Goal: Task Accomplishment & Management: Use online tool/utility

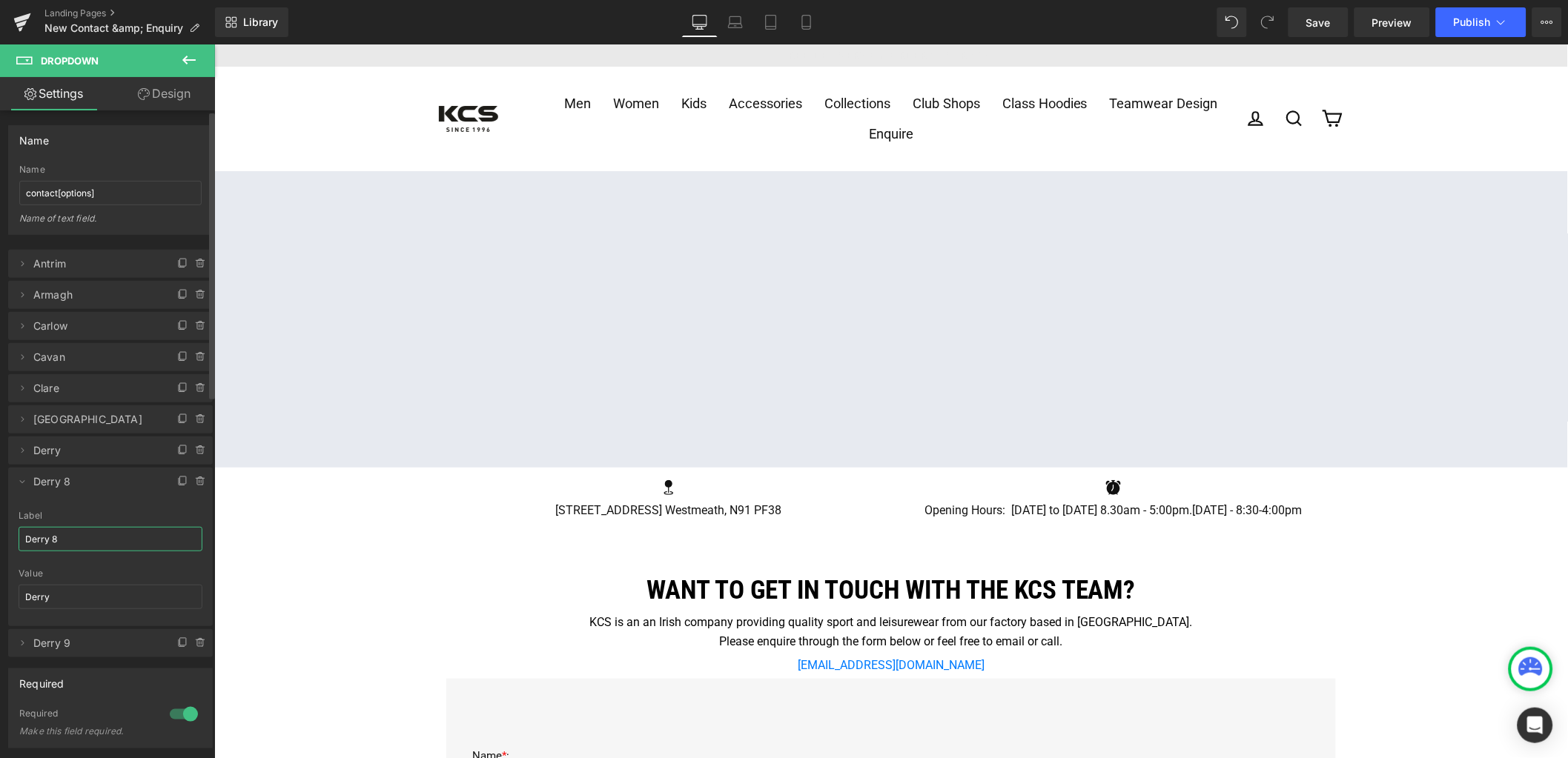
click at [64, 538] on input "Derry 8" at bounding box center [110, 539] width 184 height 25
type input "Donegal"
drag, startPoint x: 64, startPoint y: 592, endPoint x: 6, endPoint y: 593, distance: 58.0
click at [6, 593] on div "Antrim => Antrim Armagh => Armagh Carlow => Carlow Cavan => Cavan Clare => Clar…" at bounding box center [111, 446] width 222 height 422
type input "Donegal"
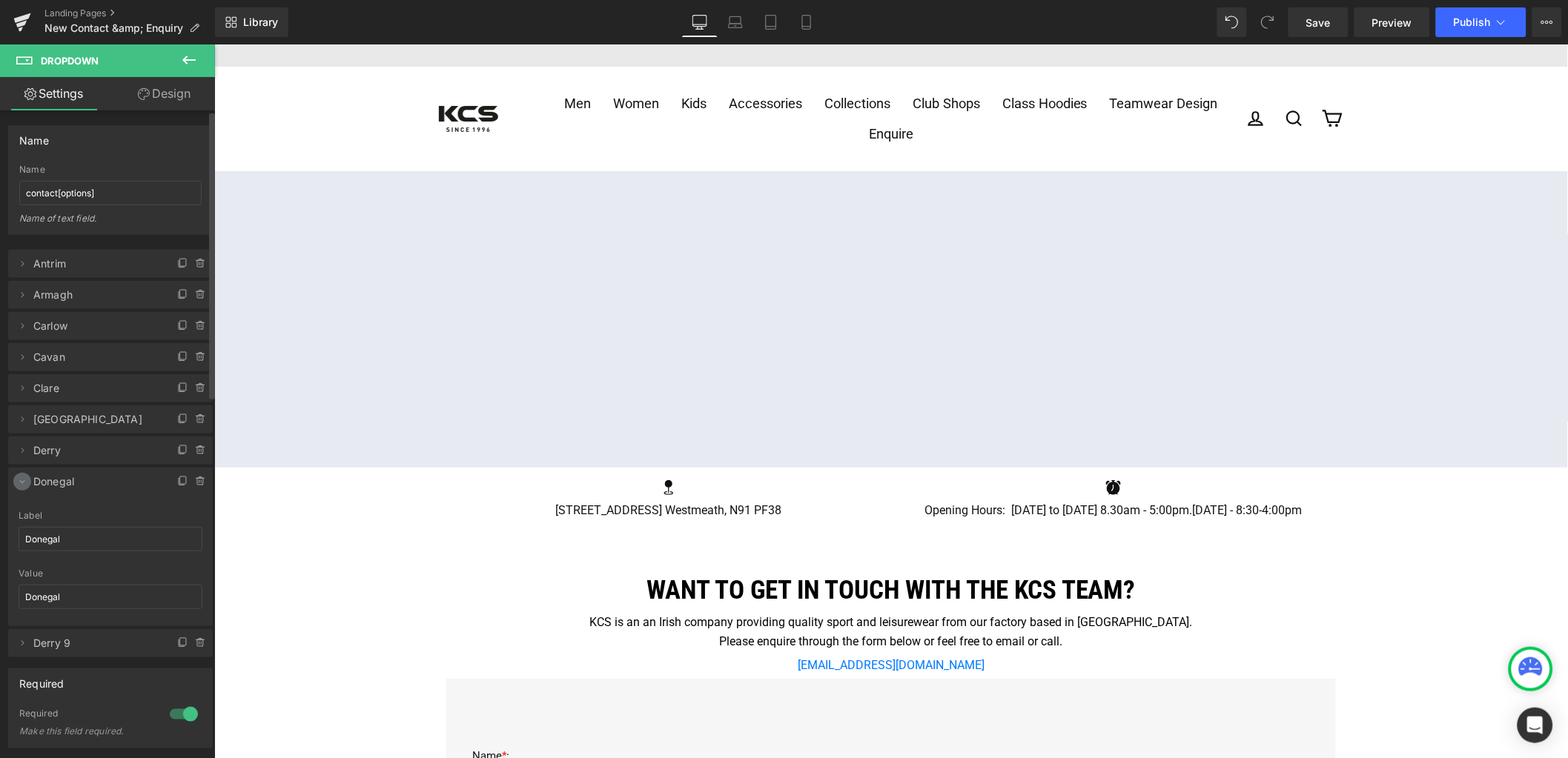
click at [24, 484] on icon at bounding box center [22, 482] width 11 height 11
click at [1339, 19] on link "Save" at bounding box center [1318, 22] width 60 height 30
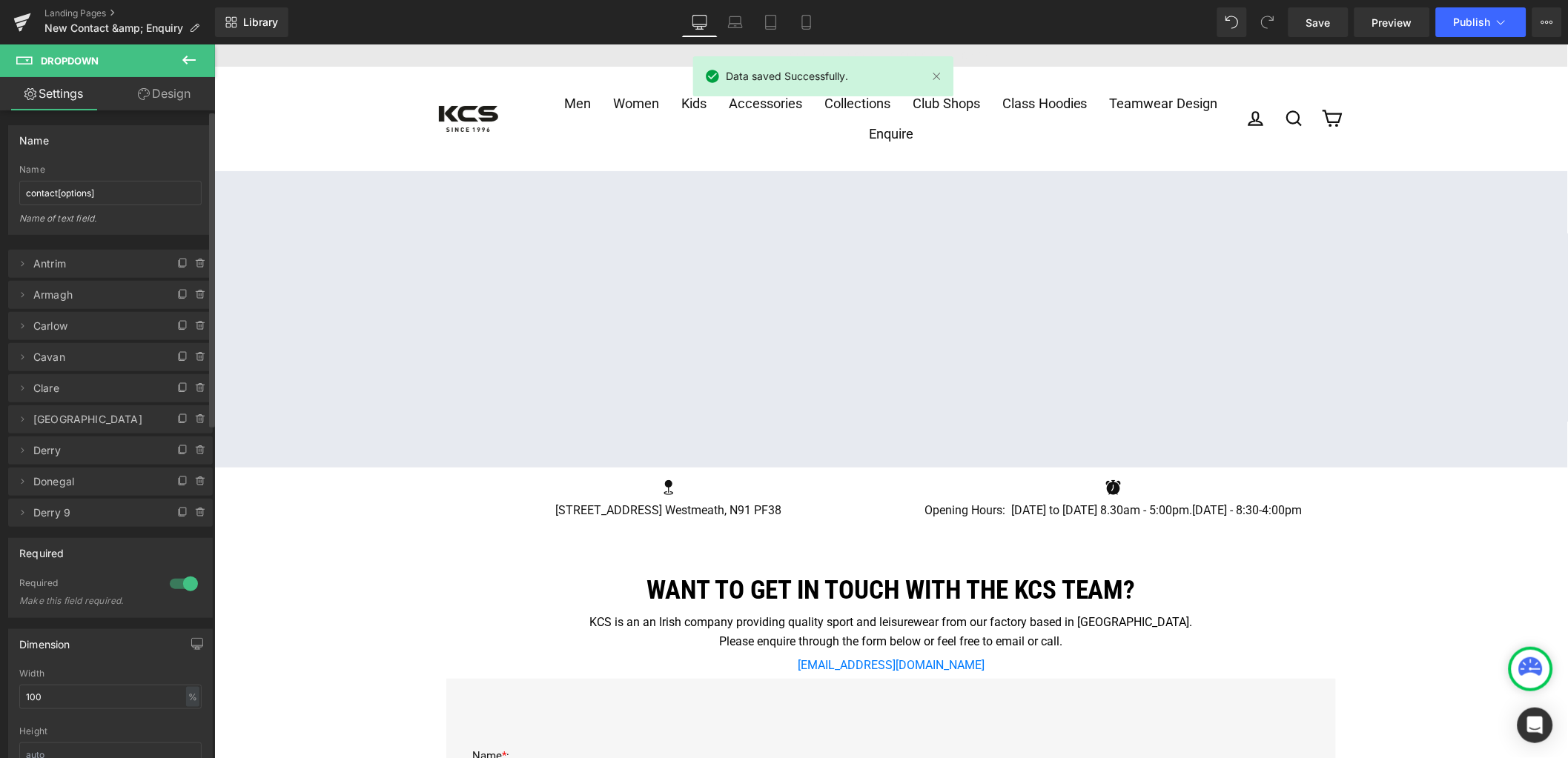
click at [75, 515] on span "Derry 9" at bounding box center [96, 512] width 124 height 28
click at [23, 514] on icon at bounding box center [22, 512] width 11 height 11
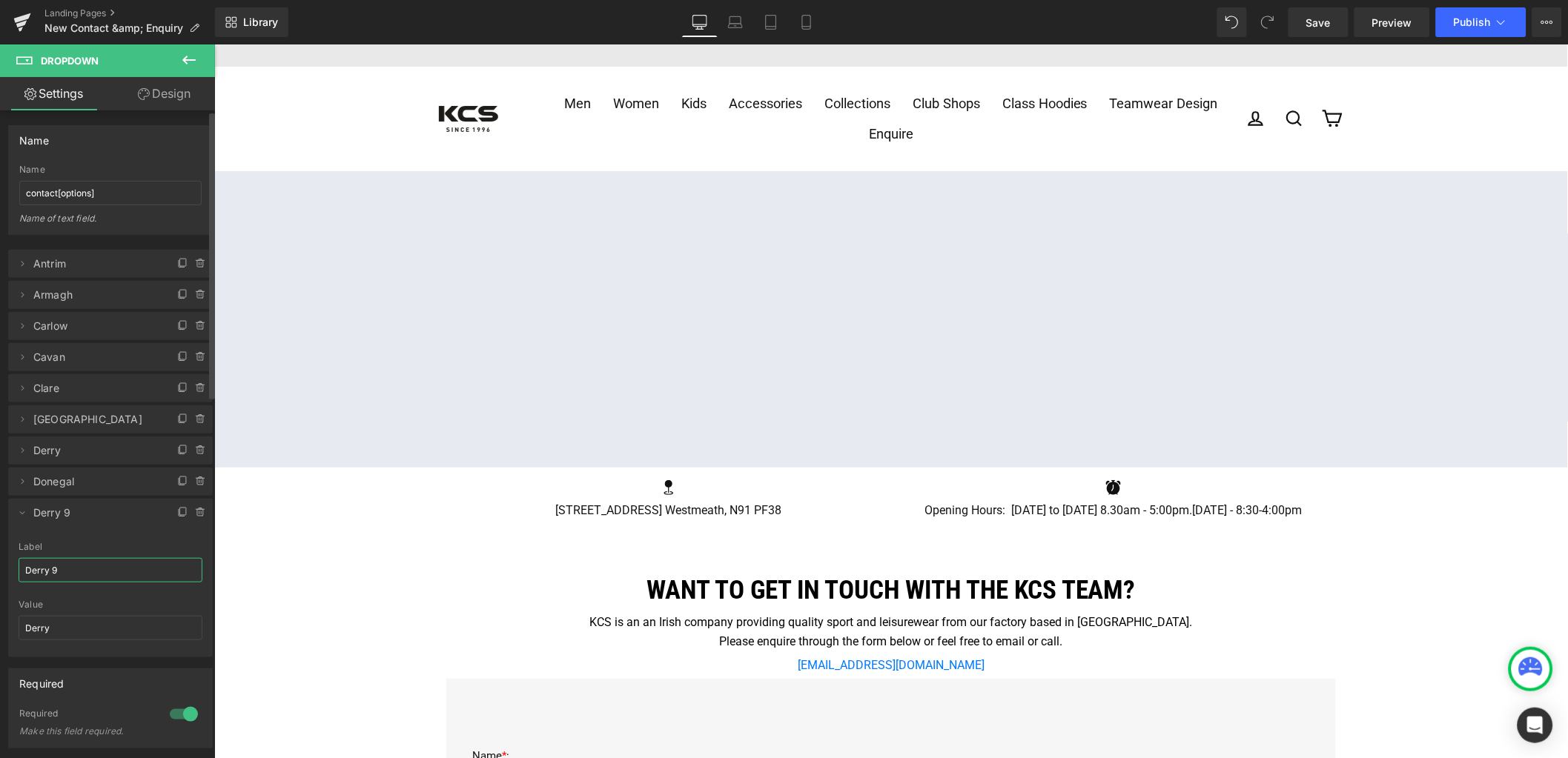
drag, startPoint x: 75, startPoint y: 575, endPoint x: 21, endPoint y: 569, distance: 54.3
click at [21, 569] on input "Derry 9" at bounding box center [110, 571] width 184 height 25
type input "Down"
drag, startPoint x: 66, startPoint y: 627, endPoint x: -15, endPoint y: 618, distance: 81.5
click at [0, 618] on html "You are previewing how the will restyle your page. You can not edit Elements in…" at bounding box center [784, 379] width 1568 height 758
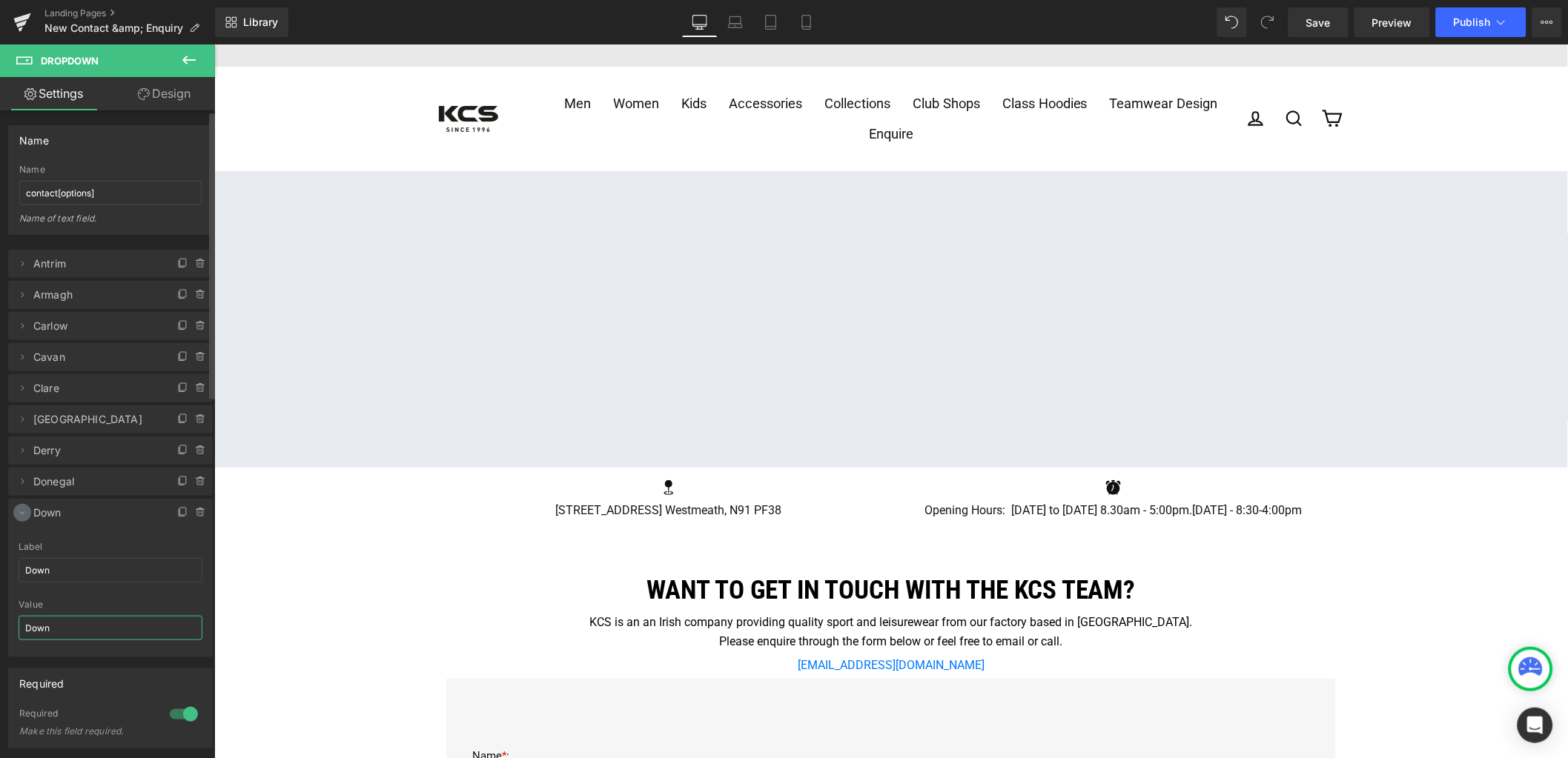
type input "Down"
click at [18, 512] on icon at bounding box center [22, 512] width 11 height 11
click at [1333, 20] on link "Save" at bounding box center [1318, 22] width 60 height 30
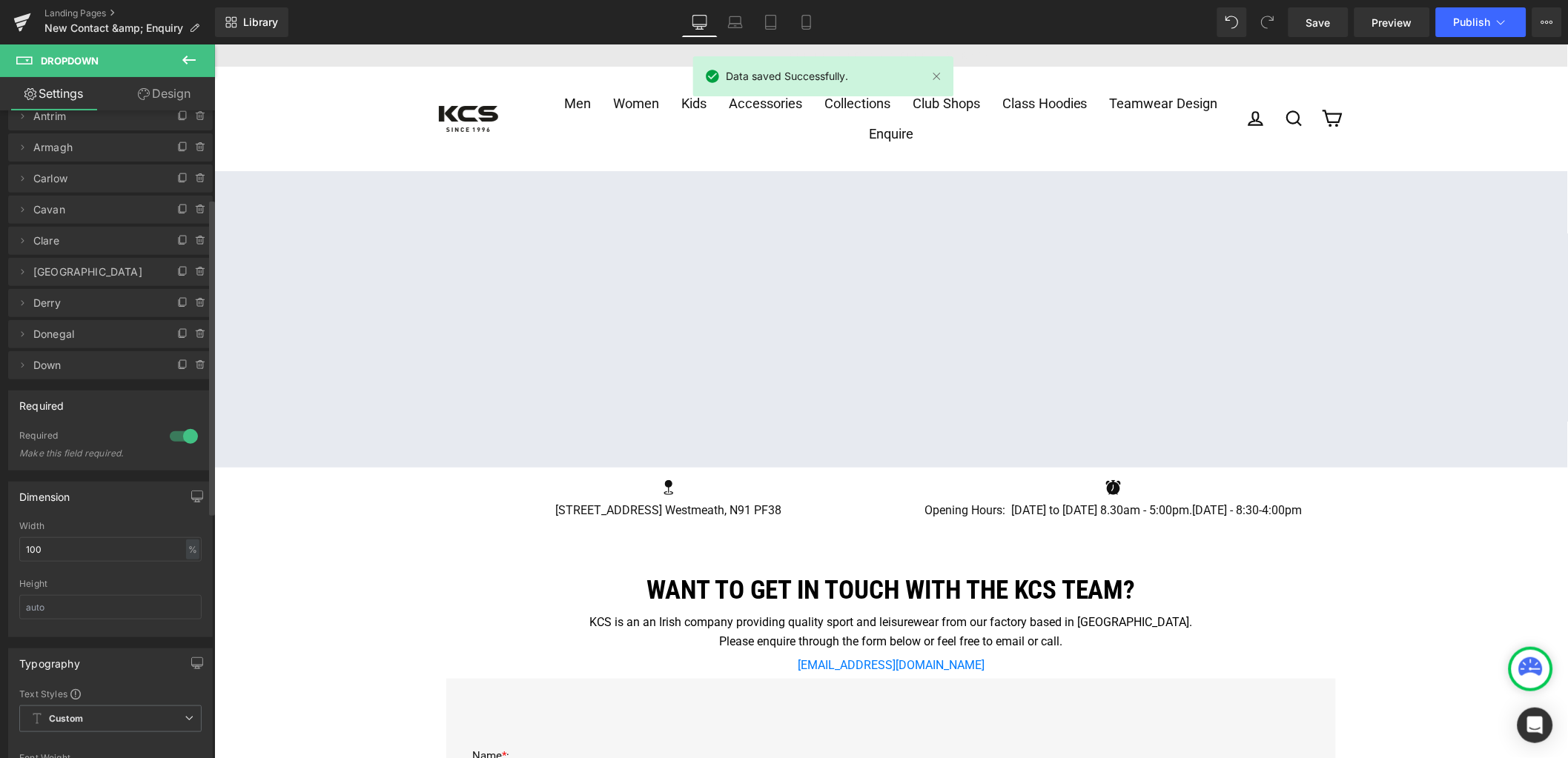
scroll to position [184, 0]
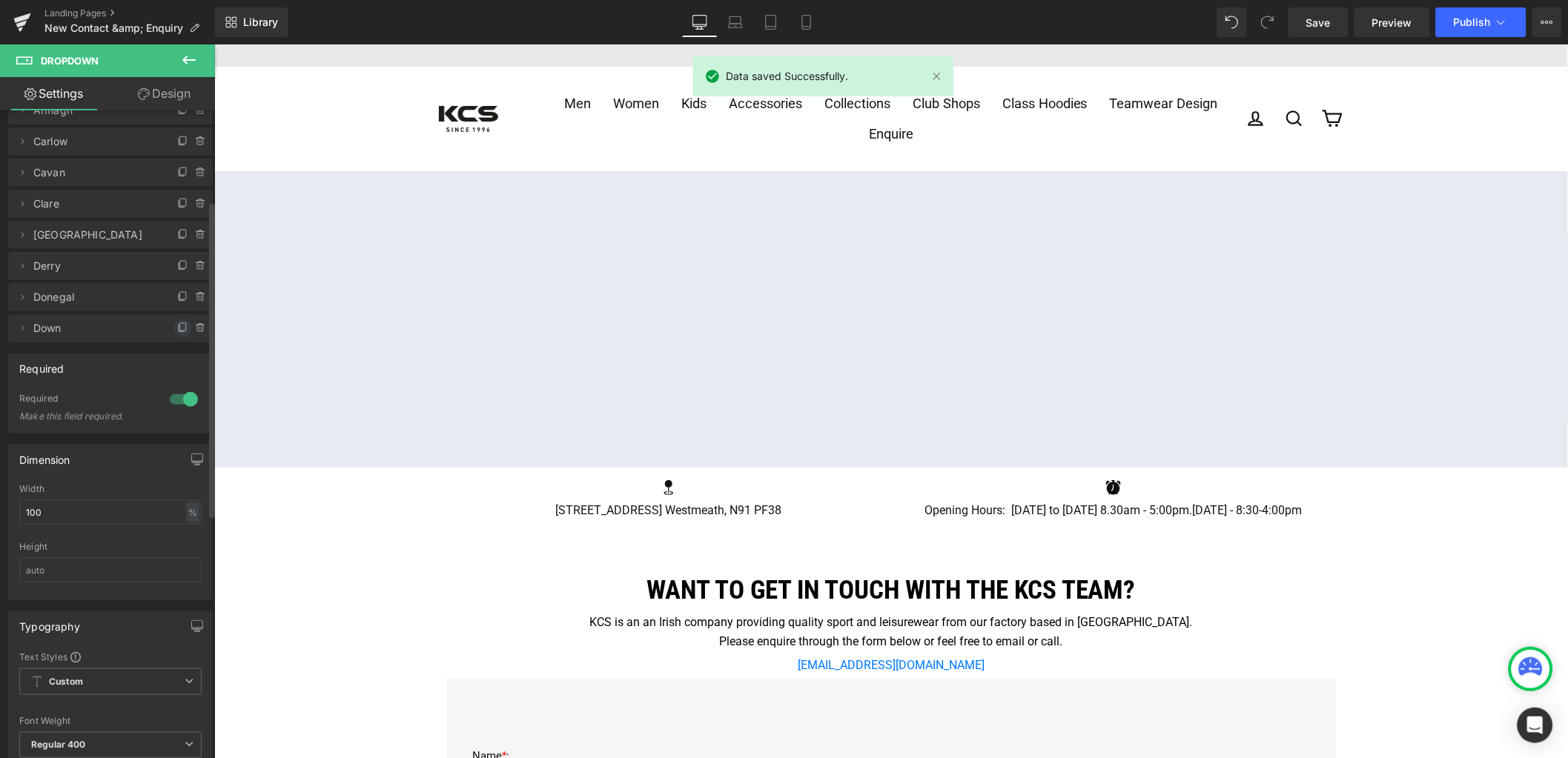
click at [177, 330] on icon at bounding box center [183, 328] width 11 height 11
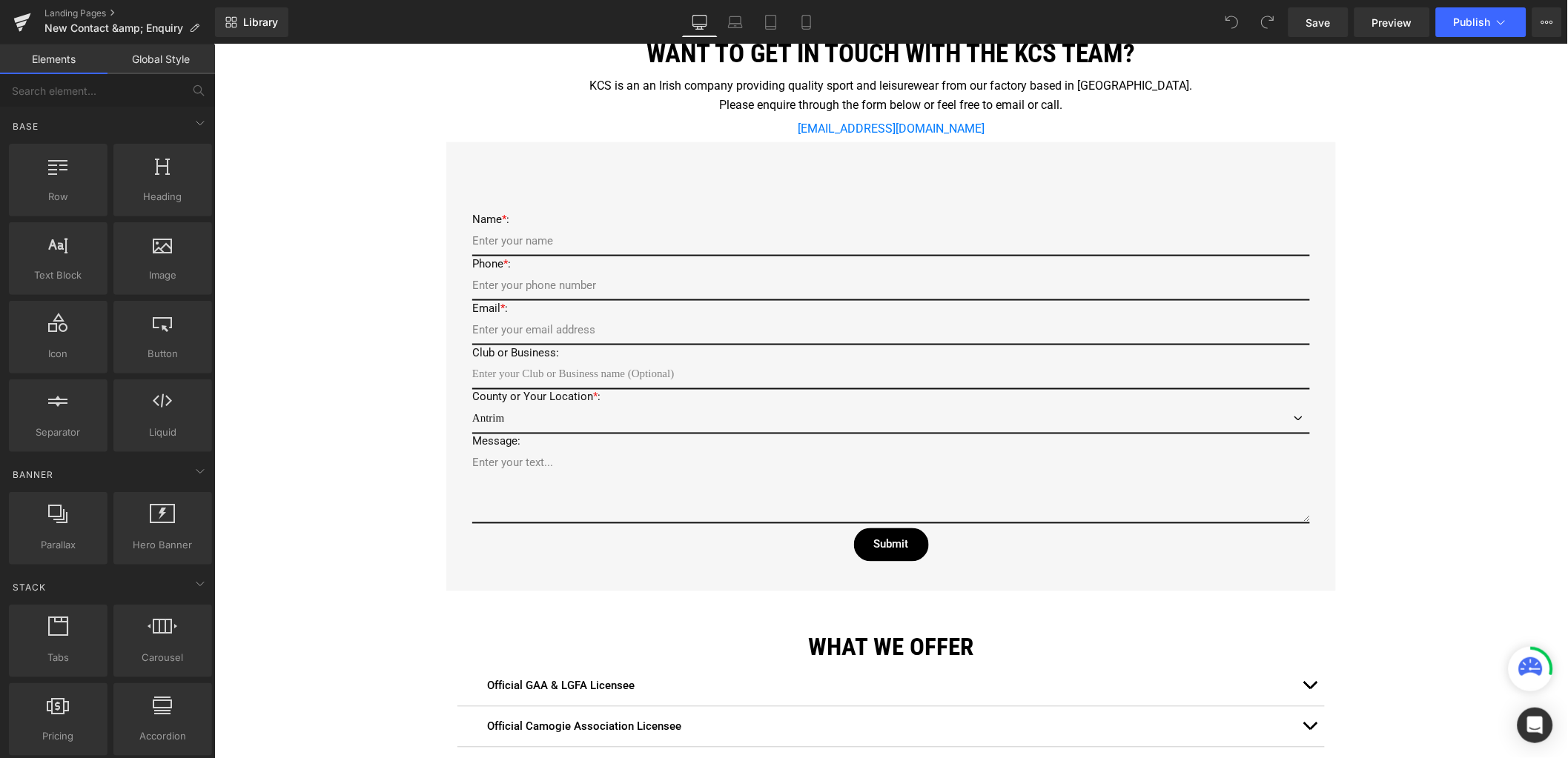
scroll to position [555, 0]
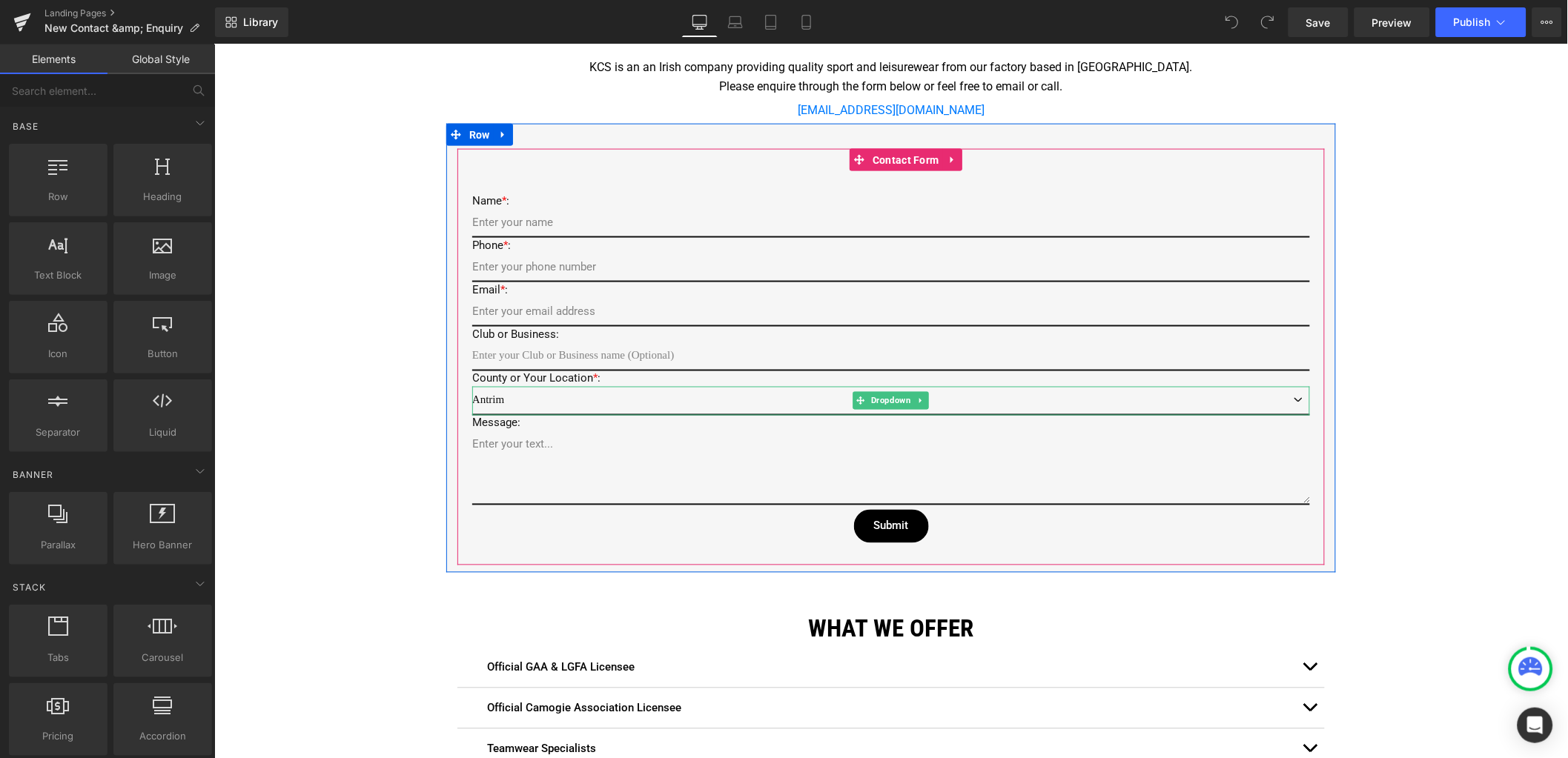
click at [517, 393] on select "Antrim Armagh Carlow Cavan Clare Cork Derry Donegal Down" at bounding box center [890, 401] width 838 height 29
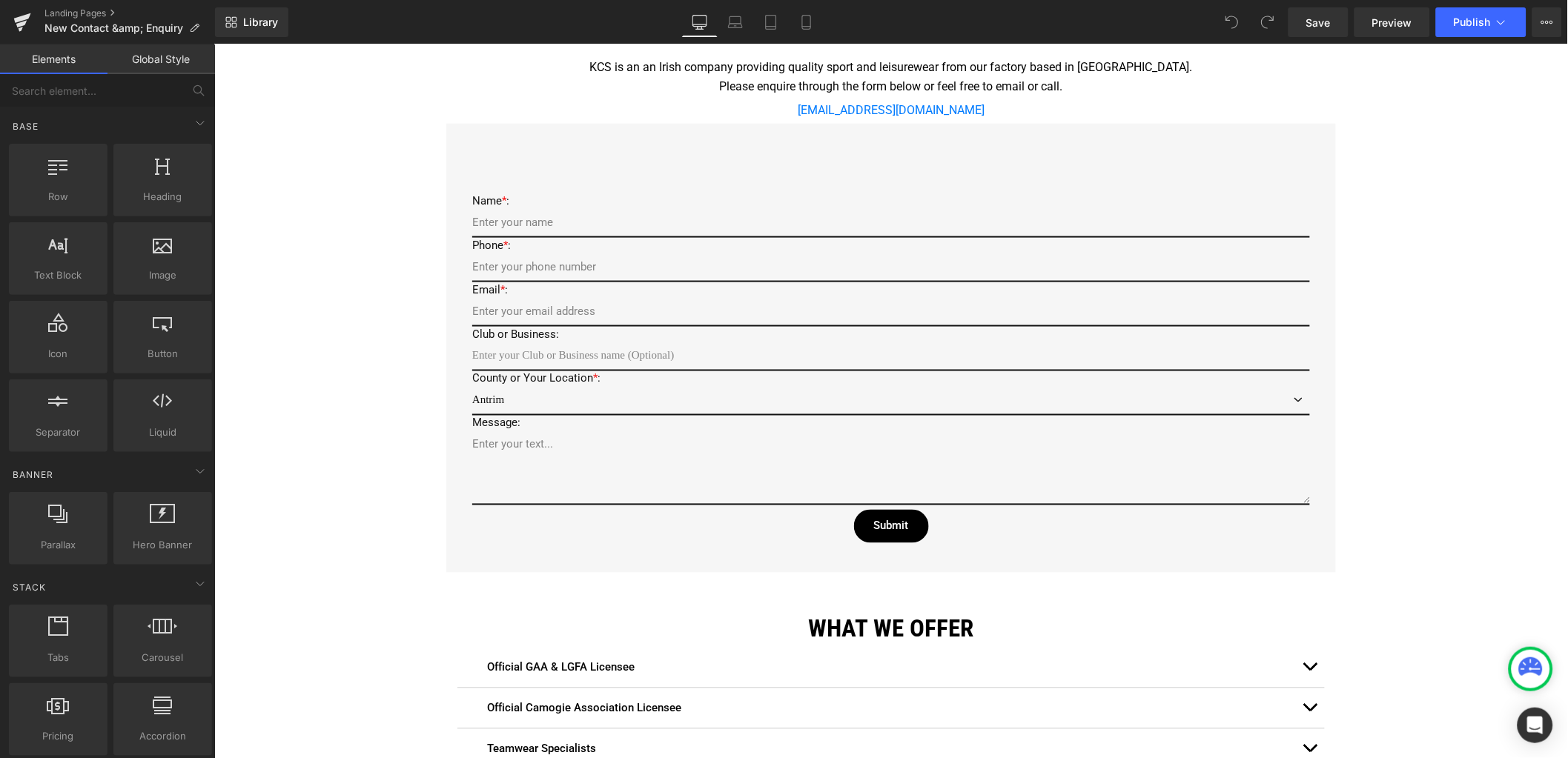
click at [1453, 419] on div "Google Maps Row Icon 22 Zone C, Mullingar Business Park, Mullingar, Co. Westmea…" at bounding box center [890, 385] width 1354 height 1539
click at [1384, 28] on span "Preview" at bounding box center [1392, 23] width 40 height 15
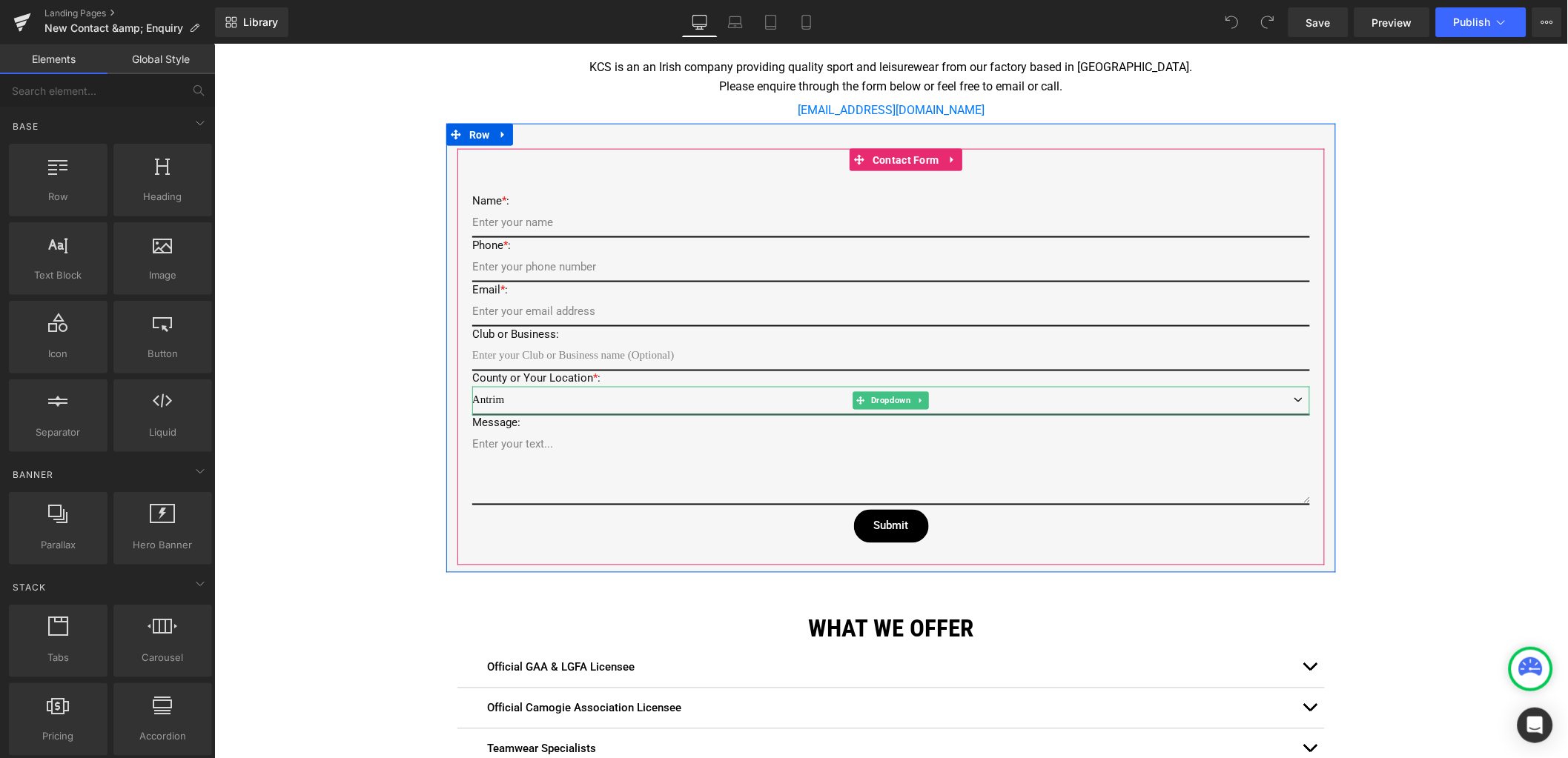
click at [565, 396] on select "Antrim Armagh Carlow Cavan Clare Cork Derry Donegal Down" at bounding box center [890, 401] width 838 height 29
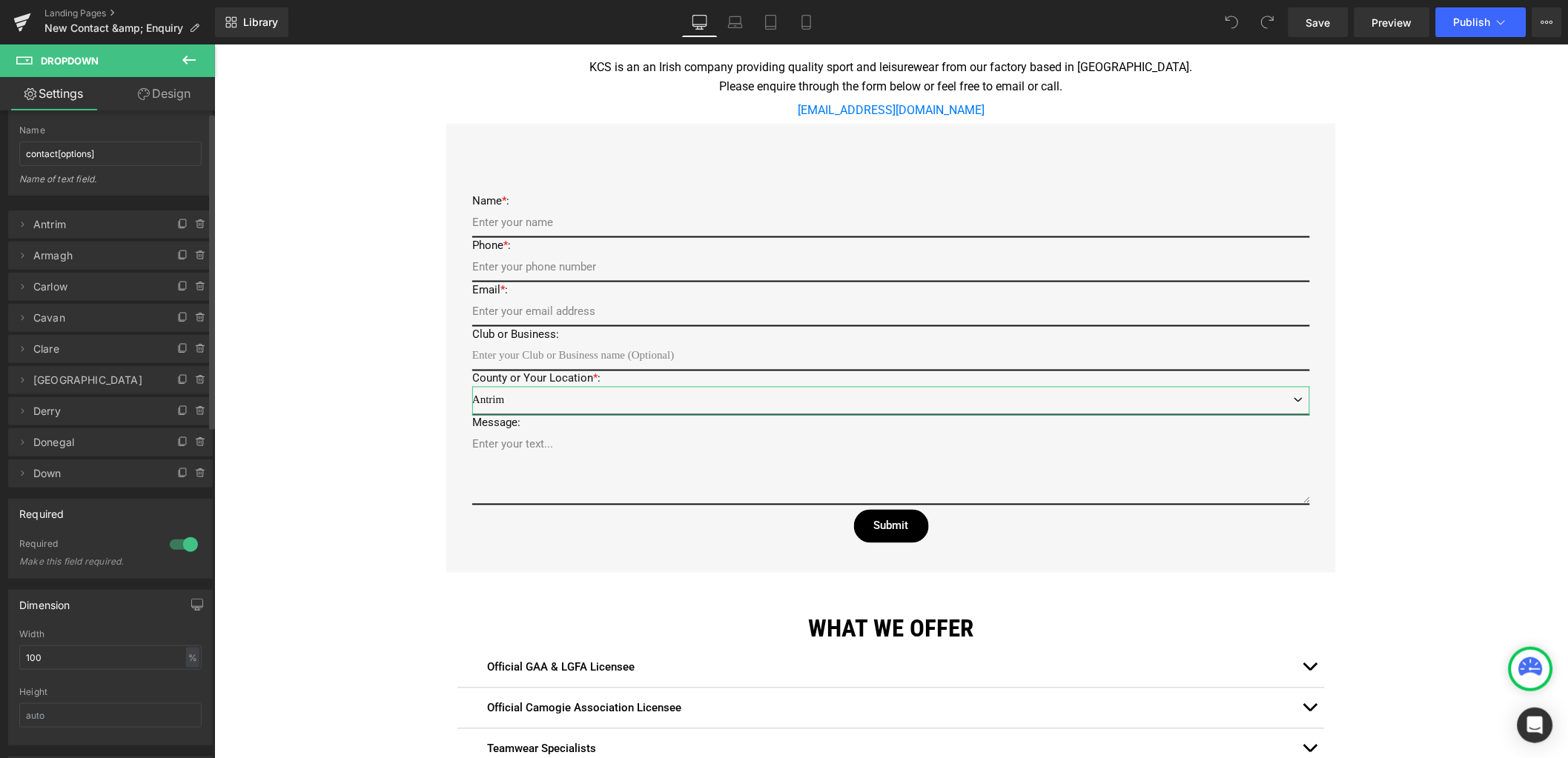
scroll to position [0, 0]
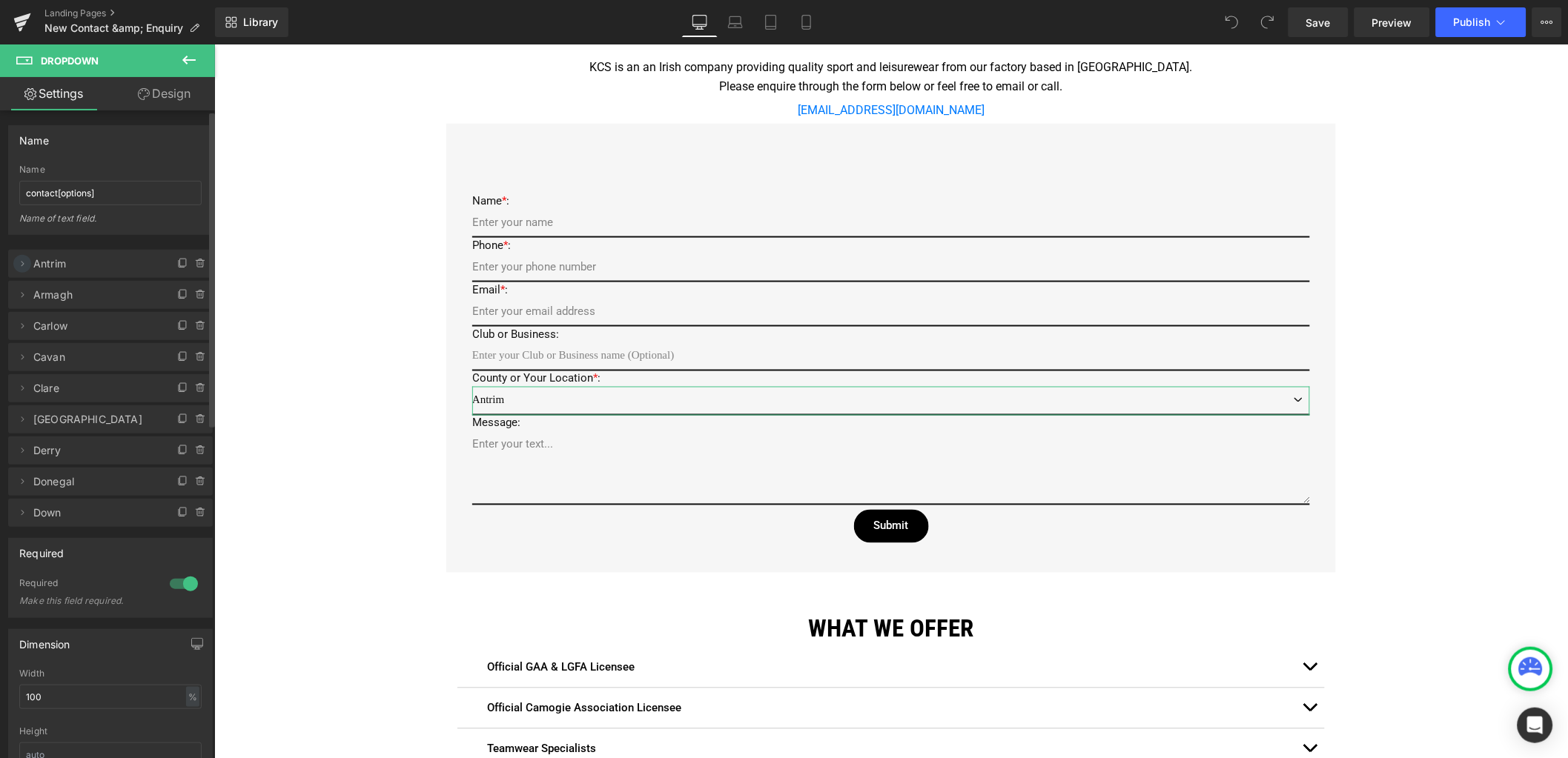
click at [22, 264] on icon at bounding box center [22, 263] width 3 height 5
click at [22, 264] on icon at bounding box center [22, 264] width 5 height 3
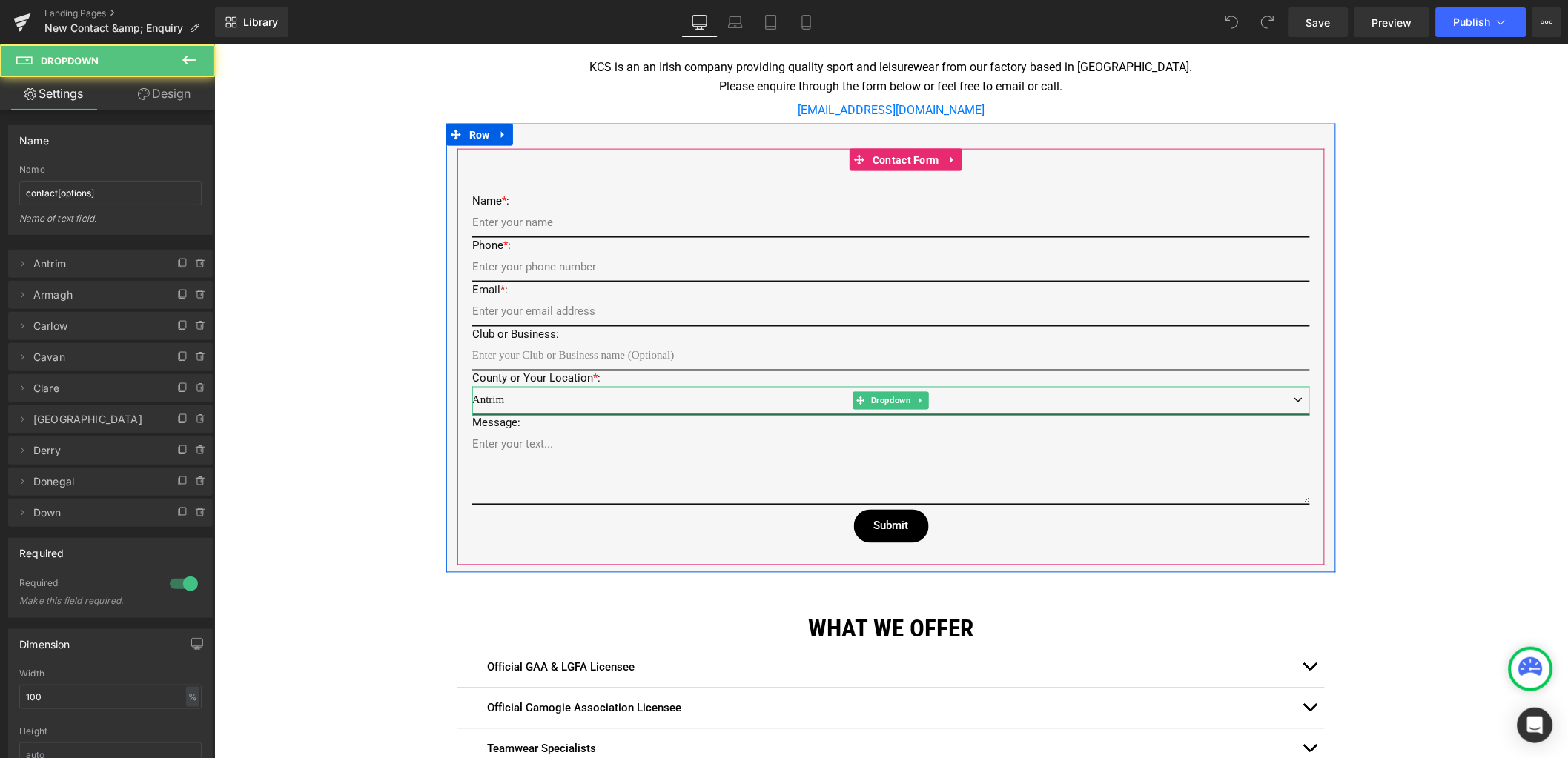
click at [551, 391] on select "Antrim Armagh Carlow Cavan Clare Cork Derry Donegal Down" at bounding box center [890, 401] width 838 height 29
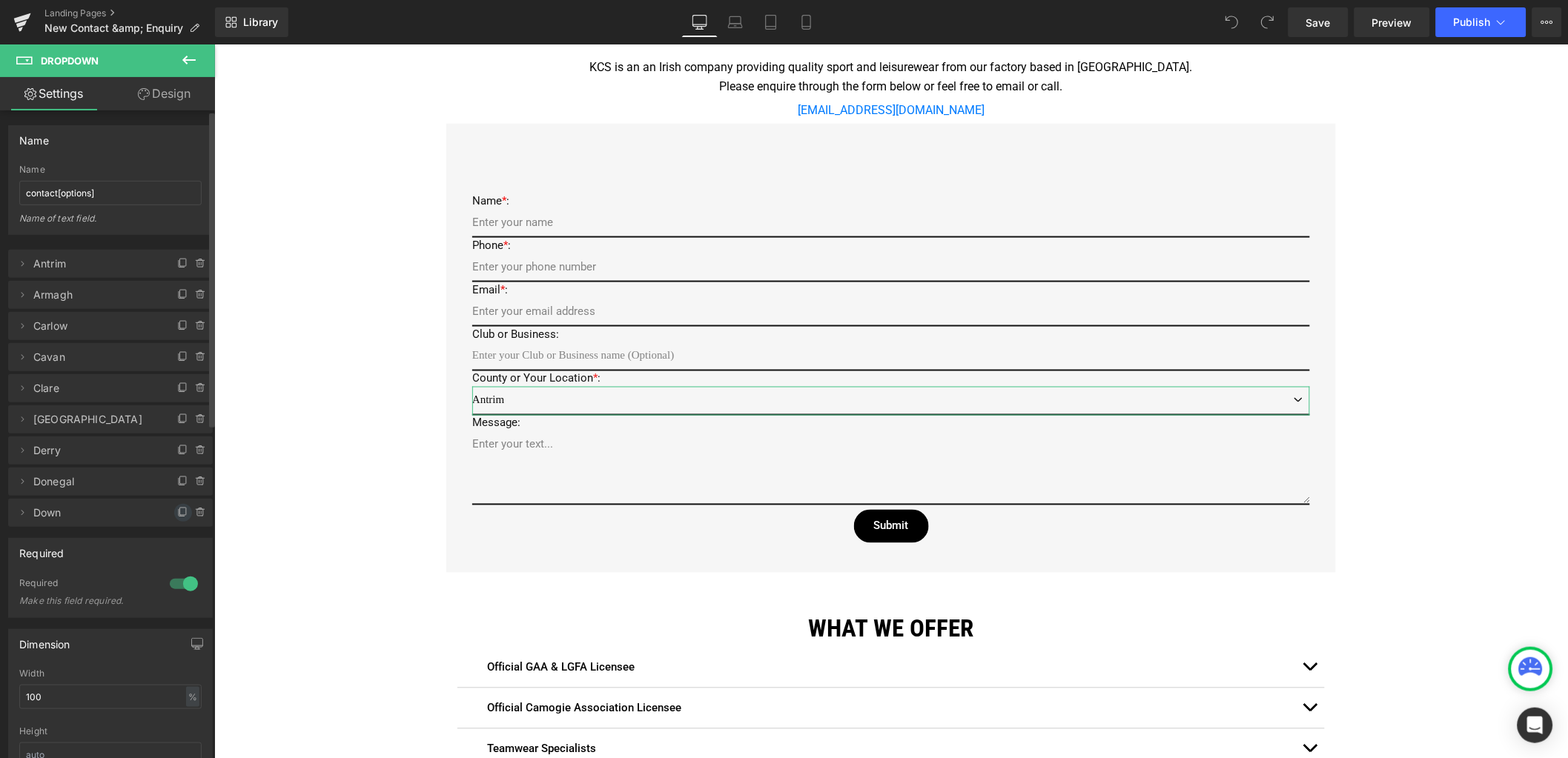
click at [177, 510] on icon at bounding box center [183, 512] width 11 height 11
click at [27, 545] on icon at bounding box center [22, 544] width 11 height 11
drag, startPoint x: 72, startPoint y: 605, endPoint x: -3, endPoint y: 596, distance: 75.5
click at [0, 596] on html "You are previewing how the will restyle your page. You can not edit Elements in…" at bounding box center [784, 379] width 1568 height 758
type input "Dublin"
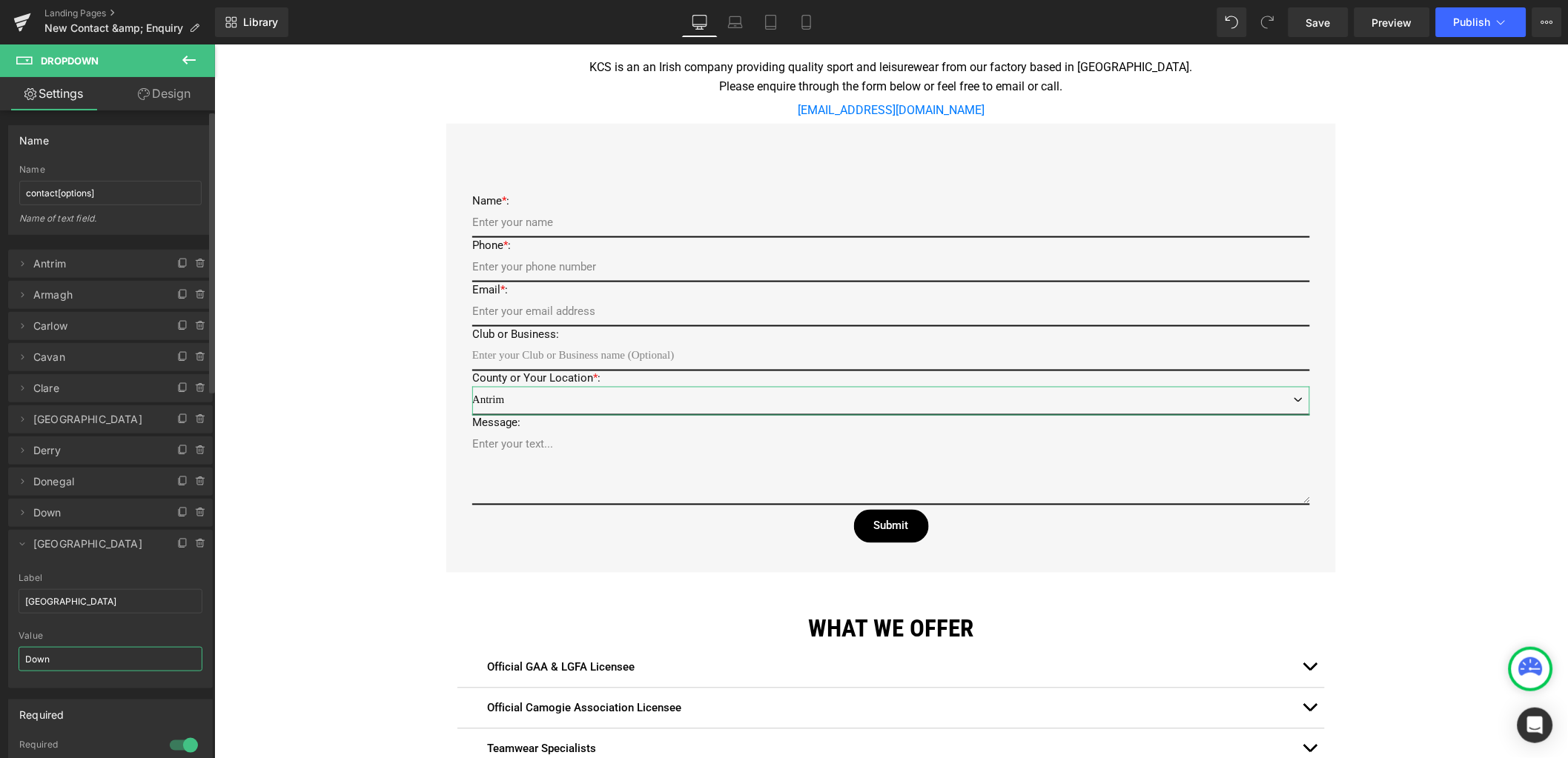
drag, startPoint x: 27, startPoint y: 656, endPoint x: 46, endPoint y: 656, distance: 19.0
click at [25, 656] on input "Down" at bounding box center [110, 660] width 184 height 25
drag, startPoint x: 71, startPoint y: 659, endPoint x: -24, endPoint y: 650, distance: 95.4
click at [0, 650] on html "You are previewing how the will restyle your page. You can not edit Elements in…" at bounding box center [784, 379] width 1568 height 758
type input "[GEOGRAPHIC_DATA]"
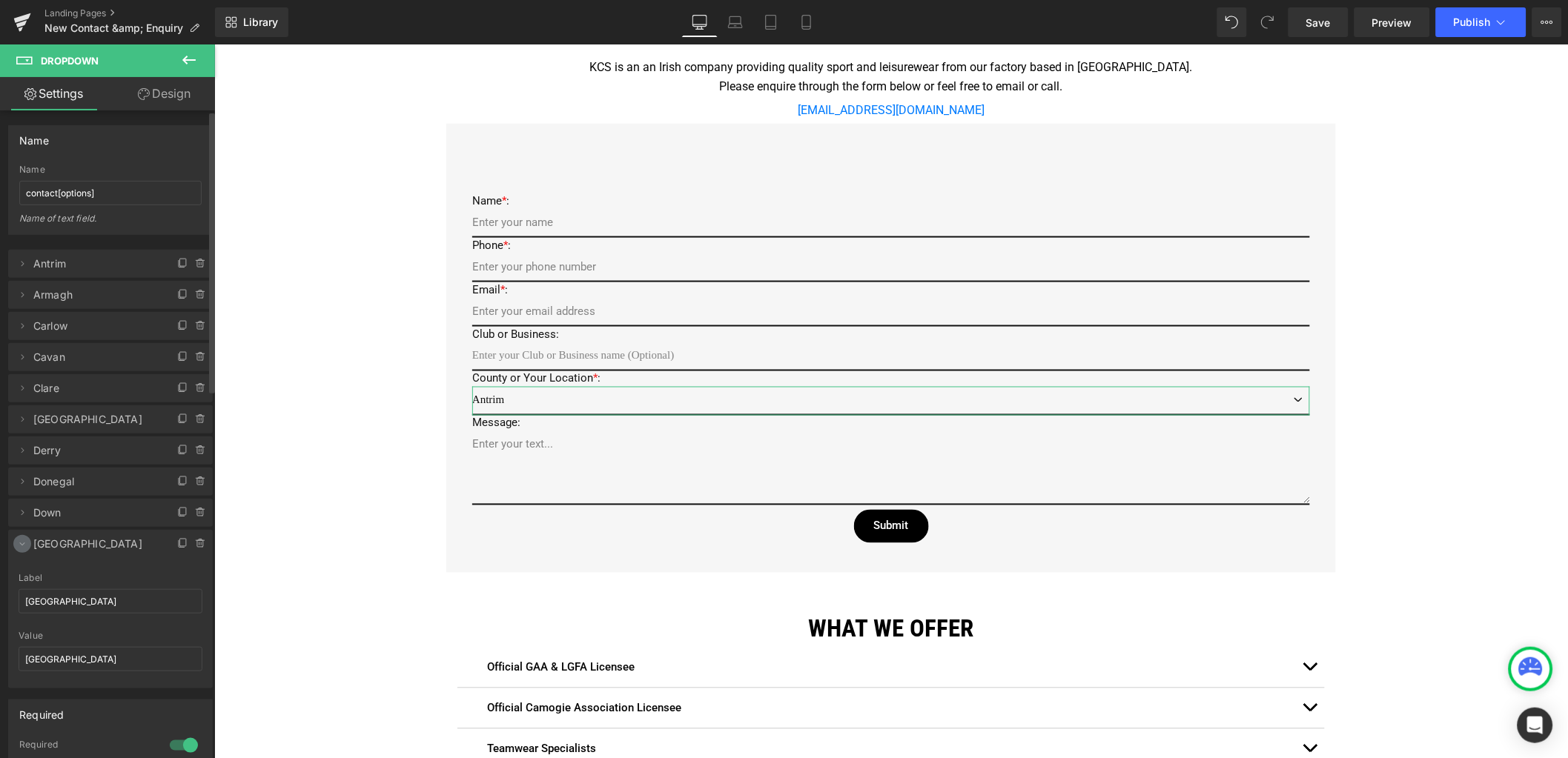
click at [28, 547] on icon at bounding box center [22, 544] width 11 height 11
click at [1331, 22] on span "Save" at bounding box center [1318, 23] width 25 height 15
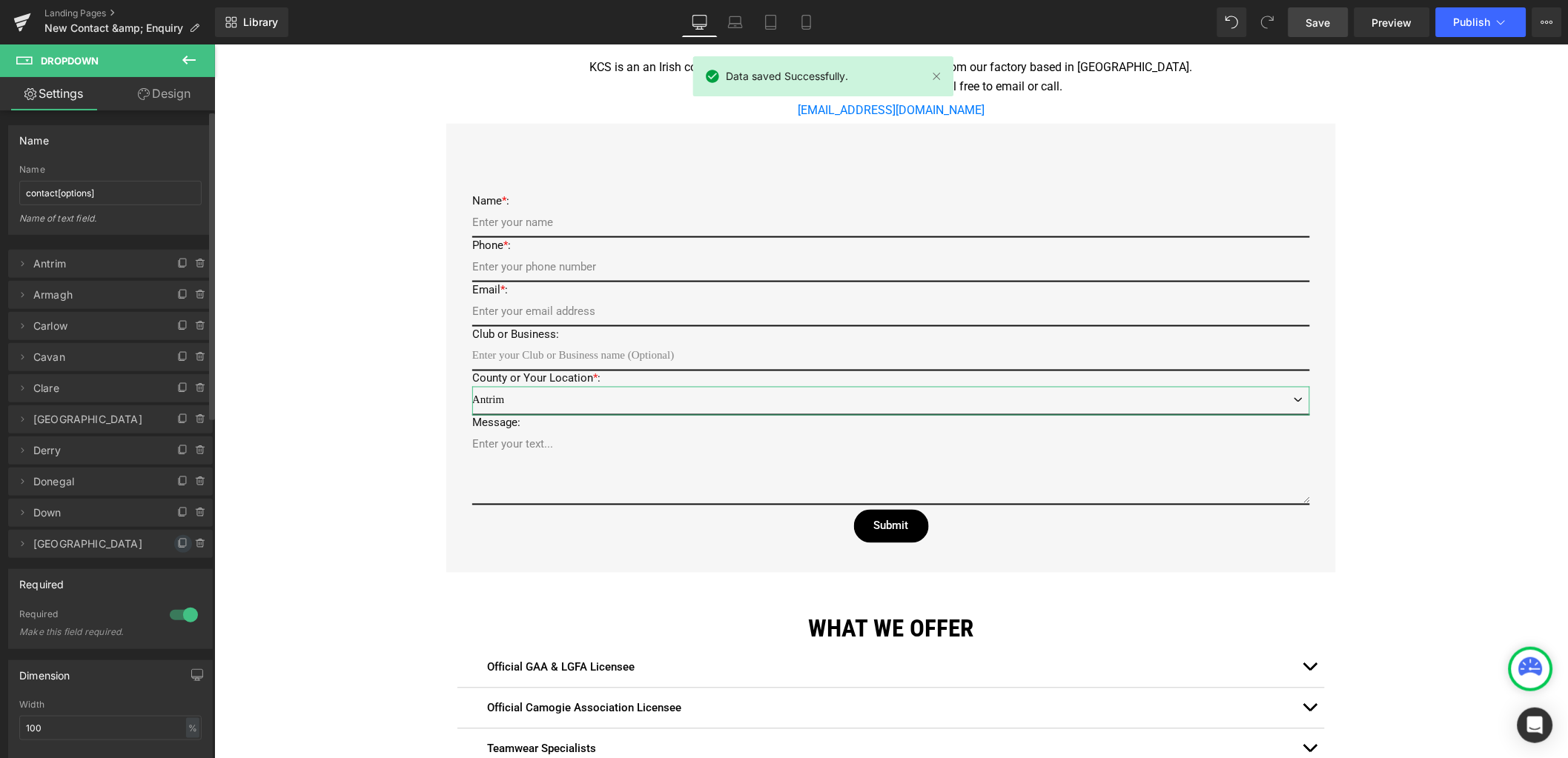
click at [177, 543] on icon at bounding box center [183, 544] width 11 height 11
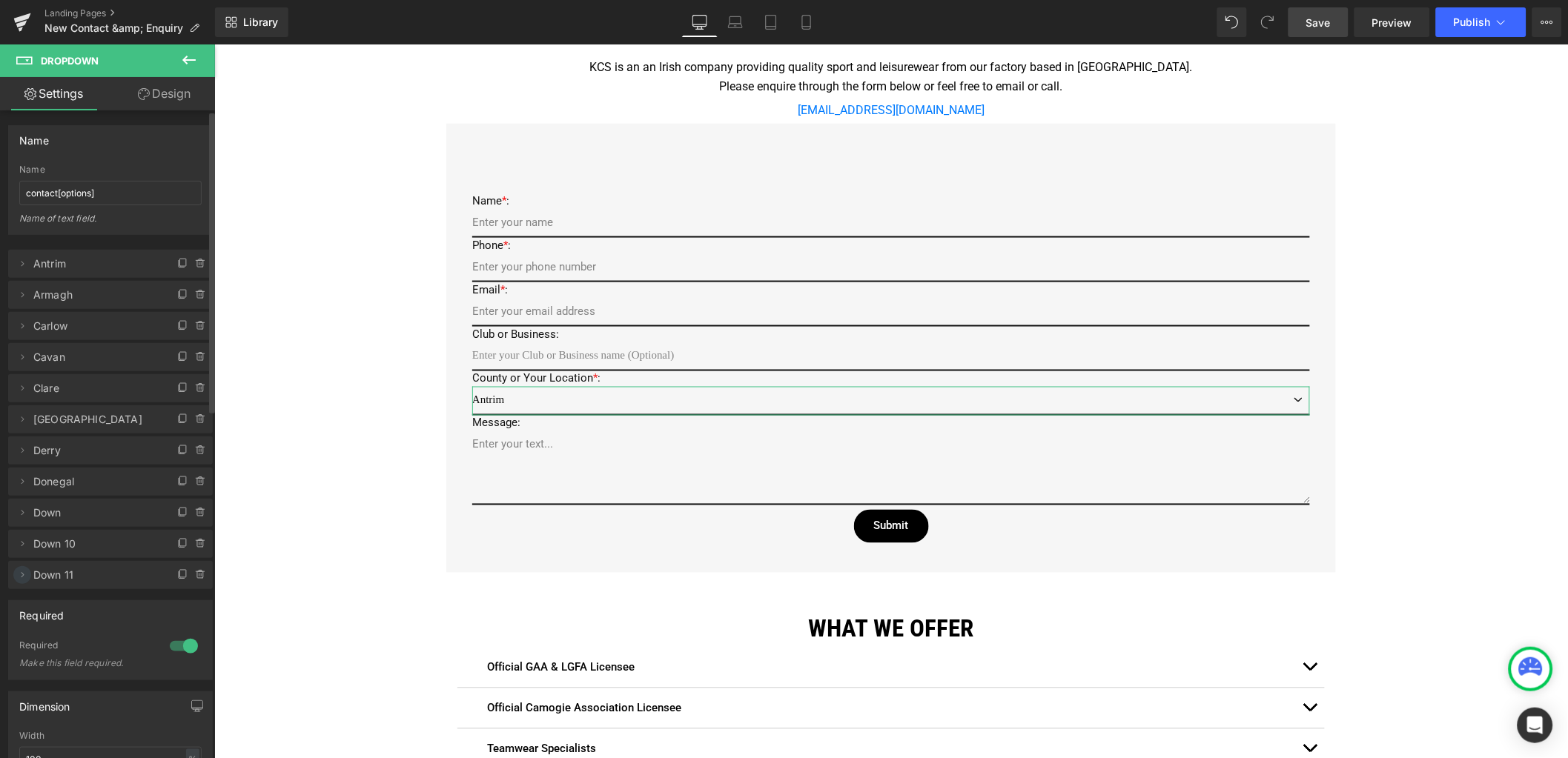
click at [25, 578] on icon at bounding box center [22, 575] width 11 height 11
drag, startPoint x: 68, startPoint y: 631, endPoint x: 11, endPoint y: 622, distance: 57.7
click at [11, 622] on div "Down 11 Label Down 11 Down Value Down" at bounding box center [111, 661] width 205 height 116
type input "Fermanagh"
drag, startPoint x: 57, startPoint y: 687, endPoint x: -5, endPoint y: 688, distance: 62.0
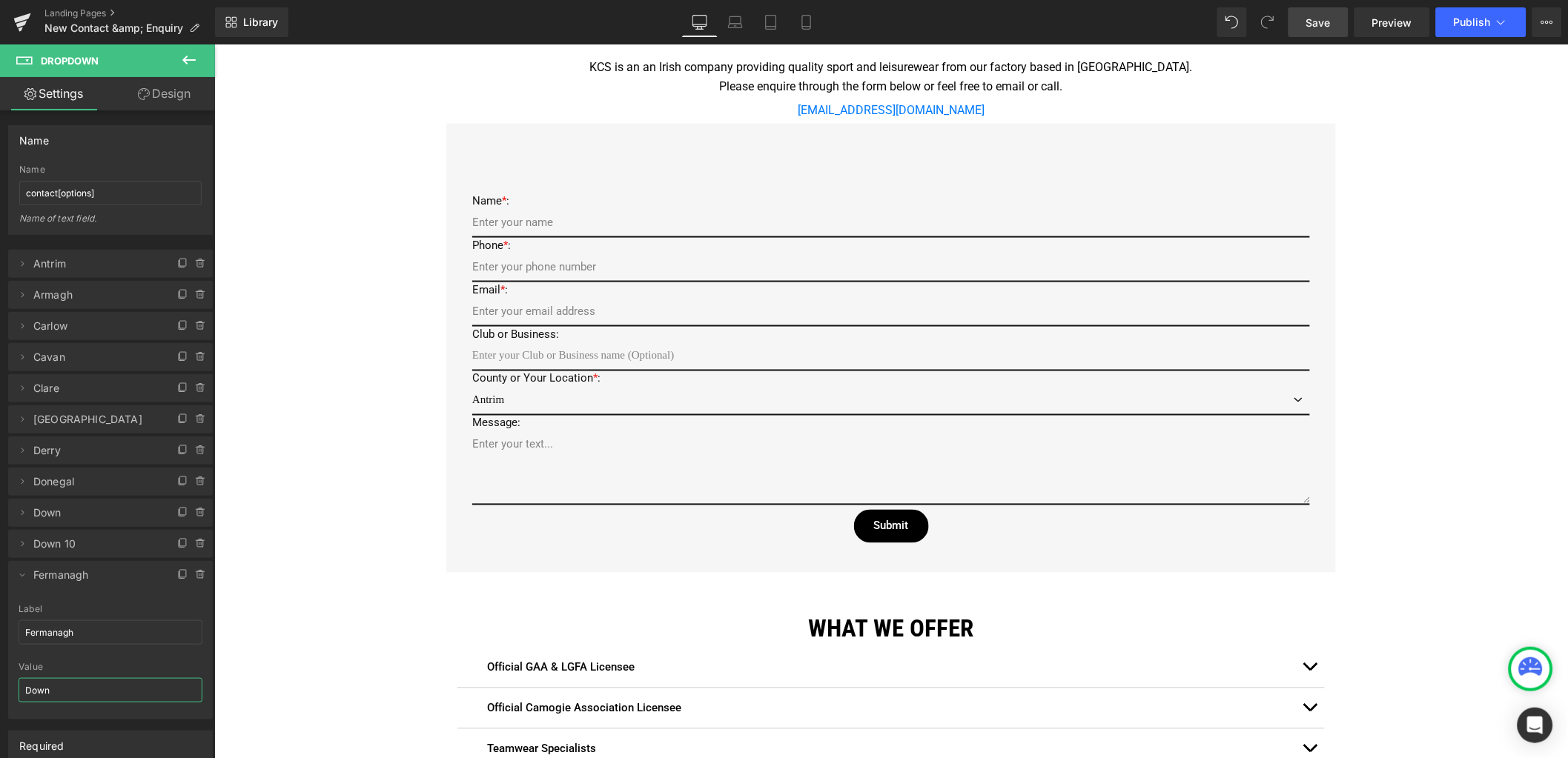
click at [0, 688] on html "You are previewing how the will restyle your page. You can not edit Elements in…" at bounding box center [784, 379] width 1568 height 758
drag, startPoint x: 78, startPoint y: 632, endPoint x: -26, endPoint y: 622, distance: 104.5
click at [0, 622] on html "You are previewing how the will restyle your page. You can not edit Elements in…" at bounding box center [784, 379] width 1568 height 758
drag, startPoint x: 76, startPoint y: 689, endPoint x: -12, endPoint y: 678, distance: 88.7
click at [0, 678] on html "You are previewing how the will restyle your page. You can not edit Elements in…" at bounding box center [784, 379] width 1568 height 758
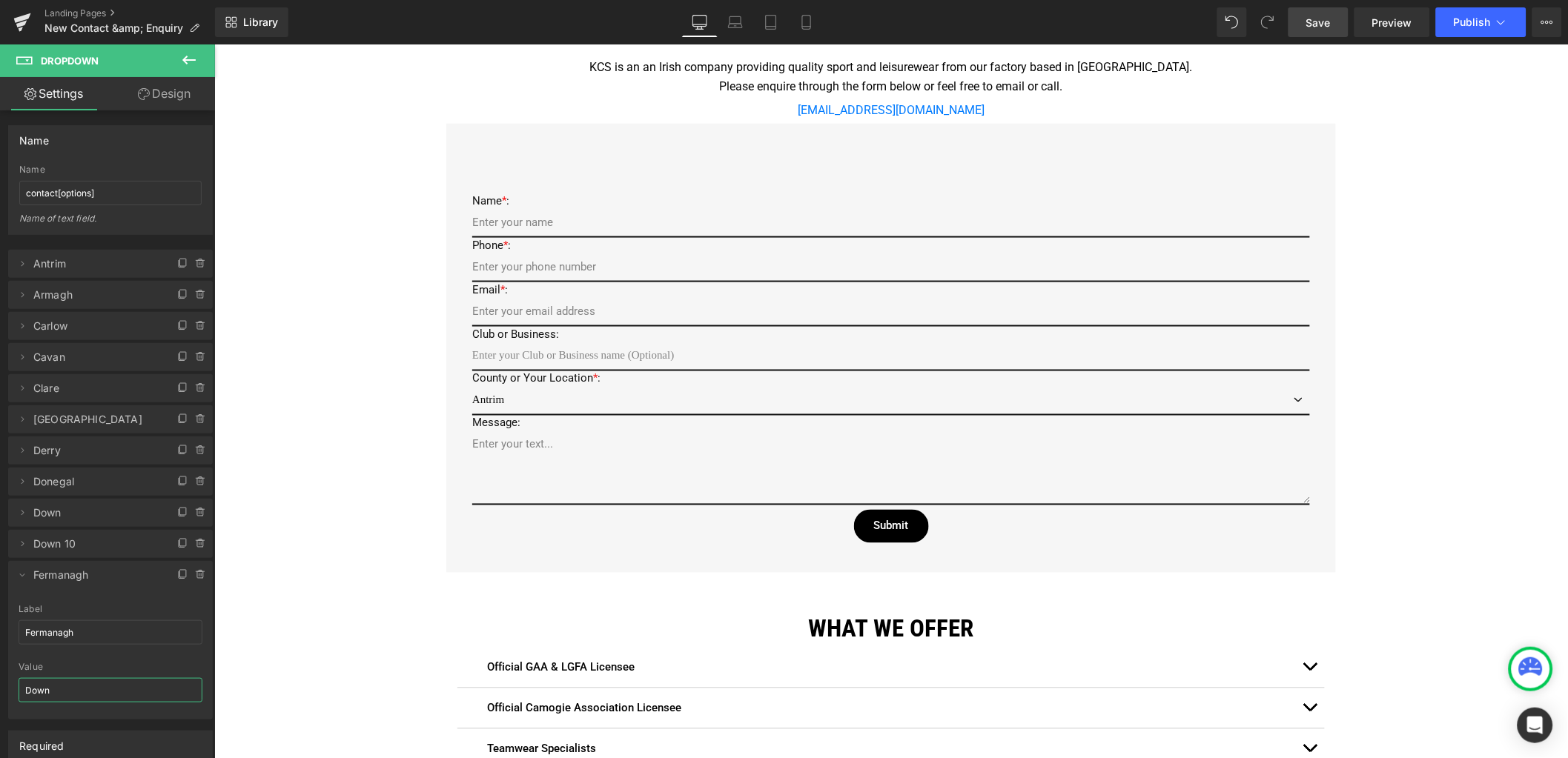
paste input "Fermanagh"
type input "Fermanagh"
click at [23, 579] on icon at bounding box center [22, 575] width 11 height 11
click at [1316, 21] on span "Save" at bounding box center [1318, 23] width 25 height 15
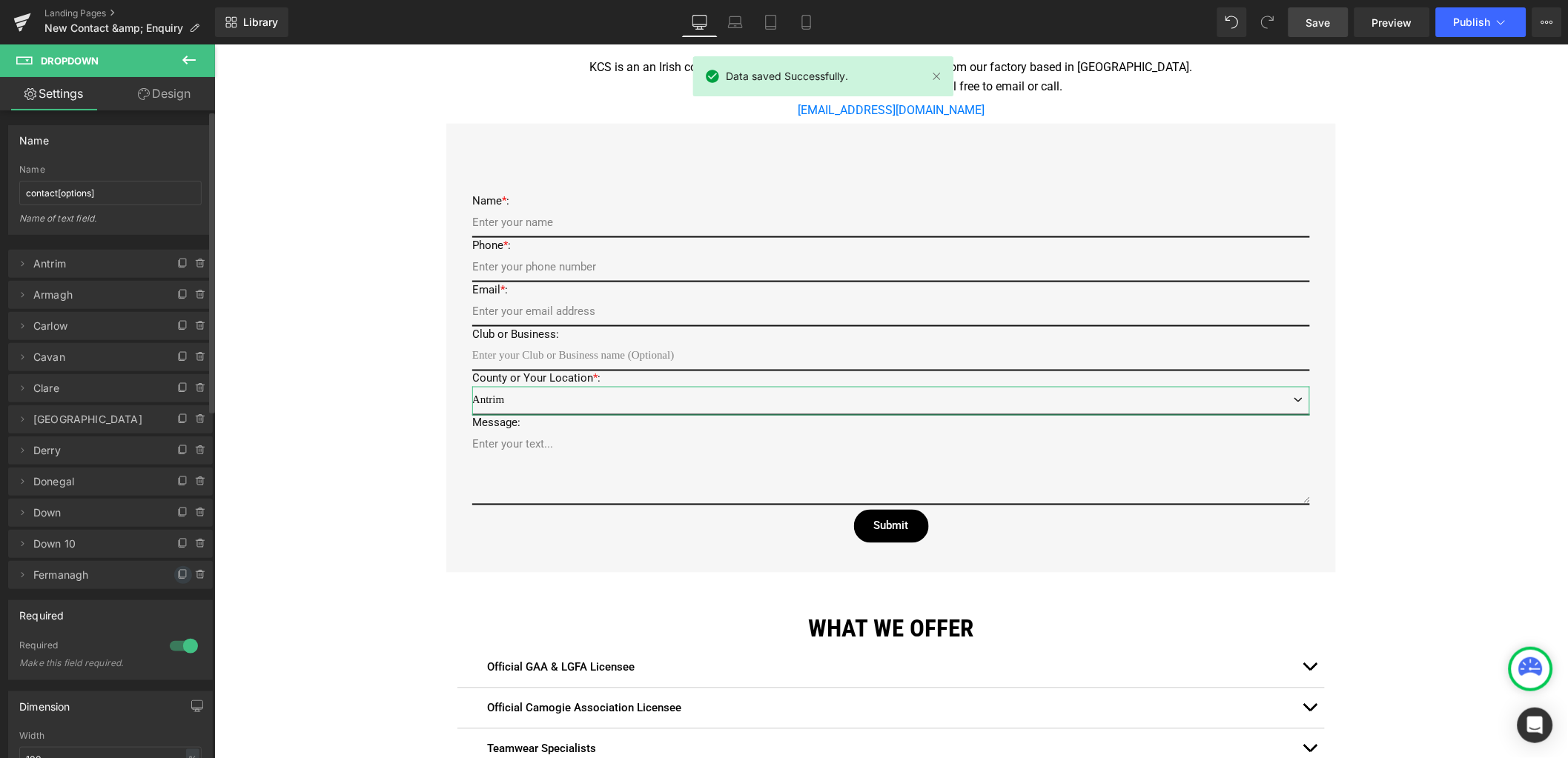
click at [179, 574] on icon at bounding box center [182, 575] width 6 height 7
click at [21, 609] on icon at bounding box center [22, 606] width 11 height 11
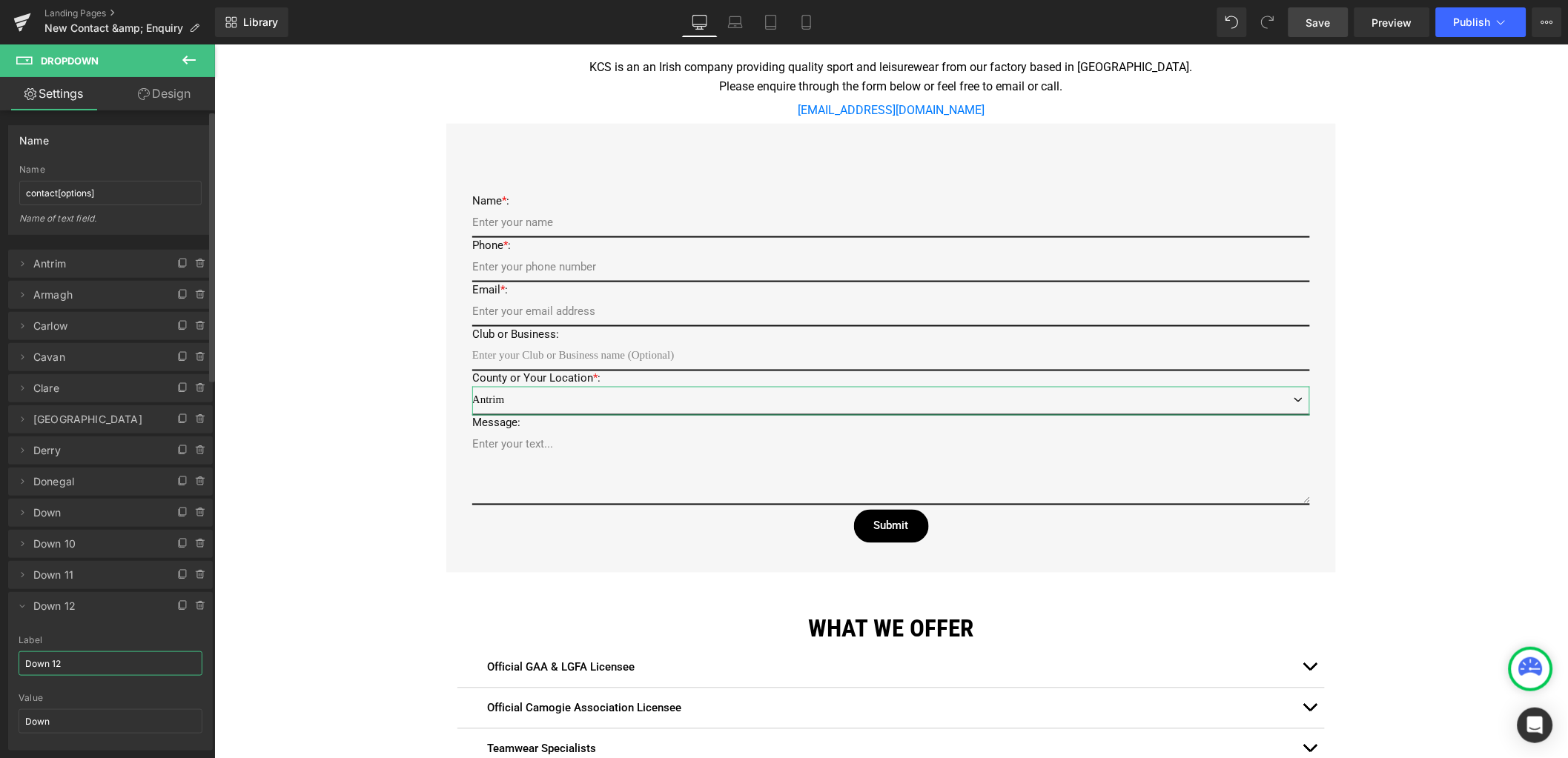
drag, startPoint x: 77, startPoint y: 659, endPoint x: 9, endPoint y: 656, distance: 68.1
click at [9, 656] on div "Down 12 Label Down 12 Down Value Down" at bounding box center [111, 693] width 205 height 116
type input "[GEOGRAPHIC_DATA]"
drag, startPoint x: 67, startPoint y: 725, endPoint x: -2, endPoint y: 714, distance: 69.9
click at [0, 714] on html "You are previewing how the will restyle your page. You can not edit Elements in…" at bounding box center [784, 379] width 1568 height 758
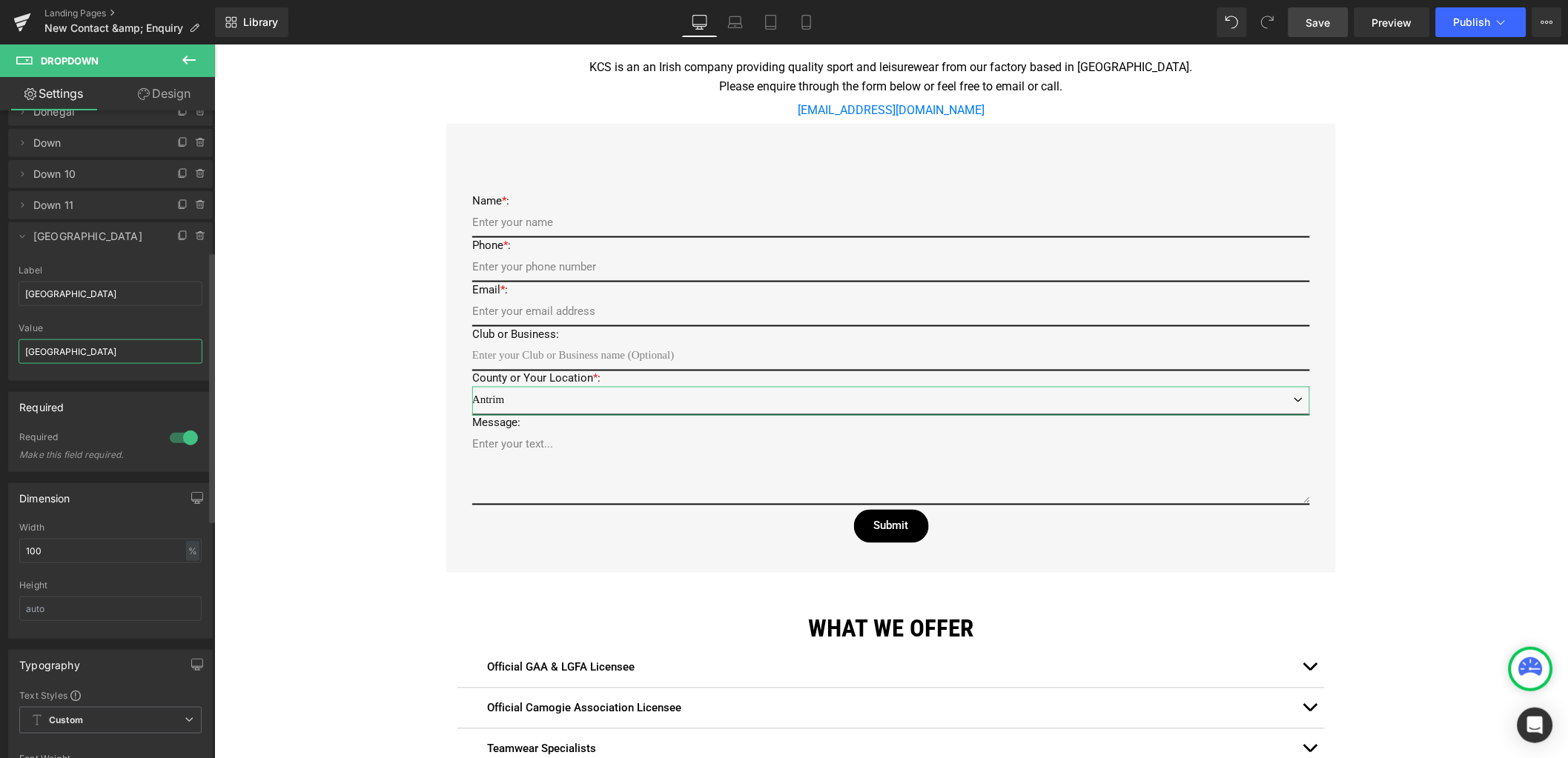
scroll to position [184, 0]
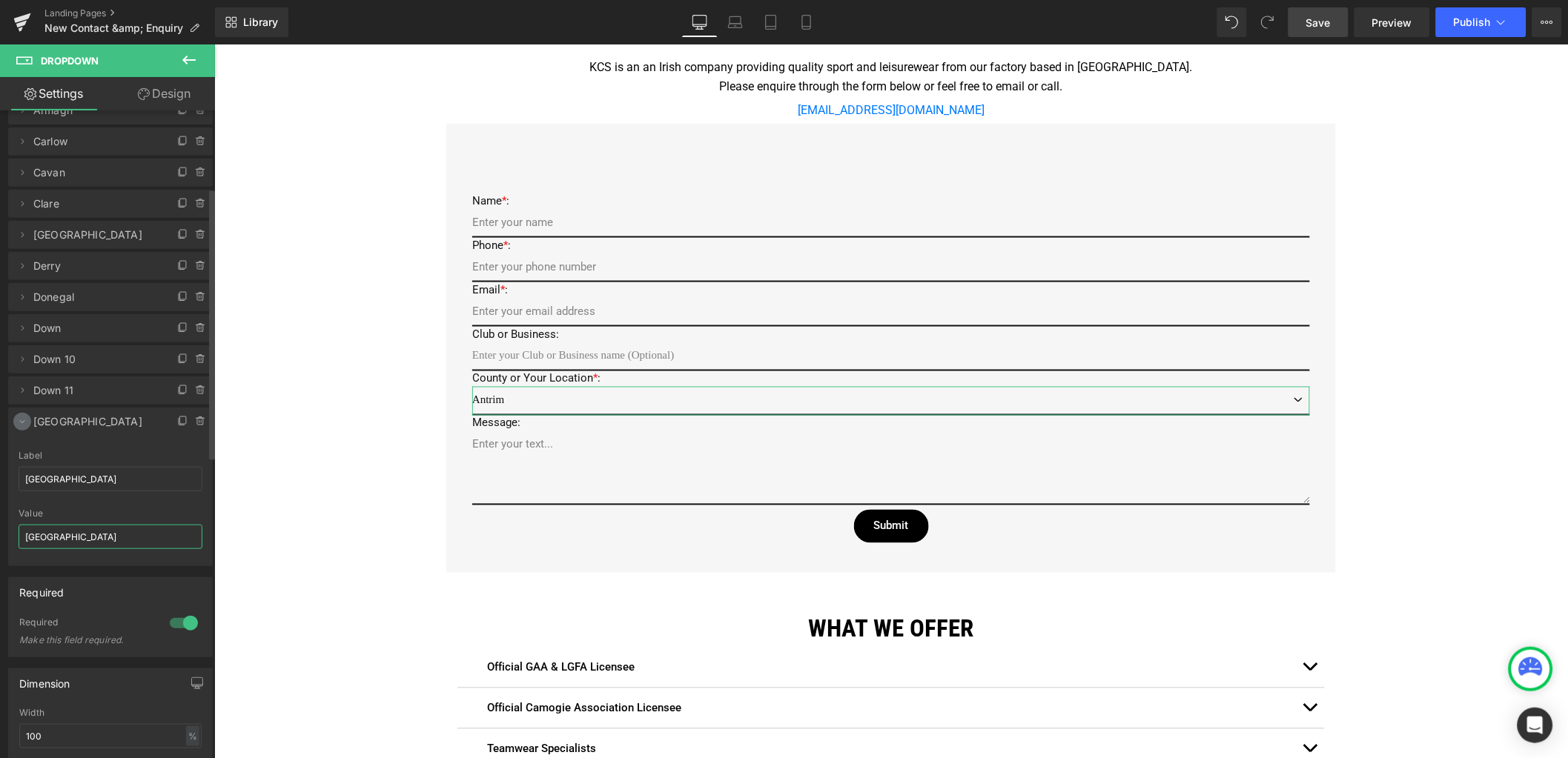
type input "[GEOGRAPHIC_DATA]"
click at [16, 421] on icon at bounding box center [22, 422] width 11 height 11
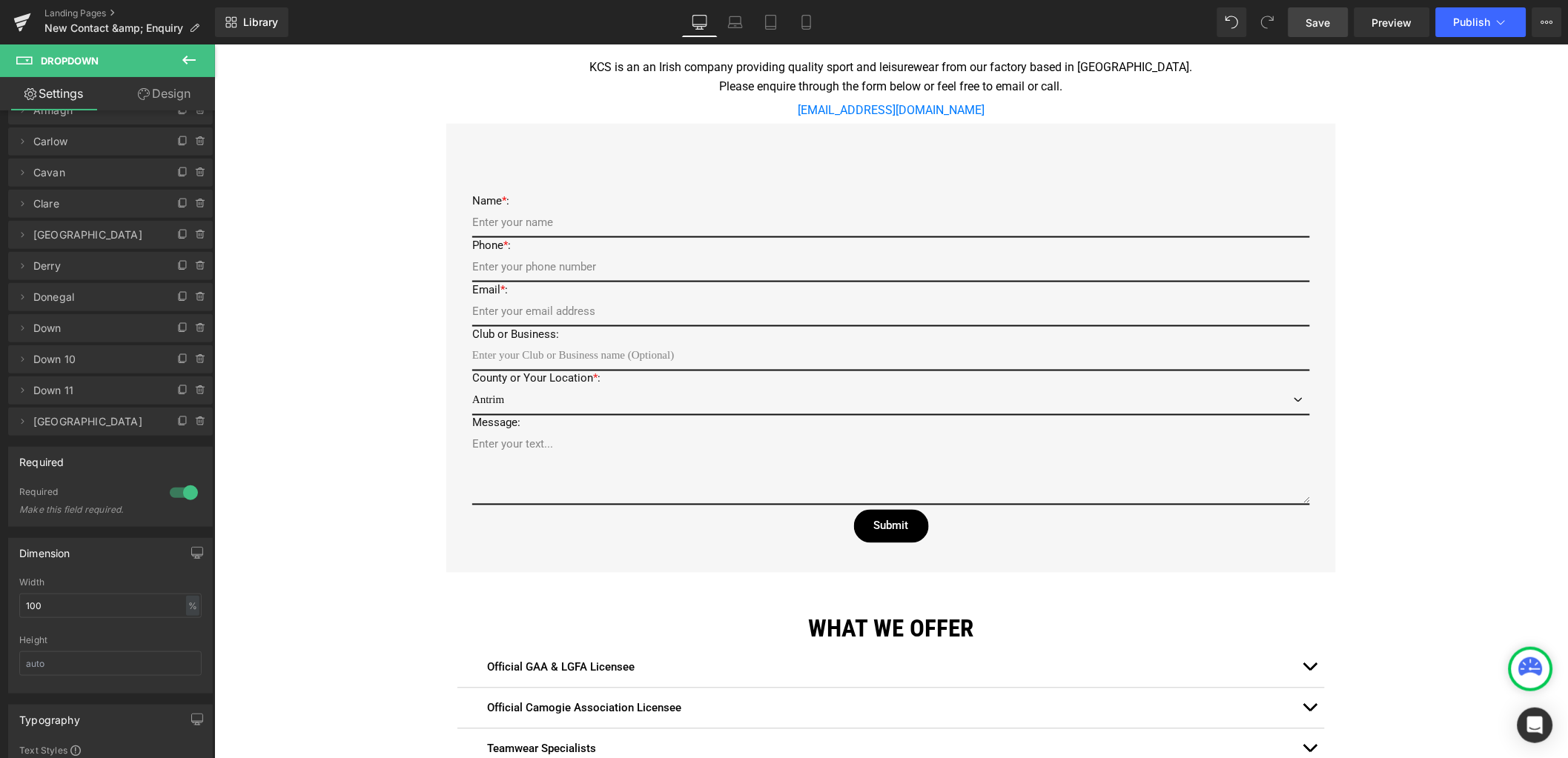
click at [1317, 21] on span "Save" at bounding box center [1318, 23] width 25 height 15
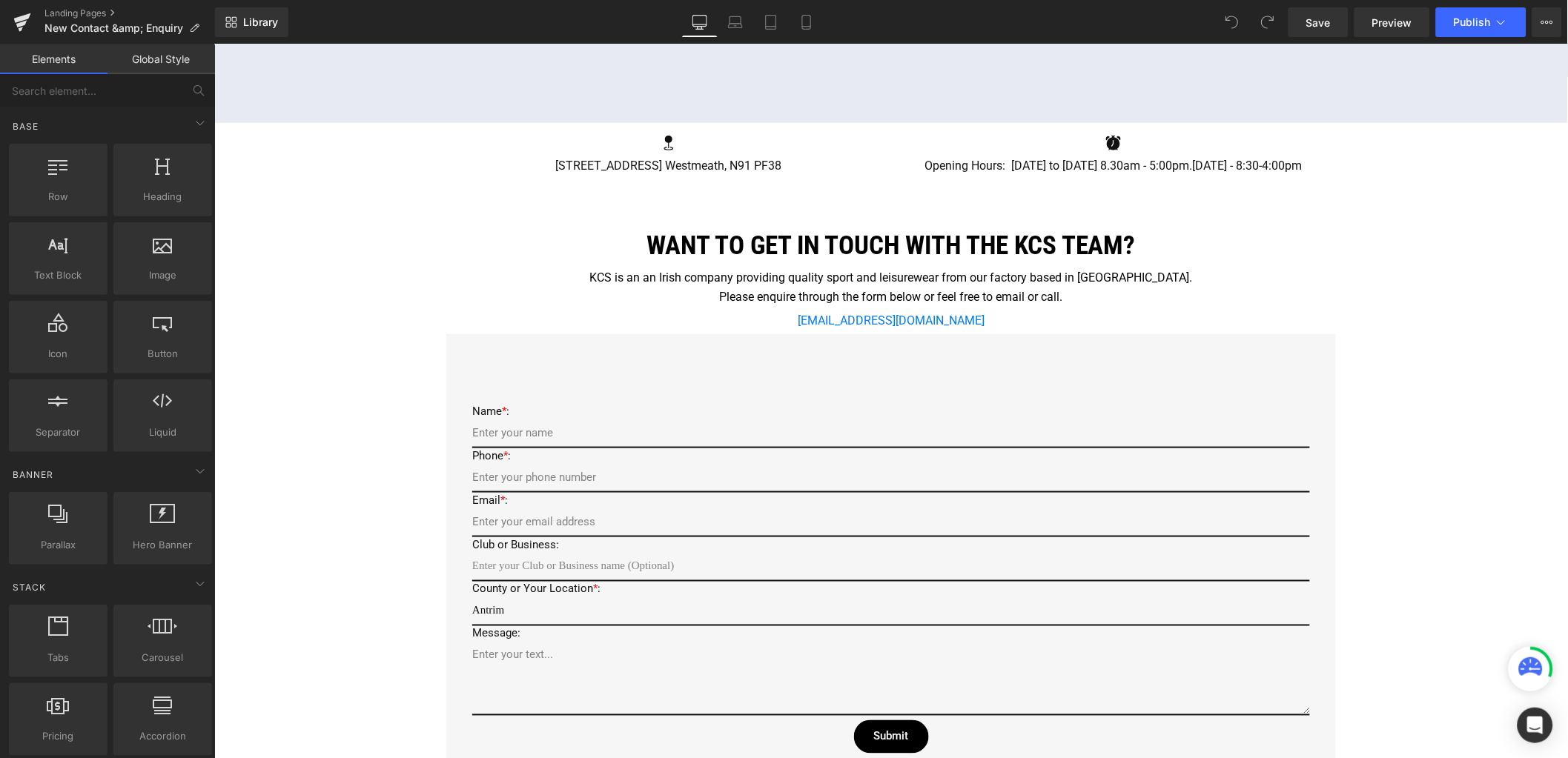
scroll to position [370, 0]
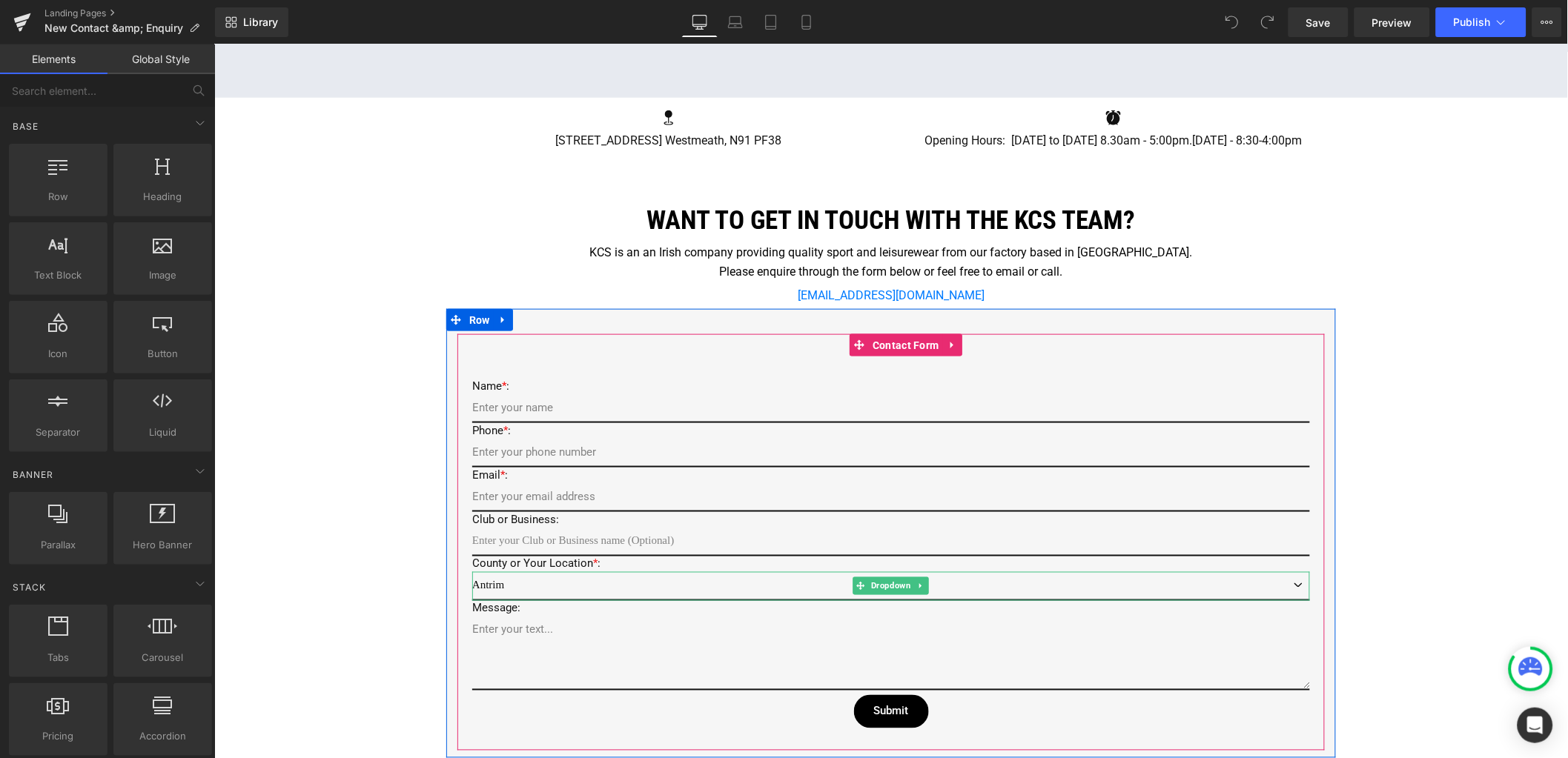
click at [516, 580] on select "Antrim Armagh Carlow Cavan Clare Cork Derry Donegal Down Down 10 Down 11 Galway" at bounding box center [890, 586] width 838 height 29
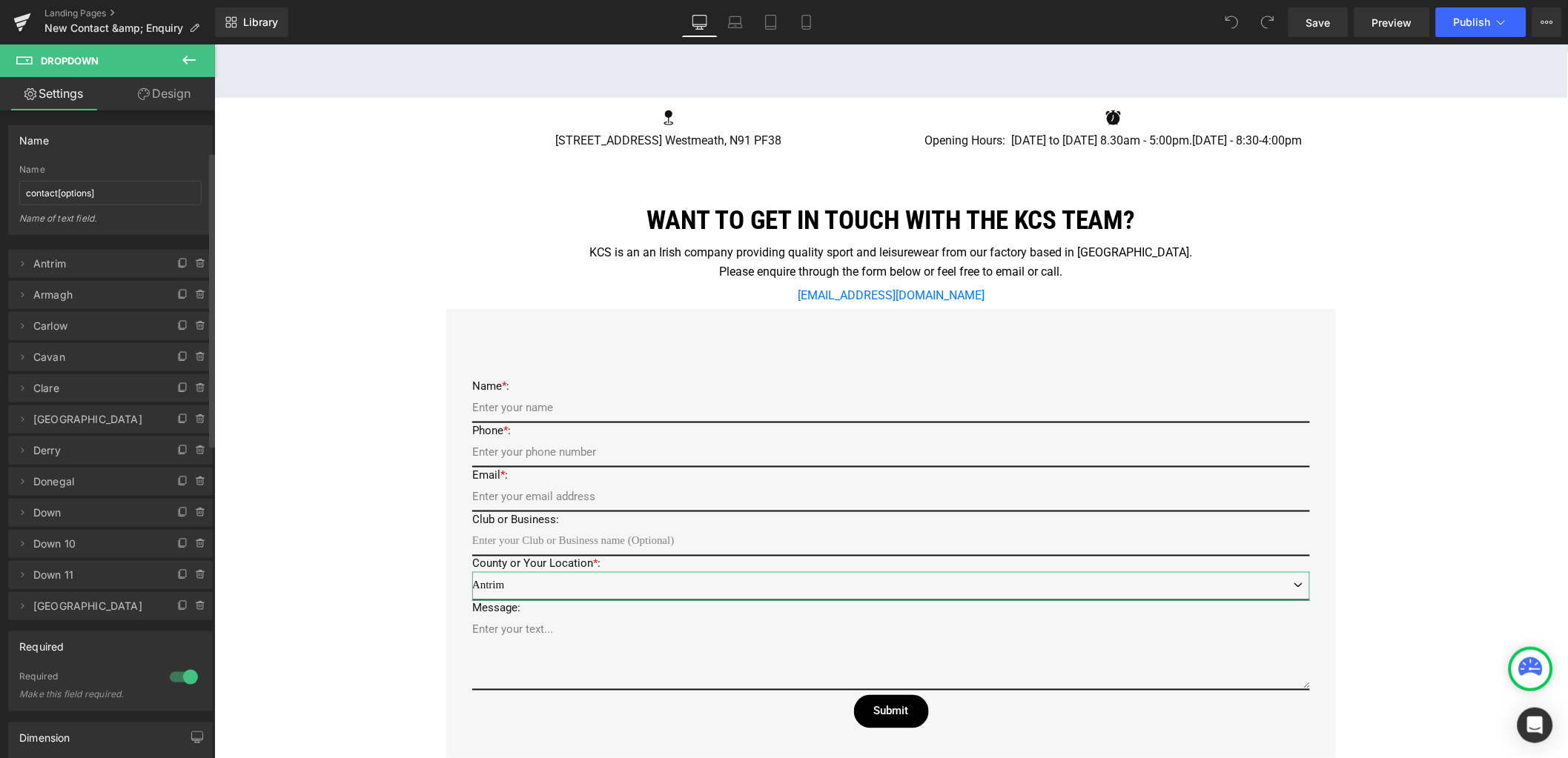
scroll to position [184, 0]
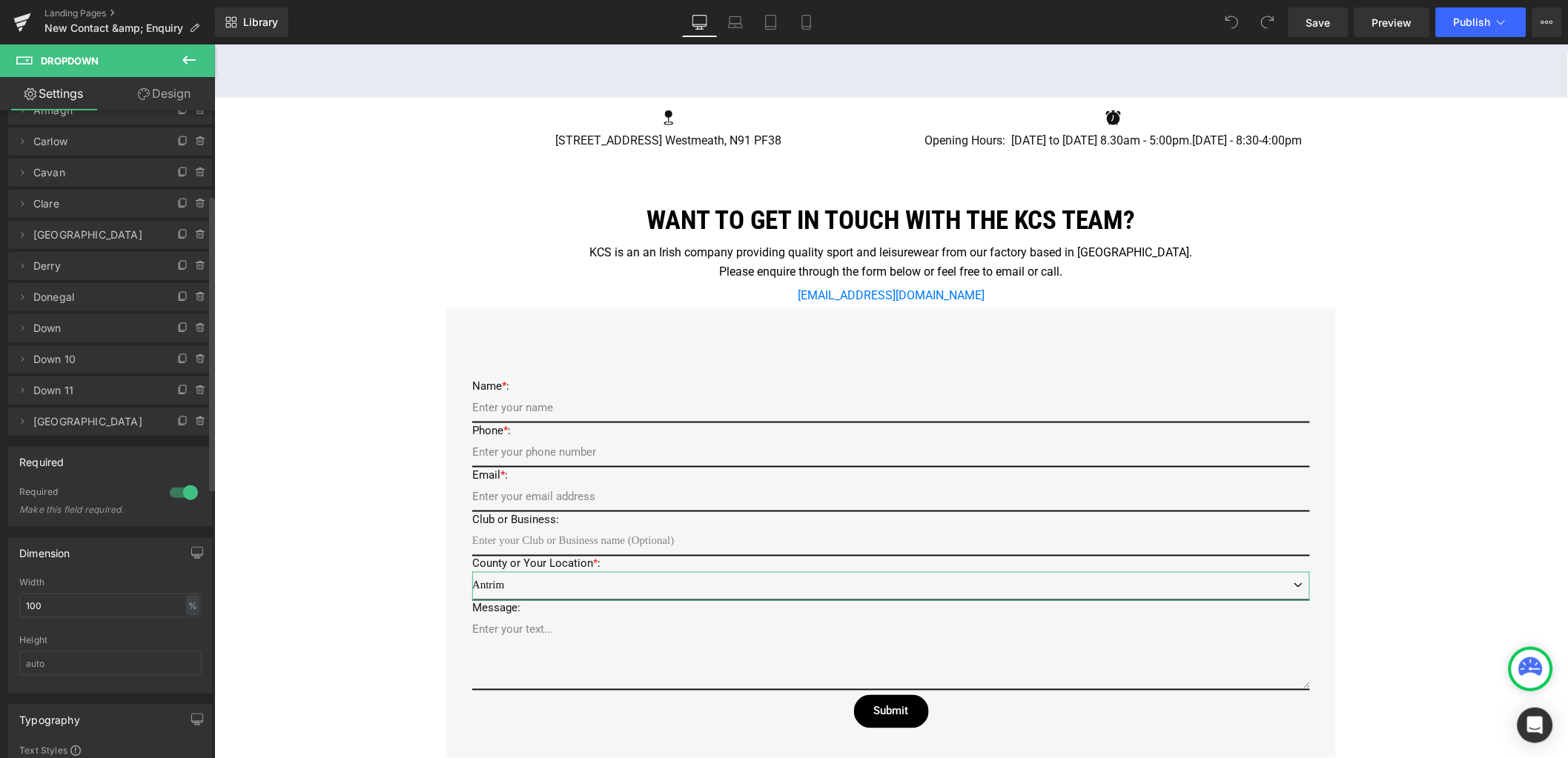
click at [84, 357] on span "Down 10" at bounding box center [96, 358] width 124 height 28
click at [21, 358] on icon at bounding box center [22, 359] width 11 height 11
drag, startPoint x: 81, startPoint y: 414, endPoint x: -18, endPoint y: 404, distance: 99.5
click at [0, 404] on html "You are previewing how the will restyle your page. You can not edit Elements in…" at bounding box center [784, 379] width 1568 height 758
type input "d"
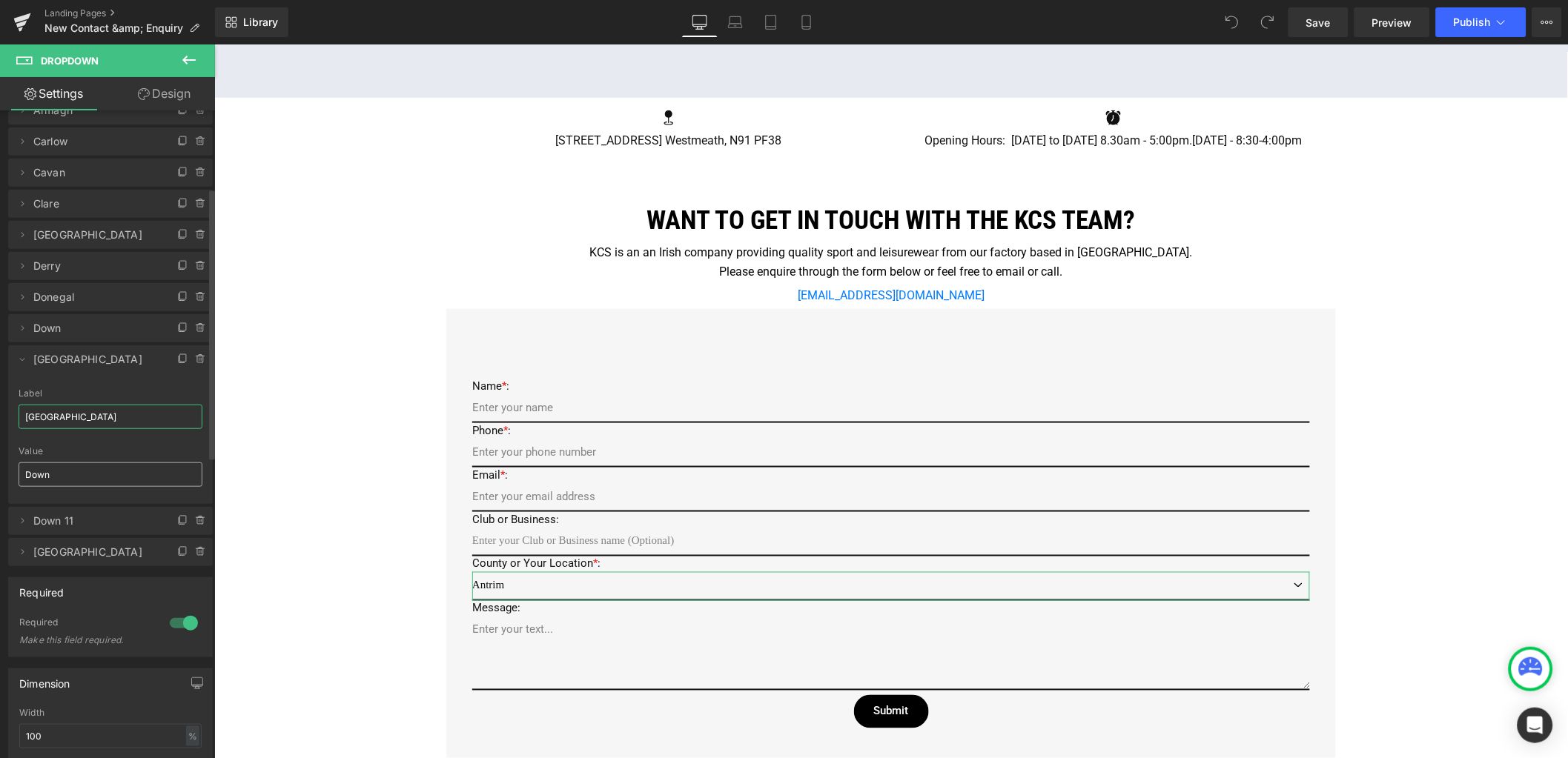
type input "[GEOGRAPHIC_DATA]"
drag, startPoint x: 56, startPoint y: 467, endPoint x: 10, endPoint y: 466, distance: 46.0
click at [11, 470] on div "Dublin Label Dublin Down Value Down" at bounding box center [111, 445] width 205 height 116
type input "[GEOGRAPHIC_DATA]"
click at [1329, 21] on span "Save" at bounding box center [1318, 23] width 25 height 15
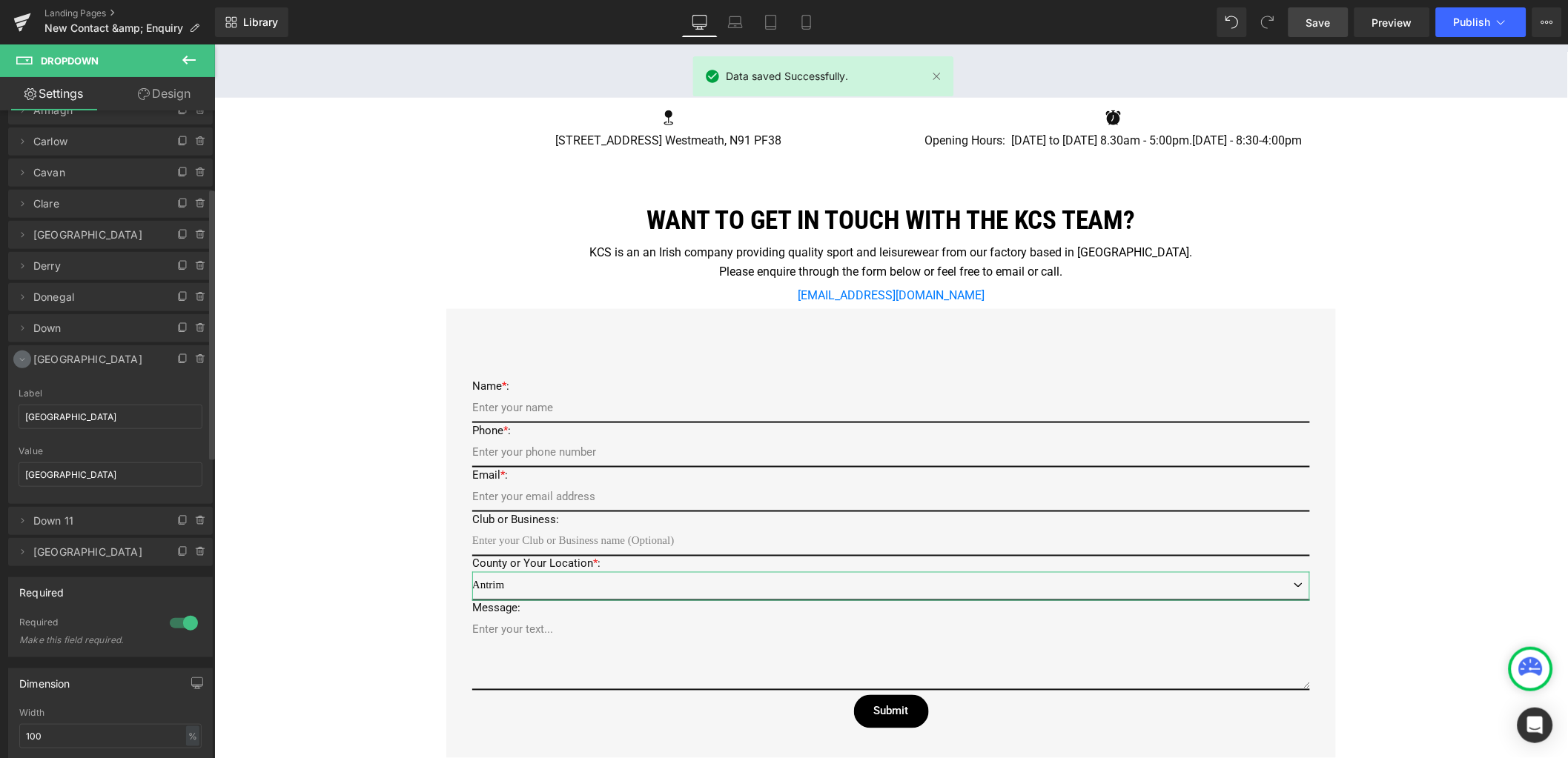
click at [24, 359] on icon at bounding box center [22, 359] width 11 height 11
click at [1317, 37] on div "Library Desktop Desktop Laptop Tablet Mobile Save Preview Publish Scheduled Vie…" at bounding box center [891, 22] width 1353 height 45
click at [1313, 23] on span "Save" at bounding box center [1318, 23] width 25 height 15
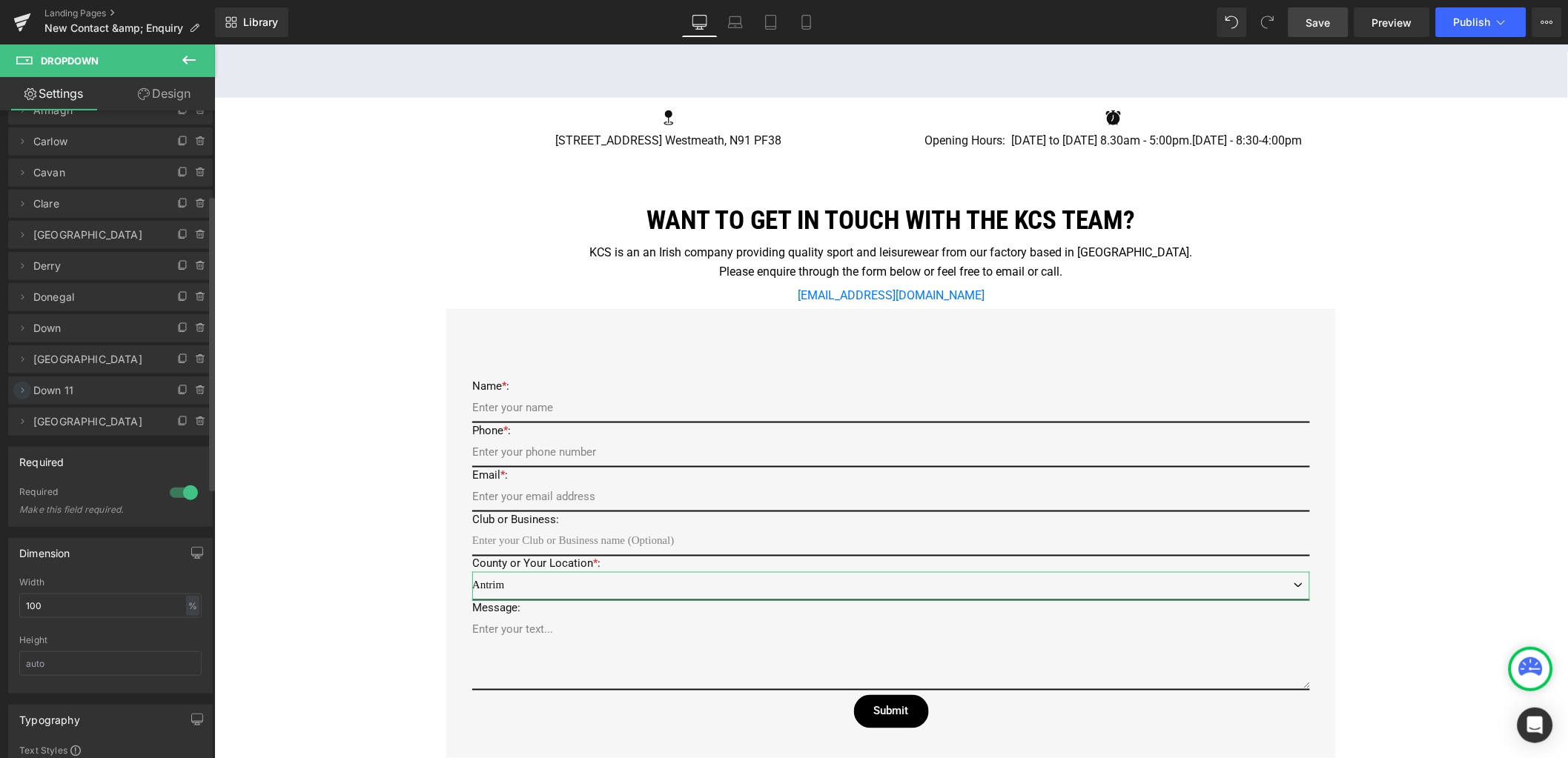
click at [25, 394] on icon at bounding box center [22, 390] width 11 height 11
drag, startPoint x: 62, startPoint y: 447, endPoint x: 25, endPoint y: 446, distance: 37.0
click at [25, 447] on input "Down 11" at bounding box center [110, 448] width 184 height 25
drag, startPoint x: 103, startPoint y: 450, endPoint x: -29, endPoint y: 439, distance: 132.5
click at [0, 439] on html "You are previewing how the will restyle your page. You can not edit Elements in…" at bounding box center [784, 379] width 1568 height 758
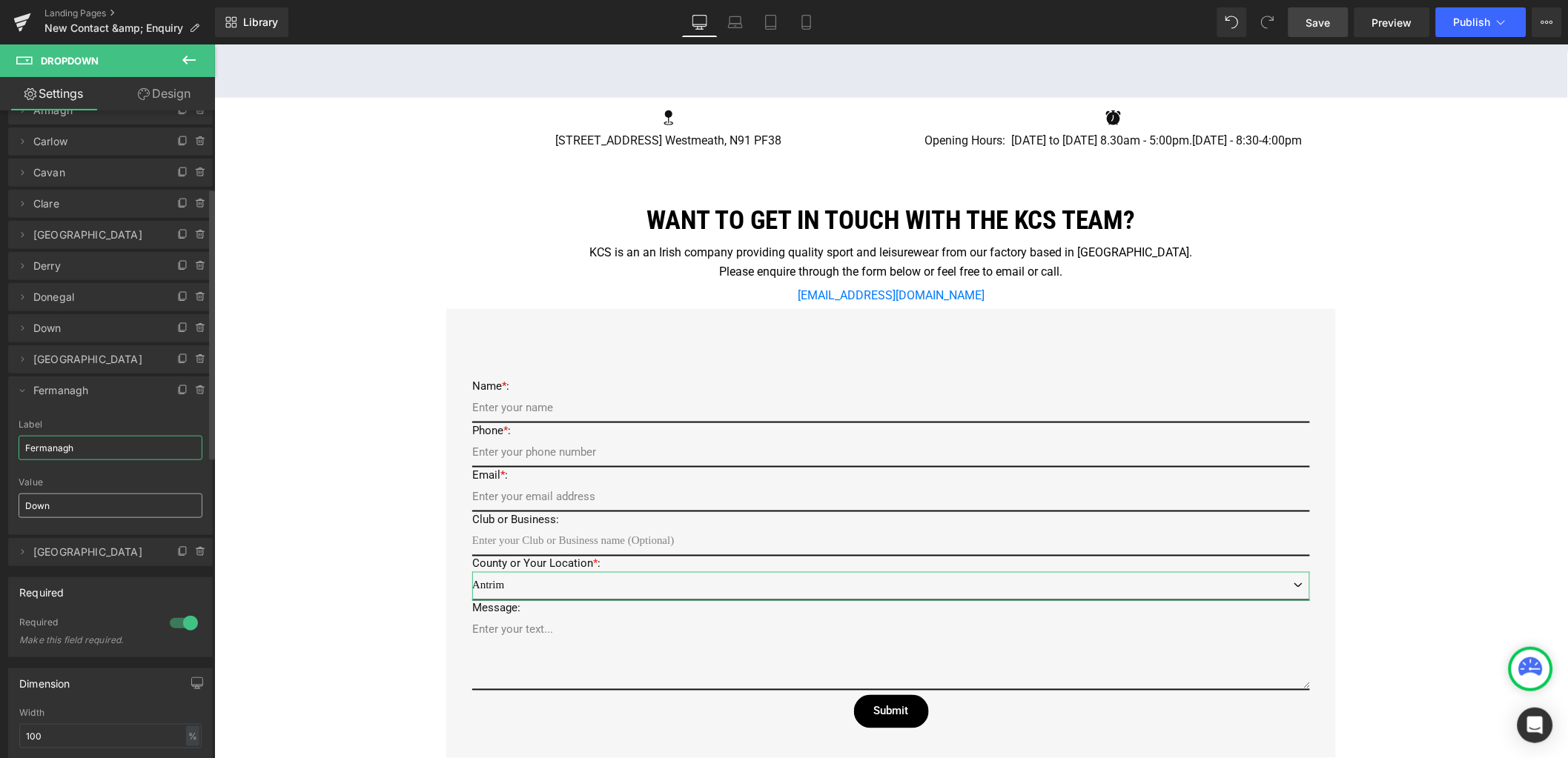
type input "Fermanagh"
drag, startPoint x: 58, startPoint y: 500, endPoint x: -10, endPoint y: 497, distance: 68.1
click at [0, 497] on html "You are previewing how the will restyle your page. You can not edit Elements in…" at bounding box center [784, 379] width 1568 height 758
paste input "Fermanagh"
type input "Fermanagh"
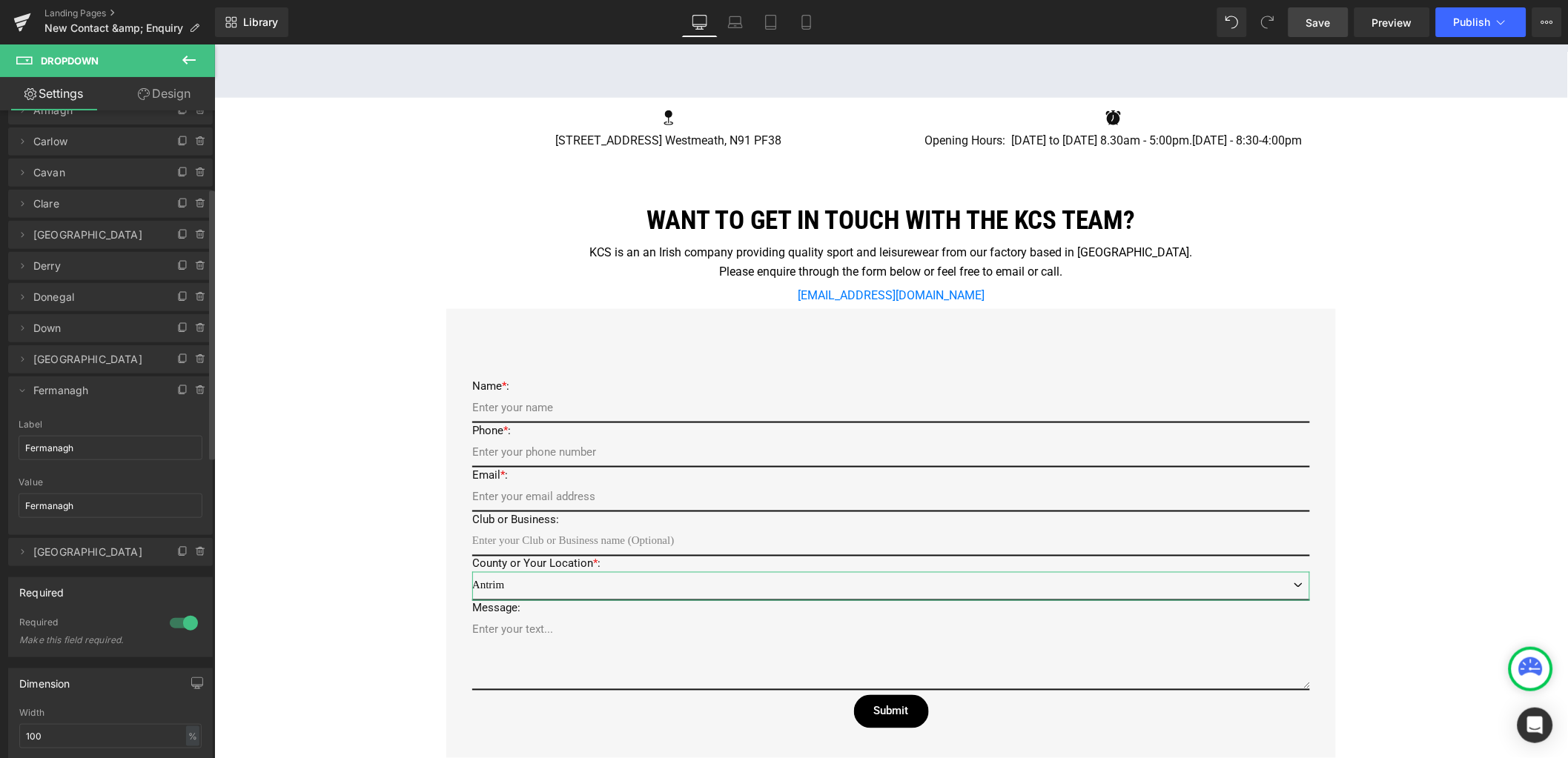
click at [118, 417] on li "Delete Cancel Fermanagh Fermanagh Label Fermanagh Fermanagh Value Fermanagh" at bounding box center [111, 456] width 205 height 159
click at [1311, 21] on span "Save" at bounding box center [1318, 23] width 25 height 15
click at [25, 392] on icon at bounding box center [22, 390] width 11 height 11
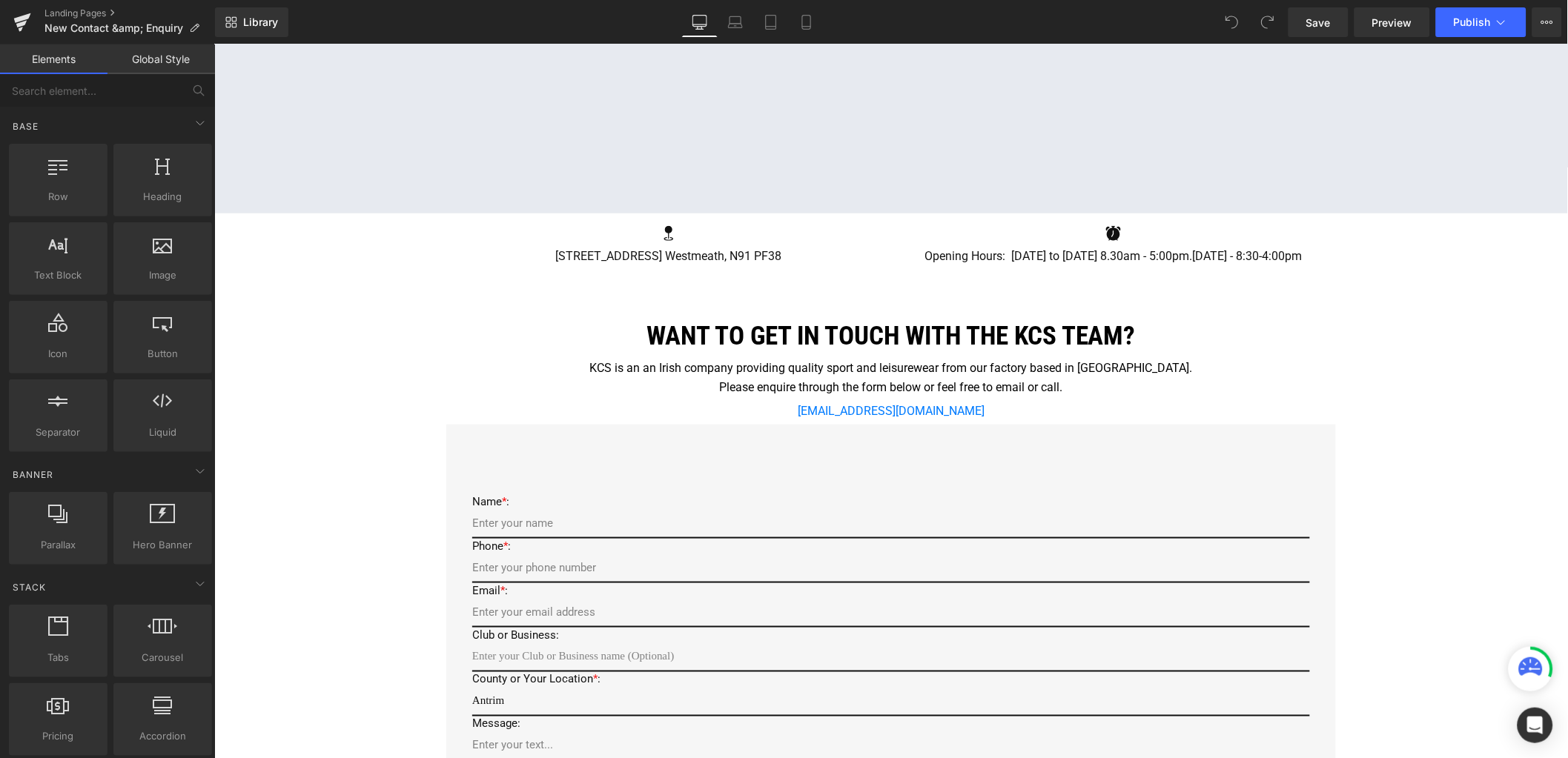
scroll to position [370, 0]
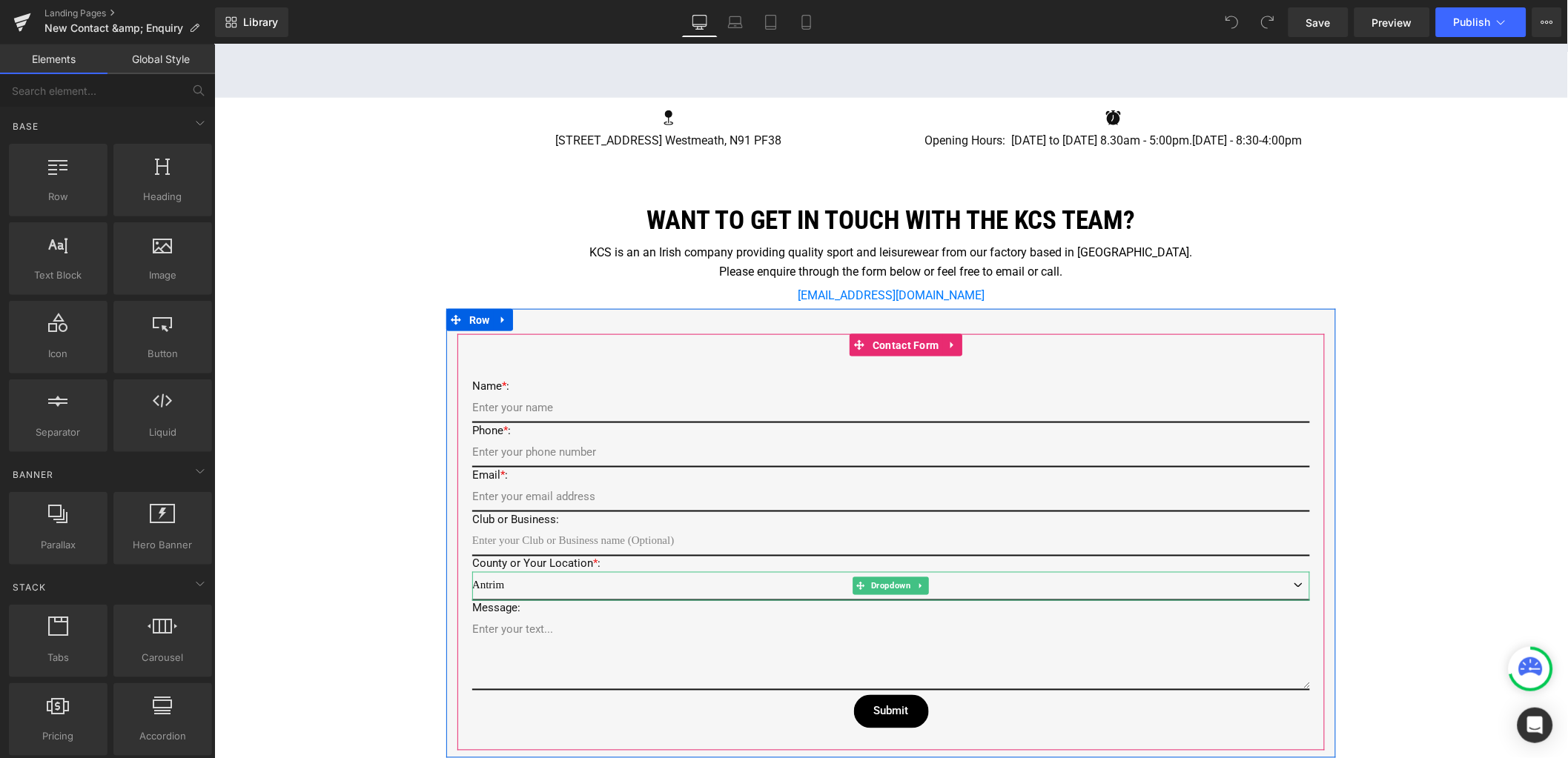
click at [484, 583] on select "Antrim Armagh Carlow Cavan Clare Cork Derry Donegal Down Dublin Fermanagh Galway" at bounding box center [890, 586] width 838 height 29
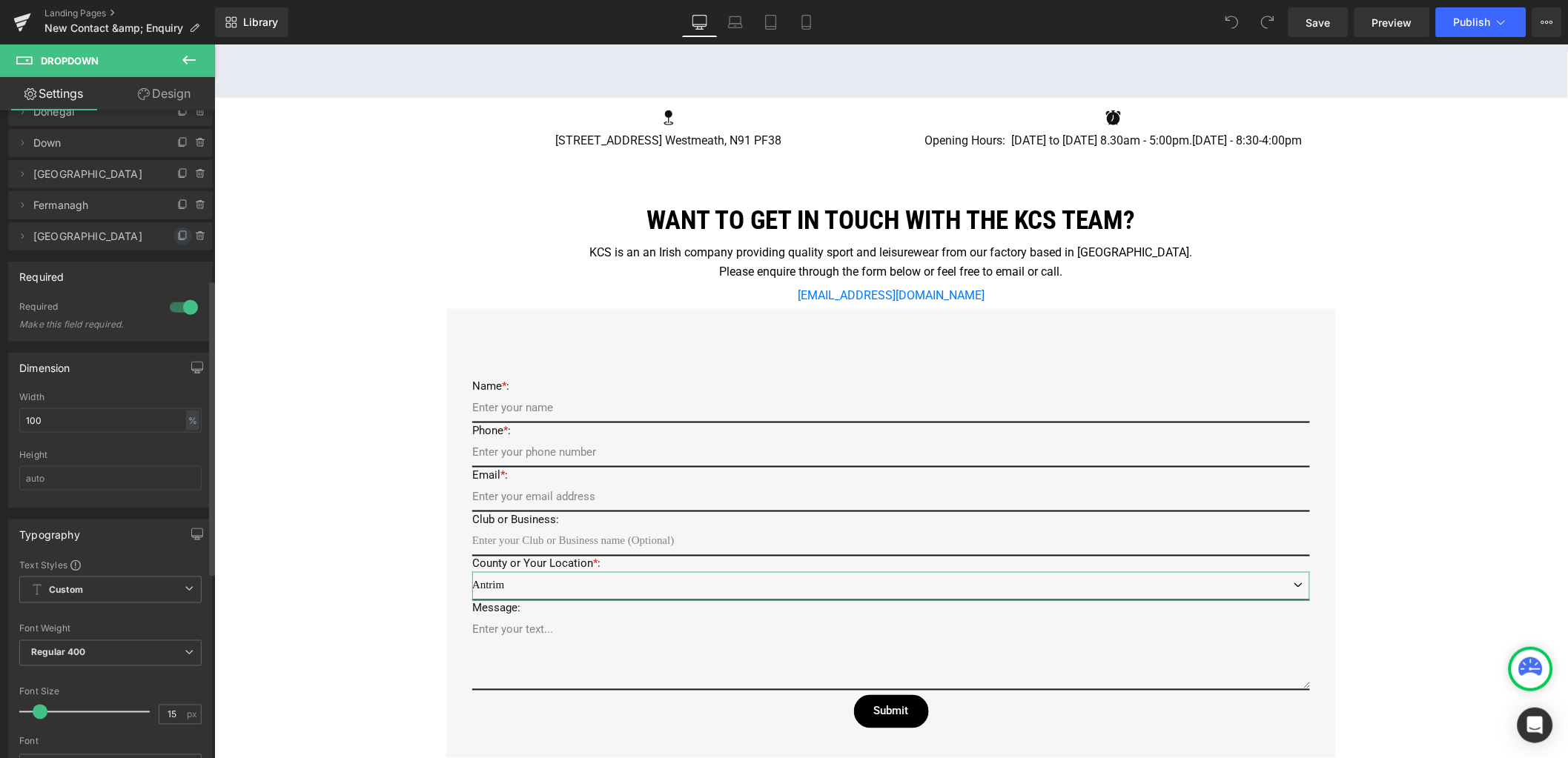
click at [177, 232] on icon at bounding box center [183, 236] width 11 height 11
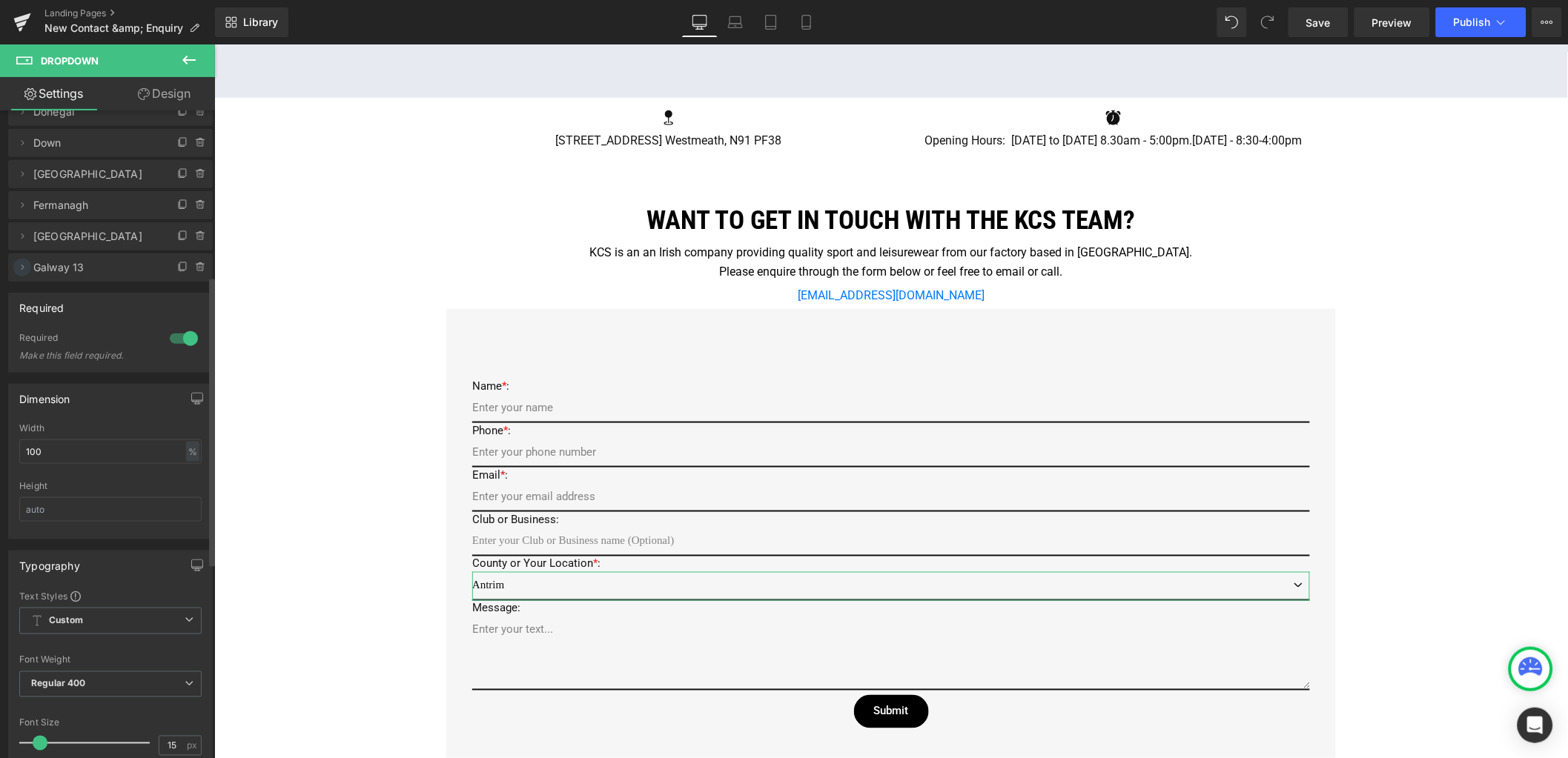
click at [21, 267] on icon at bounding box center [22, 268] width 11 height 11
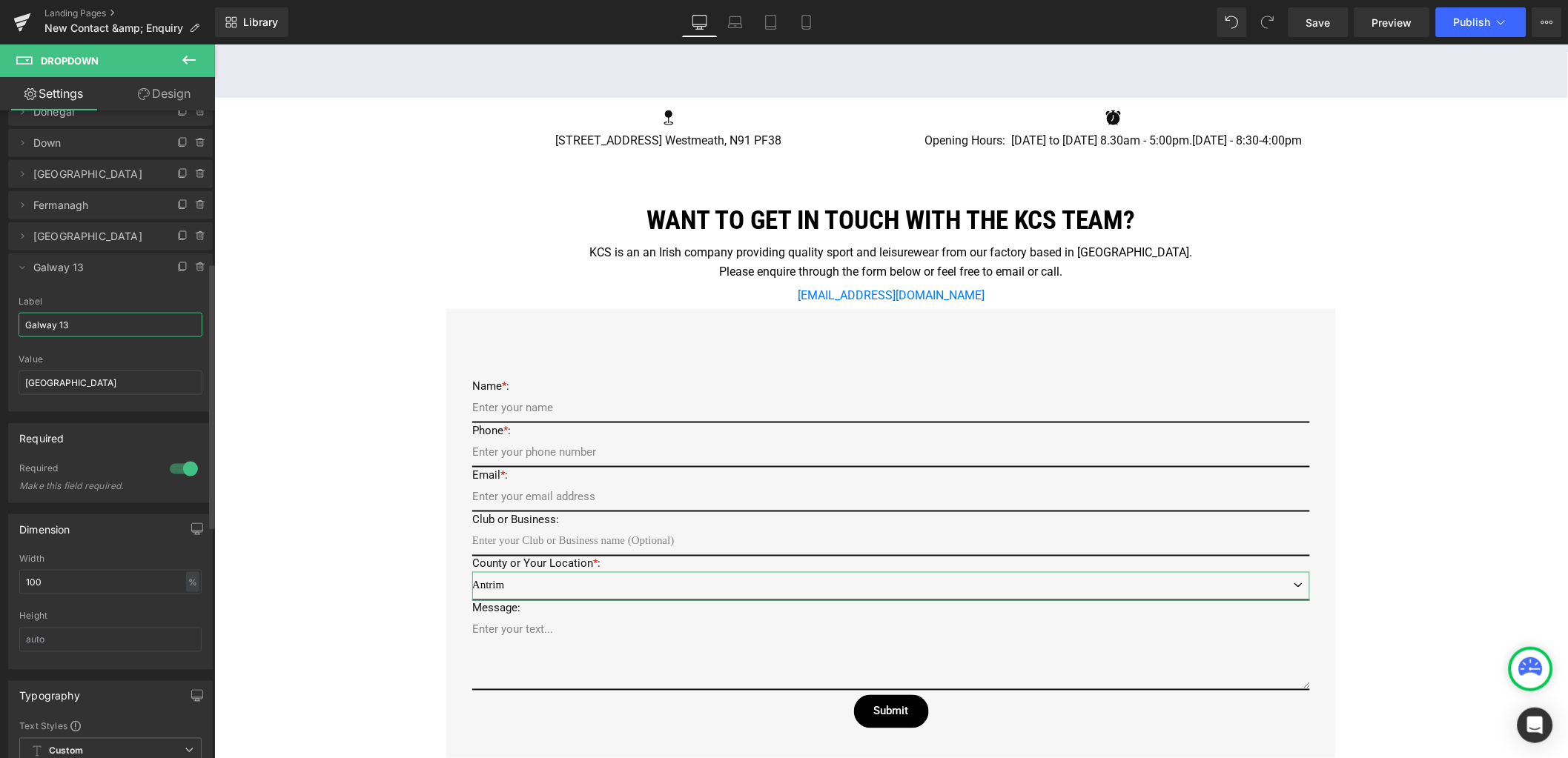
drag, startPoint x: 87, startPoint y: 322, endPoint x: 0, endPoint y: 314, distance: 87.4
click at [1, 314] on div "Antrim => Antrim Armagh => Armagh Carlow => Carlow Cavan => Cavan Clare => Clar…" at bounding box center [111, 139] width 222 height 547
type input "Kerry"
drag, startPoint x: 81, startPoint y: 380, endPoint x: -9, endPoint y: 378, distance: 90.0
click at [0, 378] on html "You are previewing how the will restyle your page. You can not edit Elements in…" at bounding box center [784, 379] width 1568 height 758
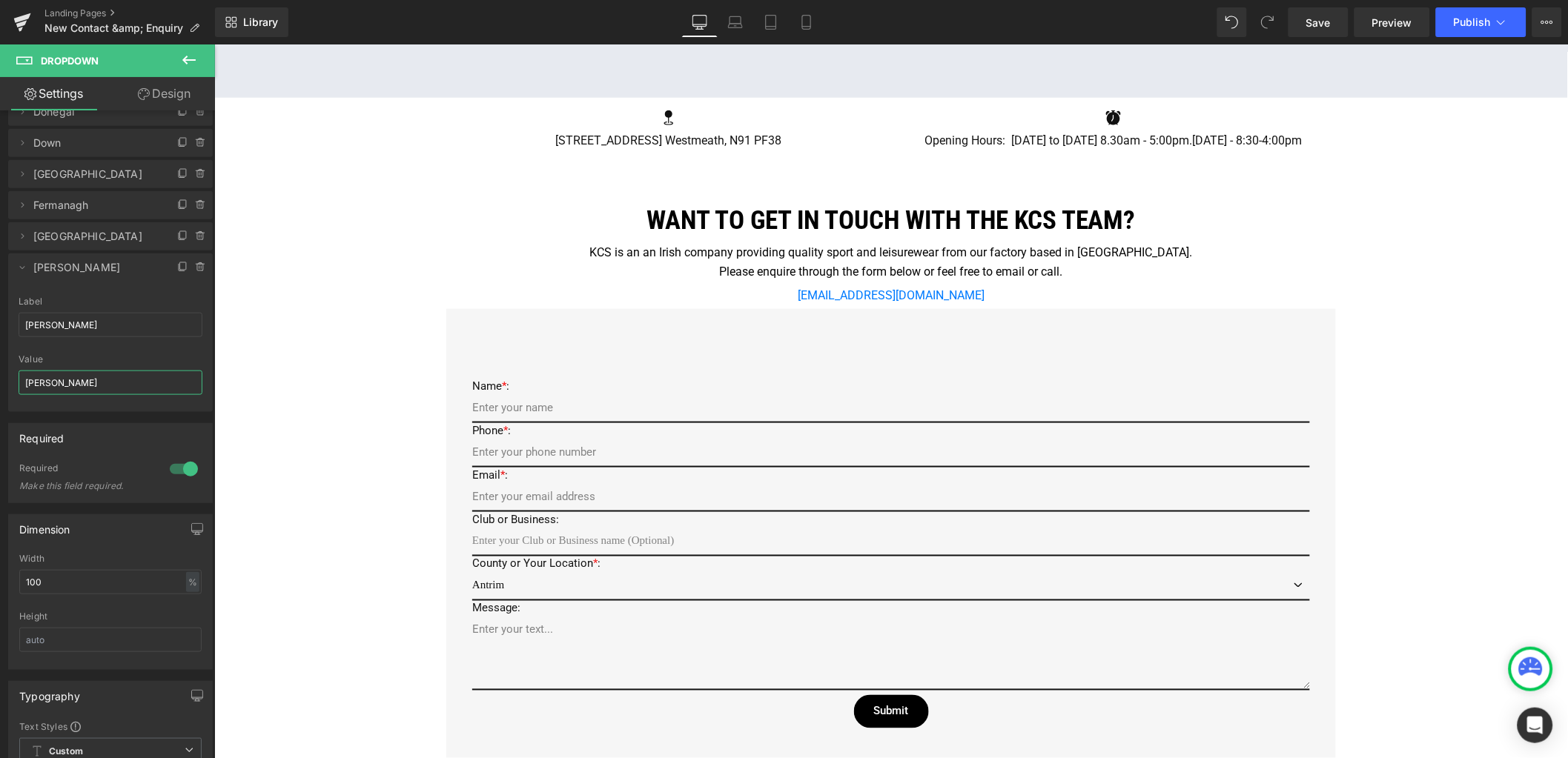
type input "Kerry"
click at [223, 352] on div "Google Maps Row Icon 22 Zone C, Mullingar Business Park, Mullingar, Co. Westmea…" at bounding box center [890, 570] width 1354 height 1539
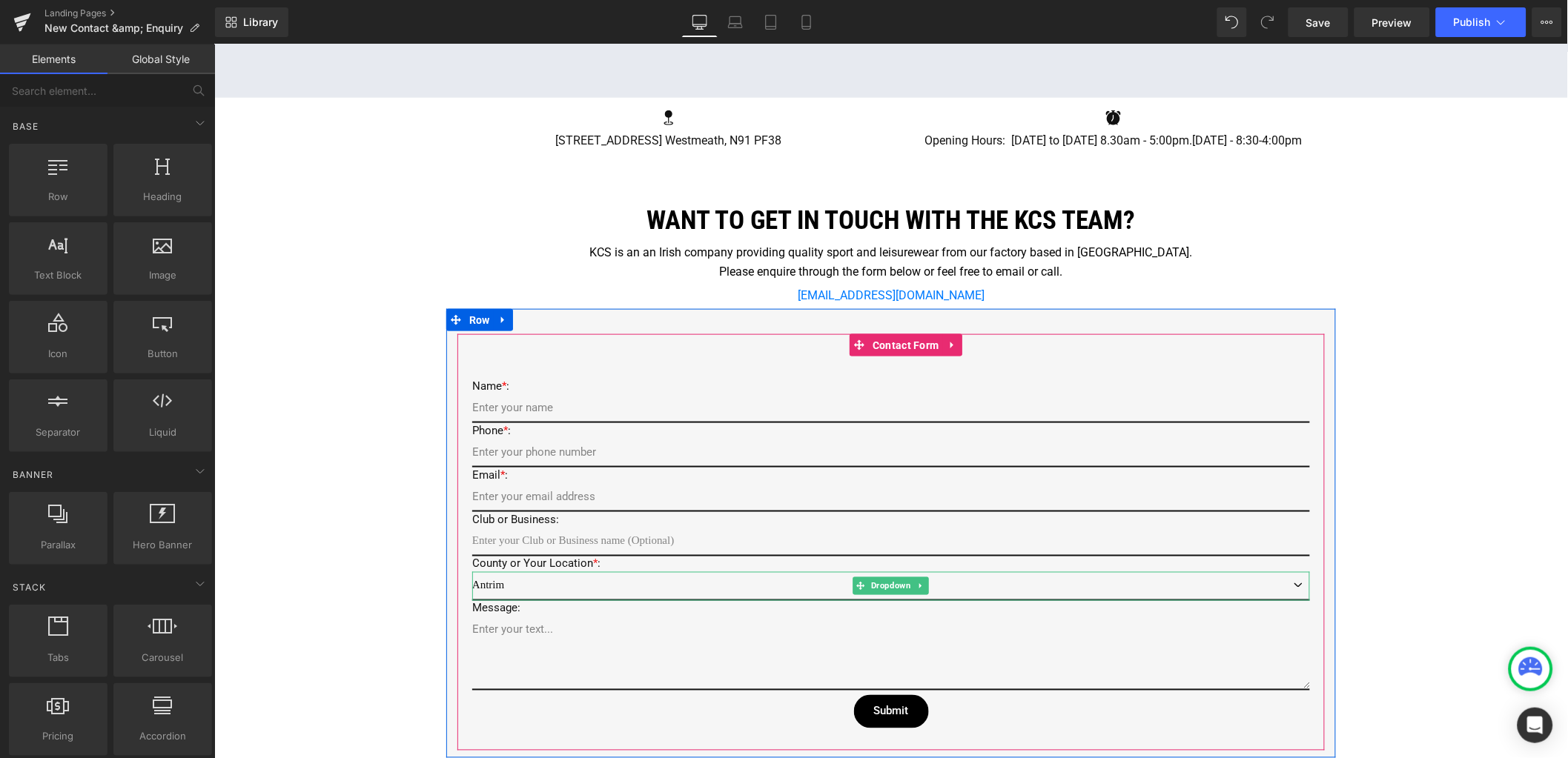
click at [511, 589] on select "Antrim Armagh Carlow Cavan Clare Cork Derry Donegal Down Dublin Fermanagh Galwa…" at bounding box center [890, 586] width 838 height 29
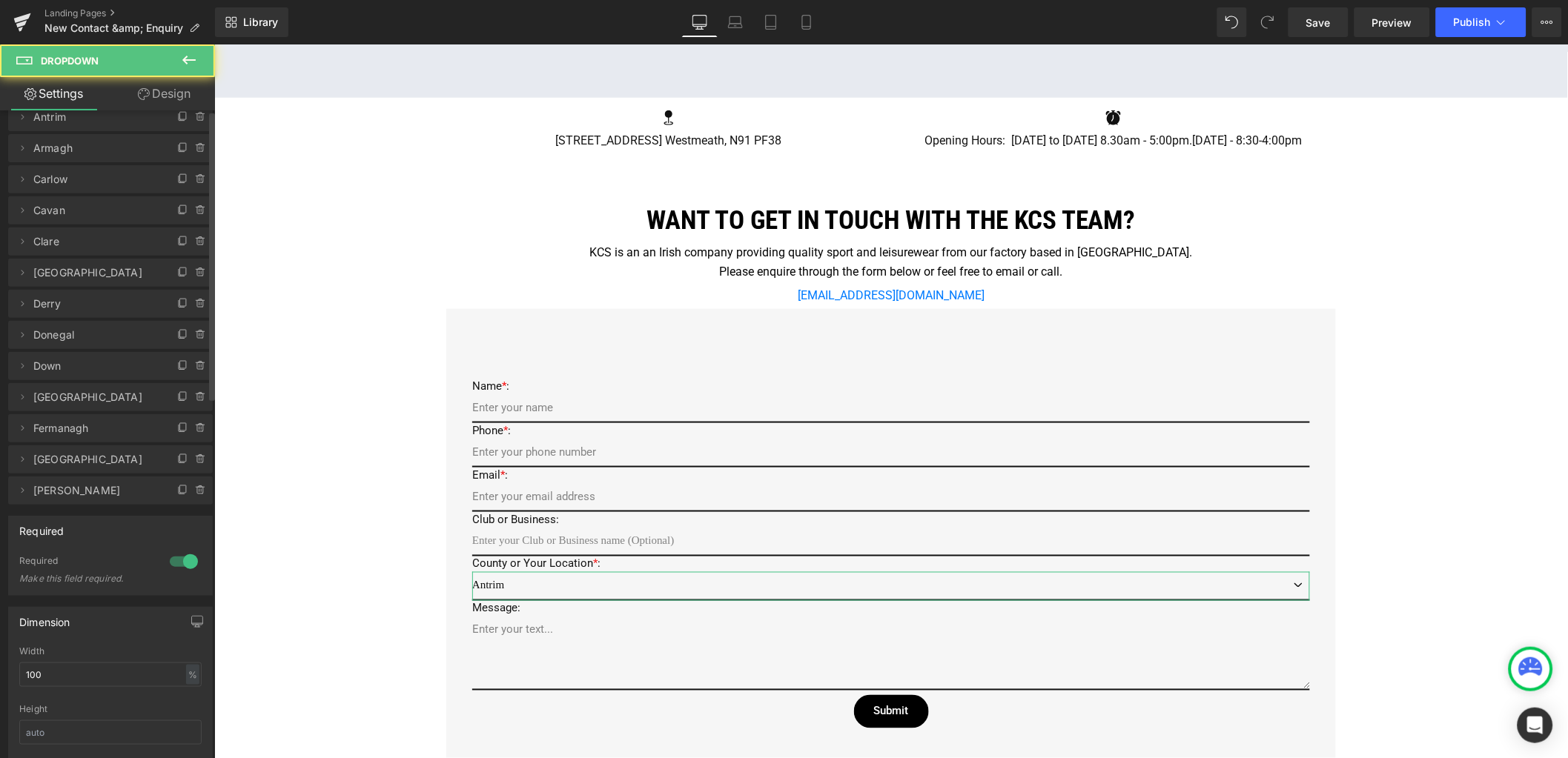
scroll to position [184, 0]
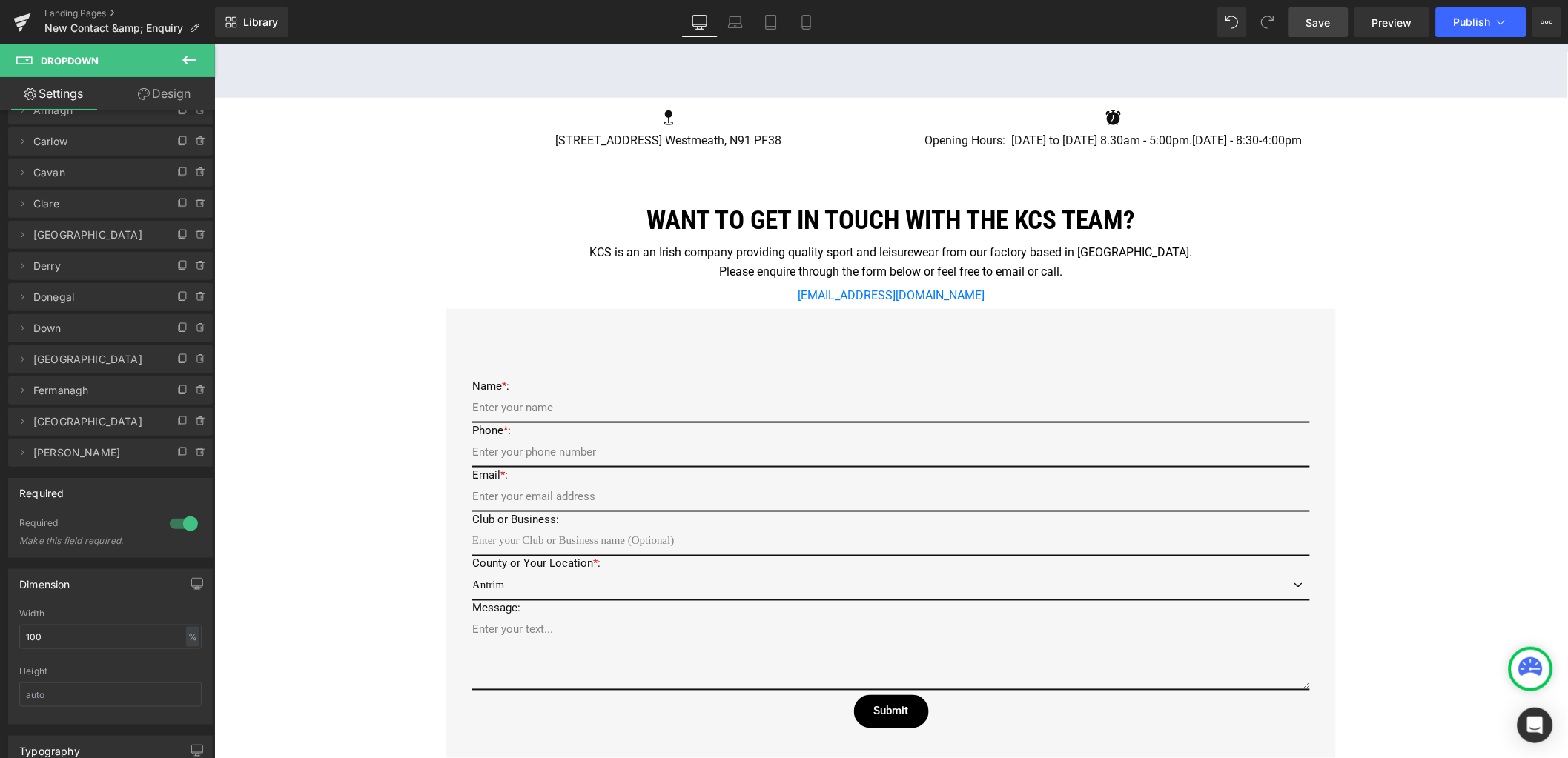
click at [1317, 19] on span "Save" at bounding box center [1318, 23] width 25 height 15
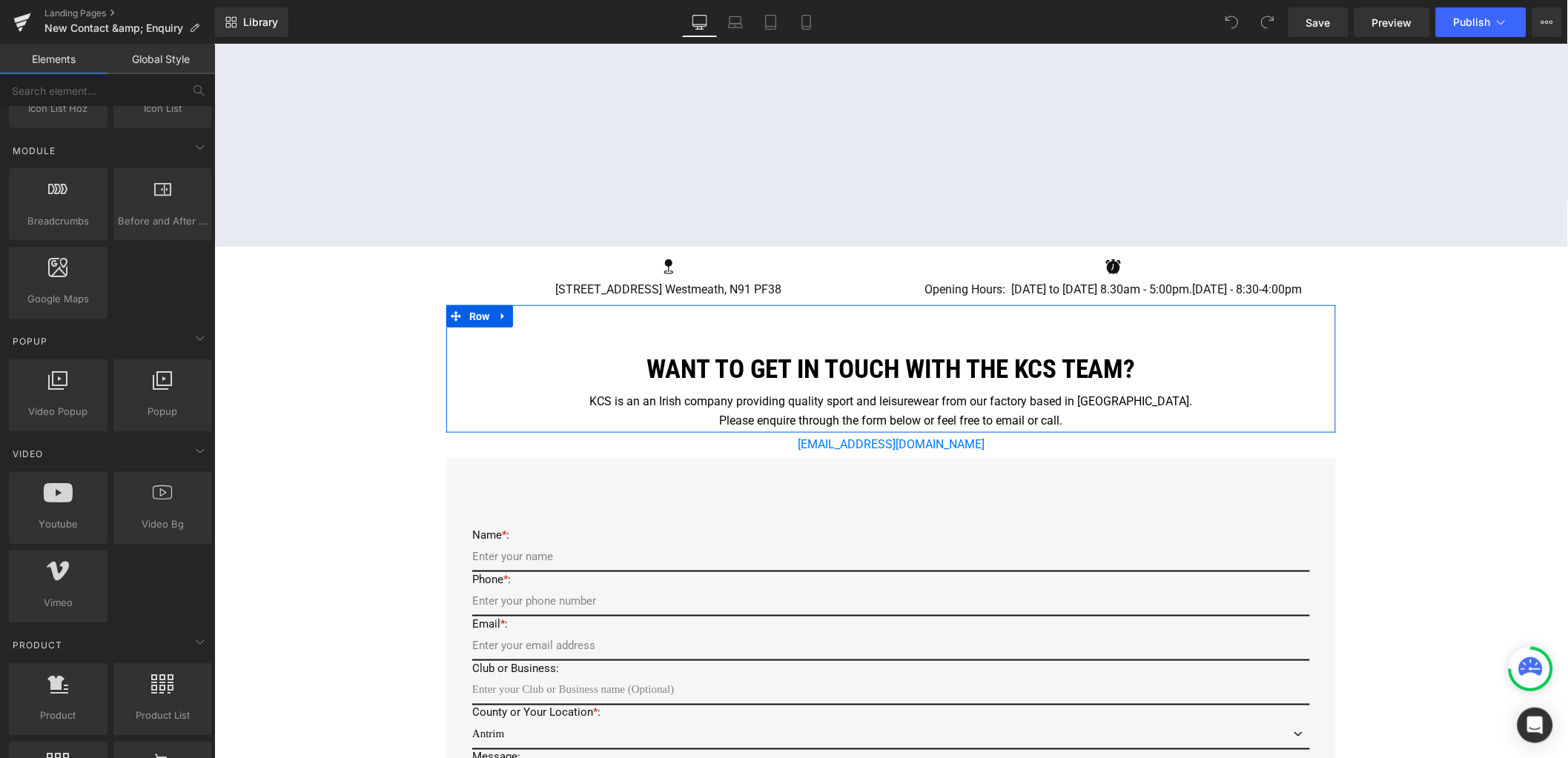
scroll to position [555, 0]
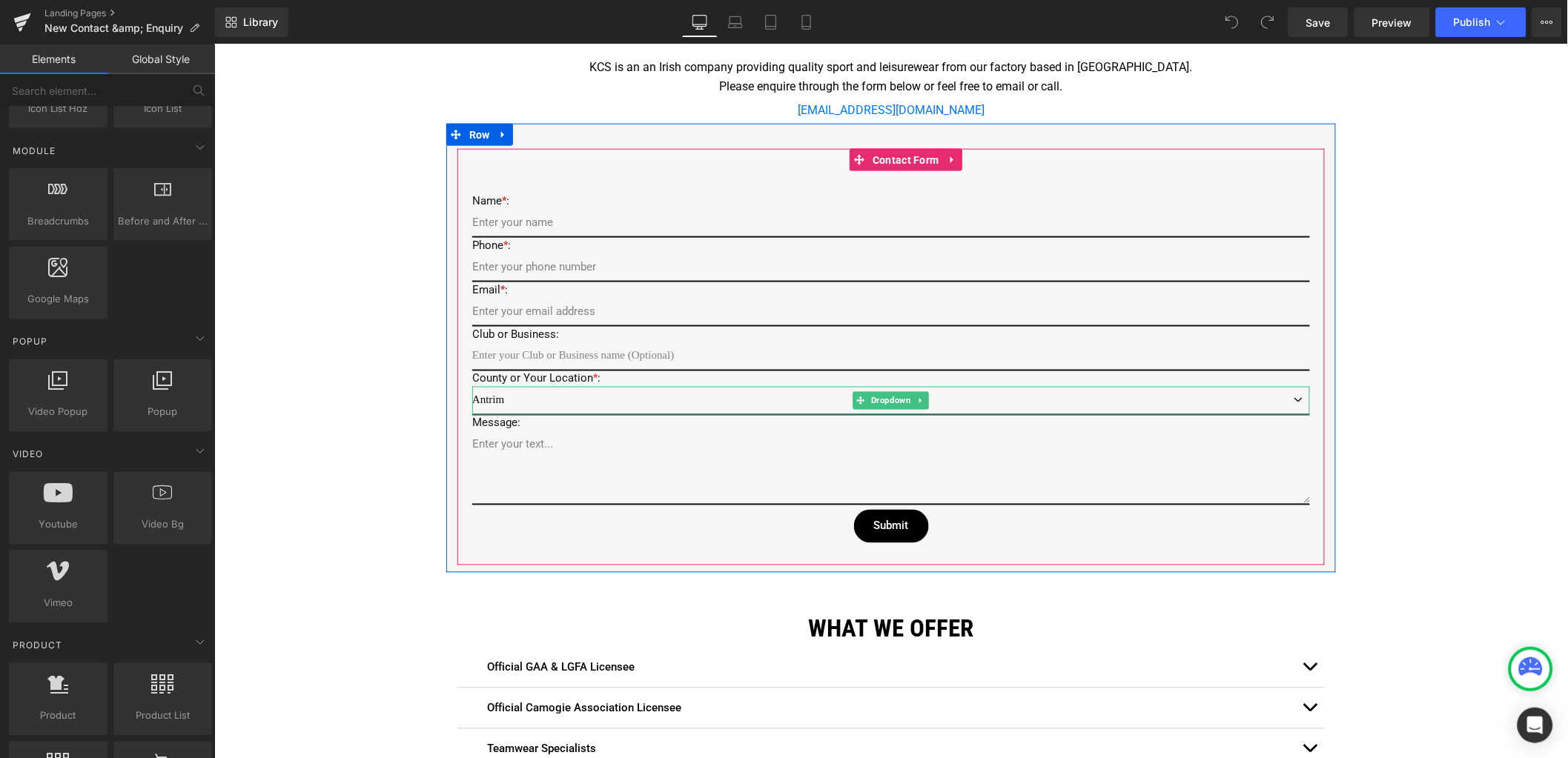
click at [533, 388] on select "Antrim Armagh [PERSON_NAME][GEOGRAPHIC_DATA] [GEOGRAPHIC_DATA] [GEOGRAPHIC_DATA…" at bounding box center [890, 401] width 838 height 29
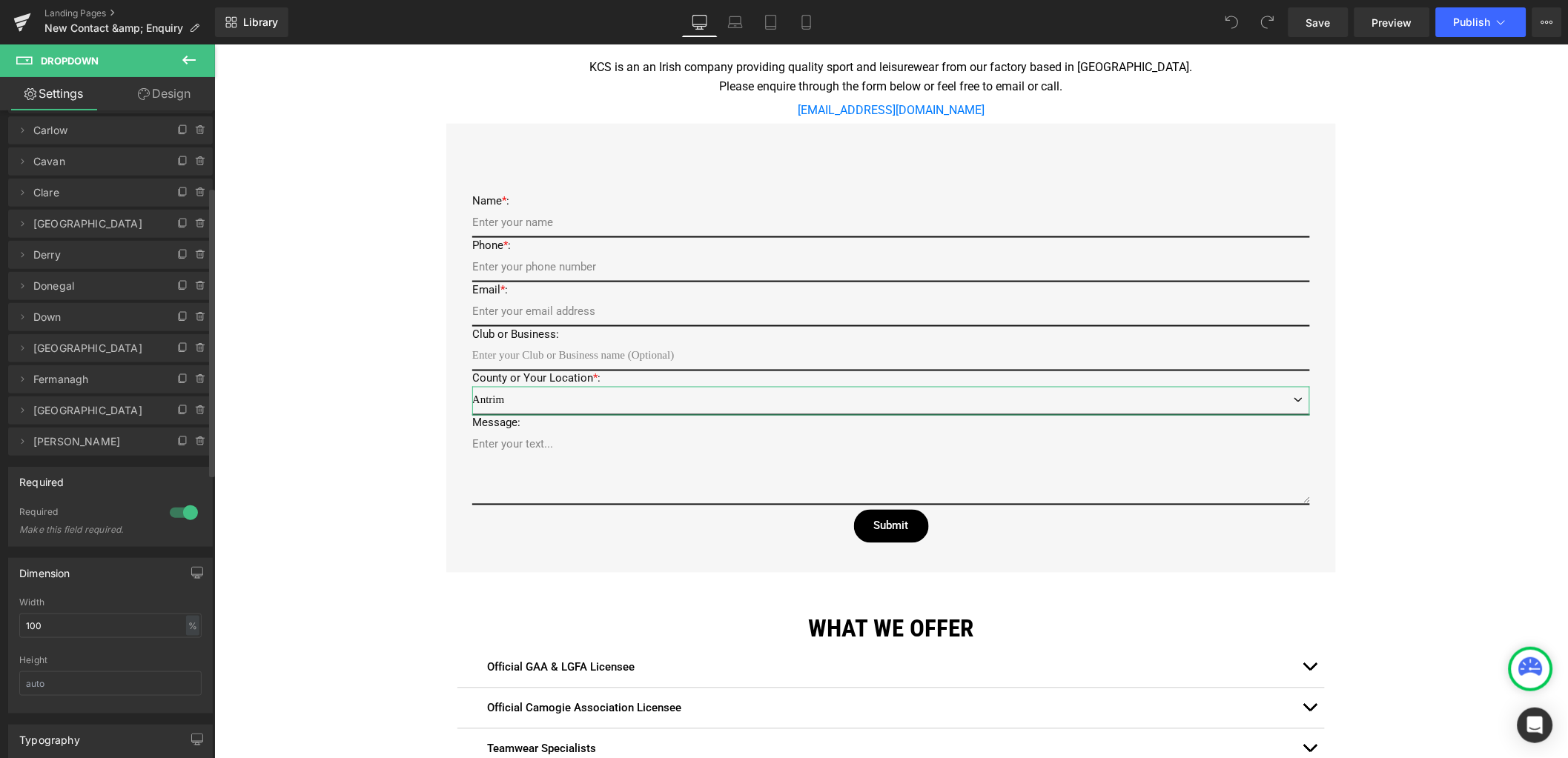
scroll to position [370, 0]
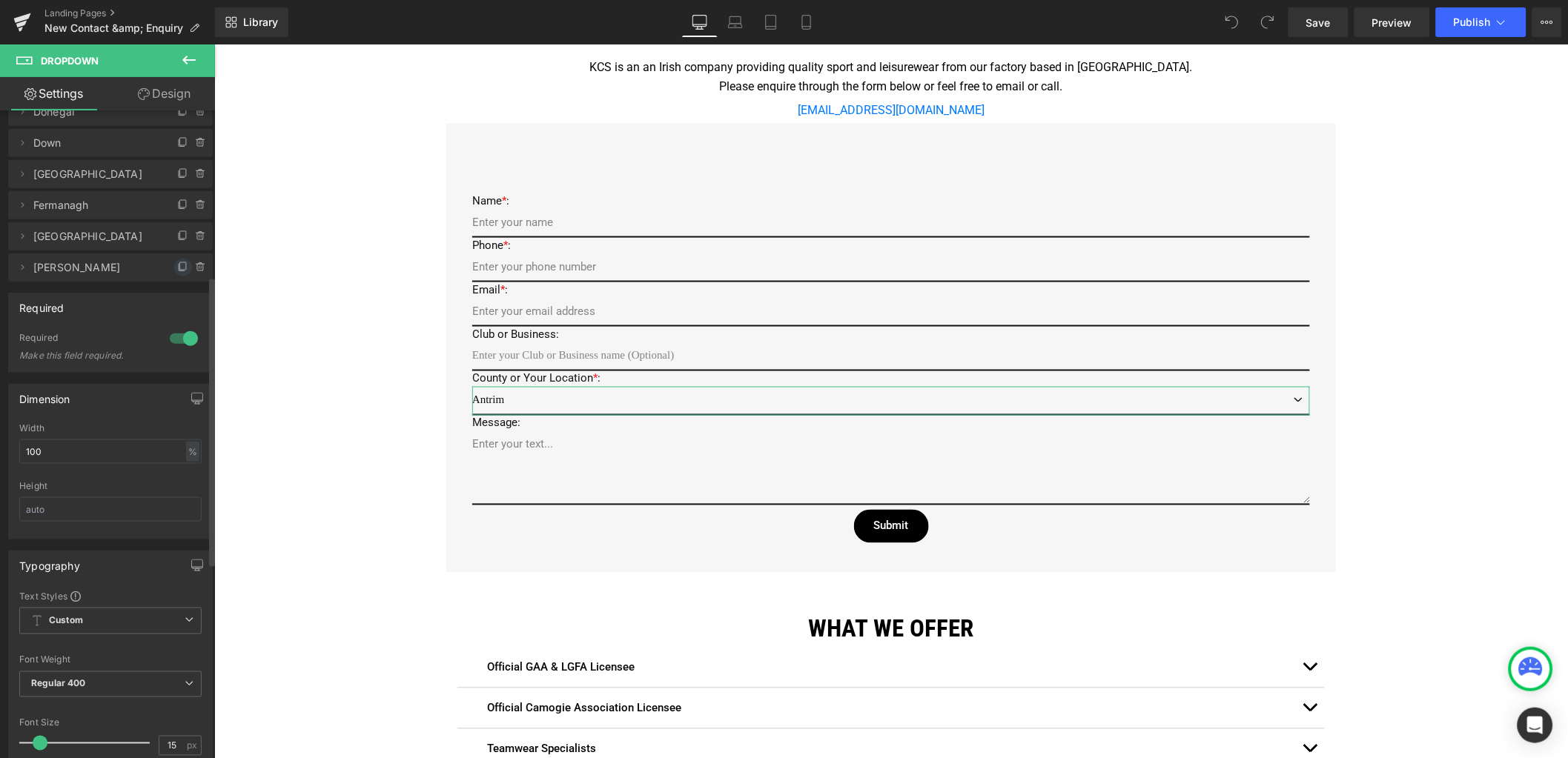
click at [177, 267] on icon at bounding box center [183, 268] width 11 height 11
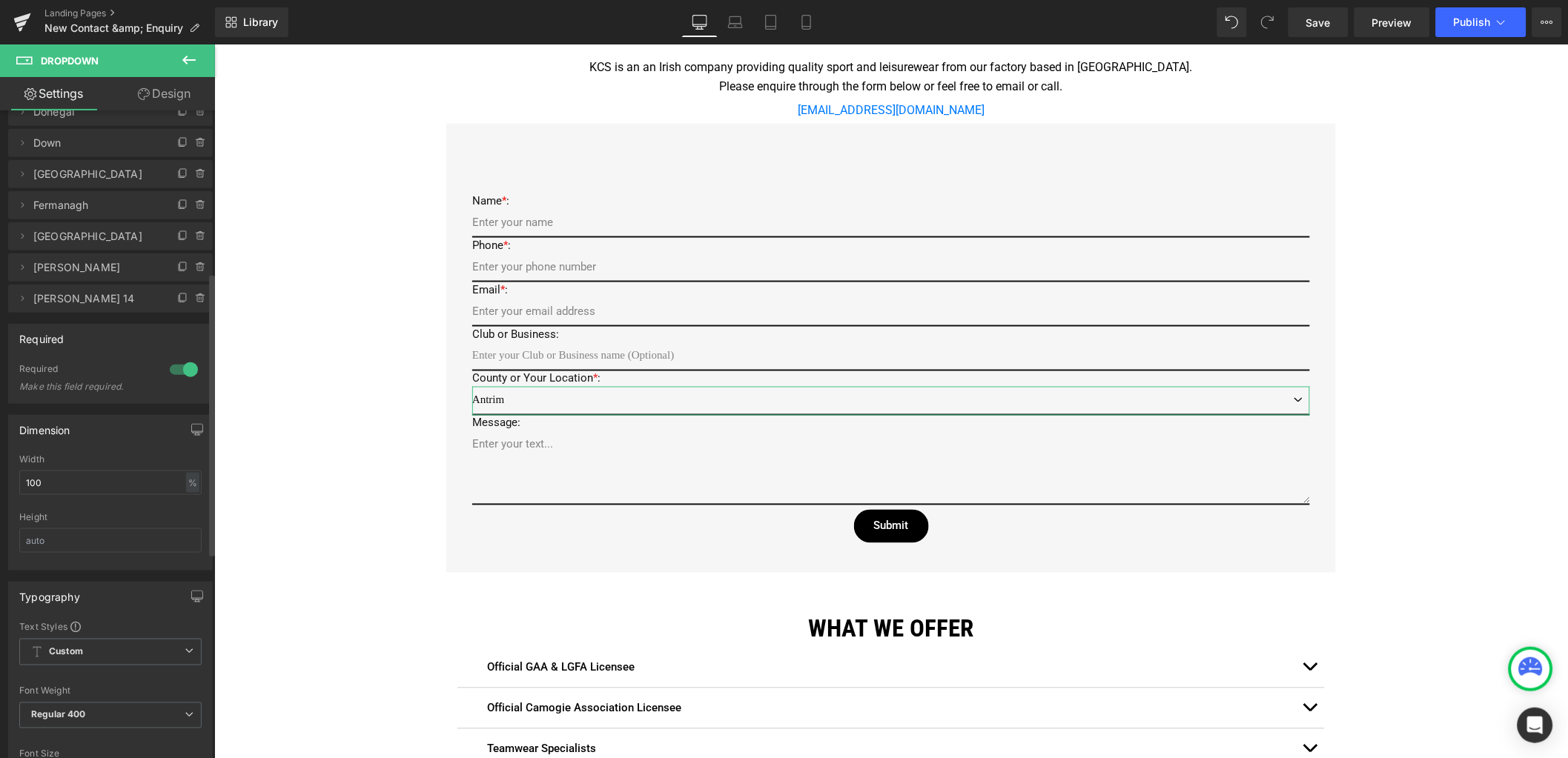
click at [86, 299] on span "[PERSON_NAME] 14" at bounding box center [96, 298] width 124 height 28
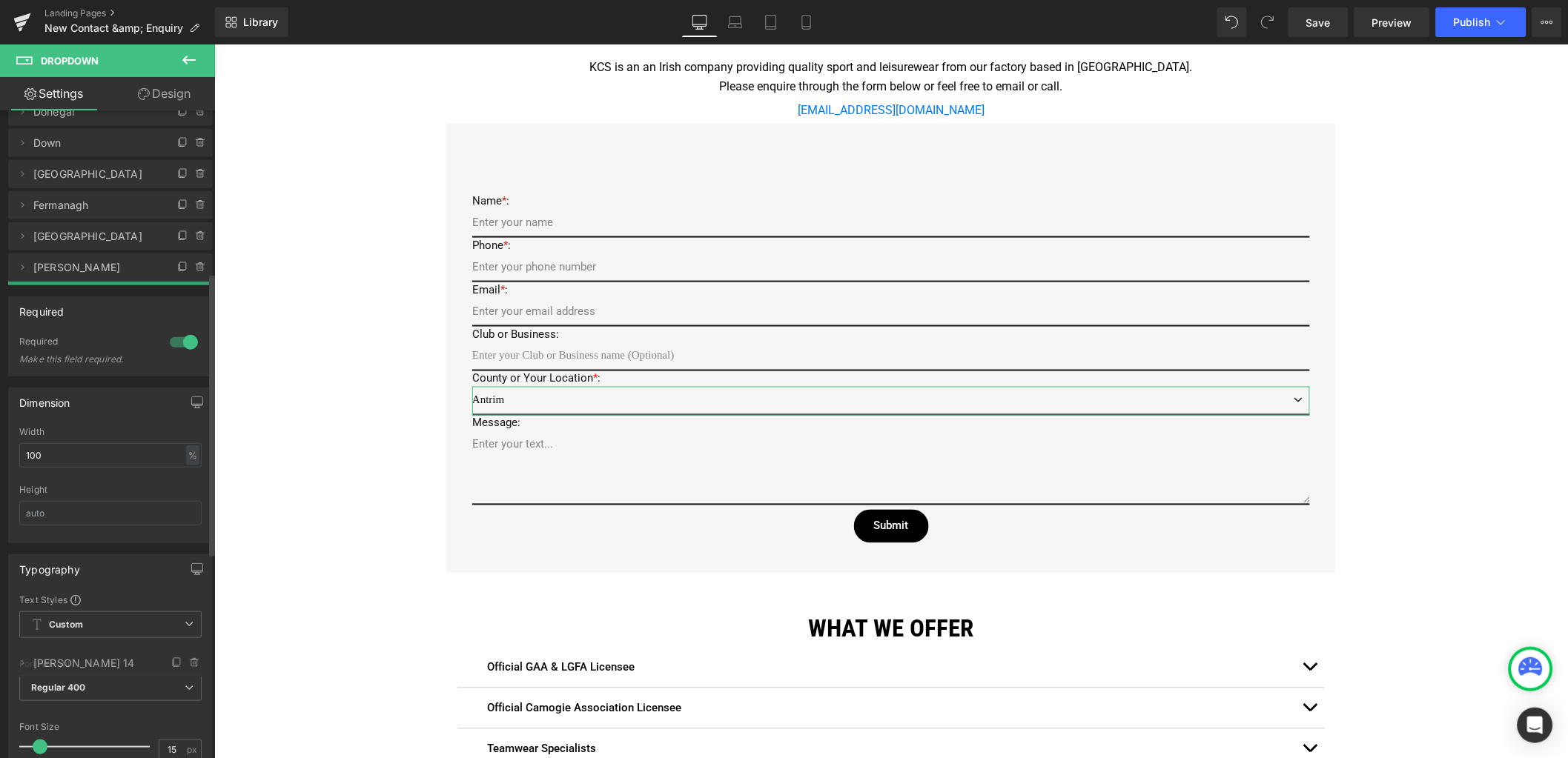
drag, startPoint x: 86, startPoint y: 299, endPoint x: 18, endPoint y: 293, distance: 68.3
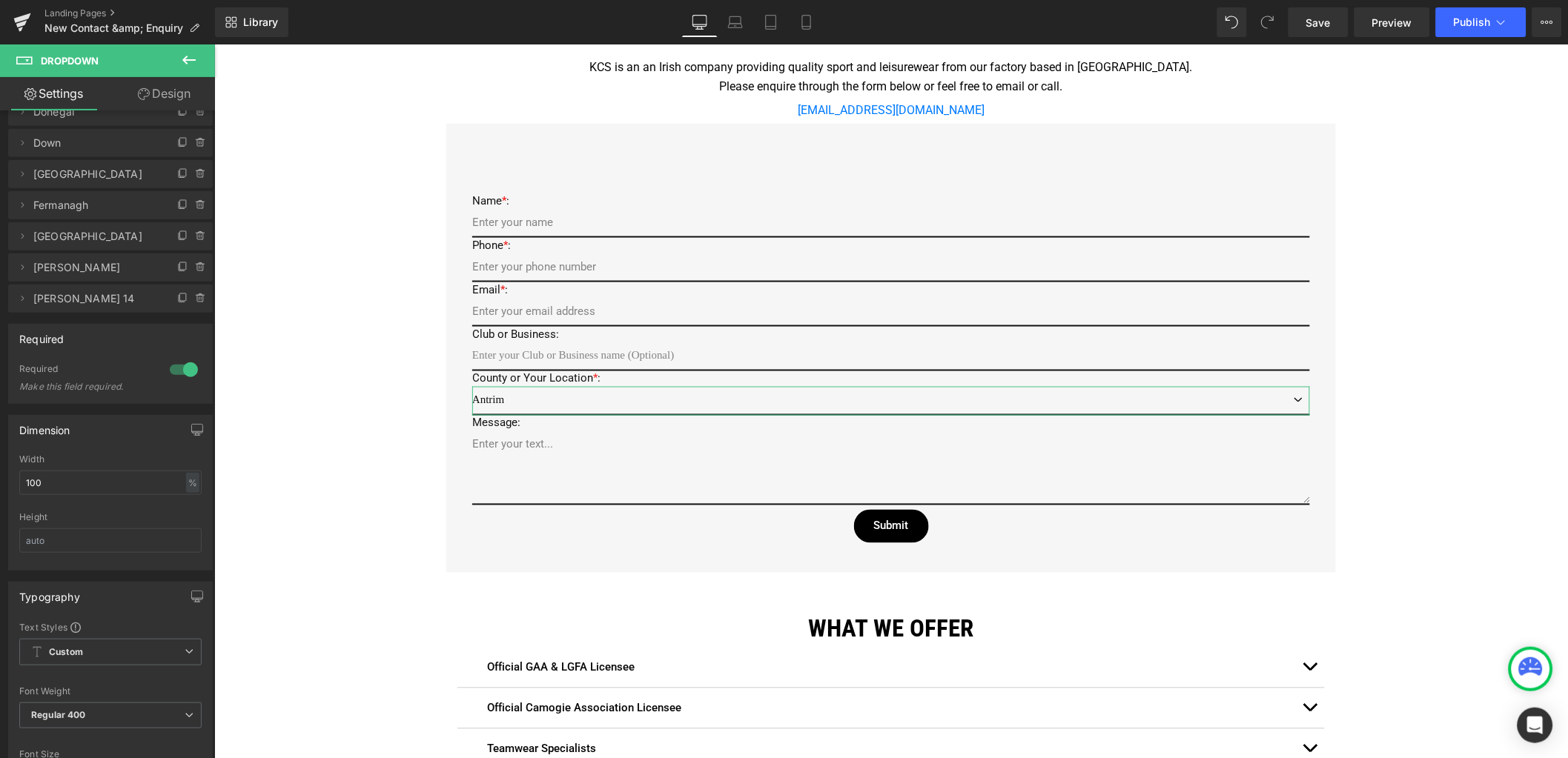
click at [18, 293] on icon at bounding box center [22, 298] width 11 height 11
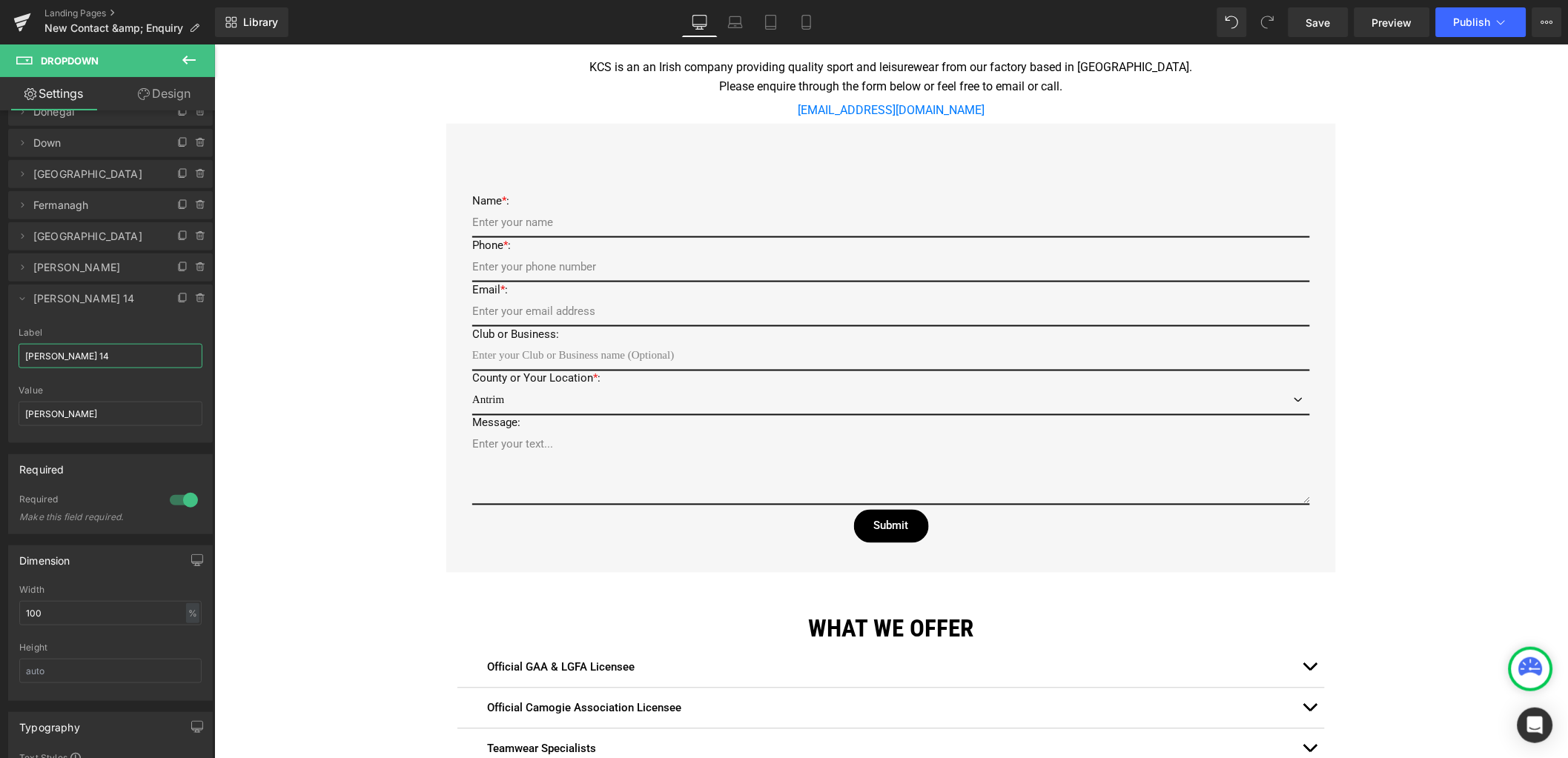
drag, startPoint x: 82, startPoint y: 350, endPoint x: -28, endPoint y: 344, distance: 110.2
click at [0, 344] on html "You are previewing how the will restyle your page. You can not edit Elements in…" at bounding box center [784, 379] width 1568 height 758
type input "Kildare"
drag, startPoint x: 61, startPoint y: 416, endPoint x: -15, endPoint y: 408, distance: 76.4
click at [0, 408] on html "You are previewing how the will restyle your page. You can not edit Elements in…" at bounding box center [784, 379] width 1568 height 758
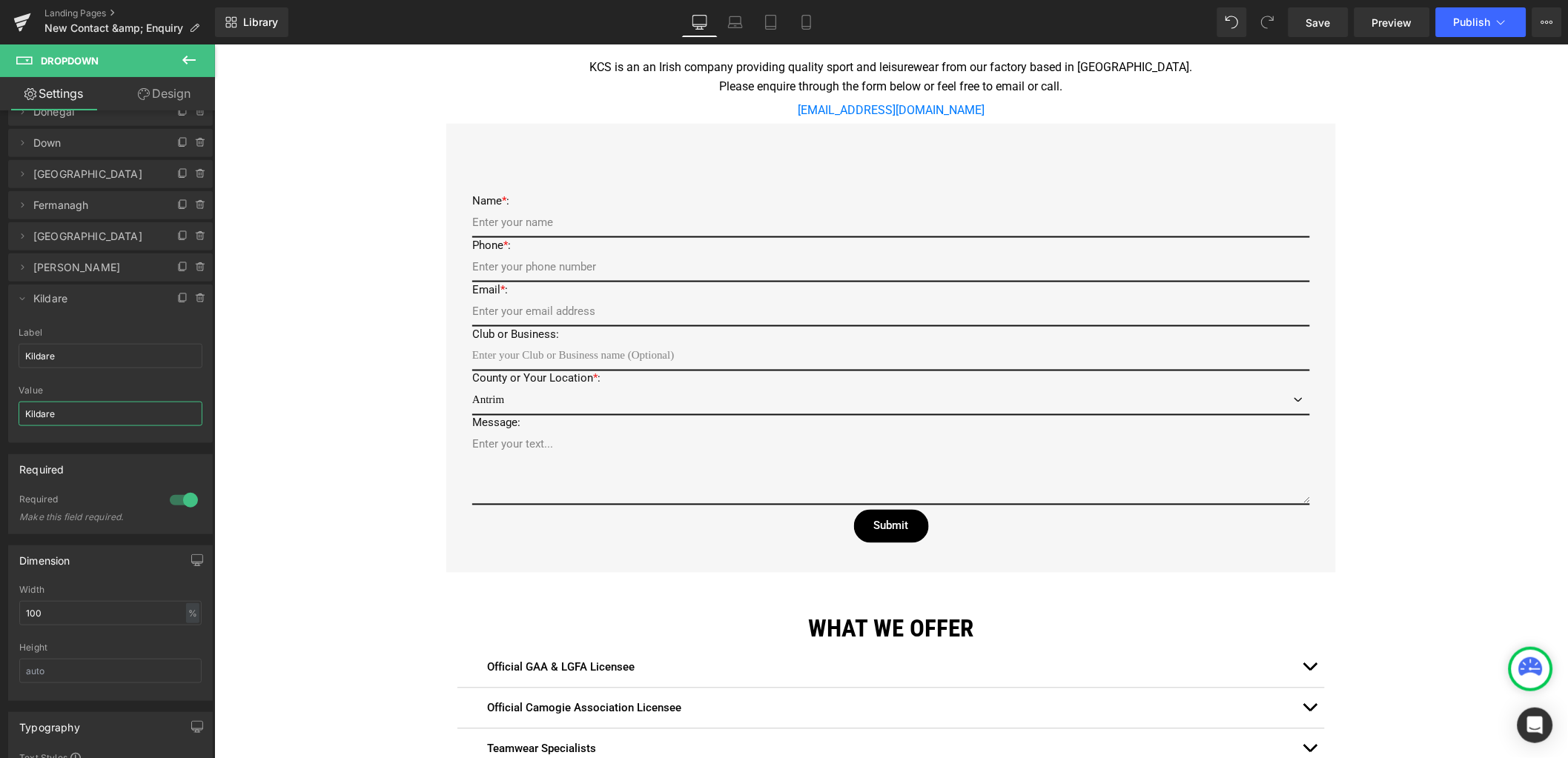
type input "Kildare"
click at [21, 296] on icon at bounding box center [22, 298] width 11 height 11
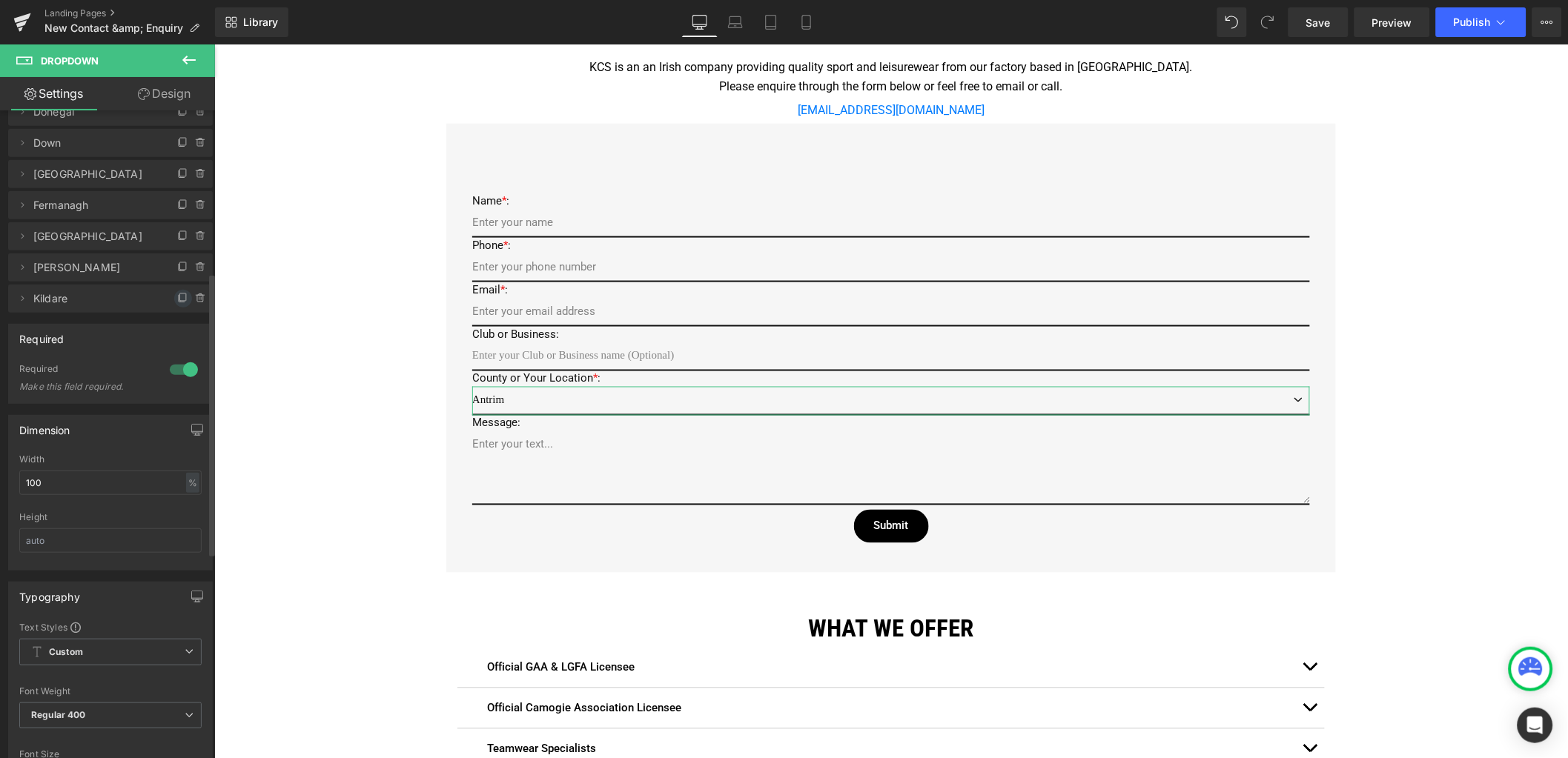
click at [179, 300] on icon at bounding box center [182, 298] width 6 height 7
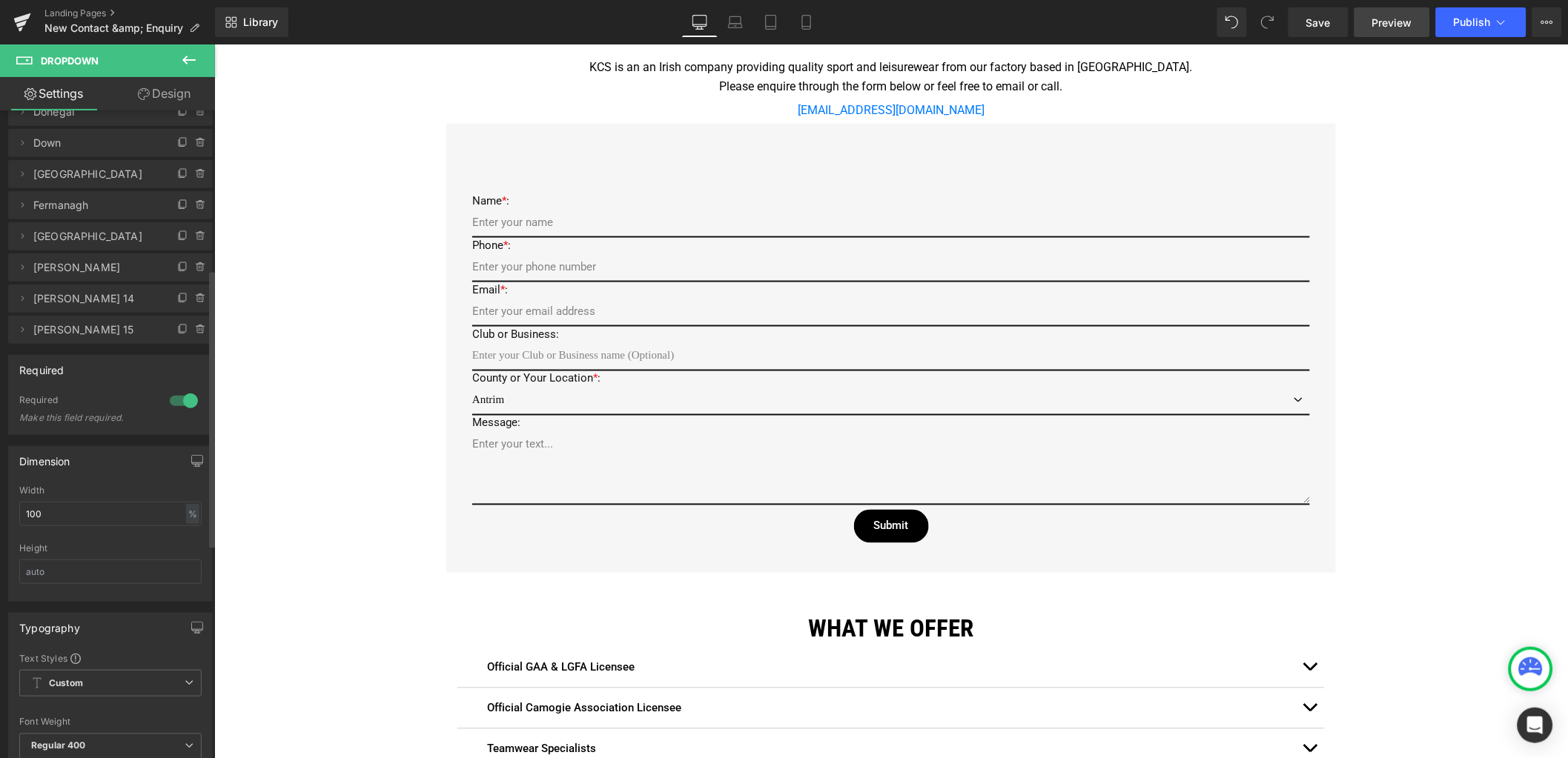
click at [1391, 27] on span "Preview" at bounding box center [1392, 23] width 40 height 15
click at [99, 301] on span "Kerry 14" at bounding box center [96, 298] width 124 height 28
click at [25, 300] on icon at bounding box center [22, 298] width 11 height 11
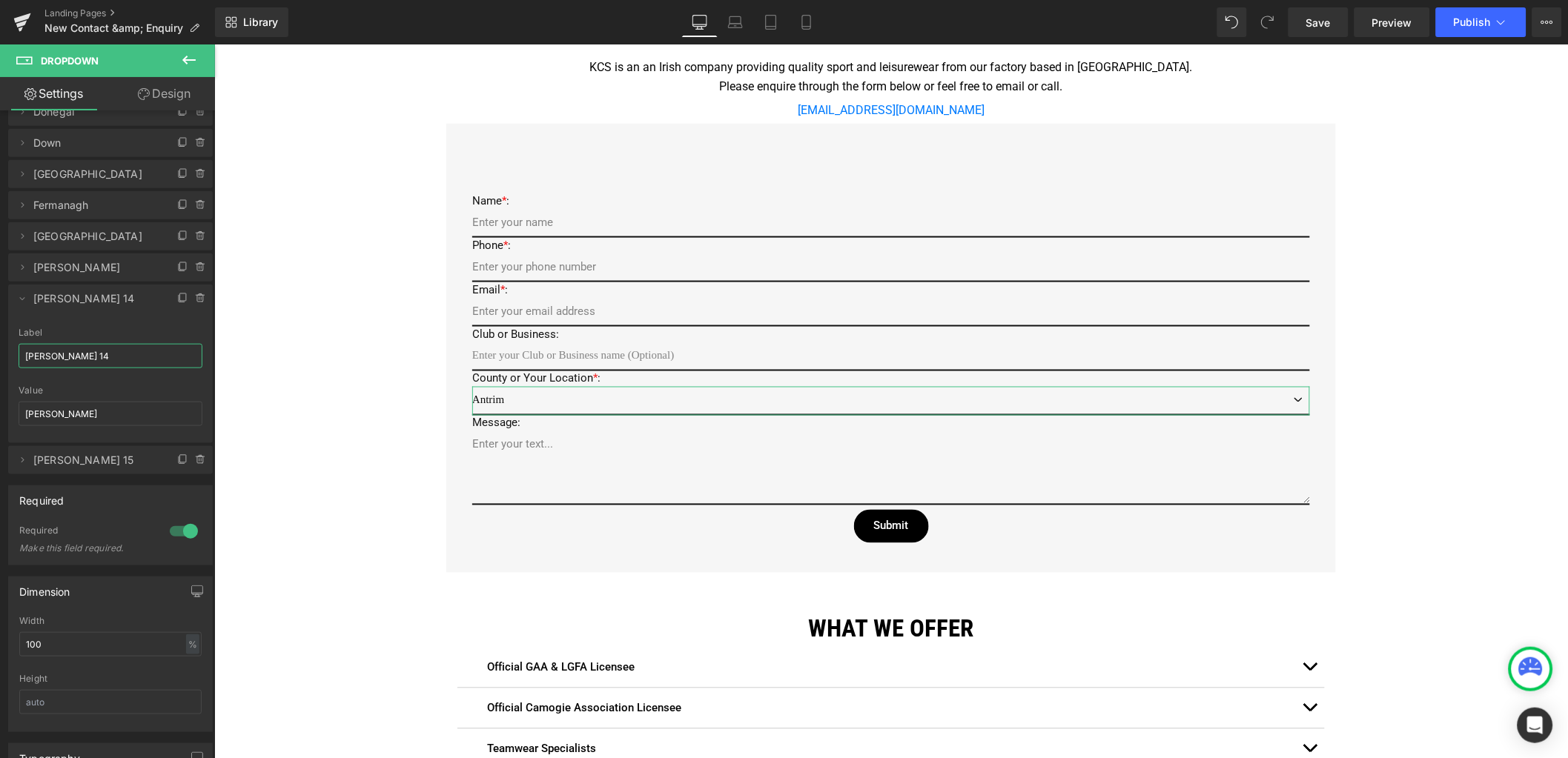
drag, startPoint x: 68, startPoint y: 344, endPoint x: -19, endPoint y: 346, distance: 87.0
click at [0, 346] on html "You are previewing how the will restyle your page. You can not edit Elements in…" at bounding box center [784, 379] width 1568 height 758
drag, startPoint x: 77, startPoint y: 351, endPoint x: -16, endPoint y: 353, distance: 93.0
click at [0, 353] on html "You are previewing how the will restyle your page. You can not edit Elements in…" at bounding box center [784, 379] width 1568 height 758
type input "Kildare"
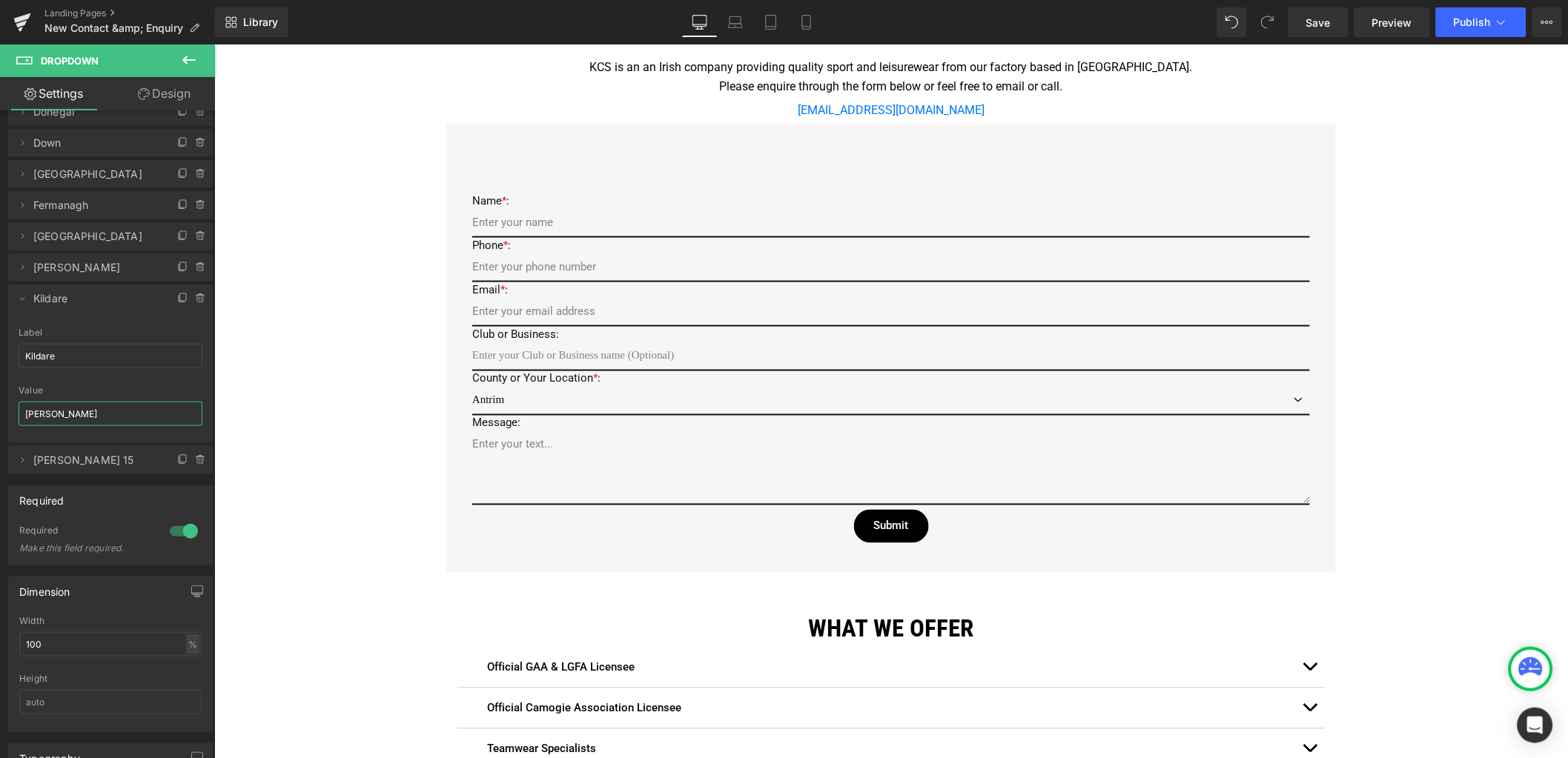
drag, startPoint x: 71, startPoint y: 407, endPoint x: -31, endPoint y: 392, distance: 103.1
click at [0, 392] on html "You are previewing how the will restyle your page. You can not edit Elements in…" at bounding box center [784, 379] width 1568 height 758
paste input "ildare"
type input "Kildare"
click at [224, 382] on div "Google Maps Row Icon 22 Zone C, Mullingar Business Park, Mullingar, Co. Westmea…" at bounding box center [890, 385] width 1354 height 1539
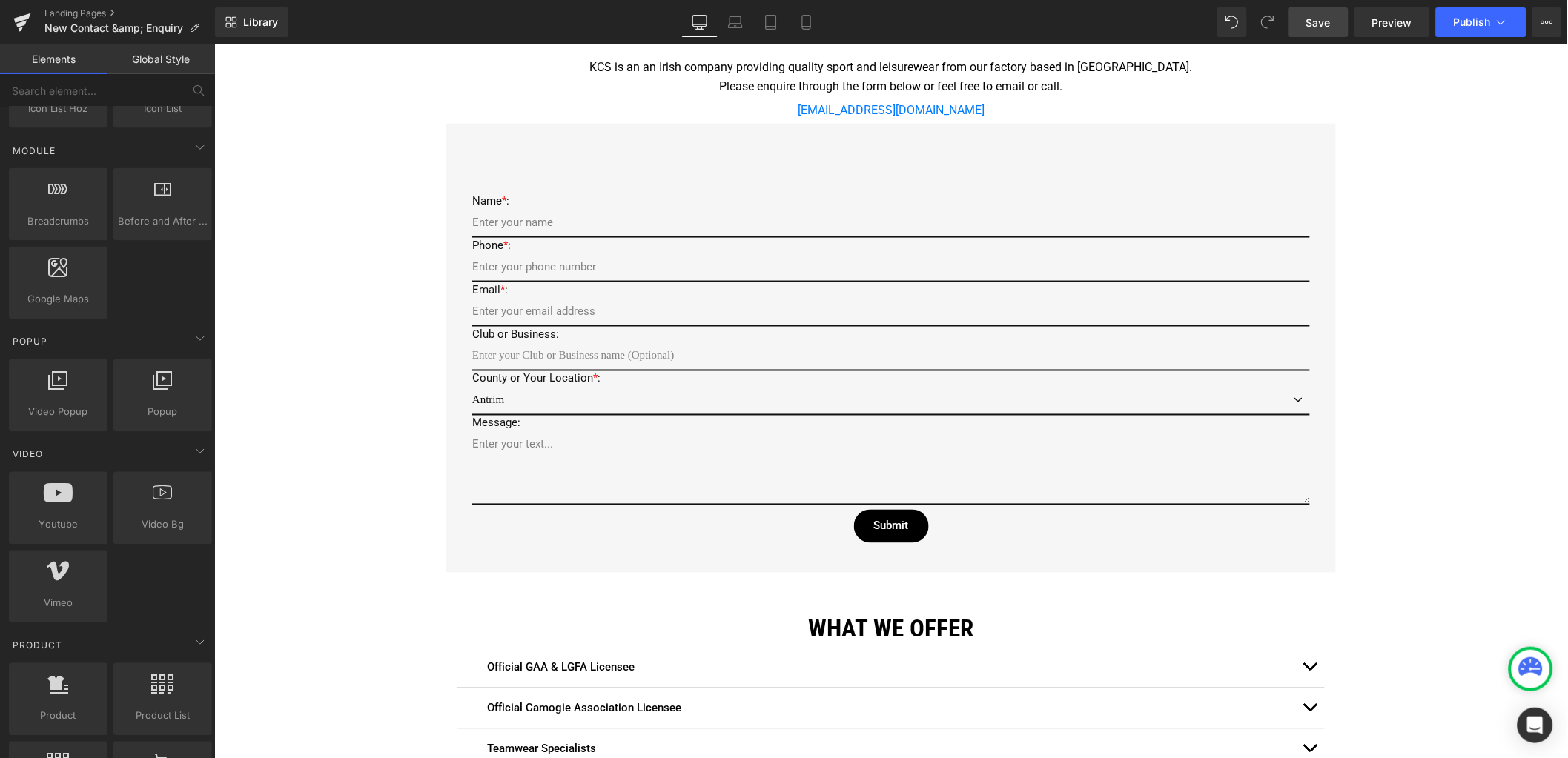
click at [1341, 19] on link "Save" at bounding box center [1318, 22] width 60 height 30
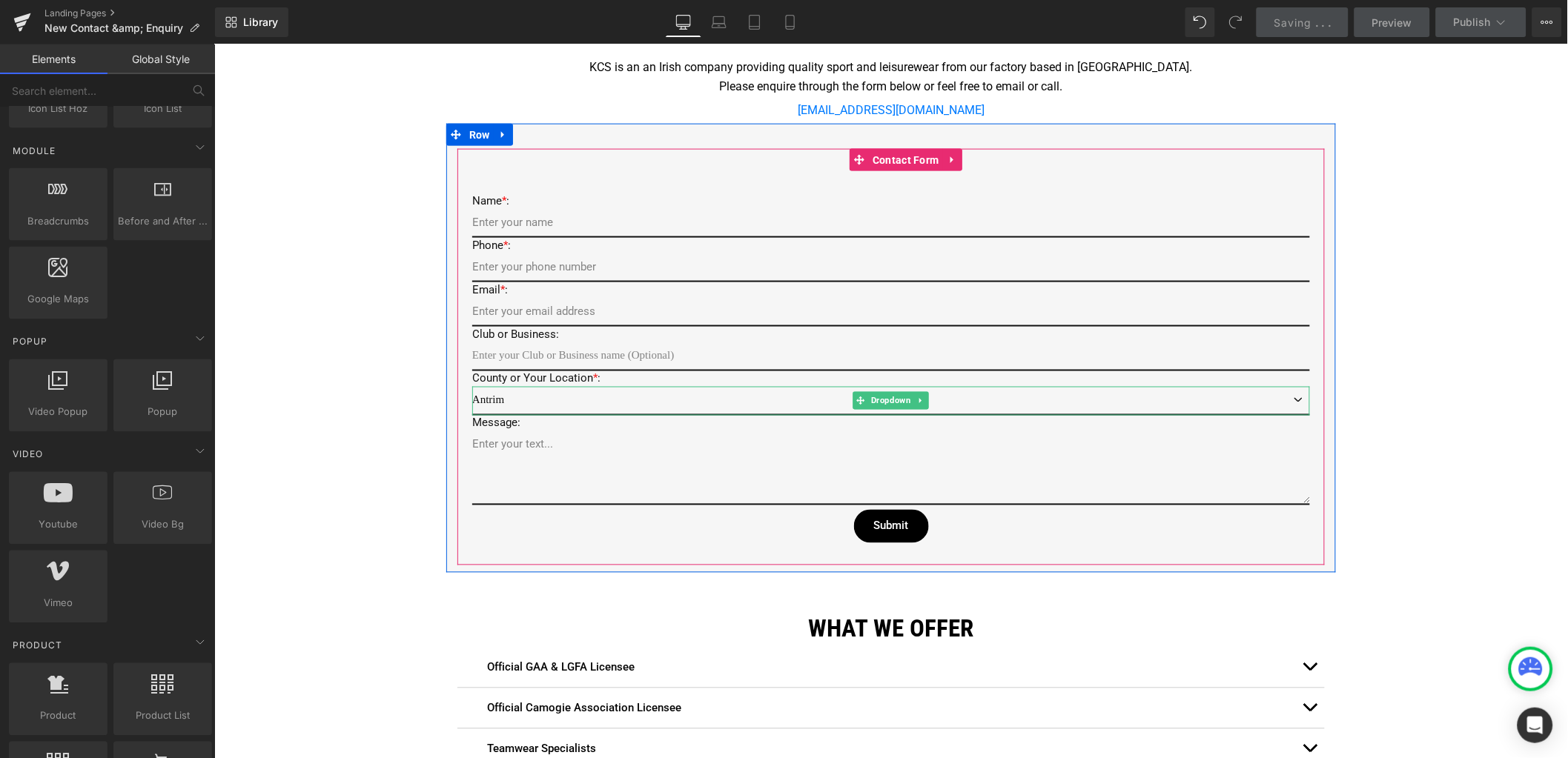
click at [555, 398] on select "Antrim Armagh Carlow Cavan Clare Cork Derry Donegal Down Dublin Fermanagh Galwa…" at bounding box center [890, 401] width 838 height 29
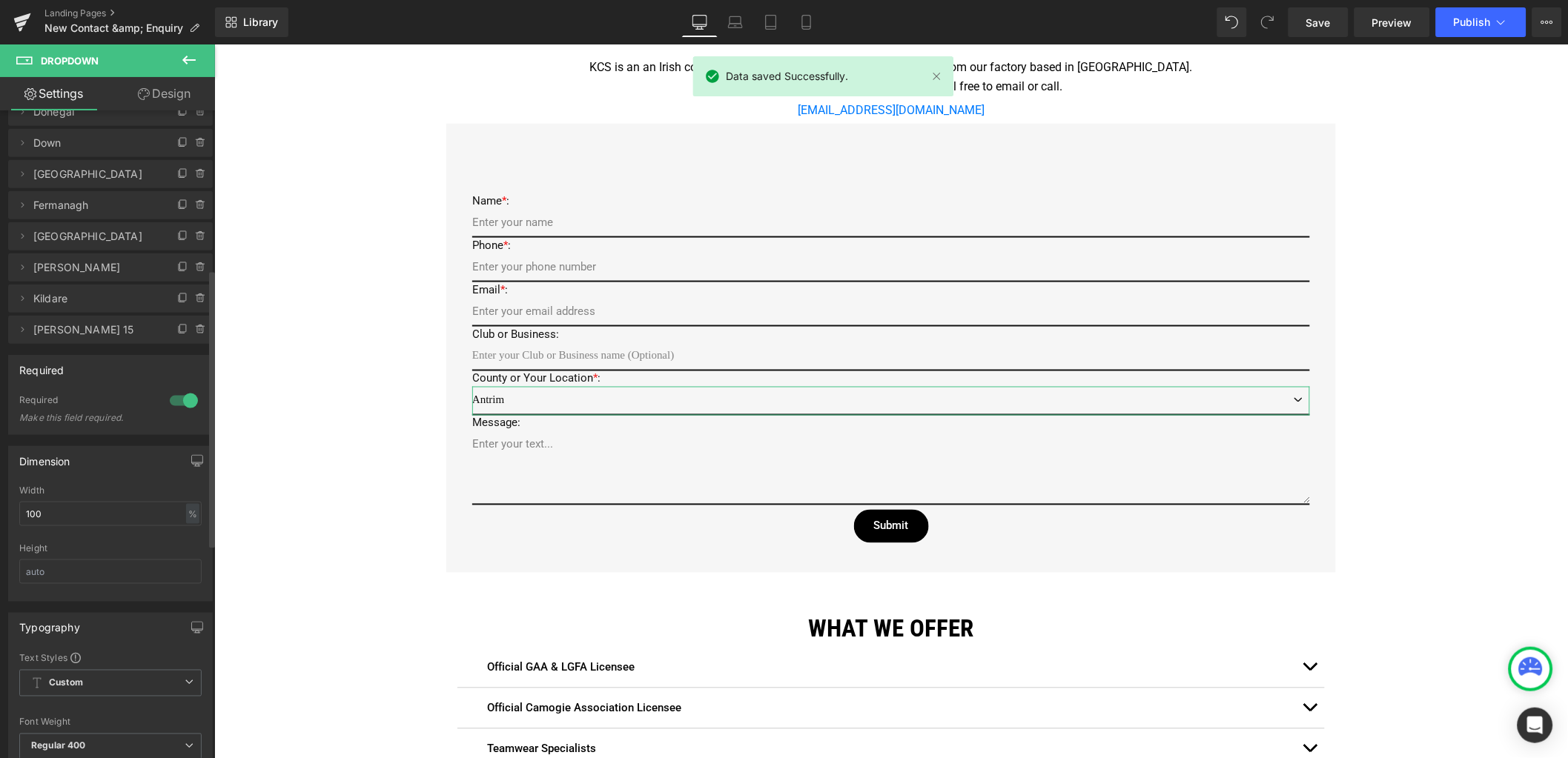
click at [82, 336] on span "Kerry 15" at bounding box center [96, 329] width 124 height 28
click at [21, 328] on icon at bounding box center [22, 330] width 11 height 11
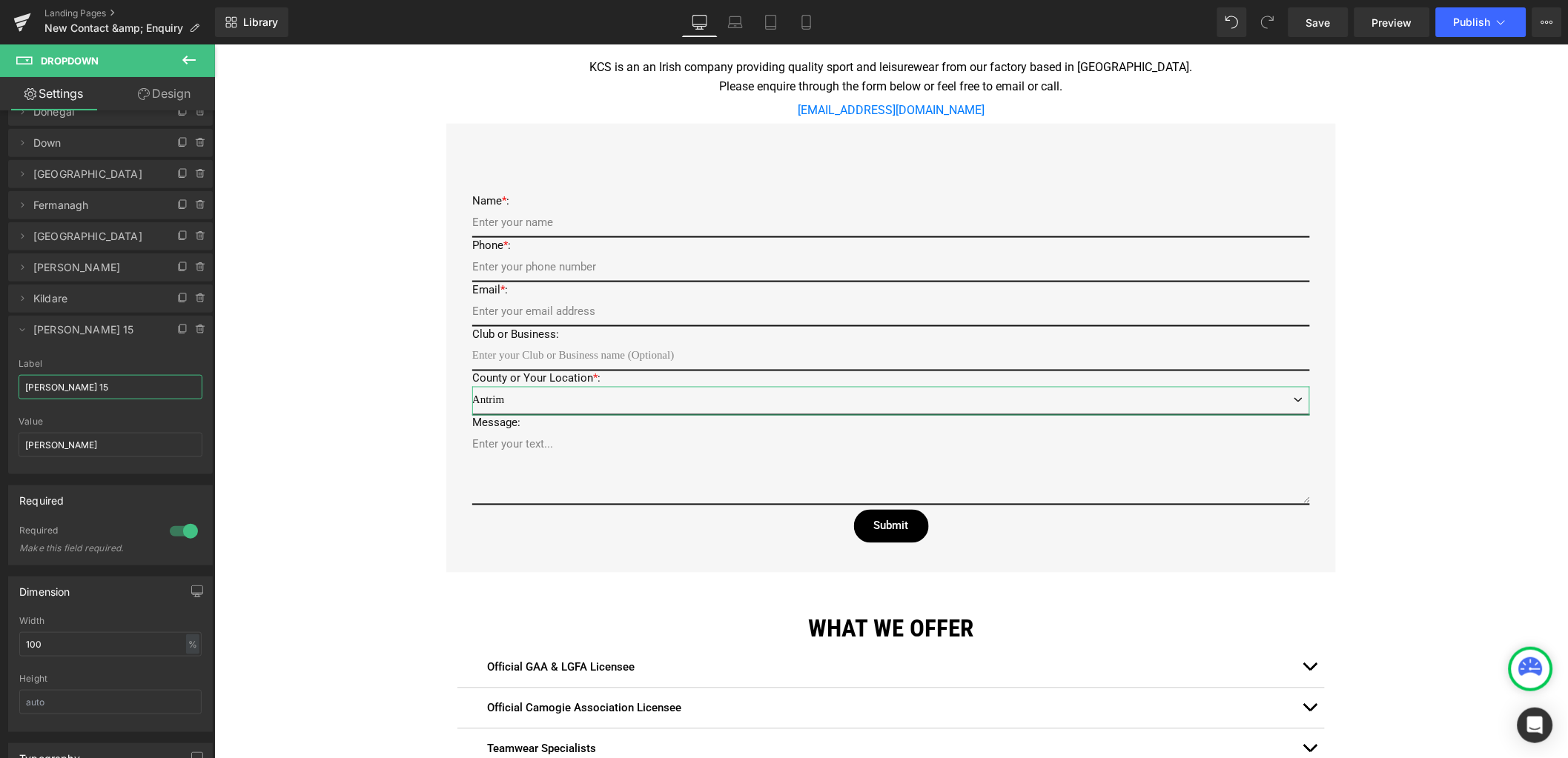
drag, startPoint x: 72, startPoint y: 379, endPoint x: -9, endPoint y: 379, distance: 81.0
click at [0, 379] on html "You are previewing how the will restyle your page. You can not edit Elements in…" at bounding box center [784, 379] width 1568 height 758
drag, startPoint x: 71, startPoint y: 384, endPoint x: -33, endPoint y: 379, distance: 104.1
click at [0, 379] on html "You are previewing how the will restyle your page. You can not edit Elements in…" at bounding box center [784, 379] width 1568 height 758
type input "Kilkenny"
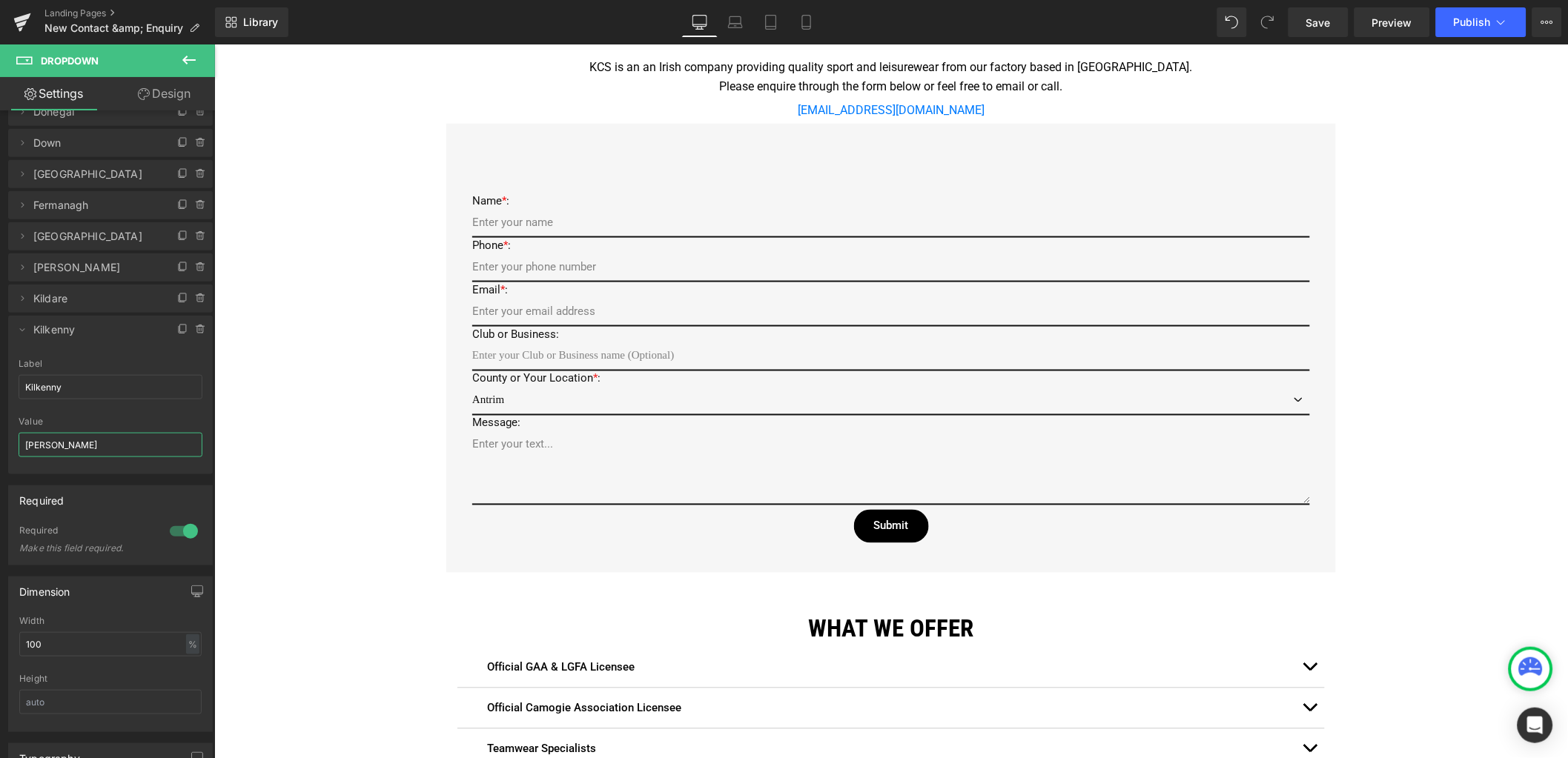
drag, startPoint x: 48, startPoint y: 442, endPoint x: -6, endPoint y: 441, distance: 54.0
click at [0, 441] on html "You are previewing how the will restyle your page. You can not edit Elements in…" at bounding box center [784, 379] width 1568 height 758
paste input "ilkenn"
type input "Kilkenny"
click at [22, 325] on icon at bounding box center [22, 330] width 11 height 11
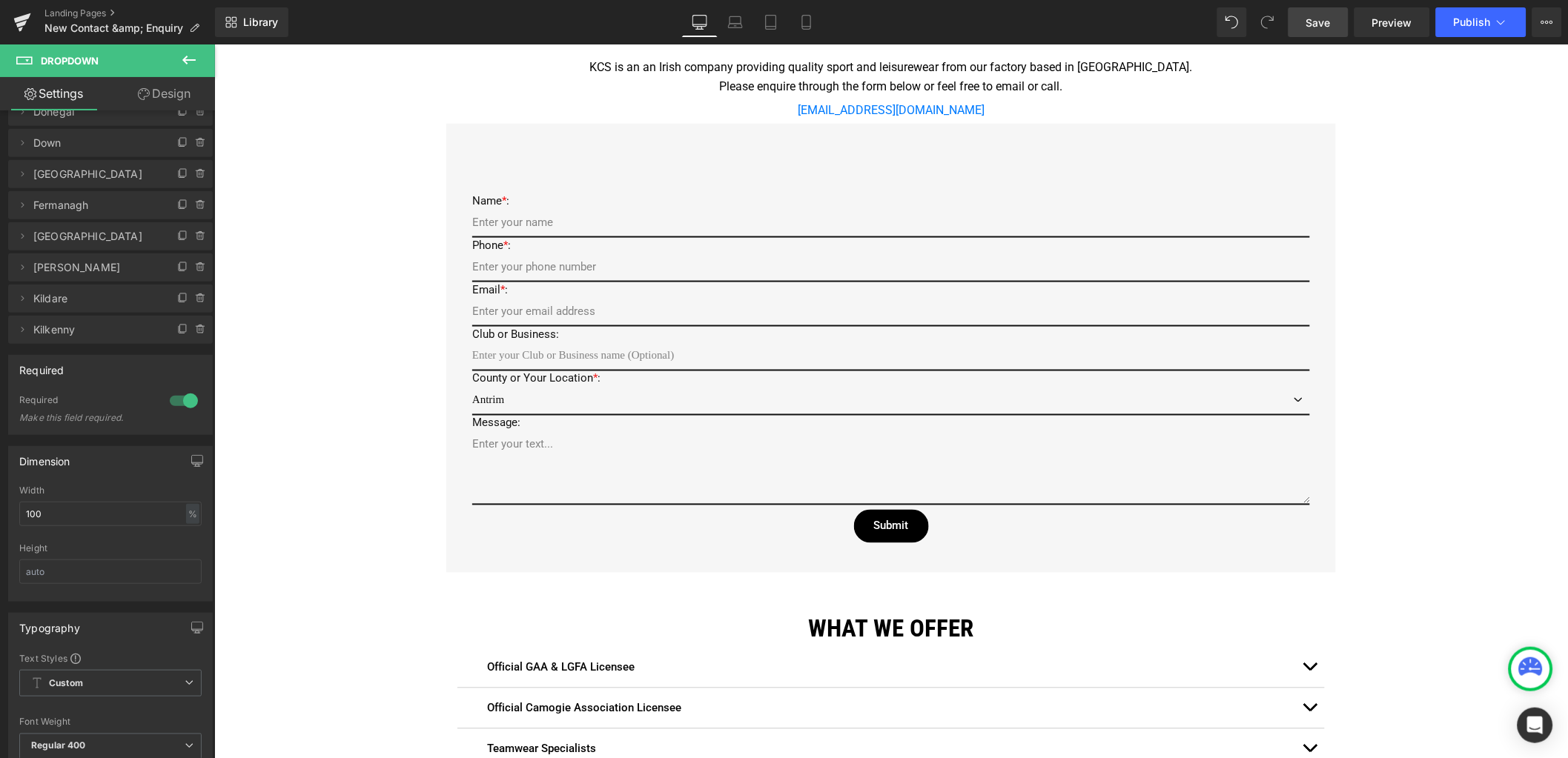
click at [1319, 23] on span "Save" at bounding box center [1318, 23] width 25 height 15
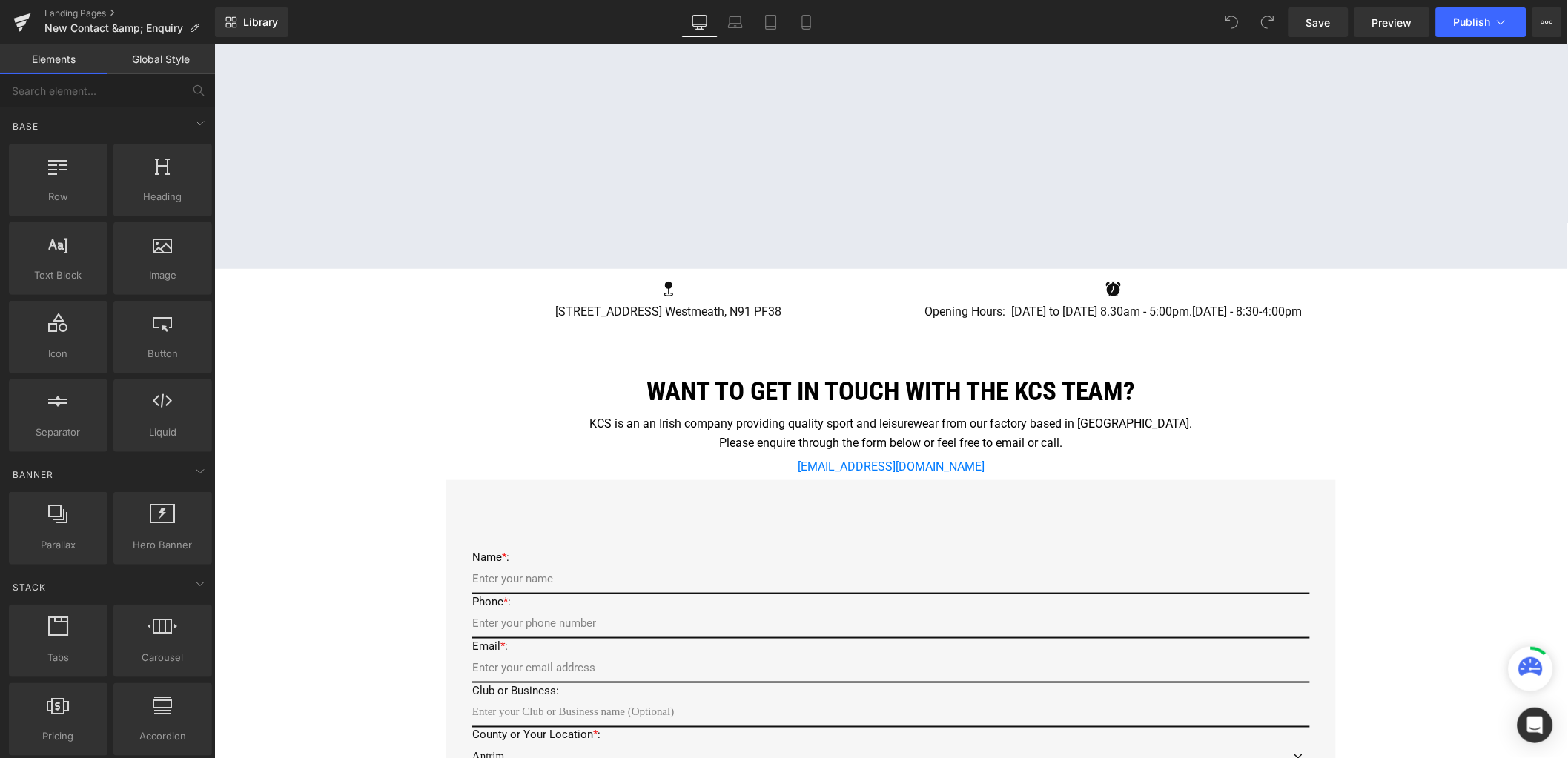
scroll to position [555, 0]
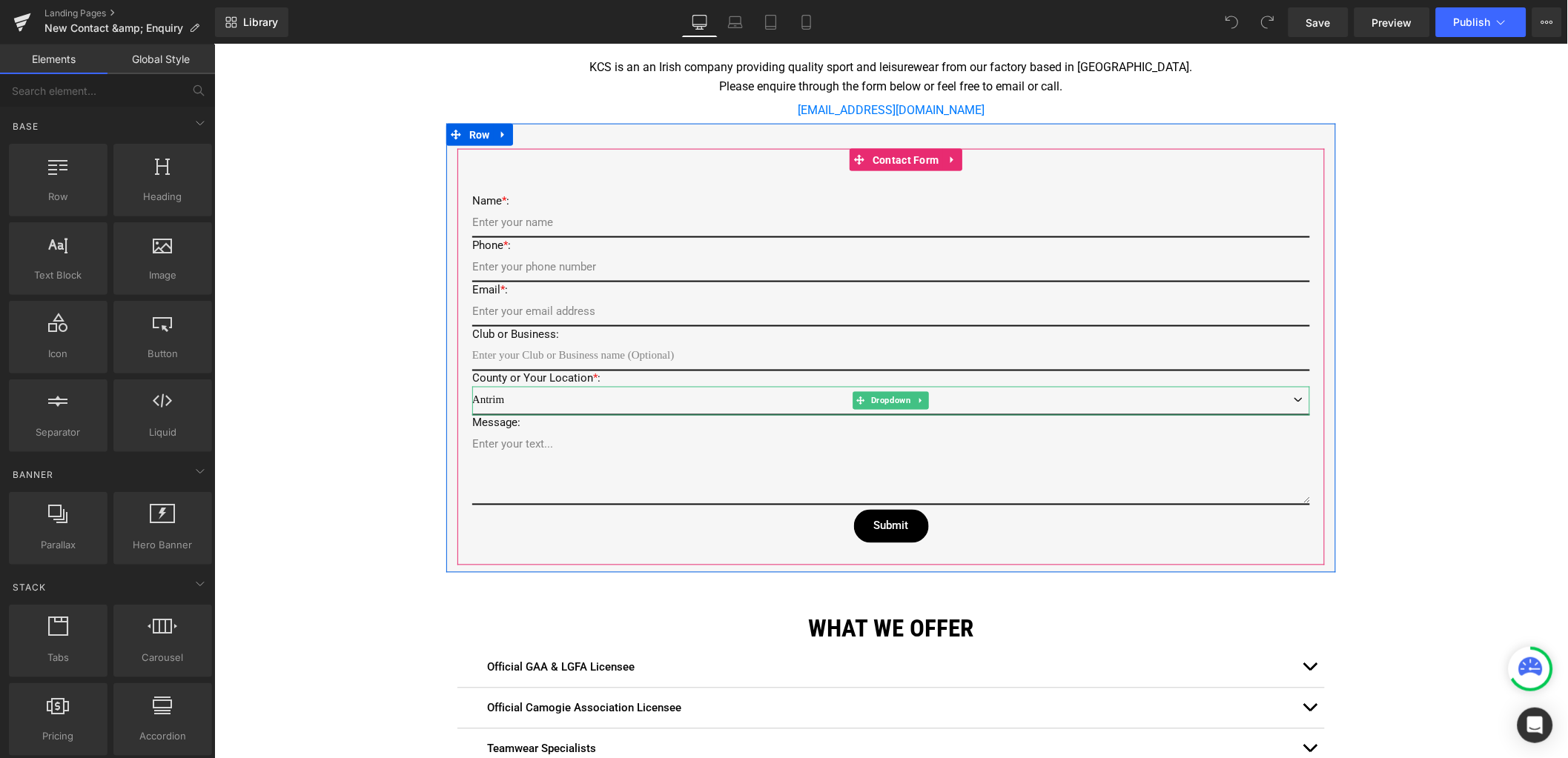
click at [542, 388] on select "Antrim Armagh Carlow Cavan Clare Cork Derry Donegal Down Dublin Fermanagh Galwa…" at bounding box center [890, 401] width 838 height 29
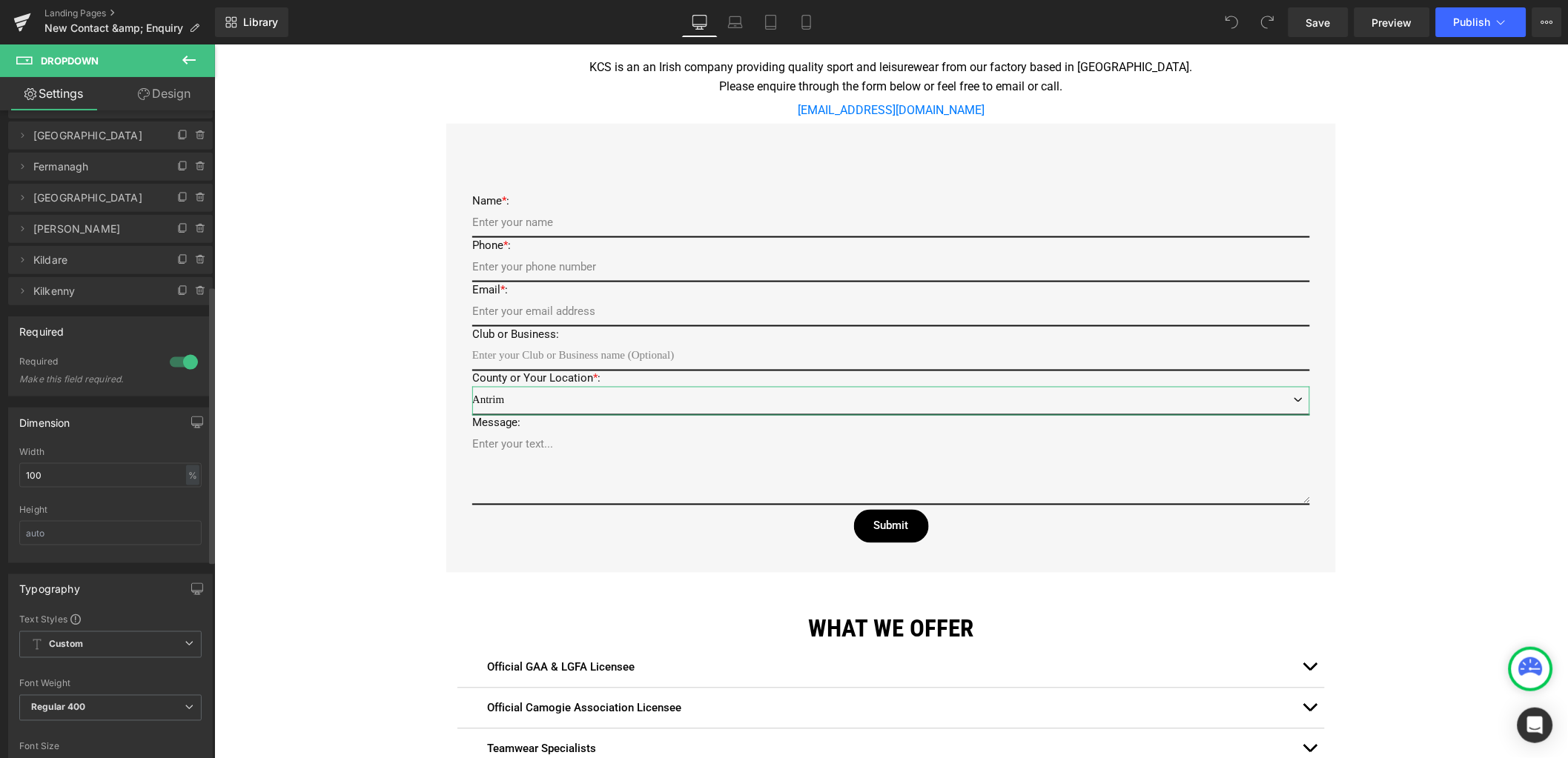
scroll to position [370, 0]
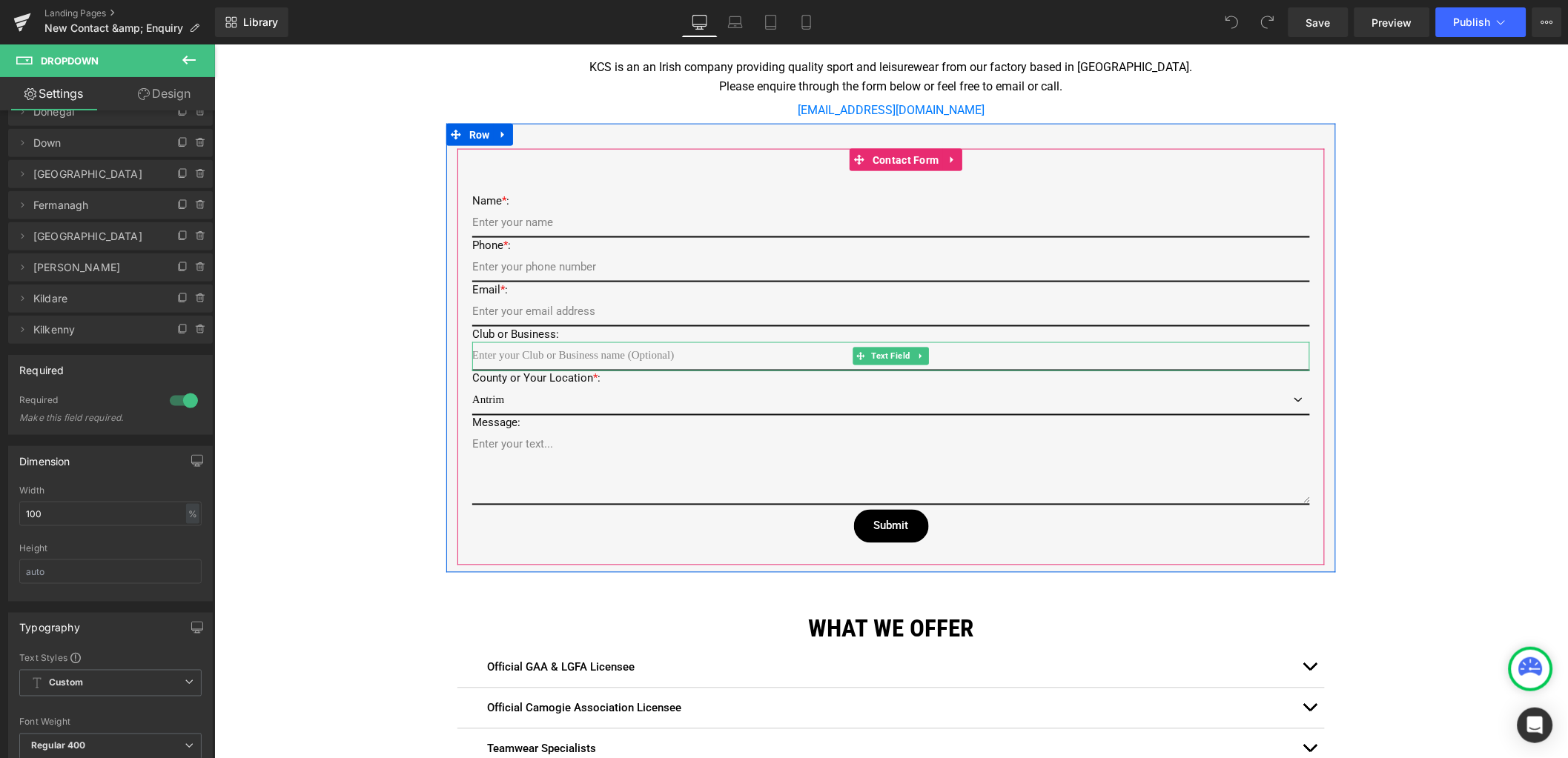
click at [492, 352] on input "text" at bounding box center [890, 356] width 838 height 29
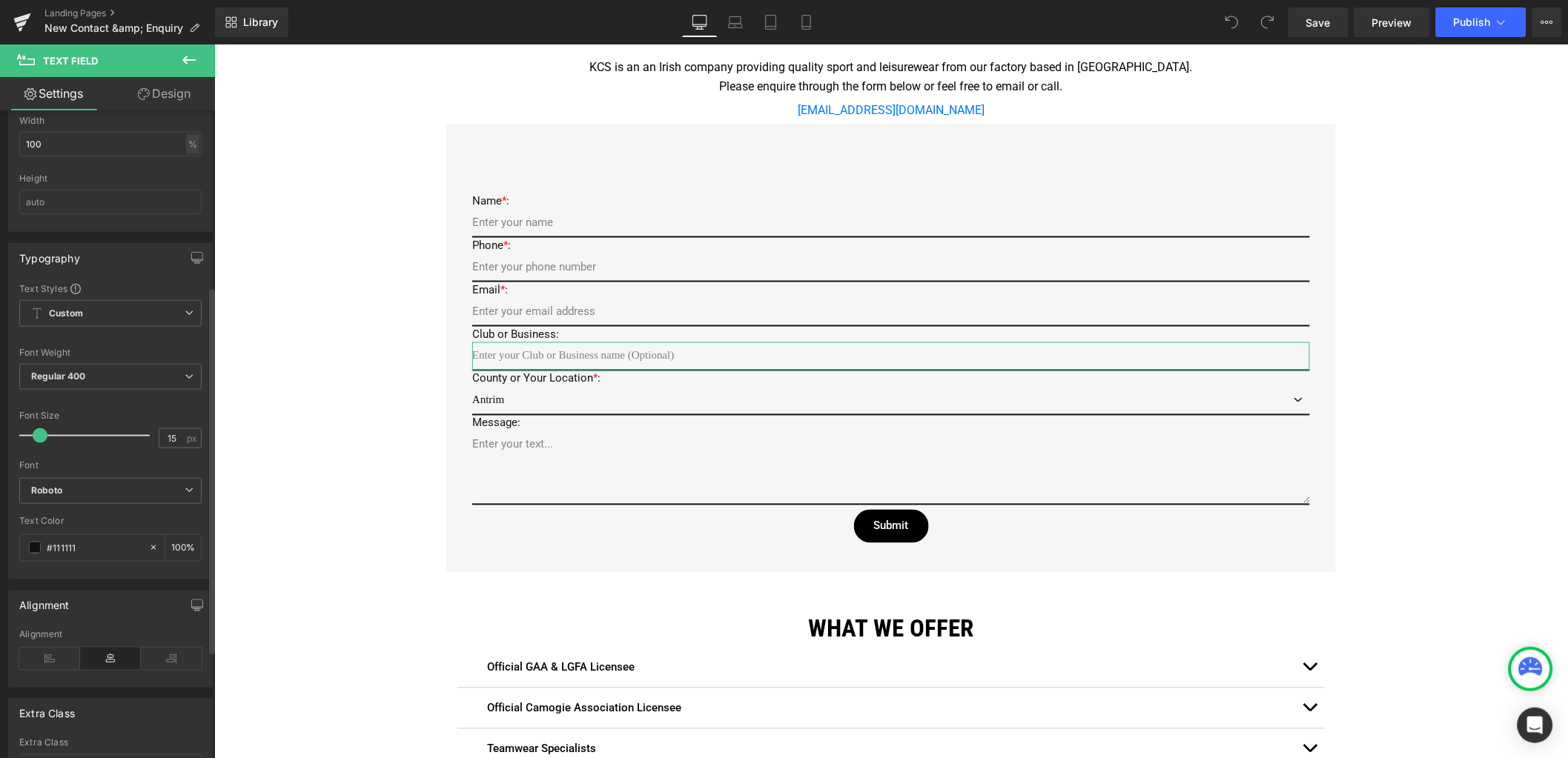
scroll to position [0, 0]
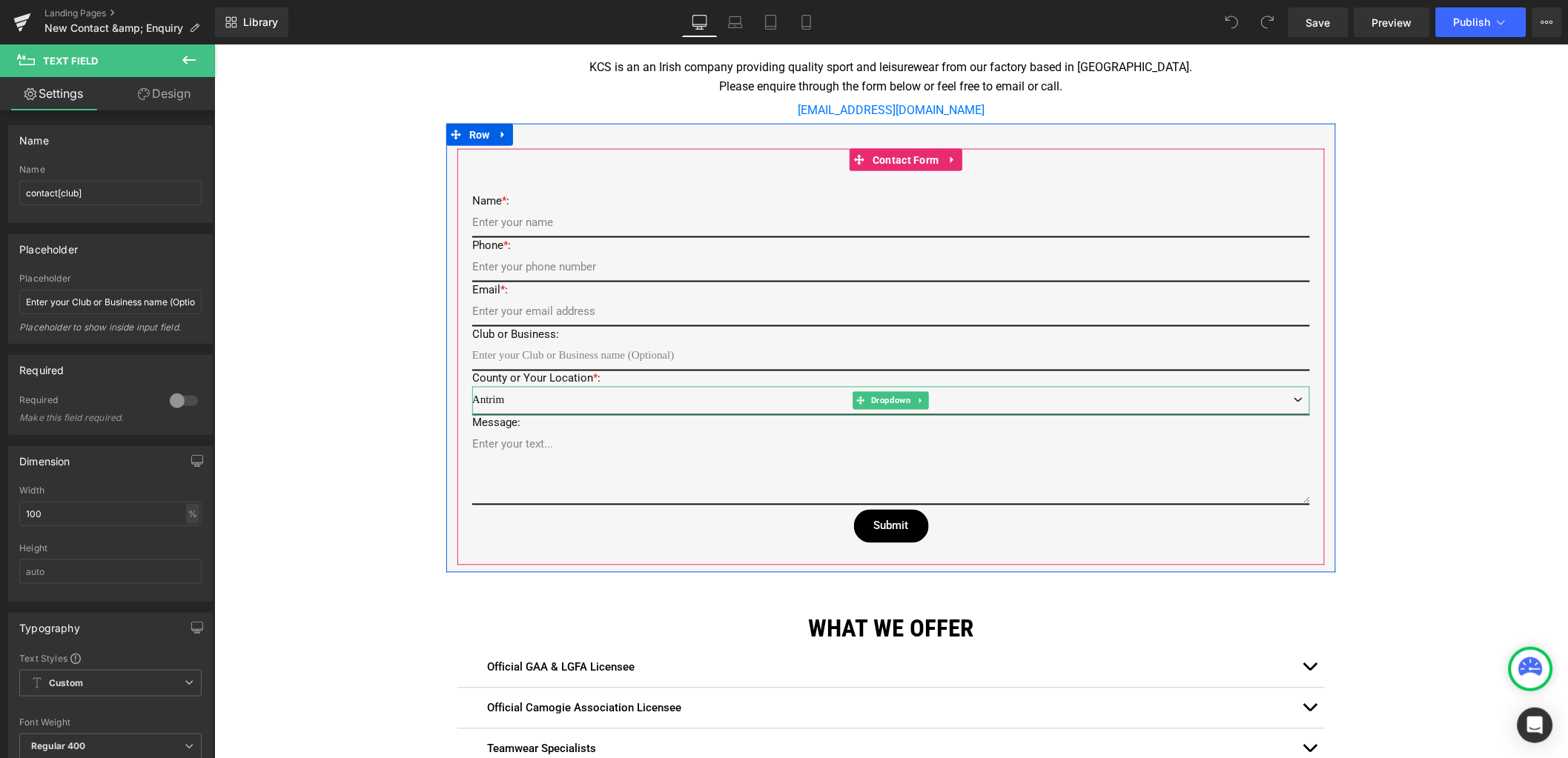
click at [498, 389] on select "Antrim Armagh Carlow Cavan Clare Cork Derry Donegal Down Dublin Fermanagh Galwa…" at bounding box center [890, 401] width 838 height 29
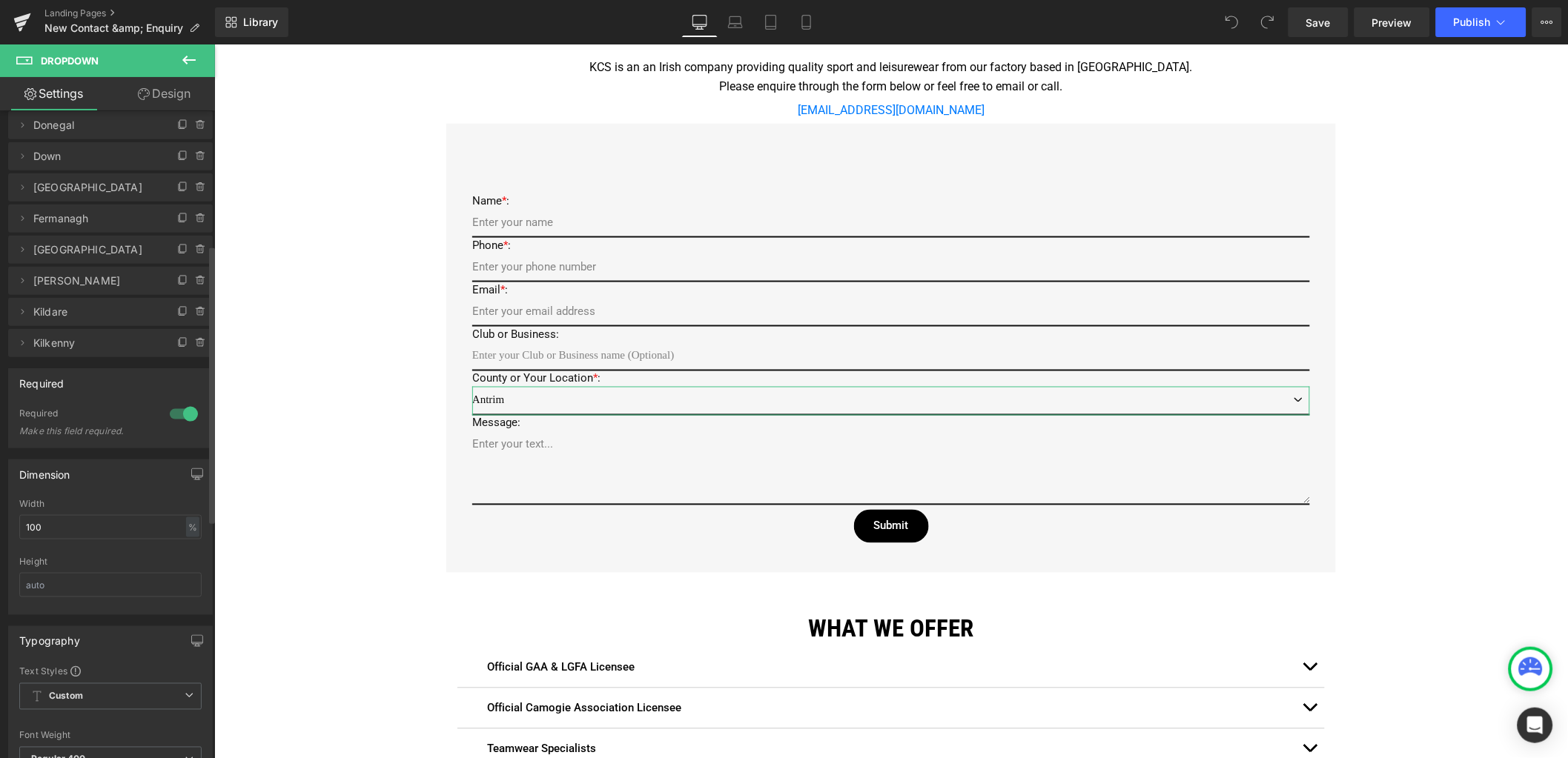
scroll to position [370, 0]
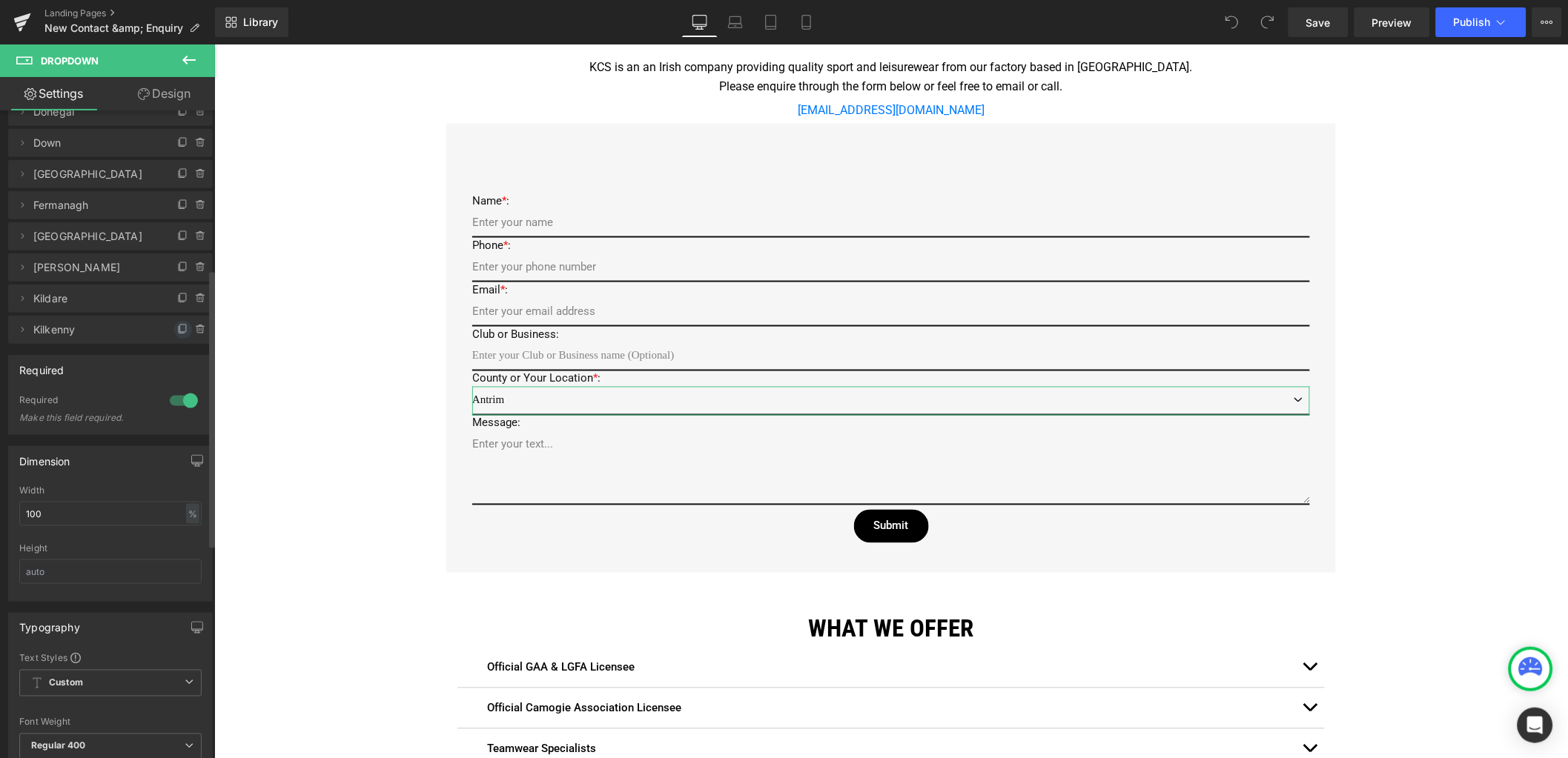
click at [177, 332] on icon at bounding box center [183, 330] width 11 height 11
click at [24, 358] on icon at bounding box center [22, 360] width 11 height 11
drag, startPoint x: 68, startPoint y: 416, endPoint x: -10, endPoint y: 414, distance: 78.0
click at [0, 414] on html "You are previewing how the will restyle your page. You can not edit Elements in…" at bounding box center [784, 379] width 1568 height 758
type input "Laois"
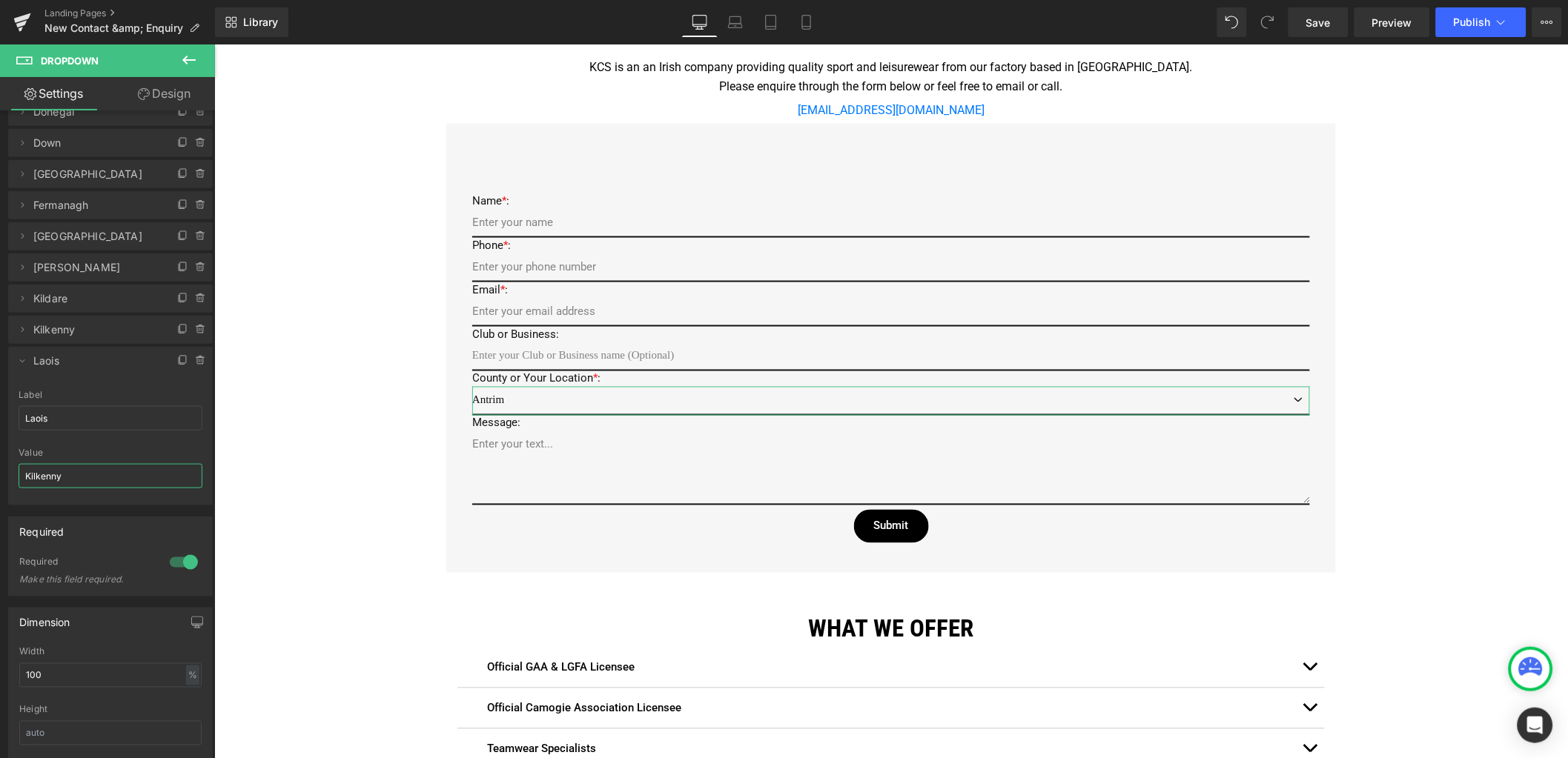
drag, startPoint x: 66, startPoint y: 470, endPoint x: -15, endPoint y: 462, distance: 81.4
click at [0, 462] on html "You are previewing how the will restyle your page. You can not edit Elements in…" at bounding box center [784, 379] width 1568 height 758
type input "Laois"
click at [262, 457] on div "Google Maps Row Icon 22 Zone C, Mullingar Business Park, Mullingar, Co. Westmea…" at bounding box center [890, 385] width 1354 height 1539
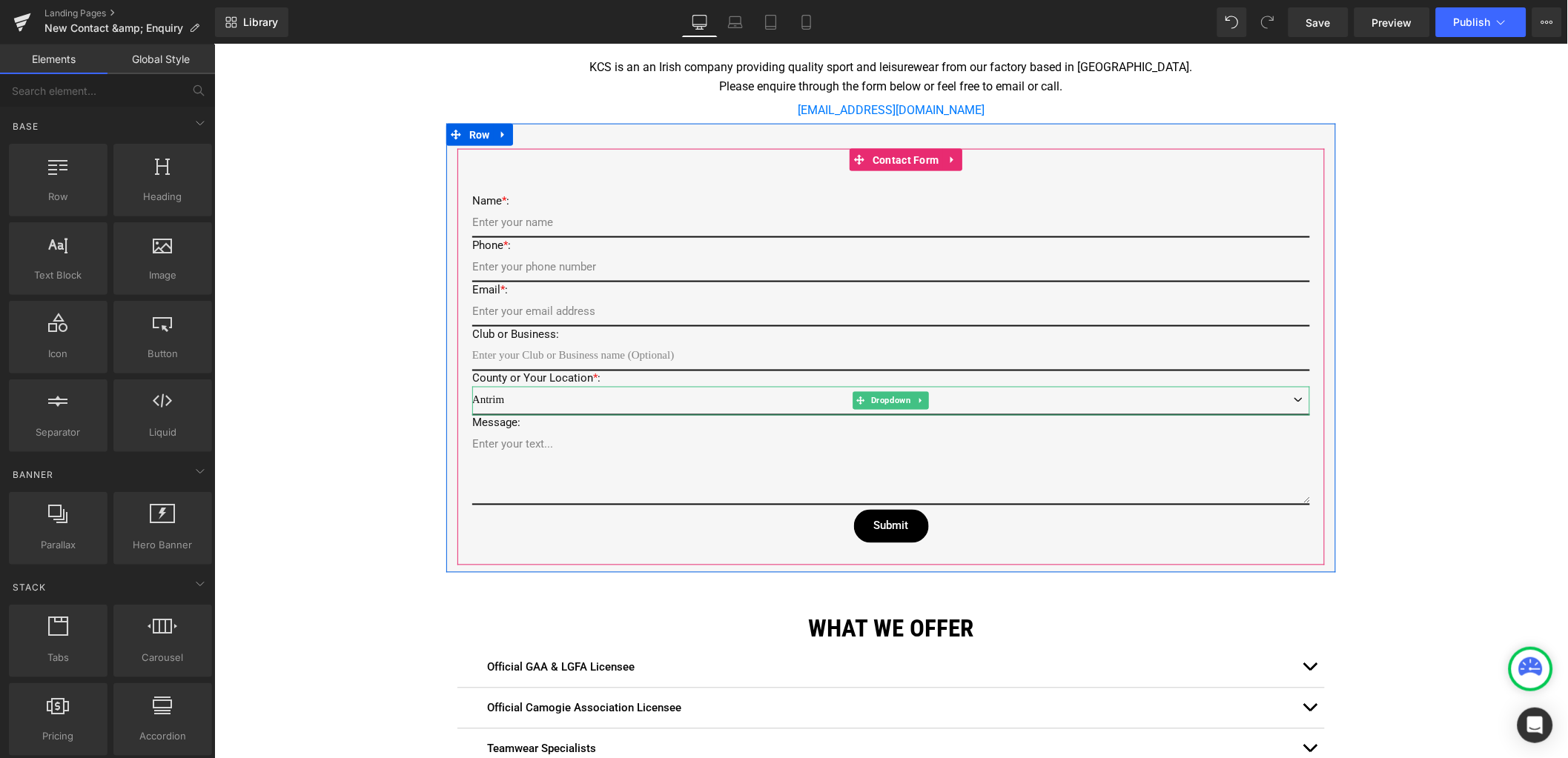
click at [495, 401] on select "Antrim Armagh Carlow Cavan Clare Cork Derry Donegal Down Dublin Fermanagh Galwa…" at bounding box center [890, 401] width 838 height 29
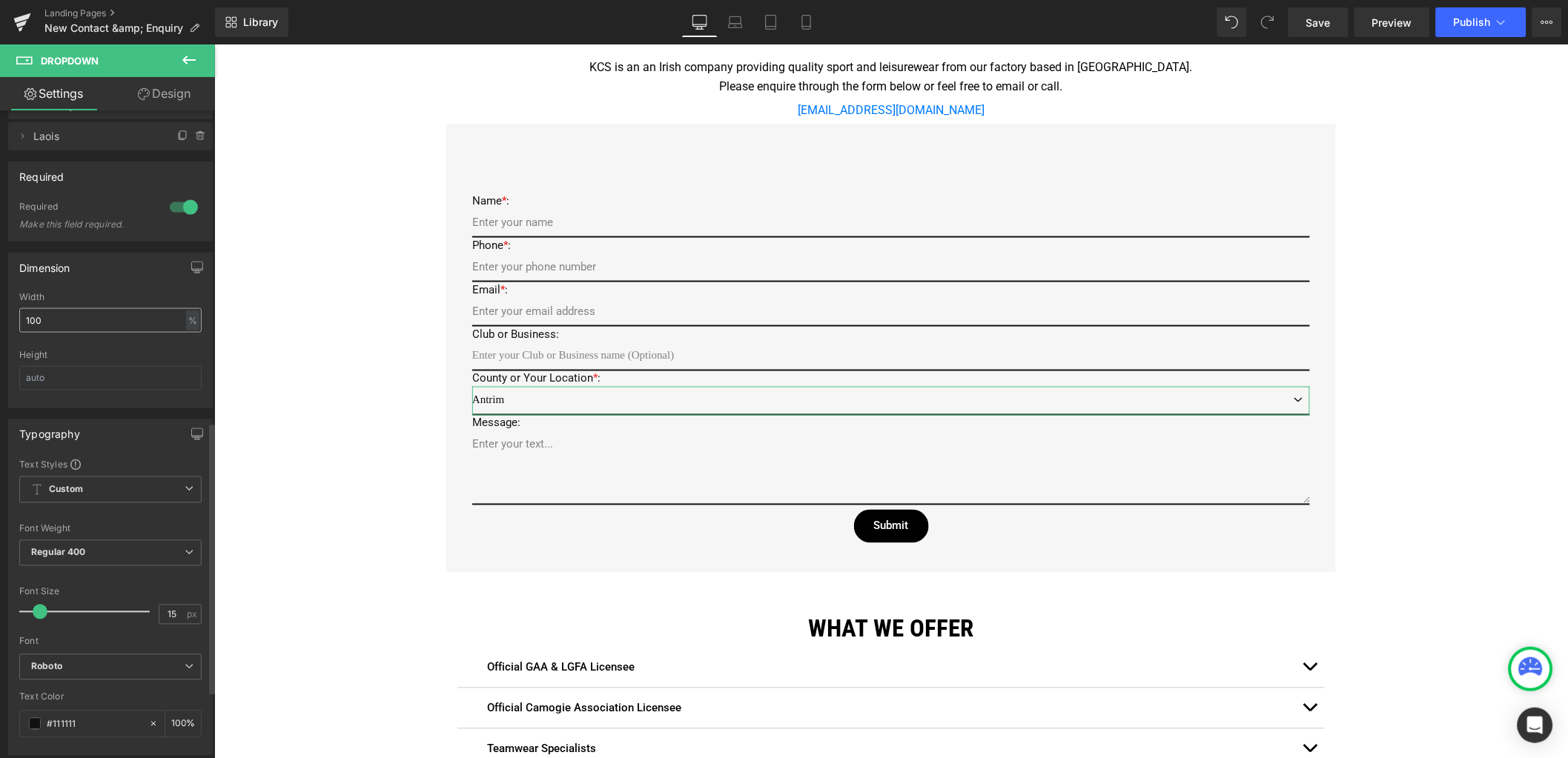
scroll to position [555, 0]
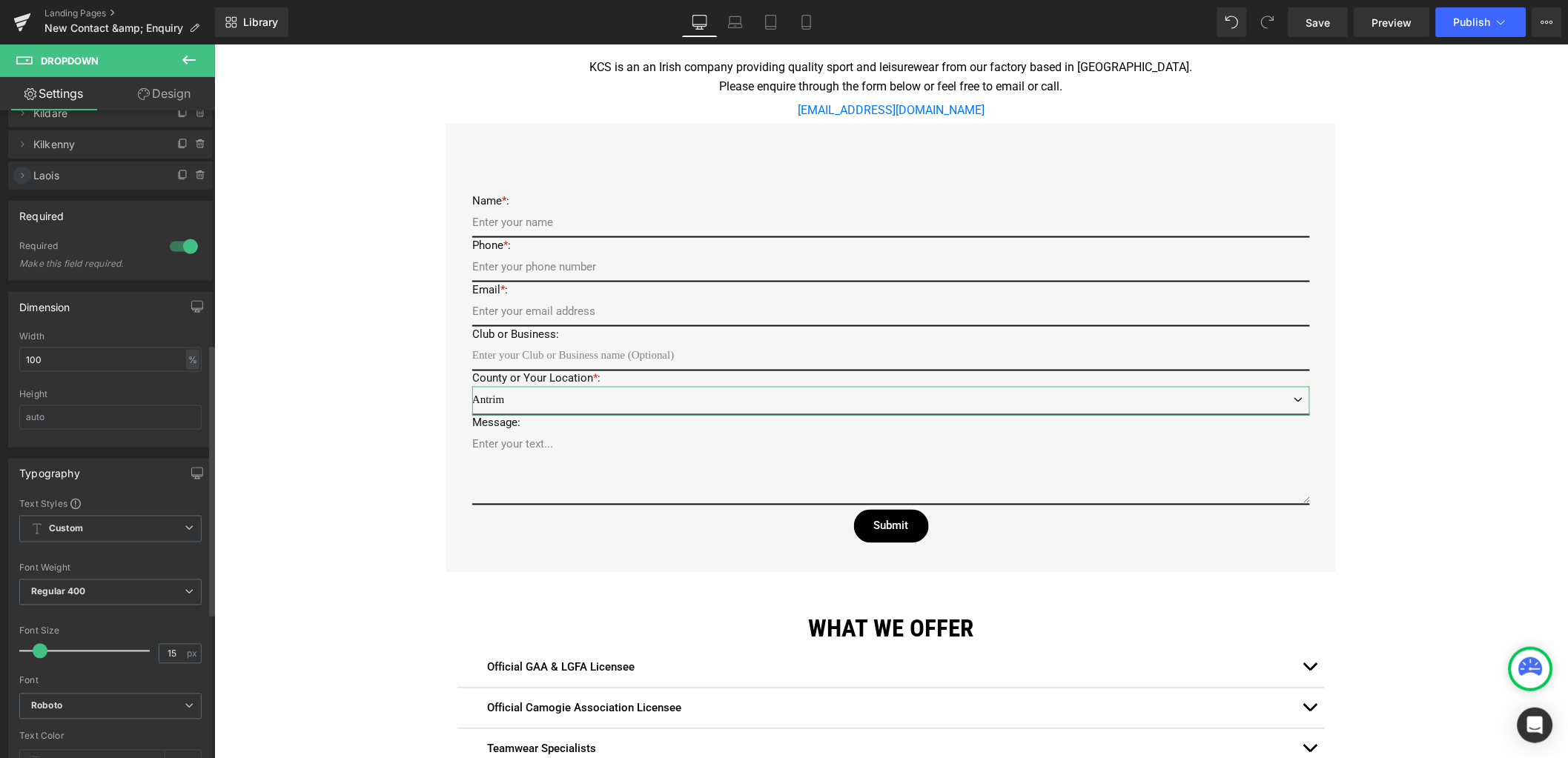
click at [19, 174] on icon at bounding box center [22, 176] width 11 height 11
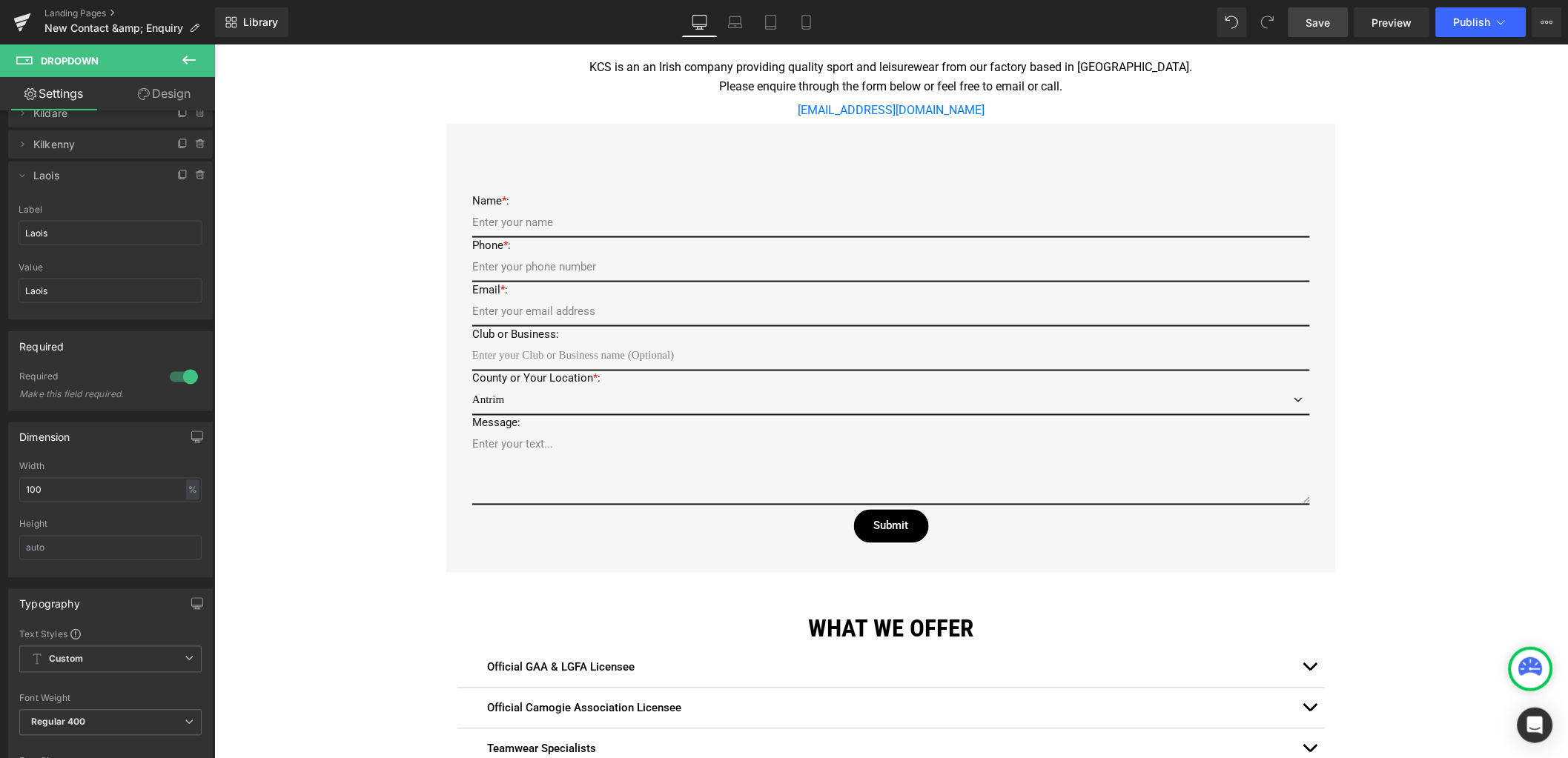
click at [1327, 15] on span "Save" at bounding box center [1318, 23] width 25 height 15
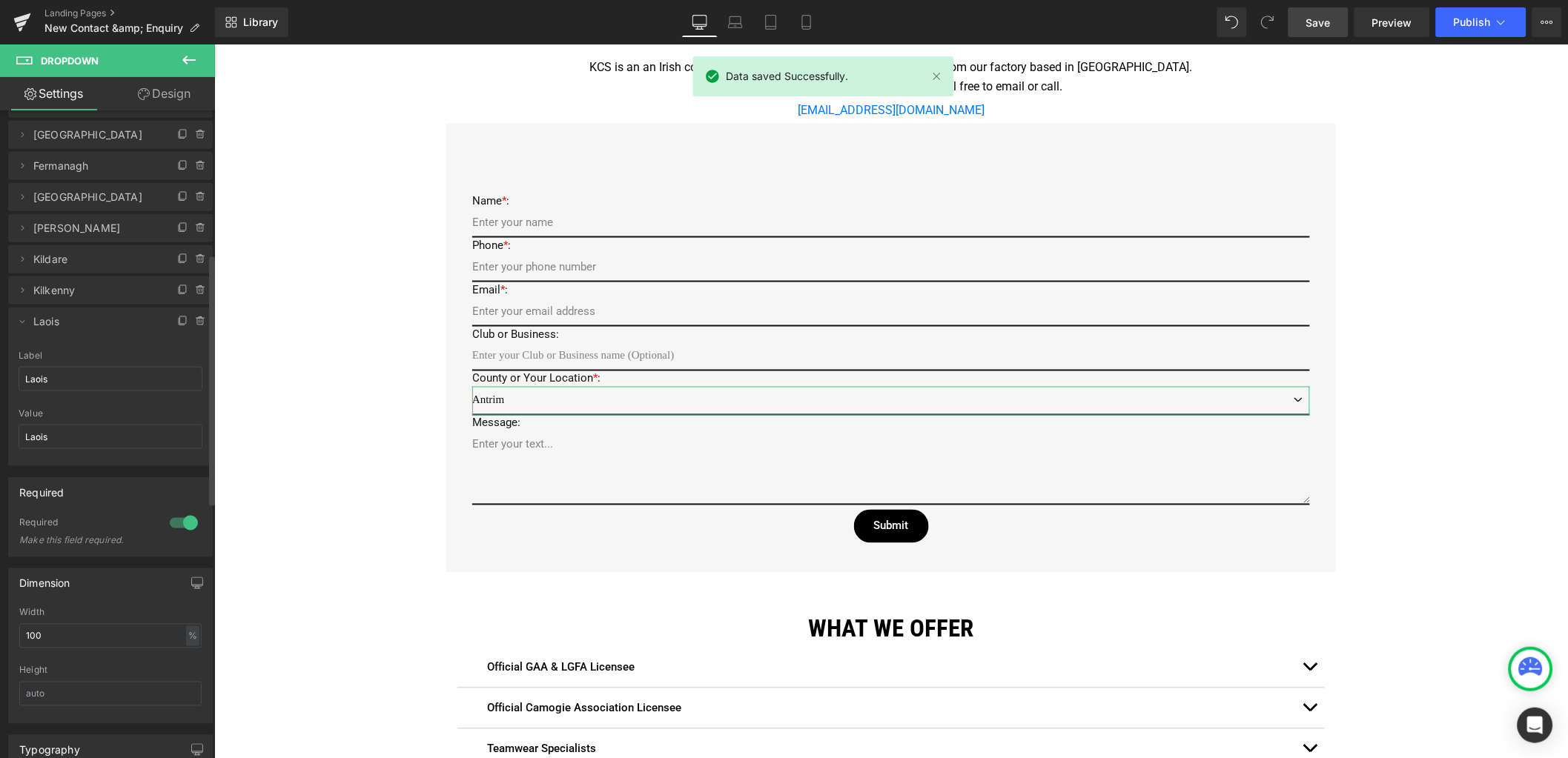
scroll to position [370, 0]
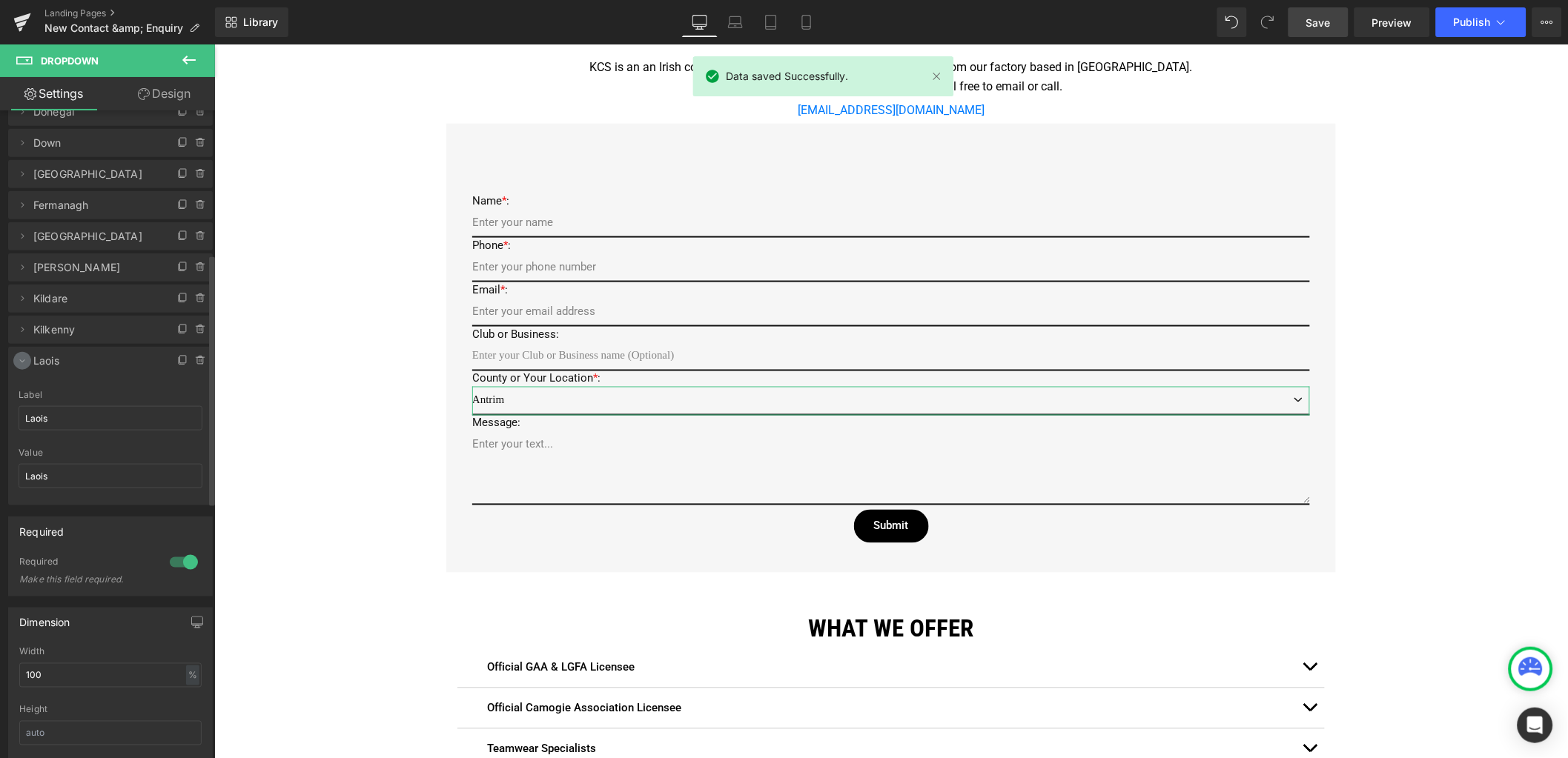
click at [19, 364] on icon at bounding box center [22, 360] width 11 height 11
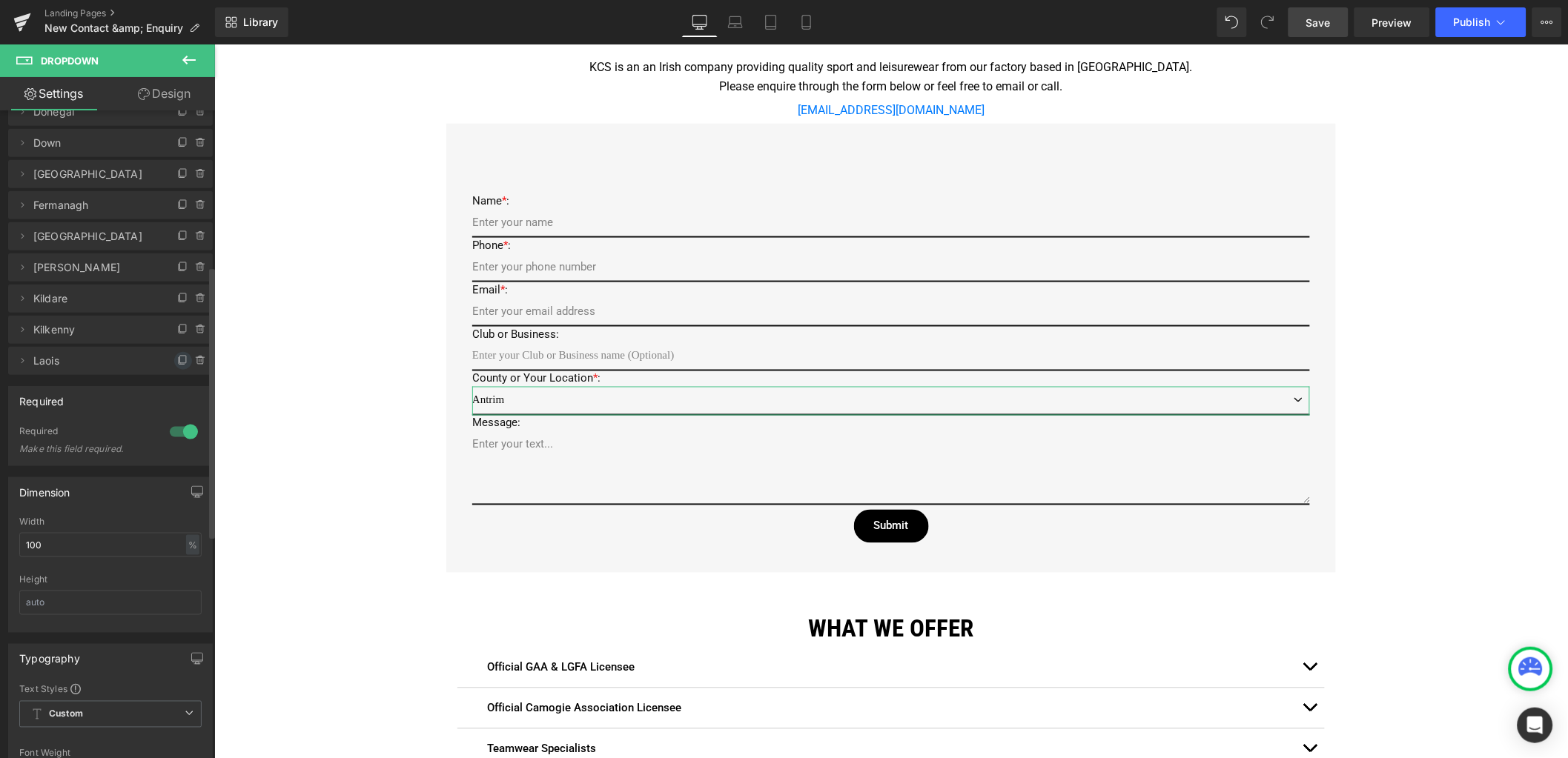
click at [176, 365] on span at bounding box center [183, 360] width 18 height 18
click at [25, 398] on span at bounding box center [22, 392] width 18 height 18
click at [0, 443] on div "Antrim => Antrim Armagh => Armagh Carlow => Carlow Cavan => Cavan Clare => Clar…" at bounding box center [111, 201] width 222 height 672
drag, startPoint x: 71, startPoint y: 448, endPoint x: 1, endPoint y: 446, distance: 70.0
click at [1, 446] on div "Antrim => Antrim Armagh => Armagh Carlow => Carlow Cavan => Cavan Clare => Clar…" at bounding box center [111, 201] width 222 height 672
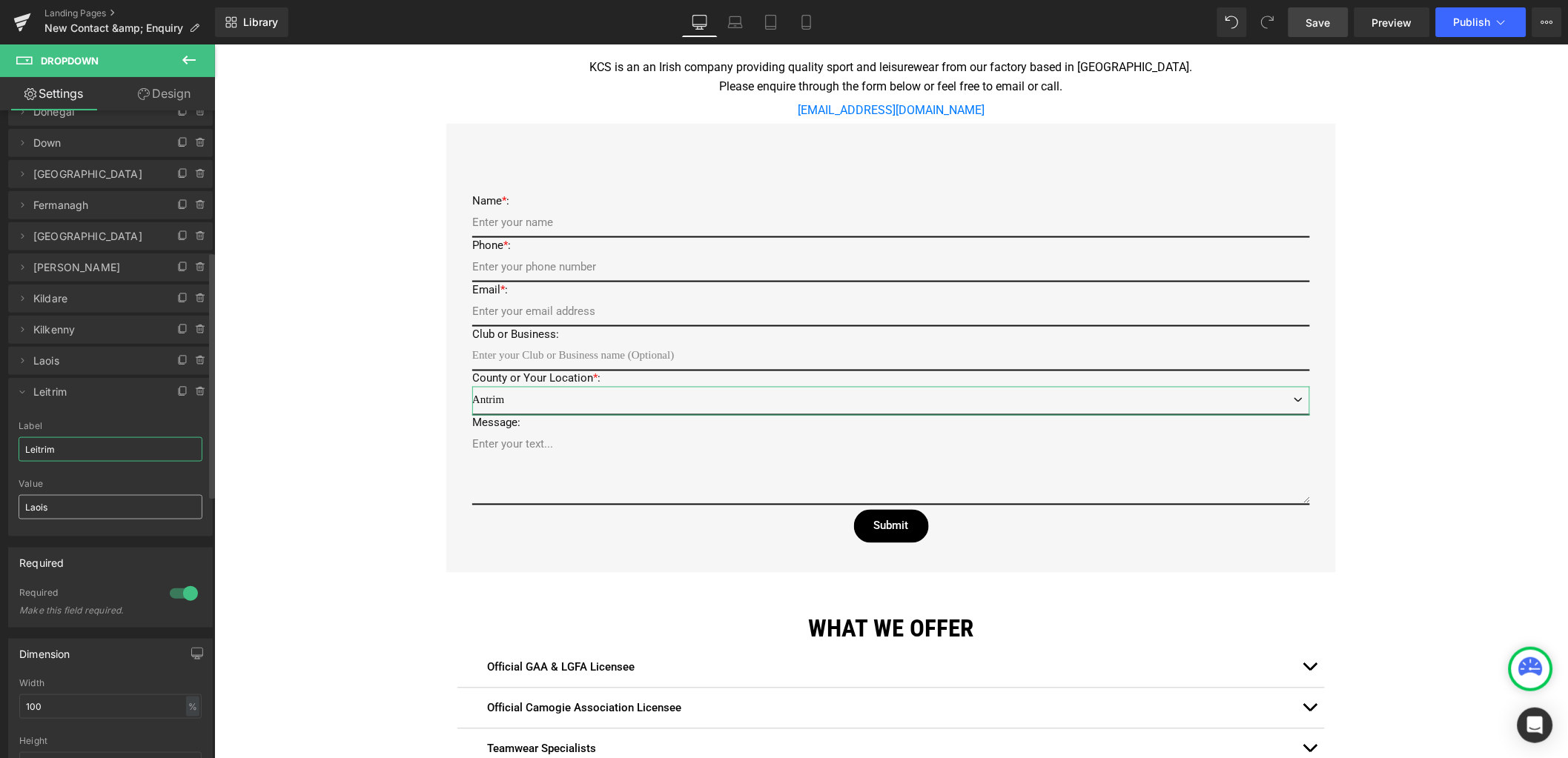
type input "Leitrim"
drag, startPoint x: 57, startPoint y: 508, endPoint x: -6, endPoint y: 504, distance: 63.1
click at [0, 504] on html "You are previewing how the will restyle your page. You can not edit Elements in…" at bounding box center [784, 379] width 1568 height 758
paste input "eitrim"
type input "Leitrim"
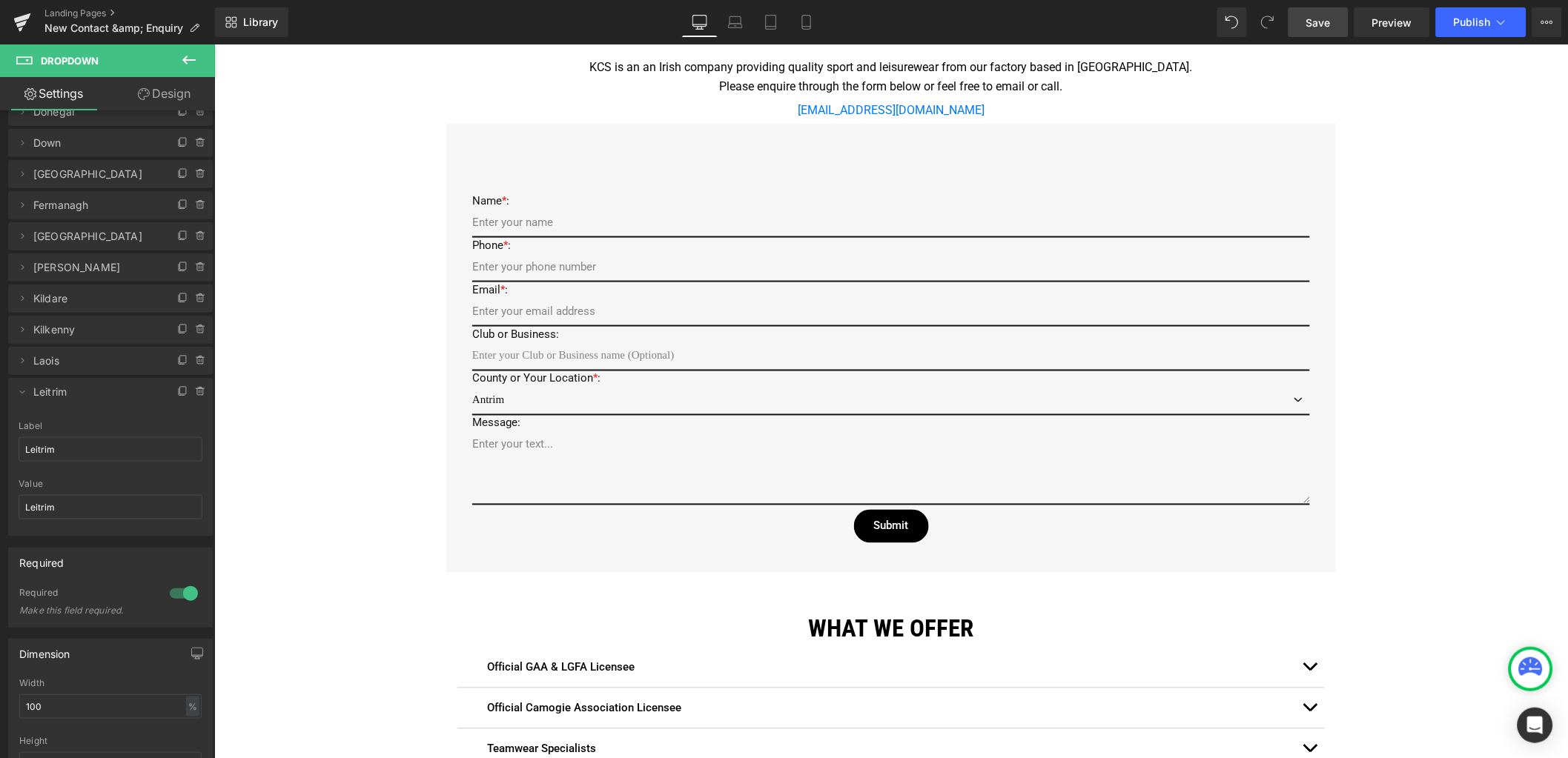
click at [1328, 21] on span "Save" at bounding box center [1318, 23] width 25 height 15
click at [22, 395] on icon at bounding box center [22, 392] width 11 height 11
click at [177, 392] on icon at bounding box center [183, 392] width 11 height 11
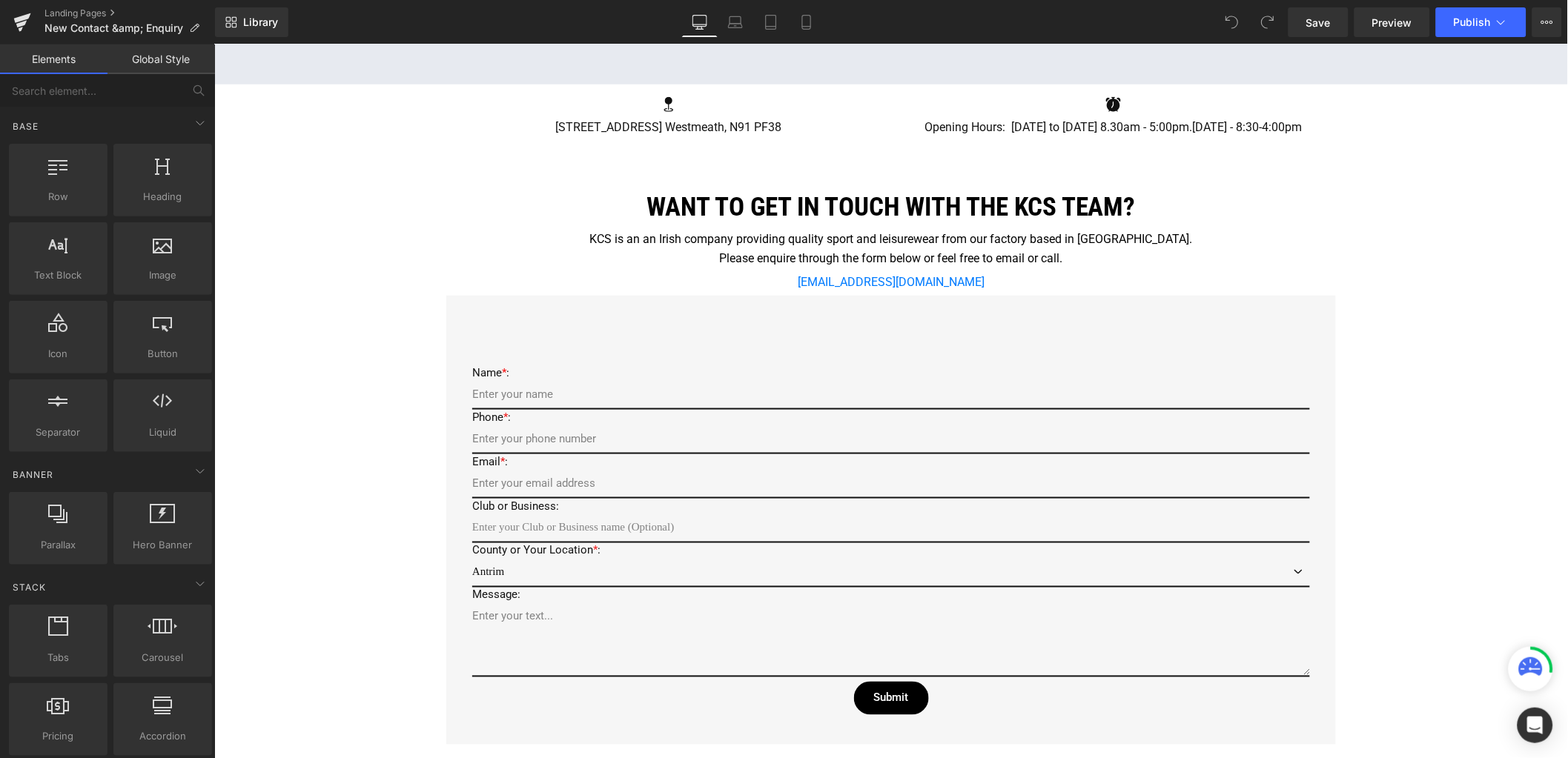
scroll to position [555, 0]
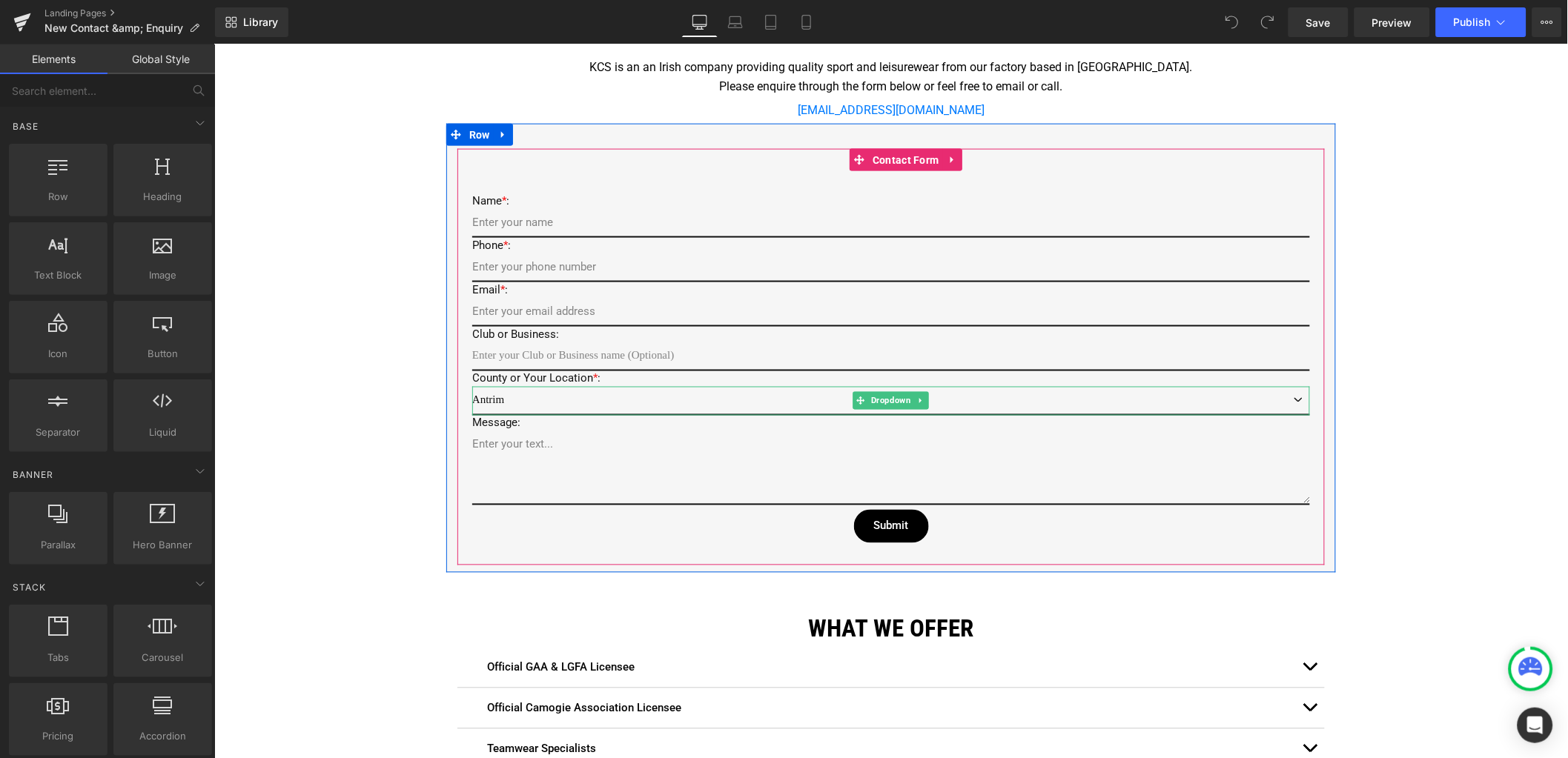
click at [513, 390] on select "Antrim Armagh Carlow Cavan Clare Cork Derry Donegal Down Dublin Fermanagh Galwa…" at bounding box center [890, 401] width 838 height 29
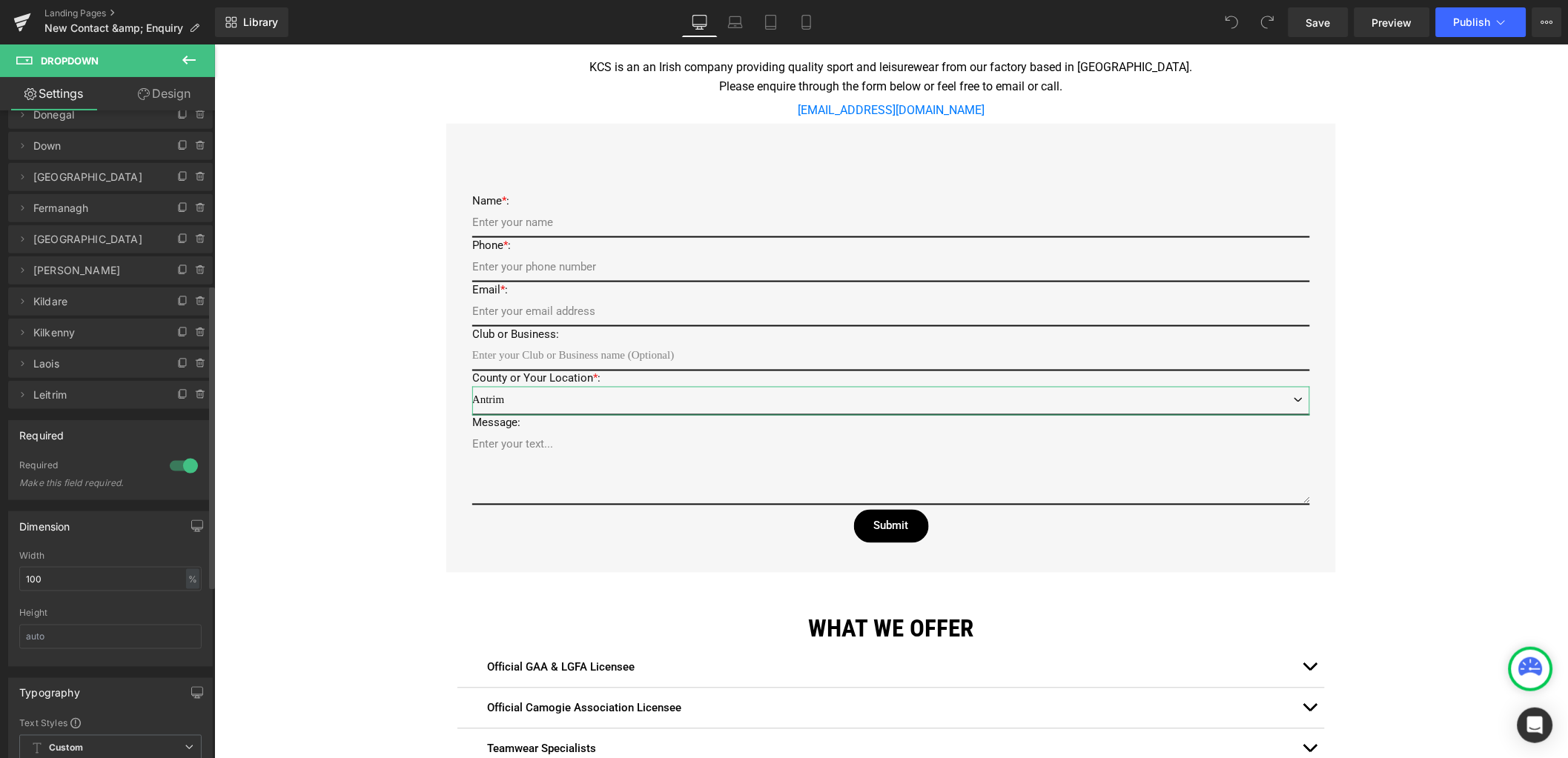
scroll to position [370, 0]
click at [177, 391] on icon at bounding box center [183, 392] width 11 height 11
click at [16, 423] on icon at bounding box center [22, 423] width 11 height 11
drag, startPoint x: 68, startPoint y: 482, endPoint x: -10, endPoint y: 477, distance: 78.2
click at [0, 477] on html "You are previewing how the will restyle your page. You can not edit Elements in…" at bounding box center [784, 379] width 1568 height 758
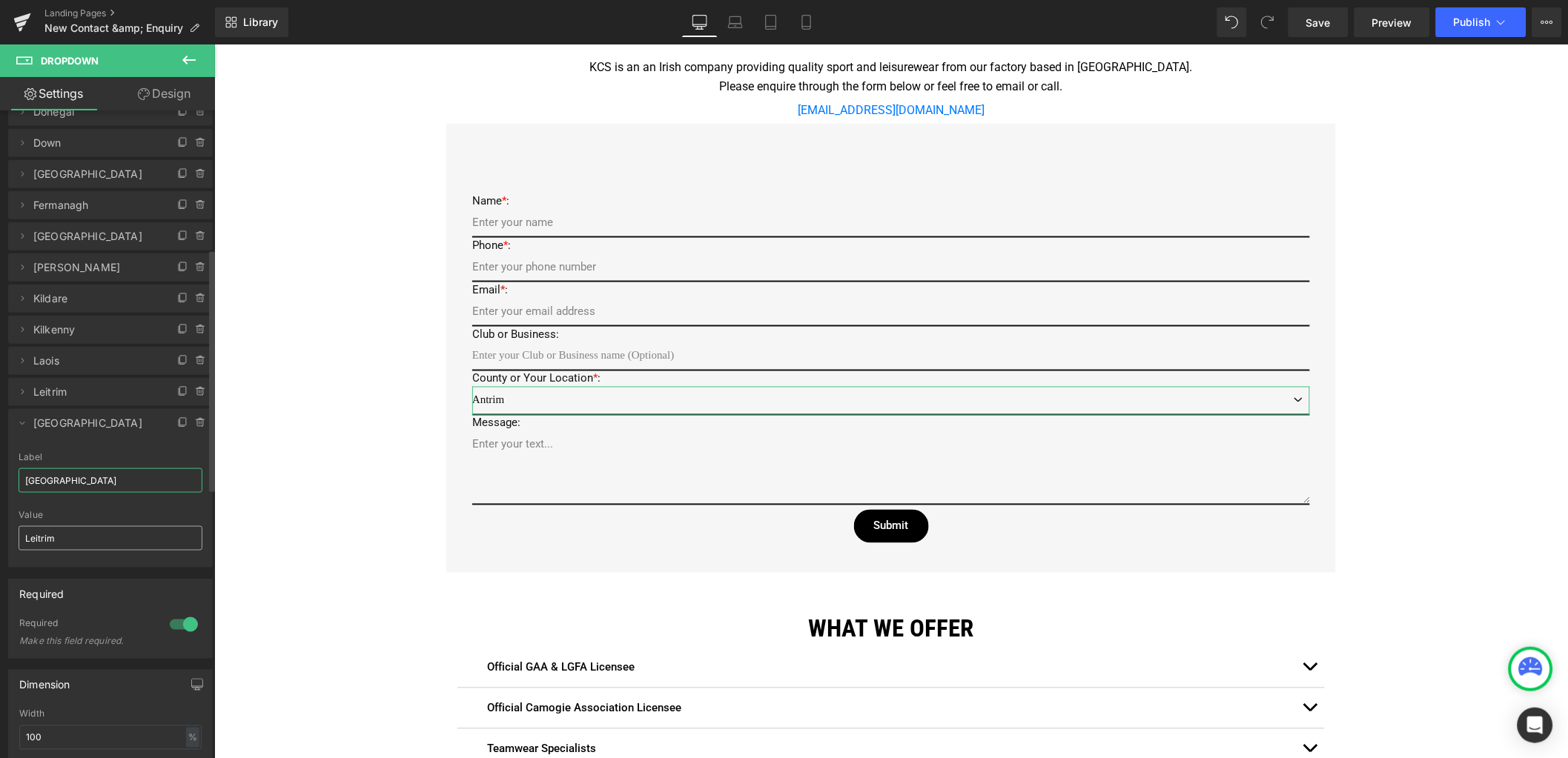
type input "[GEOGRAPHIC_DATA]"
drag, startPoint x: 73, startPoint y: 541, endPoint x: -50, endPoint y: 525, distance: 124.0
click at [0, 525] on html "You are previewing how the will restyle your page. You can not edit Elements in…" at bounding box center [784, 379] width 1568 height 758
drag, startPoint x: 84, startPoint y: 470, endPoint x: -46, endPoint y: 460, distance: 130.4
click at [0, 460] on html "You are previewing how the will restyle your page. You can not edit Elements in…" at bounding box center [784, 379] width 1568 height 758
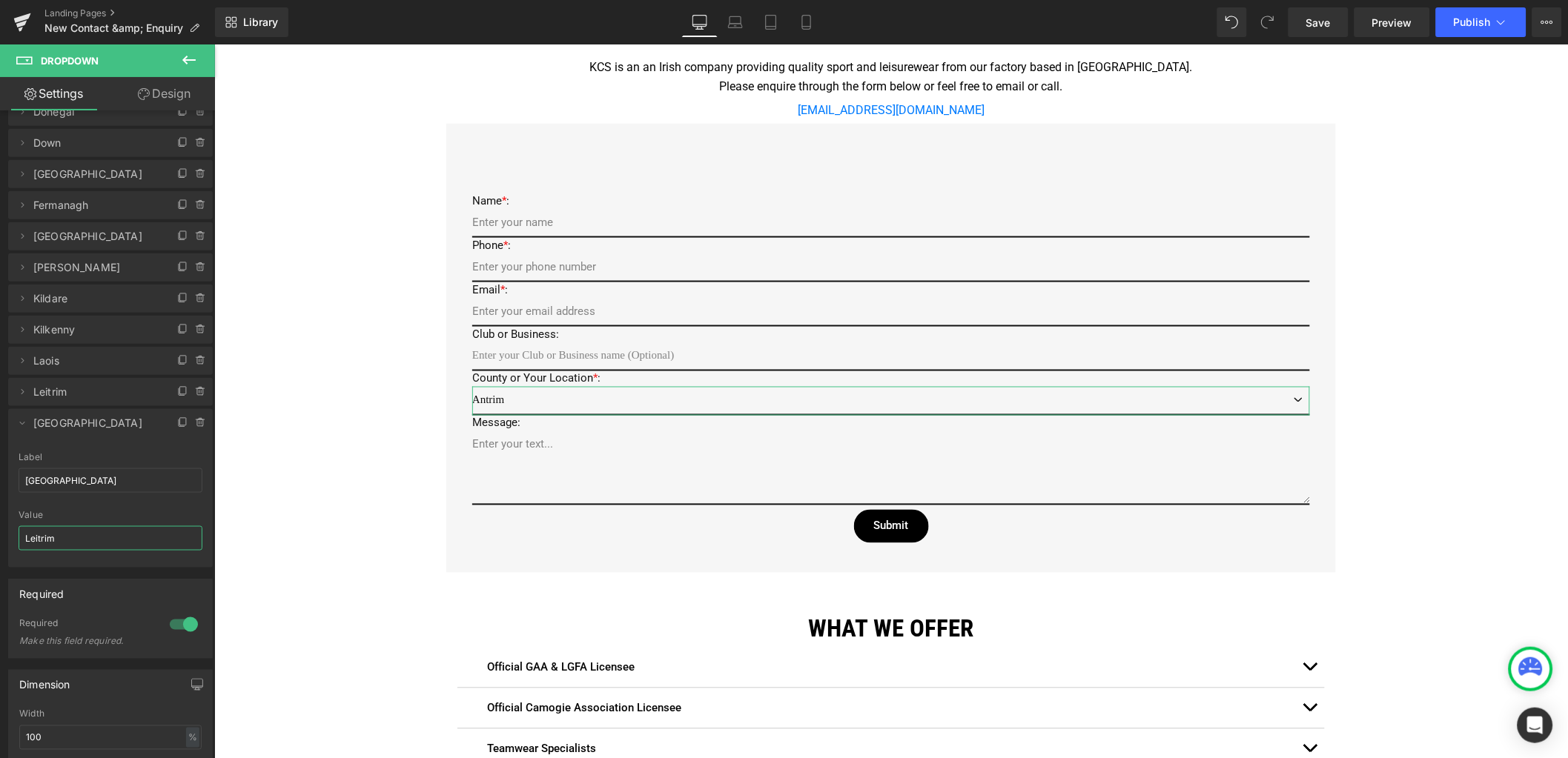
drag, startPoint x: 56, startPoint y: 537, endPoint x: -47, endPoint y: 526, distance: 103.6
click at [0, 526] on html "You are previewing how the will restyle your page. You can not edit Elements in…" at bounding box center [784, 379] width 1568 height 758
paste input "imerick"
type input "[GEOGRAPHIC_DATA]"
click at [1306, 23] on link "Save" at bounding box center [1318, 22] width 60 height 30
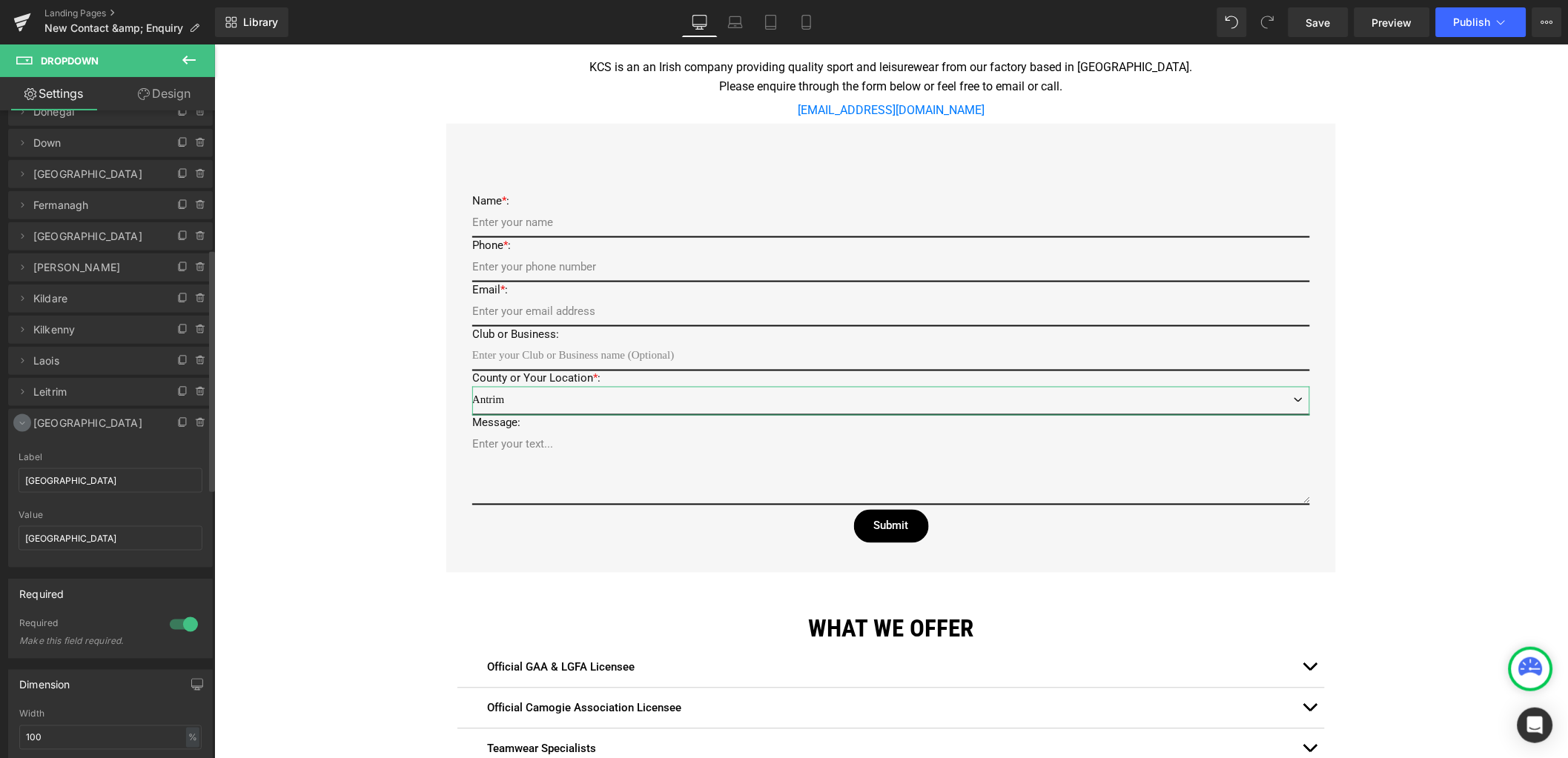
click at [21, 423] on icon at bounding box center [22, 423] width 11 height 11
click at [1329, 29] on span "Save" at bounding box center [1318, 23] width 25 height 15
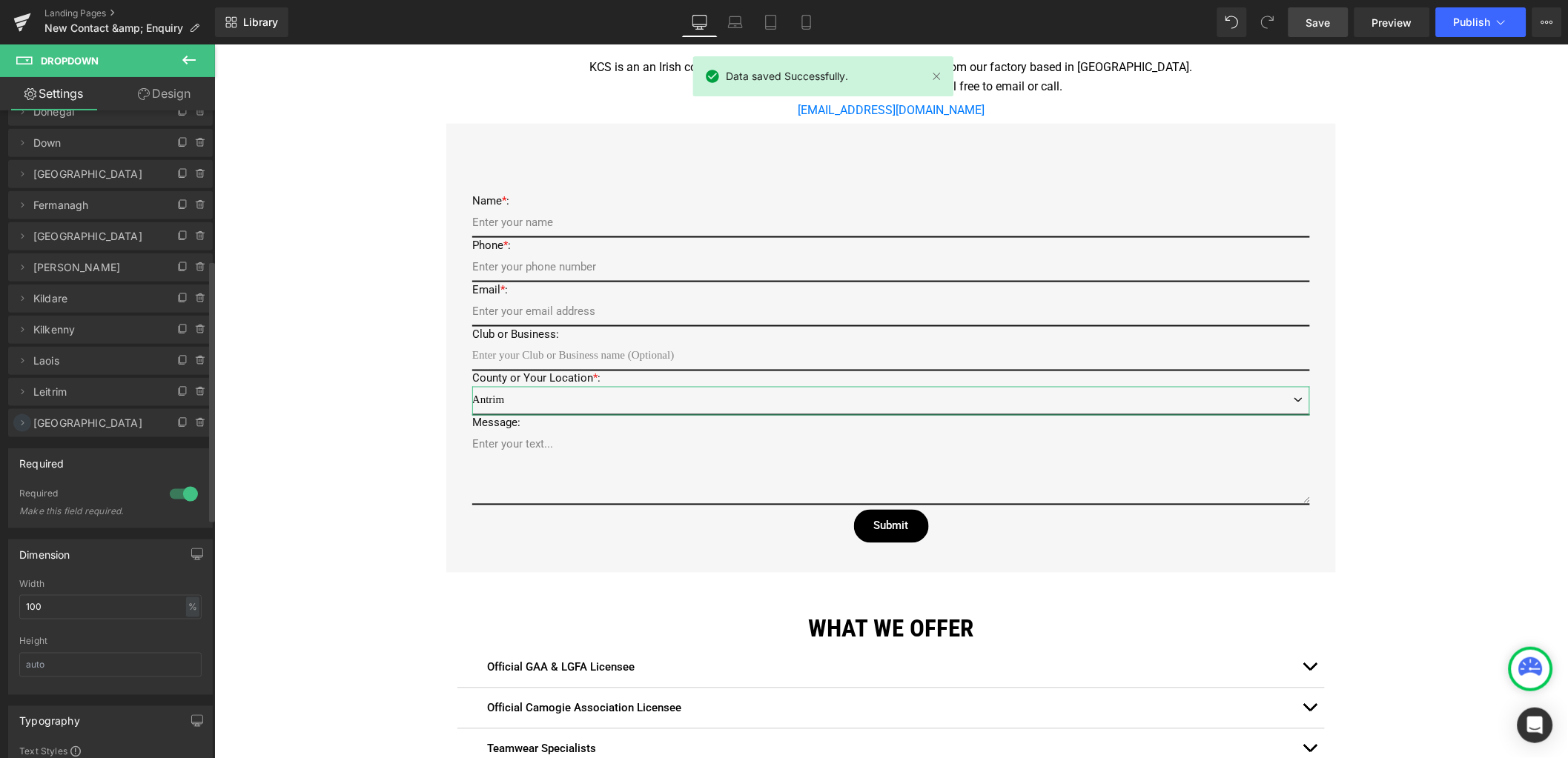
click at [25, 424] on icon at bounding box center [22, 423] width 11 height 11
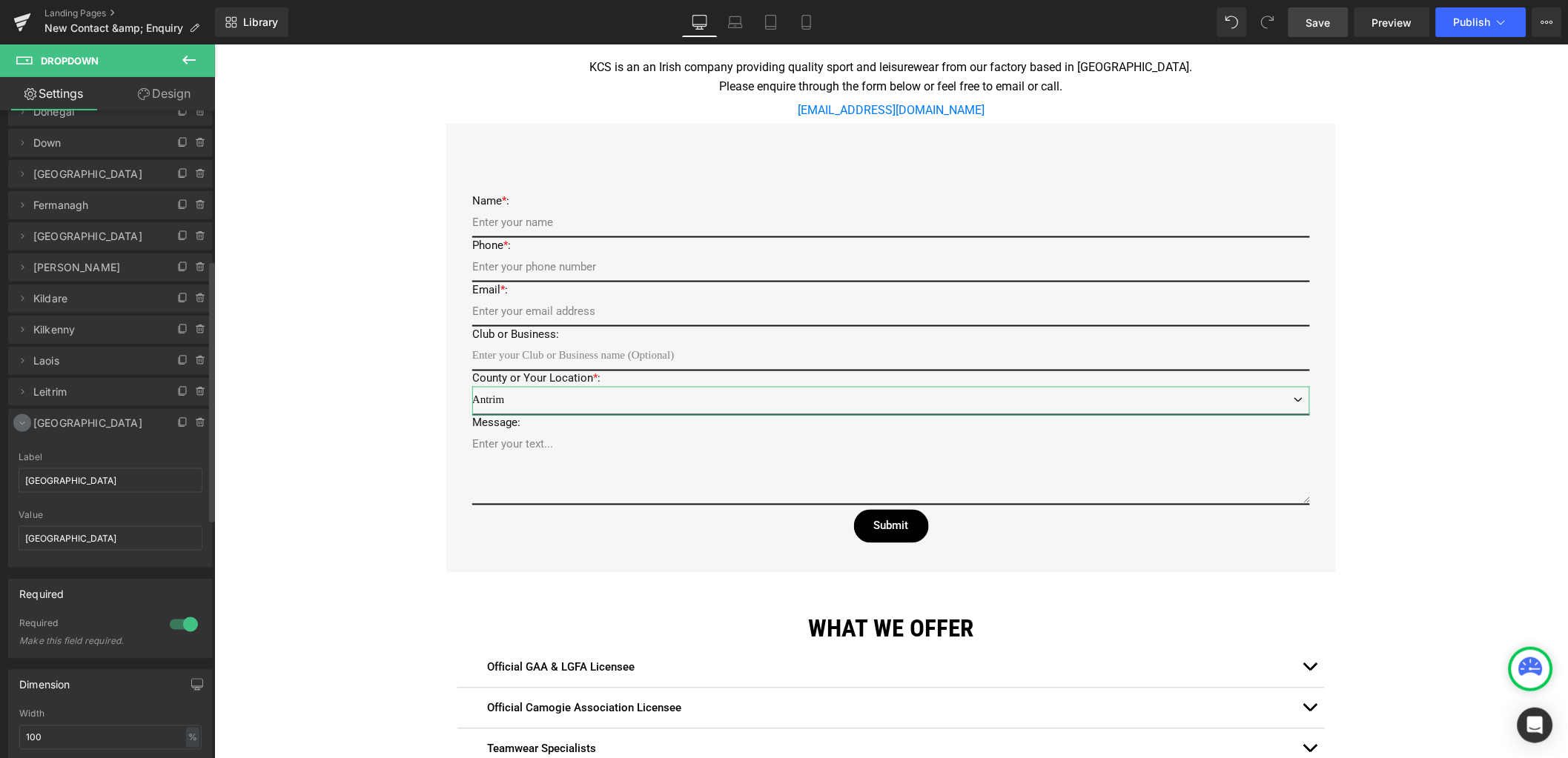
click at [25, 424] on icon at bounding box center [22, 423] width 11 height 11
click at [174, 424] on span at bounding box center [183, 422] width 18 height 18
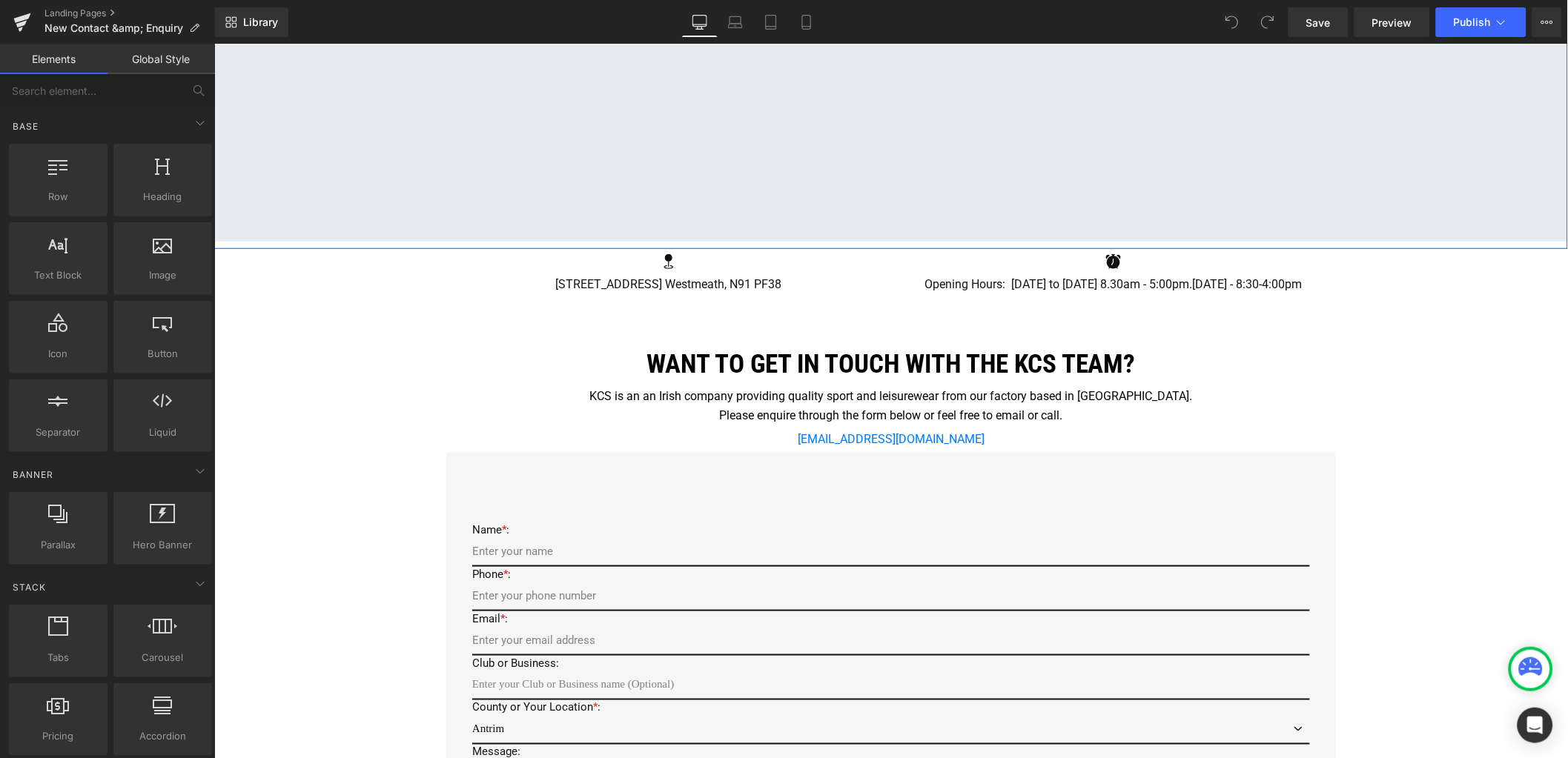
scroll to position [370, 0]
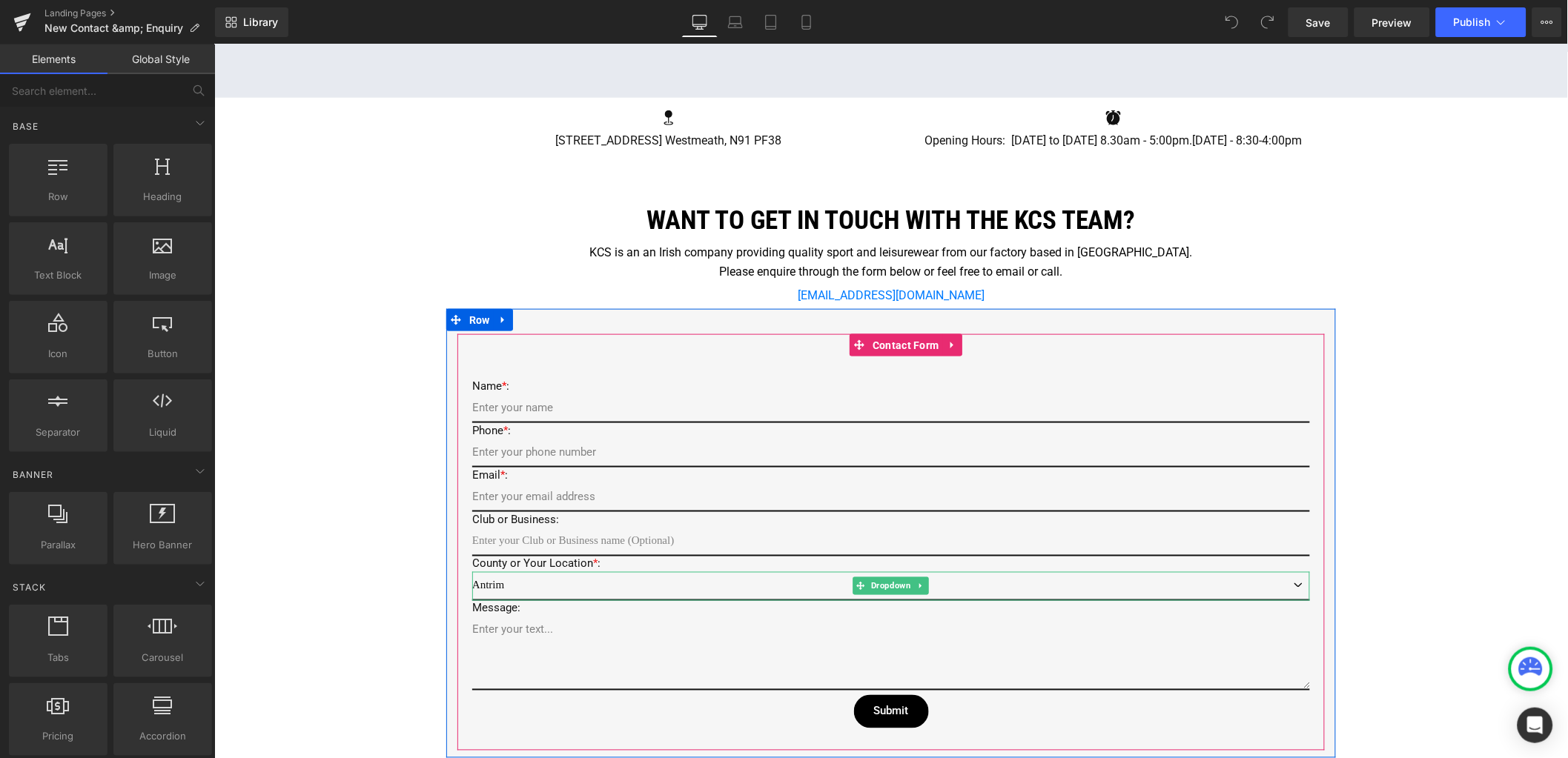
click at [521, 586] on select "Antrim Armagh [PERSON_NAME][GEOGRAPHIC_DATA] [GEOGRAPHIC_DATA] [GEOGRAPHIC_DATA…" at bounding box center [890, 586] width 838 height 29
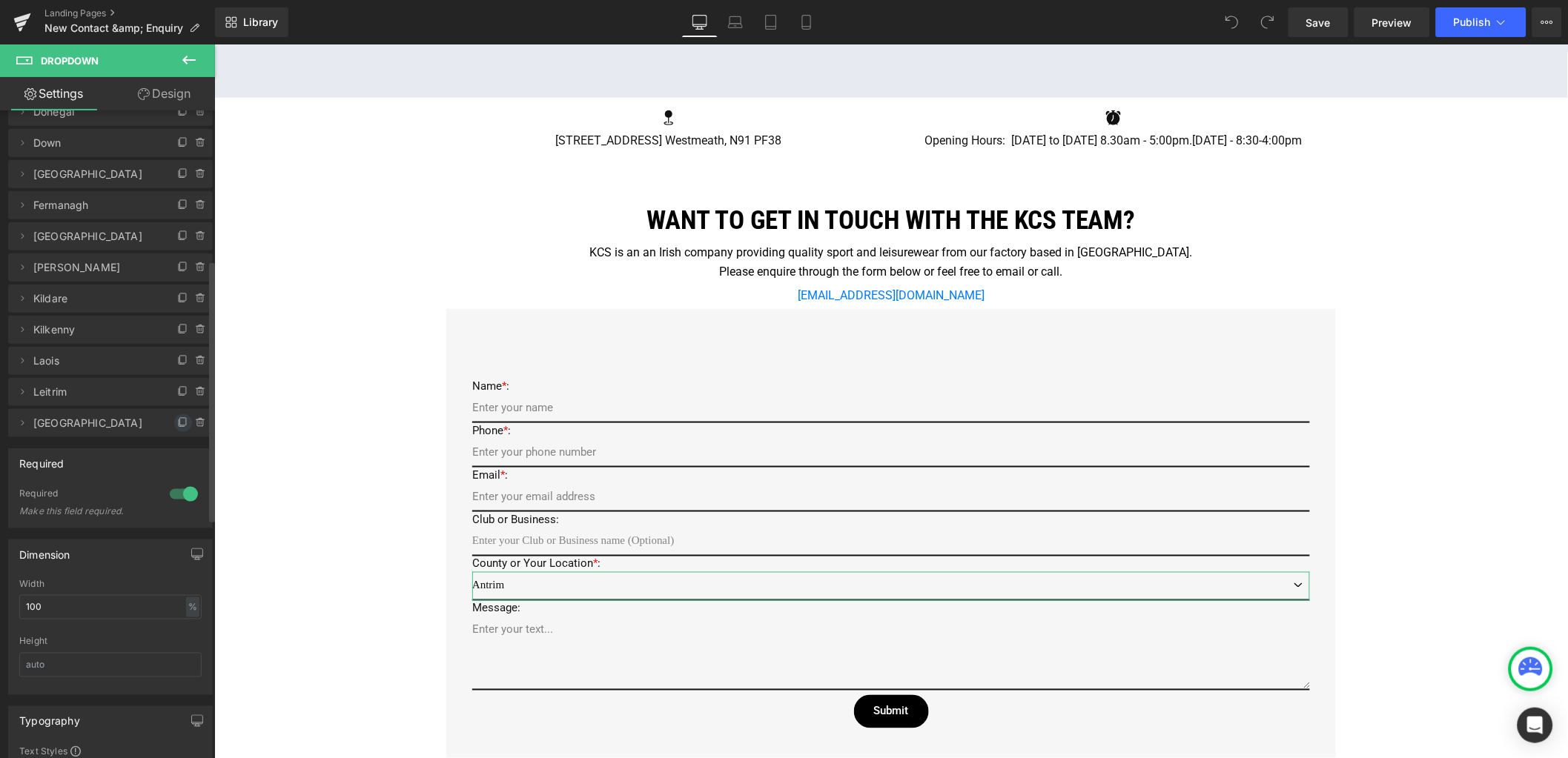
click at [180, 423] on icon at bounding box center [183, 422] width 6 height 8
click at [24, 449] on icon at bounding box center [22, 454] width 11 height 11
drag, startPoint x: 84, startPoint y: 507, endPoint x: -21, endPoint y: 503, distance: 105.1
click at [0, 503] on html "You are previewing how the will restyle your page. You can not edit Elements in…" at bounding box center [784, 379] width 1568 height 758
drag, startPoint x: 80, startPoint y: 499, endPoint x: 9, endPoint y: 507, distance: 71.4
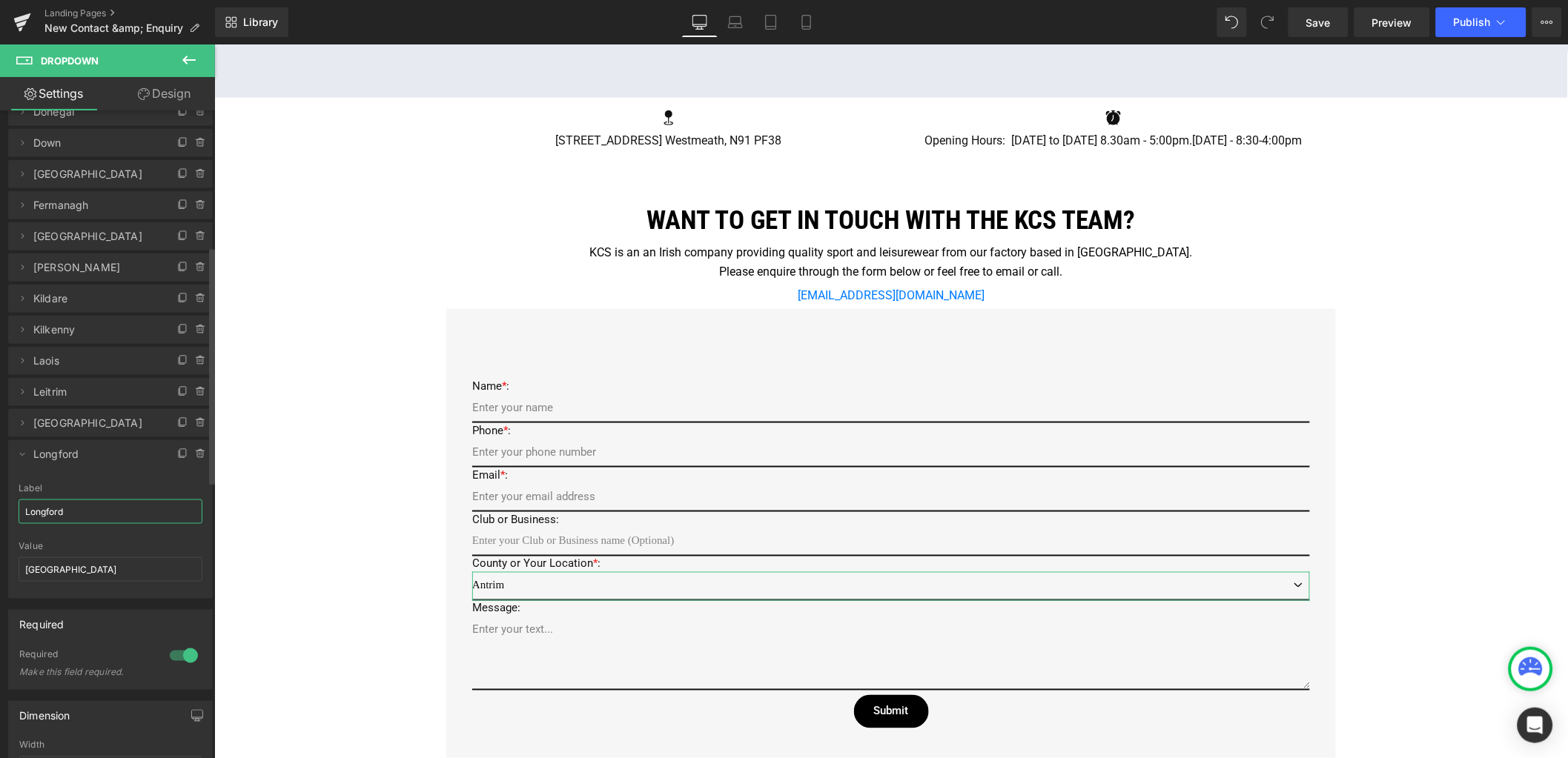
click at [9, 507] on div "Longford Label Longford [GEOGRAPHIC_DATA] Value [GEOGRAPHIC_DATA]" at bounding box center [111, 541] width 205 height 116
type input "Longford"
drag, startPoint x: 64, startPoint y: 565, endPoint x: 9, endPoint y: 562, distance: 55.1
click at [9, 562] on div "Longford Label Longford [GEOGRAPHIC_DATA] Value [GEOGRAPHIC_DATA]" at bounding box center [111, 541] width 205 height 116
paste input "ongford"
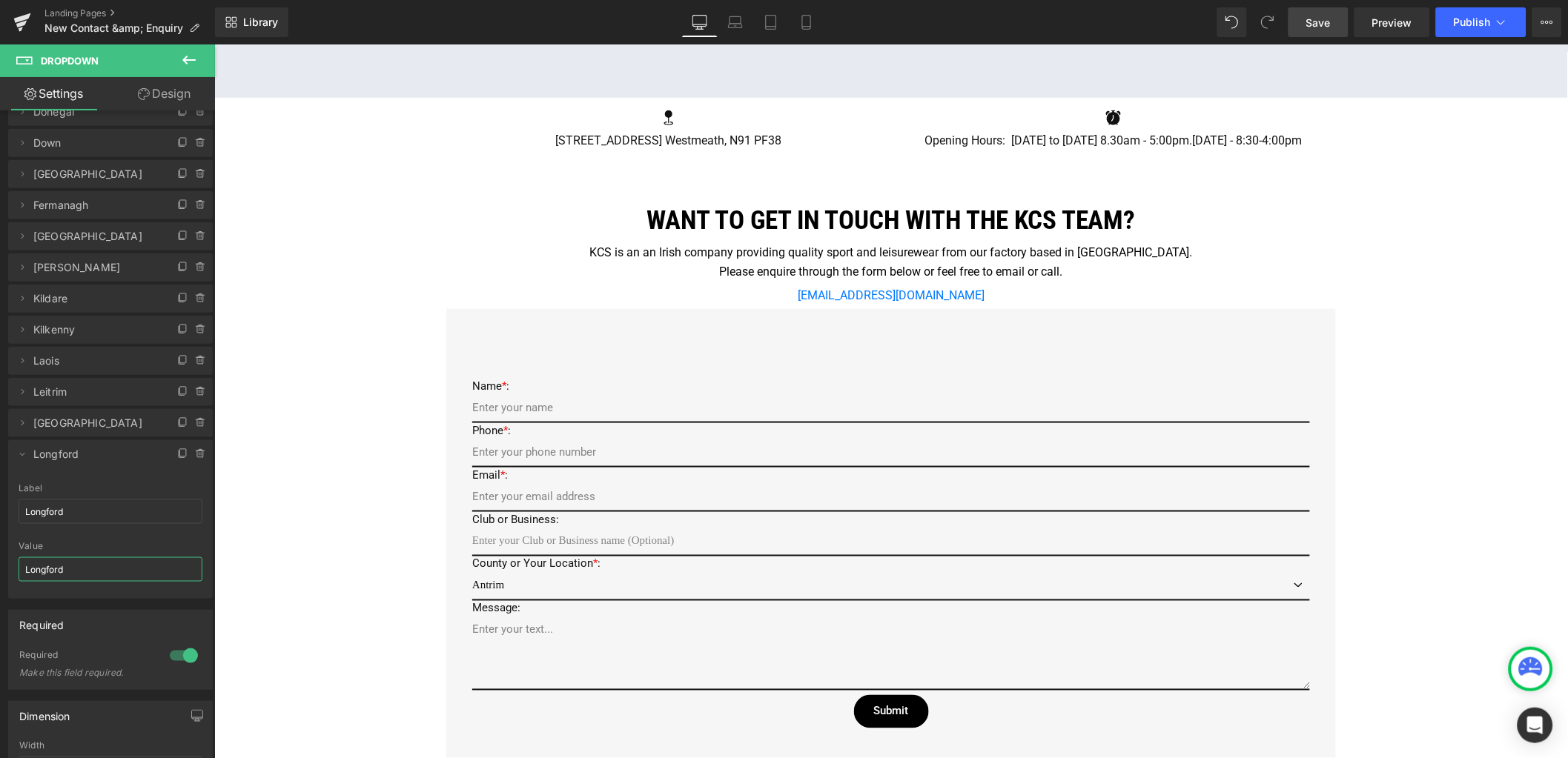
type input "Longford"
click at [1326, 29] on span "Save" at bounding box center [1318, 23] width 25 height 15
click at [23, 451] on icon at bounding box center [22, 454] width 11 height 11
click at [1337, 14] on link "Save" at bounding box center [1318, 22] width 60 height 30
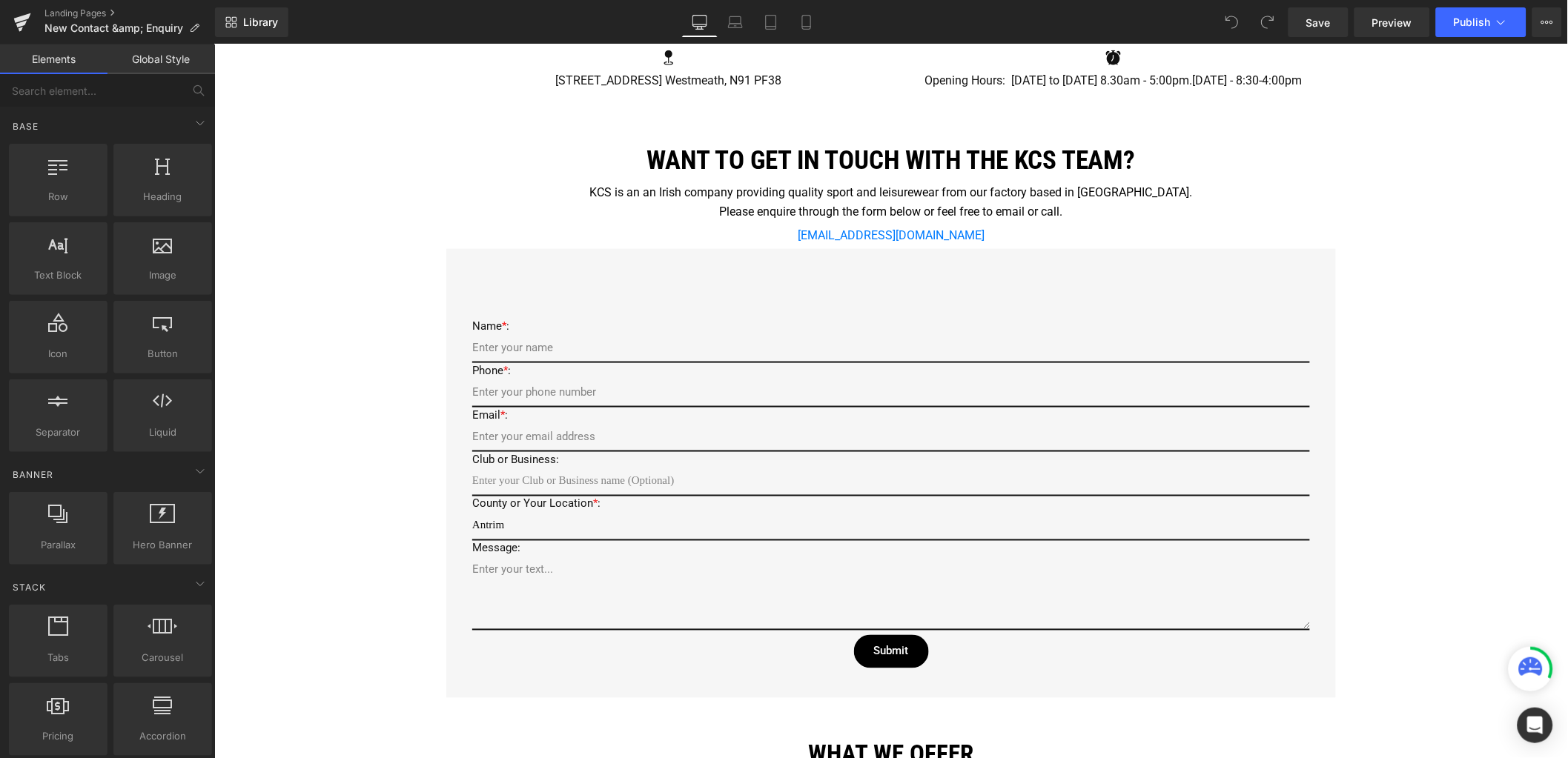
scroll to position [555, 0]
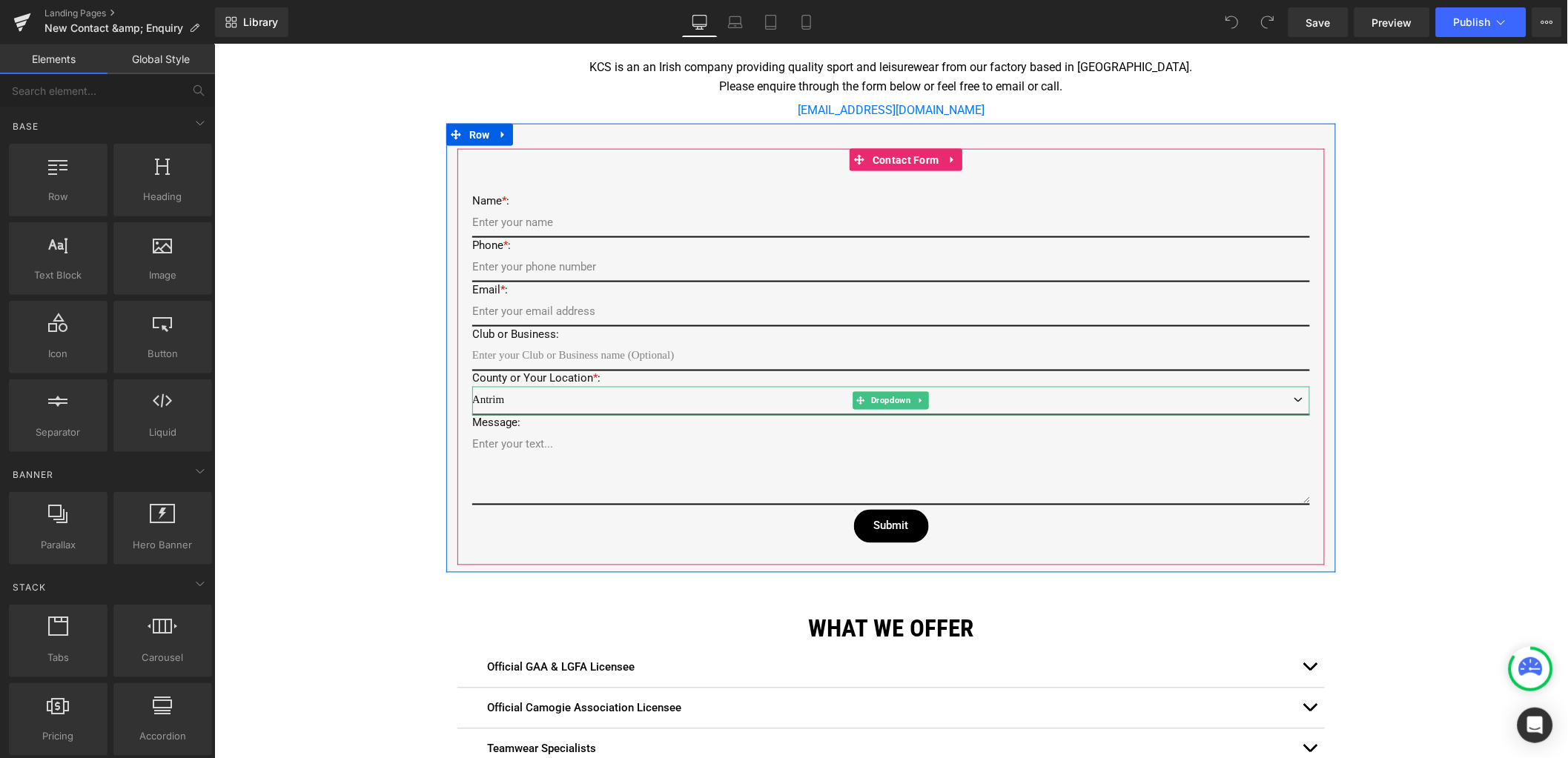
click at [532, 398] on select "Antrim Armagh Carlow Cavan Clare Cork Derry Donegal Down Dublin Fermanagh Galwa…" at bounding box center [890, 401] width 838 height 29
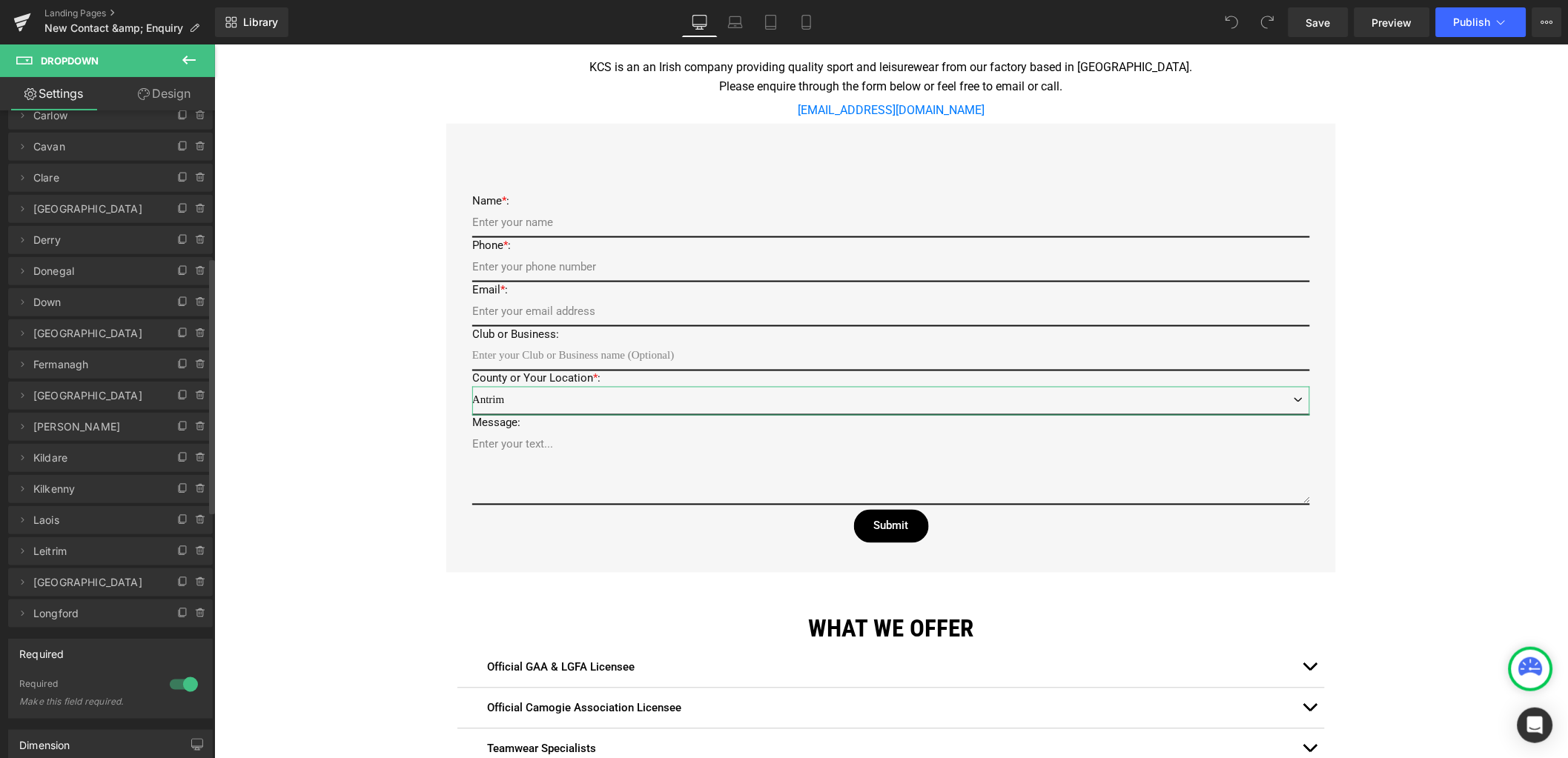
scroll to position [370, 0]
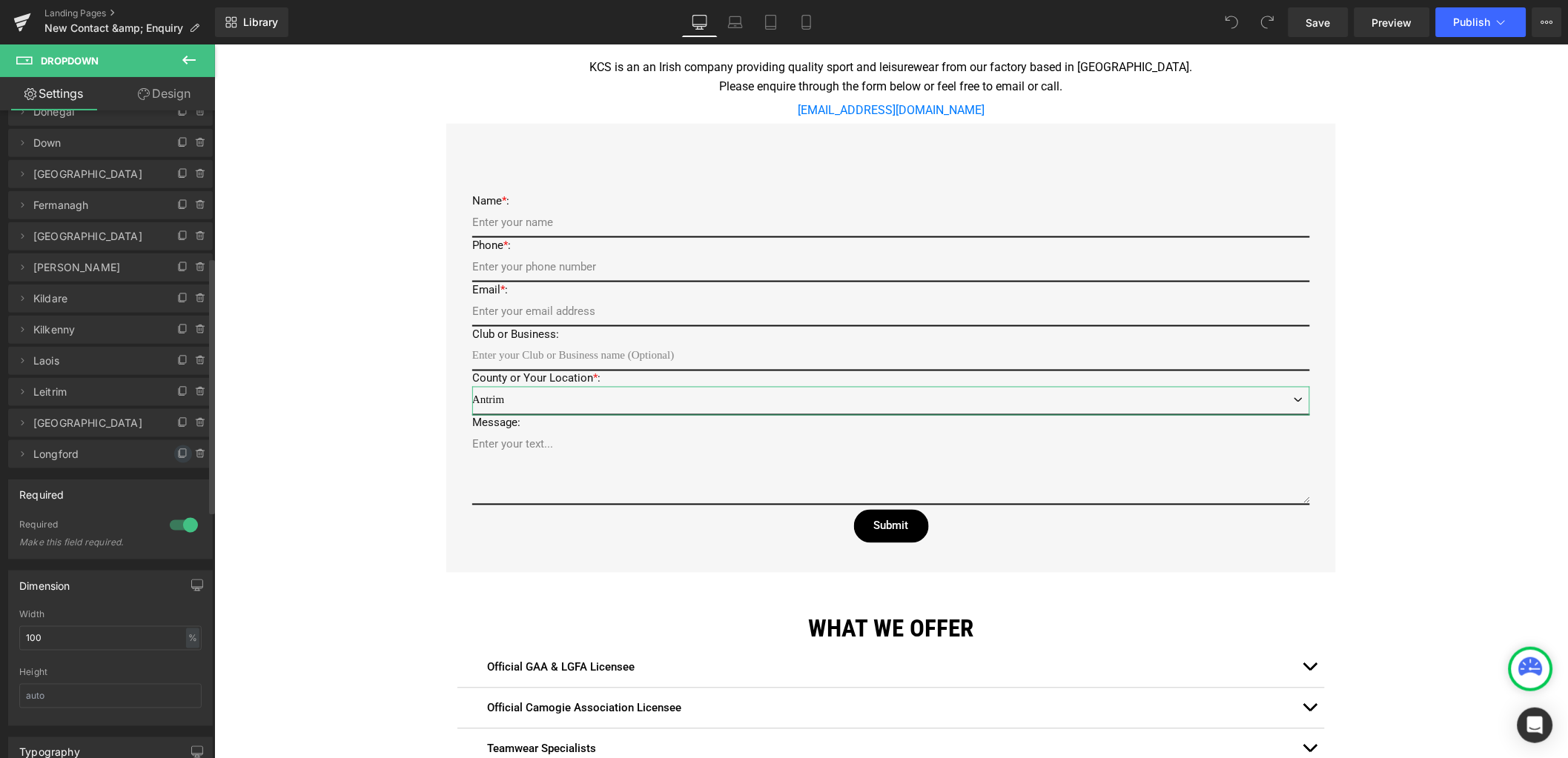
click at [179, 457] on icon at bounding box center [182, 454] width 6 height 7
click at [22, 487] on icon at bounding box center [22, 486] width 11 height 11
drag, startPoint x: 87, startPoint y: 539, endPoint x: -9, endPoint y: 531, distance: 96.3
click at [0, 531] on html "You are previewing how the will restyle your page. You can not edit Elements in…" at bounding box center [784, 379] width 1568 height 758
type input "Louth"
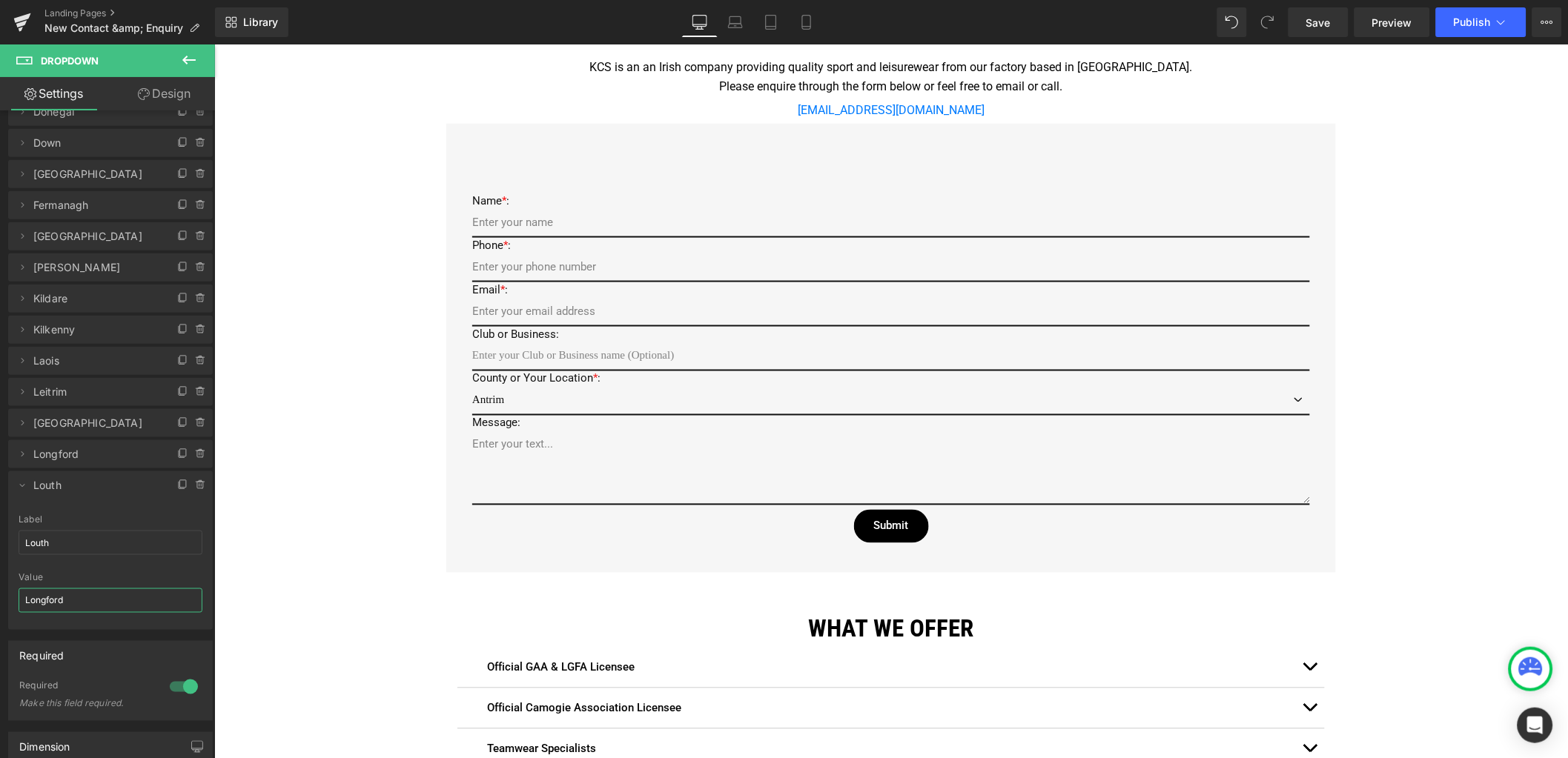
drag, startPoint x: 98, startPoint y: 596, endPoint x: -32, endPoint y: 586, distance: 130.4
click at [0, 586] on html "You are previewing how the will restyle your page. You can not edit Elements in…" at bounding box center [784, 379] width 1568 height 758
type input "Louth"
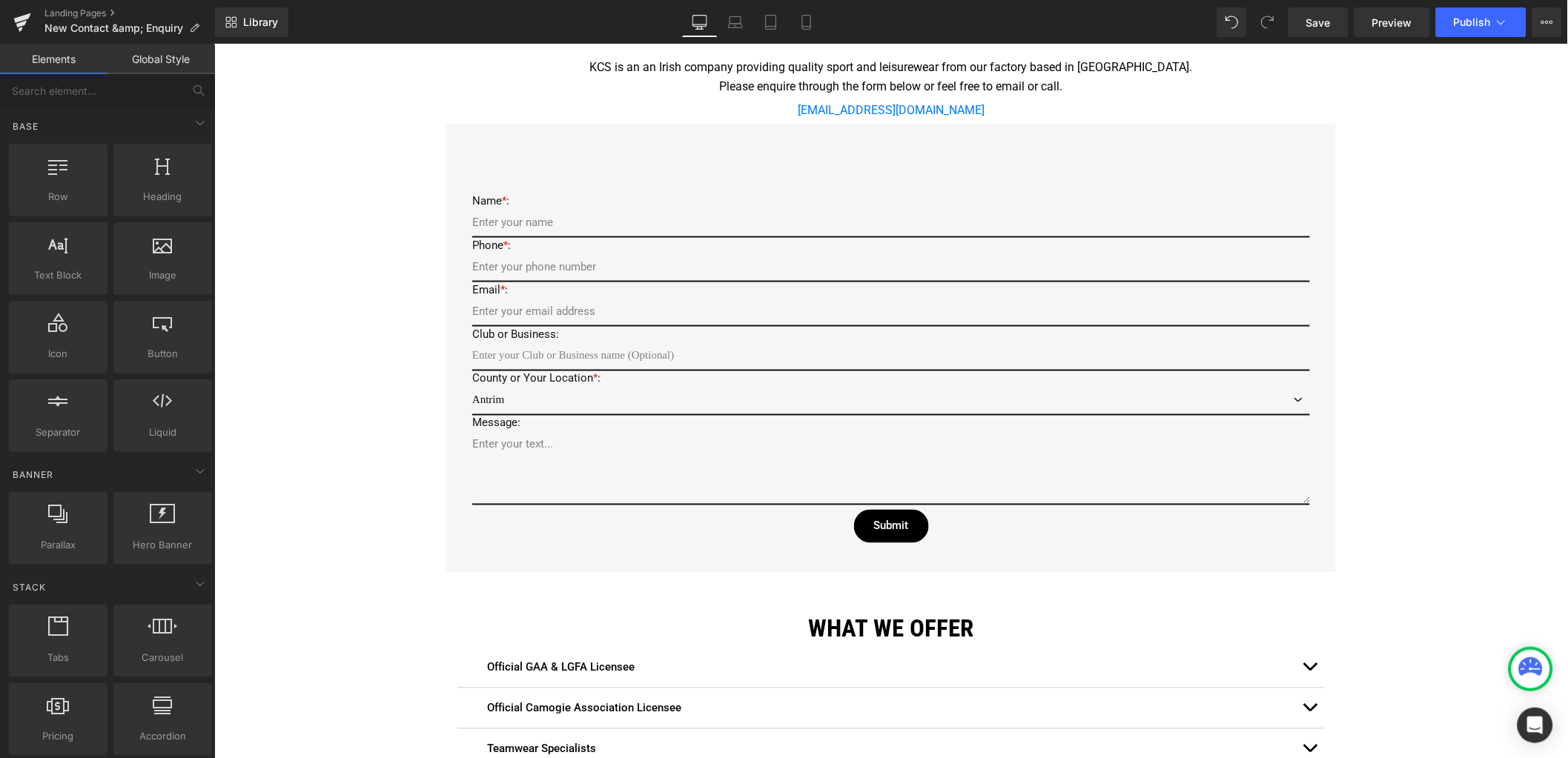
click at [262, 567] on div "Google Maps Row Icon 22 Zone C, Mullingar Business Park, Mullingar, Co. Westmea…" at bounding box center [890, 385] width 1354 height 1539
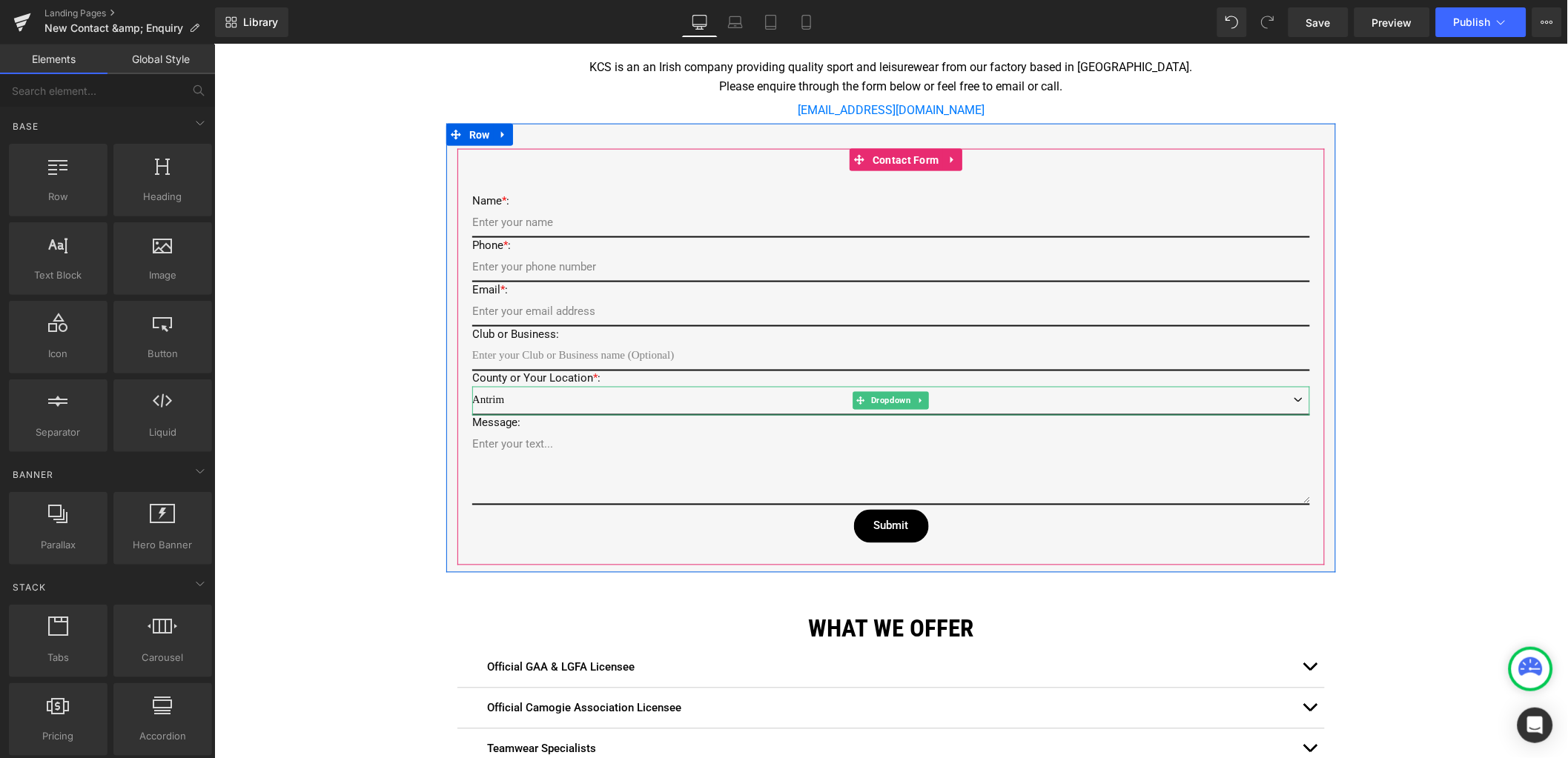
click at [540, 396] on select "Antrim Armagh Carlow Cavan Clare Cork Derry Donegal Down Dublin Fermanagh Galwa…" at bounding box center [890, 401] width 838 height 29
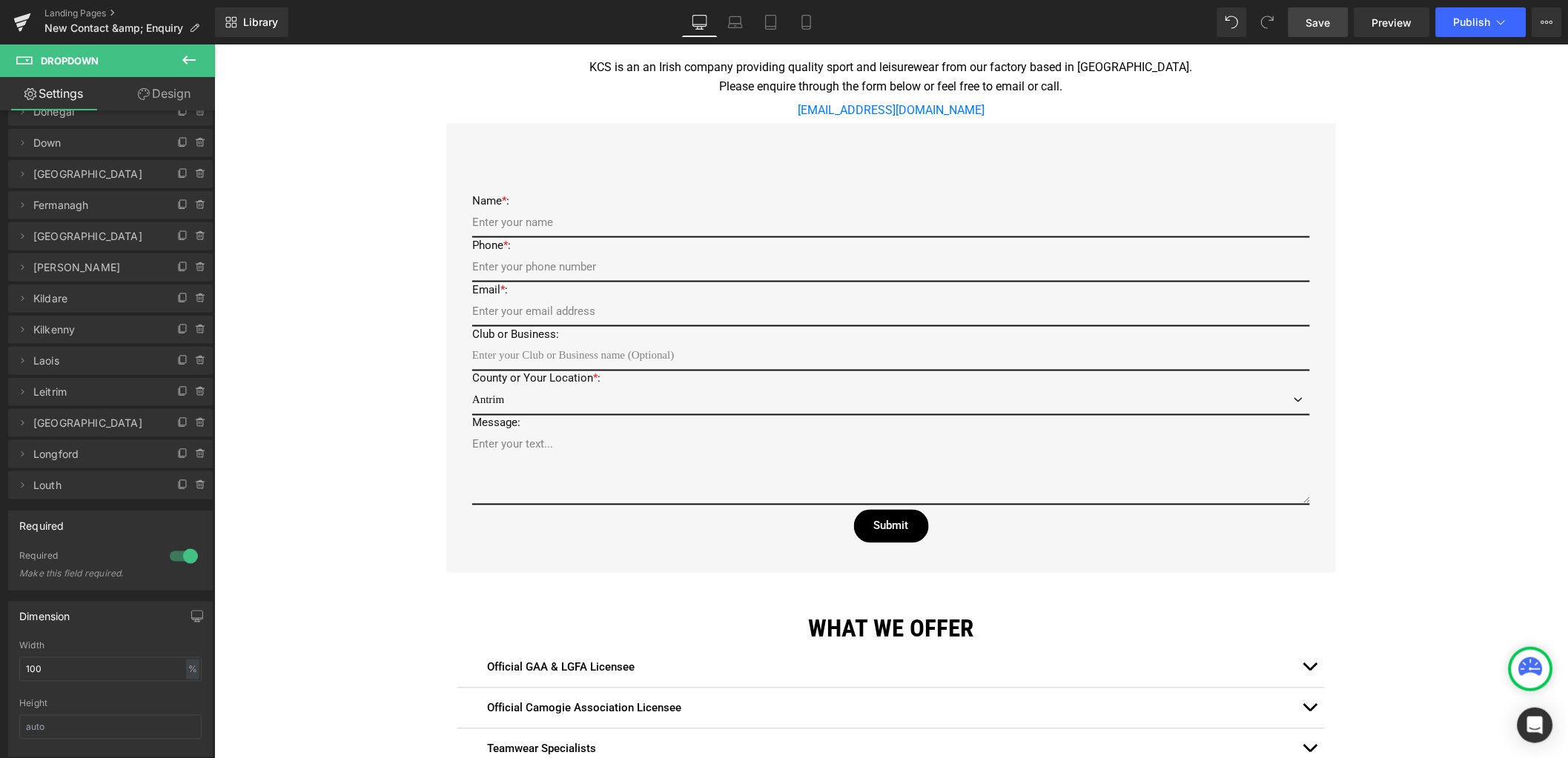
click at [1322, 15] on span "Save" at bounding box center [1318, 23] width 25 height 15
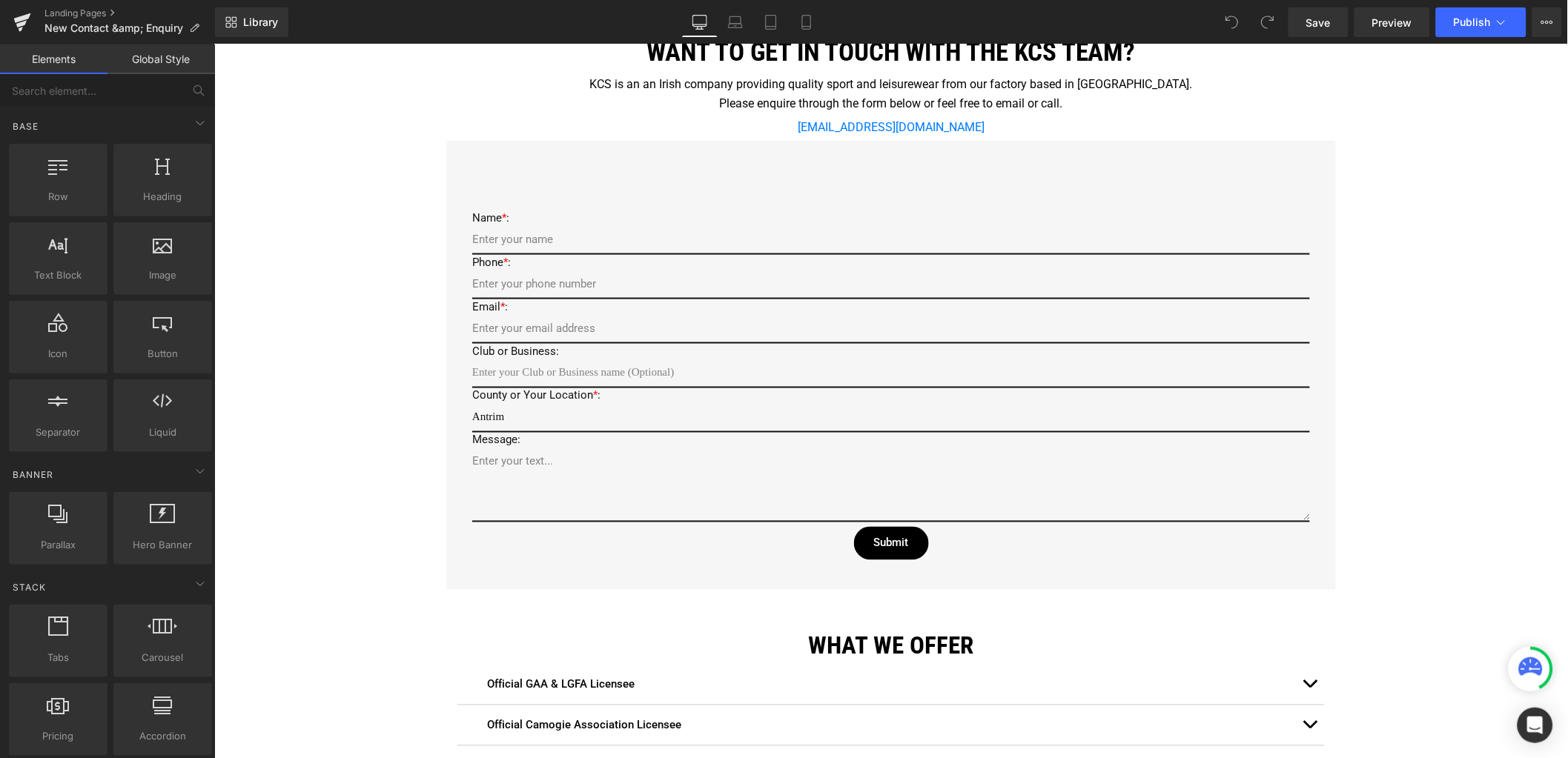
scroll to position [555, 0]
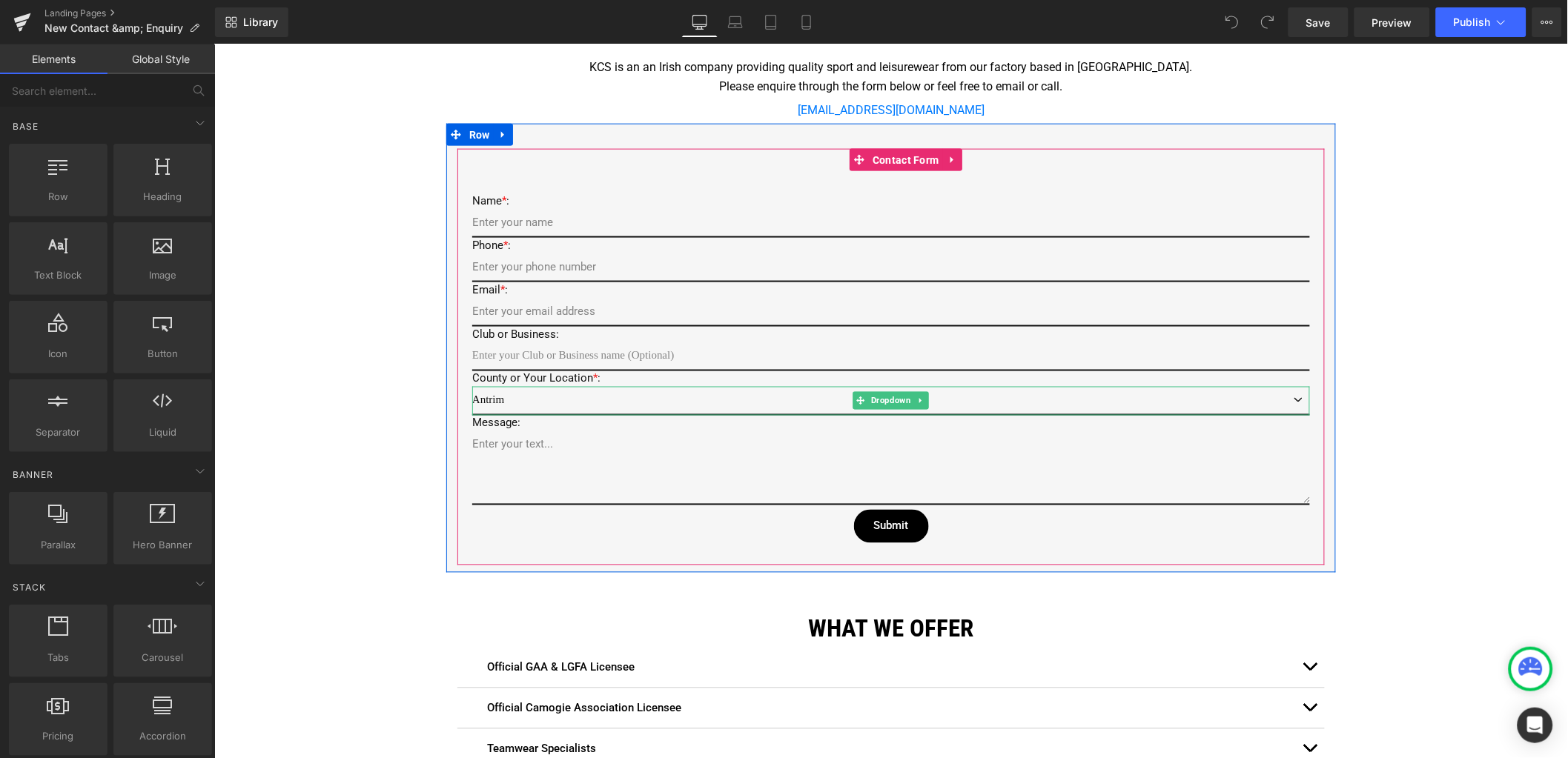
click at [497, 395] on select "Antrim Armagh [PERSON_NAME][GEOGRAPHIC_DATA] [GEOGRAPHIC_DATA] [GEOGRAPHIC_DATA…" at bounding box center [890, 401] width 838 height 29
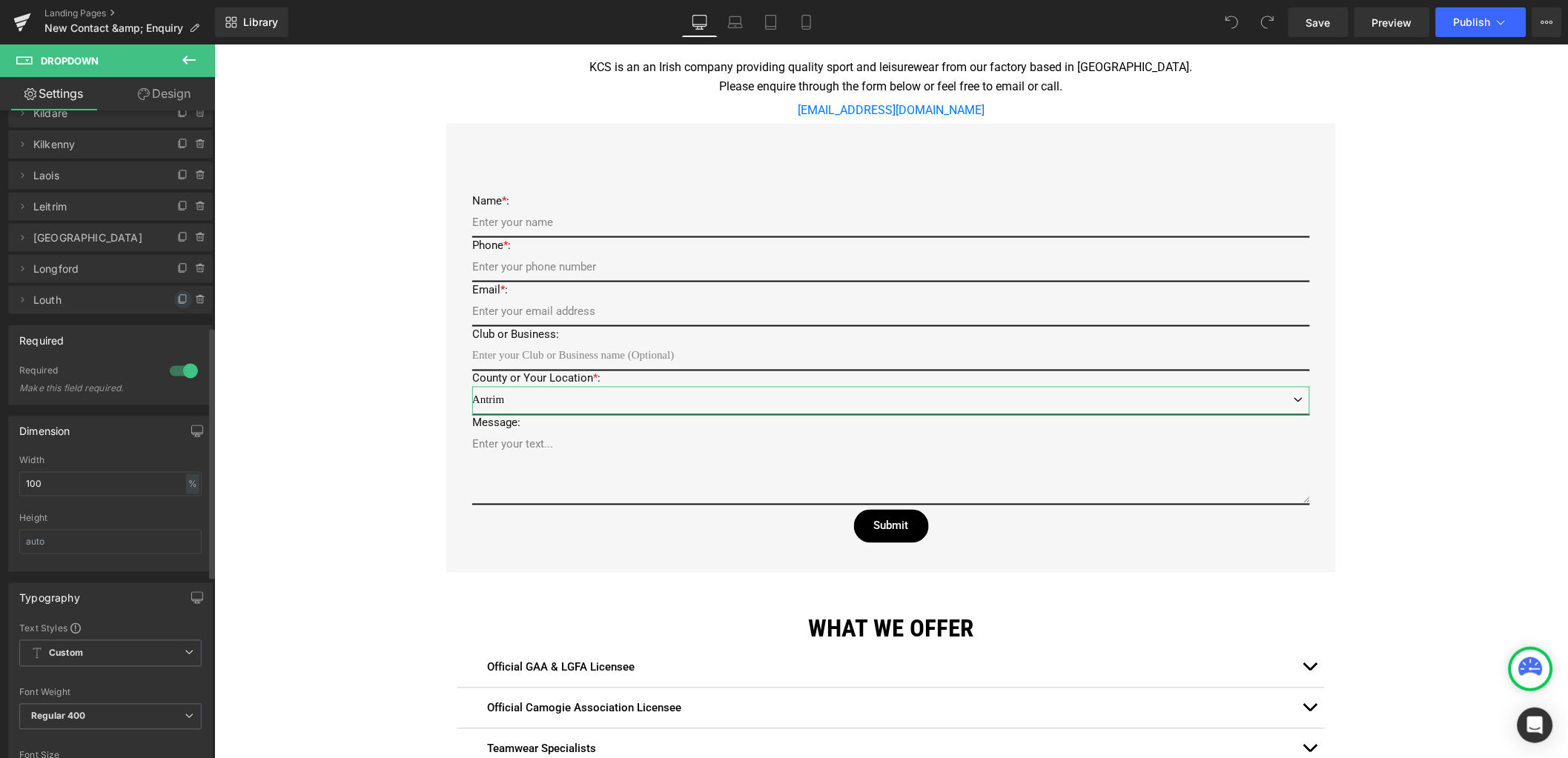
click at [177, 296] on icon at bounding box center [183, 300] width 11 height 11
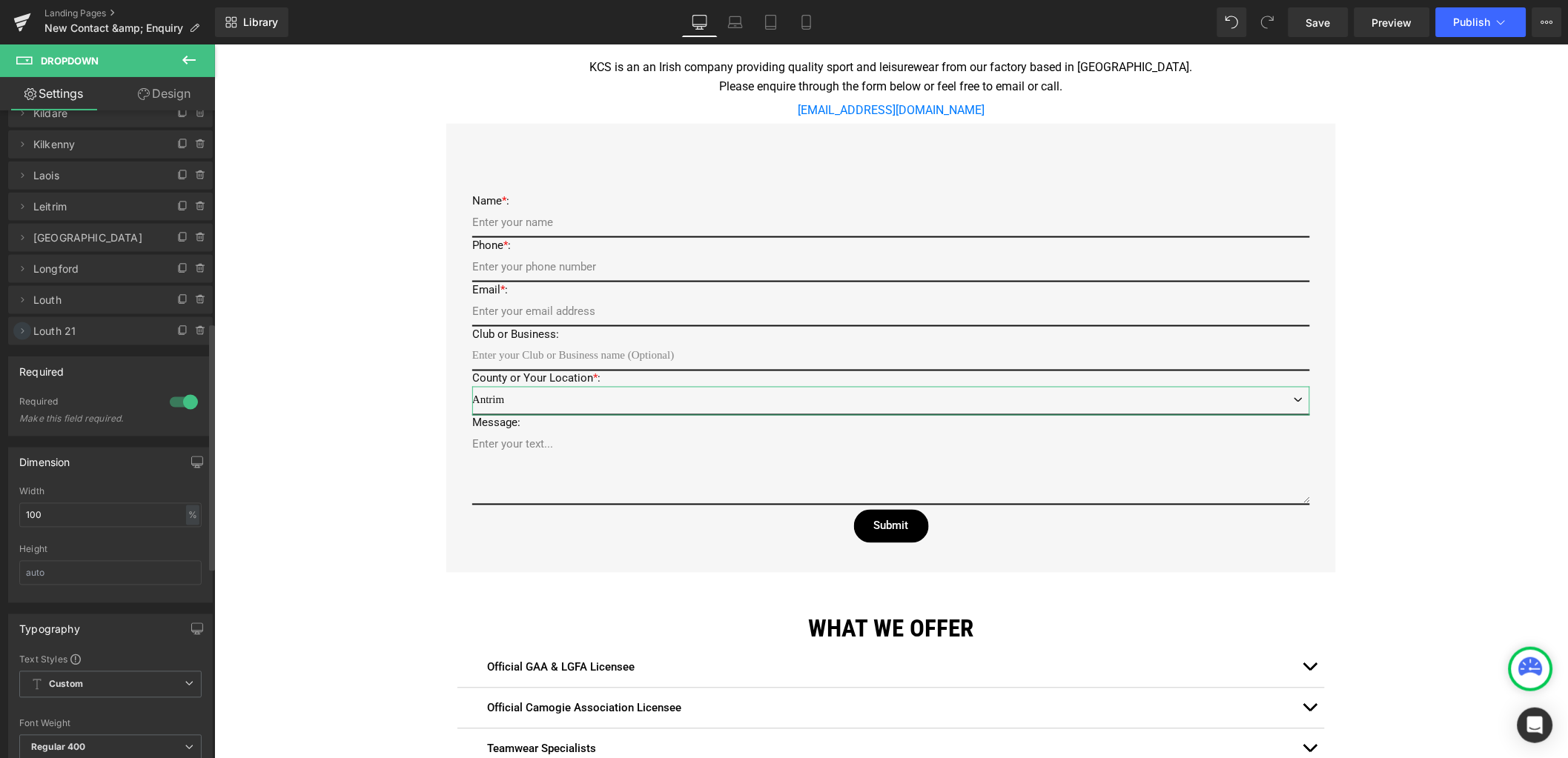
click at [21, 329] on icon at bounding box center [22, 331] width 11 height 11
drag, startPoint x: 78, startPoint y: 391, endPoint x: 11, endPoint y: 385, distance: 67.3
click at [11, 385] on div "Louth 21 Label Louth 21 Louth Value Louth" at bounding box center [111, 418] width 205 height 116
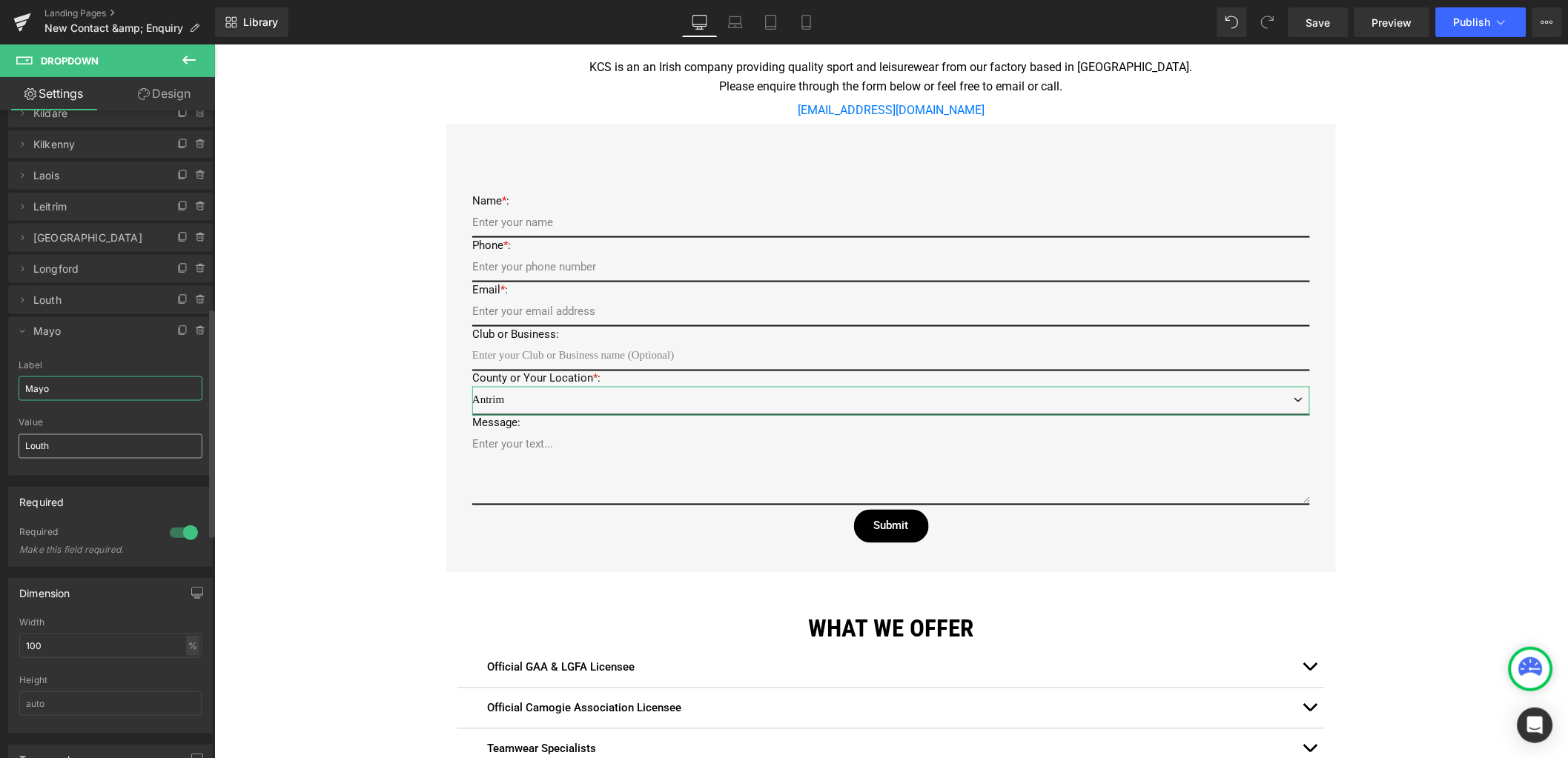
type input "Mayo"
drag, startPoint x: 75, startPoint y: 439, endPoint x: -19, endPoint y: 434, distance: 94.1
click at [0, 434] on html "You are previewing how the will restyle your page. You can not edit Elements in…" at bounding box center [784, 379] width 1568 height 758
type input "Mayo"
click at [1309, 25] on span "Save" at bounding box center [1318, 23] width 25 height 15
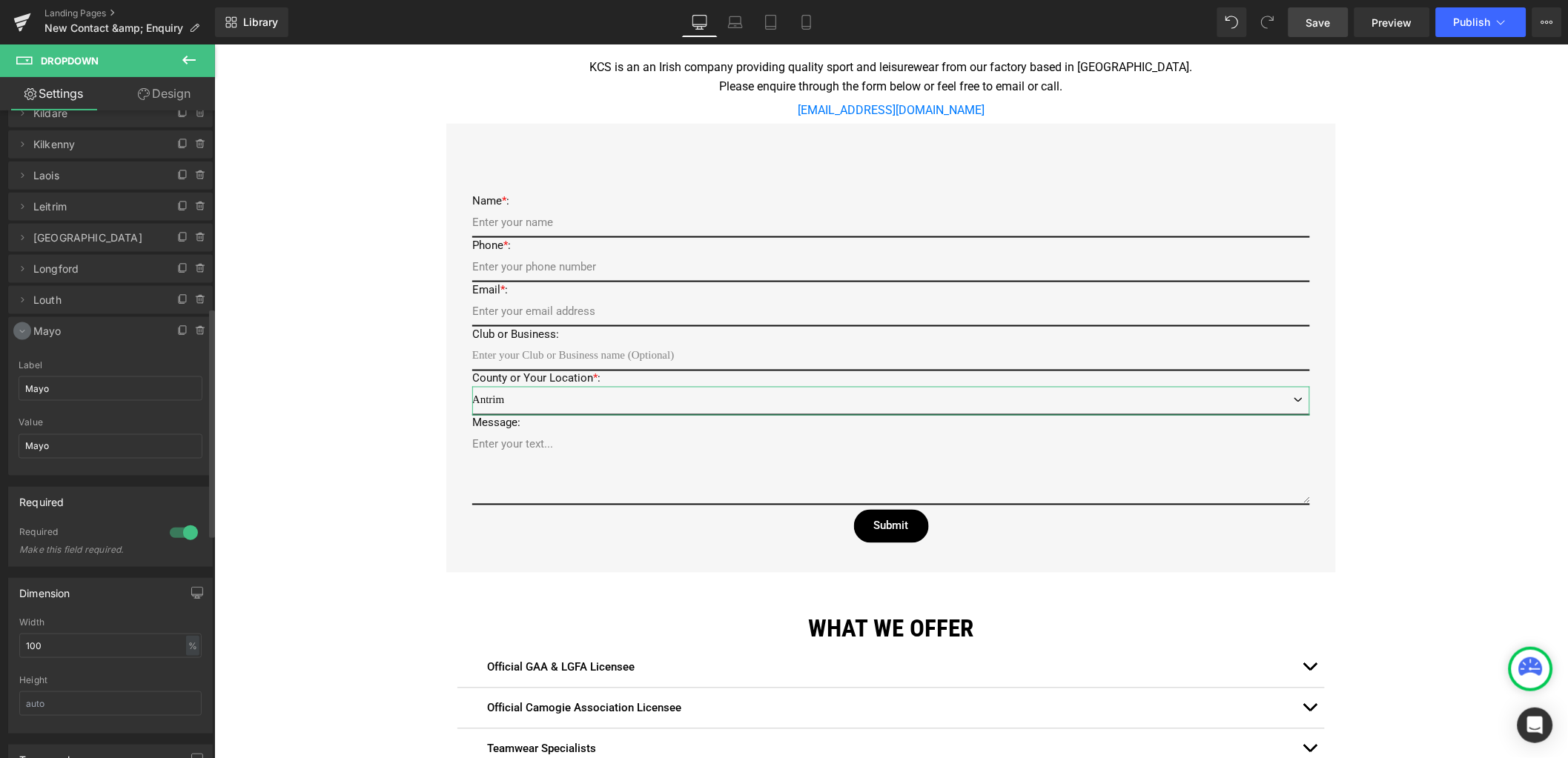
click at [24, 331] on icon at bounding box center [22, 331] width 11 height 11
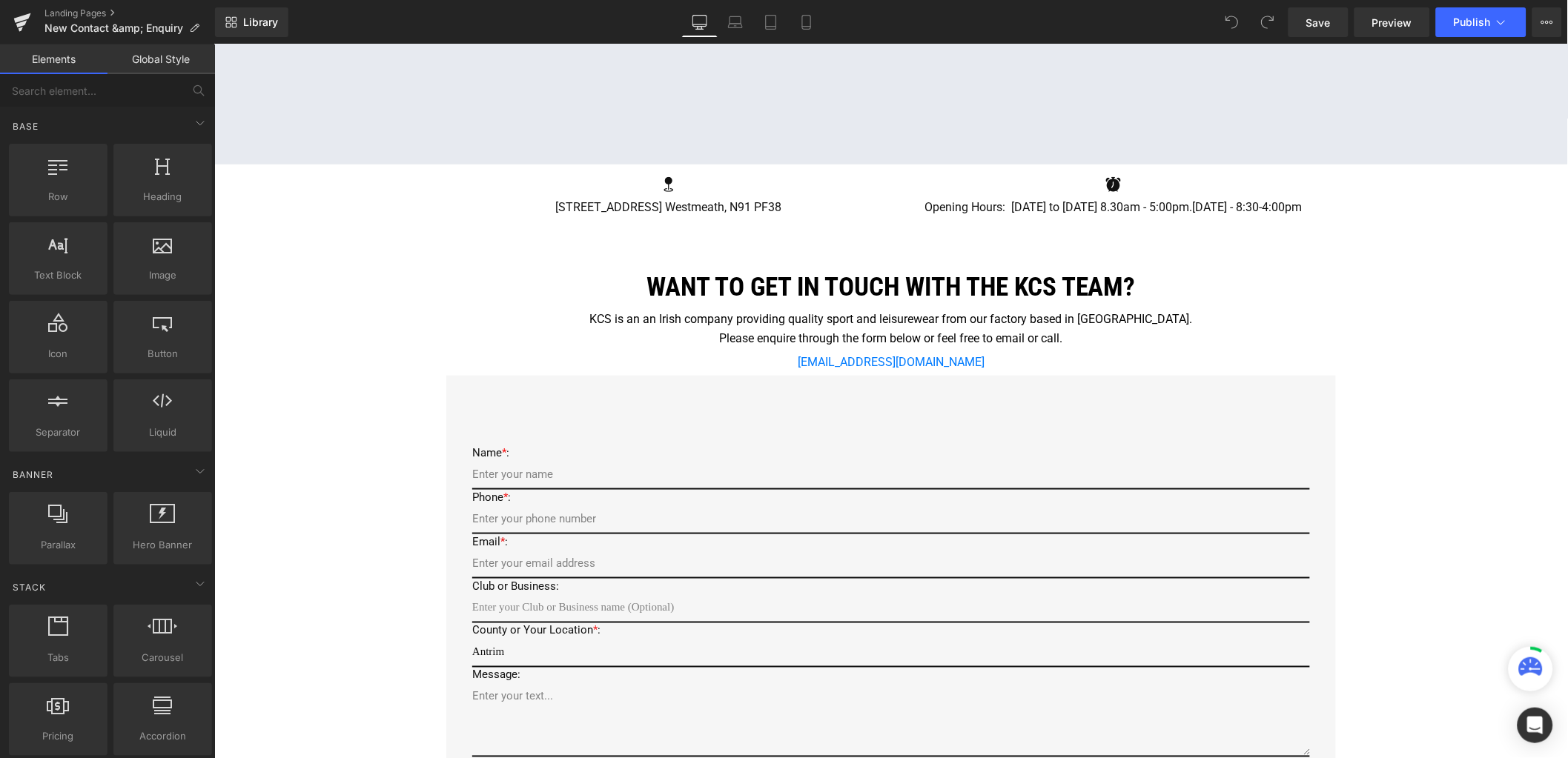
scroll to position [555, 0]
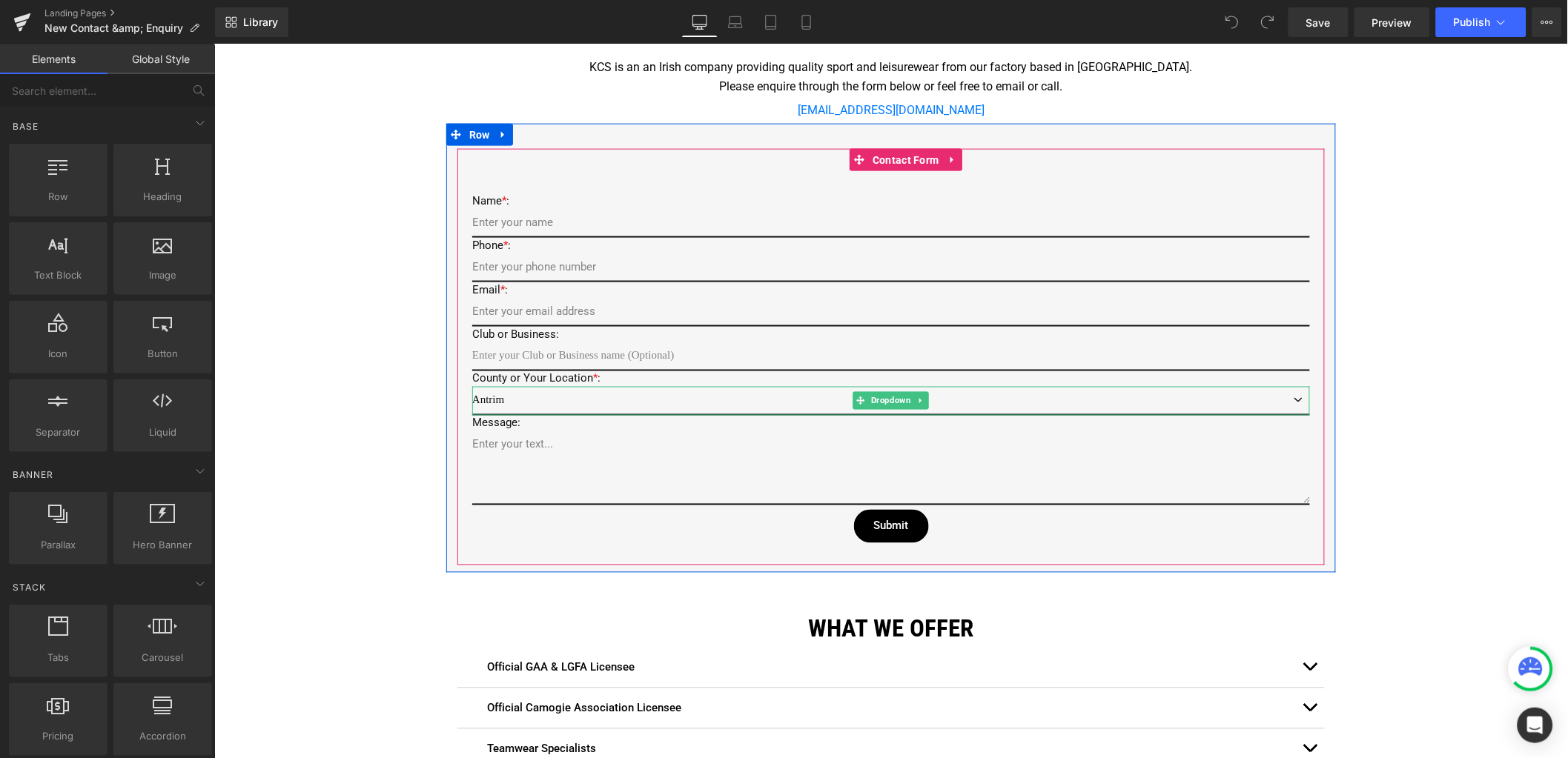
click at [486, 396] on select "Antrim Armagh Carlow Cavan Clare Cork Derry Donegal Down Dublin Fermanagh Galwa…" at bounding box center [890, 401] width 838 height 29
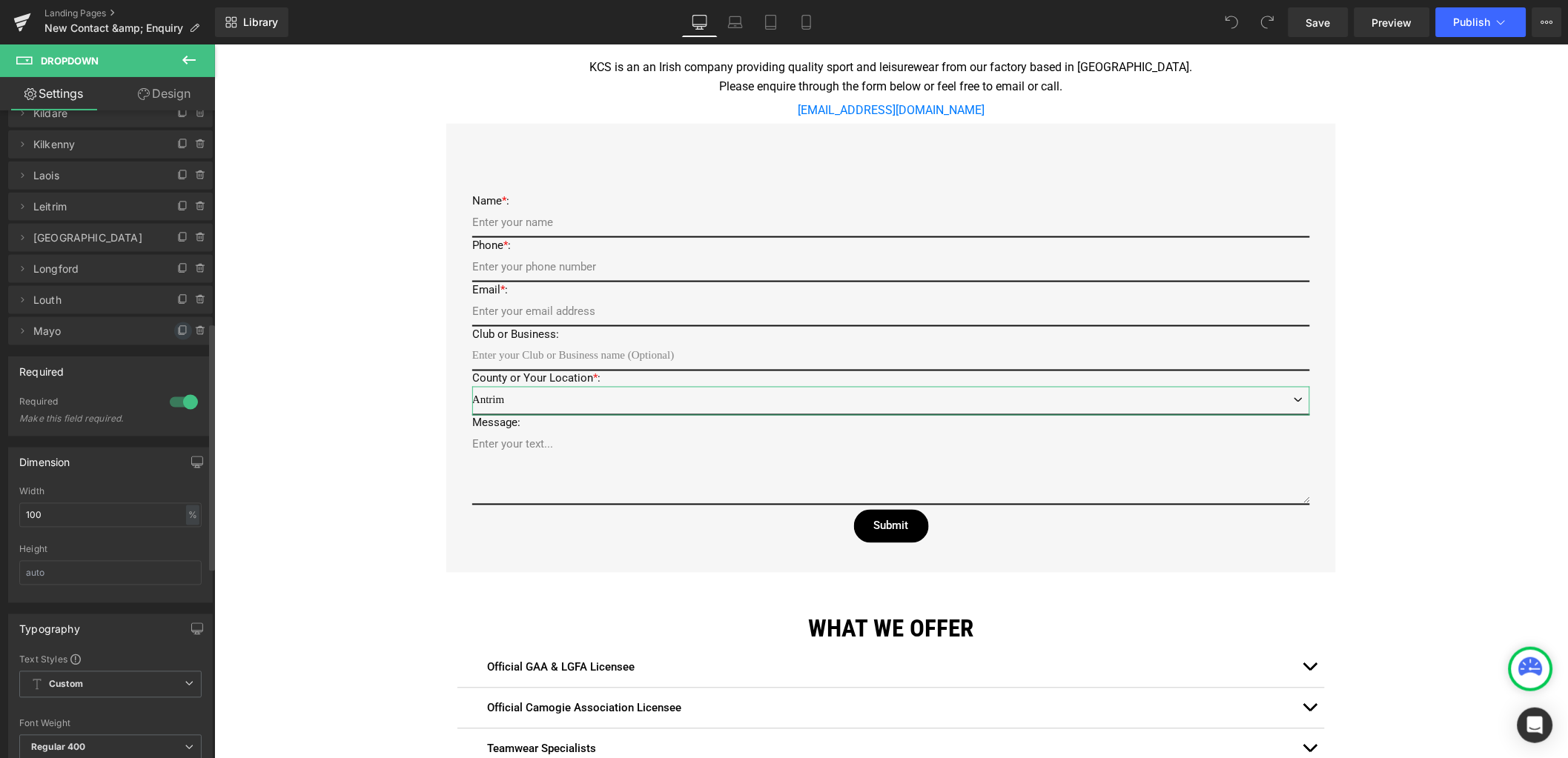
click at [174, 336] on span at bounding box center [183, 331] width 18 height 18
click at [22, 362] on icon at bounding box center [22, 362] width 11 height 11
drag, startPoint x: 68, startPoint y: 421, endPoint x: -27, endPoint y: 403, distance: 96.7
click at [0, 403] on html "You are previewing how the will restyle your page. You can not edit Elements in…" at bounding box center [784, 379] width 1568 height 758
type input "Meath"
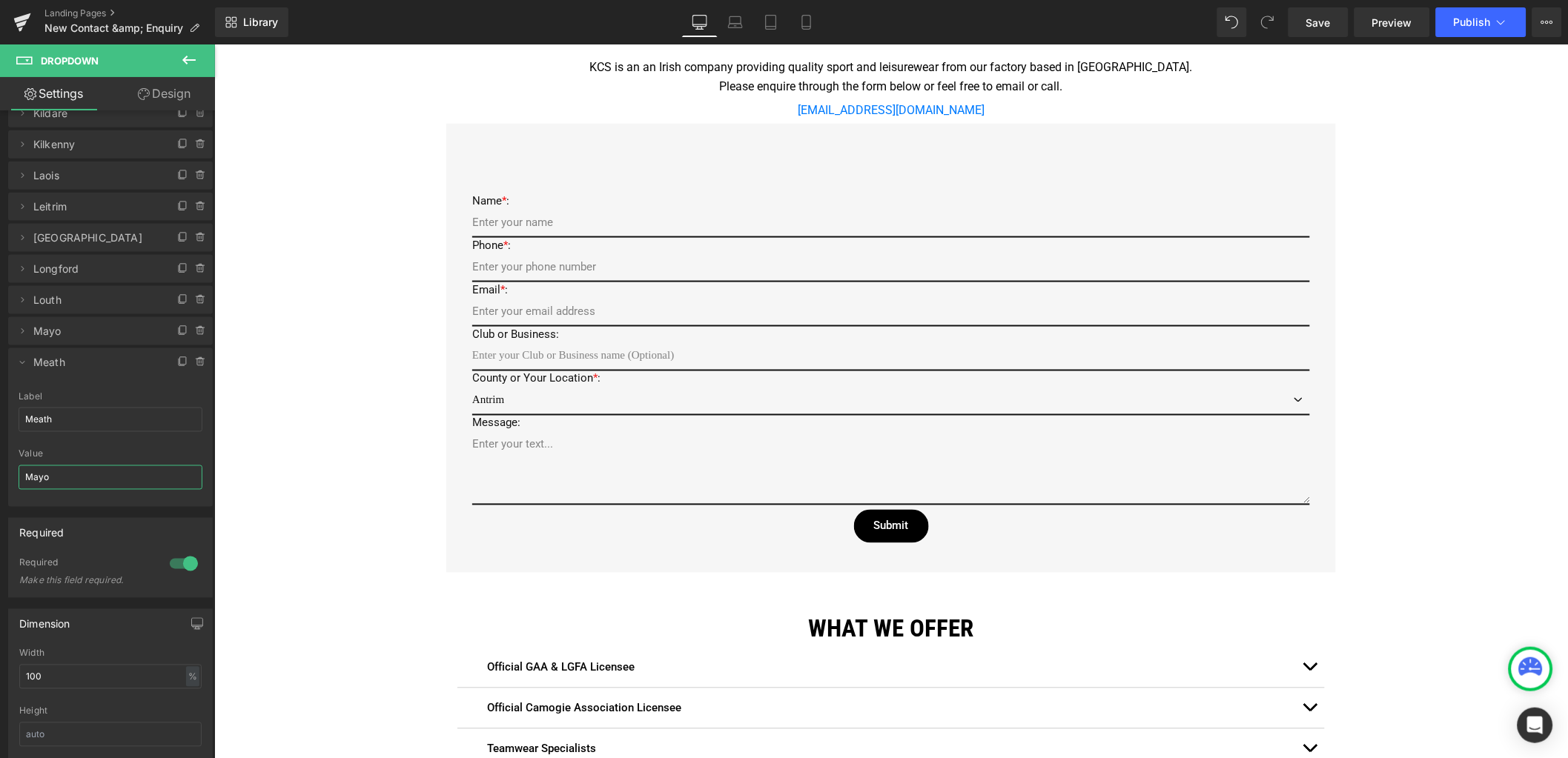
drag, startPoint x: 98, startPoint y: 480, endPoint x: -21, endPoint y: 466, distance: 119.8
click at [0, 466] on html "You are previewing how the will restyle your page. You can not edit Elements in…" at bounding box center [784, 379] width 1568 height 758
type input "Meath"
click at [18, 365] on icon at bounding box center [22, 362] width 11 height 11
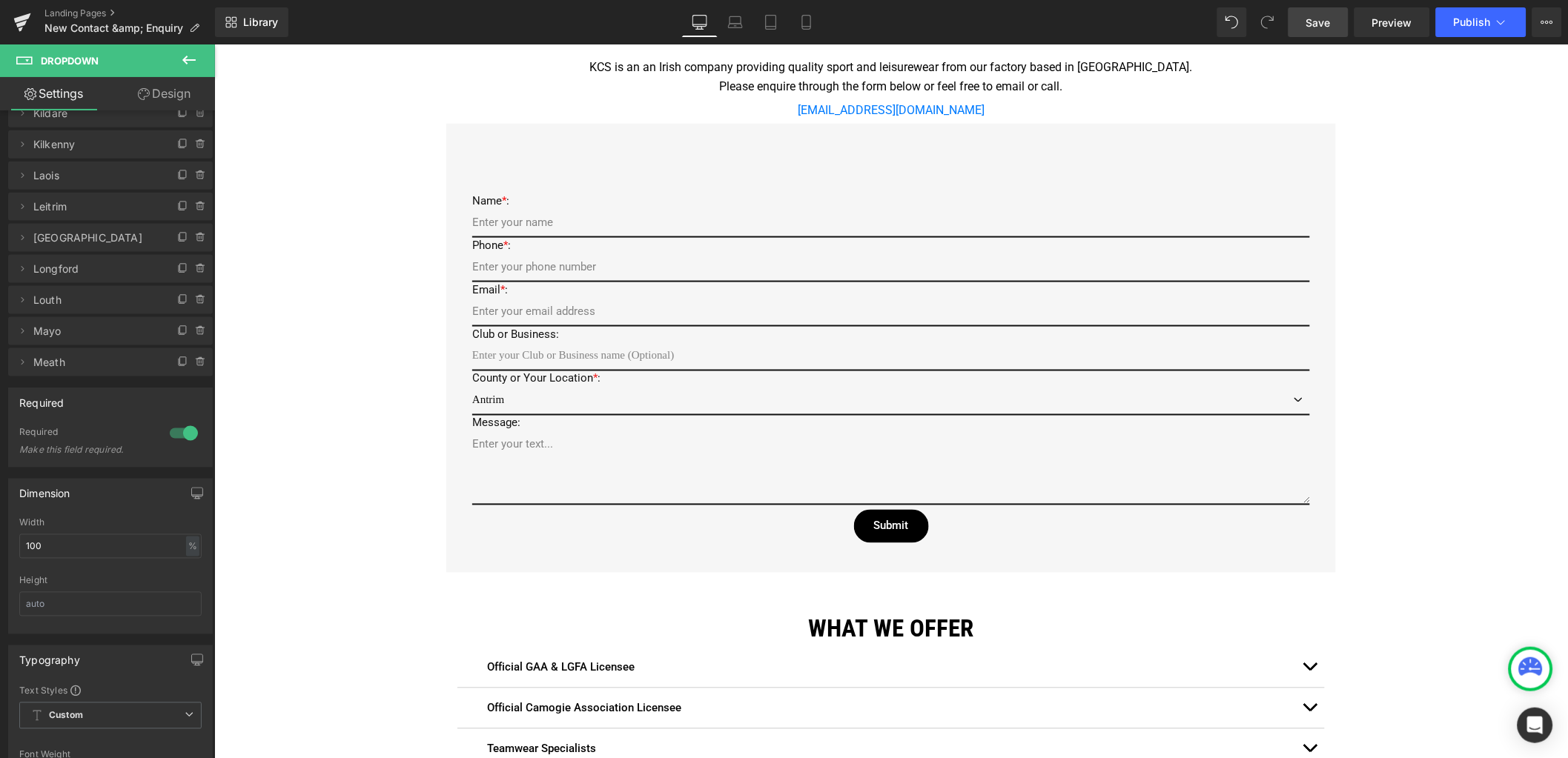
click at [1325, 34] on link "Save" at bounding box center [1318, 22] width 60 height 30
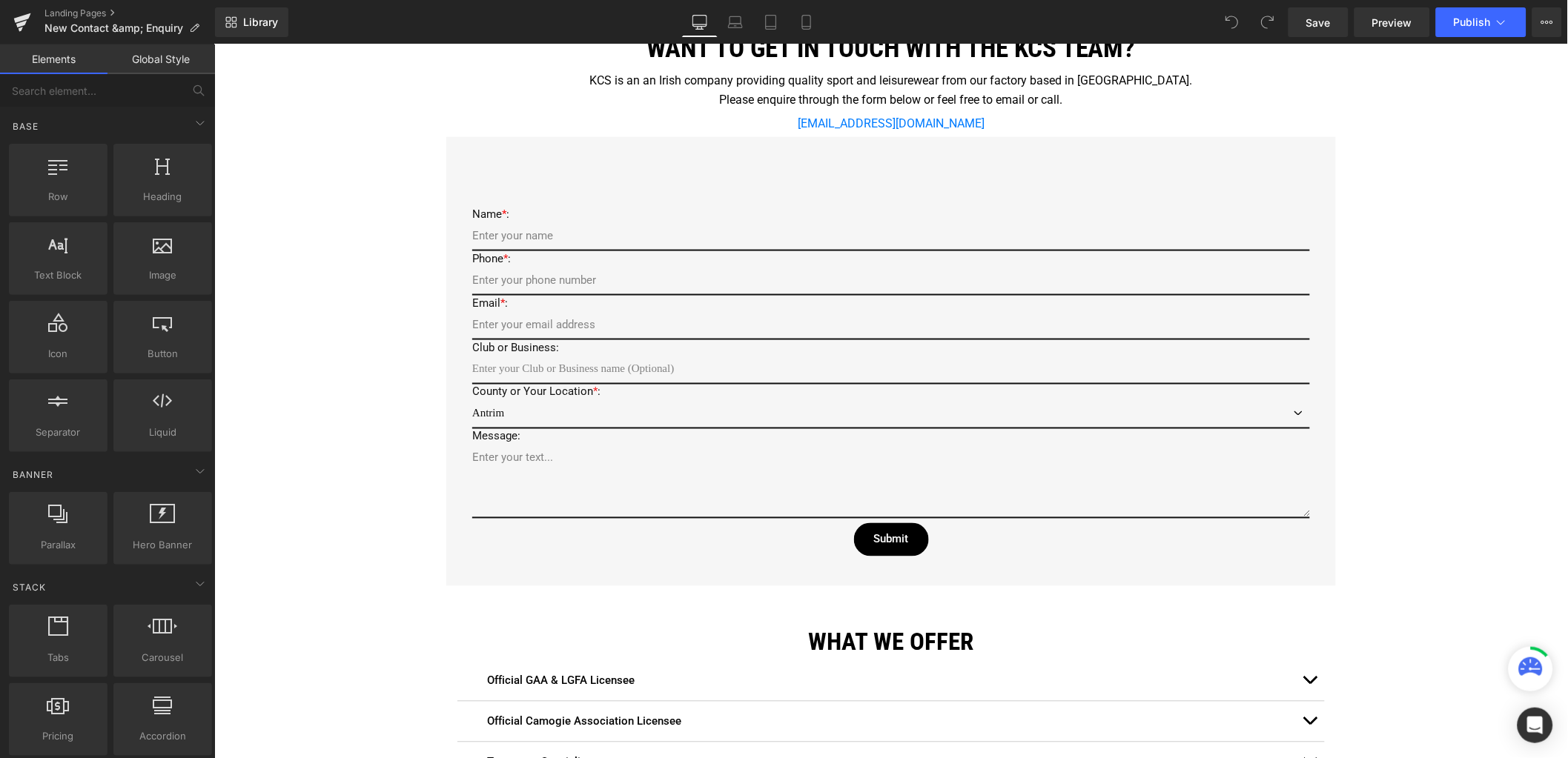
scroll to position [555, 0]
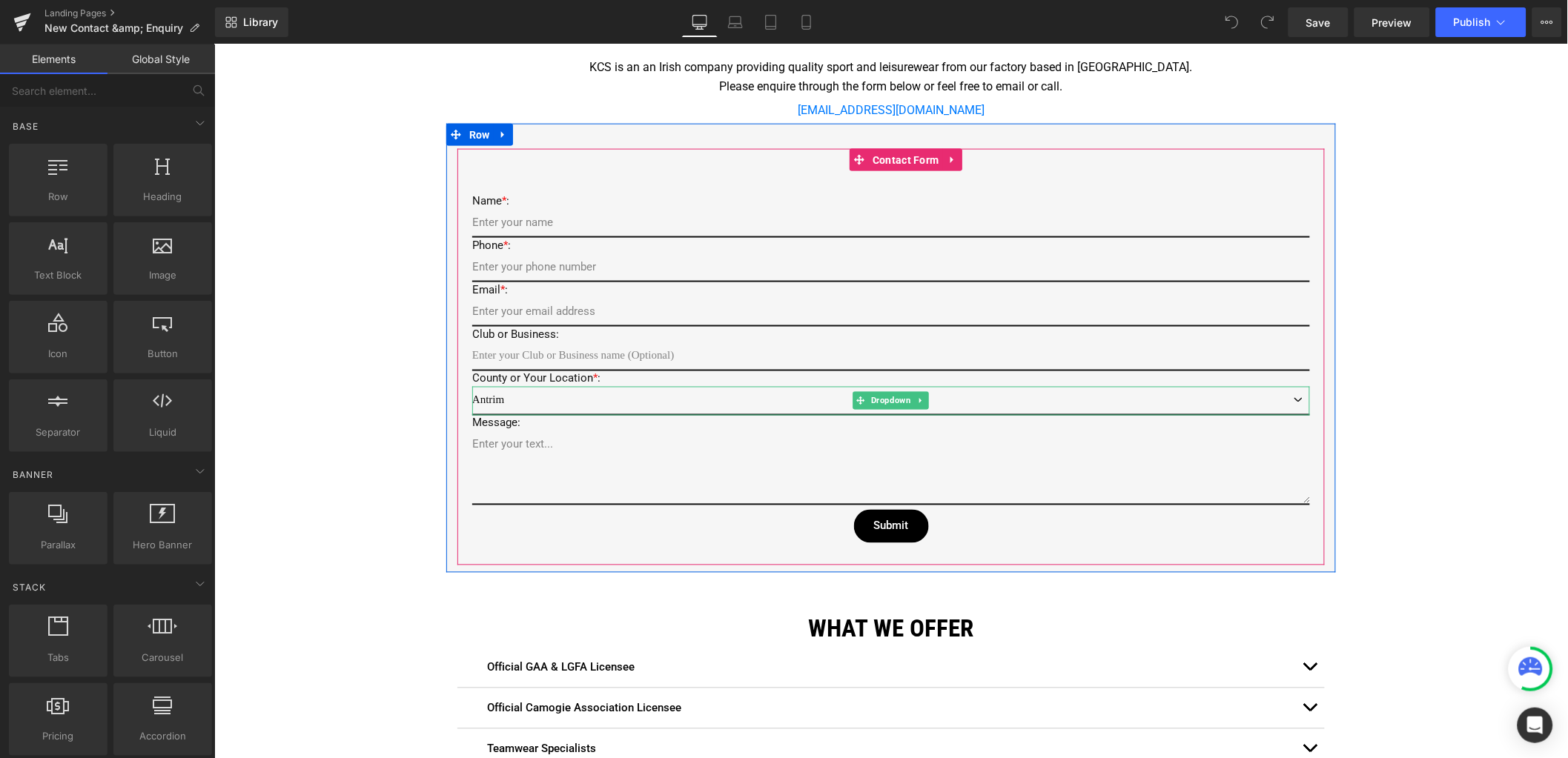
click at [497, 401] on select "Antrim Armagh Carlow Cavan [GEOGRAPHIC_DATA] [GEOGRAPHIC_DATA] [GEOGRAPHIC_DATA…" at bounding box center [890, 401] width 838 height 29
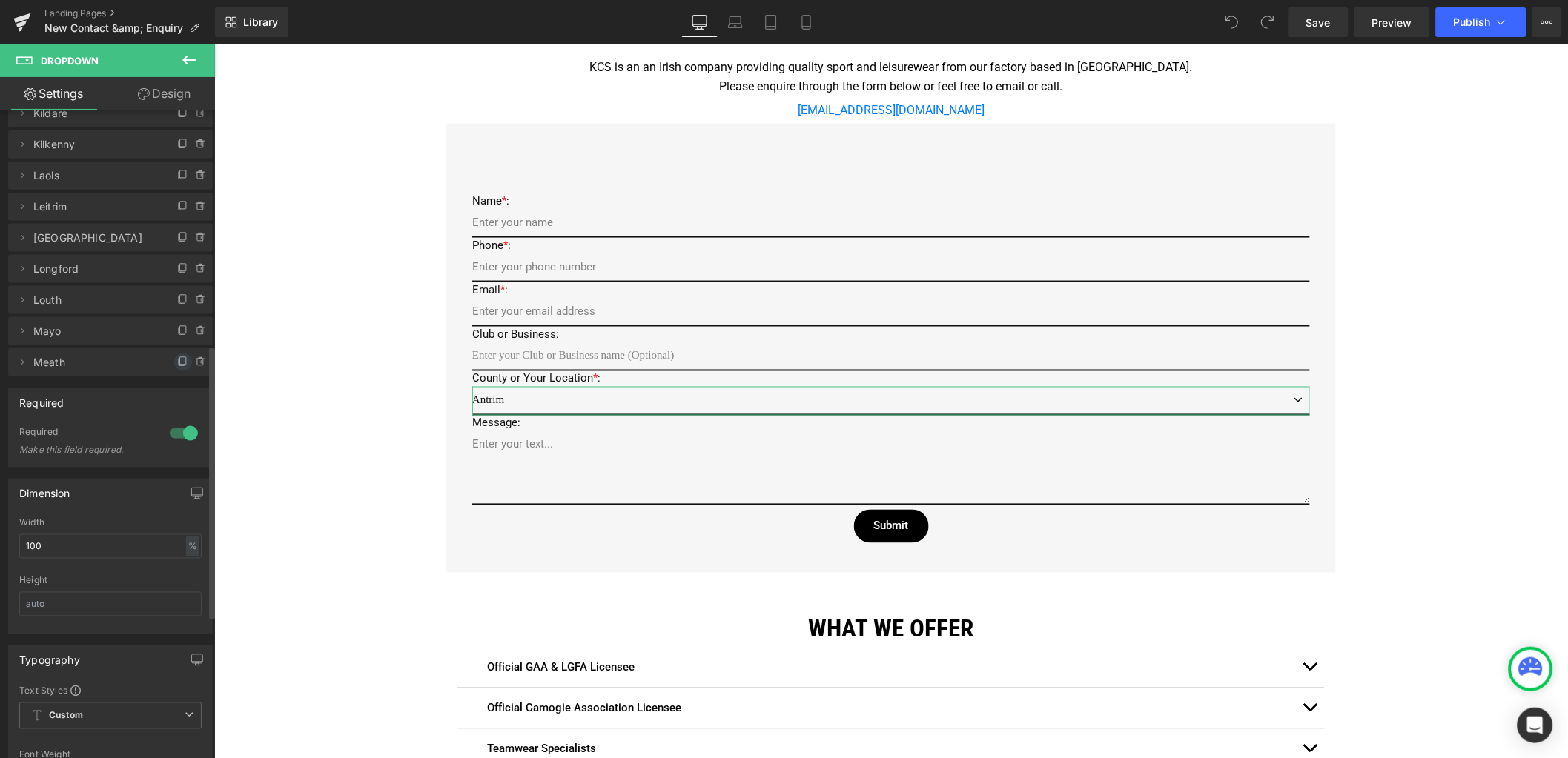
click at [177, 366] on icon at bounding box center [183, 362] width 11 height 11
click at [23, 396] on icon at bounding box center [22, 394] width 11 height 11
drag, startPoint x: 78, startPoint y: 450, endPoint x: -10, endPoint y: 443, distance: 88.3
click at [0, 443] on html "You are previewing how the will restyle your page. You can not edit Elements in…" at bounding box center [784, 379] width 1568 height 758
drag, startPoint x: 78, startPoint y: 447, endPoint x: -25, endPoint y: 438, distance: 103.4
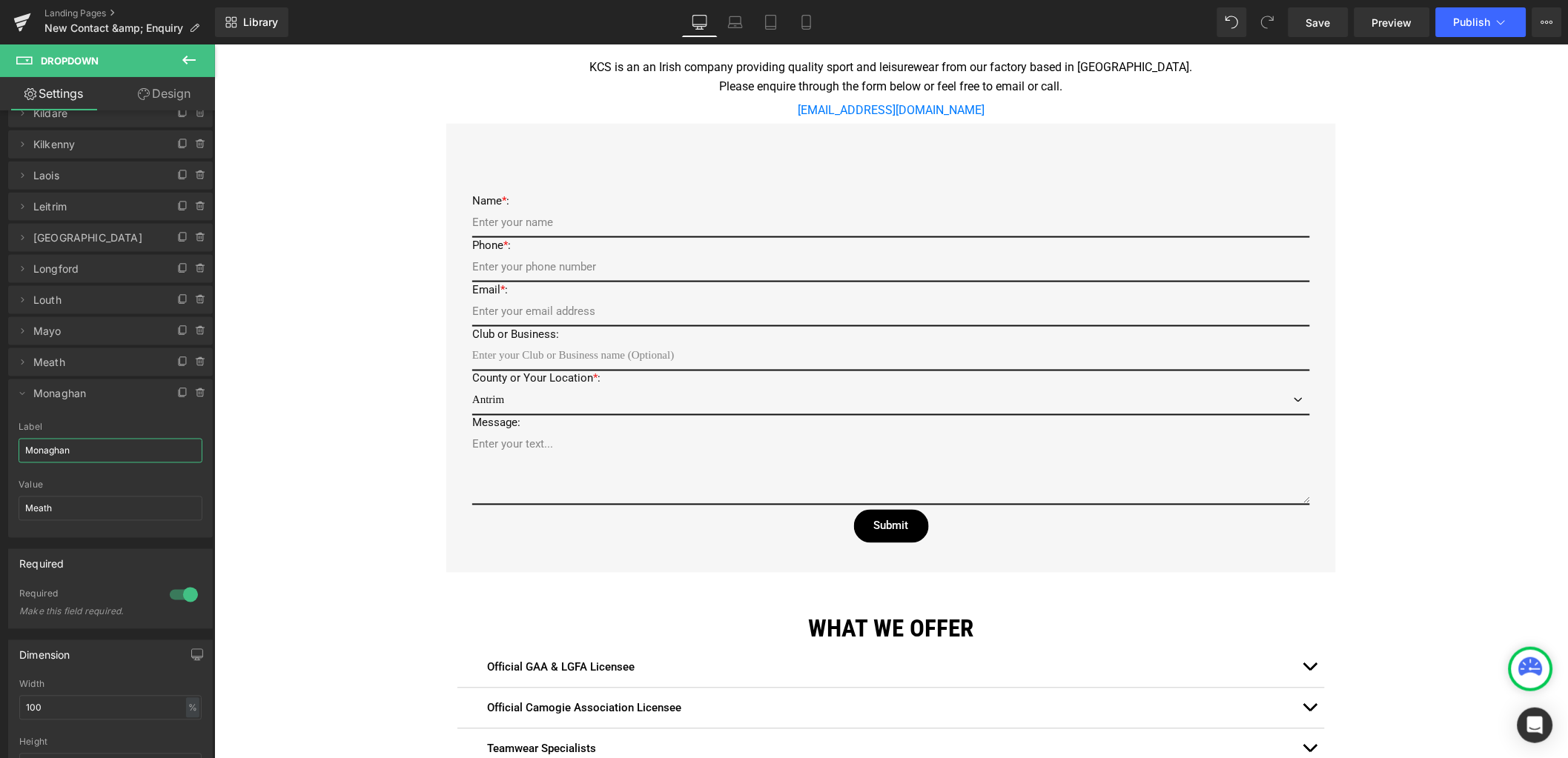
click at [0, 438] on html "You are previewing how the will restyle your page. You can not edit Elements in…" at bounding box center [784, 379] width 1568 height 758
type input "Monaghan"
drag, startPoint x: 61, startPoint y: 508, endPoint x: -26, endPoint y: 497, distance: 87.7
click at [0, 497] on html "You are previewing how the will restyle your page. You can not edit Elements in…" at bounding box center [784, 379] width 1568 height 758
paste input "onaghan"
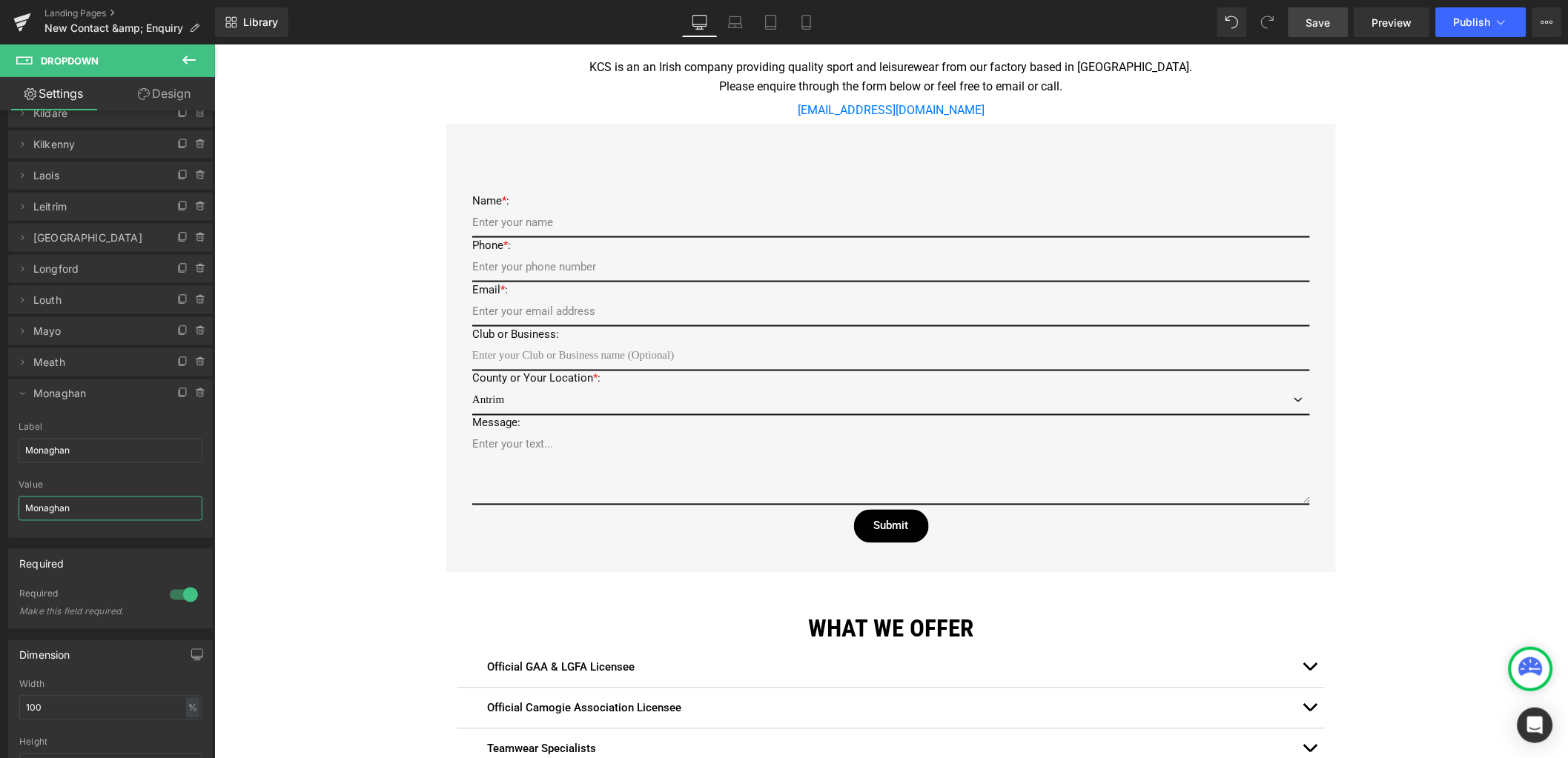
type input "Monaghan"
click at [1324, 20] on span "Save" at bounding box center [1318, 23] width 25 height 15
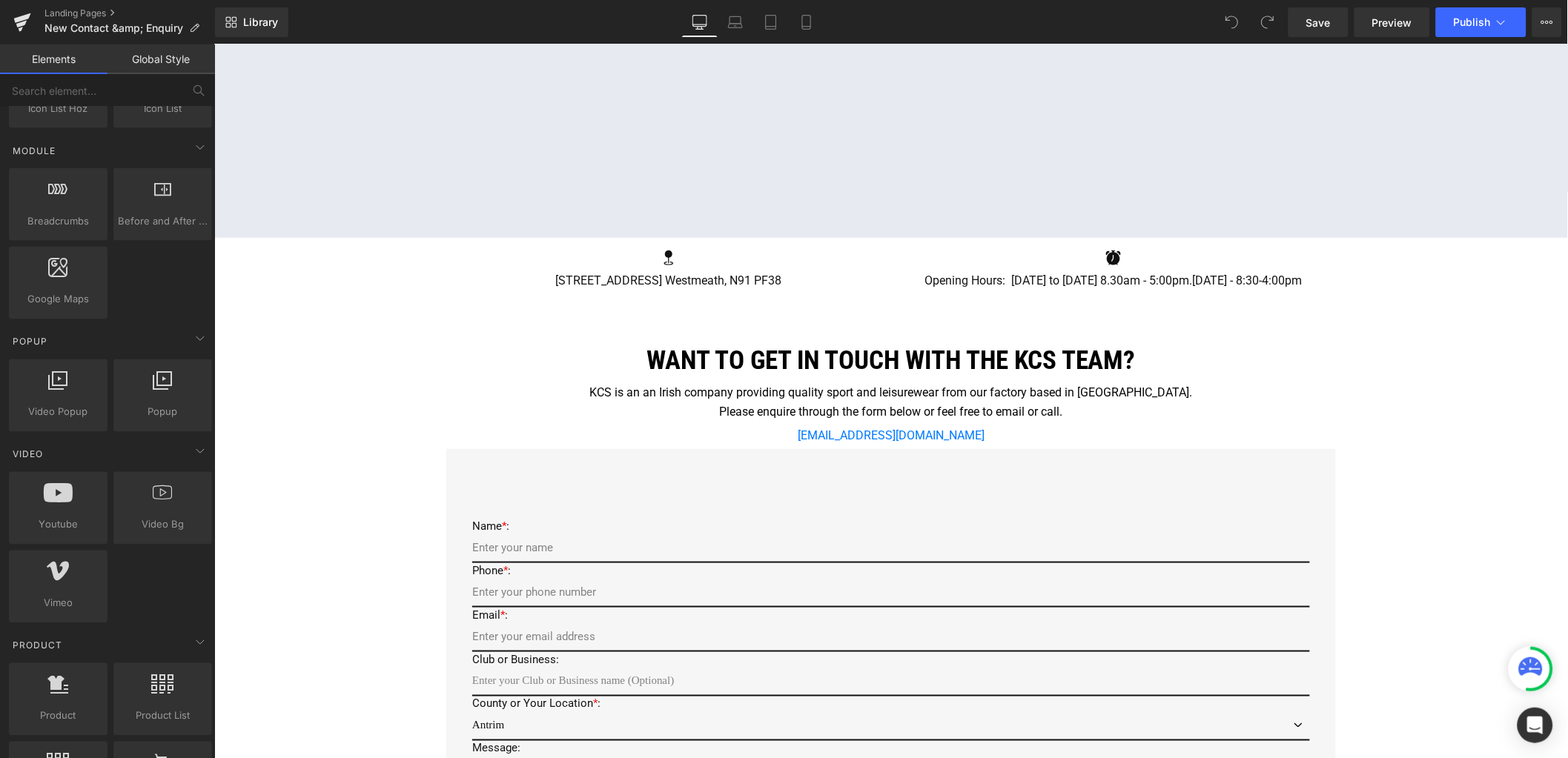
scroll to position [555, 0]
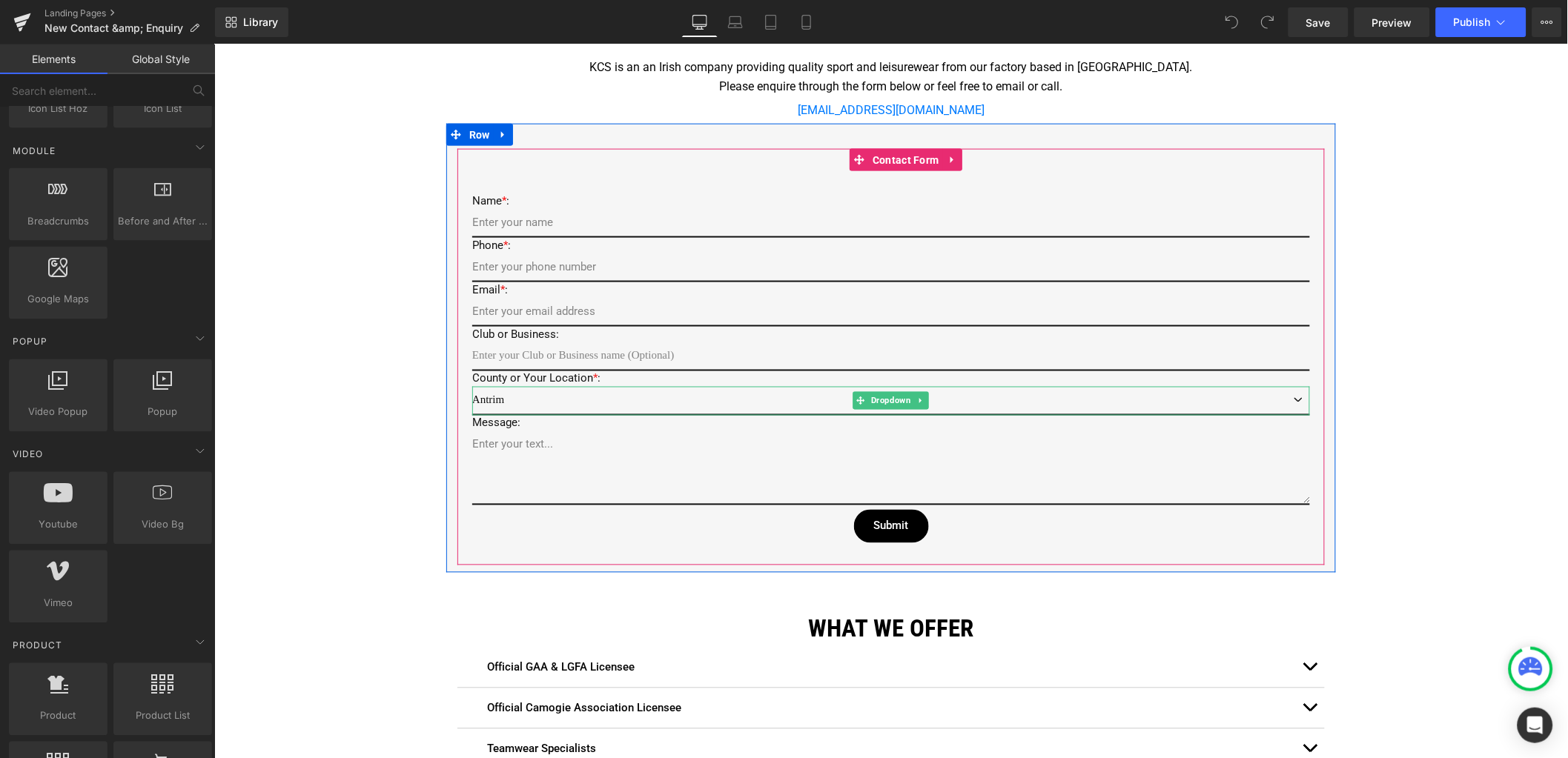
click at [539, 397] on select "Antrim Armagh Carlow Cavan Clare Cork Derry Donegal Down Dublin Fermanagh Galwa…" at bounding box center [890, 401] width 838 height 29
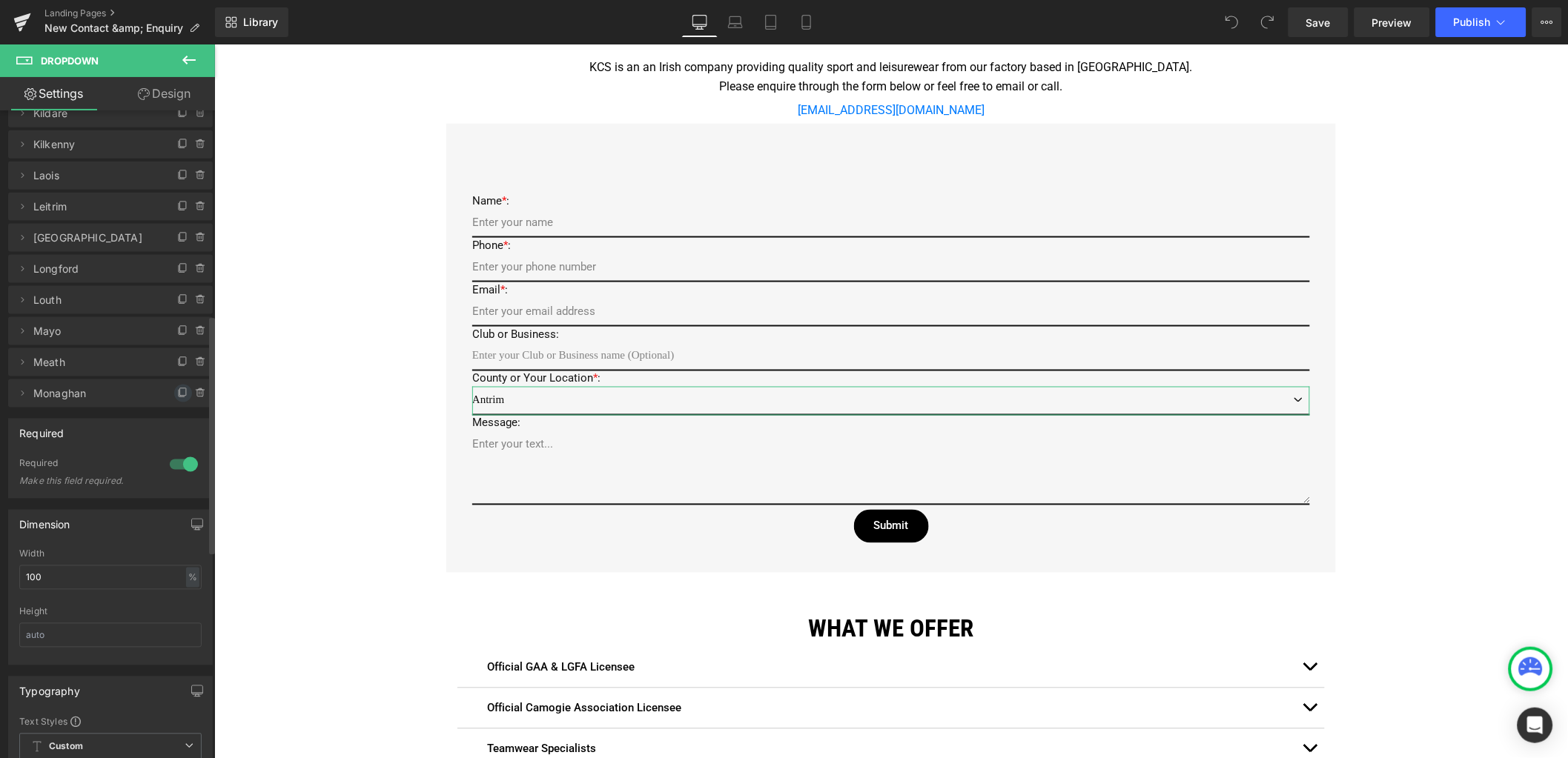
click at [179, 391] on icon at bounding box center [183, 394] width 11 height 11
click at [21, 426] on icon at bounding box center [22, 424] width 11 height 11
drag, startPoint x: 98, startPoint y: 483, endPoint x: -12, endPoint y: 473, distance: 110.5
click at [0, 473] on html "You are previewing how the will restyle your page. You can not edit Elements in…" at bounding box center [784, 379] width 1568 height 758
drag, startPoint x: 56, startPoint y: 484, endPoint x: -33, endPoint y: 470, distance: 90.1
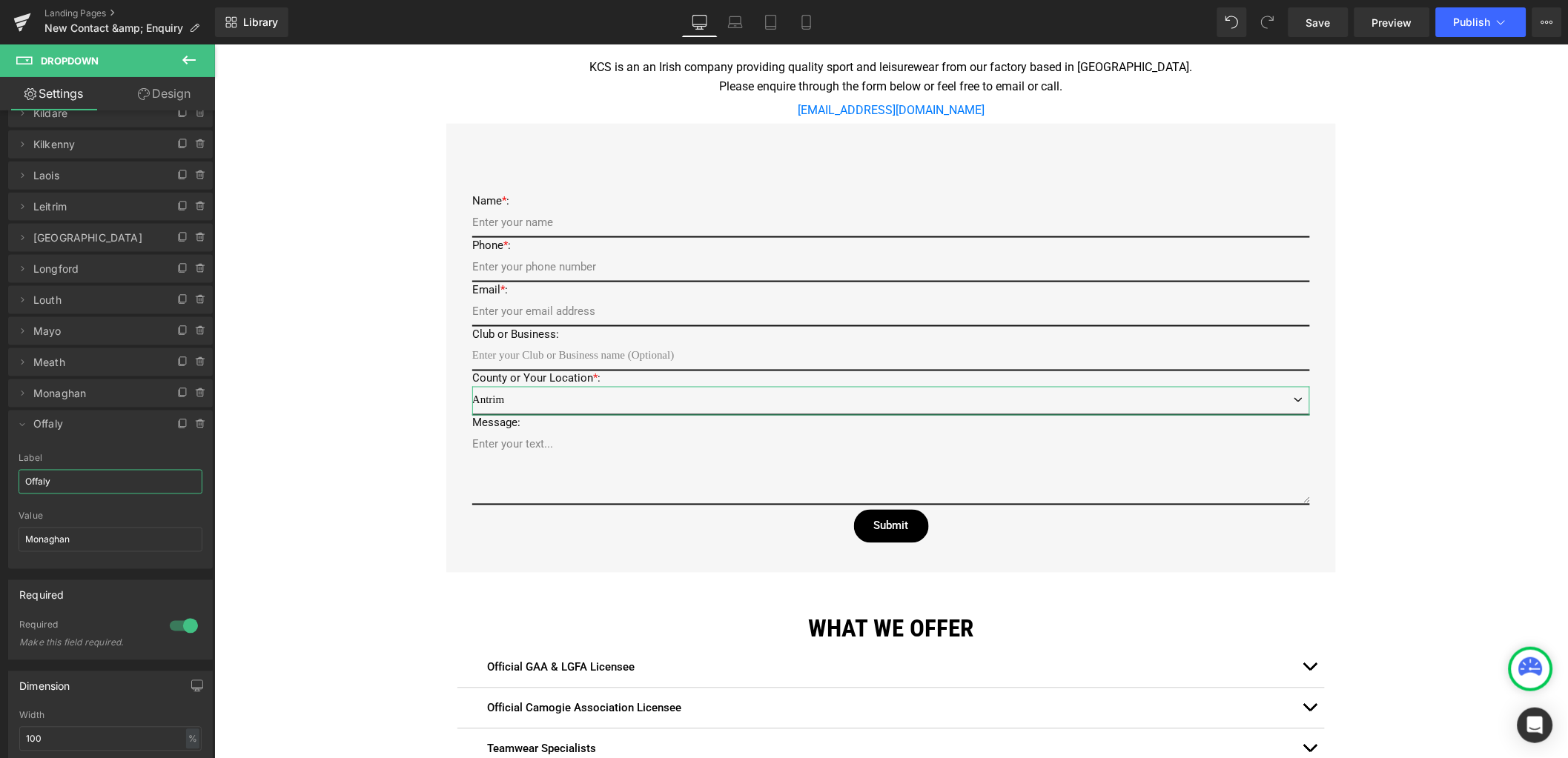
click at [0, 470] on html "You are previewing how the will restyle your page. You can not edit Elements in…" at bounding box center [784, 379] width 1568 height 758
type input "Offaly"
drag, startPoint x: 76, startPoint y: 539, endPoint x: -49, endPoint y: 525, distance: 125.8
click at [0, 525] on html "You are previewing how the will restyle your page. You can not edit Elements in…" at bounding box center [784, 379] width 1568 height 758
paste input "Offaly"
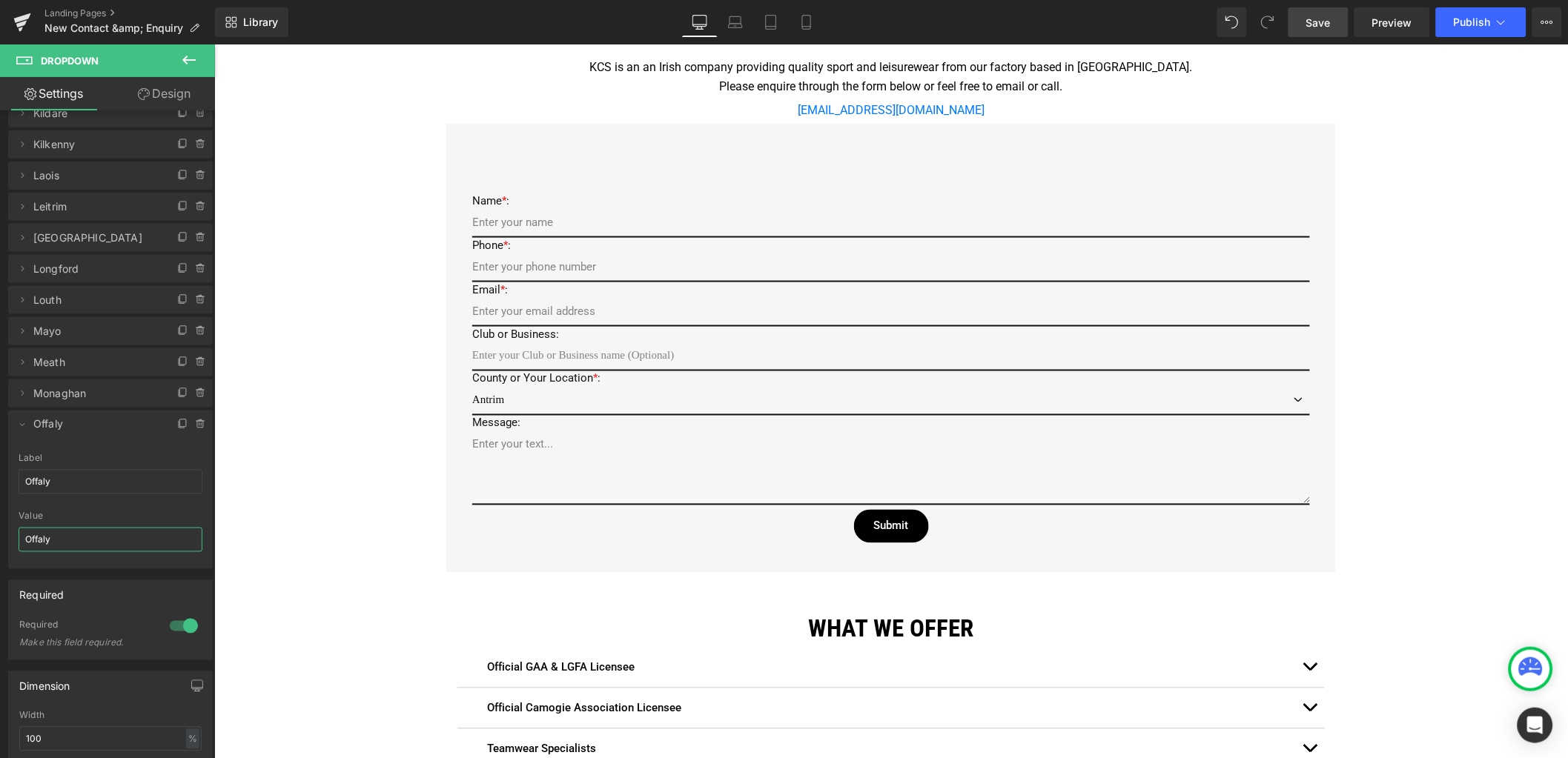
type input "Offaly"
click at [1326, 32] on link "Save" at bounding box center [1318, 22] width 60 height 30
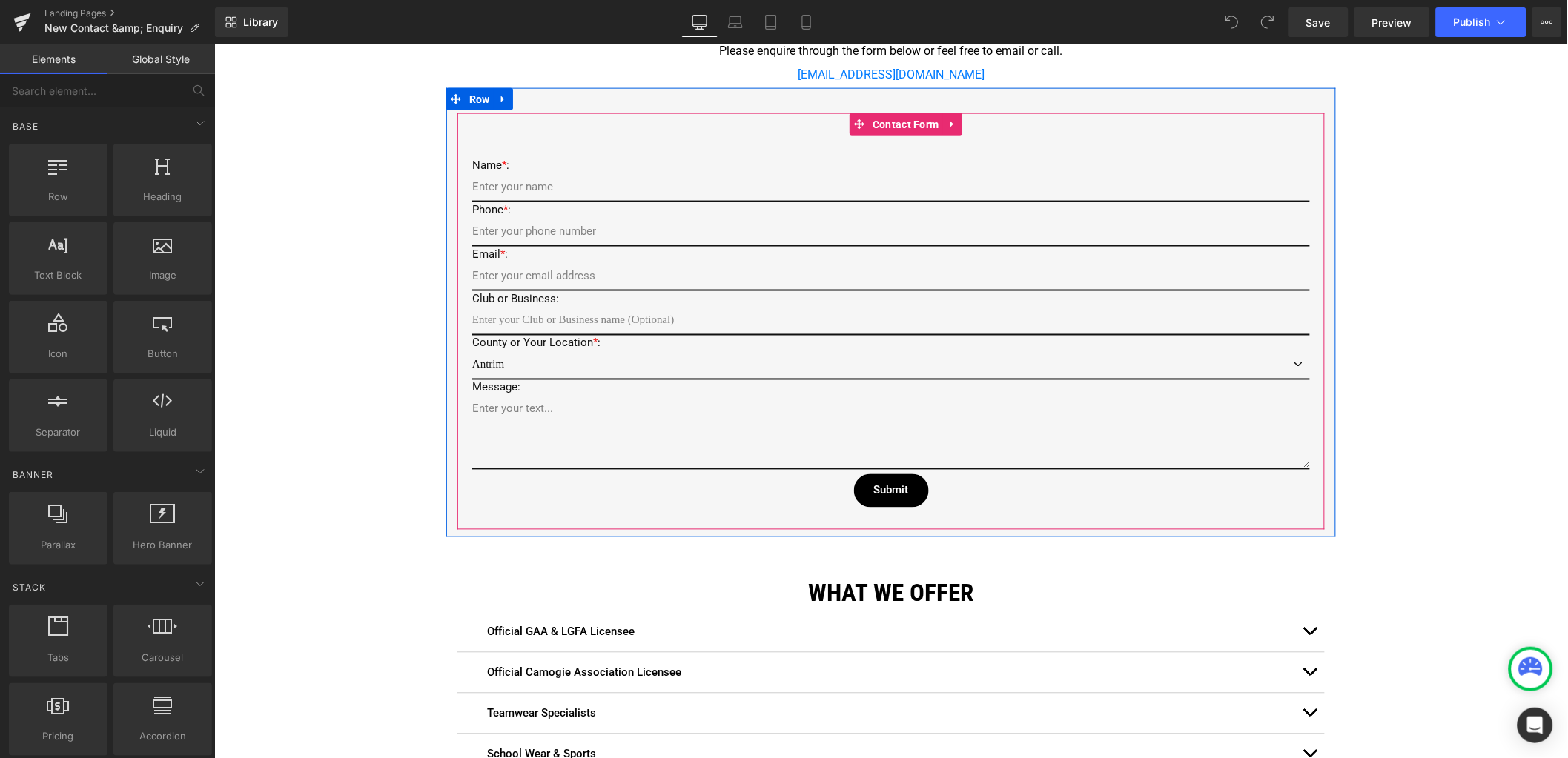
scroll to position [555, 0]
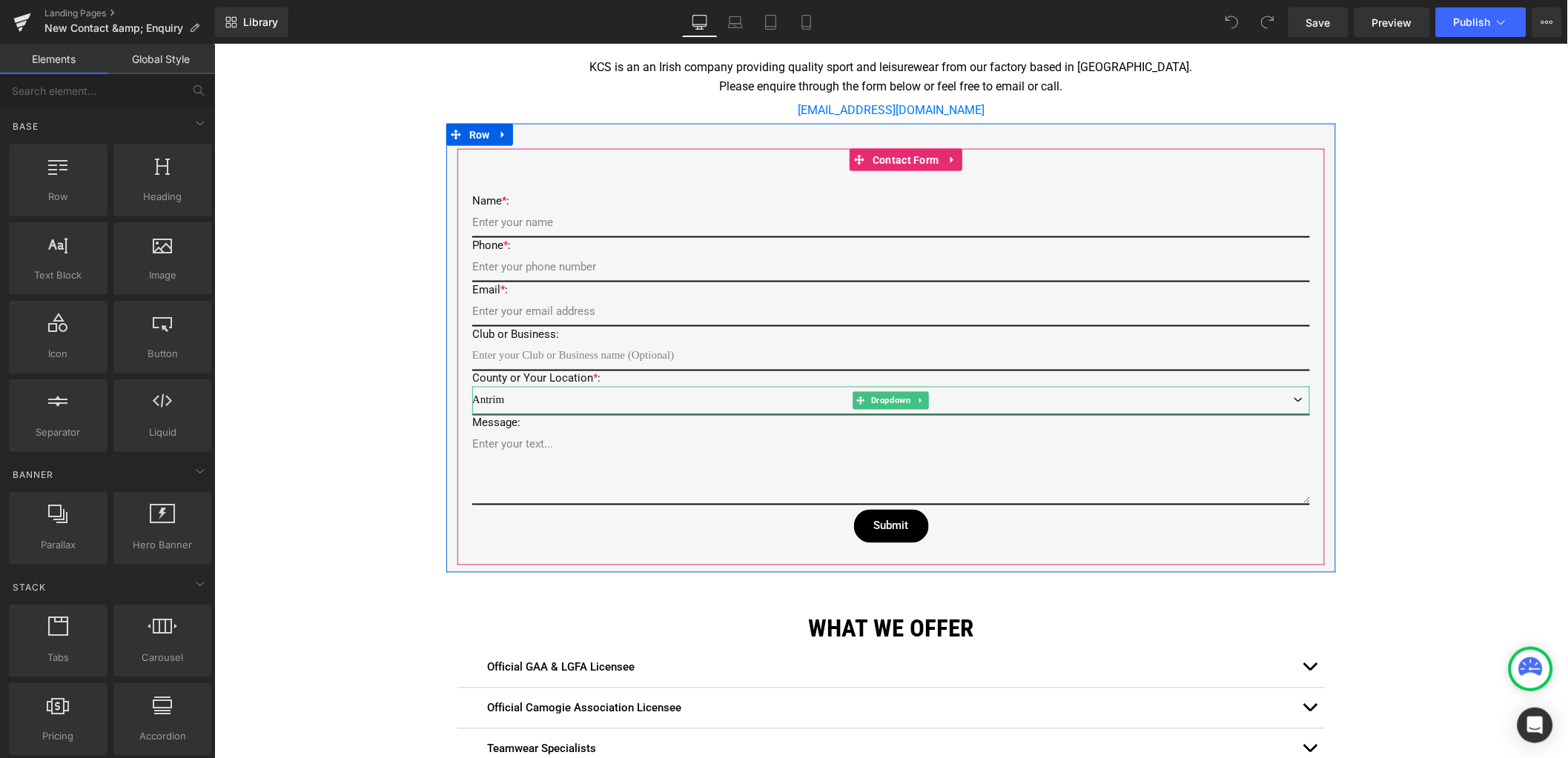
click at [510, 402] on select "Antrim Armagh Carlow Cavan Clare Cork Derry Donegal Down Dublin Fermanagh Galwa…" at bounding box center [890, 401] width 838 height 29
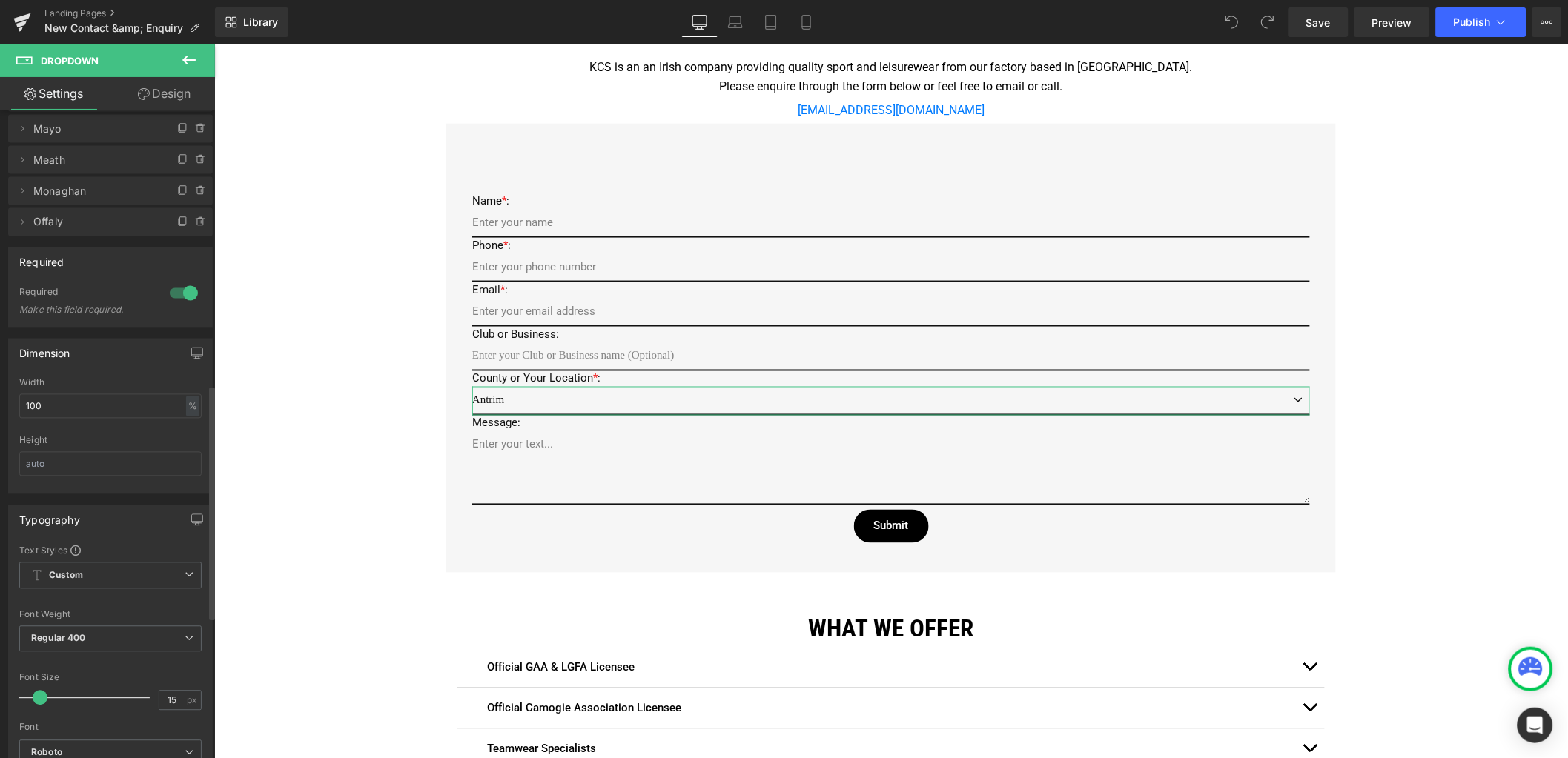
scroll to position [408, 0]
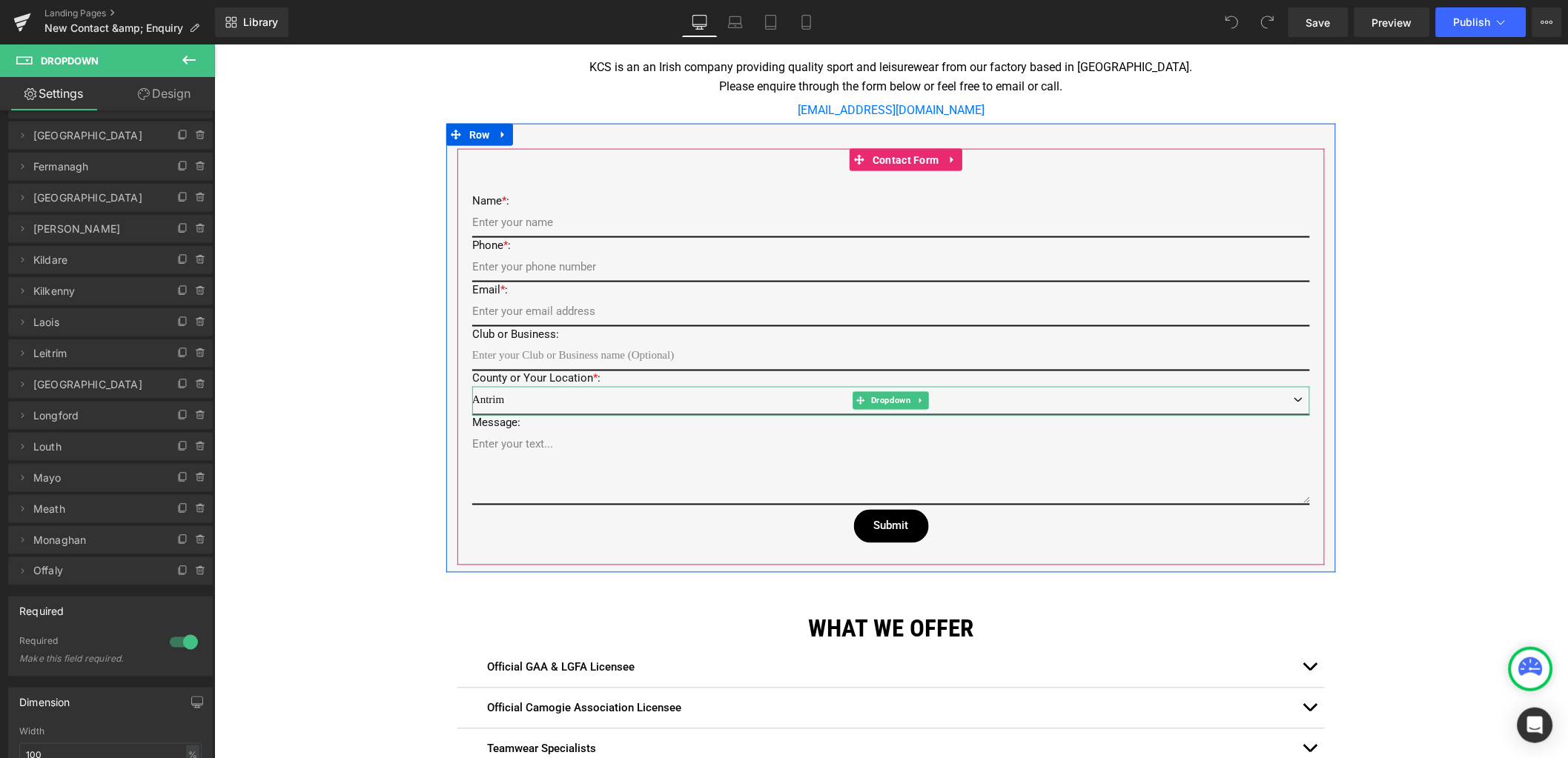
click at [503, 395] on select "Antrim Armagh Carlow Cavan Clare Cork Derry Donegal Down Dublin Fermanagh Galwa…" at bounding box center [890, 401] width 838 height 29
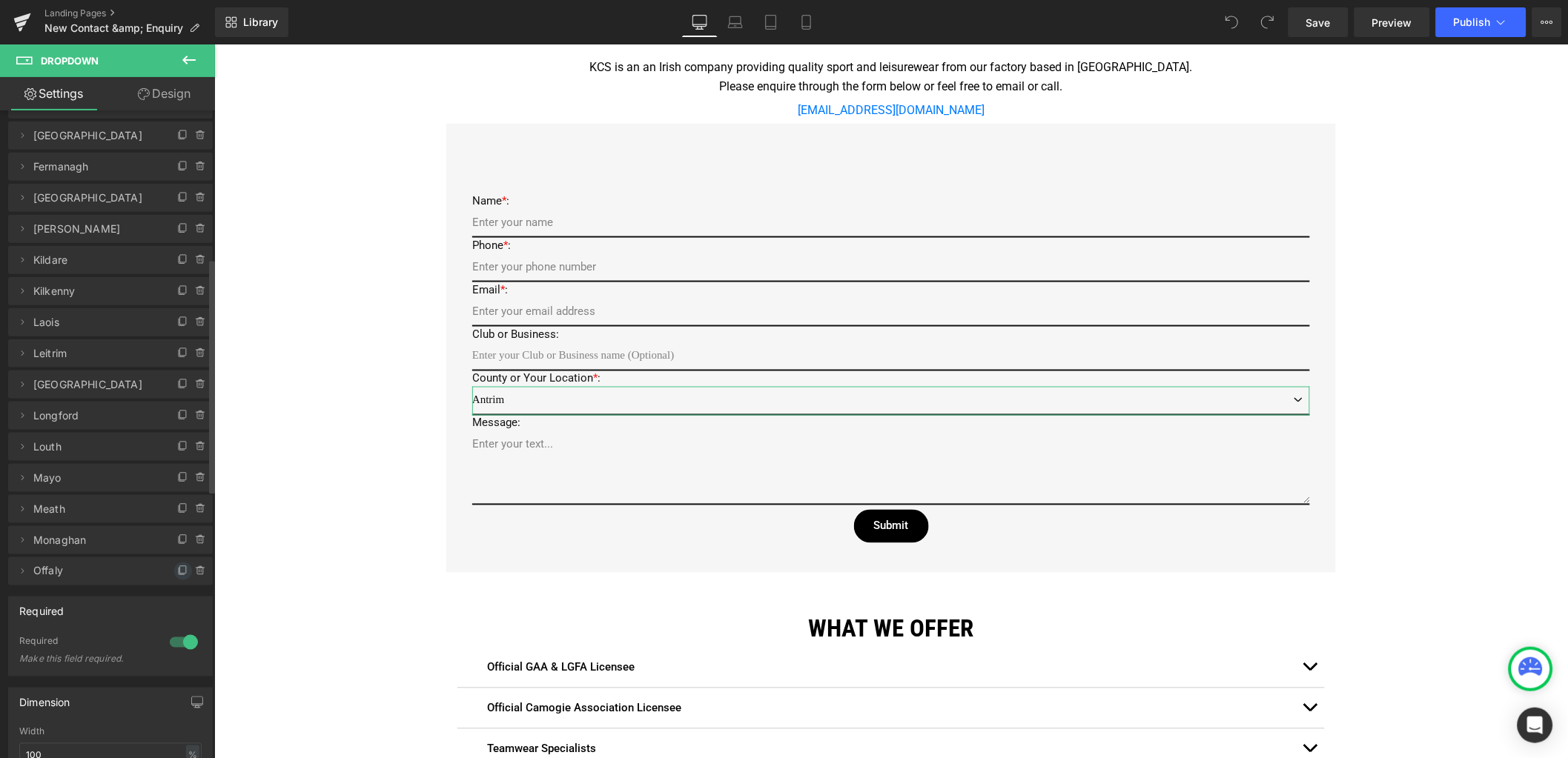
click at [178, 573] on icon at bounding box center [183, 572] width 11 height 11
click at [179, 602] on icon at bounding box center [182, 602] width 6 height 7
click at [25, 608] on span at bounding box center [22, 602] width 18 height 18
drag, startPoint x: 79, startPoint y: 656, endPoint x: -14, endPoint y: 655, distance: 93.0
click at [0, 655] on html "You are previewing how the will restyle your page. You can not edit Elements in…" at bounding box center [784, 379] width 1568 height 758
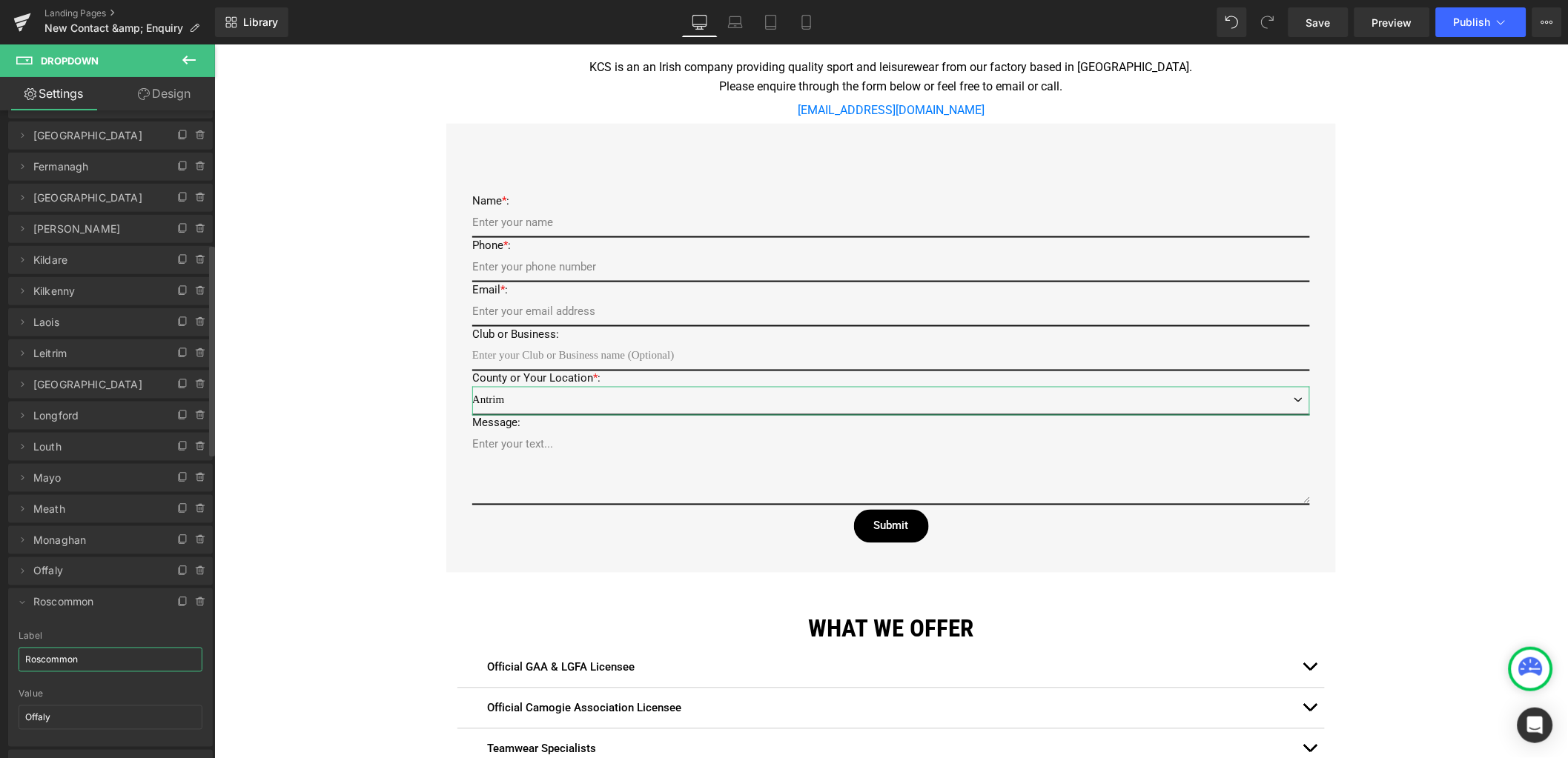
drag, startPoint x: 77, startPoint y: 659, endPoint x: 6, endPoint y: 656, distance: 71.1
click at [6, 656] on div "Antrim => Antrim Armagh => Armagh Carlow => Carlow Cavan => Cavan Clare => Clar…" at bounding box center [111, 303] width 222 height 952
type input "Roscommon"
drag, startPoint x: 36, startPoint y: 716, endPoint x: 10, endPoint y: 712, distance: 26.3
click at [10, 712] on div "Roscommon Label Roscommon Offaly Value Offaly" at bounding box center [111, 689] width 205 height 116
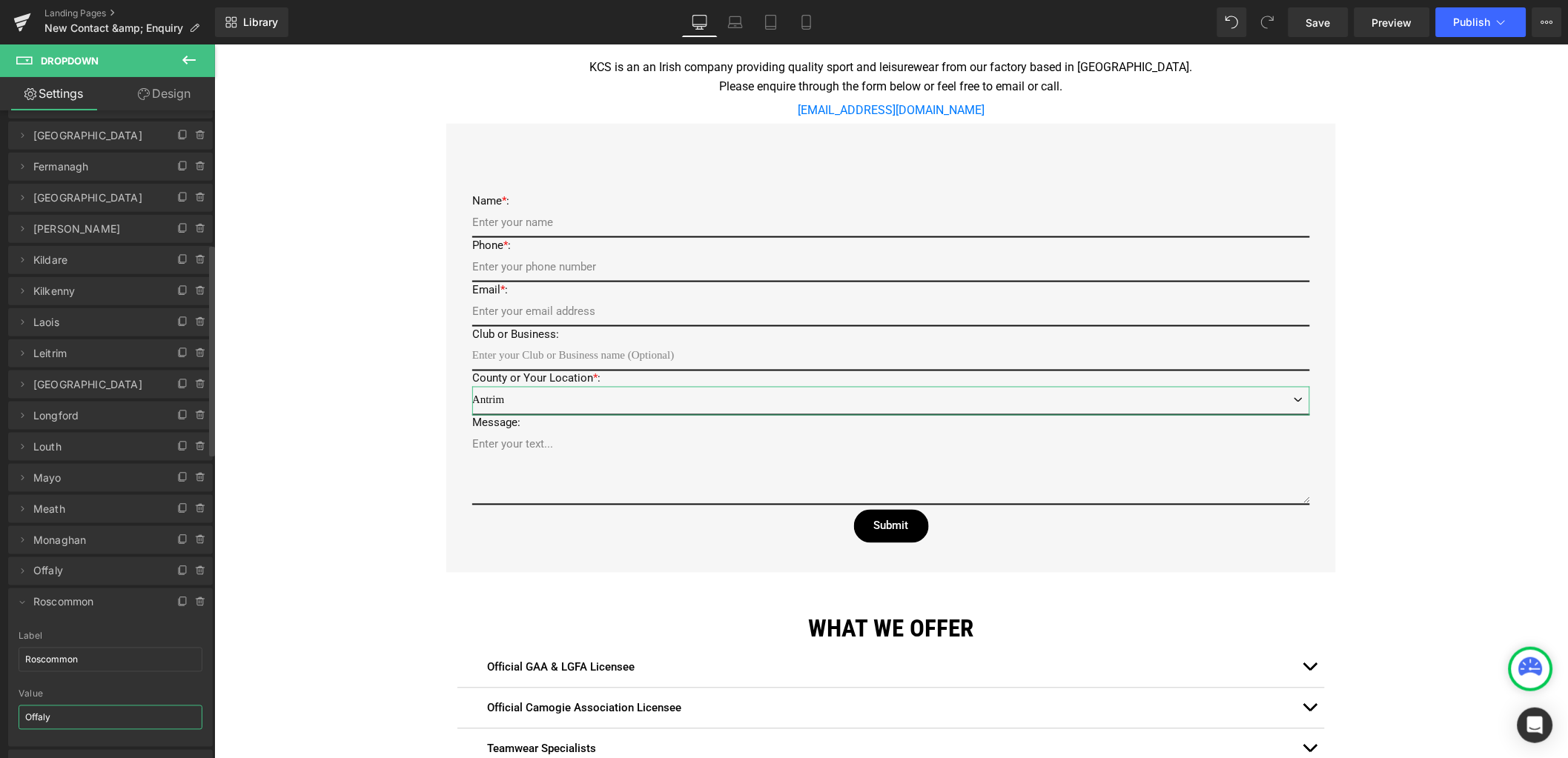
paste input "Roscommon"
type input "Roscommon"
click at [16, 603] on icon at bounding box center [22, 602] width 11 height 11
click at [24, 630] on icon at bounding box center [22, 634] width 11 height 11
drag, startPoint x: 69, startPoint y: 685, endPoint x: 11, endPoint y: 682, distance: 58.1
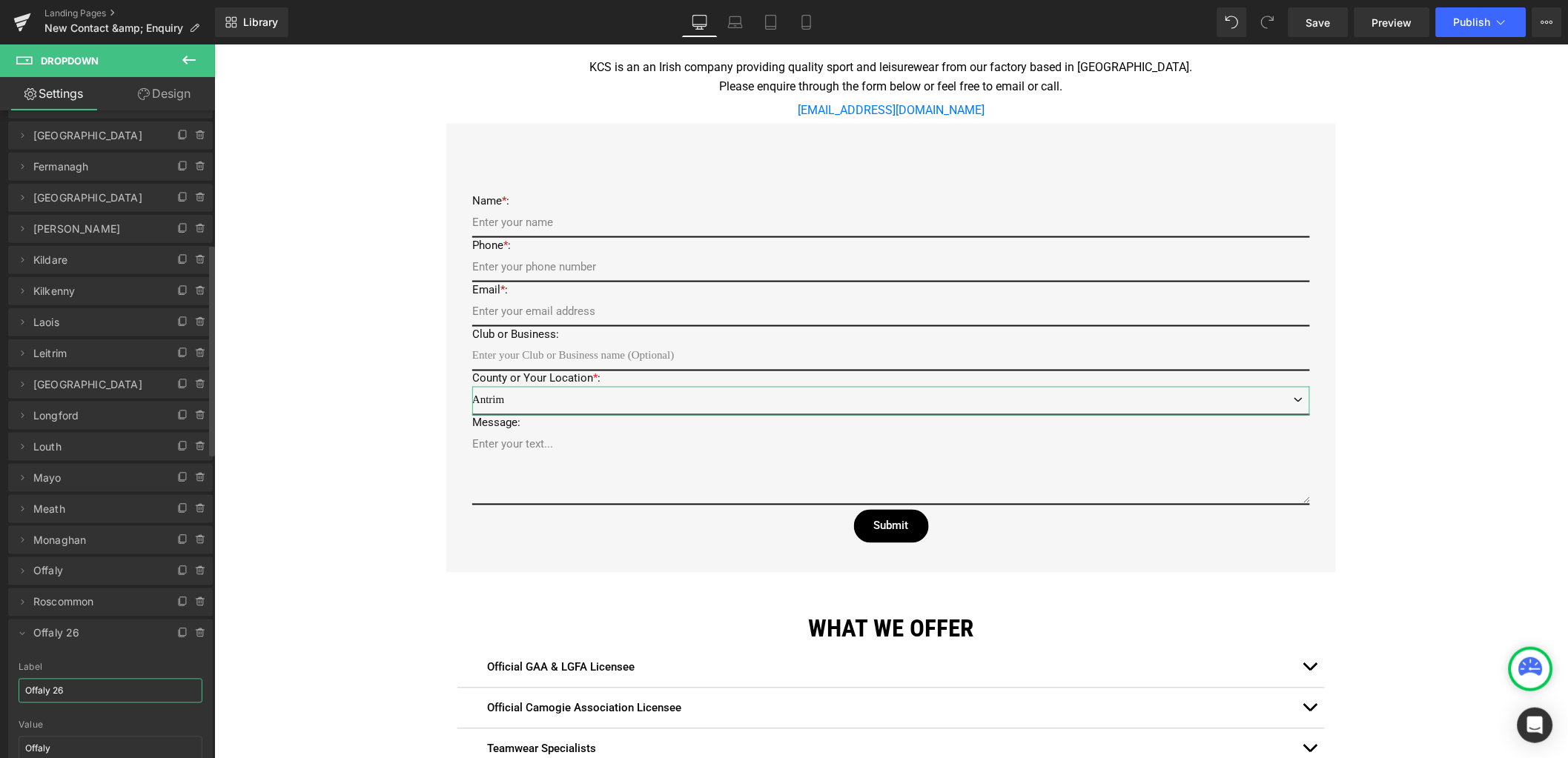
click at [11, 682] on div "Offaly 26 Label Offaly 26 Offaly Value Offaly" at bounding box center [111, 720] width 205 height 116
type input "Sligo"
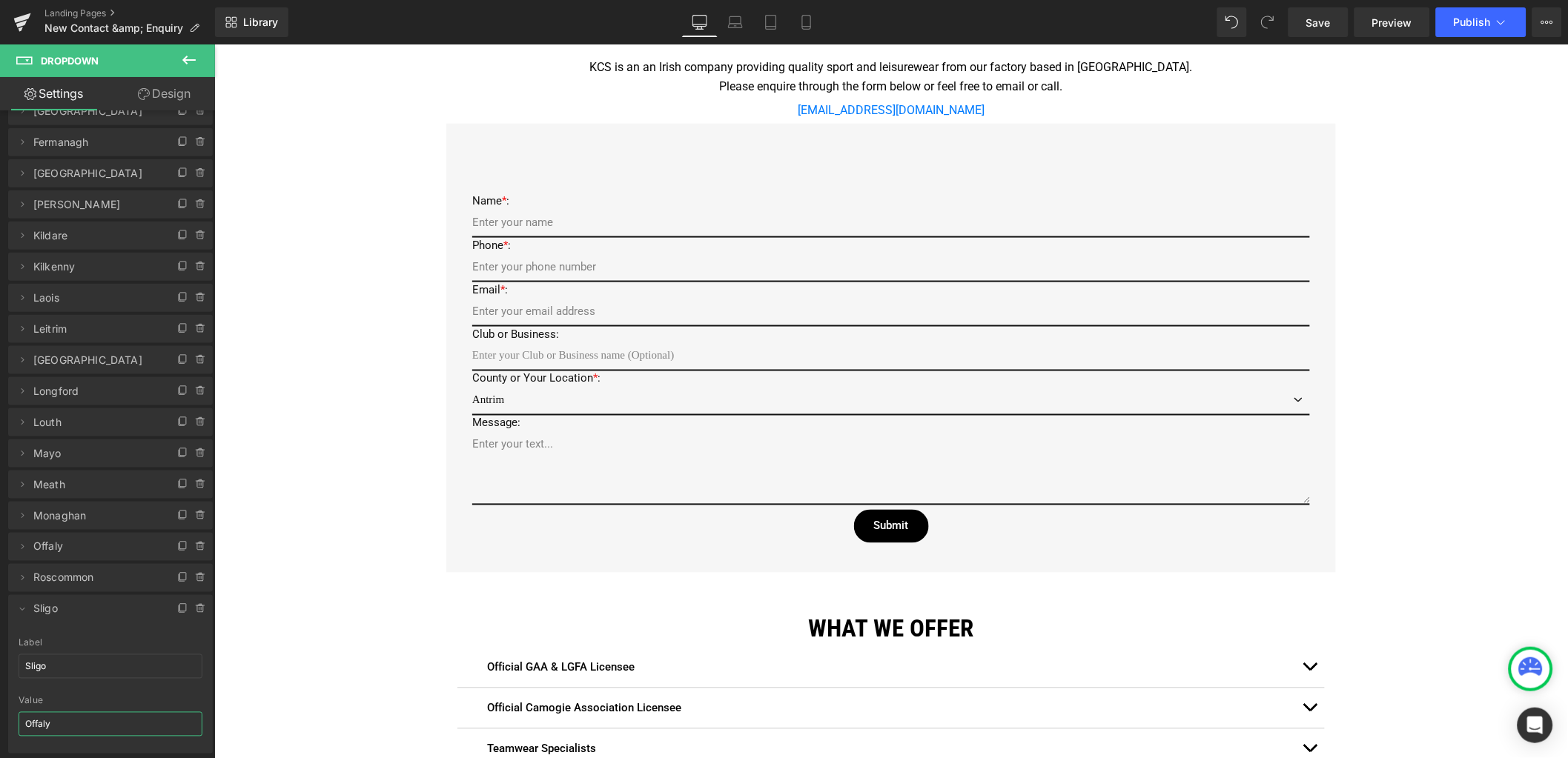
drag, startPoint x: 44, startPoint y: 740, endPoint x: -6, endPoint y: 731, distance: 50.8
click at [0, 731] on html "You are previewing how the will restyle your page. You can not edit Elements in…" at bounding box center [784, 379] width 1568 height 758
type input "Sligo"
click at [24, 610] on icon at bounding box center [22, 609] width 11 height 11
click at [1327, 25] on span "Save" at bounding box center [1318, 23] width 25 height 15
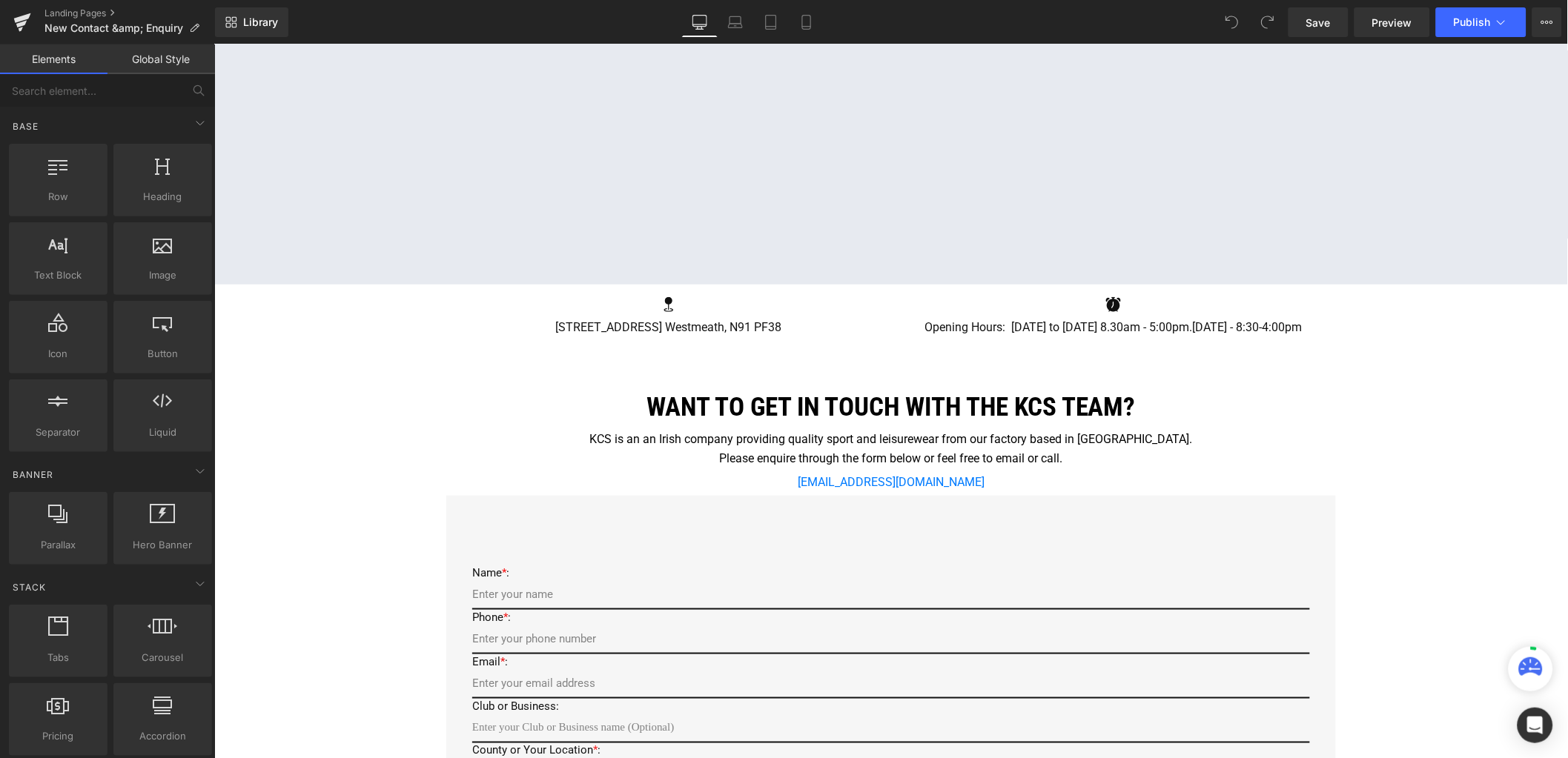
scroll to position [370, 0]
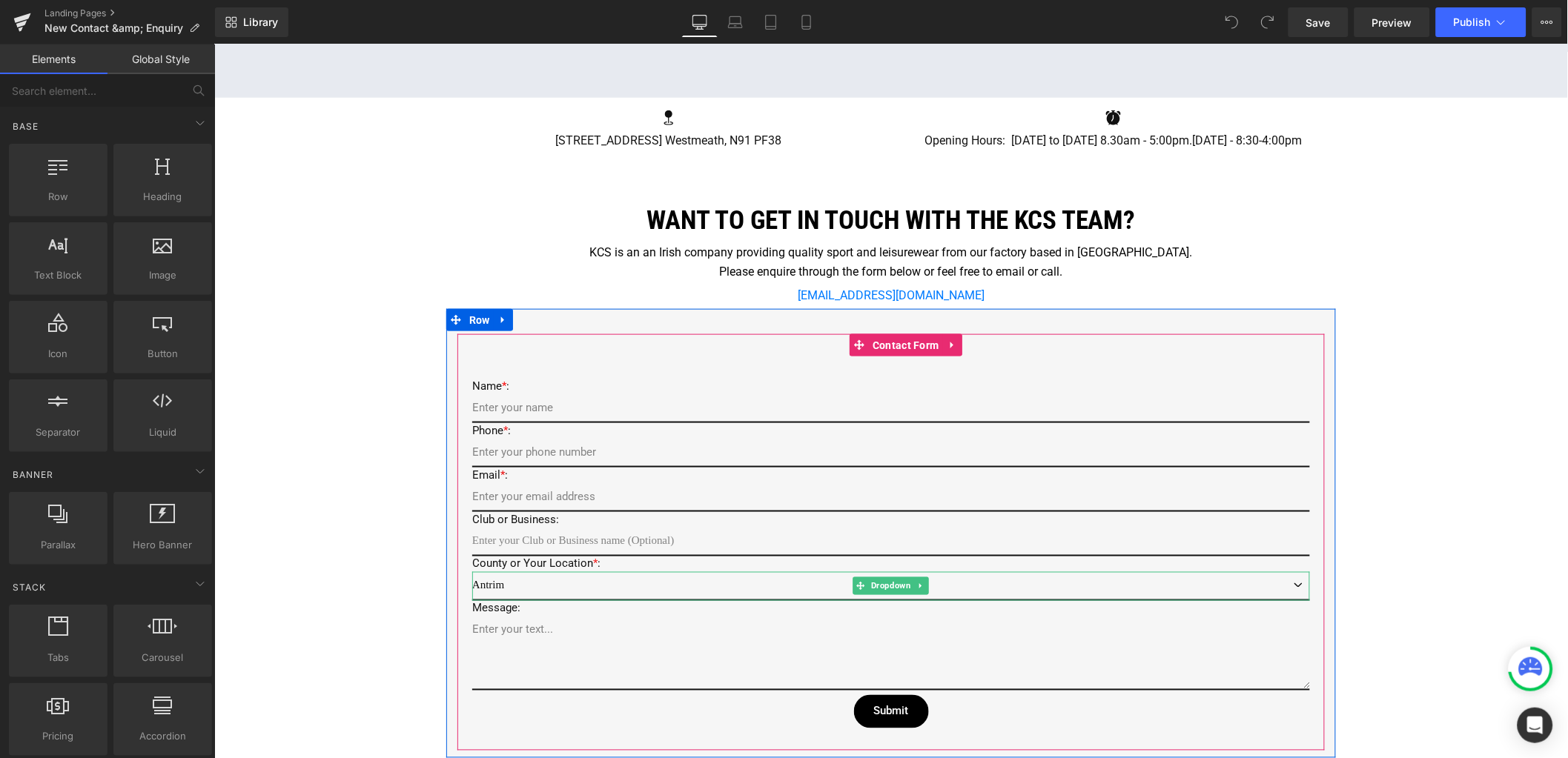
click at [484, 581] on select "Antrim Armagh Carlow Cavan Clare Cork Derry Donegal Down Dublin Fermanagh Galwa…" at bounding box center [890, 586] width 838 height 29
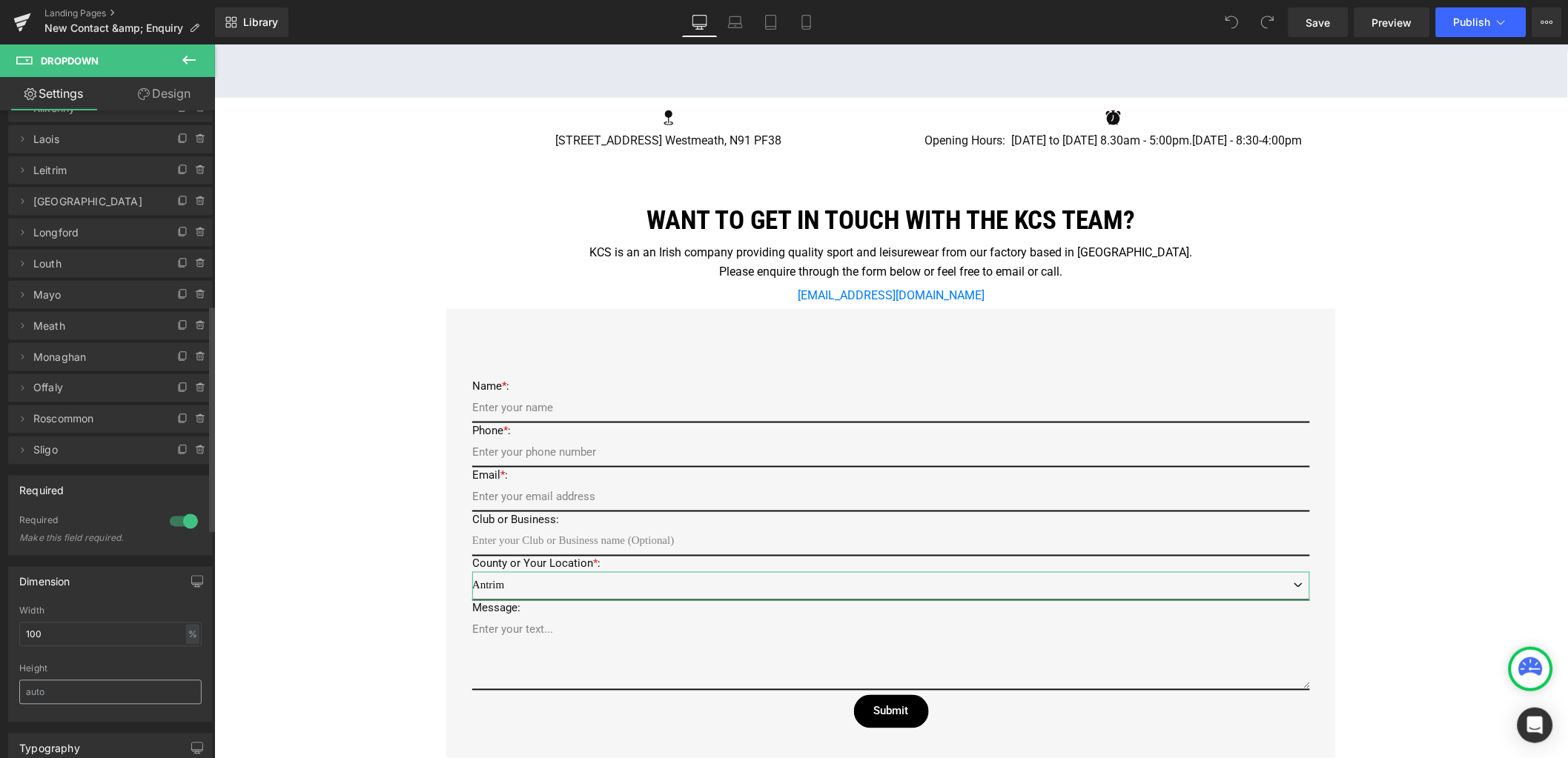
scroll to position [555, 0]
click at [177, 487] on icon at bounding box center [183, 487] width 11 height 11
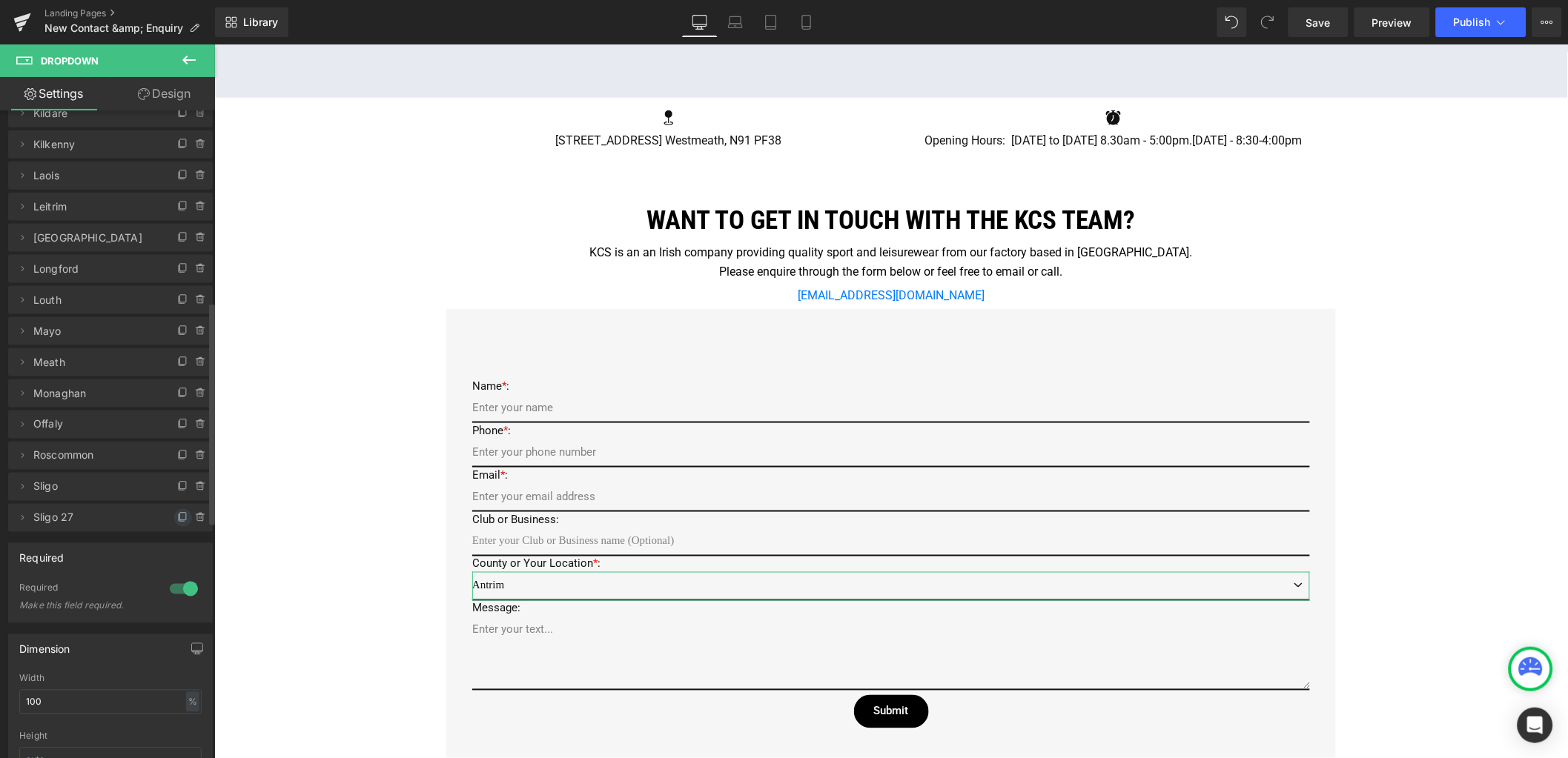
click at [180, 513] on icon at bounding box center [183, 517] width 6 height 8
click at [179, 546] on icon at bounding box center [182, 549] width 6 height 7
click at [177, 583] on icon at bounding box center [183, 580] width 11 height 11
click at [174, 608] on span at bounding box center [183, 611] width 18 height 18
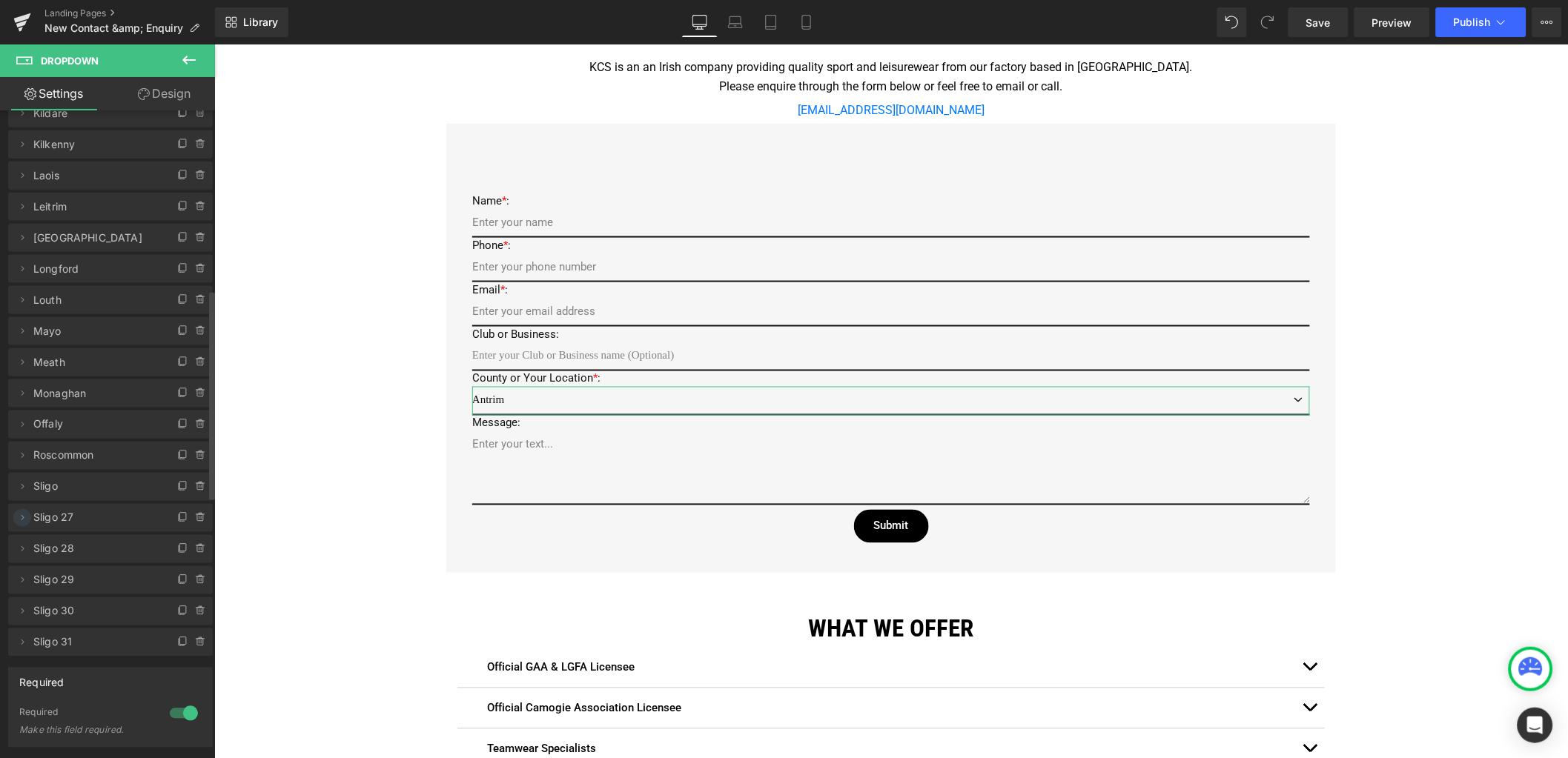
click at [23, 513] on icon at bounding box center [22, 518] width 11 height 11
drag, startPoint x: 35, startPoint y: 578, endPoint x: -14, endPoint y: 571, distance: 49.5
click at [0, 571] on html "You are previewing how the will restyle your page. You can not edit Elements in…" at bounding box center [784, 379] width 1568 height 758
drag, startPoint x: -3, startPoint y: 563, endPoint x: -34, endPoint y: 556, distance: 31.8
click at [0, 556] on html "You are previewing how the will restyle your page. You can not edit Elements in…" at bounding box center [784, 379] width 1568 height 758
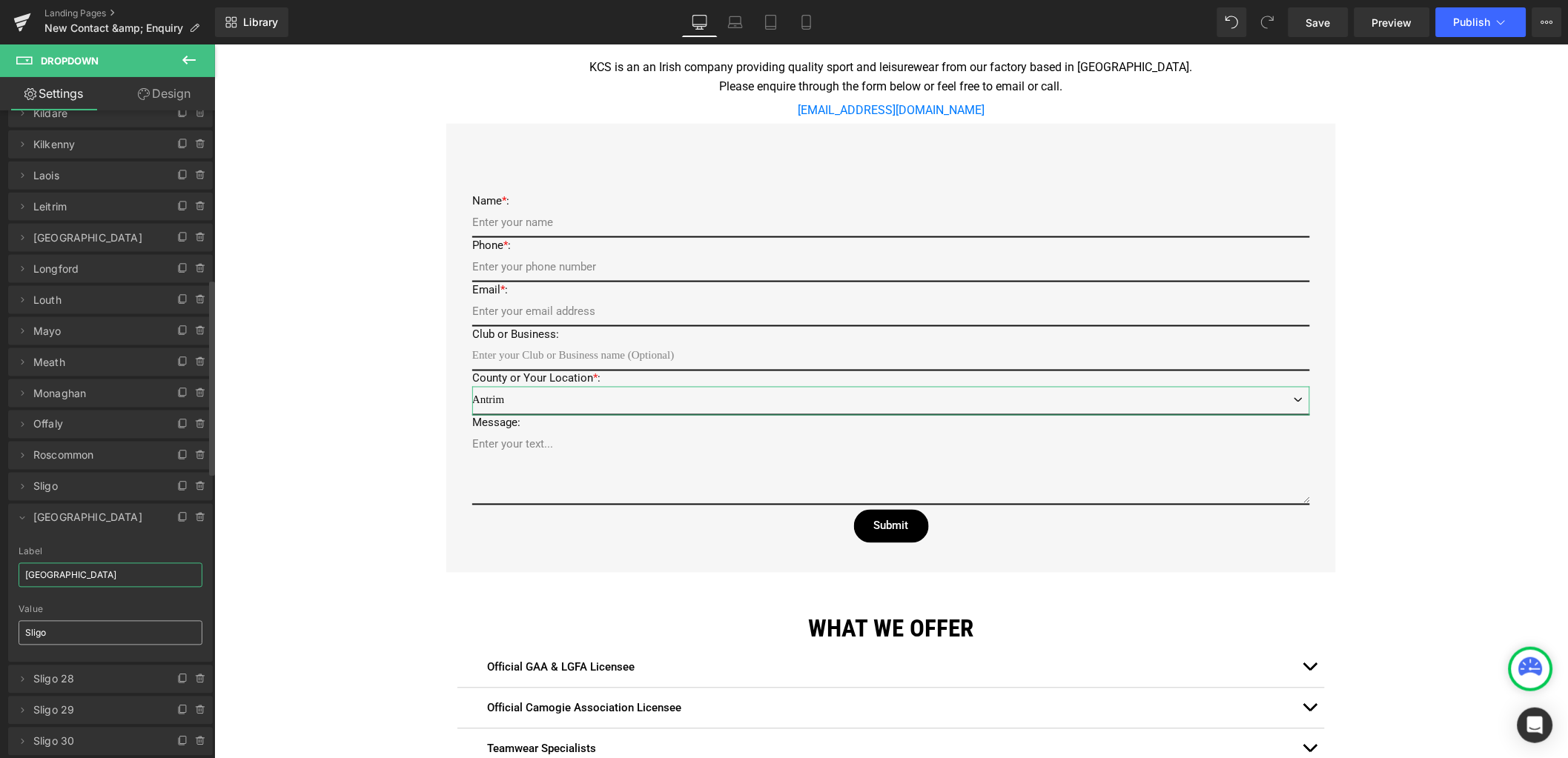
type input "[GEOGRAPHIC_DATA]"
drag, startPoint x: 44, startPoint y: 638, endPoint x: -18, endPoint y: 625, distance: 63.3
click at [0, 625] on html "You are previewing how the will restyle your page. You can not edit Elements in…" at bounding box center [784, 379] width 1568 height 758
paste input "[GEOGRAPHIC_DATA]"
type input "[GEOGRAPHIC_DATA]"
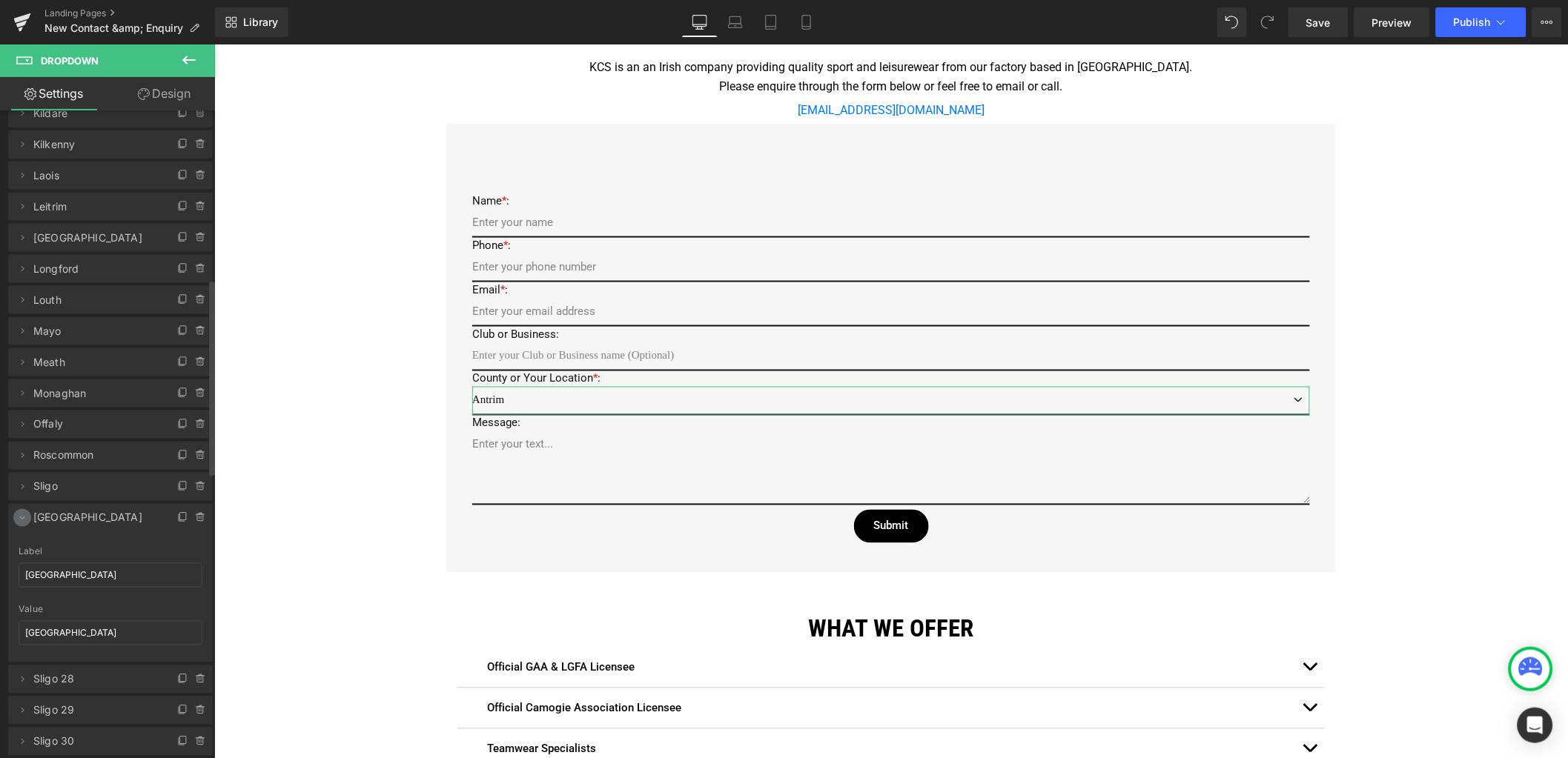
click at [18, 517] on icon at bounding box center [22, 518] width 11 height 11
click at [25, 551] on icon at bounding box center [22, 549] width 11 height 11
drag, startPoint x: 21, startPoint y: 599, endPoint x: -15, endPoint y: 593, distance: 36.5
click at [0, 593] on html "You are previewing how the will restyle your page. You can not edit Elements in…" at bounding box center [784, 379] width 1568 height 758
type input "[PERSON_NAME]"
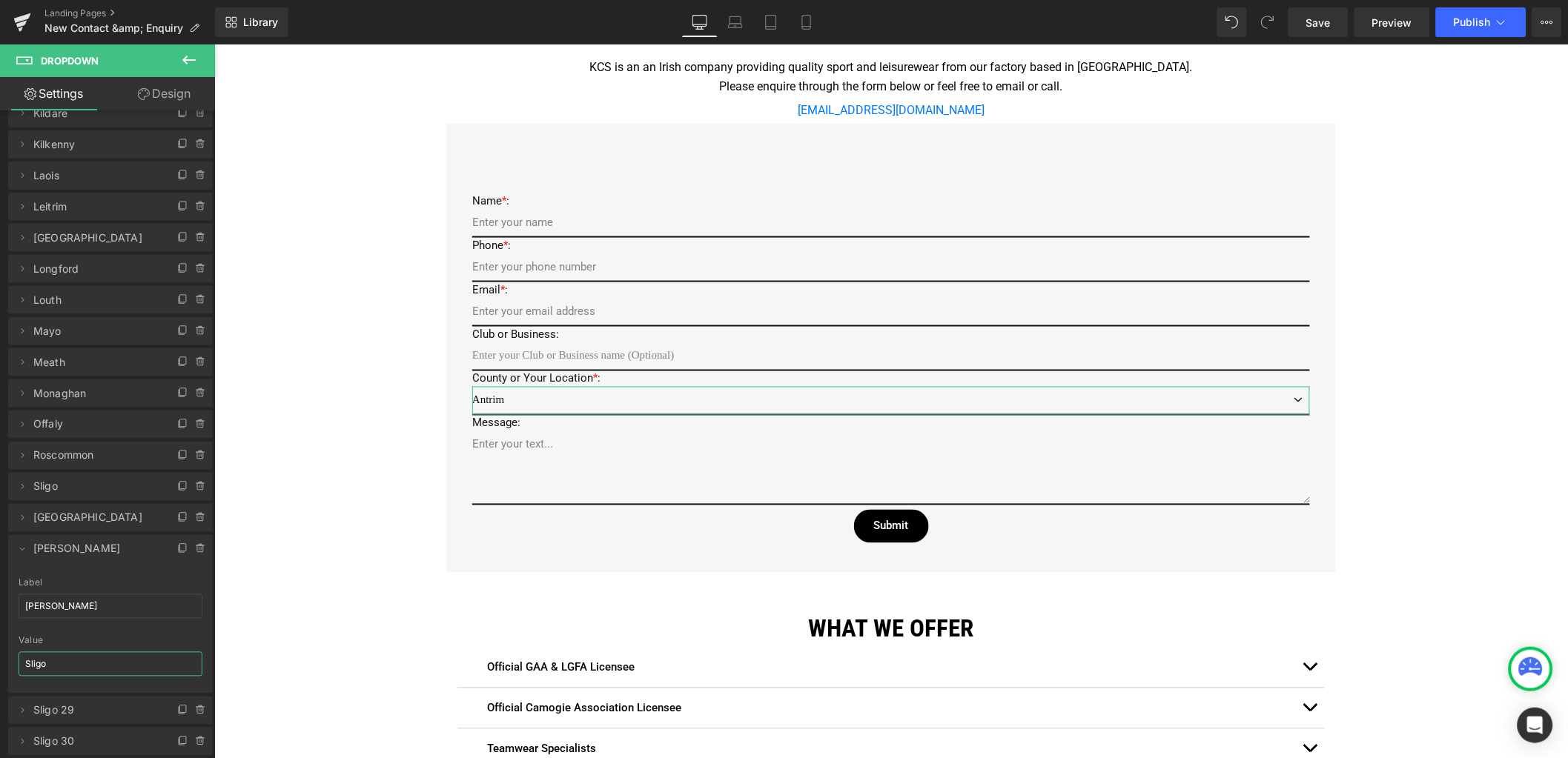
drag, startPoint x: 37, startPoint y: 664, endPoint x: -4, endPoint y: 657, distance: 41.6
click at [0, 657] on html "You are previewing how the will restyle your page. You can not edit Elements in…" at bounding box center [784, 379] width 1568 height 758
type input "[PERSON_NAME]"
click at [23, 550] on icon at bounding box center [22, 549] width 11 height 11
click at [19, 582] on icon at bounding box center [22, 580] width 11 height 11
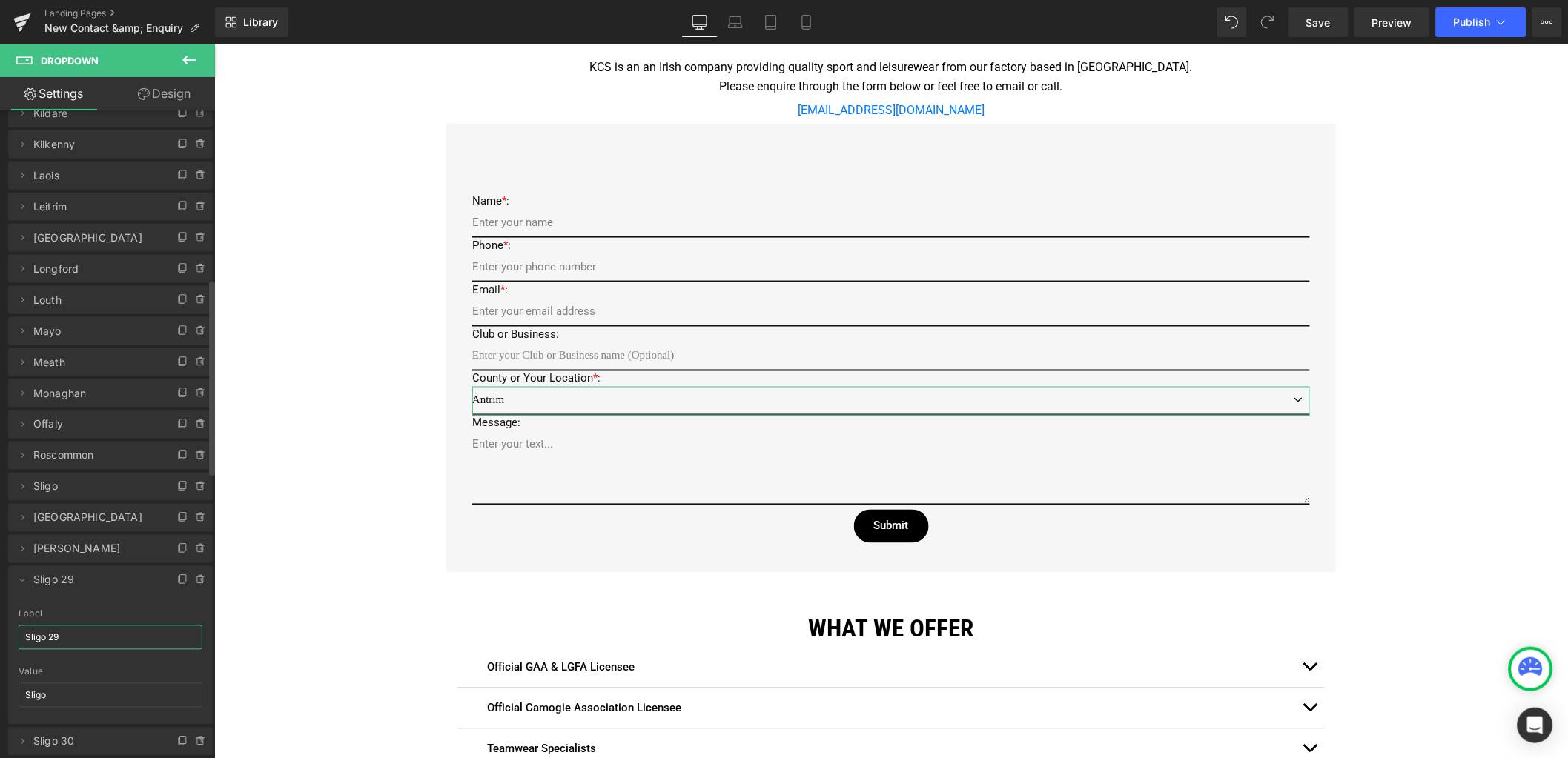
drag, startPoint x: 65, startPoint y: 637, endPoint x: 9, endPoint y: 628, distance: 56.7
click at [9, 629] on div "Sligo 29 Label Sligo 29 Sligo Value Sligo" at bounding box center [111, 666] width 205 height 116
type input "Waterford"
drag, startPoint x: 69, startPoint y: 702, endPoint x: -3, endPoint y: 682, distance: 74.7
click at [0, 682] on html "You are previewing how the will restyle your page. You can not edit Elements in…" at bounding box center [784, 379] width 1568 height 758
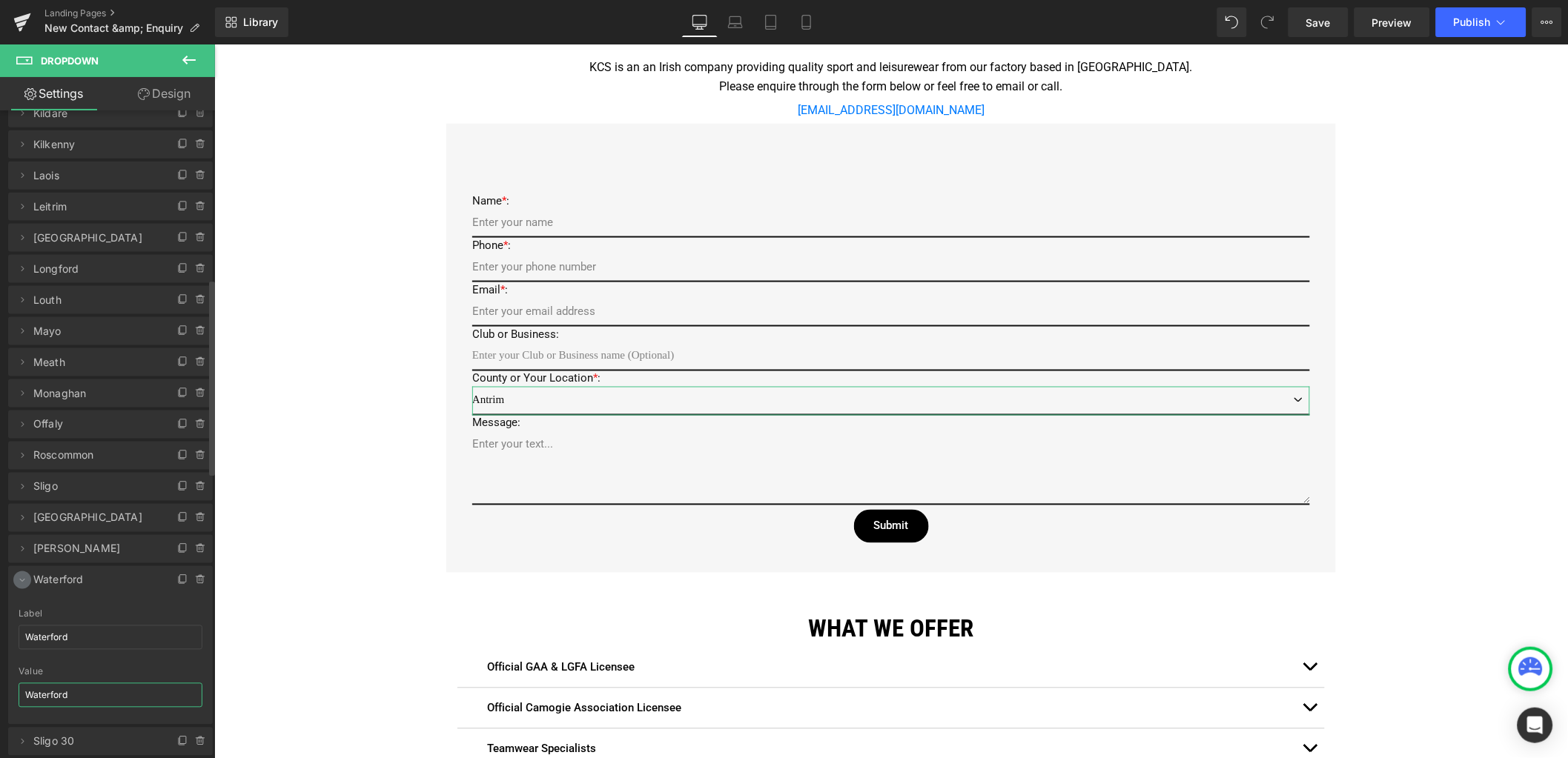
type input "Waterford"
click at [25, 582] on icon at bounding box center [22, 580] width 11 height 11
click at [21, 608] on icon at bounding box center [22, 611] width 11 height 11
drag, startPoint x: 75, startPoint y: 668, endPoint x: -8, endPoint y: 653, distance: 84.3
click at [0, 653] on html "You are previewing how the will restyle your page. You can not edit Elements in…" at bounding box center [784, 379] width 1568 height 758
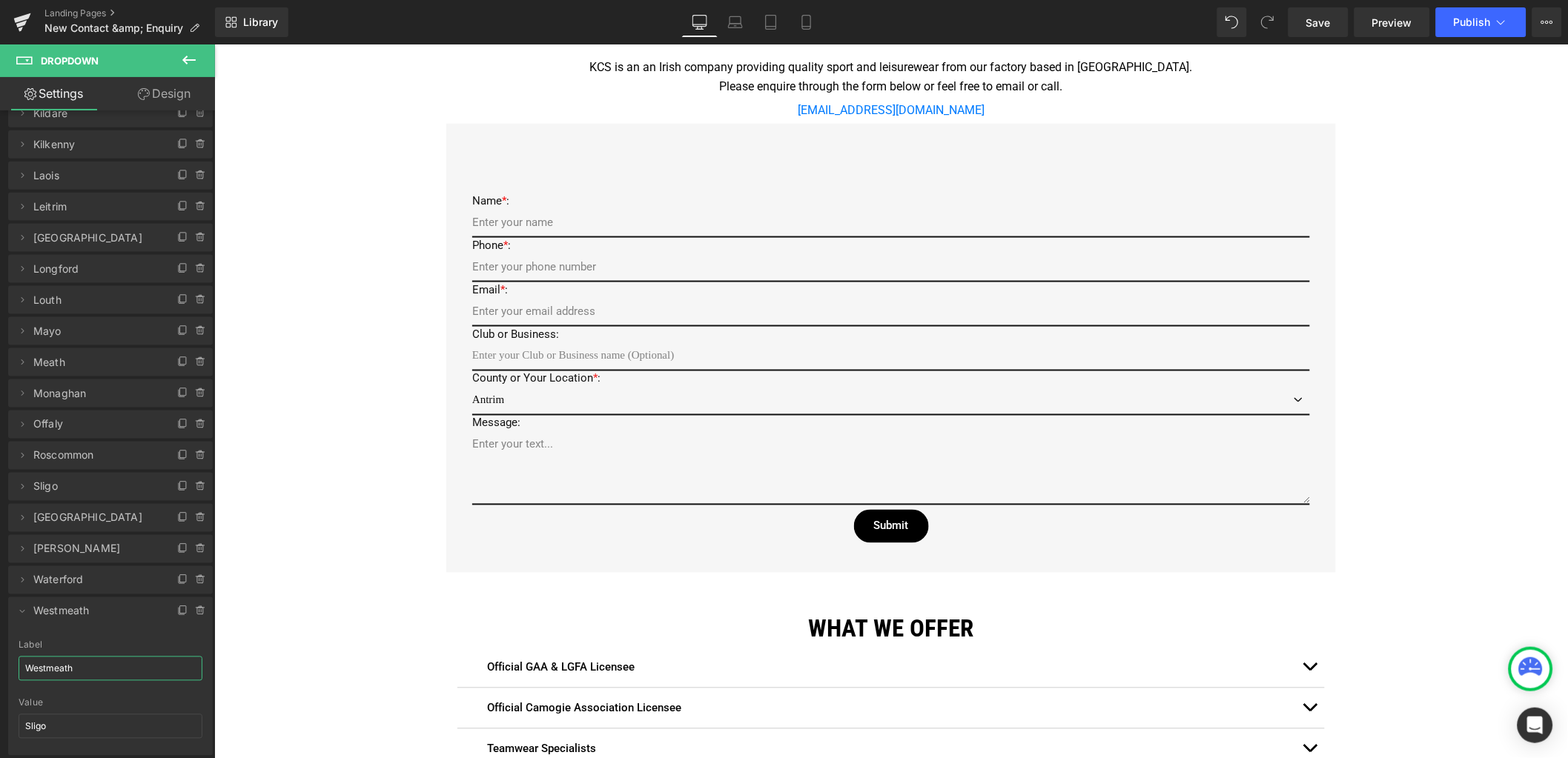
drag, startPoint x: 72, startPoint y: 665, endPoint x: -15, endPoint y: 658, distance: 87.3
click at [0, 658] on html "You are previewing how the will restyle your page. You can not edit Elements in…" at bounding box center [784, 379] width 1568 height 758
type input "Westmeath"
drag, startPoint x: 48, startPoint y: 726, endPoint x: -1, endPoint y: 723, distance: 49.1
click at [0, 723] on div "Antrim => Antrim Armagh => Armagh Carlow => Carlow Cavan => Cavan Clare => Clar…" at bounding box center [111, 233] width 222 height 1107
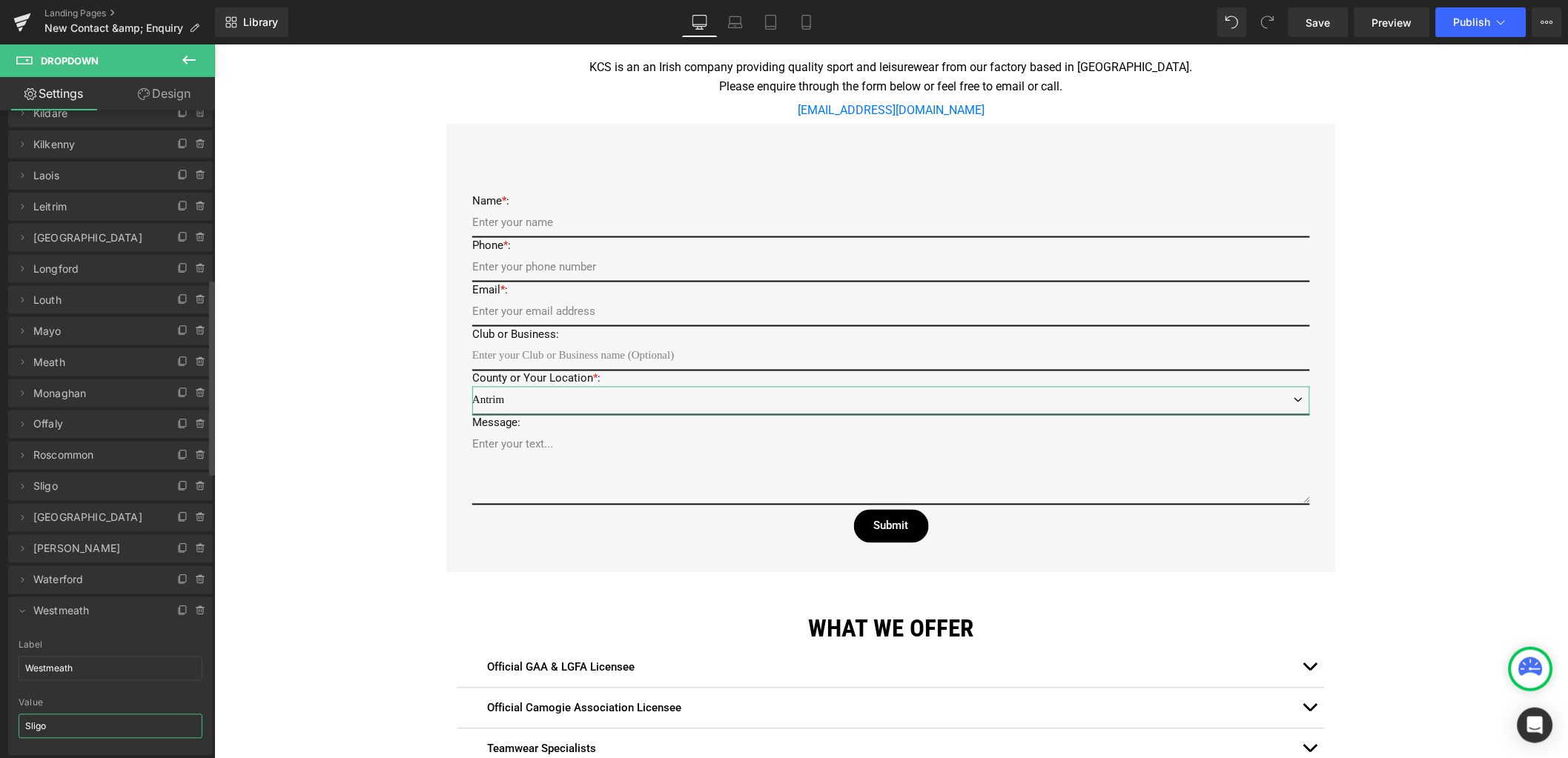
paste input "Westmeath"
type input "Westmeath"
click at [24, 615] on icon at bounding box center [22, 611] width 11 height 11
click at [24, 646] on span at bounding box center [22, 642] width 18 height 18
drag, startPoint x: 68, startPoint y: 699, endPoint x: -20, endPoint y: 681, distance: 89.8
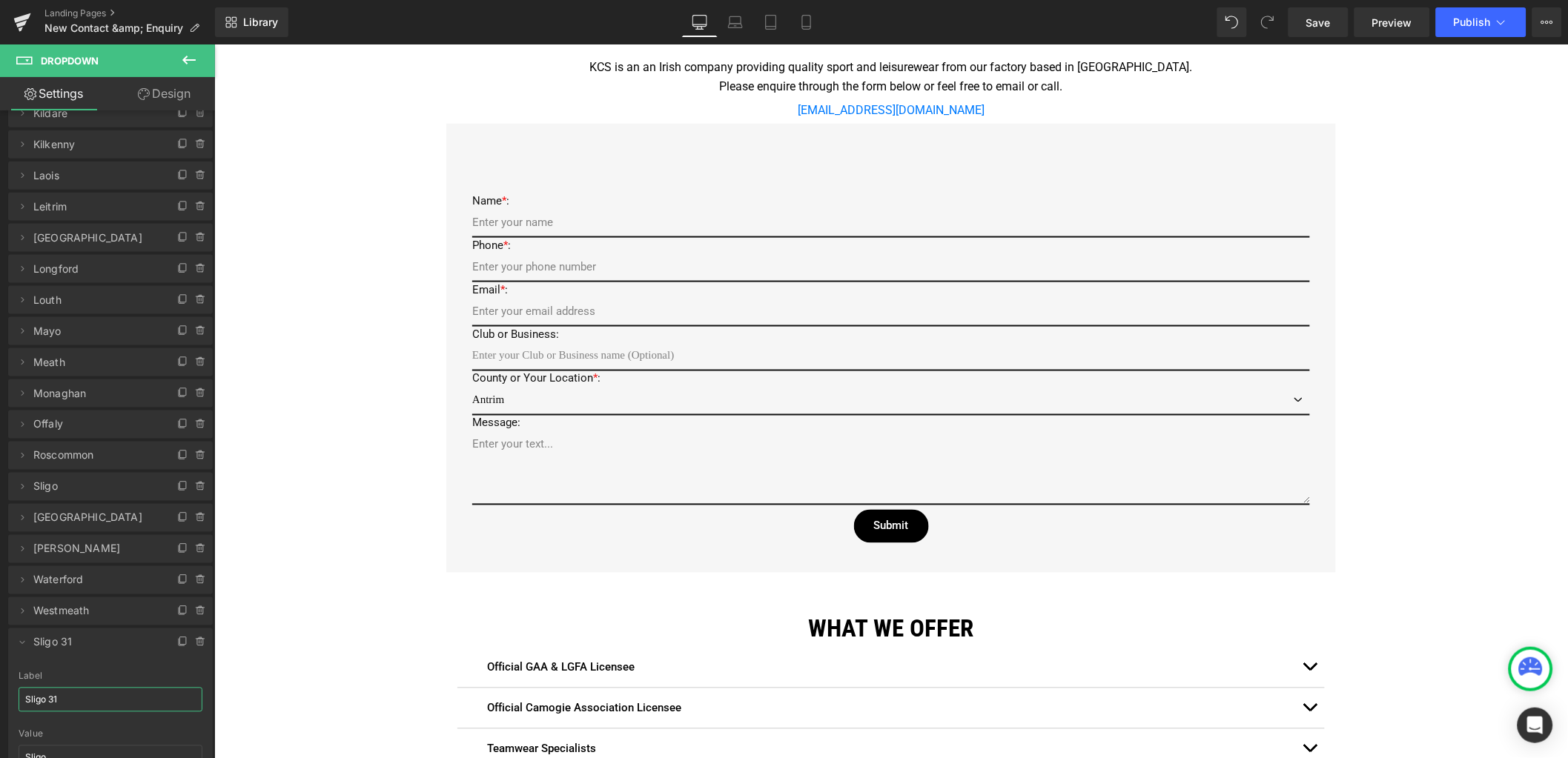
click at [0, 681] on html "You are previewing how the will restyle your page. You can not edit Elements in…" at bounding box center [784, 379] width 1568 height 758
drag, startPoint x: 75, startPoint y: 700, endPoint x: -9, endPoint y: 695, distance: 84.1
click at [0, 695] on html "You are previewing how the will restyle your page. You can not edit Elements in…" at bounding box center [784, 379] width 1568 height 758
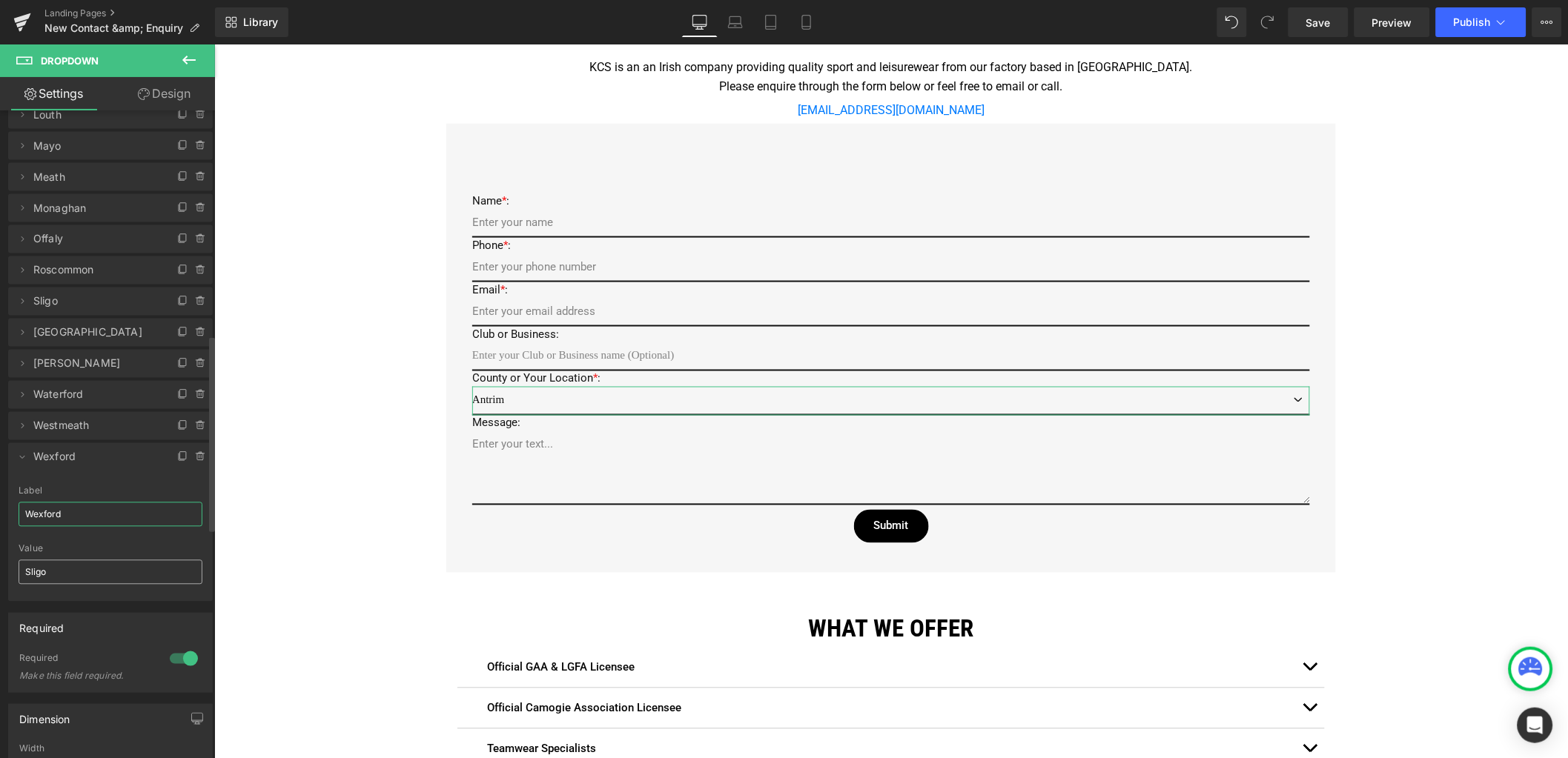
type input "Wexford"
drag, startPoint x: 60, startPoint y: 573, endPoint x: -12, endPoint y: 563, distance: 72.7
click at [0, 563] on html "You are previewing how the will restyle your page. You can not edit Elements in…" at bounding box center [784, 379] width 1568 height 758
paste input "Wexford"
type input "Wexford"
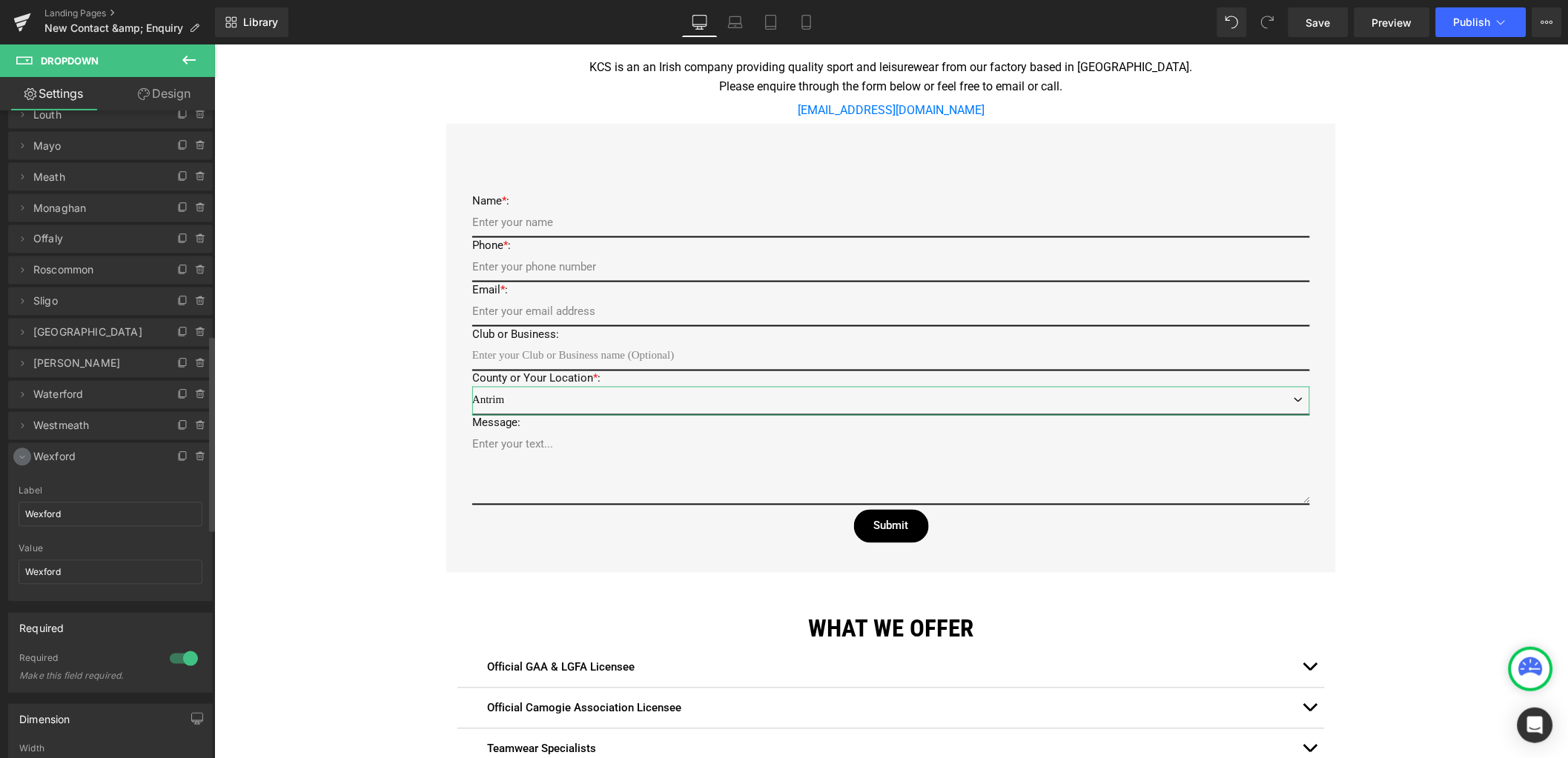
click at [24, 451] on icon at bounding box center [22, 457] width 11 height 11
click at [1303, 19] on link "Save" at bounding box center [1318, 22] width 60 height 30
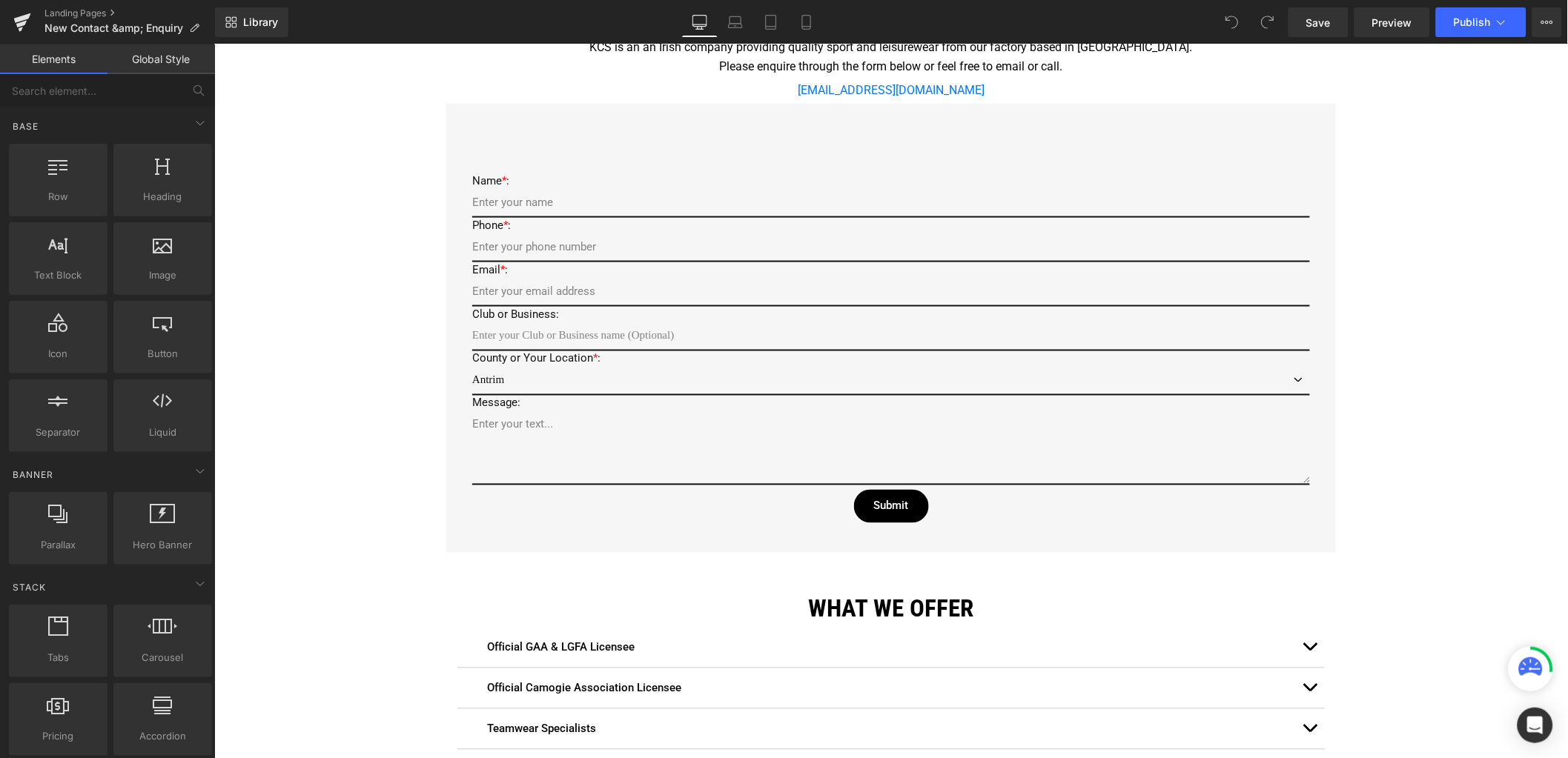
scroll to position [741, 0]
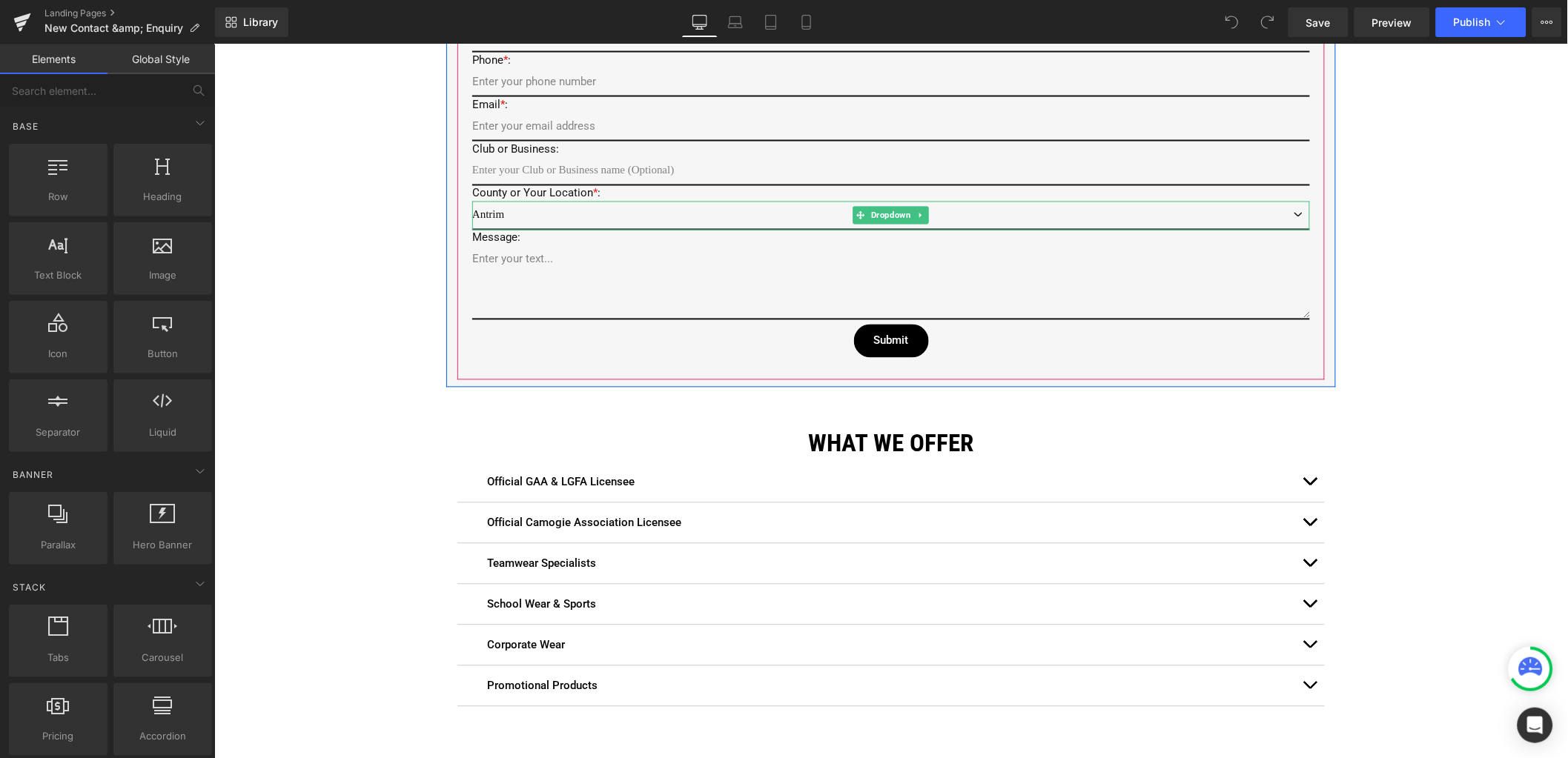
click at [523, 206] on select "Antrim Armagh Carlow Cavan Clare Cork Derry Donegal Down Dublin Fermanagh Galwa…" at bounding box center [890, 215] width 838 height 29
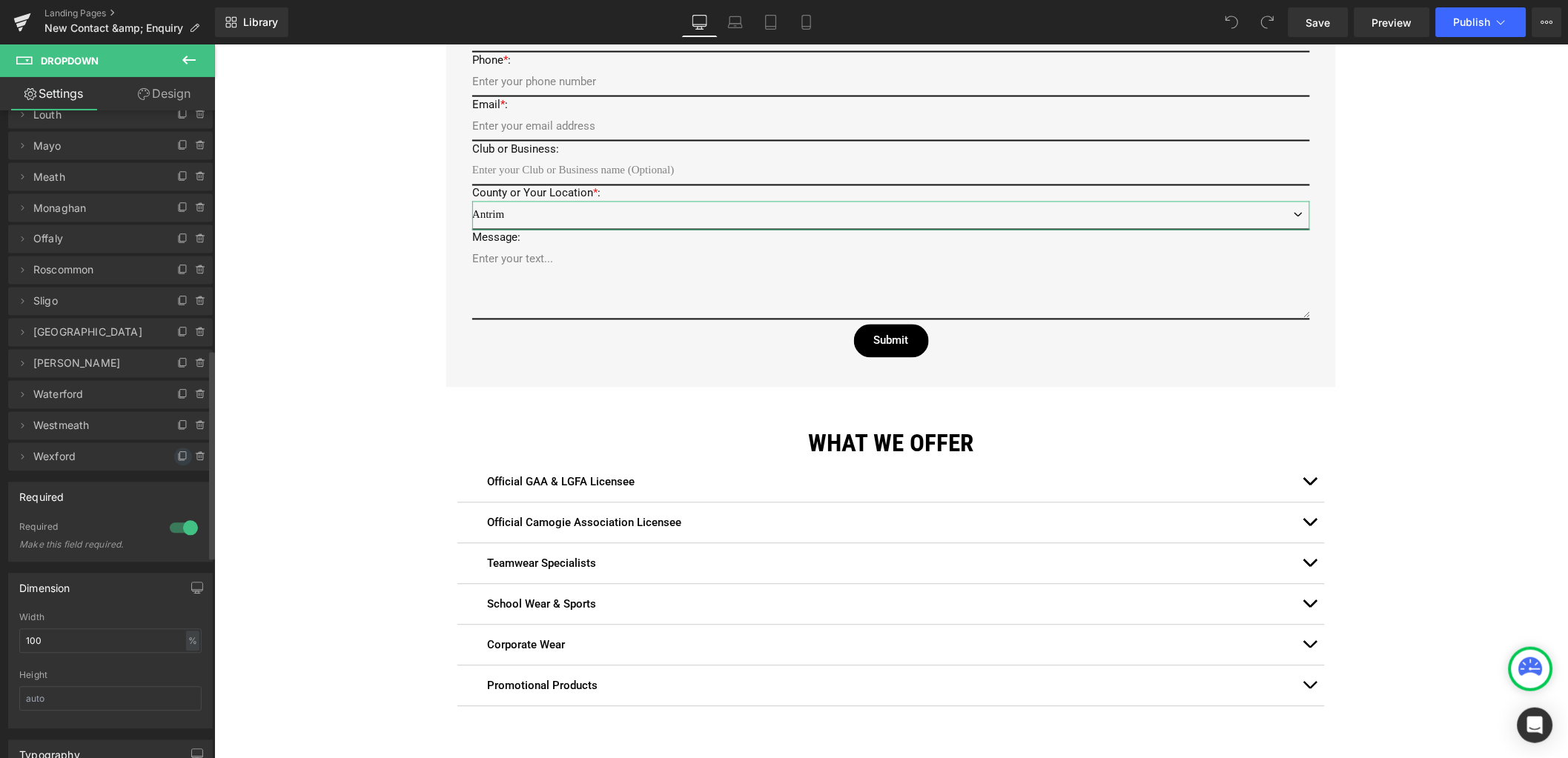
click at [177, 455] on icon at bounding box center [183, 457] width 11 height 11
click at [180, 487] on icon at bounding box center [183, 487] width 6 height 8
click at [179, 523] on icon at bounding box center [183, 519] width 11 height 11
click at [21, 491] on icon at bounding box center [22, 488] width 11 height 11
drag, startPoint x: 82, startPoint y: 539, endPoint x: -34, endPoint y: 539, distance: 116.0
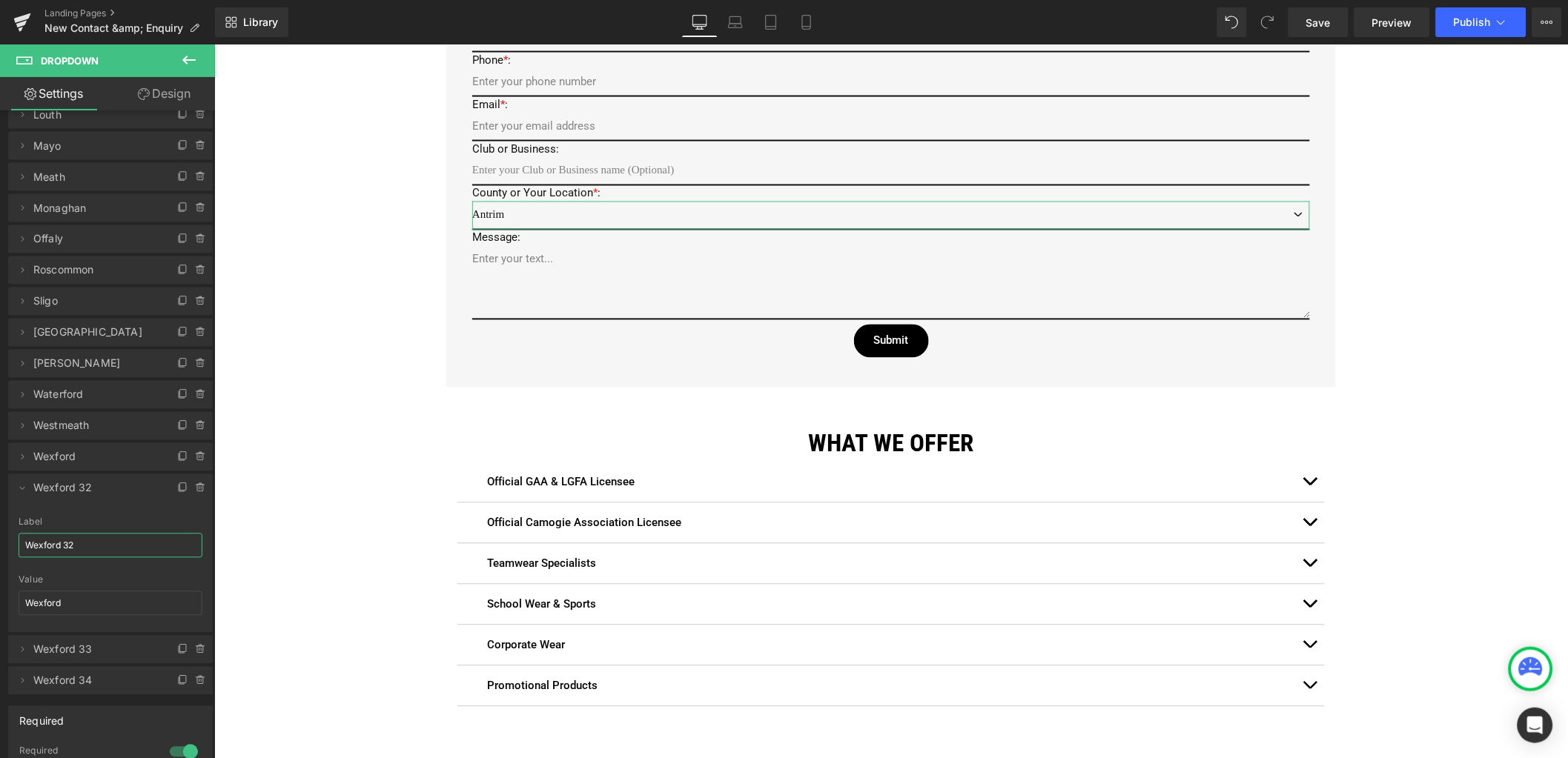
click at [0, 539] on html "You are previewing how the will restyle your page. You can not edit Elements in…" at bounding box center [784, 379] width 1568 height 758
drag, startPoint x: 39, startPoint y: 546, endPoint x: 5, endPoint y: 541, distance: 34.4
click at [5, 541] on div "Antrim => Antrim Armagh => Armagh Carlow => Carlow Cavan => Cavan Clare => Clar…" at bounding box center [111, 95] width 222 height 1201
type input "Wicklow"
drag, startPoint x: 66, startPoint y: 605, endPoint x: -25, endPoint y: 586, distance: 93.0
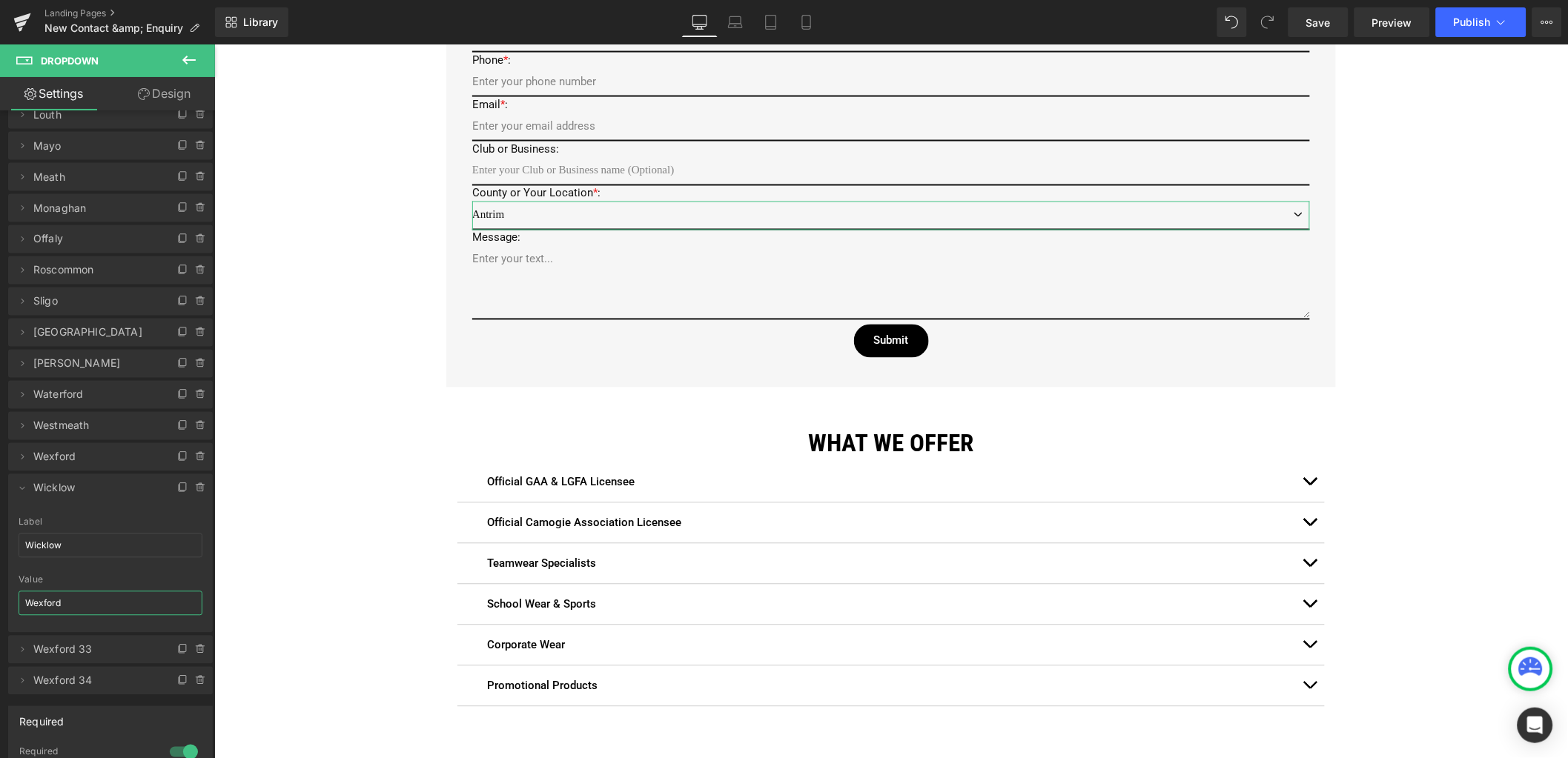
click at [0, 586] on html "You are previewing how the will restyle your page. You can not edit Elements in…" at bounding box center [784, 379] width 1568 height 758
paste input "icklow"
type input "Wicklow"
click at [18, 483] on icon at bounding box center [22, 488] width 11 height 11
click at [21, 516] on icon at bounding box center [22, 519] width 11 height 11
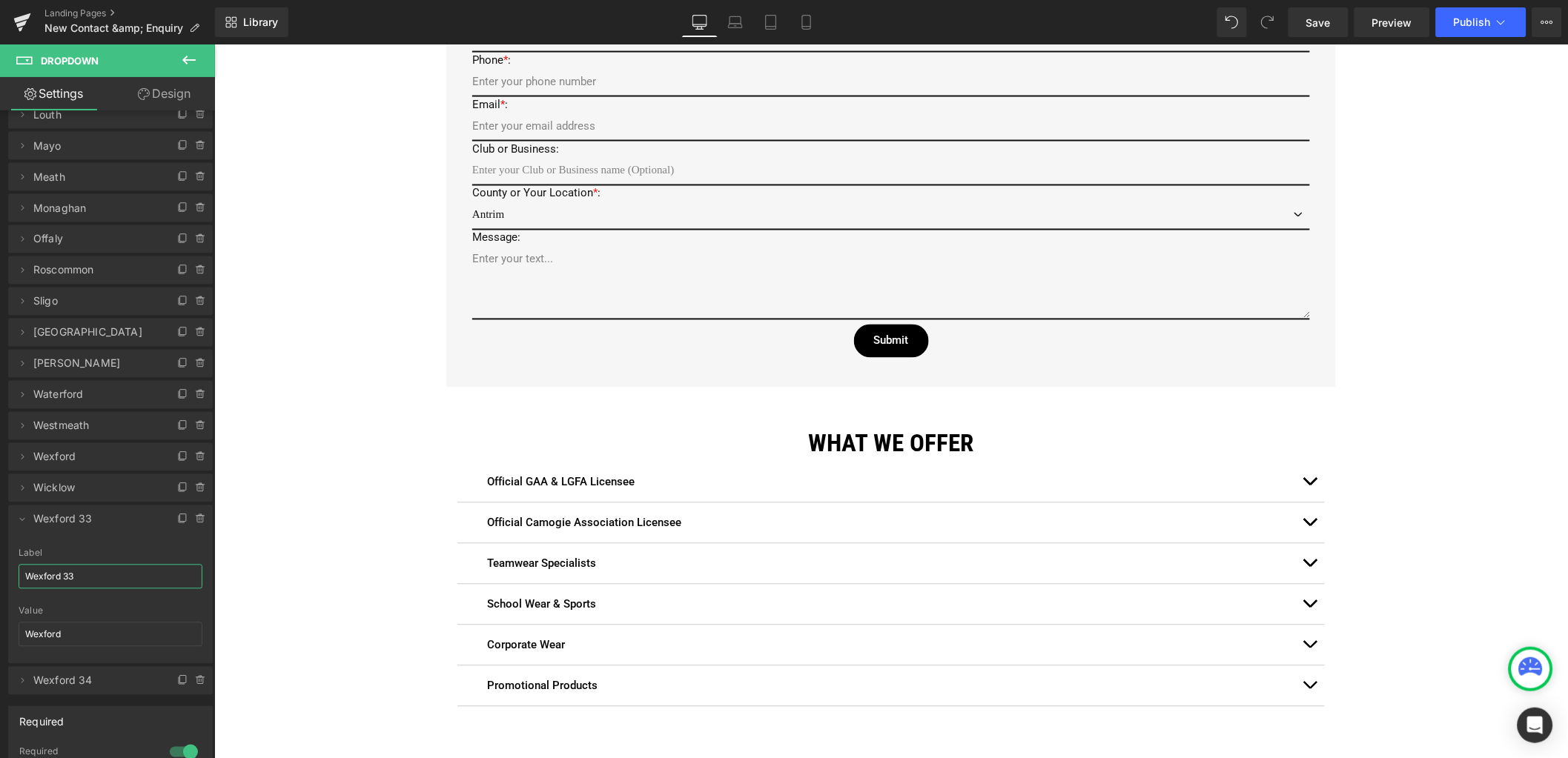
drag, startPoint x: 98, startPoint y: 575, endPoint x: -9, endPoint y: 559, distance: 108.2
click at [0, 559] on html "You are previewing how the will restyle your page. You can not edit Elements in…" at bounding box center [784, 379] width 1568 height 758
type input "Europe"
drag, startPoint x: 84, startPoint y: 631, endPoint x: -9, endPoint y: 627, distance: 93.1
click at [0, 627] on html "You are previewing how the will restyle your page. You can not edit Elements in…" at bounding box center [784, 379] width 1568 height 758
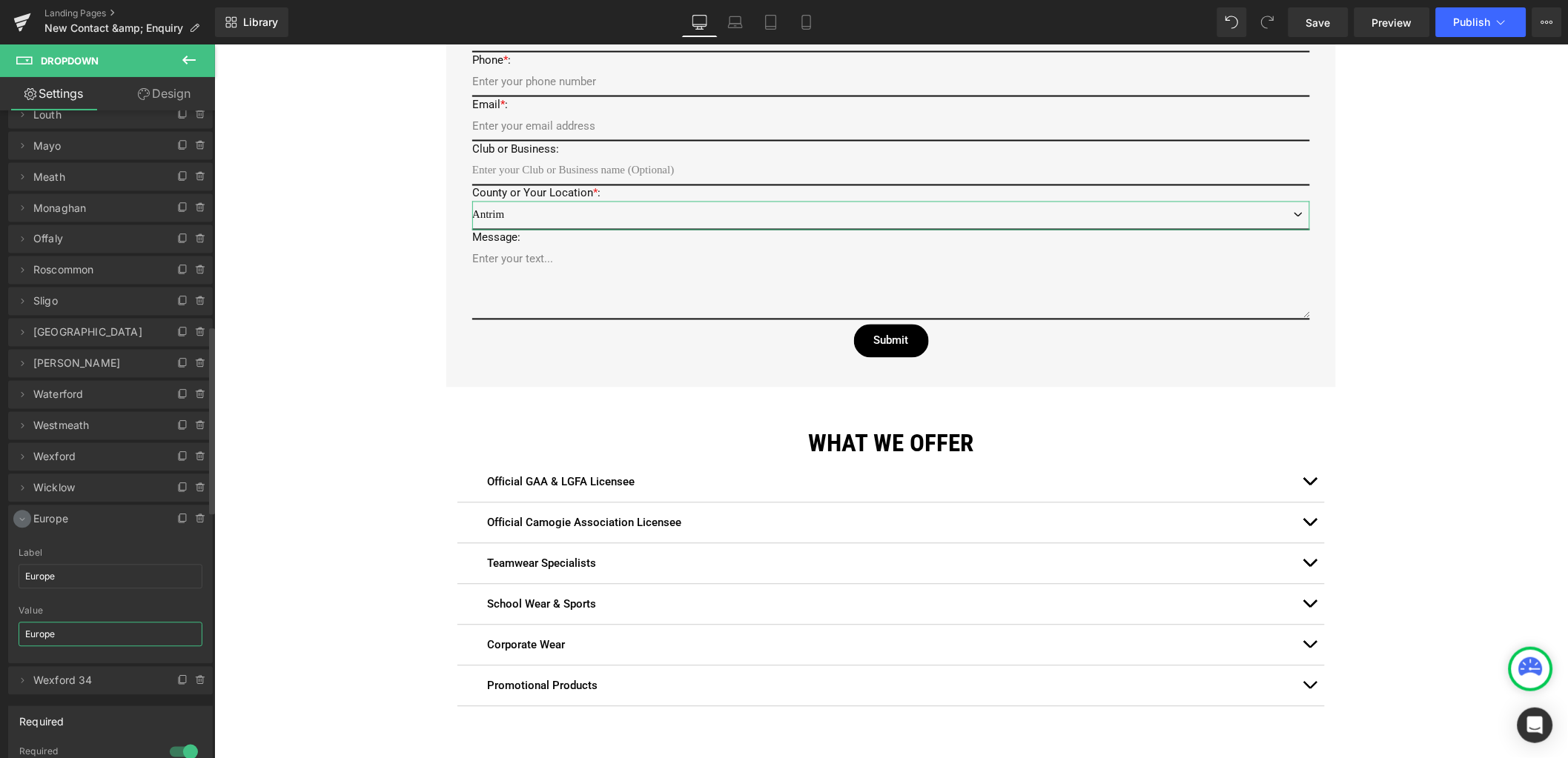
type input "Europe"
click at [21, 521] on icon at bounding box center [22, 519] width 11 height 11
click at [21, 548] on icon at bounding box center [22, 551] width 11 height 11
drag, startPoint x: 100, startPoint y: 607, endPoint x: -37, endPoint y: 585, distance: 138.8
click at [0, 585] on html "You are previewing how the will restyle your page. You can not edit Elements in…" at bounding box center [784, 379] width 1568 height 758
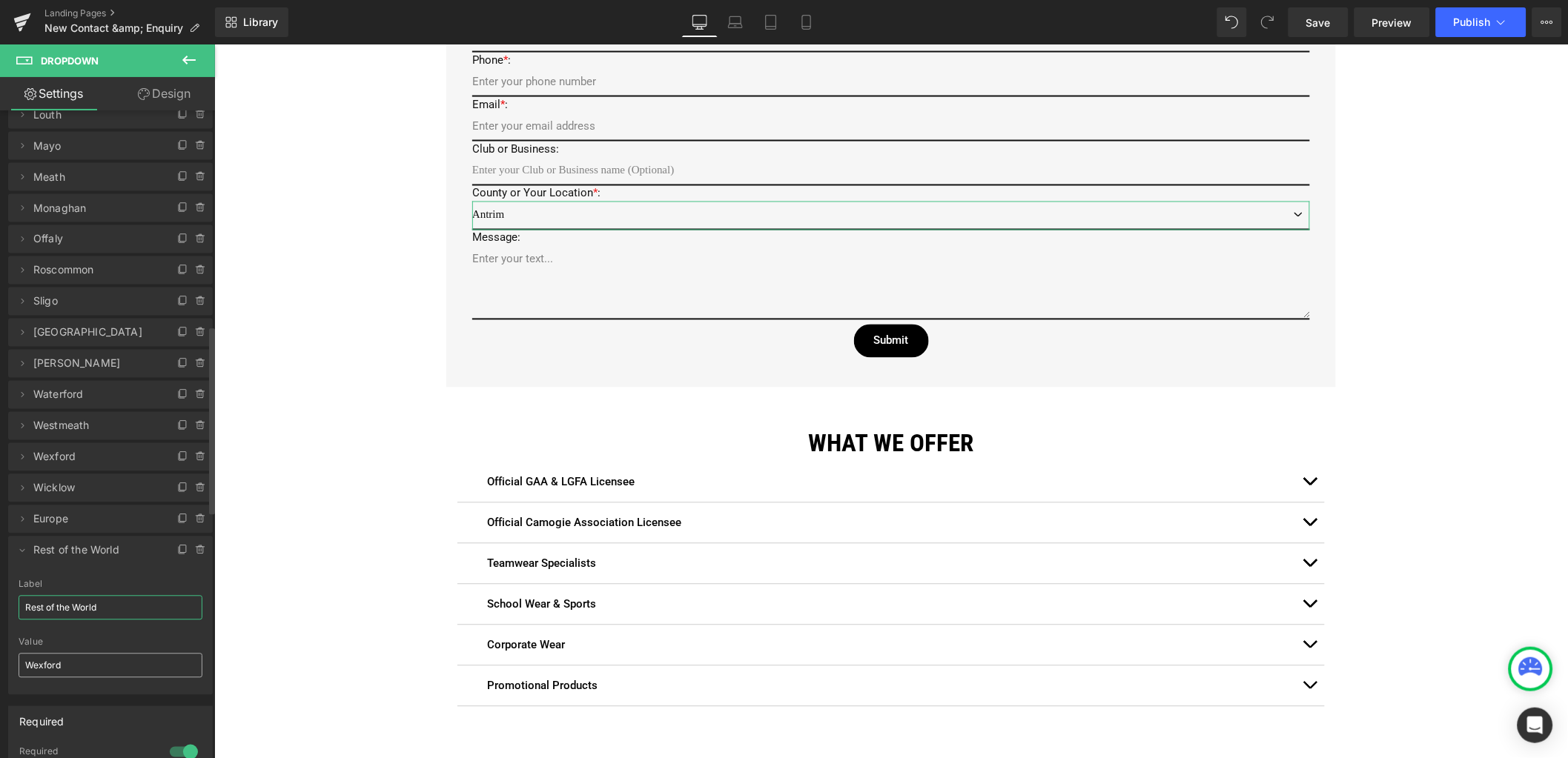
type input "Rest of the World"
drag, startPoint x: 71, startPoint y: 661, endPoint x: -39, endPoint y: 651, distance: 110.5
click at [0, 651] on html "You are previewing how the will restyle your page. You can not edit Elements in…" at bounding box center [784, 379] width 1568 height 758
type input "Rest of the World"
click at [18, 552] on icon at bounding box center [22, 551] width 11 height 11
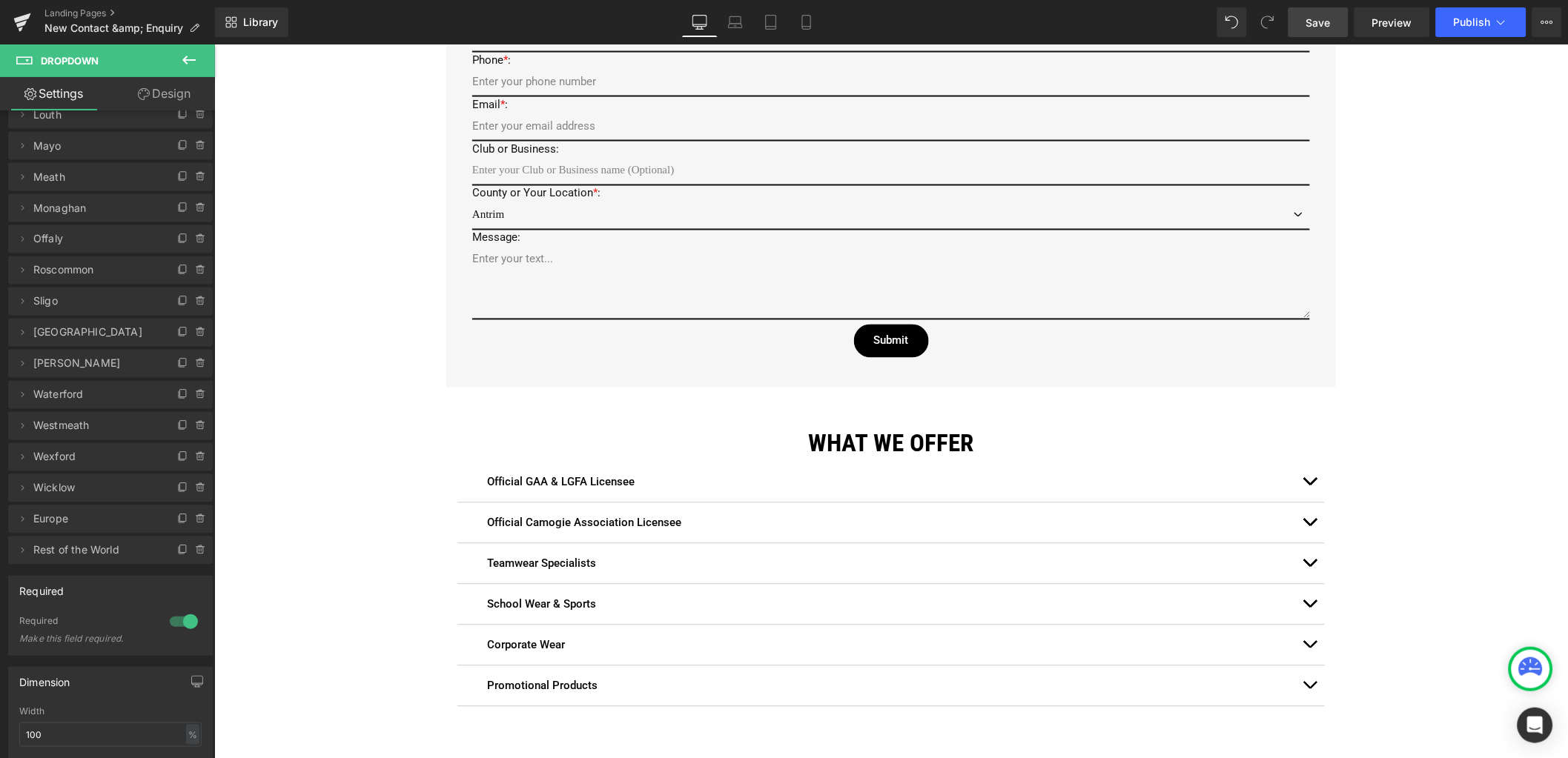
click at [1326, 20] on span "Save" at bounding box center [1318, 23] width 25 height 15
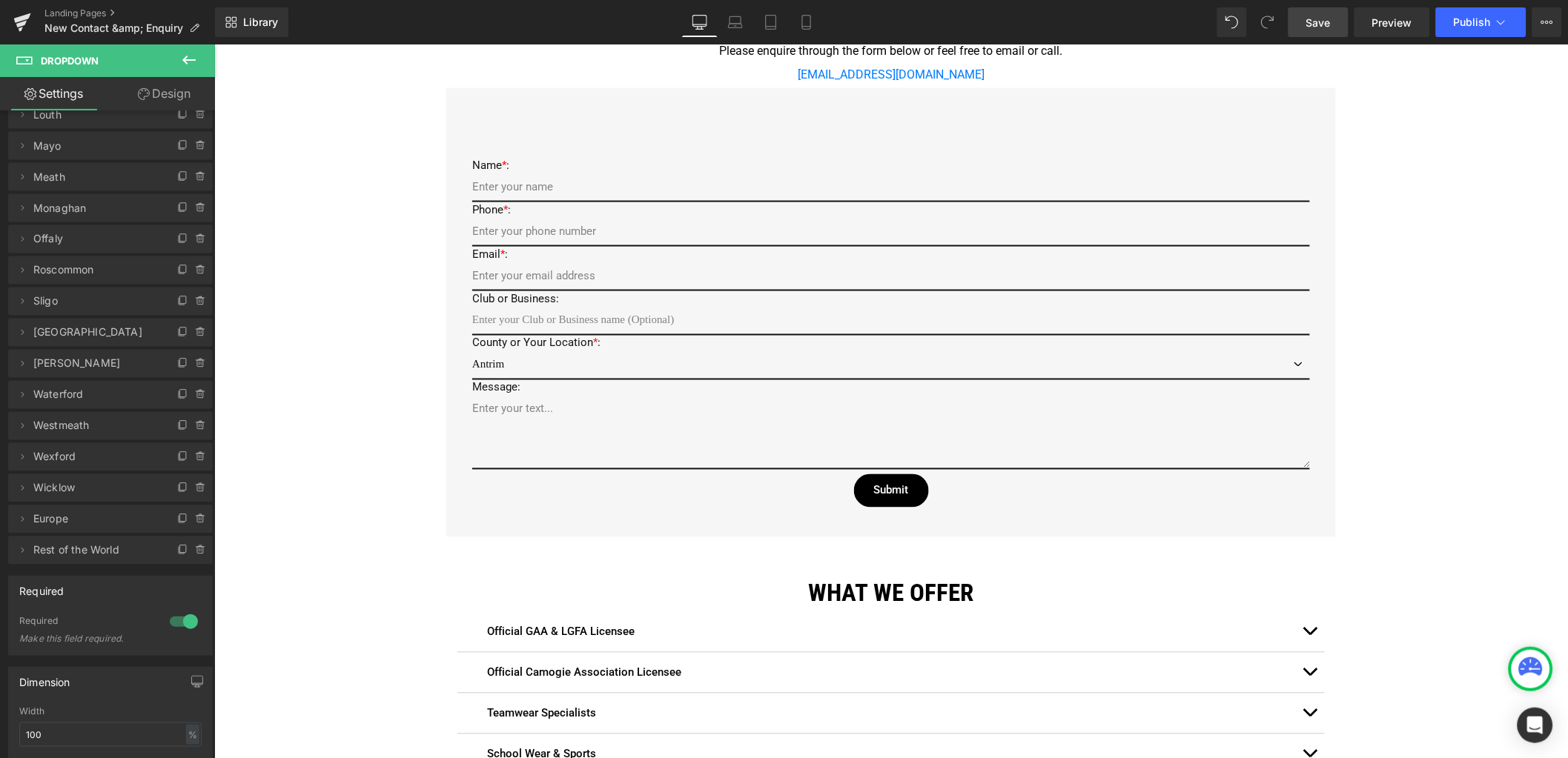
scroll to position [555, 0]
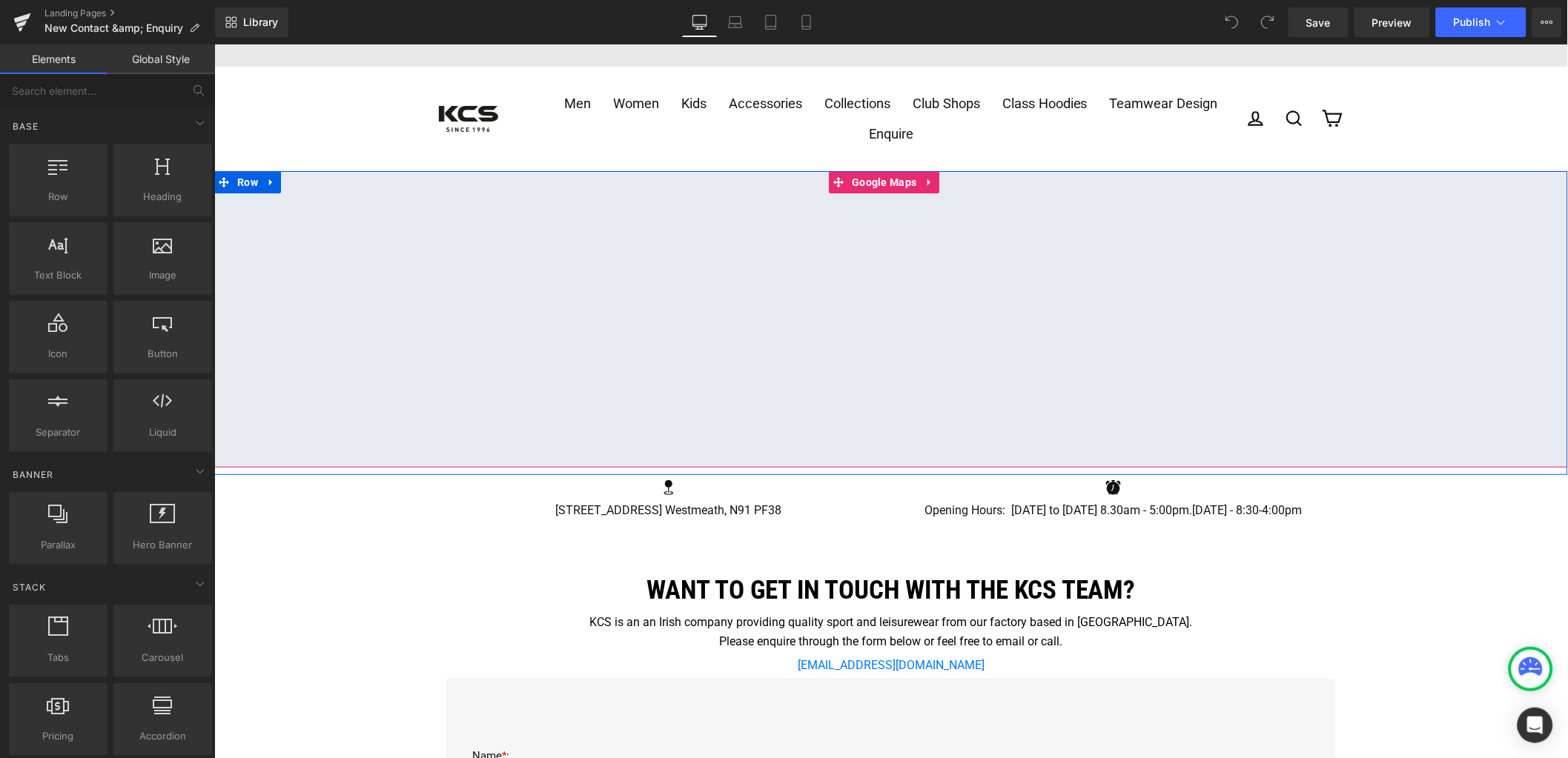
scroll to position [370, 0]
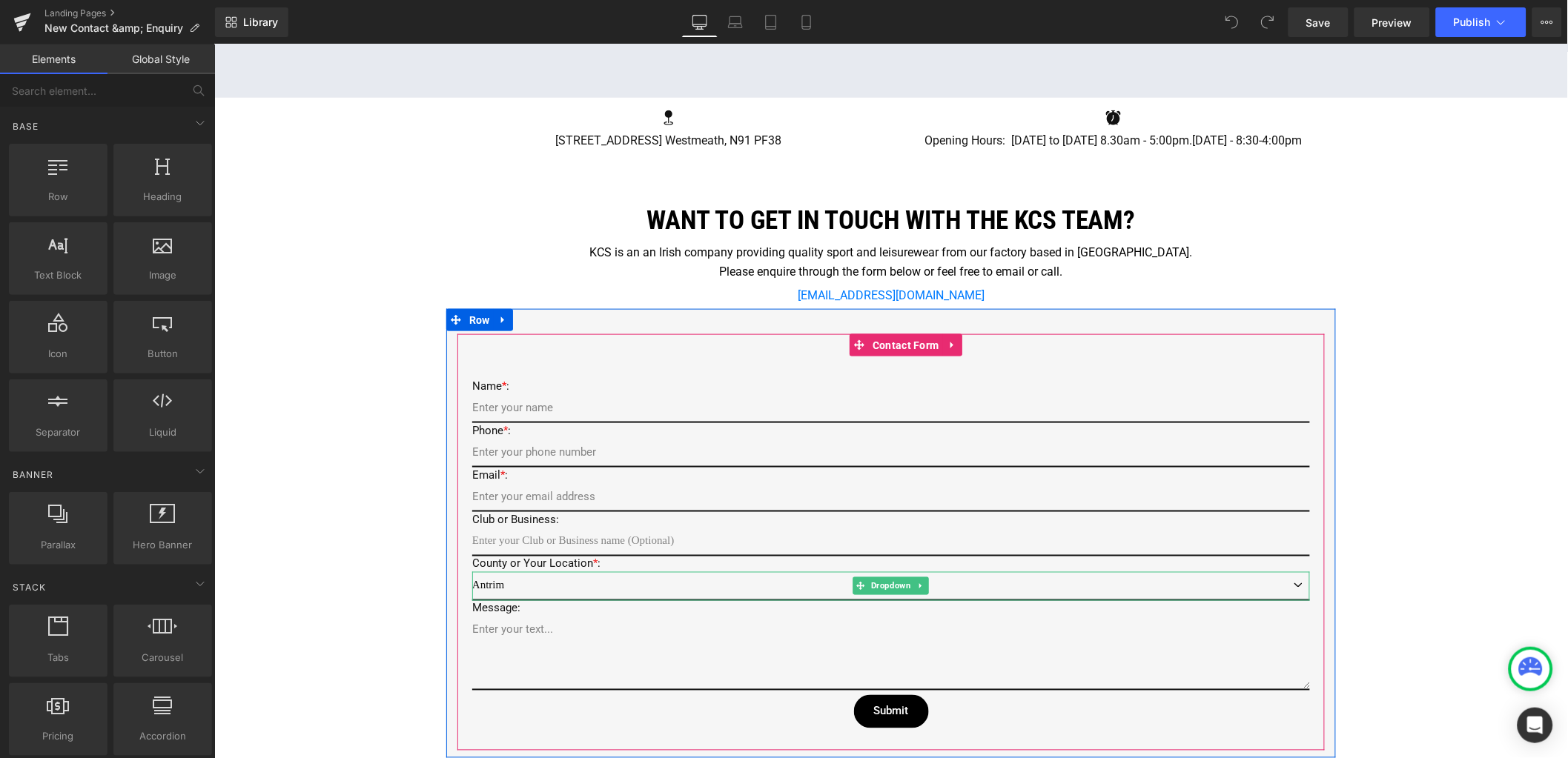
click at [506, 581] on select "Antrim Armagh Carlow Cavan [GEOGRAPHIC_DATA] [GEOGRAPHIC_DATA] [GEOGRAPHIC_DATA…" at bounding box center [890, 586] width 838 height 29
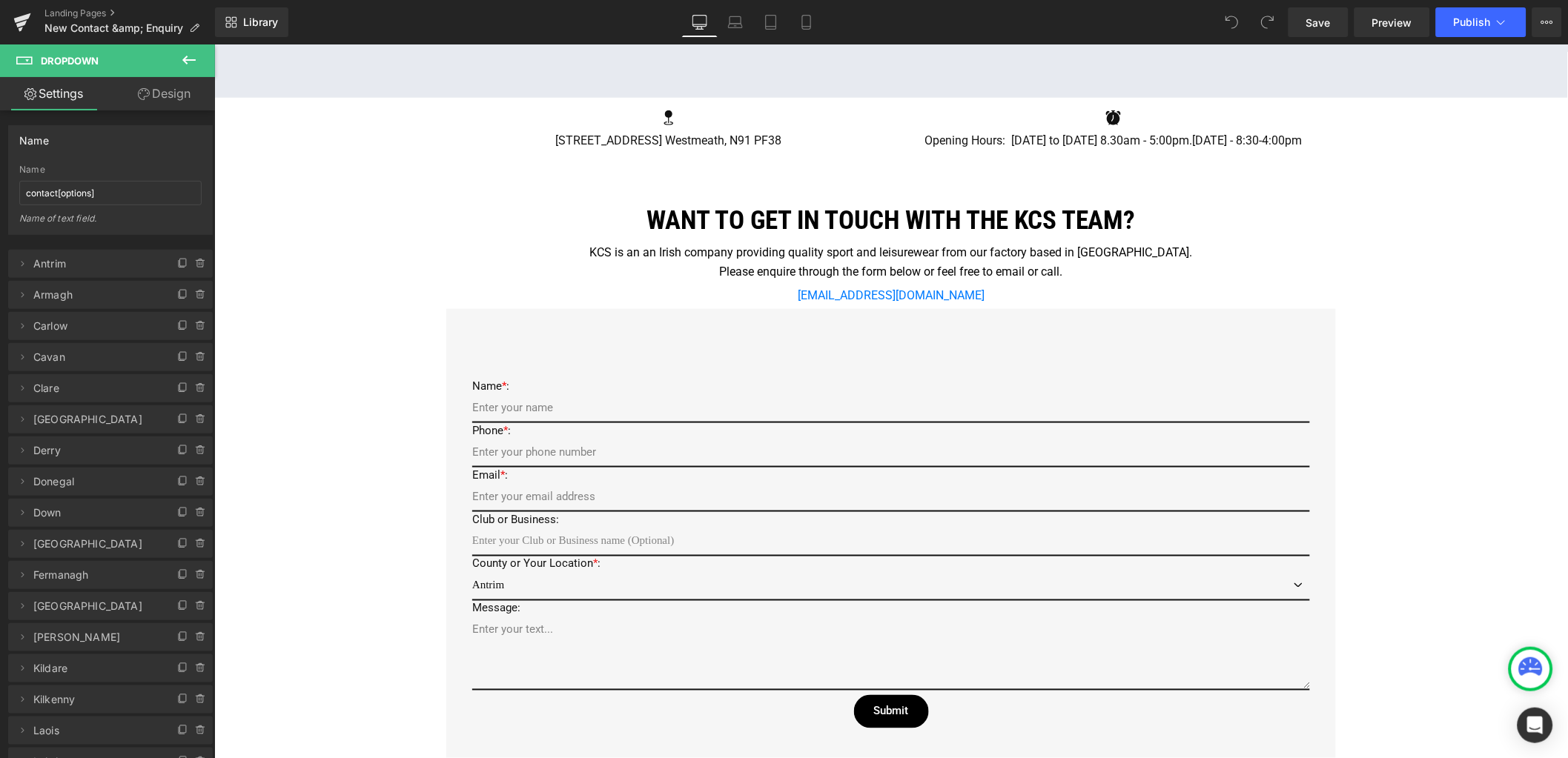
click at [289, 562] on div "Google Maps Row Icon [STREET_ADDRESS] [GEOGRAPHIC_DATA] Text Block Icon Opening…" at bounding box center [890, 570] width 1354 height 1539
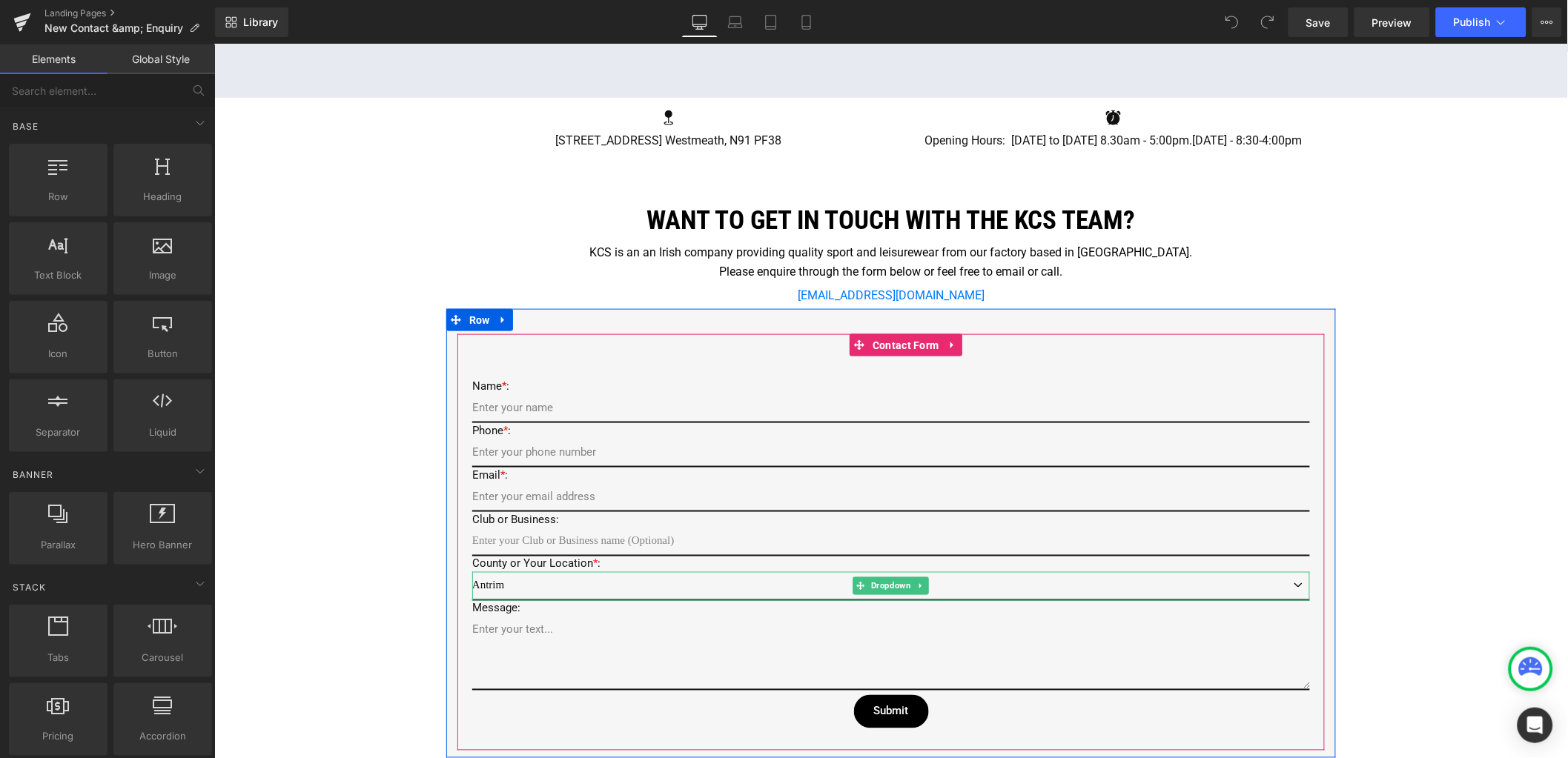
click at [487, 582] on select "Antrim Armagh Carlow Cavan [GEOGRAPHIC_DATA] [GEOGRAPHIC_DATA] [GEOGRAPHIC_DATA…" at bounding box center [890, 586] width 838 height 29
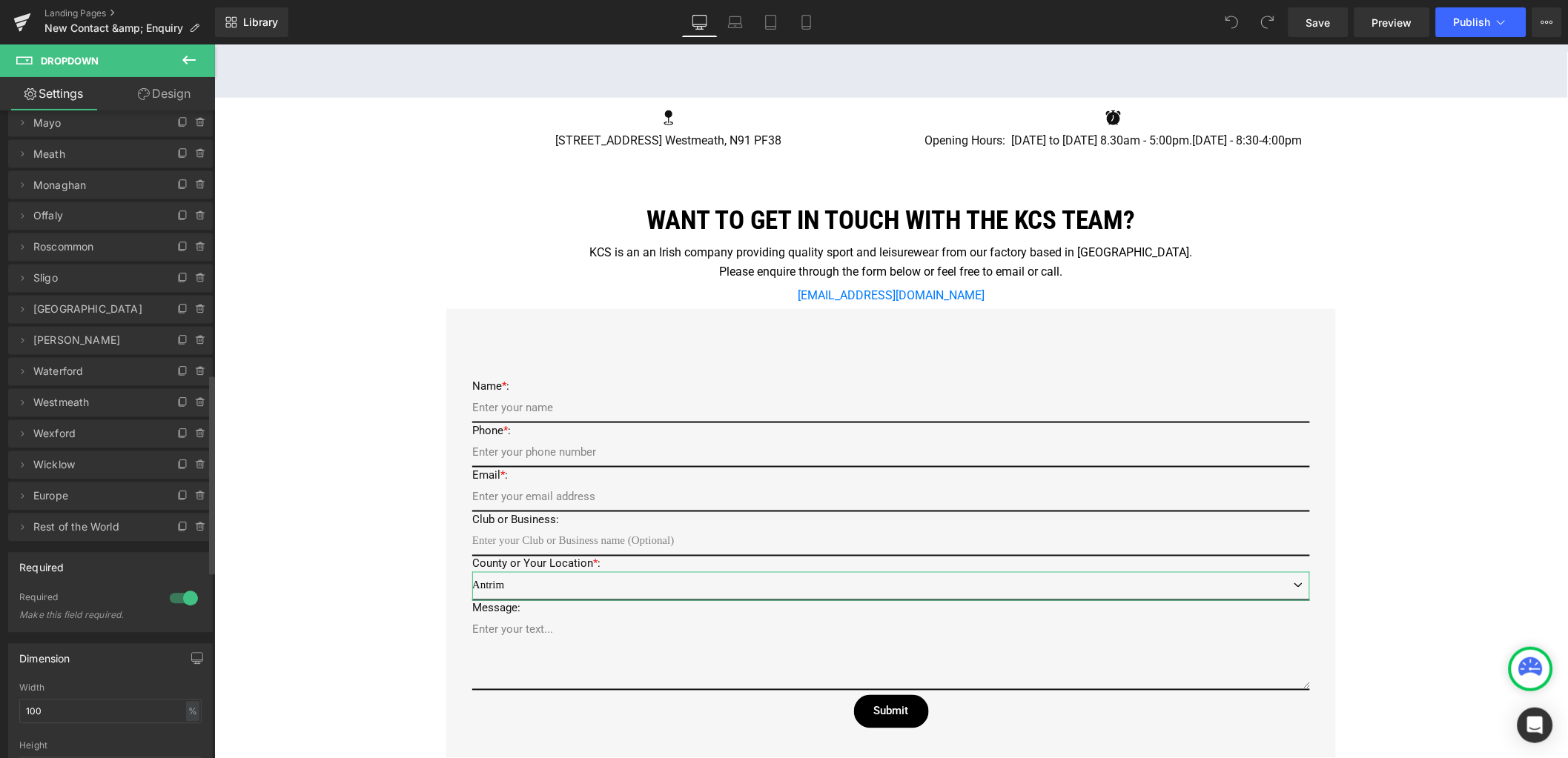
scroll to position [741, 0]
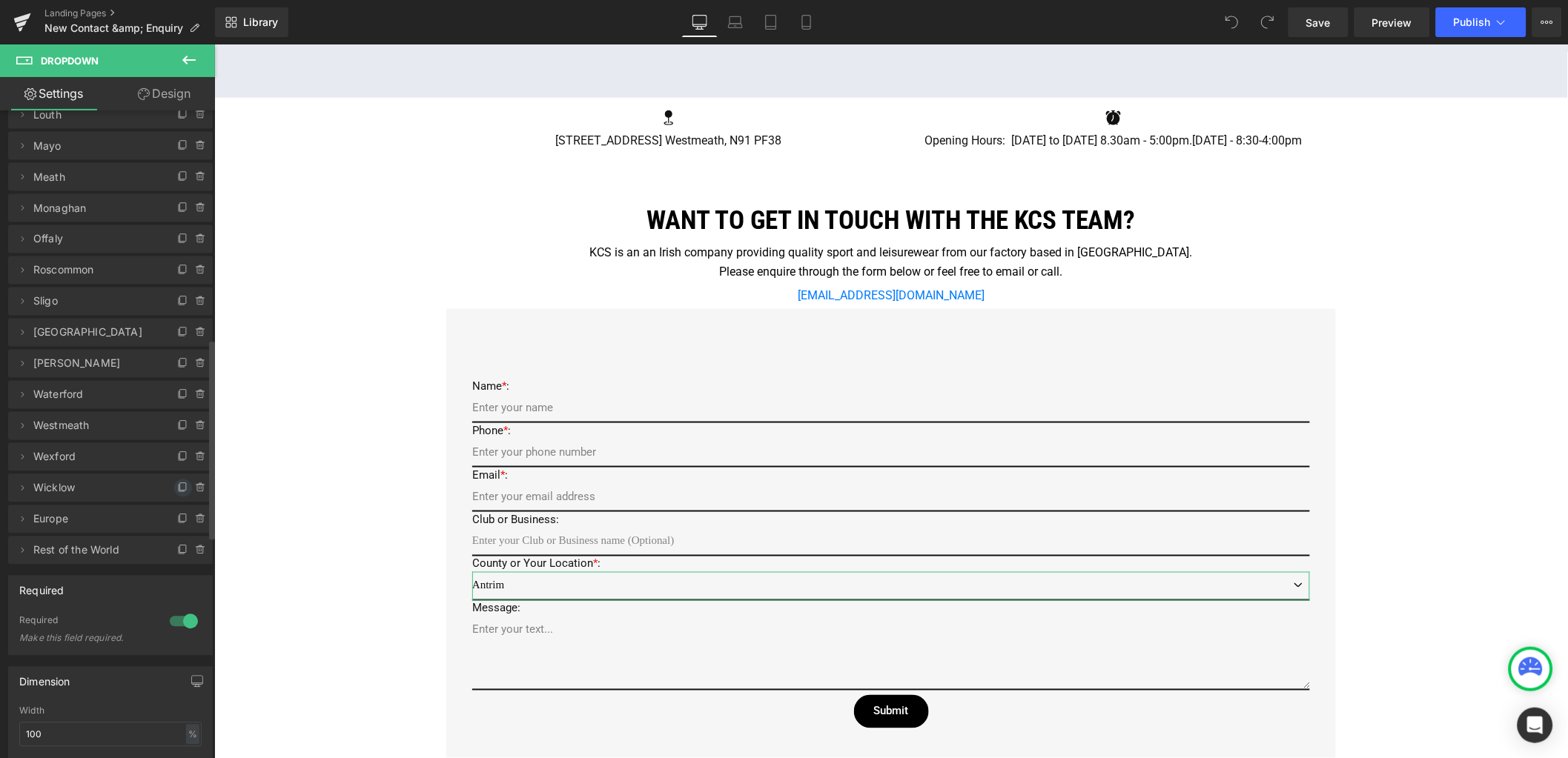
click at [177, 487] on icon at bounding box center [183, 488] width 11 height 11
click at [25, 522] on icon at bounding box center [22, 519] width 11 height 11
drag, startPoint x: 85, startPoint y: 575, endPoint x: -15, endPoint y: 569, distance: 100.2
click at [0, 569] on html "You are previewing how the will restyle your page. You can not edit Elements in…" at bounding box center [784, 379] width 1568 height 758
drag, startPoint x: 105, startPoint y: 575, endPoint x: -4, endPoint y: 573, distance: 109.0
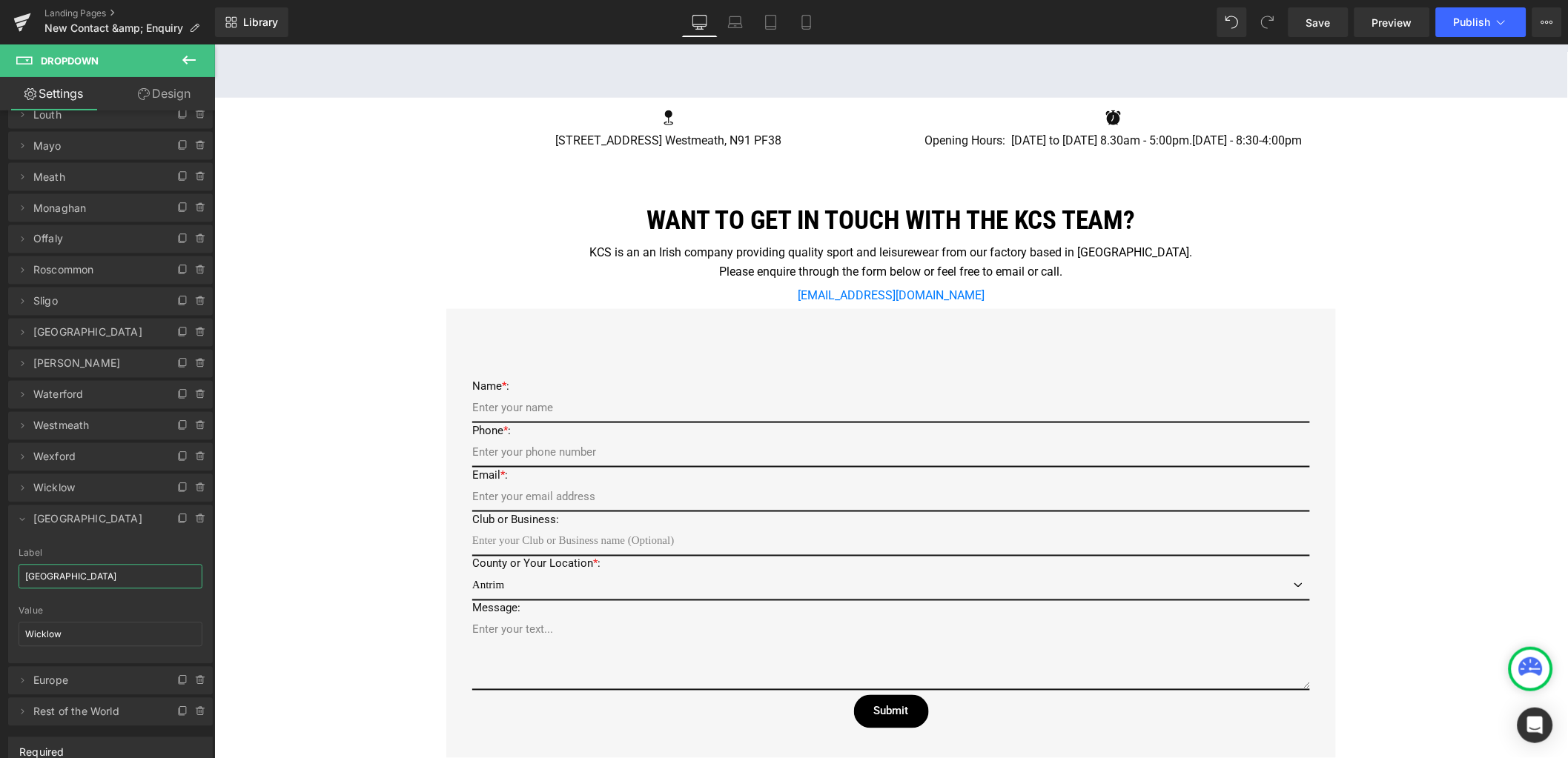
click at [0, 573] on html "You are previewing how the will restyle your page. You can not edit Elements in…" at bounding box center [784, 379] width 1568 height 758
type input "[GEOGRAPHIC_DATA]"
drag, startPoint x: 68, startPoint y: 634, endPoint x: -9, endPoint y: 626, distance: 77.4
click at [0, 626] on html "You are previewing how the will restyle your page. You can not edit Elements in…" at bounding box center [784, 379] width 1568 height 758
paste input "[GEOGRAPHIC_DATA]"
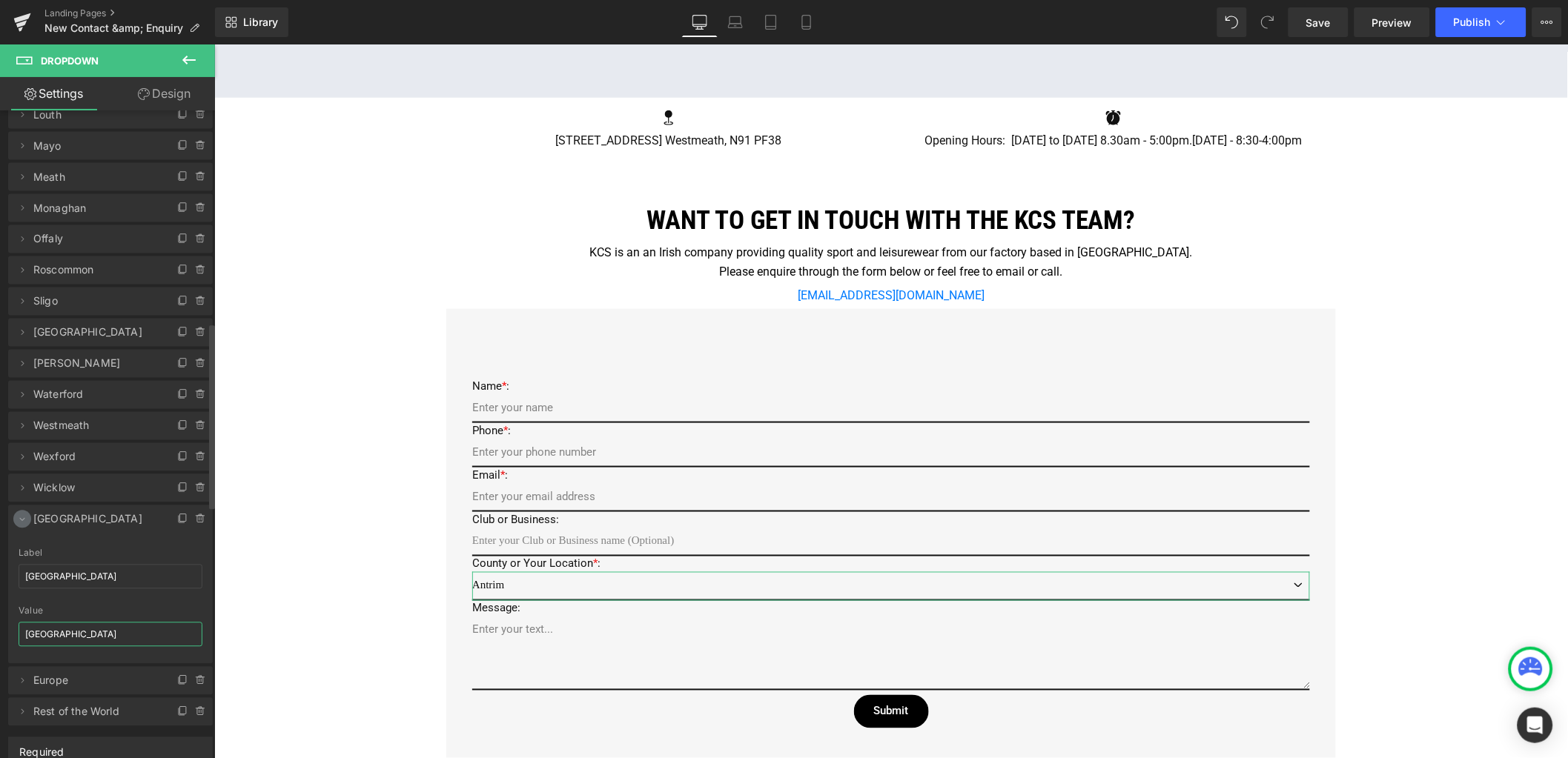
type input "[GEOGRAPHIC_DATA]"
click at [18, 520] on icon at bounding box center [22, 519] width 11 height 11
click at [1313, 26] on span "Save" at bounding box center [1318, 23] width 25 height 15
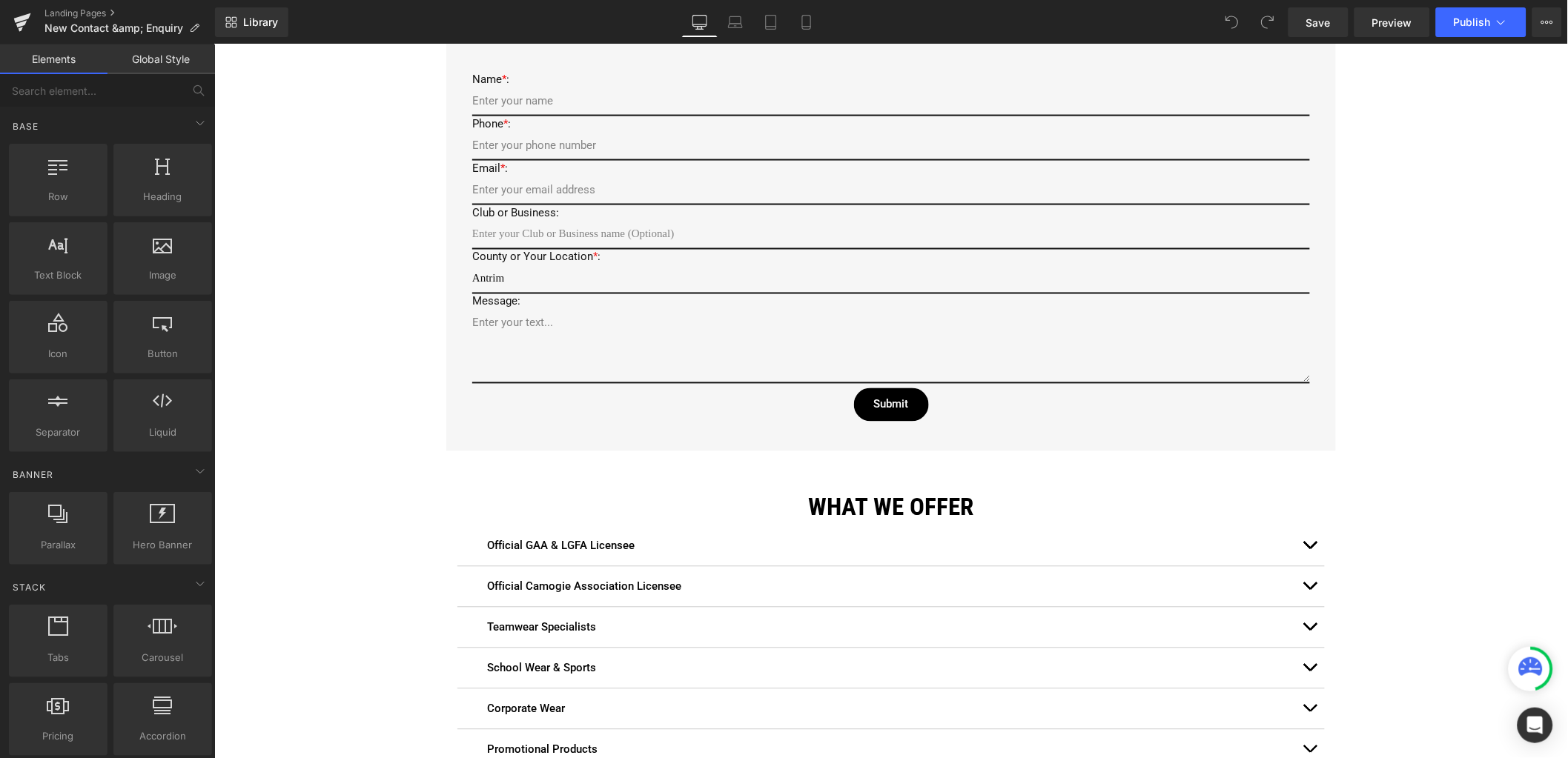
scroll to position [741, 0]
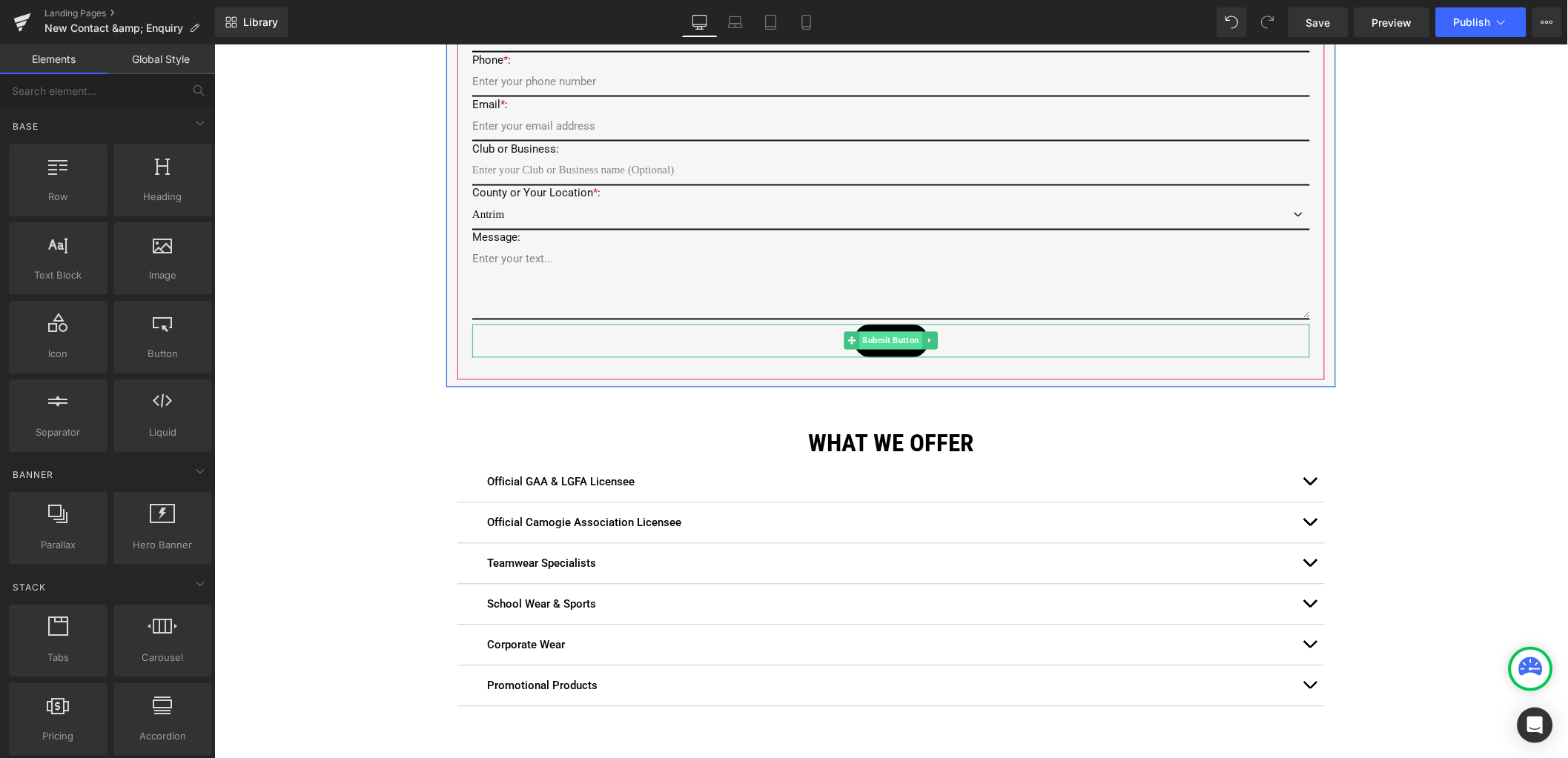
click at [886, 336] on span "Submit Button" at bounding box center [891, 340] width 63 height 18
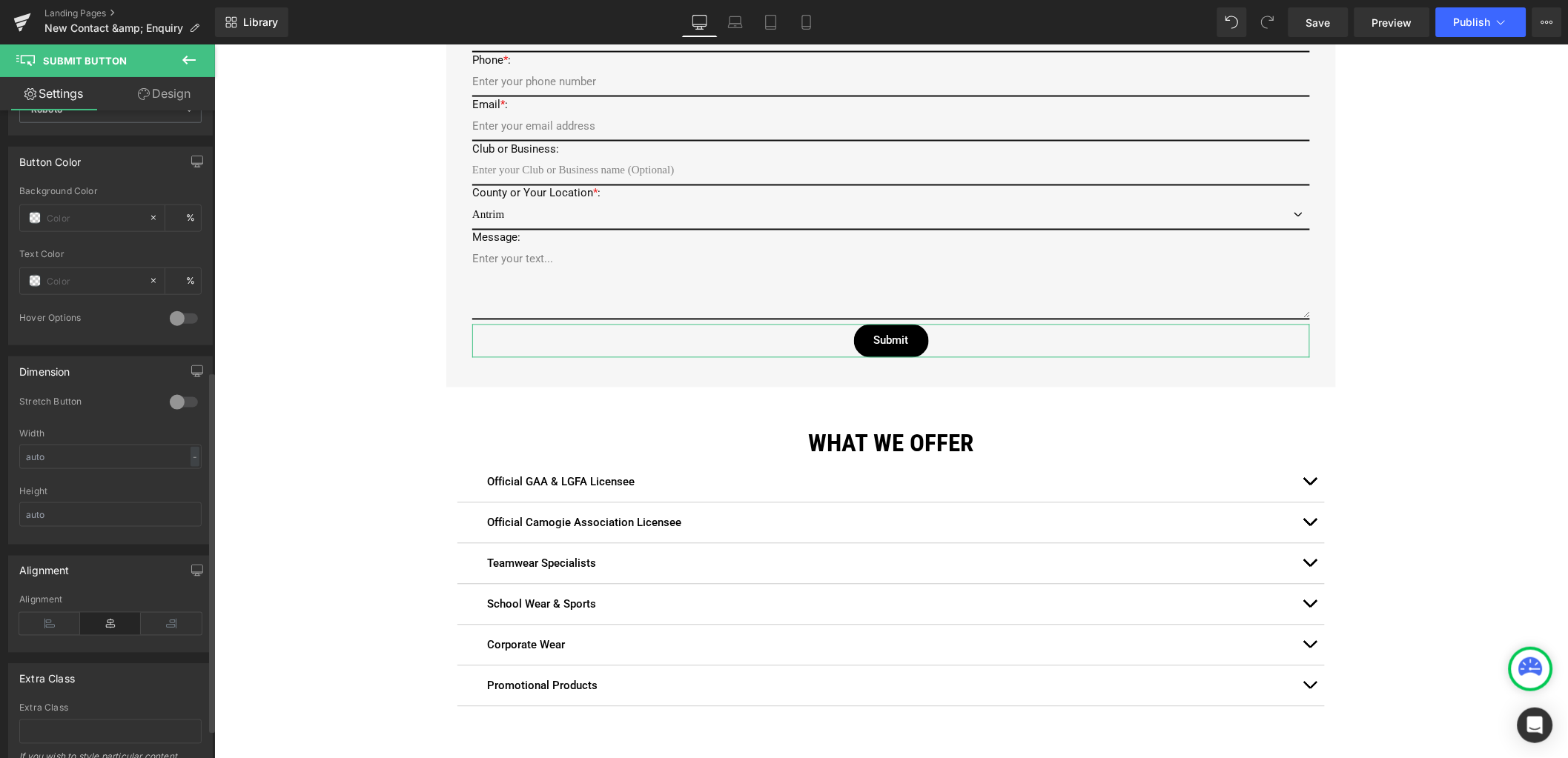
scroll to position [518, 0]
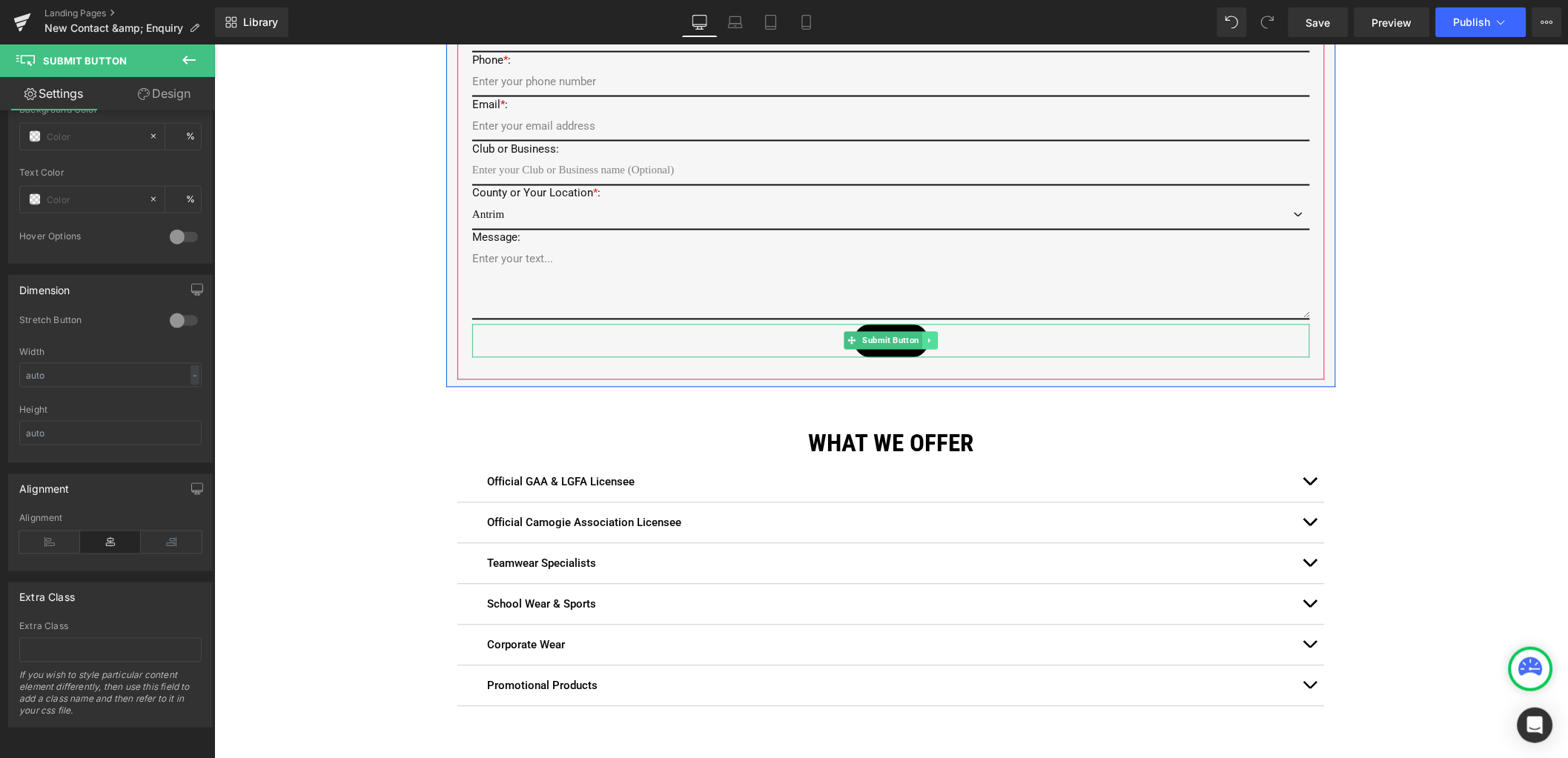
click at [926, 336] on icon at bounding box center [929, 339] width 9 height 9
click at [949, 339] on link at bounding box center [953, 340] width 15 height 18
click at [871, 332] on span "Submit Button" at bounding box center [891, 340] width 63 height 18
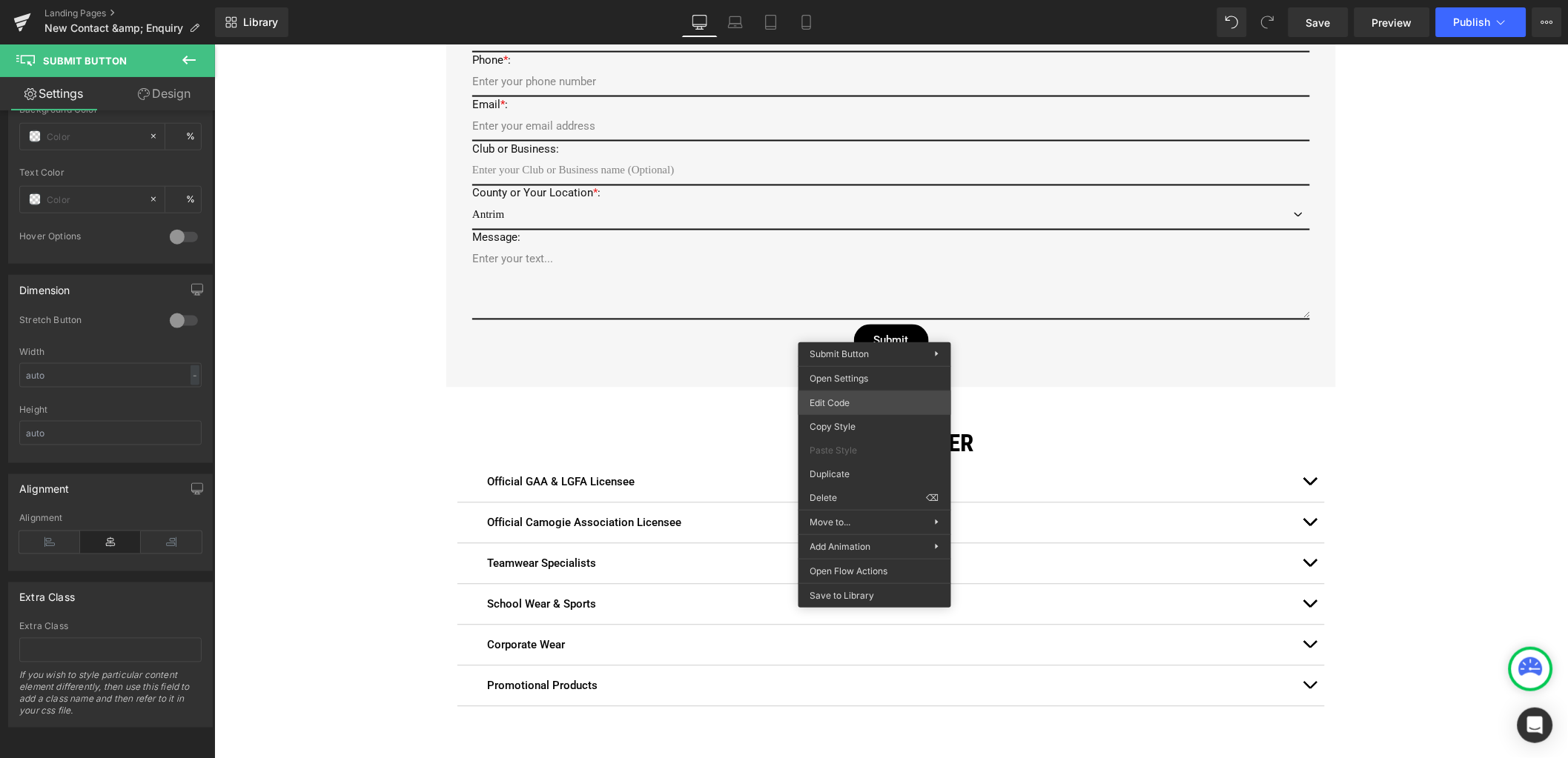
click at [856, 0] on div "Submit Button You are previewing how the will restyle your page. You can not ed…" at bounding box center [784, 0] width 1568 height 0
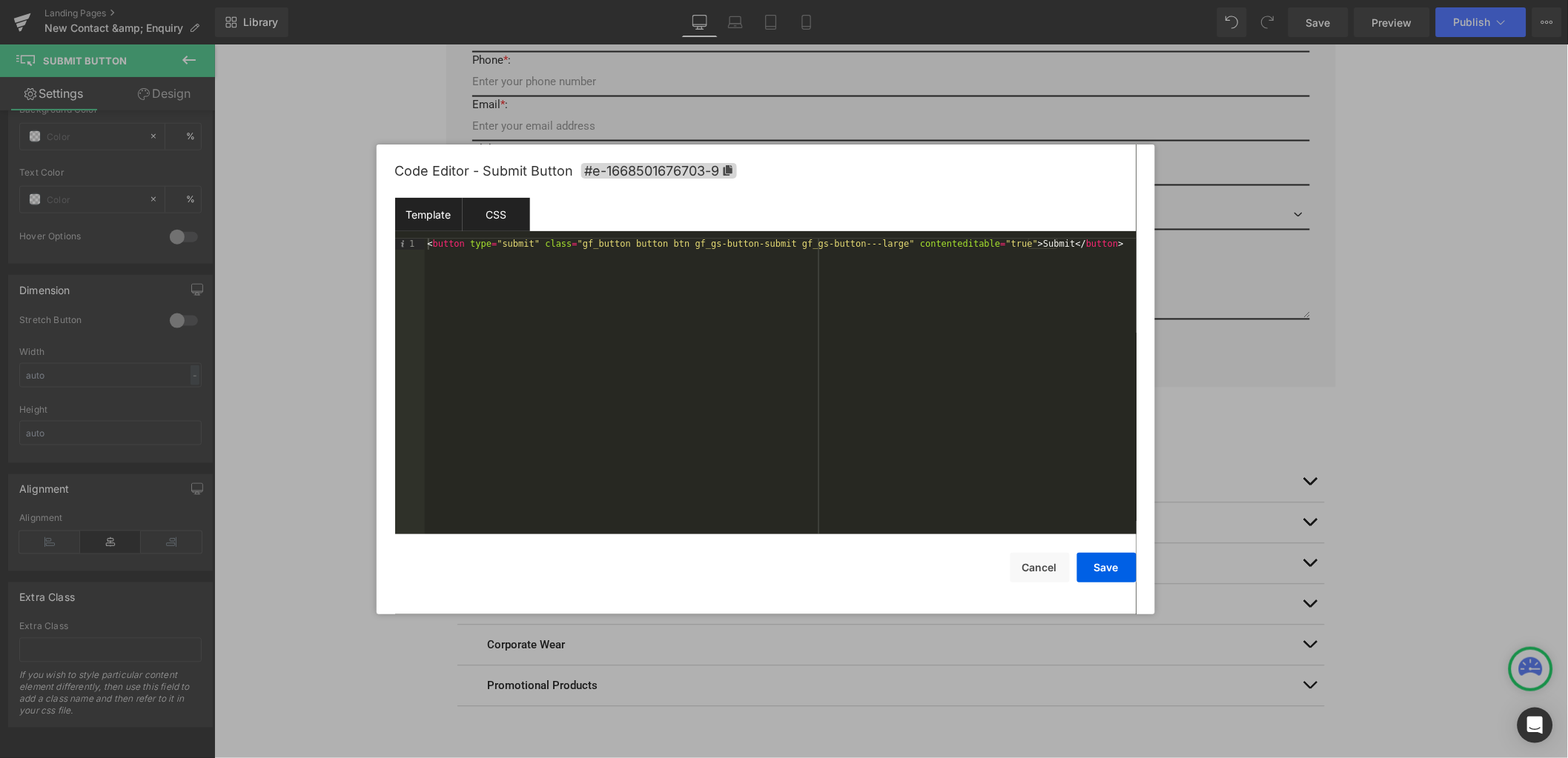
click at [510, 223] on div "CSS" at bounding box center [496, 214] width 68 height 33
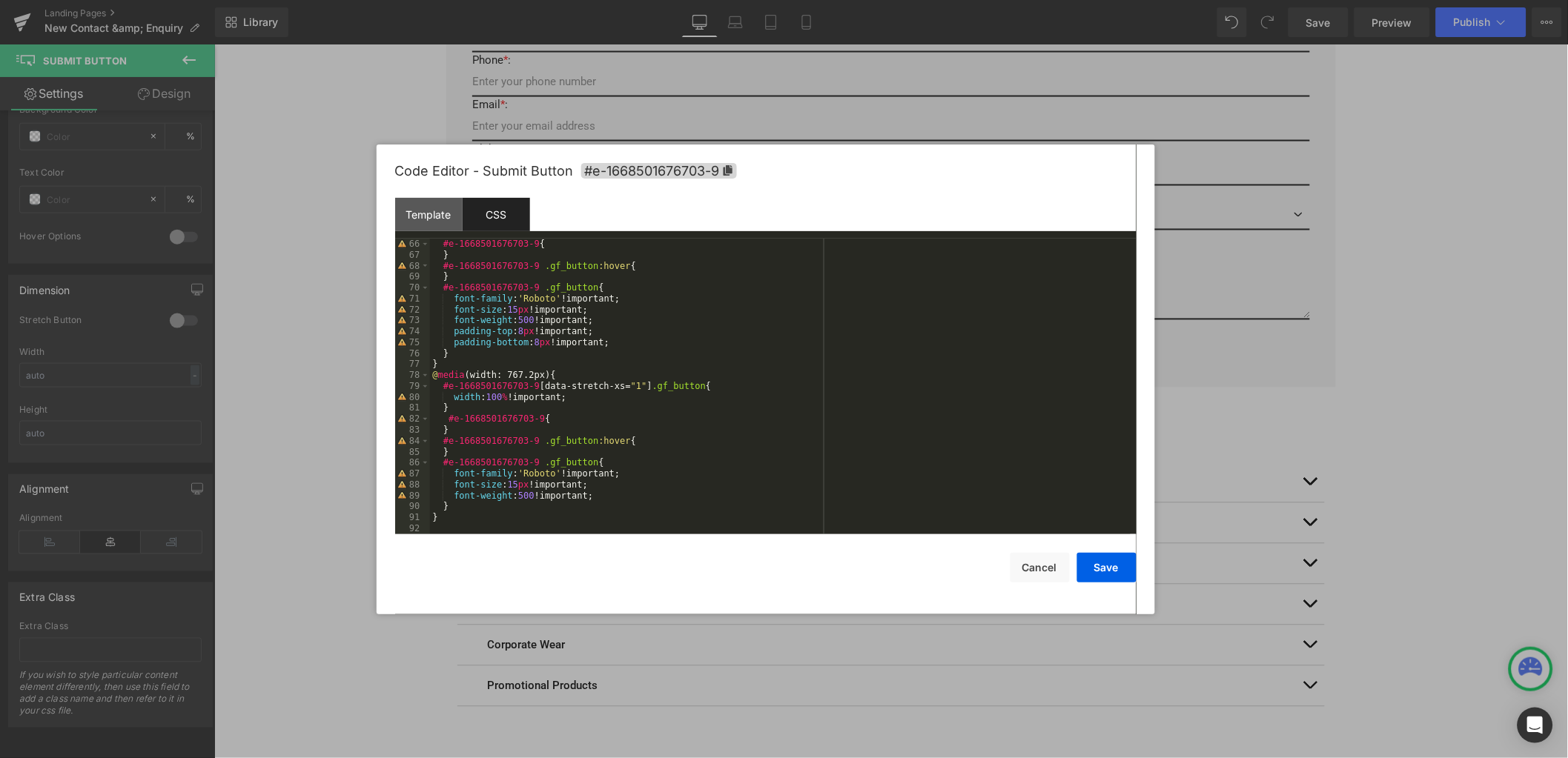
scroll to position [711, 0]
click at [432, 223] on div "Template" at bounding box center [428, 214] width 68 height 33
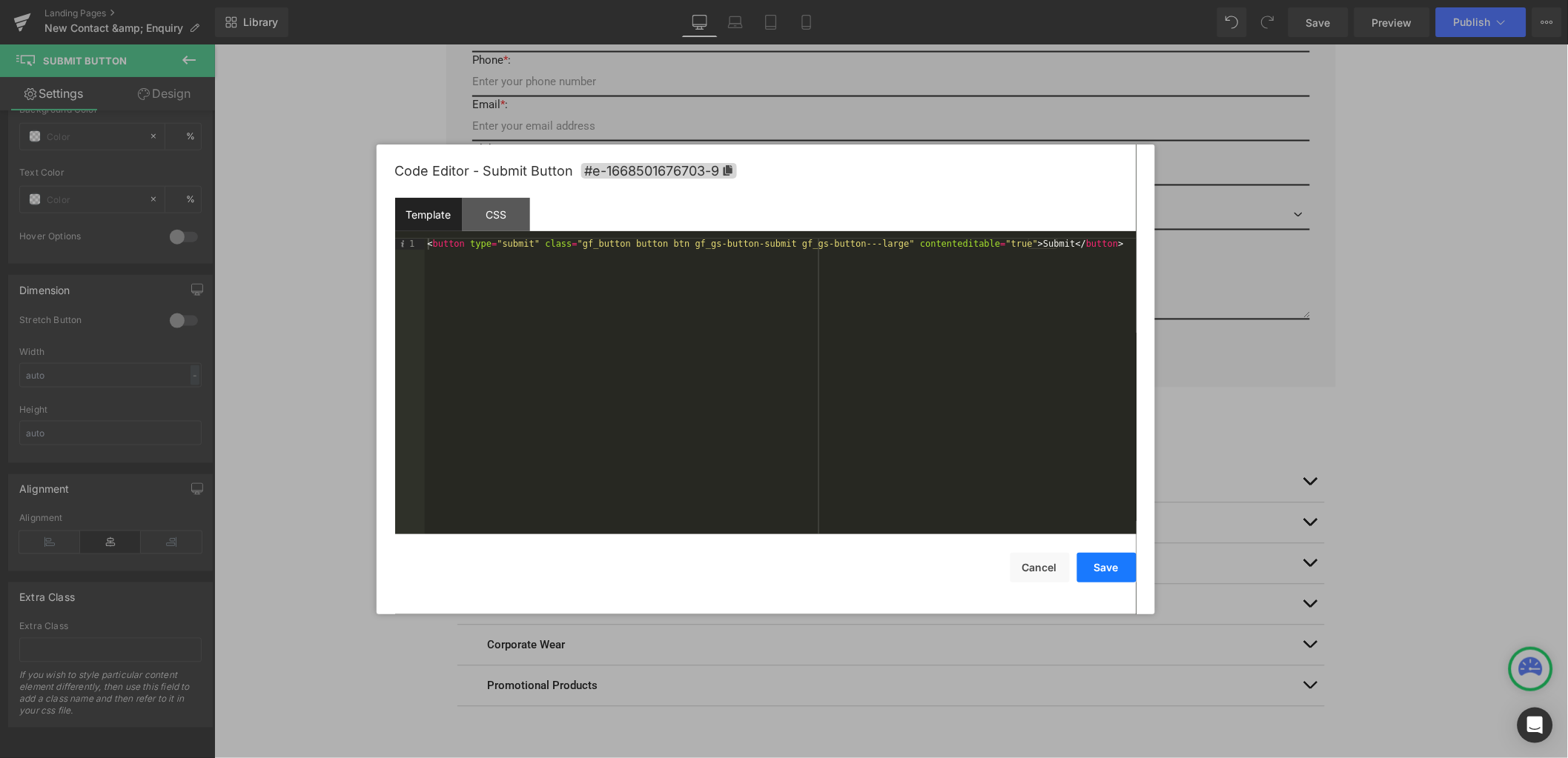
click at [1092, 570] on button "Save" at bounding box center [1107, 567] width 59 height 30
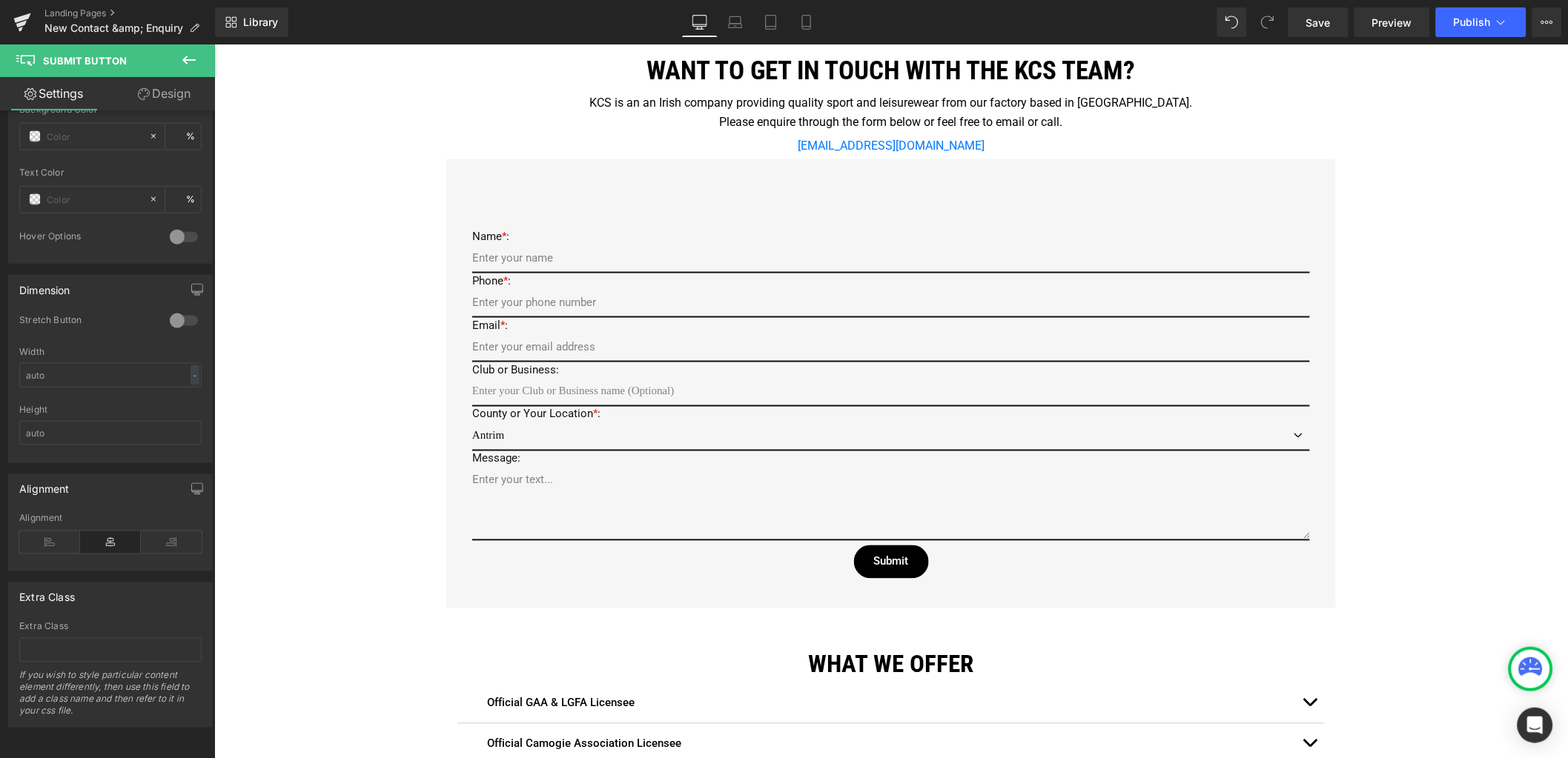
scroll to position [555, 0]
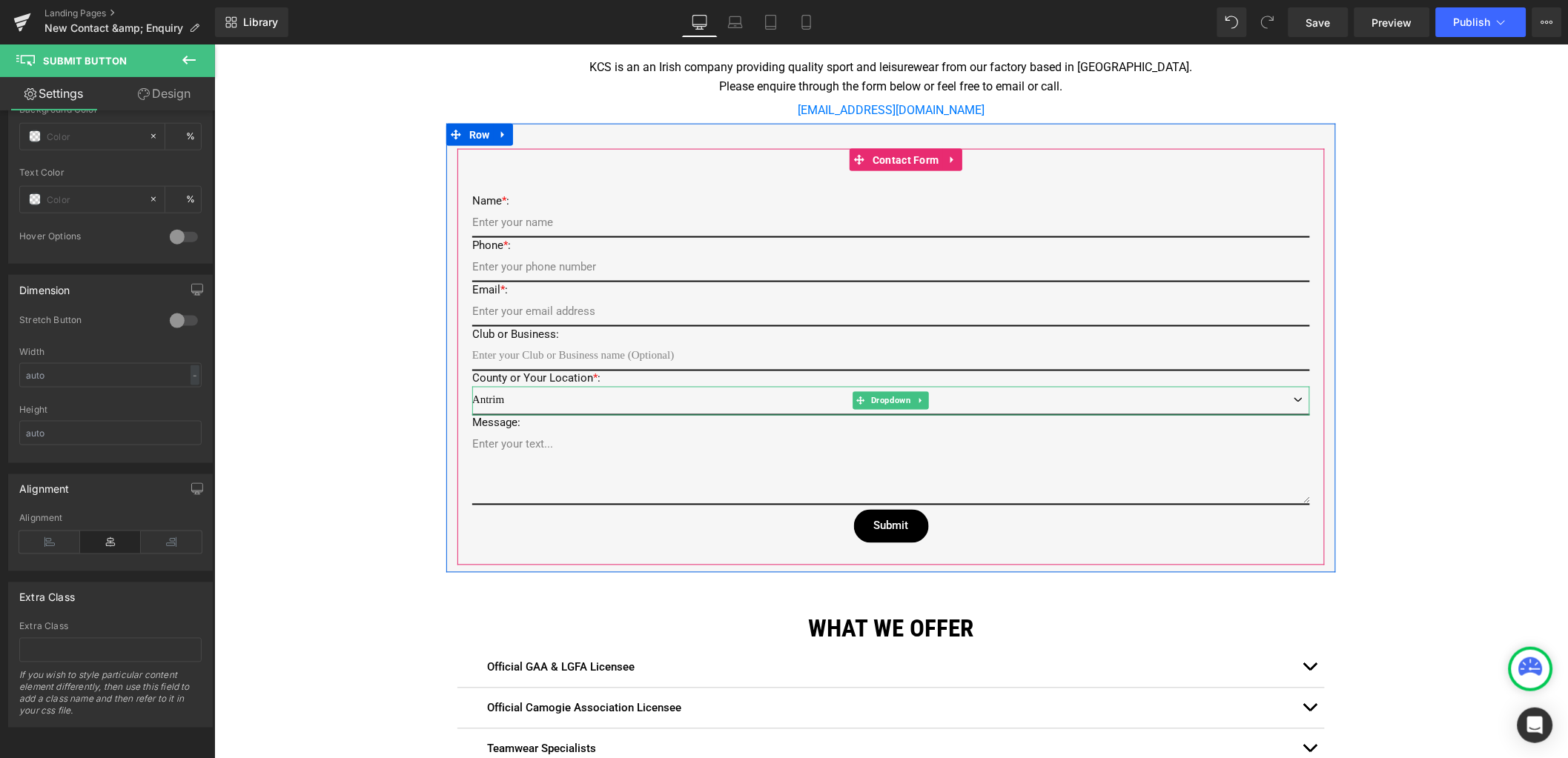
click at [1290, 399] on select "Antrim Armagh Carlow Cavan [GEOGRAPHIC_DATA] [GEOGRAPHIC_DATA] [GEOGRAPHIC_DATA…" at bounding box center [890, 401] width 838 height 29
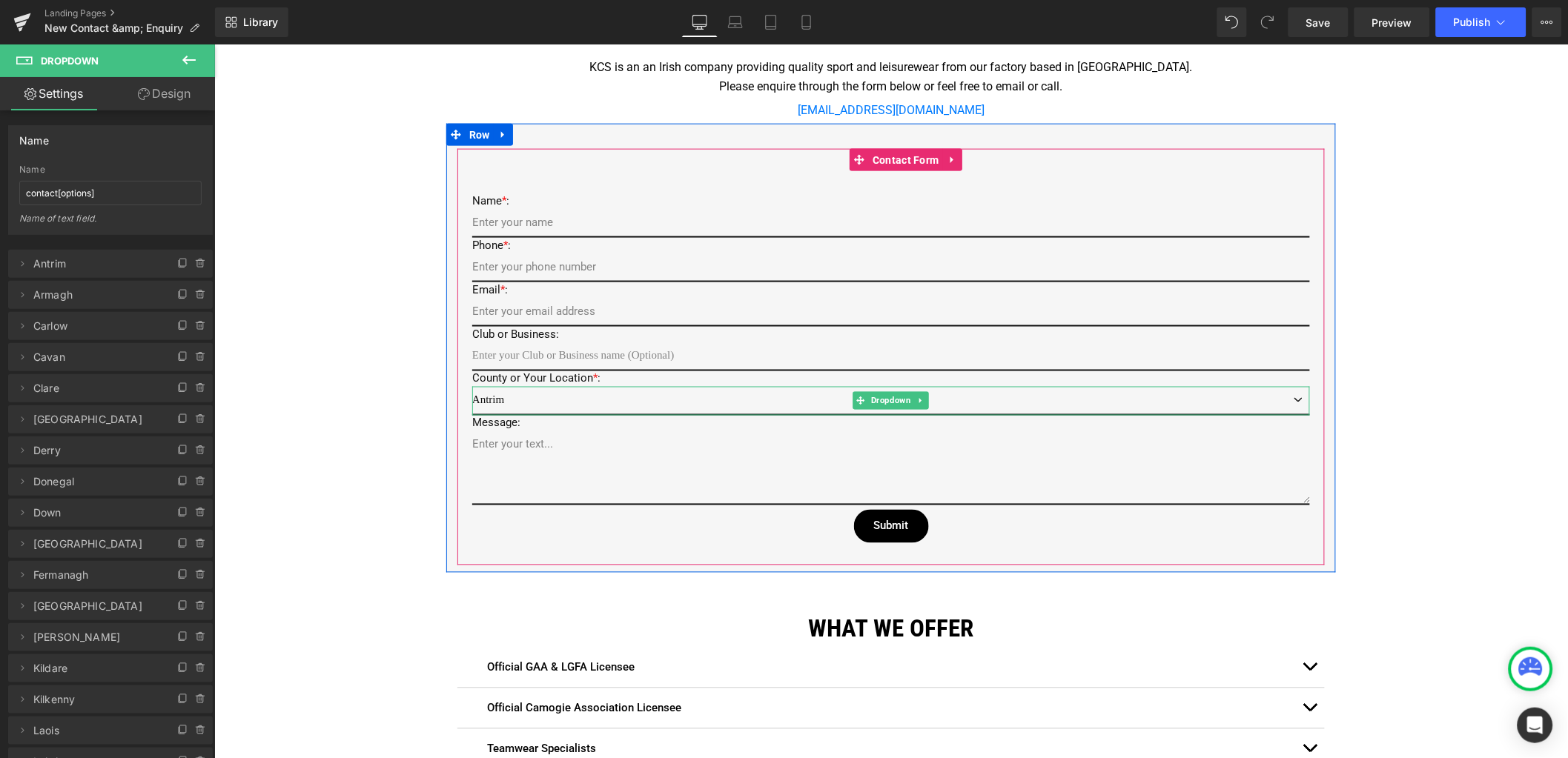
click at [1290, 399] on select "Antrim Armagh Carlow Cavan [GEOGRAPHIC_DATA] [GEOGRAPHIC_DATA] [GEOGRAPHIC_DATA…" at bounding box center [890, 401] width 838 height 29
click at [505, 395] on select "Antrim Armagh Carlow Cavan [GEOGRAPHIC_DATA] [GEOGRAPHIC_DATA] [GEOGRAPHIC_DATA…" at bounding box center [890, 401] width 838 height 29
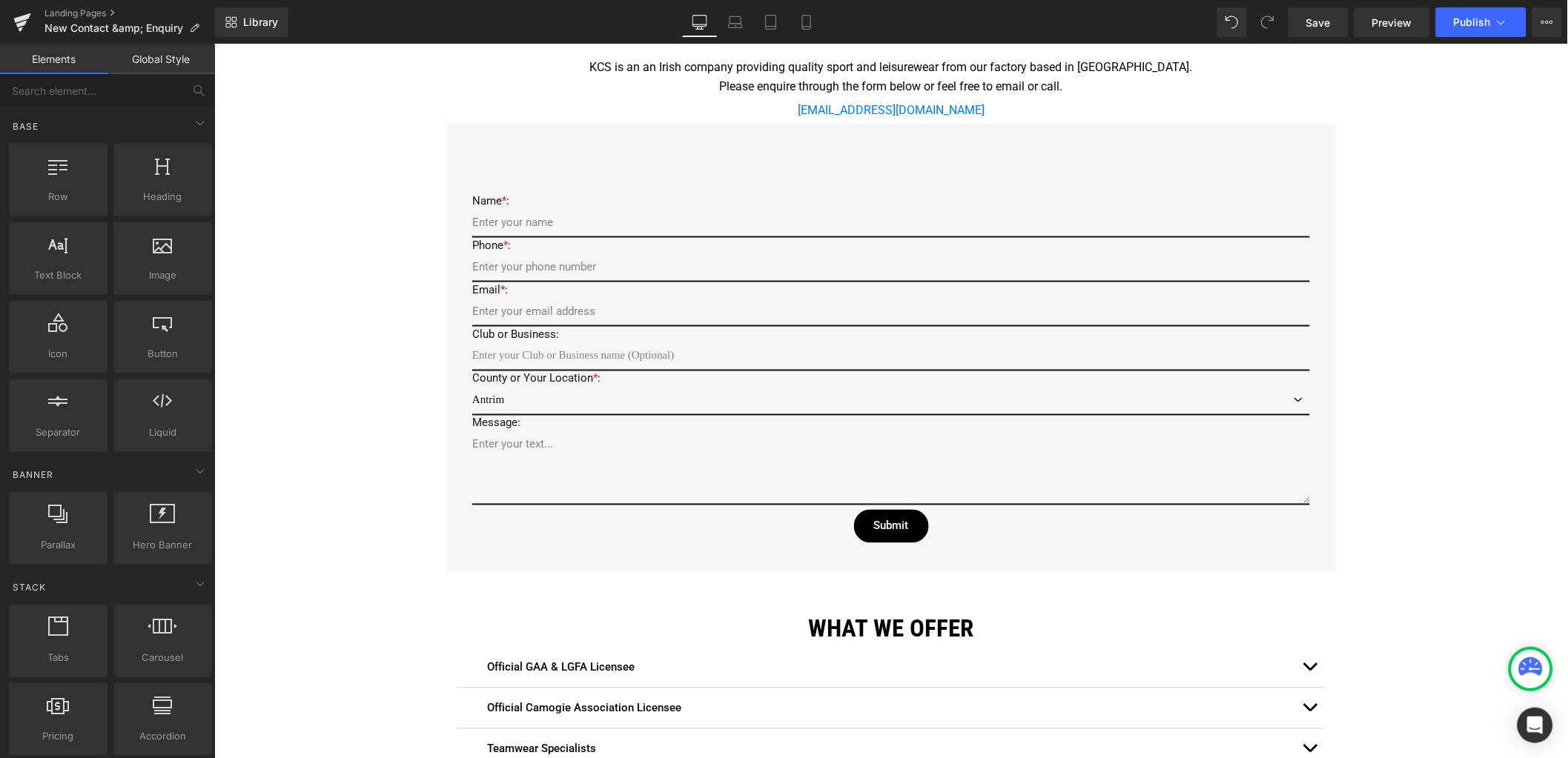
click at [335, 418] on div "Google Maps Row Icon [STREET_ADDRESS] [GEOGRAPHIC_DATA] Text Block Icon Opening…" at bounding box center [890, 385] width 1354 height 1539
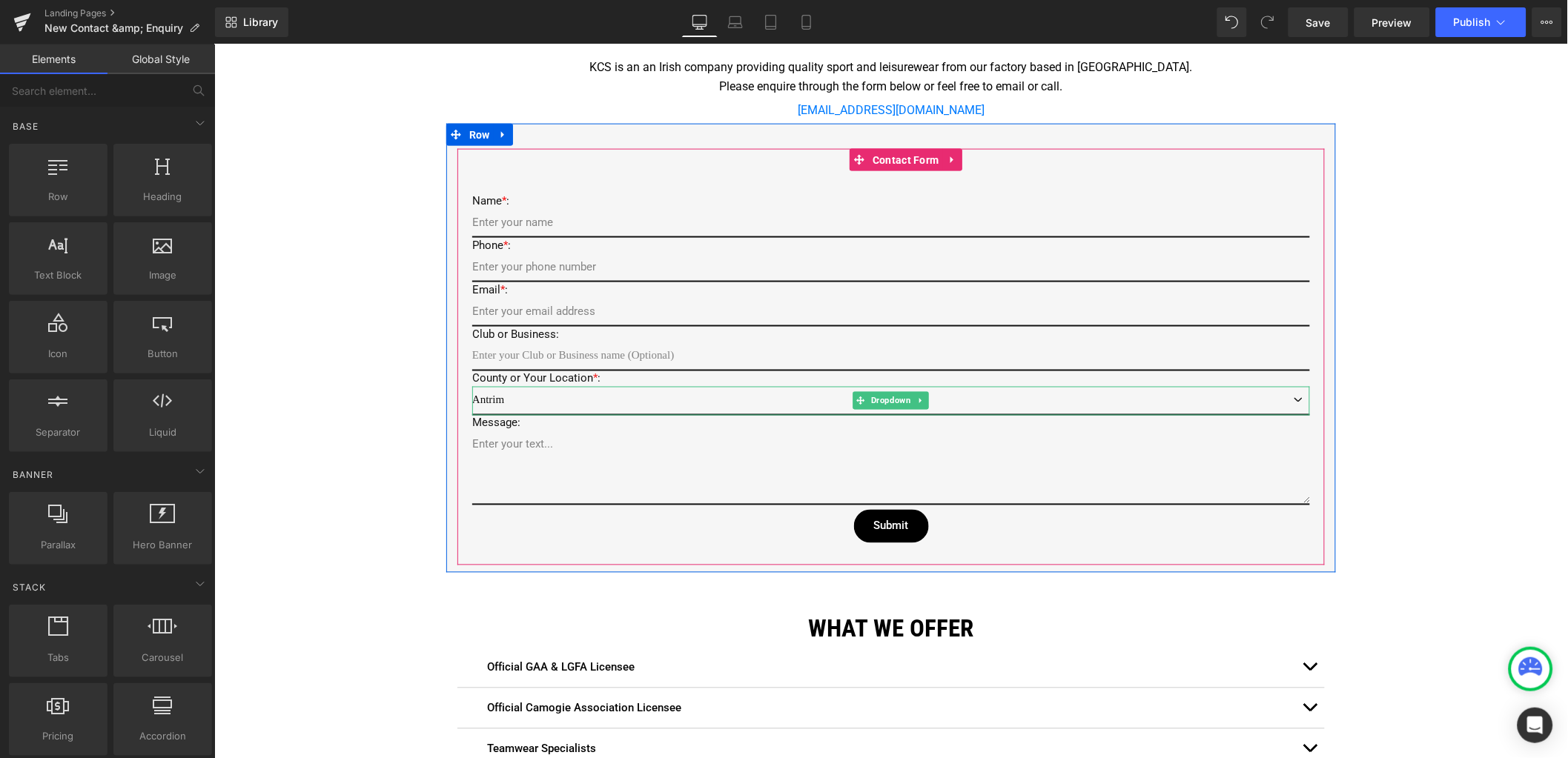
click at [583, 398] on select "Antrim Armagh Carlow Cavan [GEOGRAPHIC_DATA] [GEOGRAPHIC_DATA] [GEOGRAPHIC_DATA…" at bounding box center [890, 401] width 838 height 29
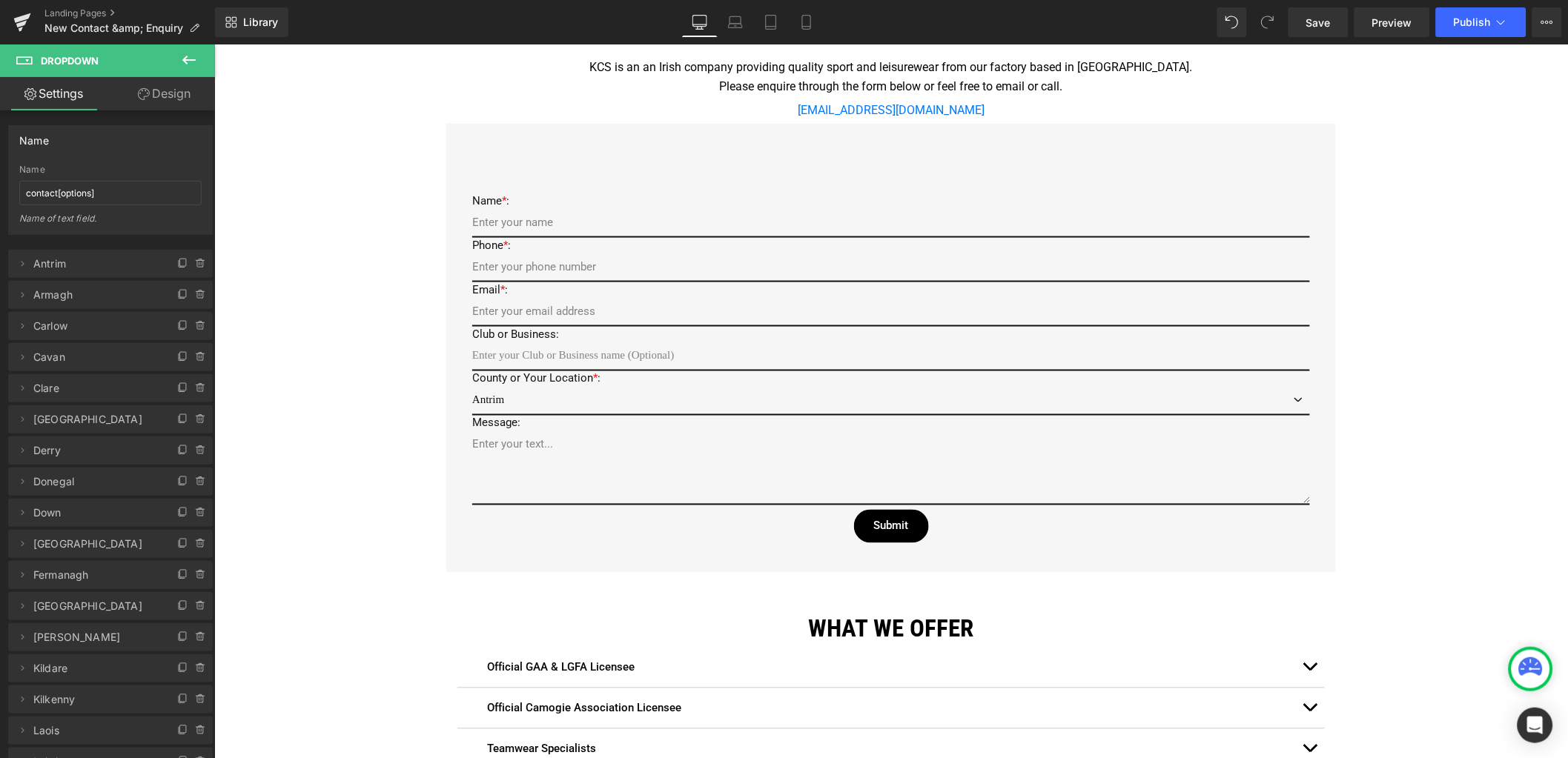
click at [325, 318] on div "Google Maps Row Icon [STREET_ADDRESS] [GEOGRAPHIC_DATA] Text Block Icon Opening…" at bounding box center [890, 385] width 1354 height 1539
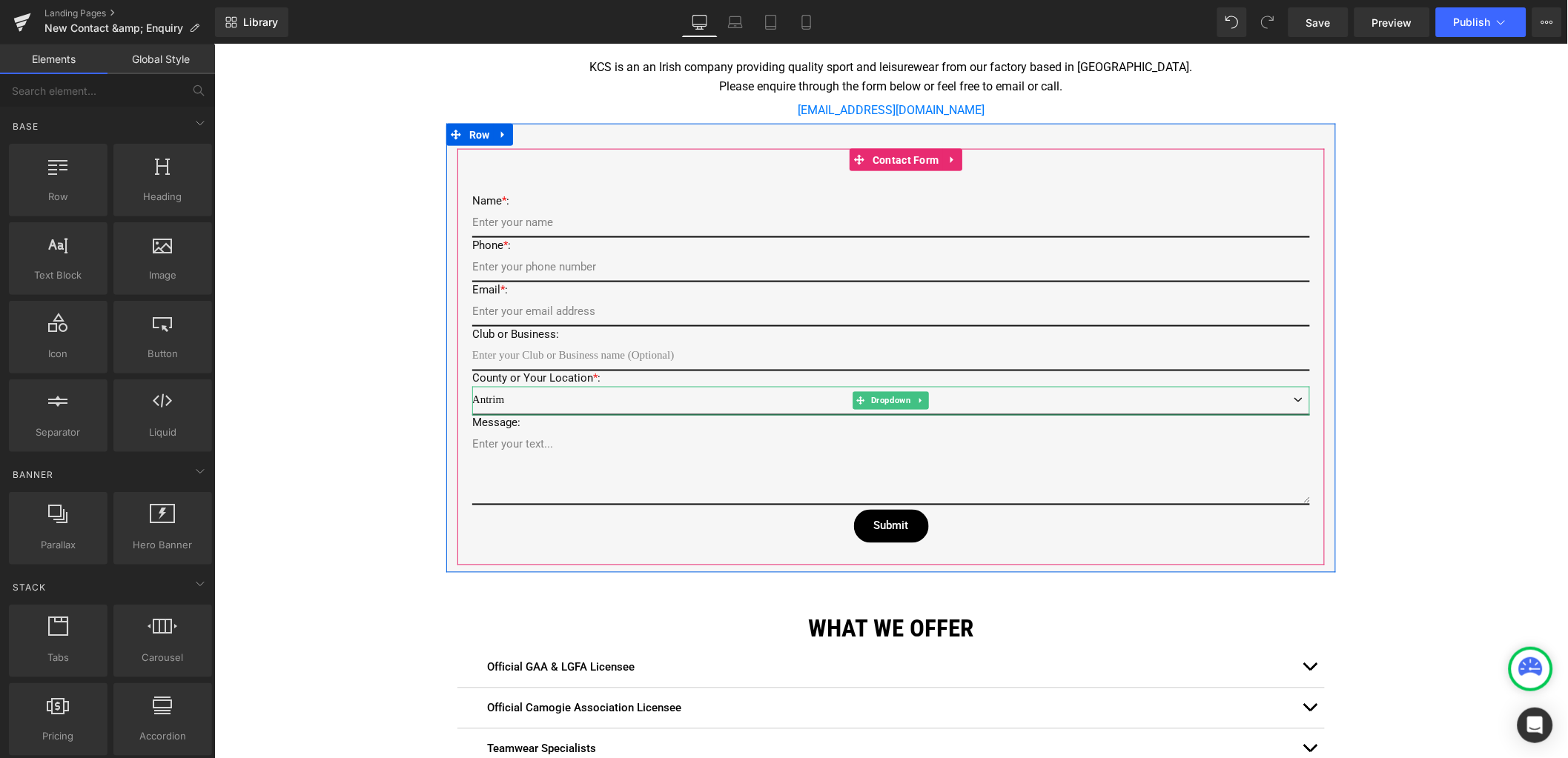
click at [501, 391] on select "Antrim Armagh Carlow Cavan [GEOGRAPHIC_DATA] [GEOGRAPHIC_DATA] [GEOGRAPHIC_DATA…" at bounding box center [890, 401] width 838 height 29
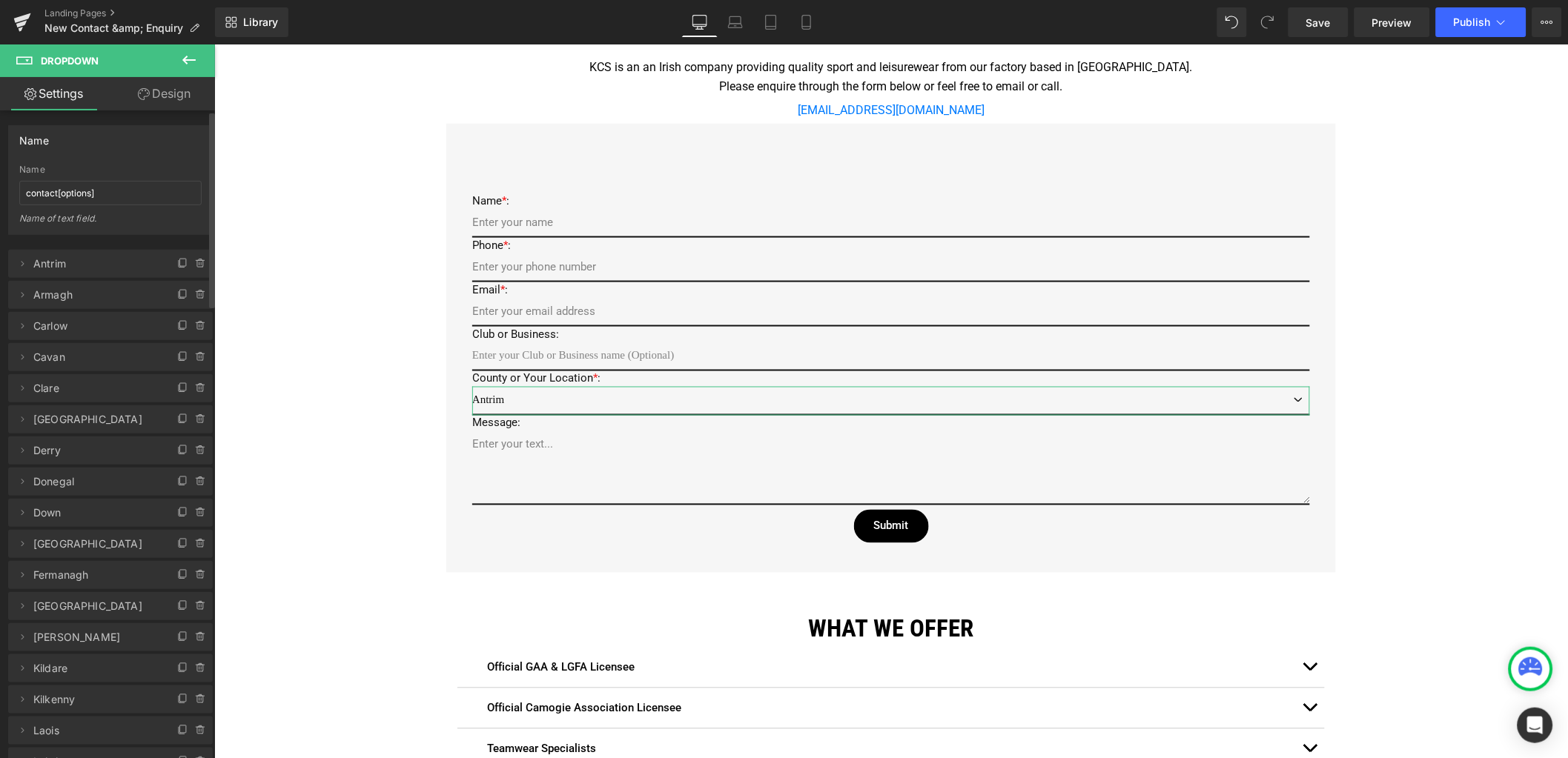
click at [148, 266] on span "Antrim" at bounding box center [96, 263] width 124 height 28
click at [179, 262] on icon at bounding box center [182, 264] width 6 height 7
drag, startPoint x: 15, startPoint y: 291, endPoint x: 43, endPoint y: 271, distance: 34.4
click at [43, 247] on ul "Delete Cancel Antrim Antrim Antrim [GEOGRAPHIC_DATA] Cancel Antrim 36 Antrim 36…" at bounding box center [111, 247] width 205 height 0
drag, startPoint x: 82, startPoint y: 263, endPoint x: 82, endPoint y: 298, distance: 35.0
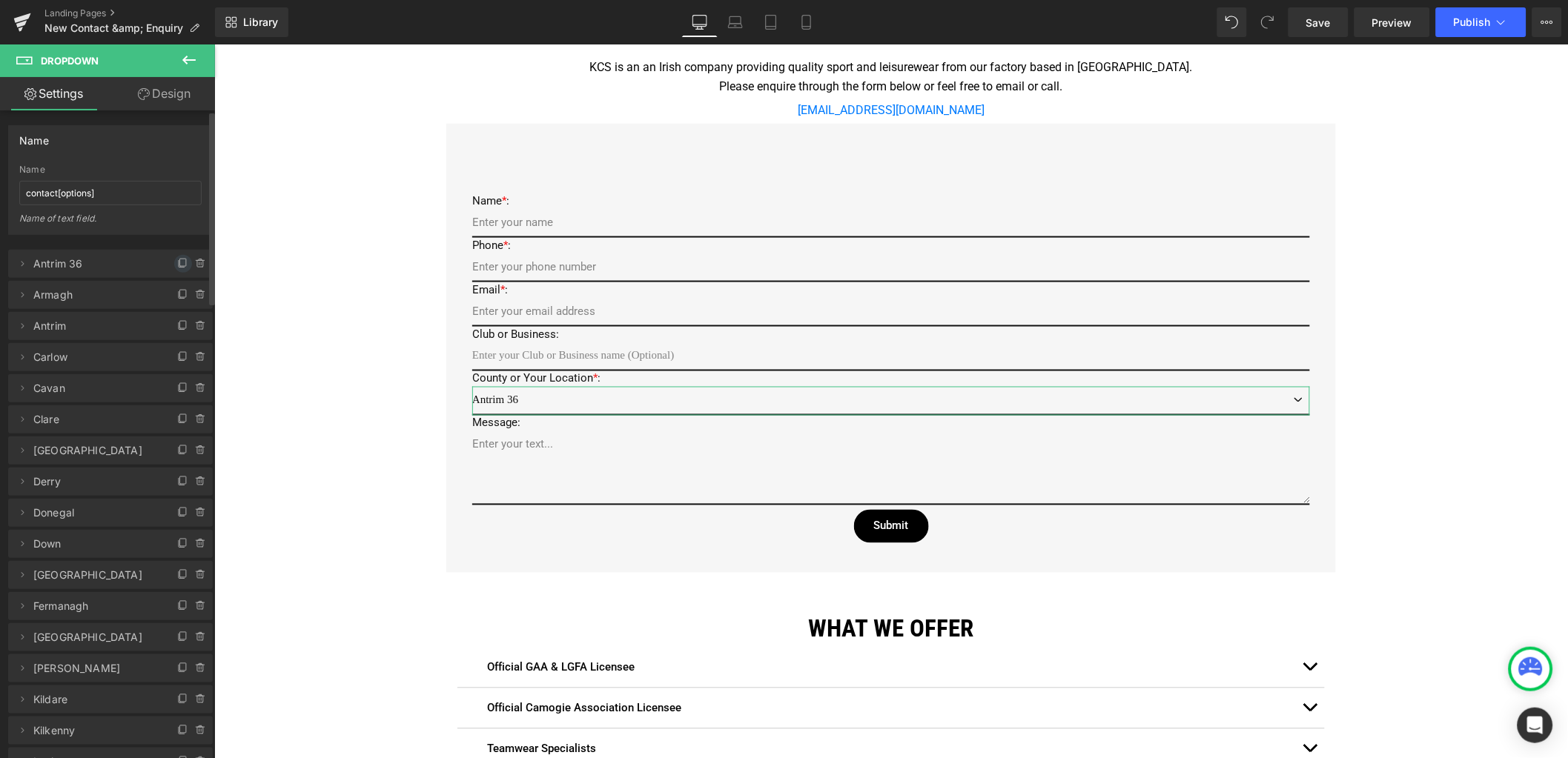
click at [177, 264] on icon at bounding box center [183, 264] width 11 height 11
click at [195, 296] on icon at bounding box center [201, 294] width 11 height 11
click at [166, 296] on button "Delete" at bounding box center [185, 295] width 47 height 19
drag, startPoint x: 83, startPoint y: 266, endPoint x: 83, endPoint y: 292, distance: 26.0
click at [22, 267] on icon at bounding box center [22, 264] width 11 height 11
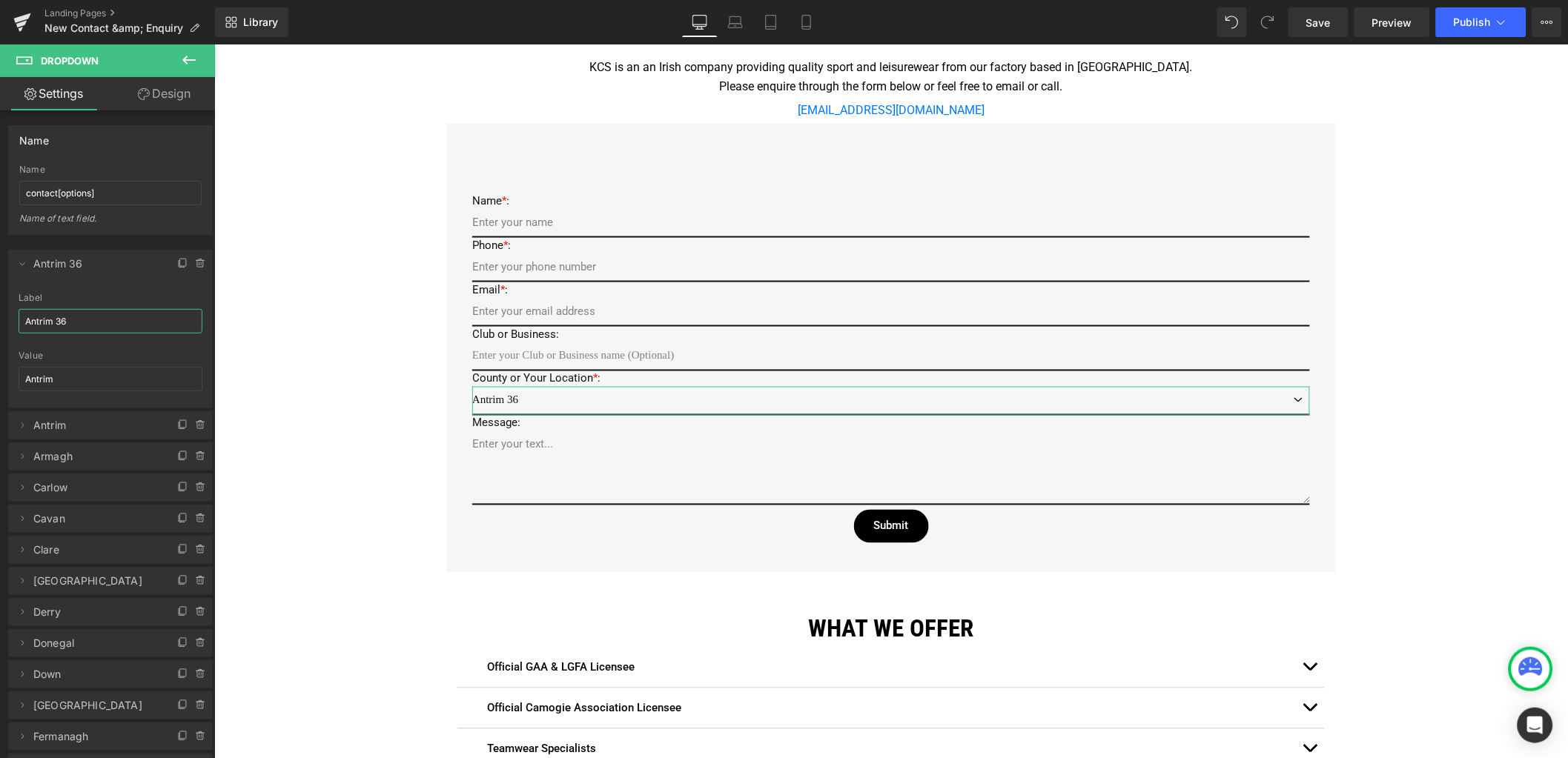
drag, startPoint x: 84, startPoint y: 318, endPoint x: -8, endPoint y: 321, distance: 92.0
click at [0, 321] on html "Submit Button You are previewing how the will restyle your page. You can not ed…" at bounding box center [784, 379] width 1568 height 758
click at [110, 318] on input "Please select from List" at bounding box center [110, 321] width 184 height 25
click at [132, 328] on input "Please select from list" at bounding box center [110, 321] width 184 height 25
drag, startPoint x: 138, startPoint y: 325, endPoint x: 11, endPoint y: 323, distance: 127.0
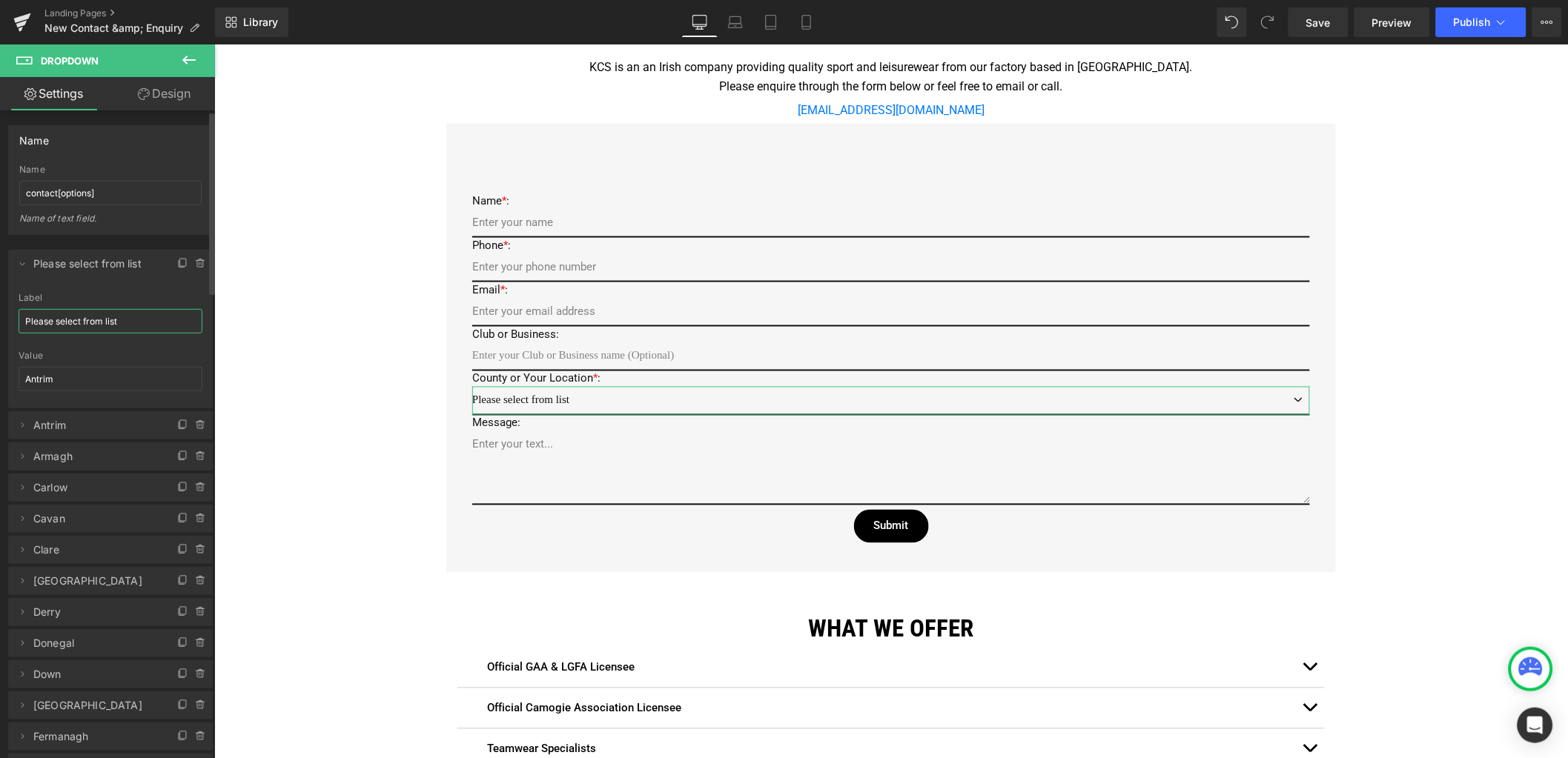
click at [11, 323] on div "Please select from list Label Please select from list Antrim Value Antrim" at bounding box center [111, 350] width 205 height 116
type input "Please select from list"
drag, startPoint x: 60, startPoint y: 379, endPoint x: 11, endPoint y: 378, distance: 49.0
click at [11, 378] on div "Please select from list Label Please select from list Antrim Value Antrim" at bounding box center [111, 350] width 205 height 116
paste input "Please select from list"
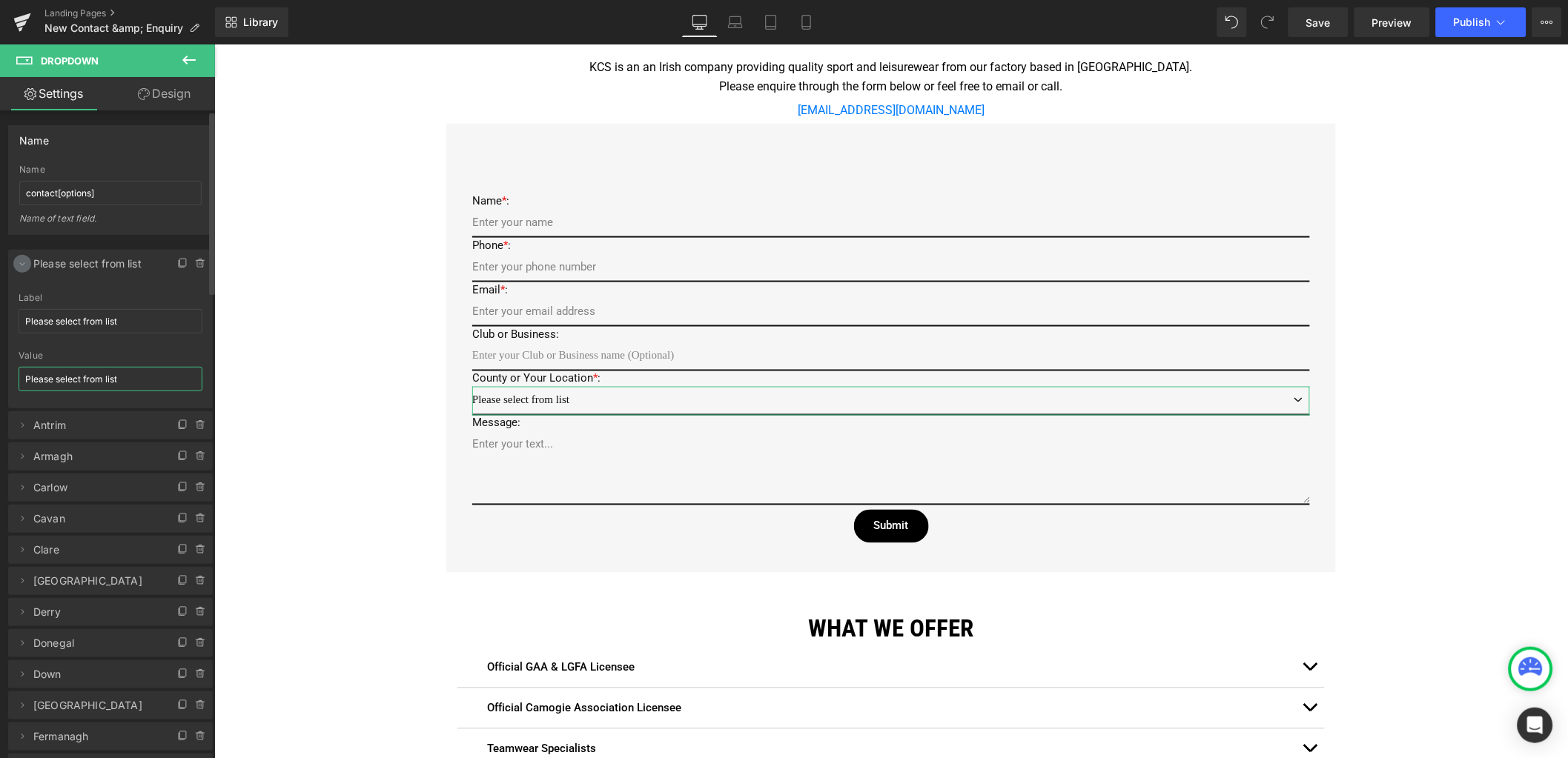
type input "Please select from list"
click at [21, 267] on icon at bounding box center [22, 264] width 11 height 11
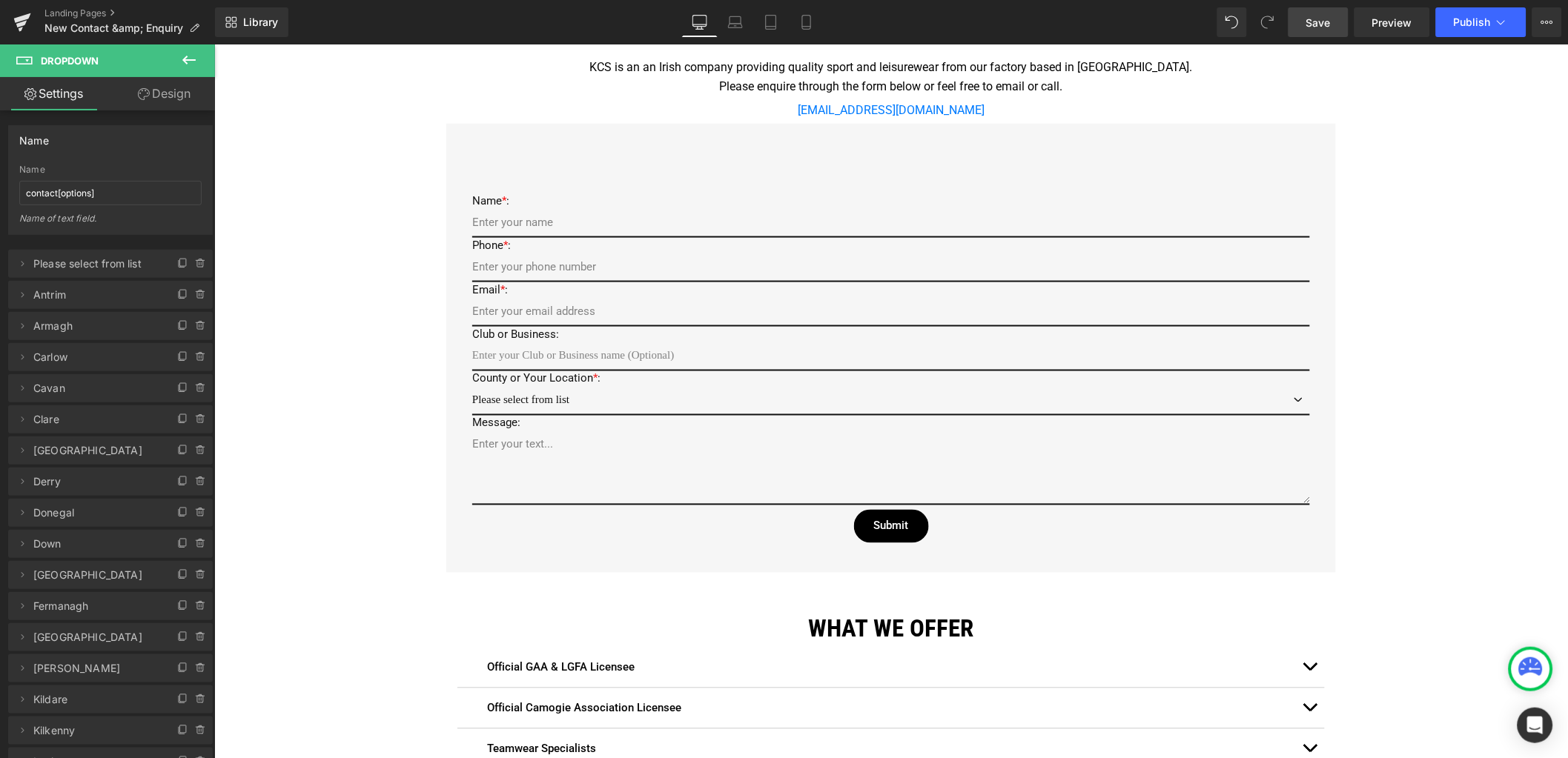
click at [1341, 23] on link "Save" at bounding box center [1318, 22] width 60 height 30
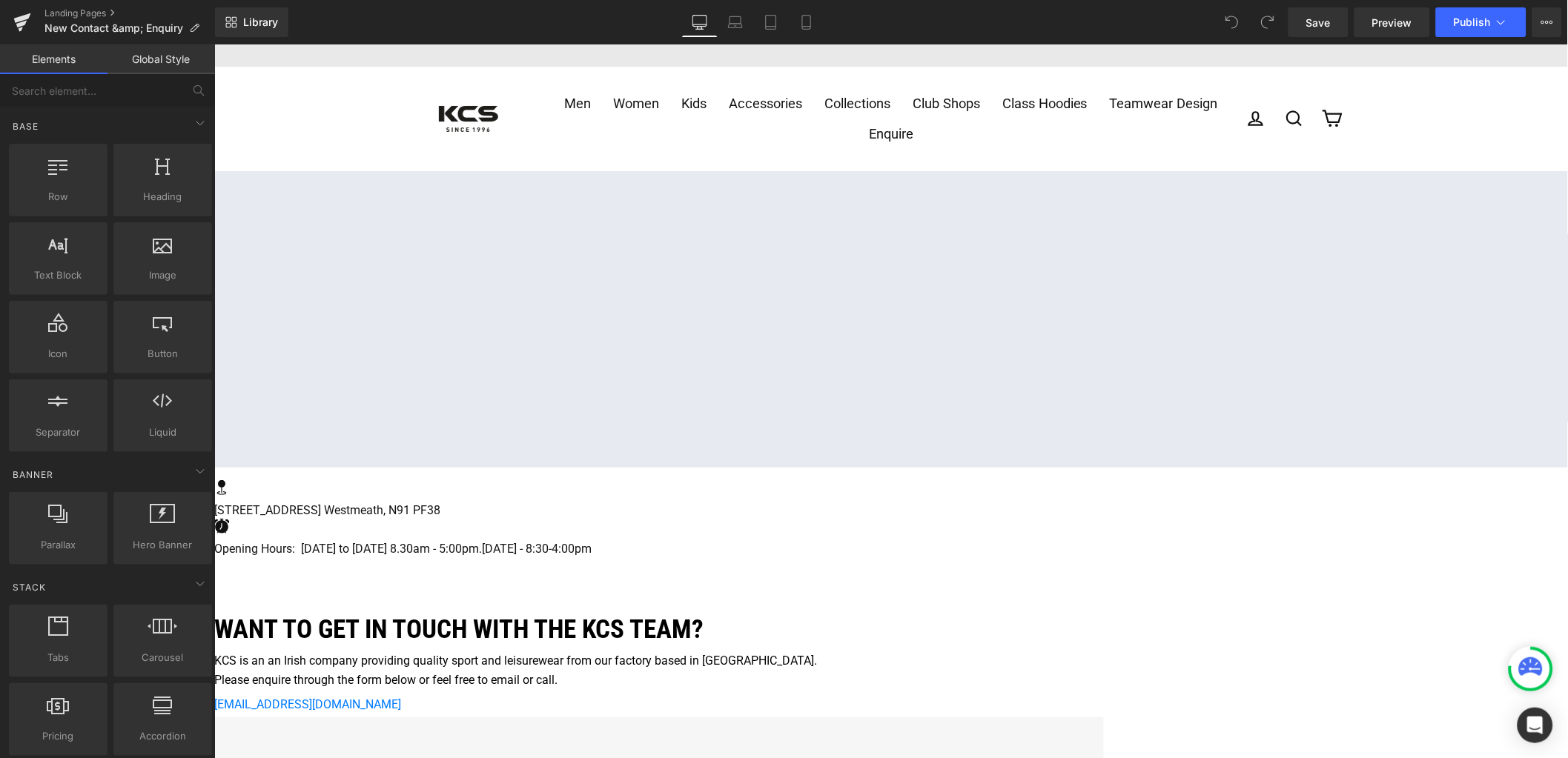
scroll to position [370, 0]
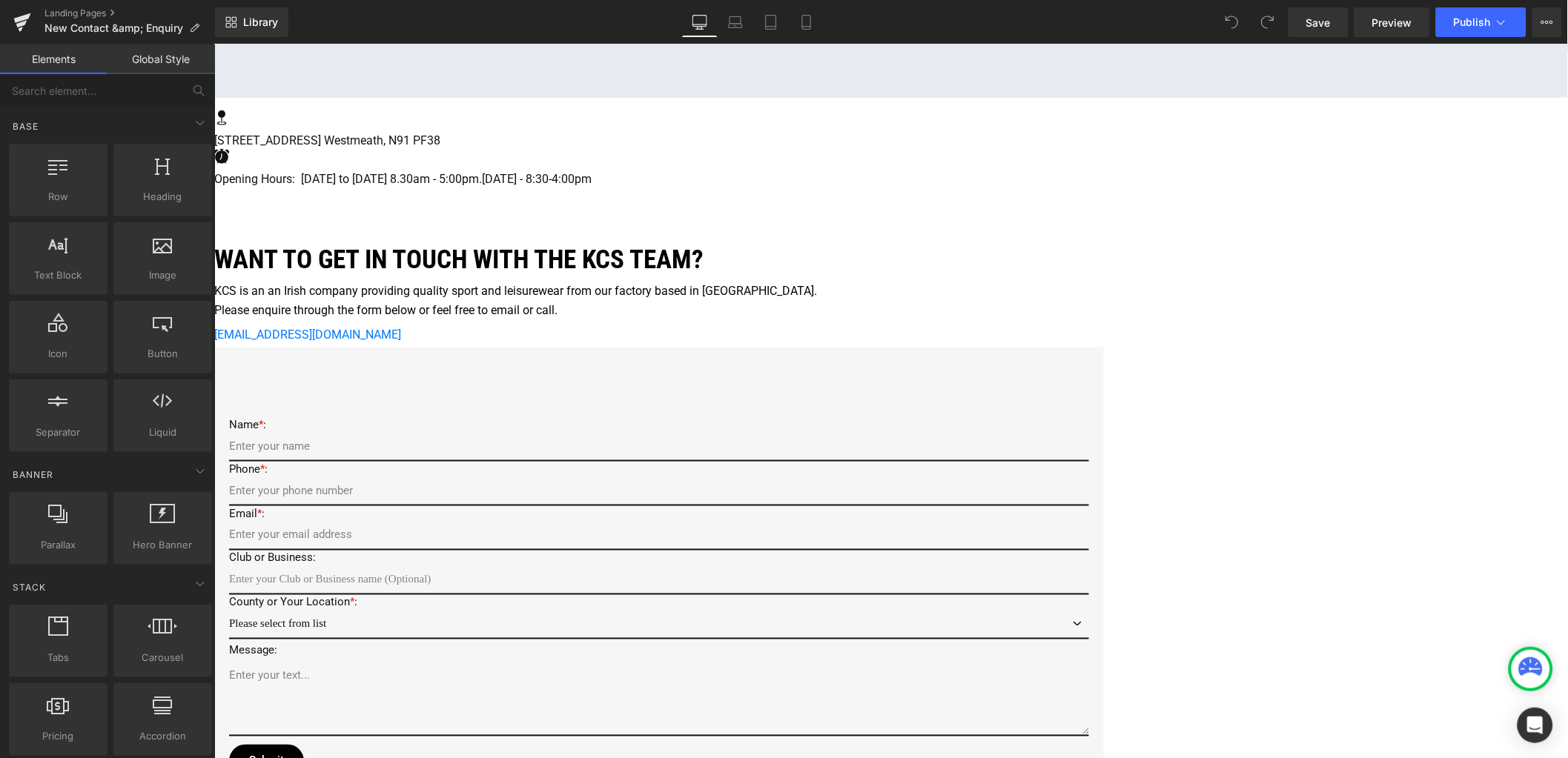
click at [579, 610] on select "Please select from list Antrim Armagh [GEOGRAPHIC_DATA] [GEOGRAPHIC_DATA] [GEOG…" at bounding box center [658, 624] width 860 height 29
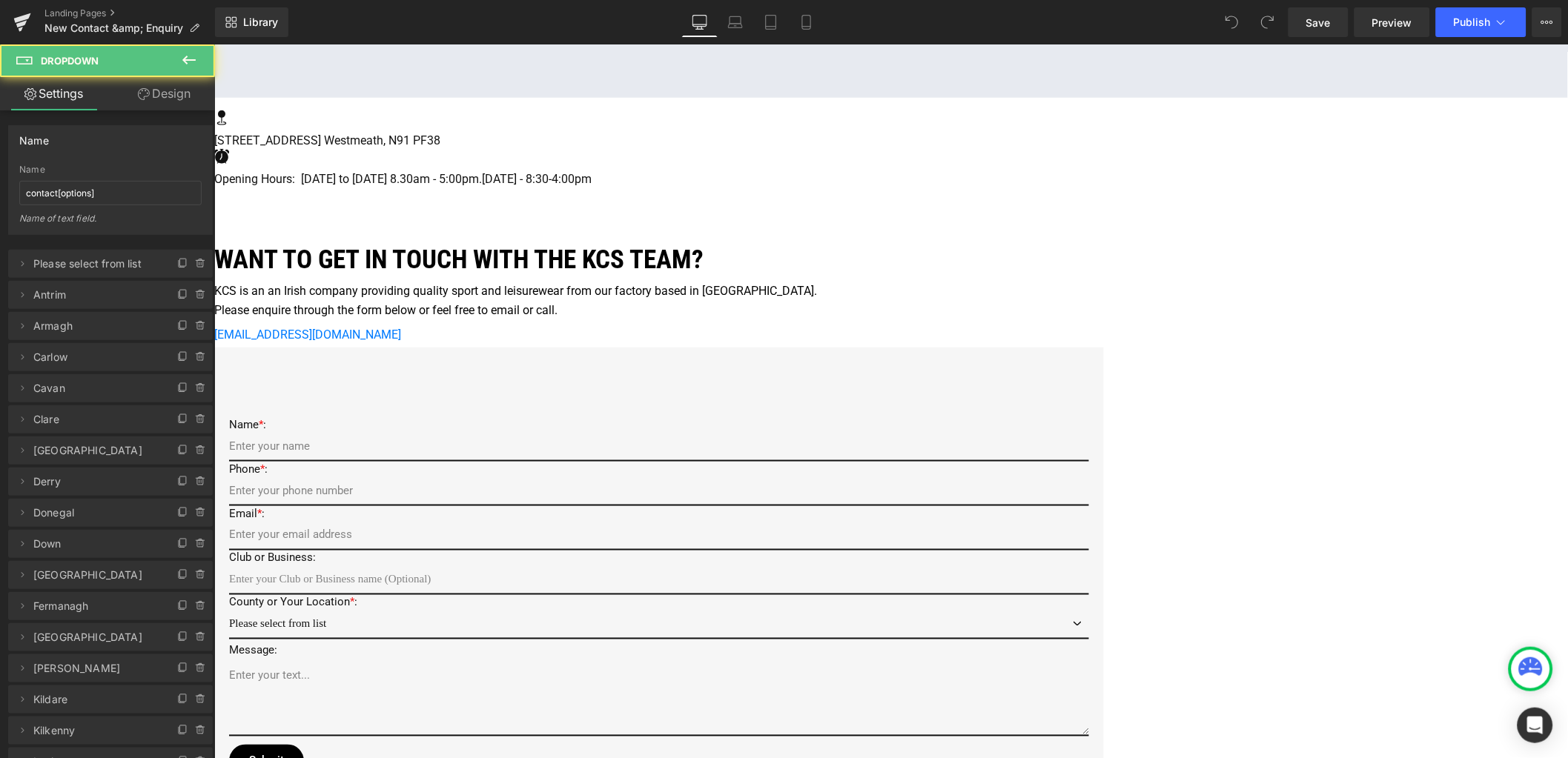
click at [579, 610] on select "Please select from list Antrim Armagh [GEOGRAPHIC_DATA] [GEOGRAPHIC_DATA] [GEOG…" at bounding box center [658, 624] width 860 height 29
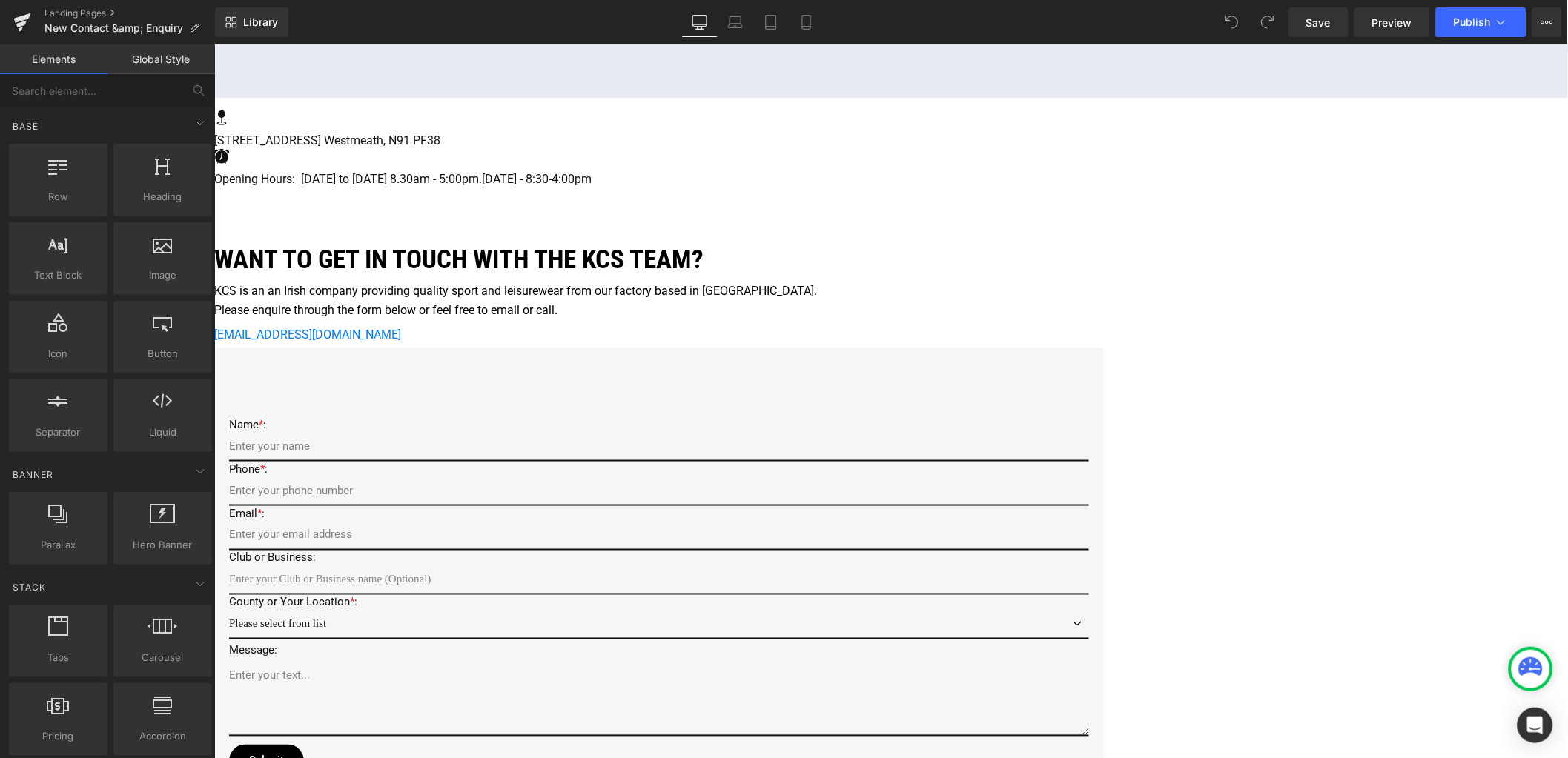
click at [376, 564] on div "Google Maps Row Icon [STREET_ADDRESS] [GEOGRAPHIC_DATA] Text Block Icon Opening…" at bounding box center [890, 535] width 1354 height 1470
click at [542, 598] on p "County or Your Location * :" at bounding box center [658, 606] width 860 height 15
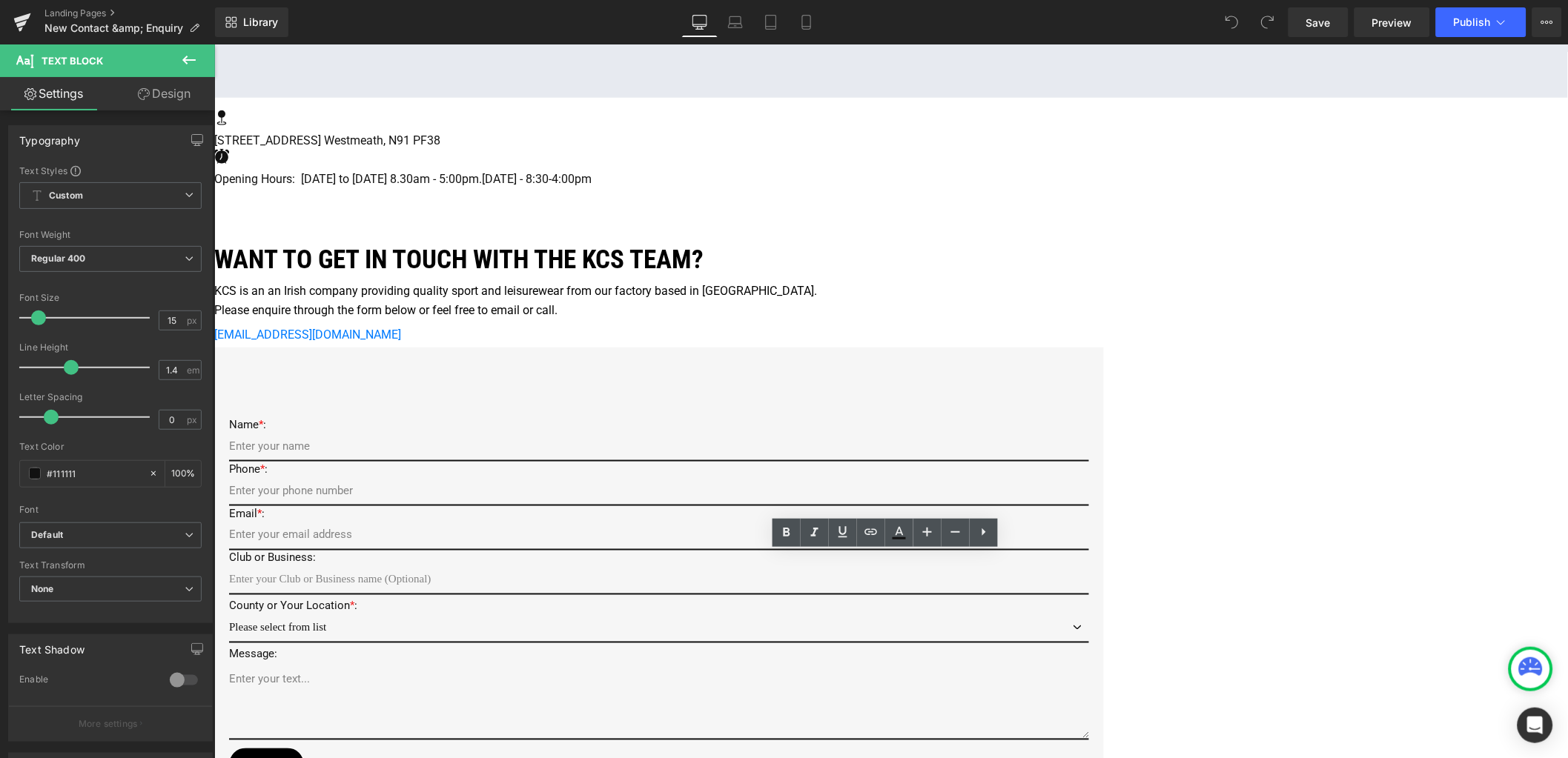
click at [541, 614] on select "Please select from list Antrim Armagh [GEOGRAPHIC_DATA] [GEOGRAPHIC_DATA] [GEOG…" at bounding box center [658, 628] width 860 height 29
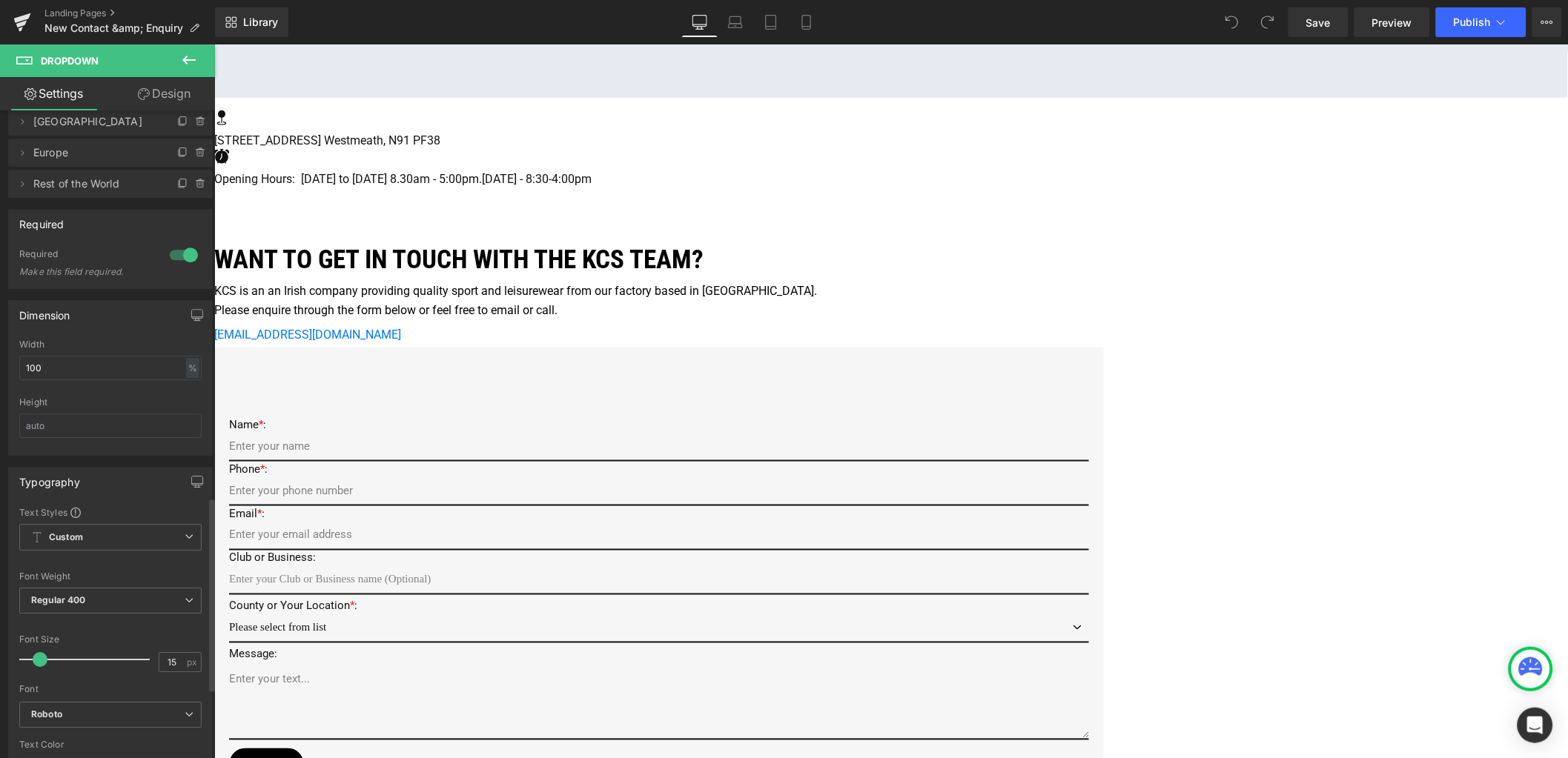
scroll to position [1296, 0]
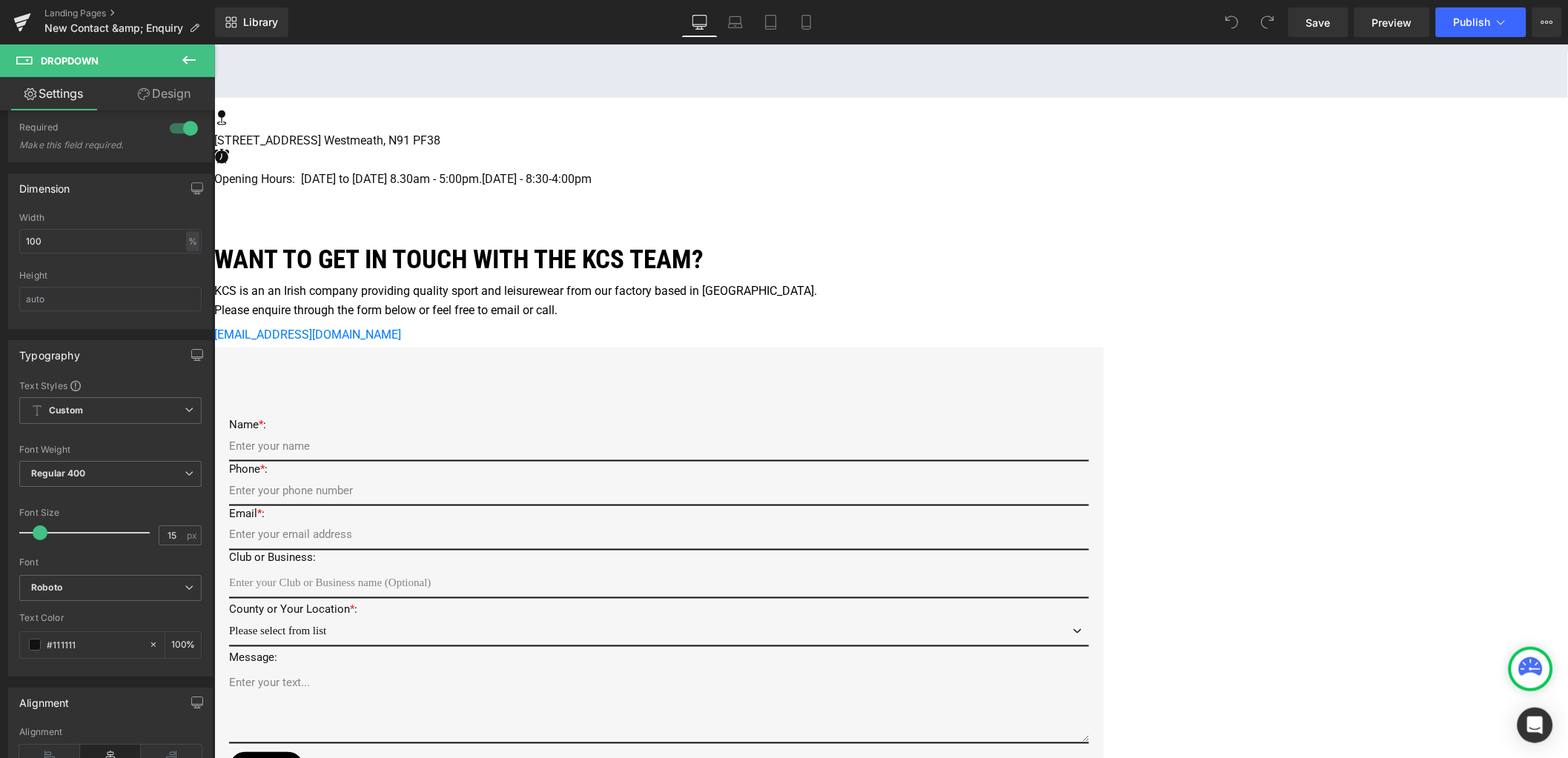
click at [519, 521] on input "email" at bounding box center [658, 535] width 860 height 29
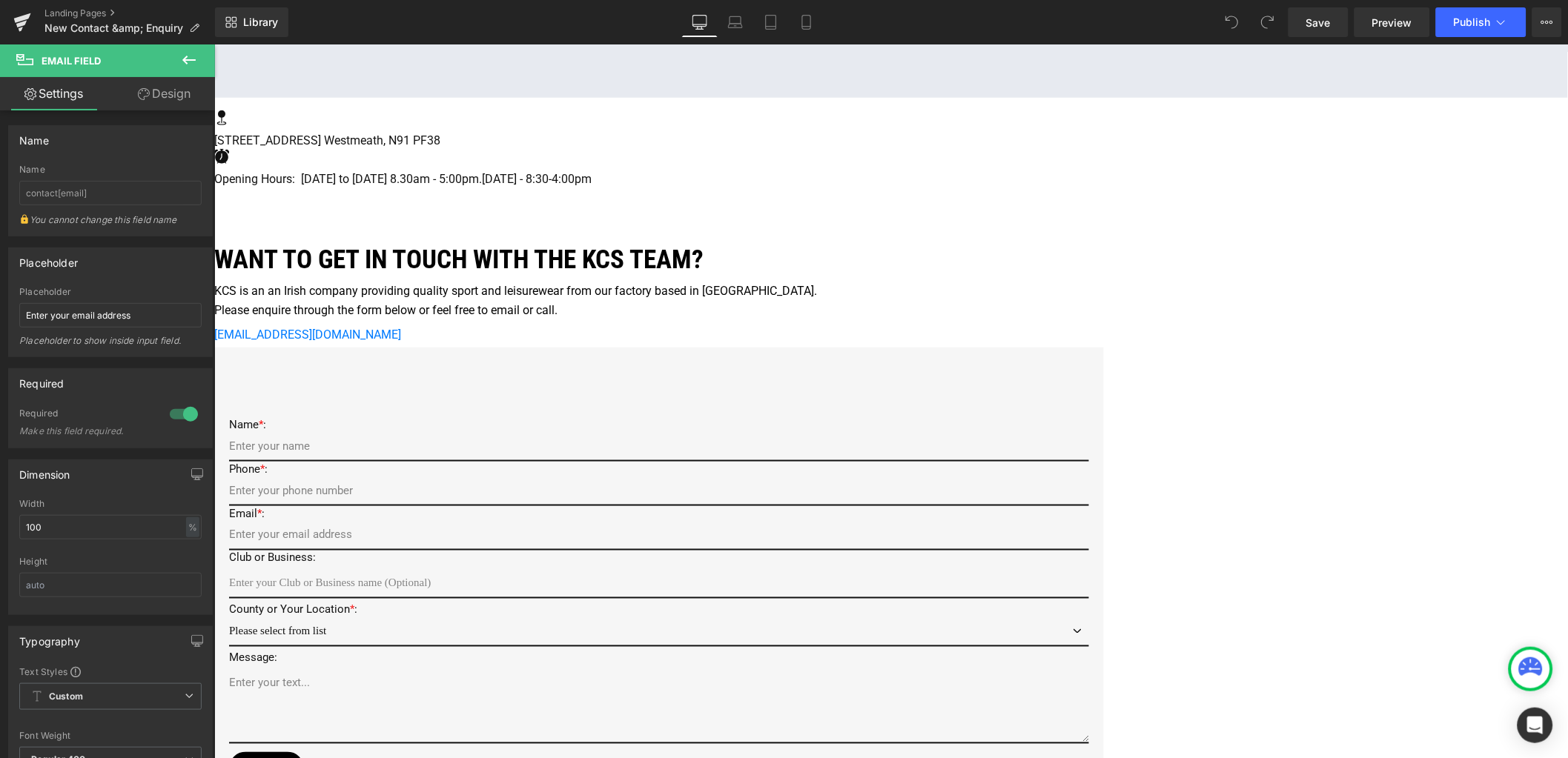
click at [494, 477] on input "text" at bounding box center [658, 491] width 860 height 29
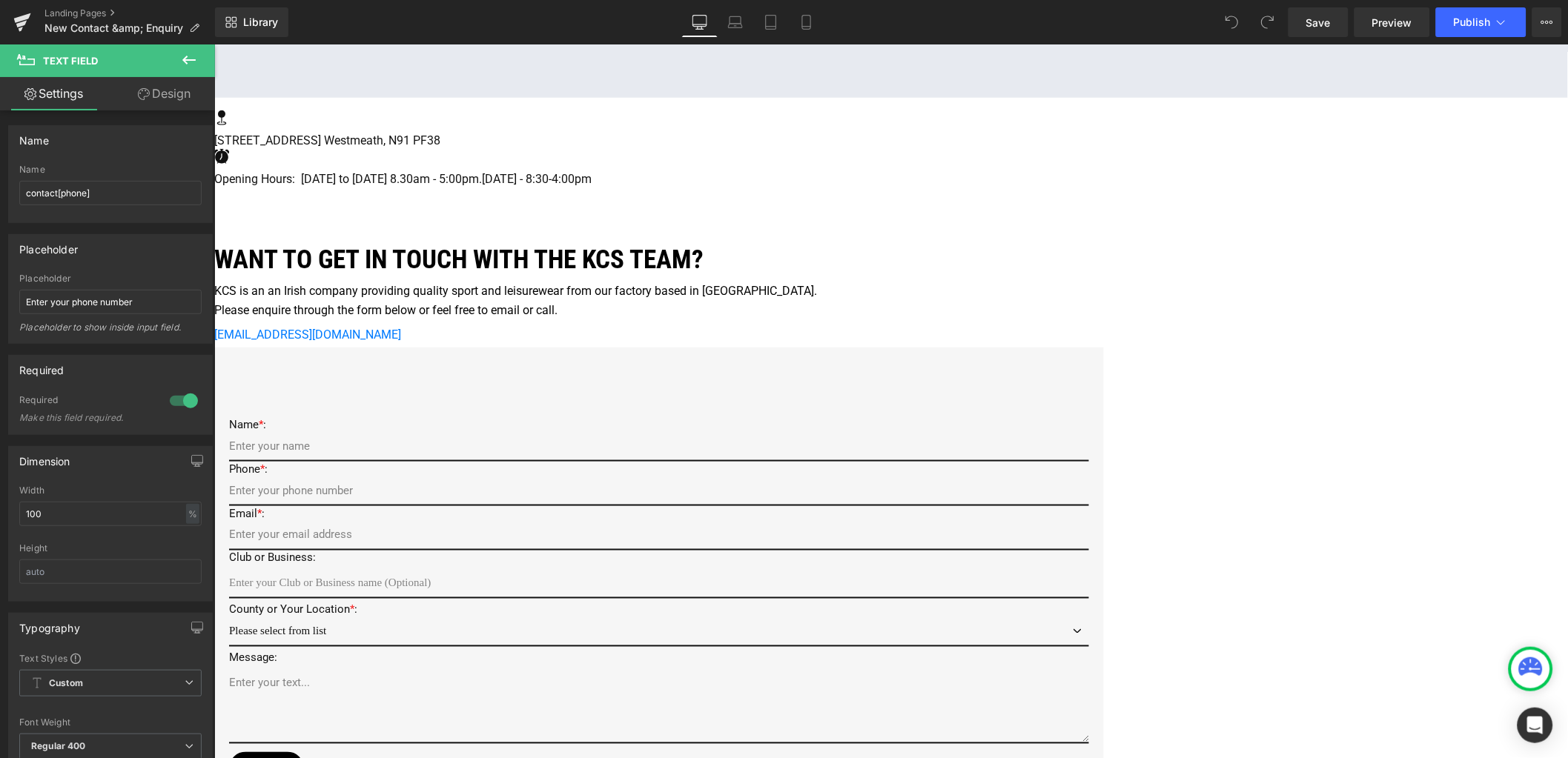
click at [368, 466] on div "Google Maps Row Icon [STREET_ADDRESS] [GEOGRAPHIC_DATA] Text Block Icon Opening…" at bounding box center [890, 539] width 1354 height 1478
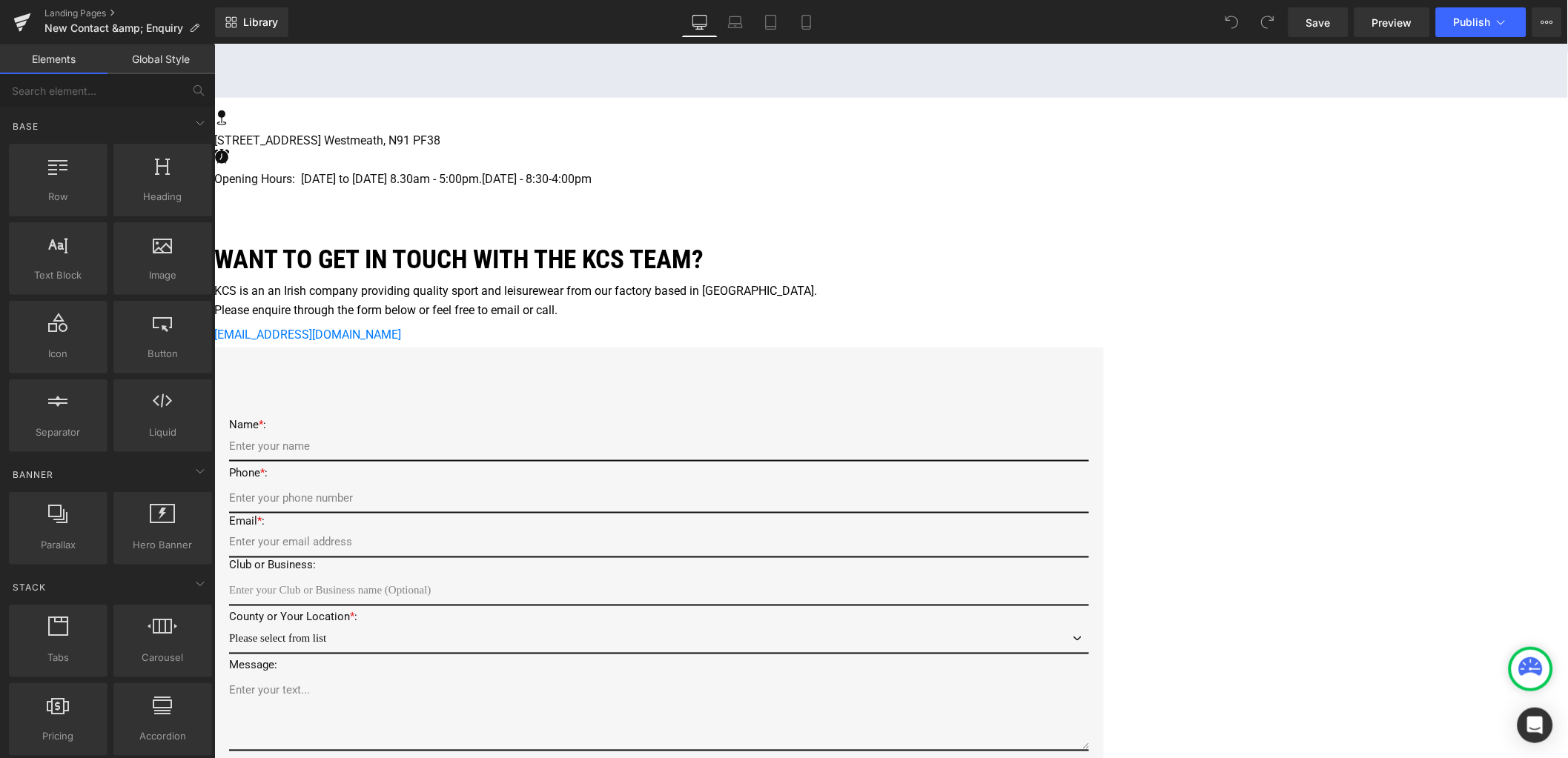
click at [320, 423] on div "Google Maps Row Icon [STREET_ADDRESS] [GEOGRAPHIC_DATA] Text Block Icon Opening…" at bounding box center [890, 543] width 1354 height 1485
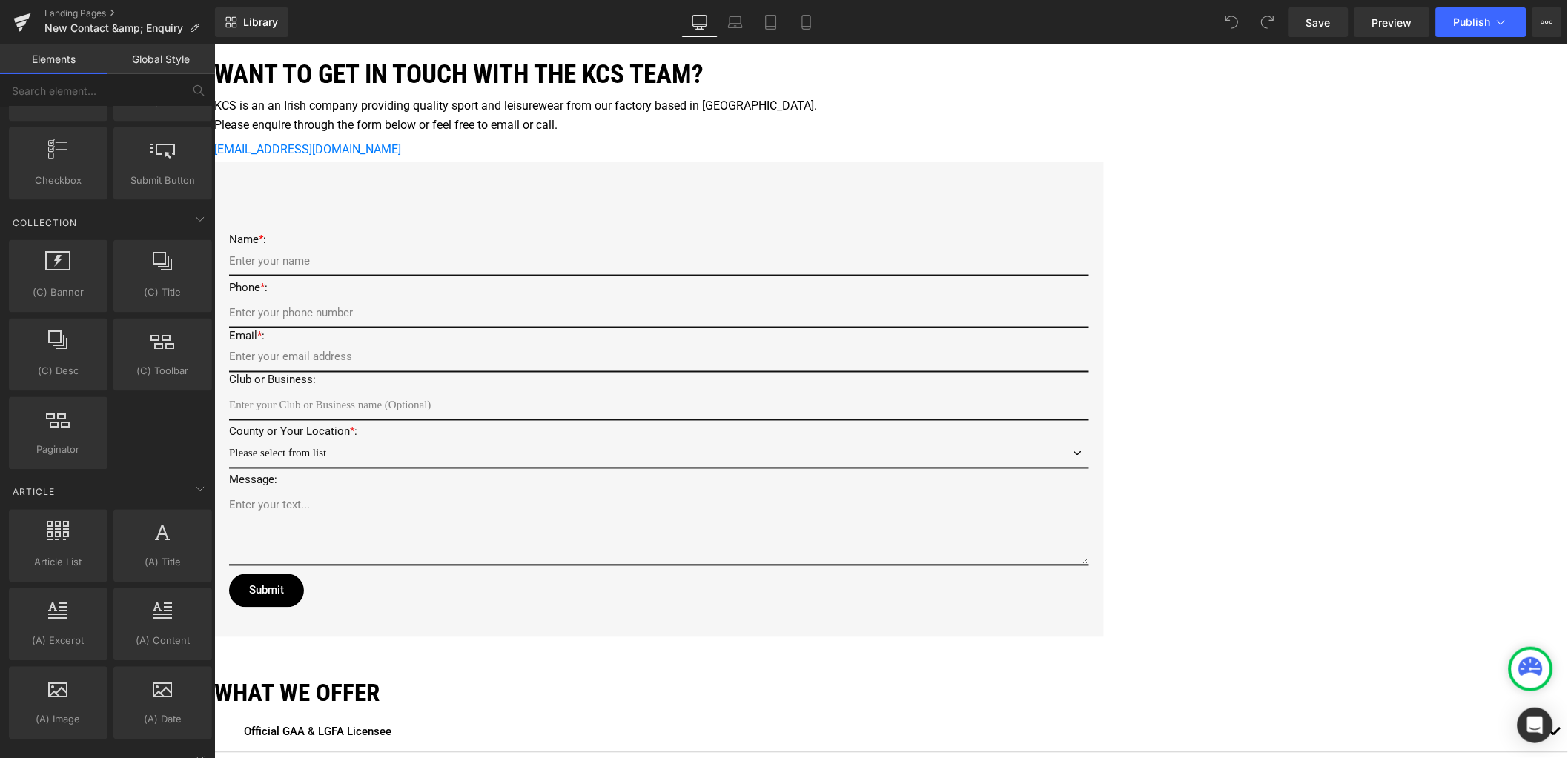
scroll to position [2408, 0]
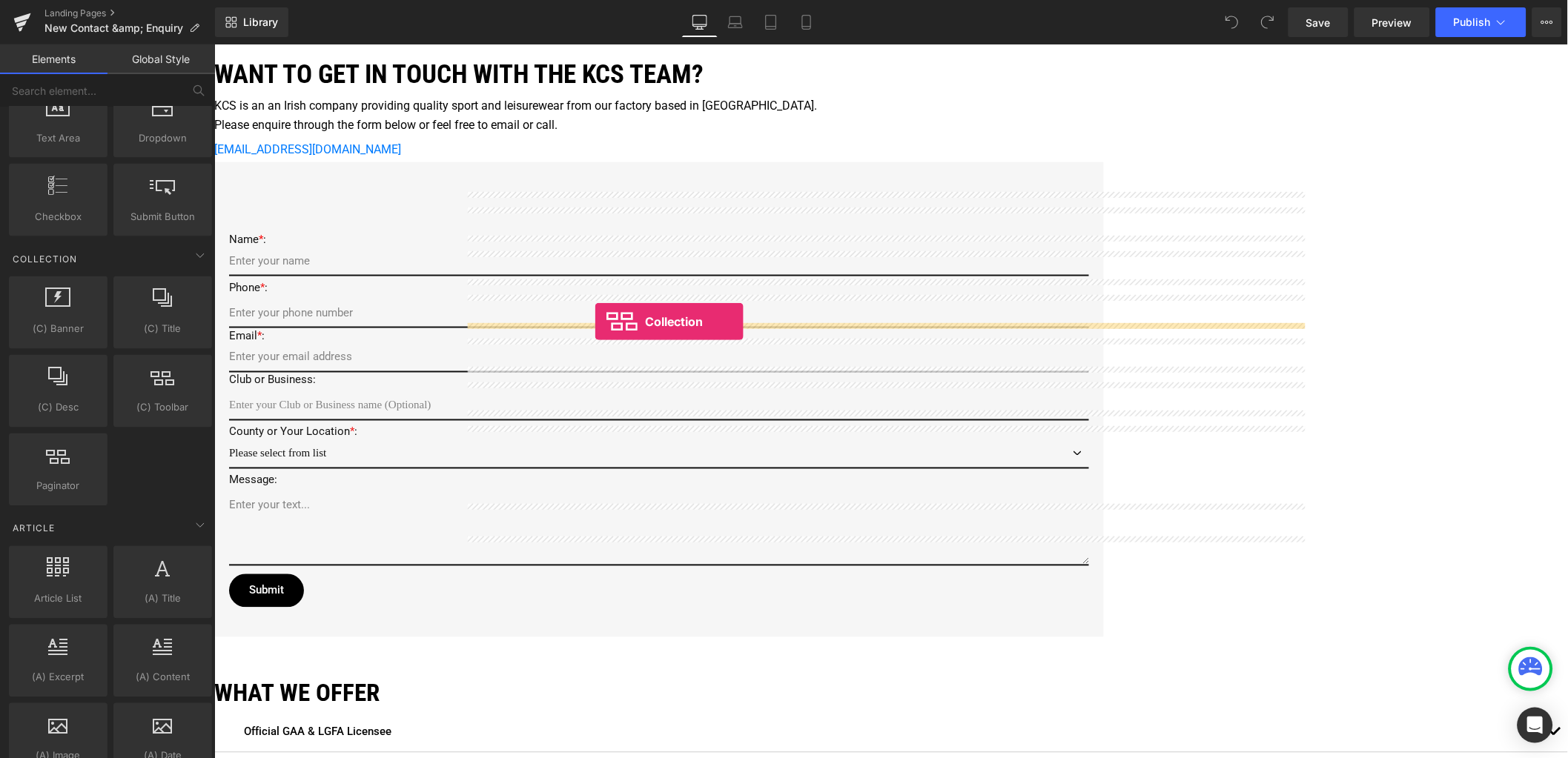
drag, startPoint x: 375, startPoint y: 447, endPoint x: 594, endPoint y: 321, distance: 252.7
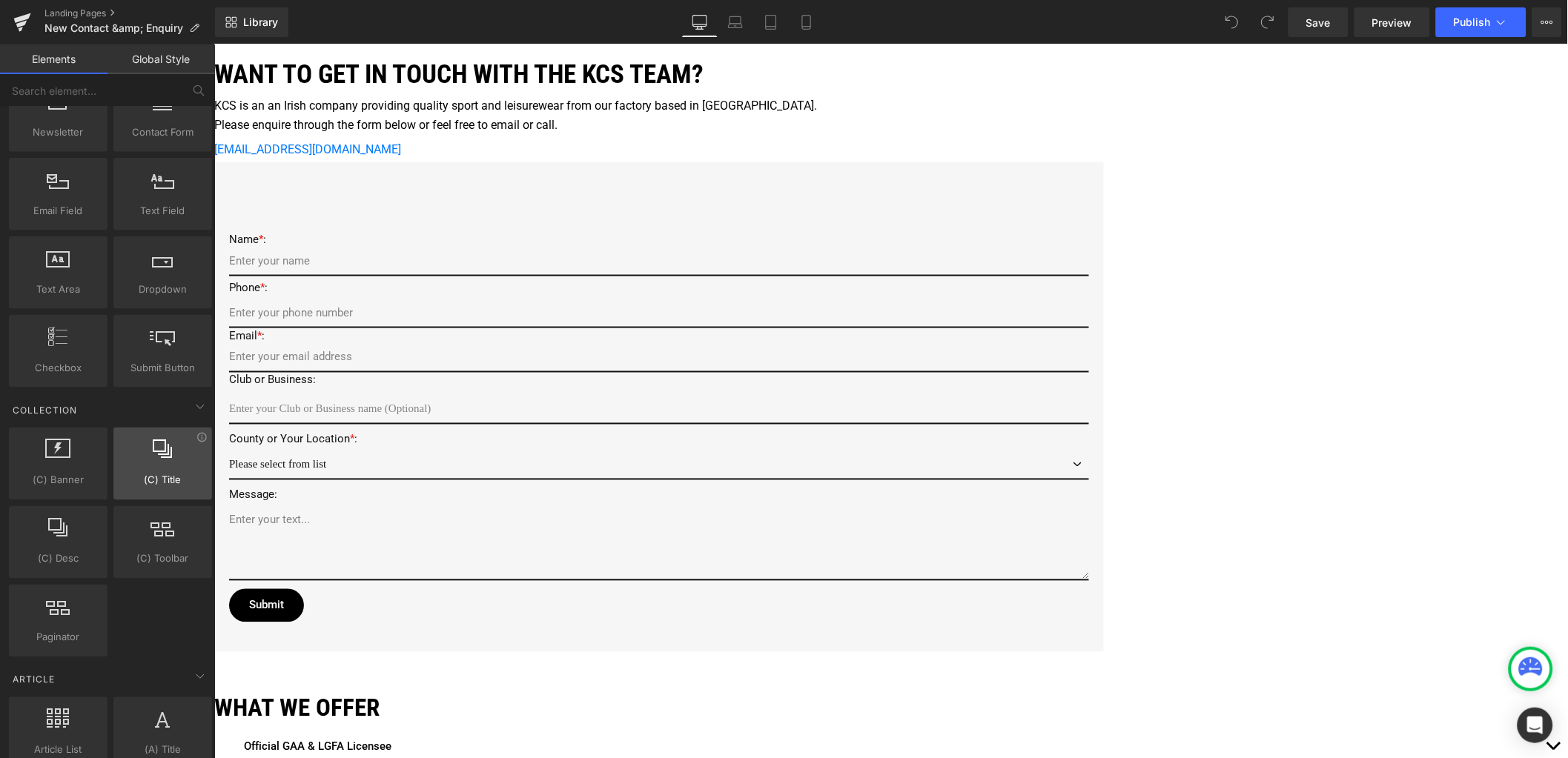
scroll to position [2222, 0]
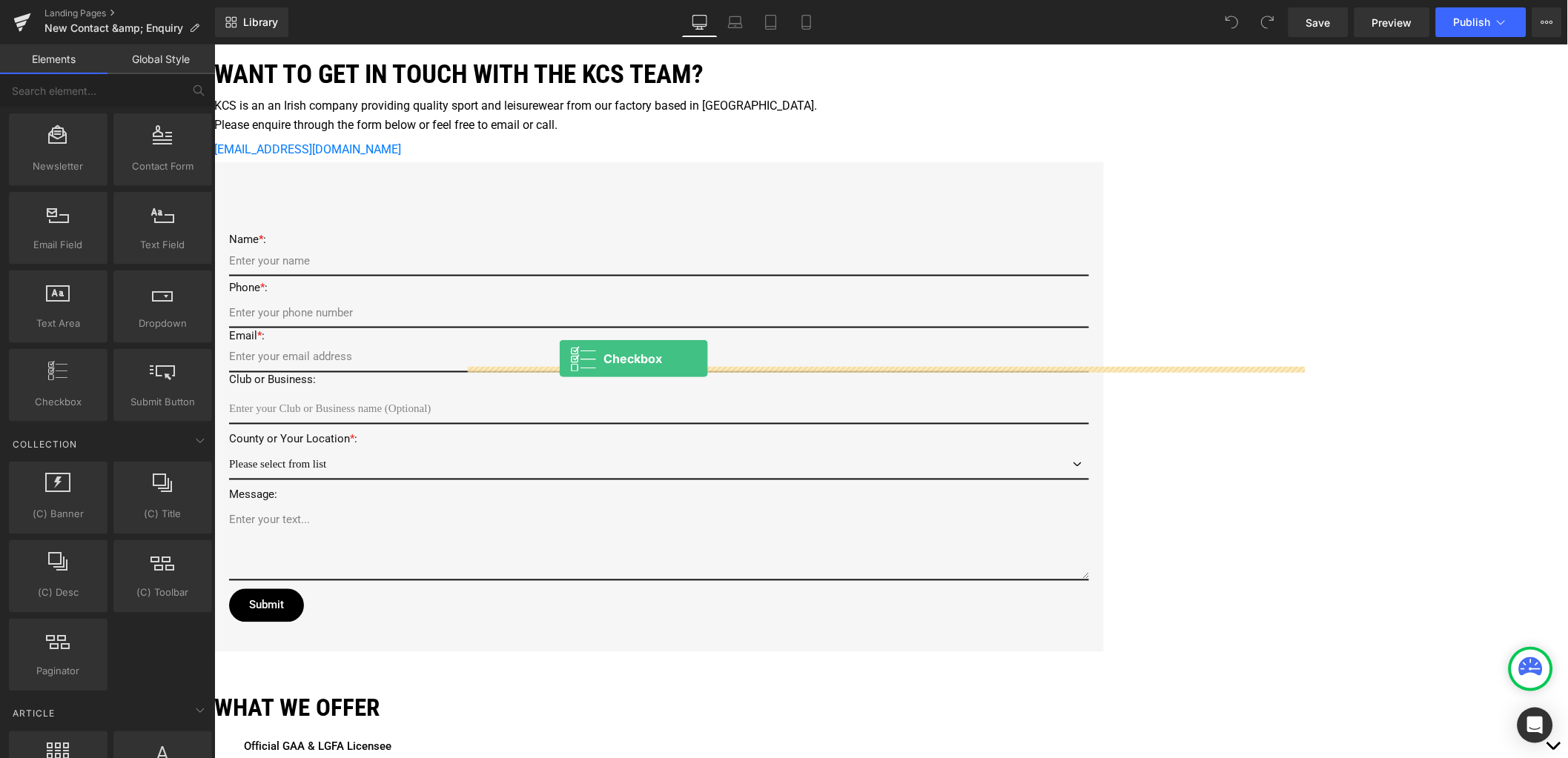
drag, startPoint x: 272, startPoint y: 434, endPoint x: 558, endPoint y: 358, distance: 295.9
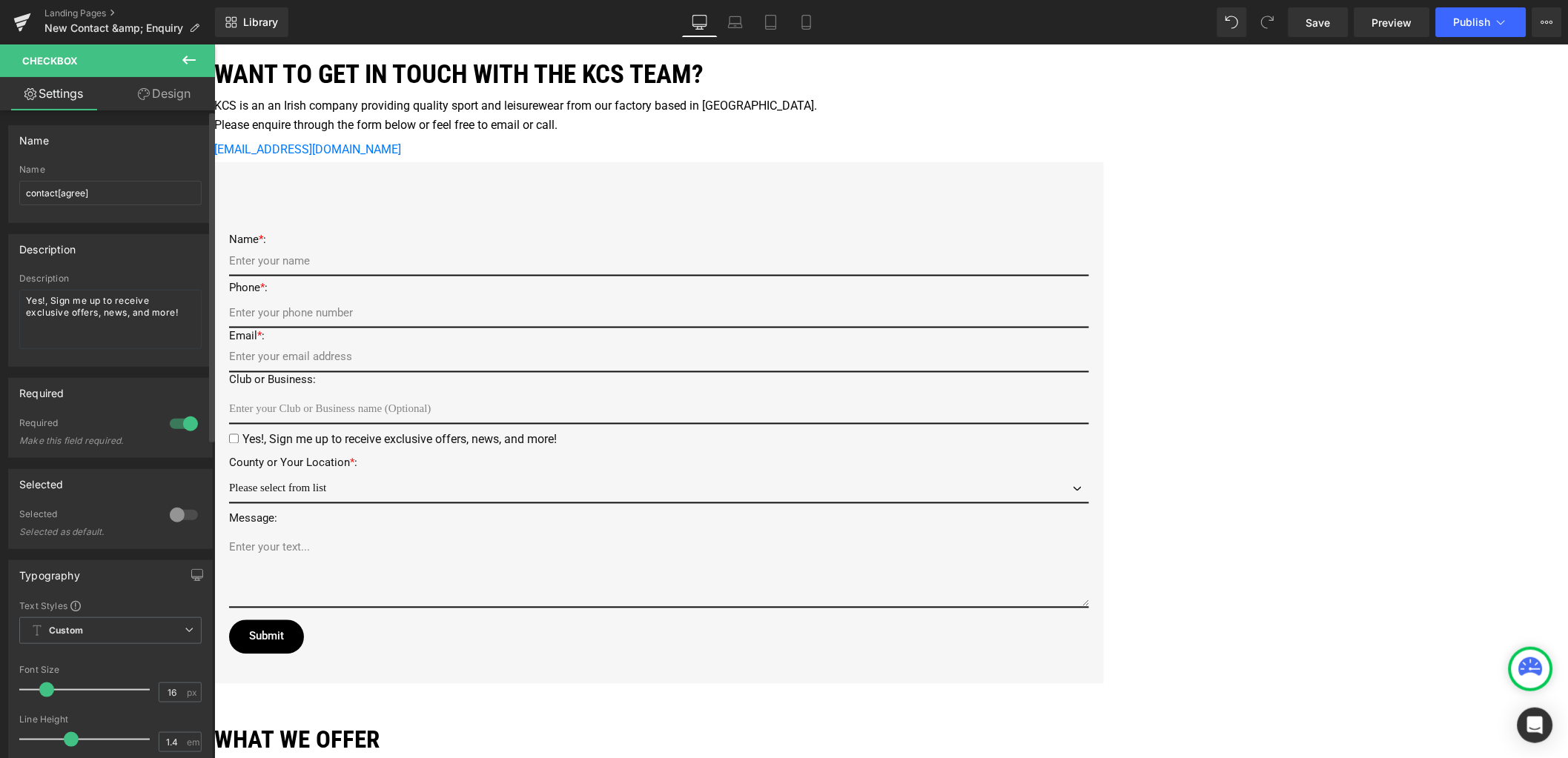
click at [170, 514] on div at bounding box center [184, 514] width 35 height 24
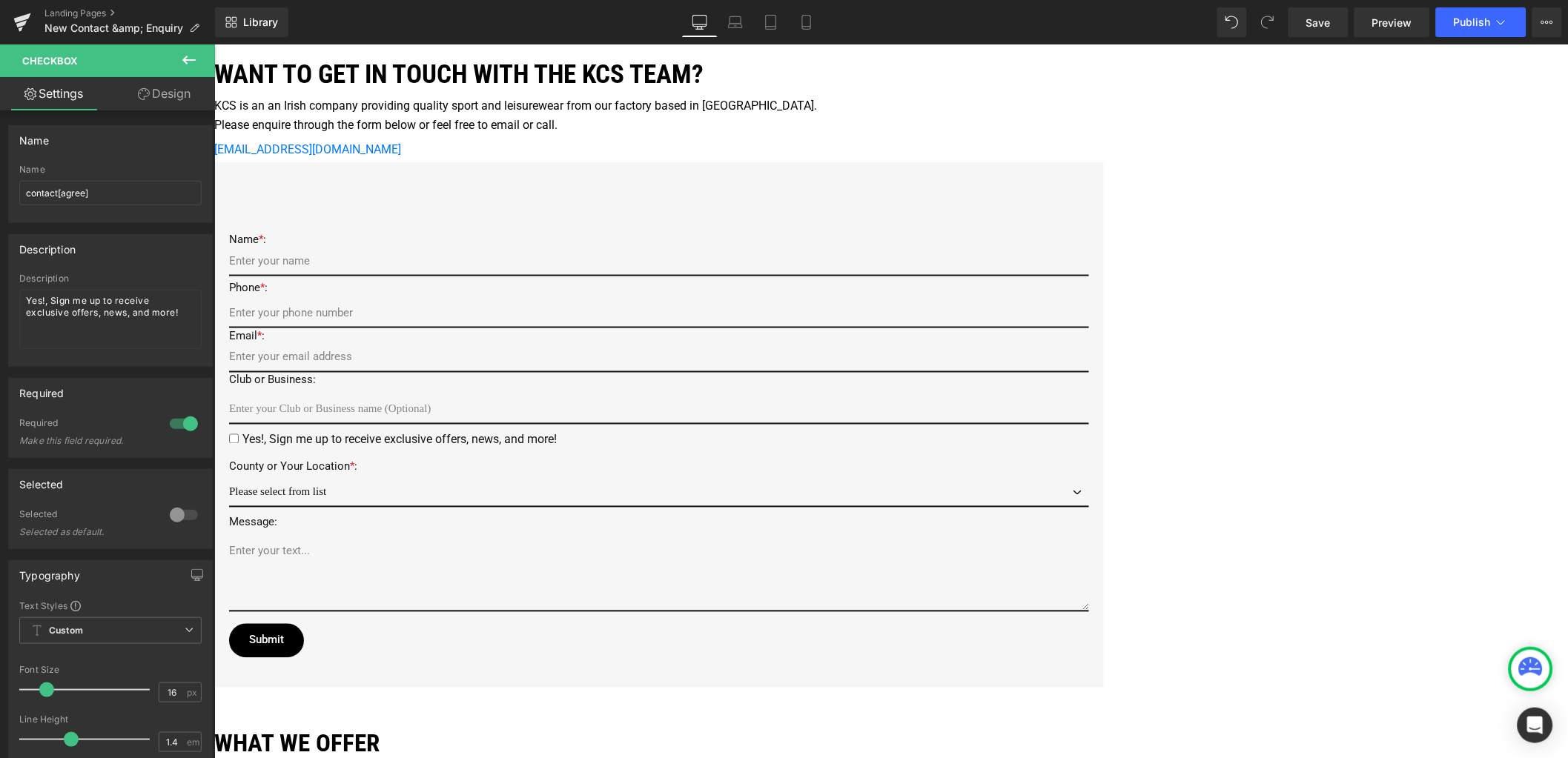
click at [213, 44] on icon at bounding box center [213, 44] width 0 height 0
click at [213, 44] on link at bounding box center [213, 44] width 0 height 0
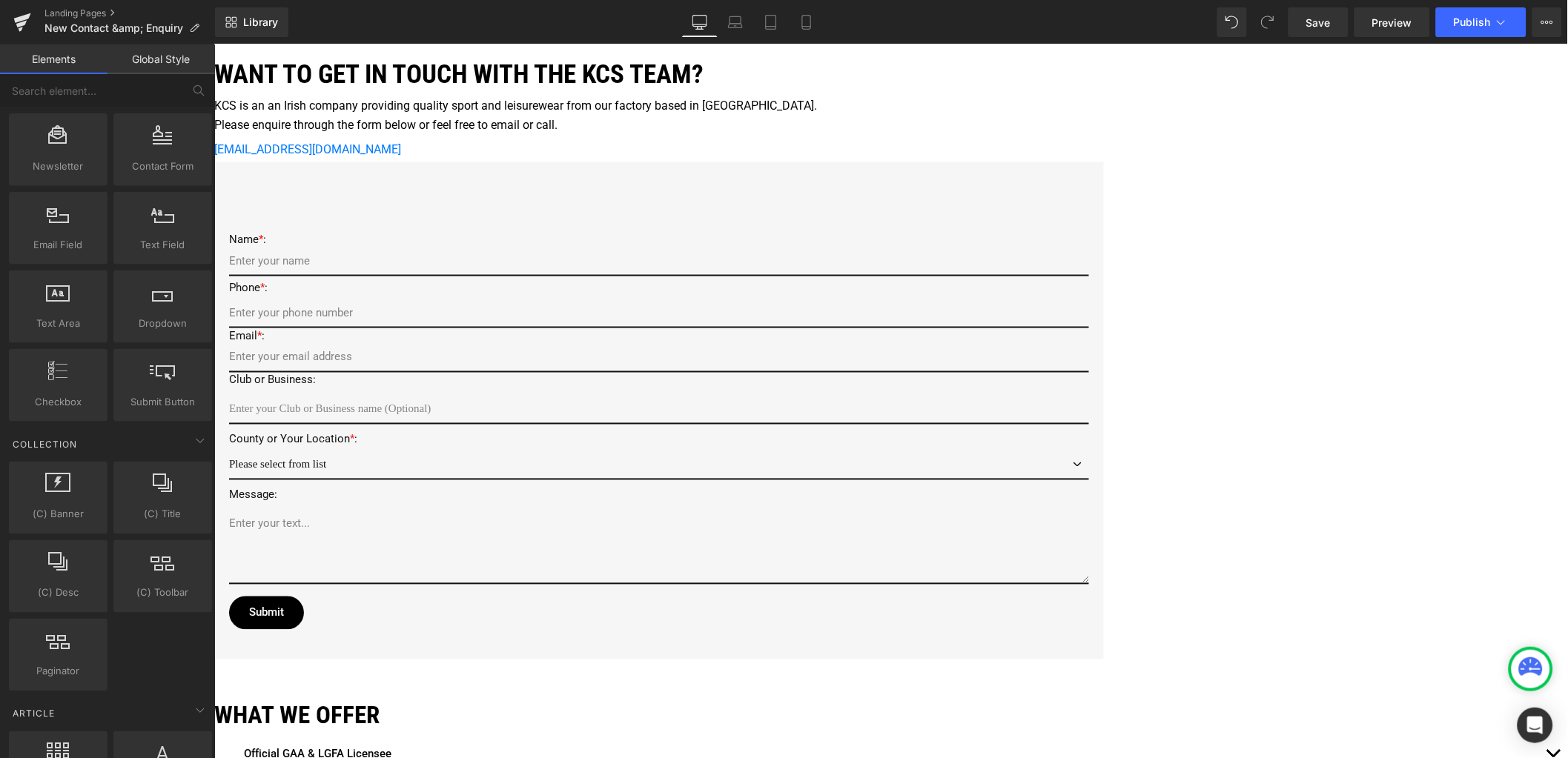
click at [559, 395] on input "text" at bounding box center [658, 409] width 860 height 29
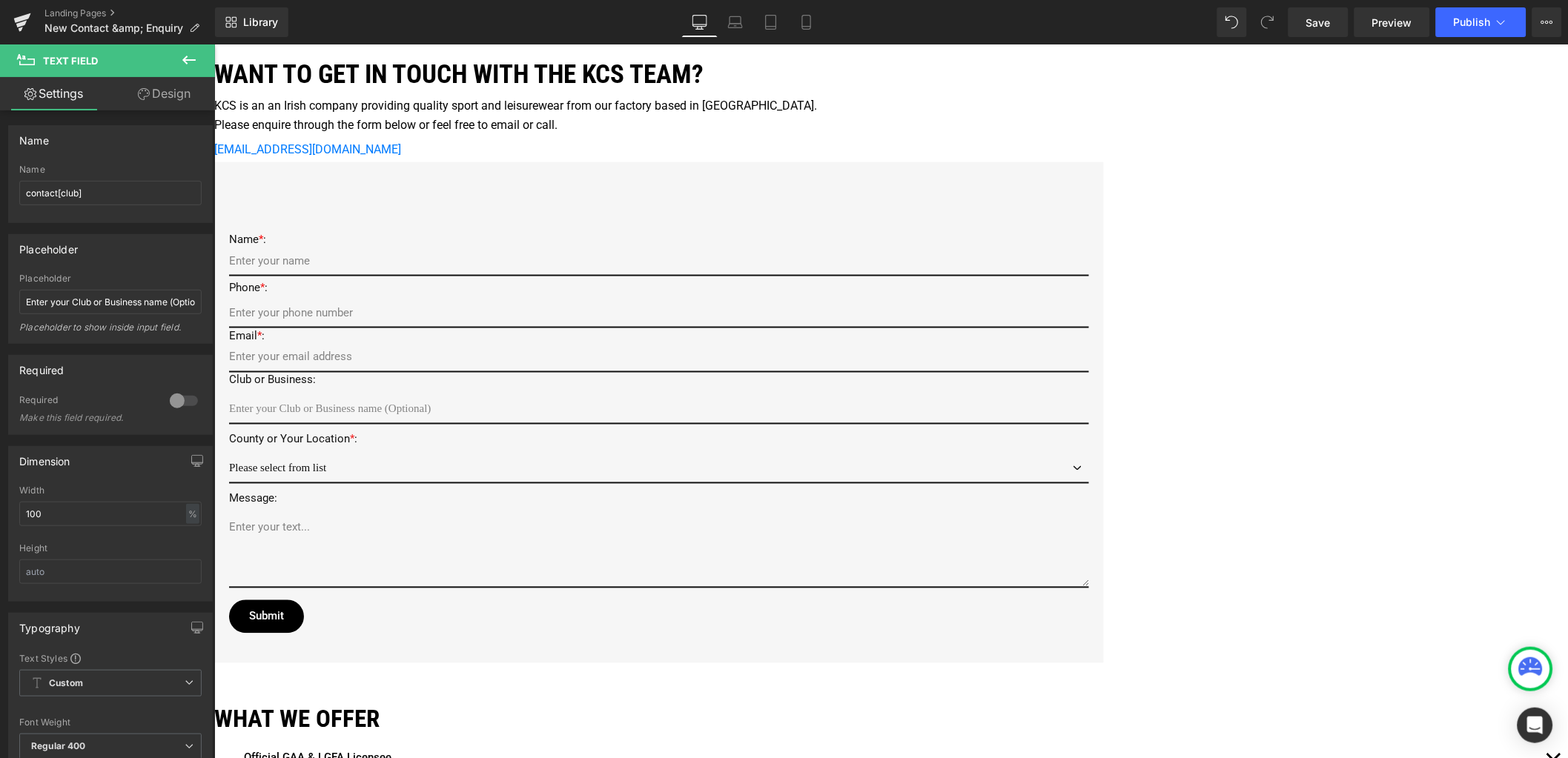
click at [599, 343] on input "email" at bounding box center [658, 357] width 860 height 29
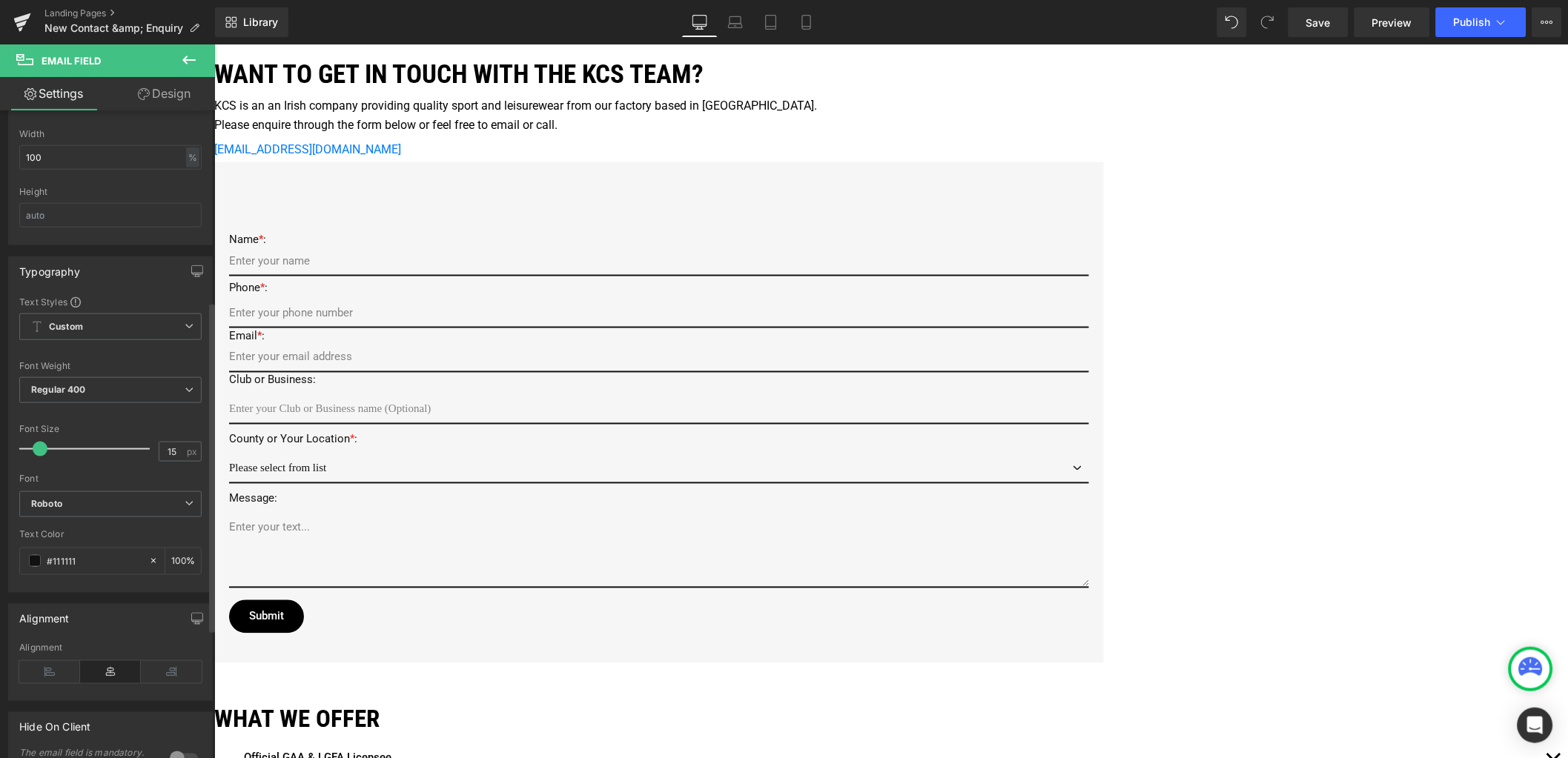
scroll to position [555, 0]
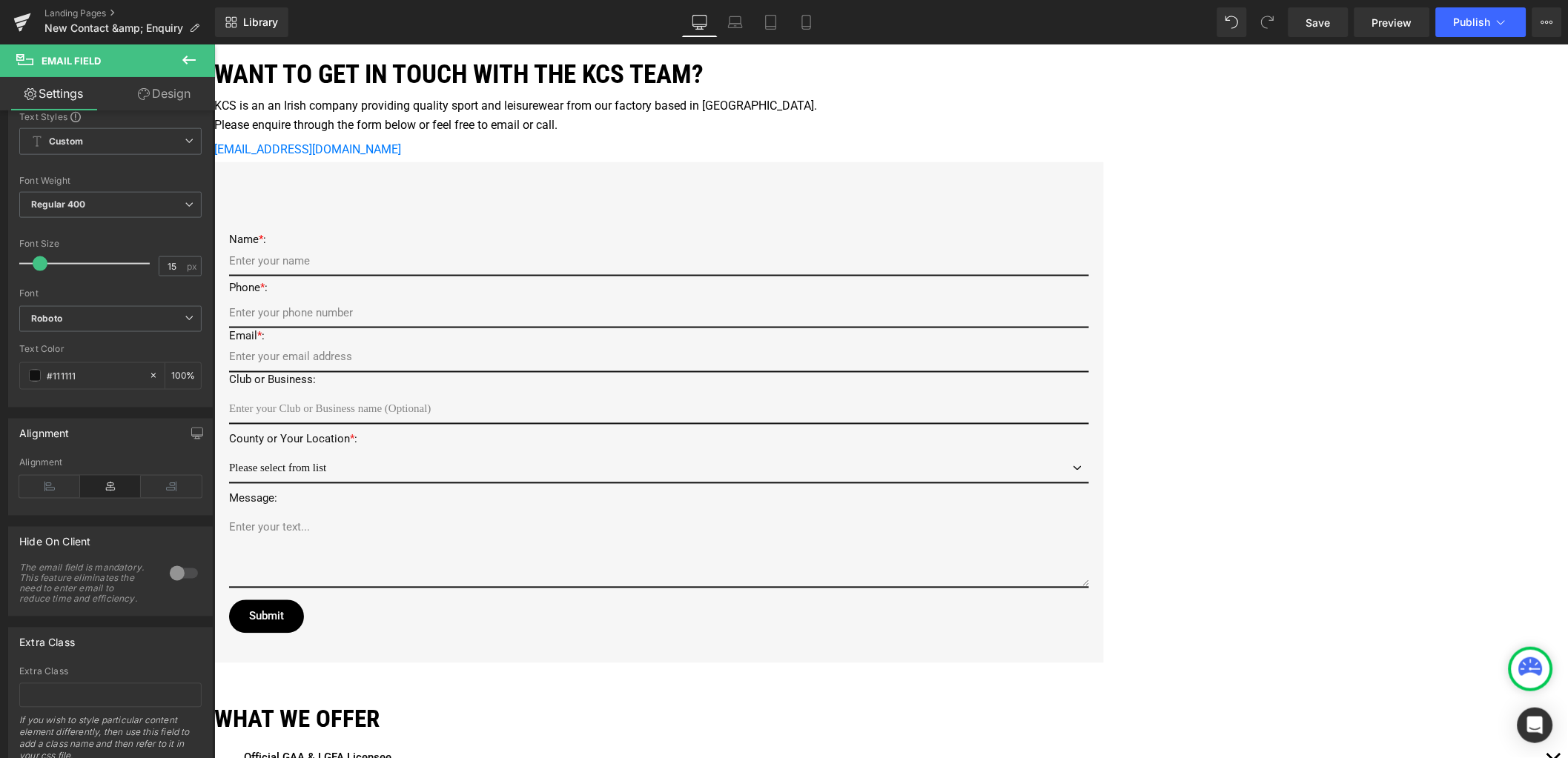
click at [516, 395] on input "text" at bounding box center [658, 409] width 860 height 29
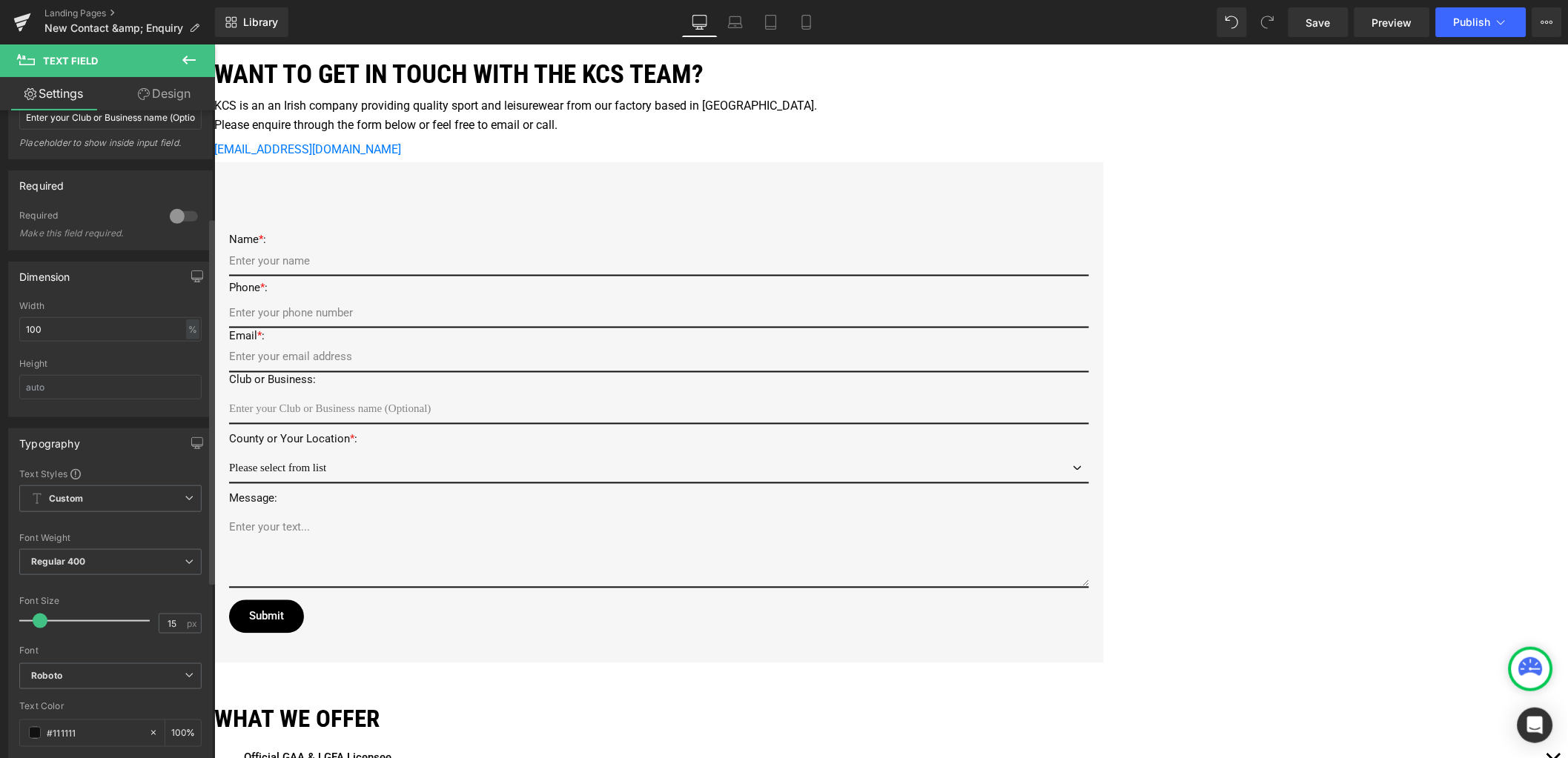
scroll to position [370, 0]
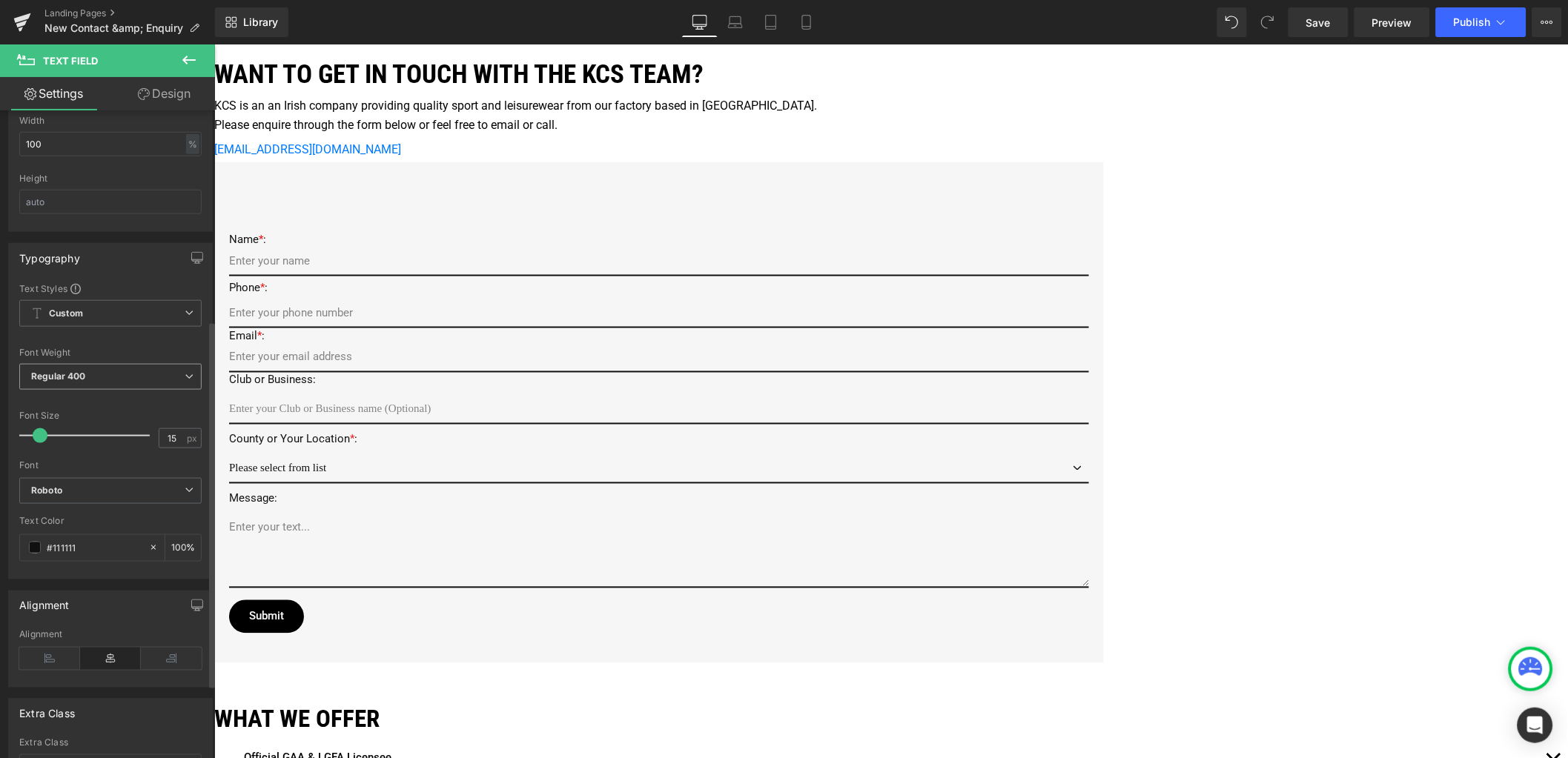
click at [190, 379] on span "Regular 400" at bounding box center [110, 377] width 183 height 26
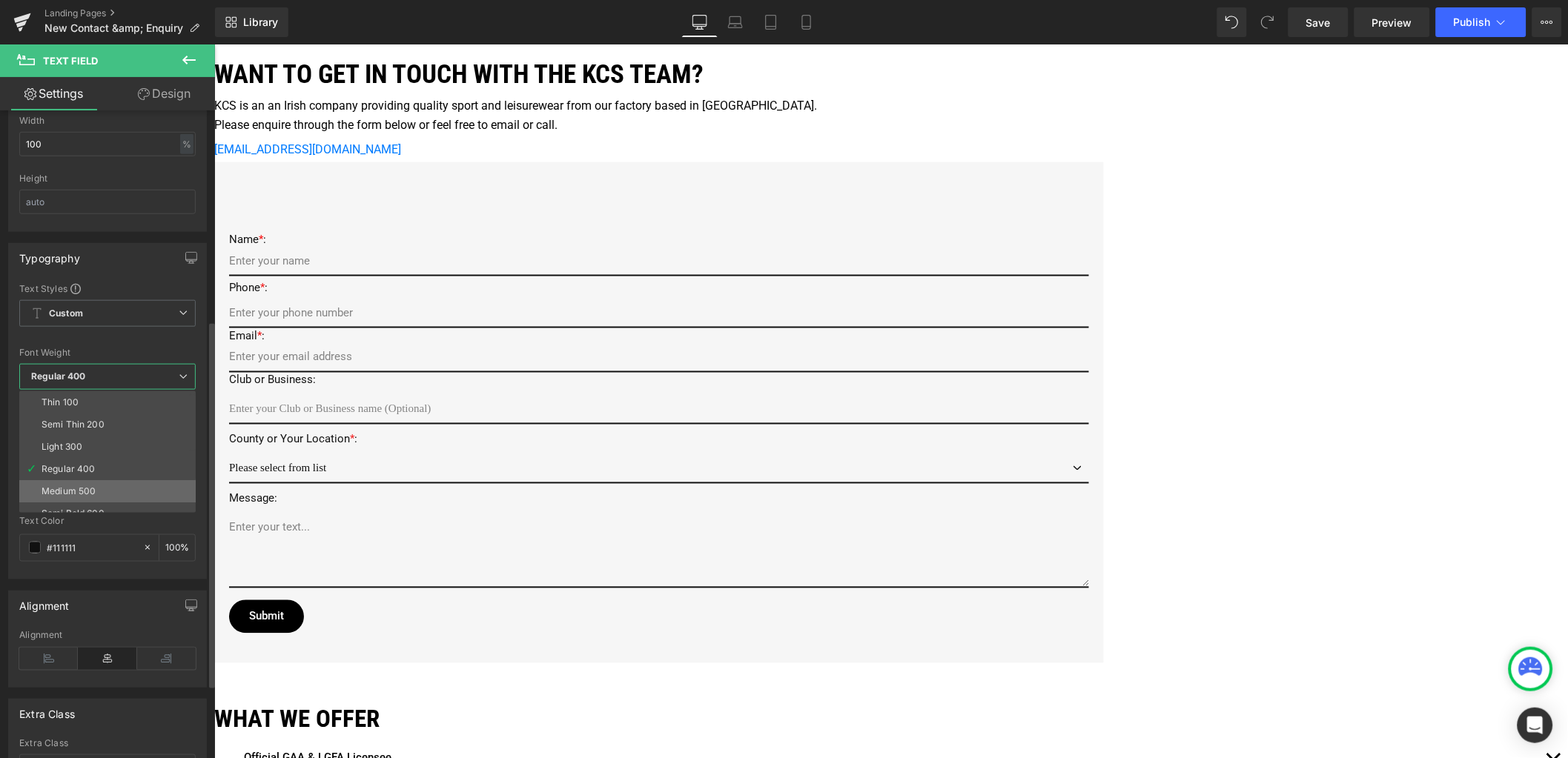
click at [75, 487] on div "Medium 500" at bounding box center [68, 491] width 54 height 11
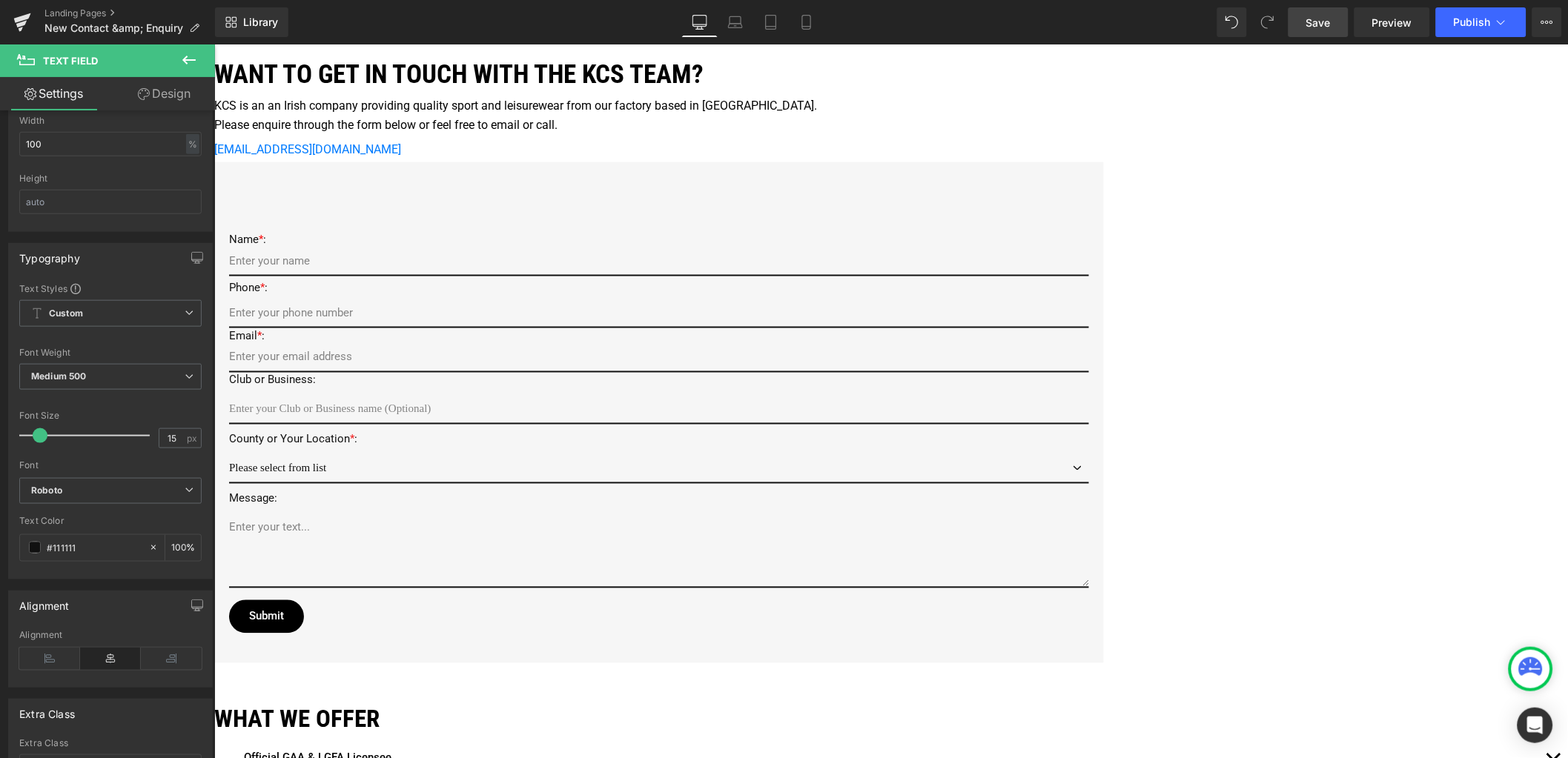
click at [1331, 26] on span "Save" at bounding box center [1318, 23] width 25 height 15
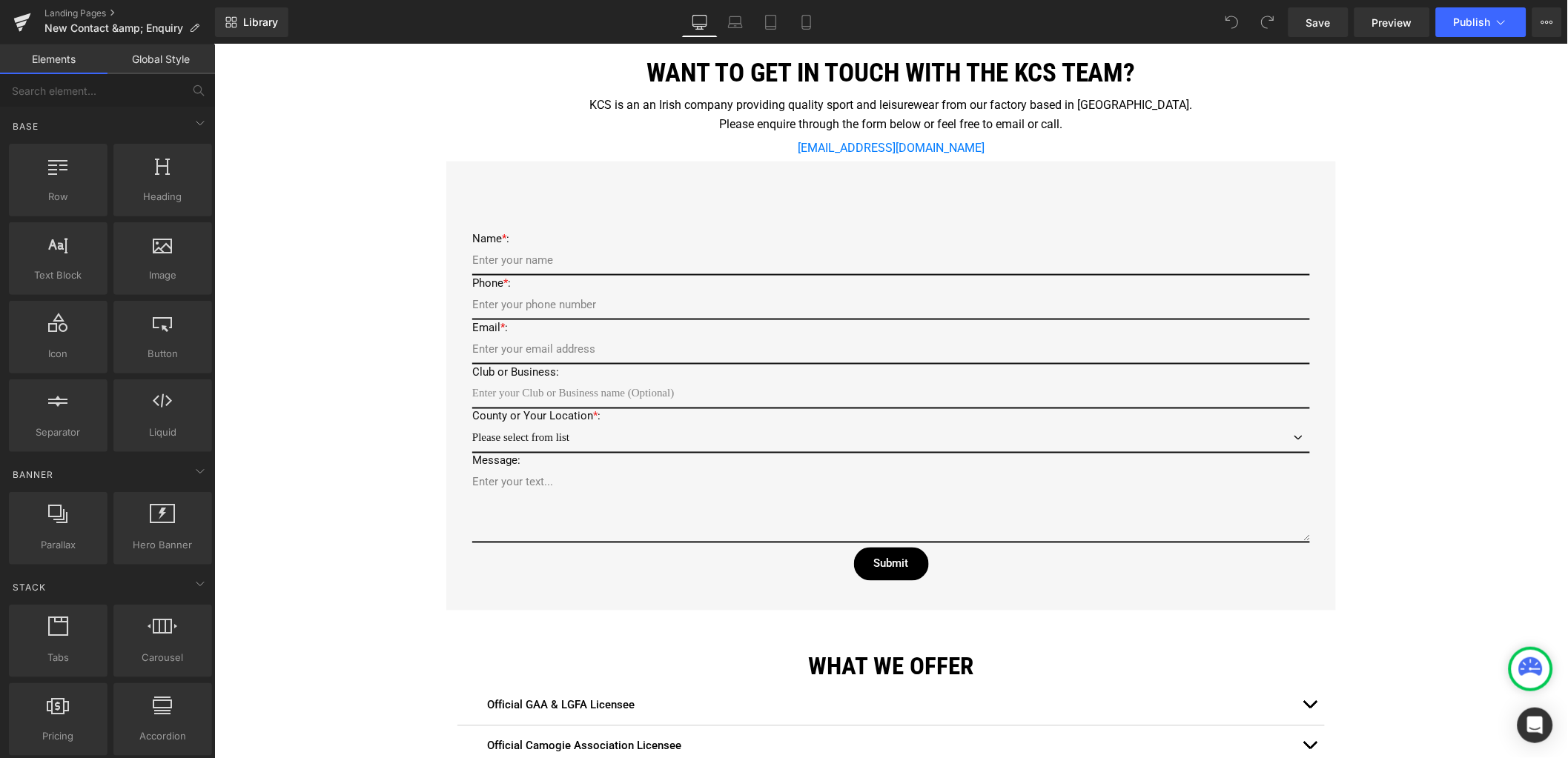
scroll to position [555, 0]
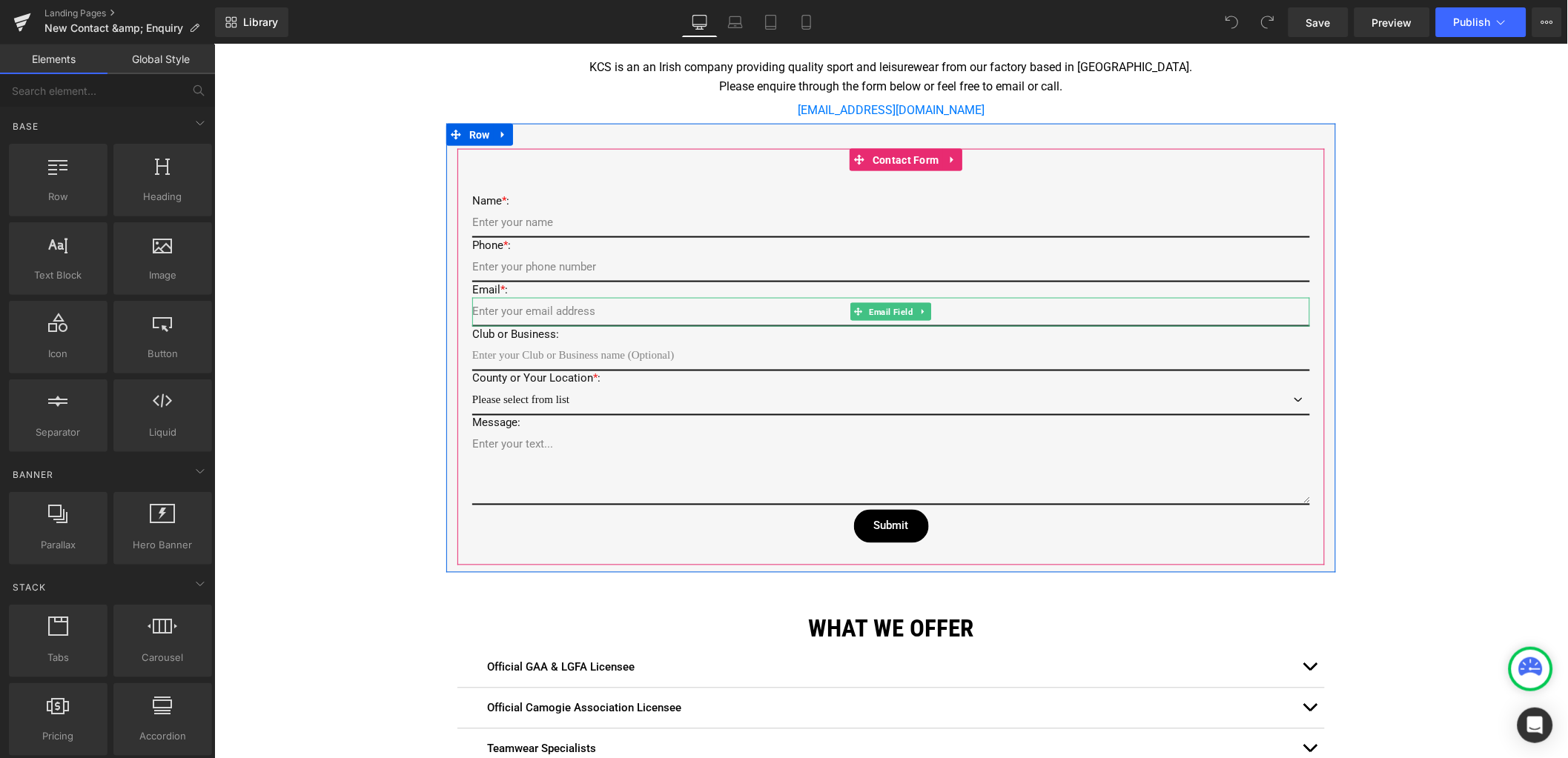
click at [548, 312] on input "email" at bounding box center [890, 312] width 838 height 29
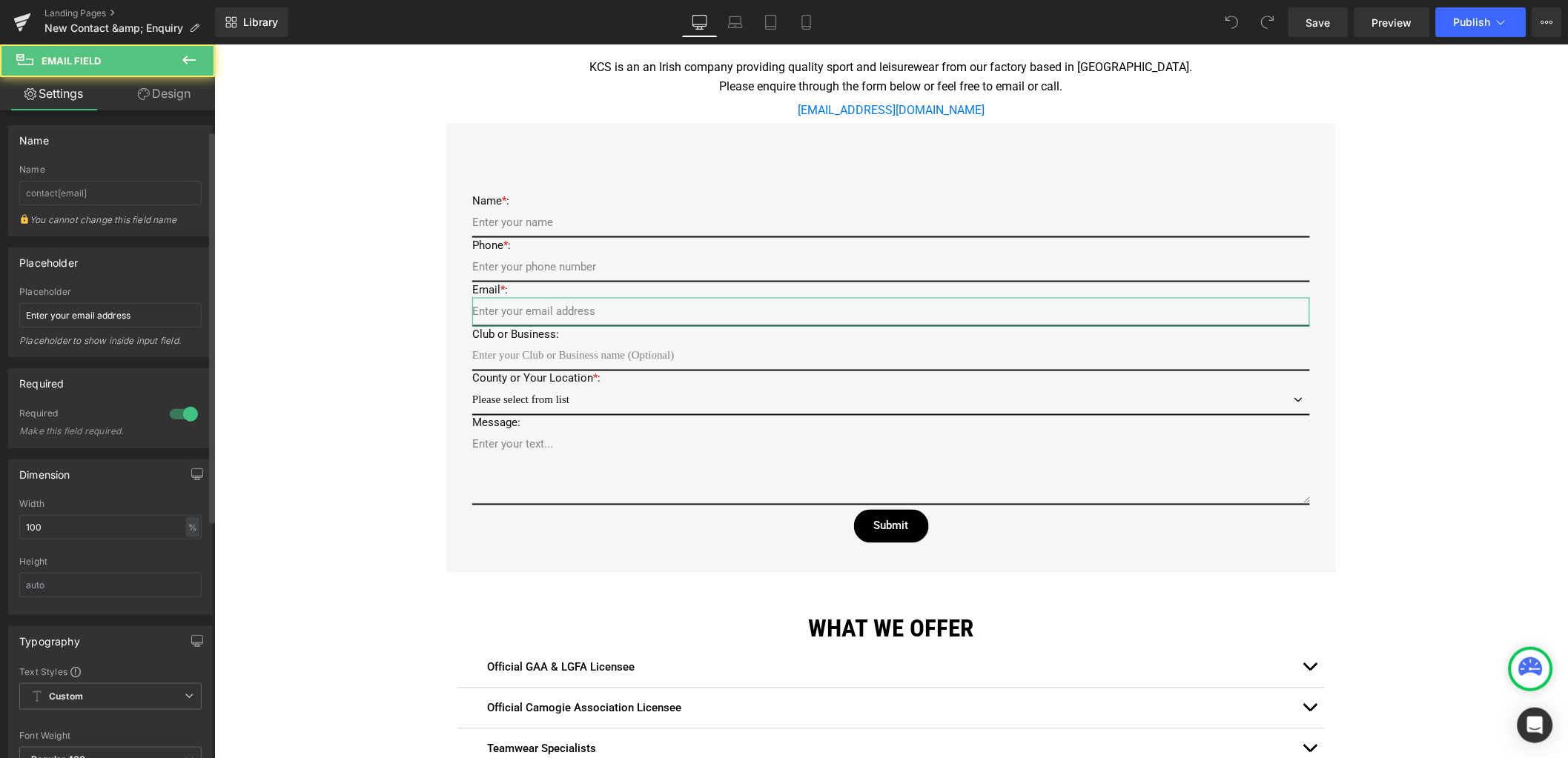
scroll to position [184, 0]
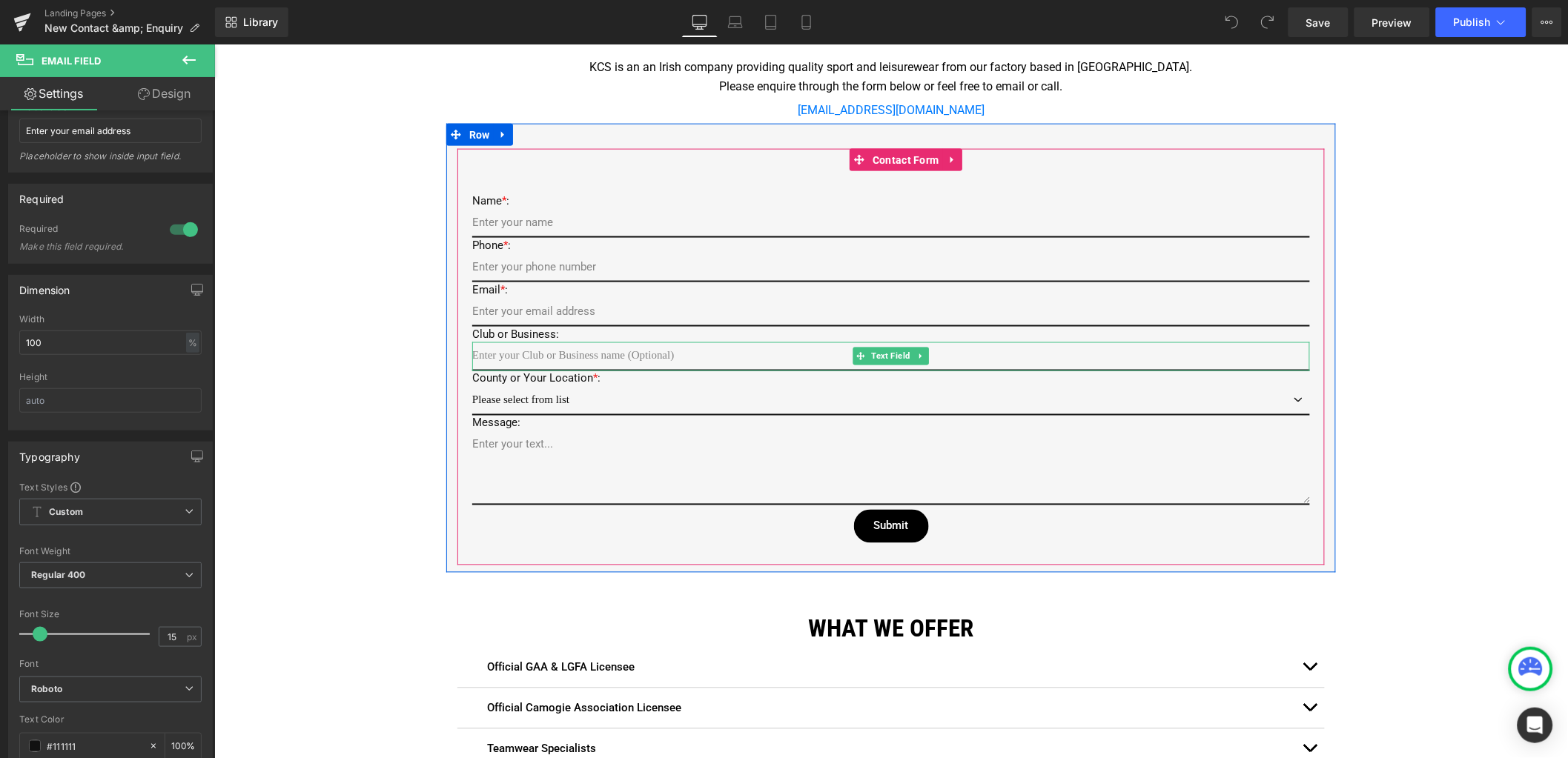
click at [501, 347] on input "text" at bounding box center [890, 356] width 838 height 29
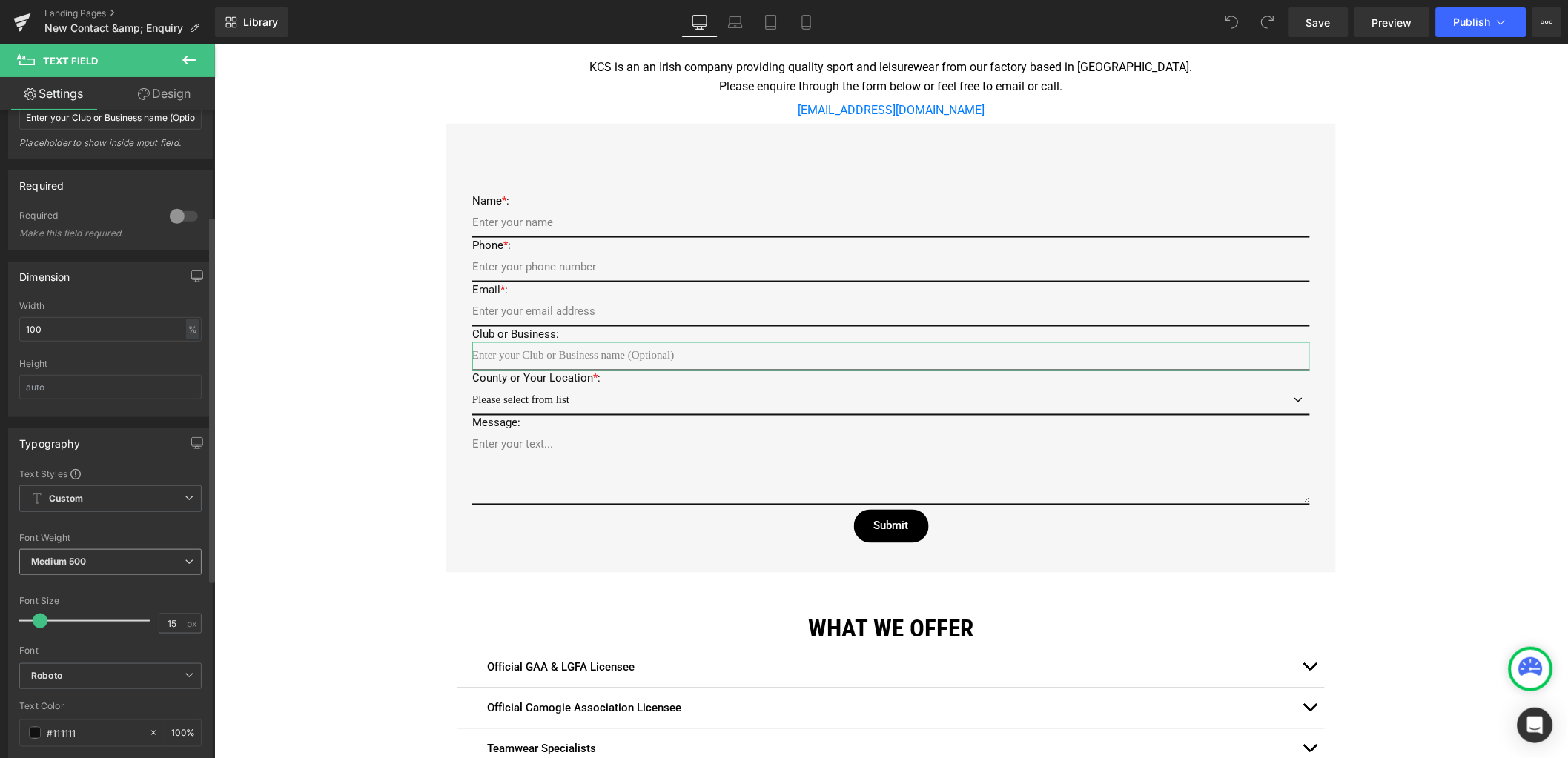
click at [173, 556] on span "Medium 500" at bounding box center [110, 562] width 183 height 26
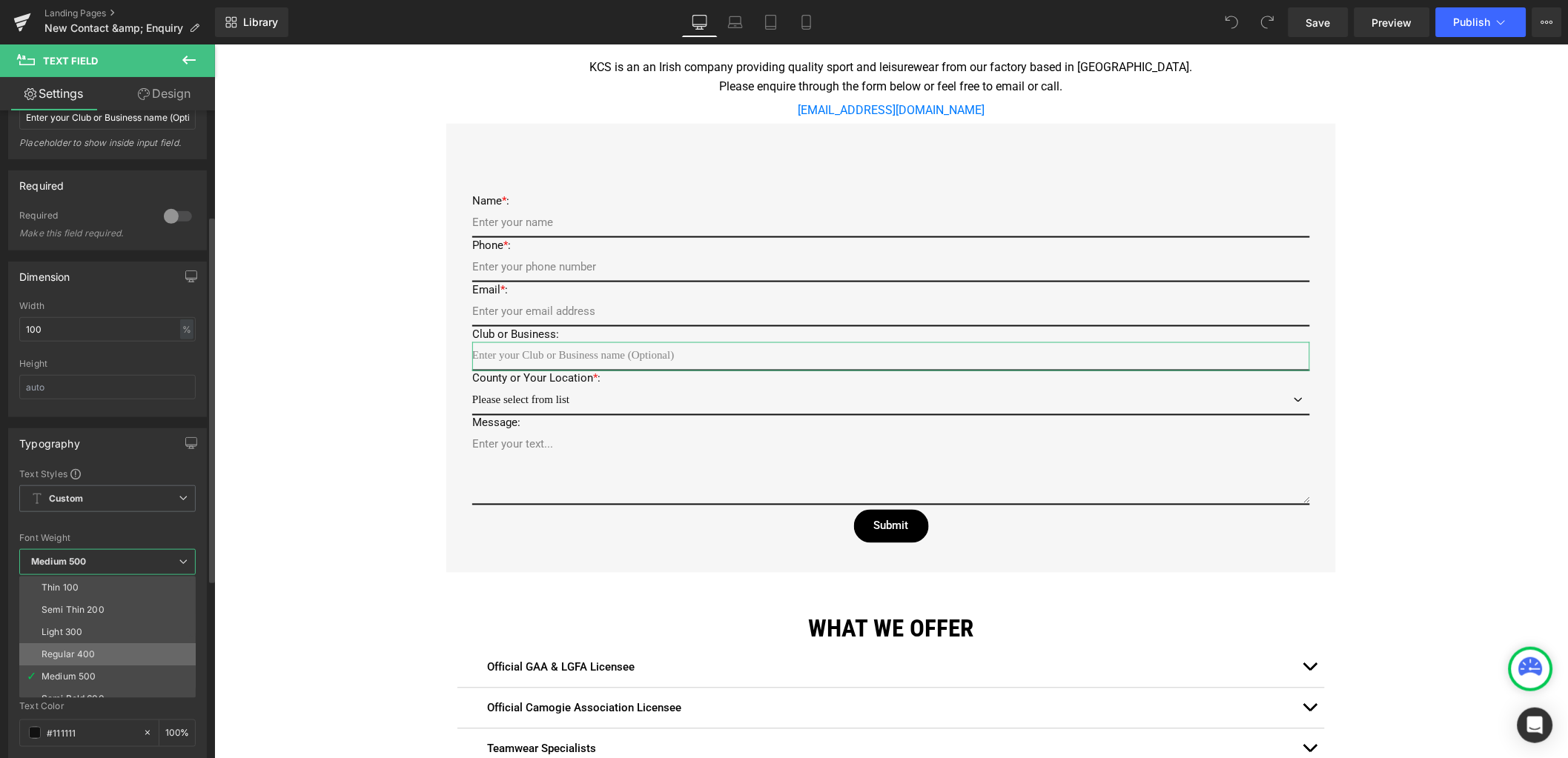
click at [72, 652] on div "Regular 400" at bounding box center [68, 654] width 54 height 11
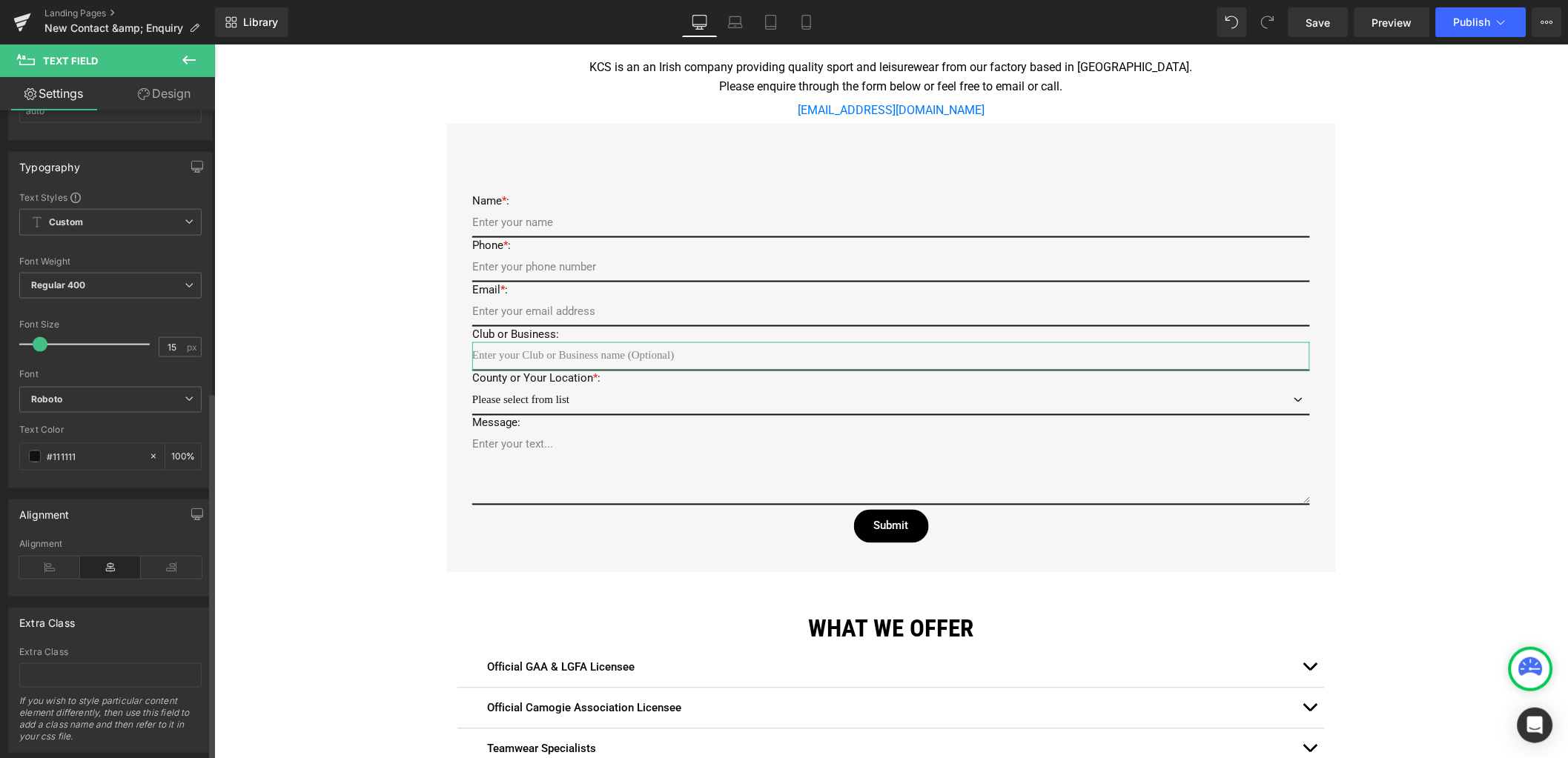
scroll to position [500, 0]
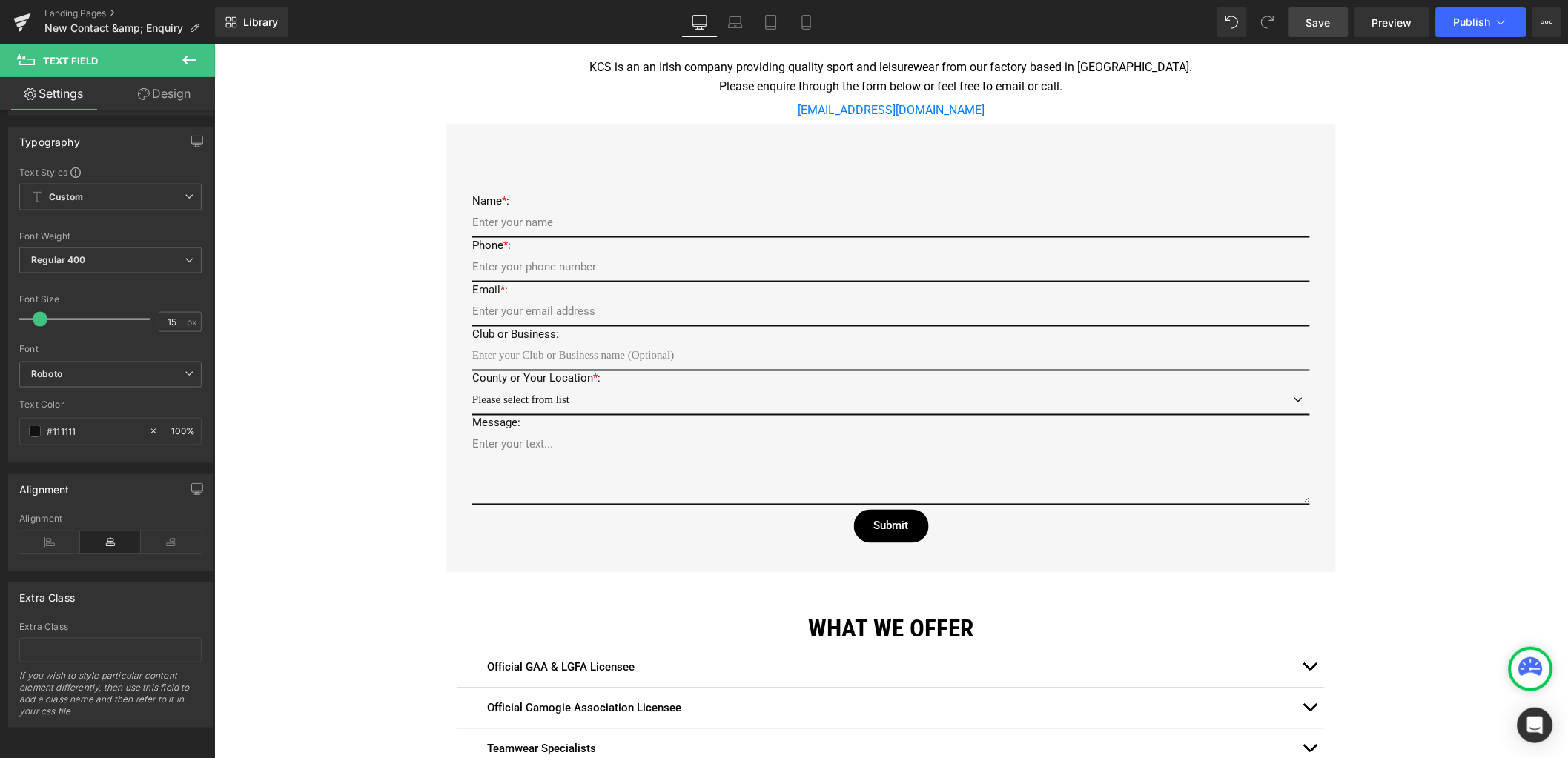
click at [1347, 26] on link "Save" at bounding box center [1318, 22] width 60 height 30
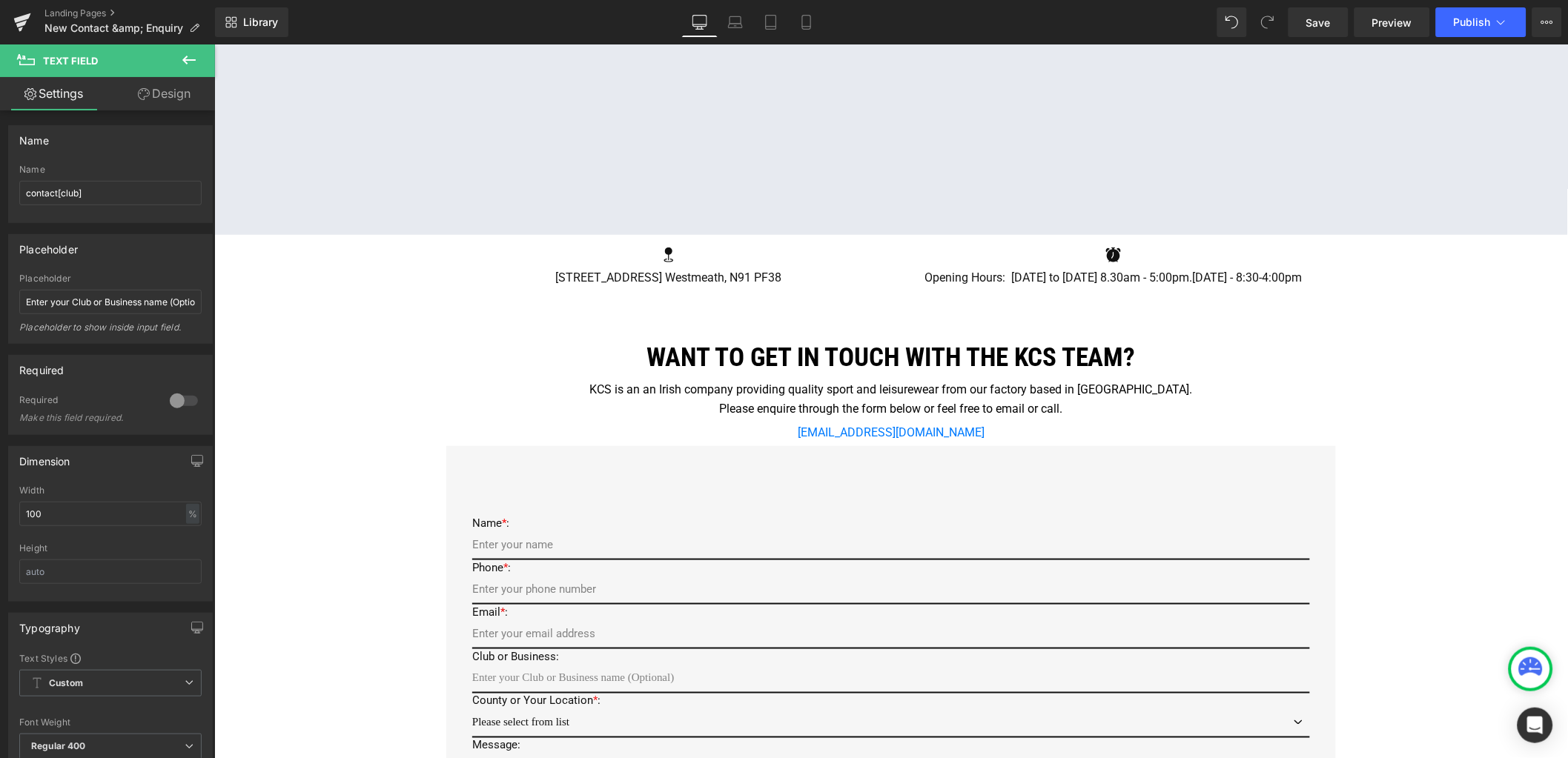
scroll to position [184, 0]
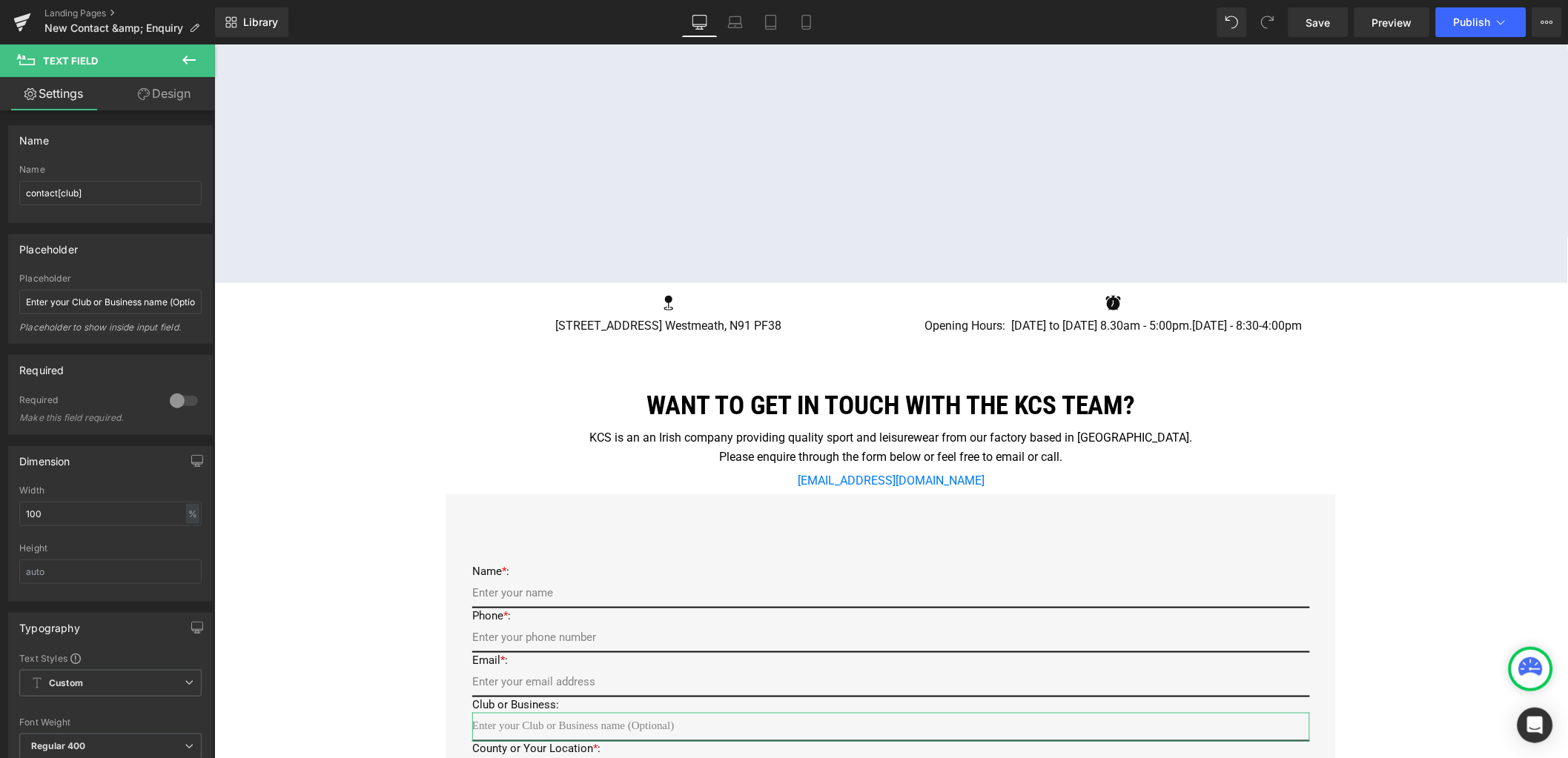
click at [161, 96] on link "Design" at bounding box center [164, 94] width 107 height 33
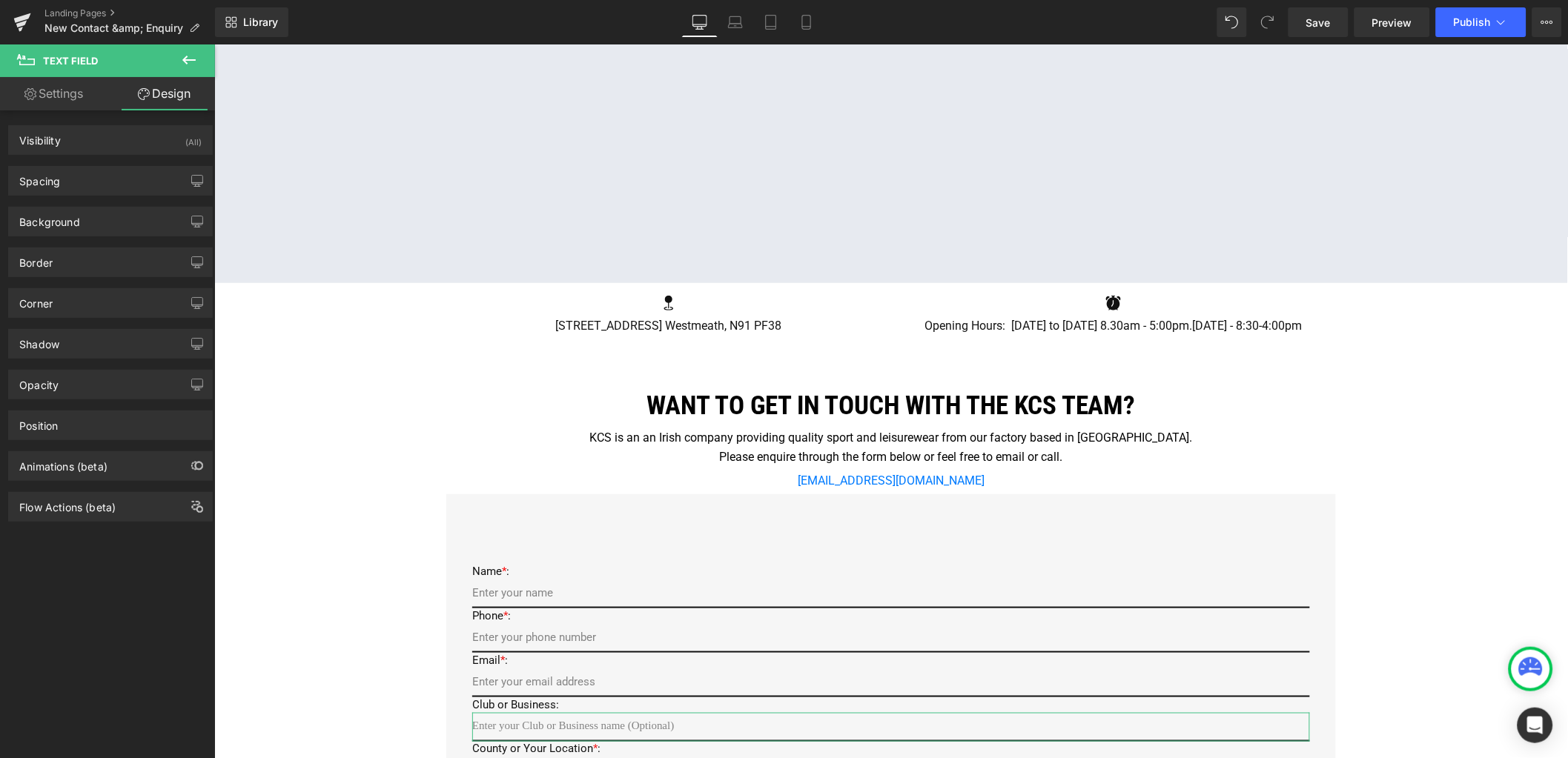
click at [58, 84] on link "Settings" at bounding box center [54, 94] width 107 height 33
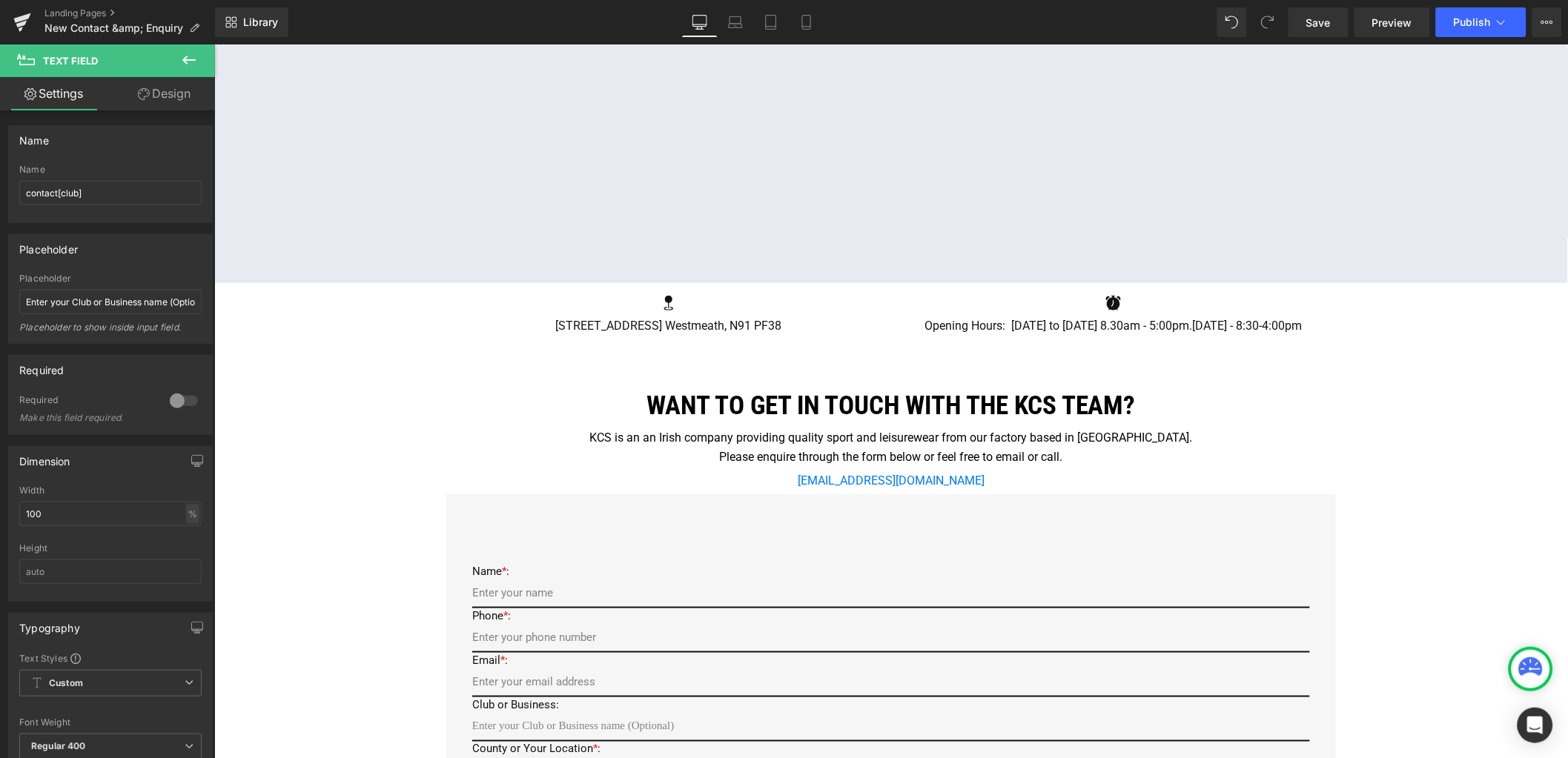
click at [195, 55] on icon at bounding box center [188, 60] width 18 height 18
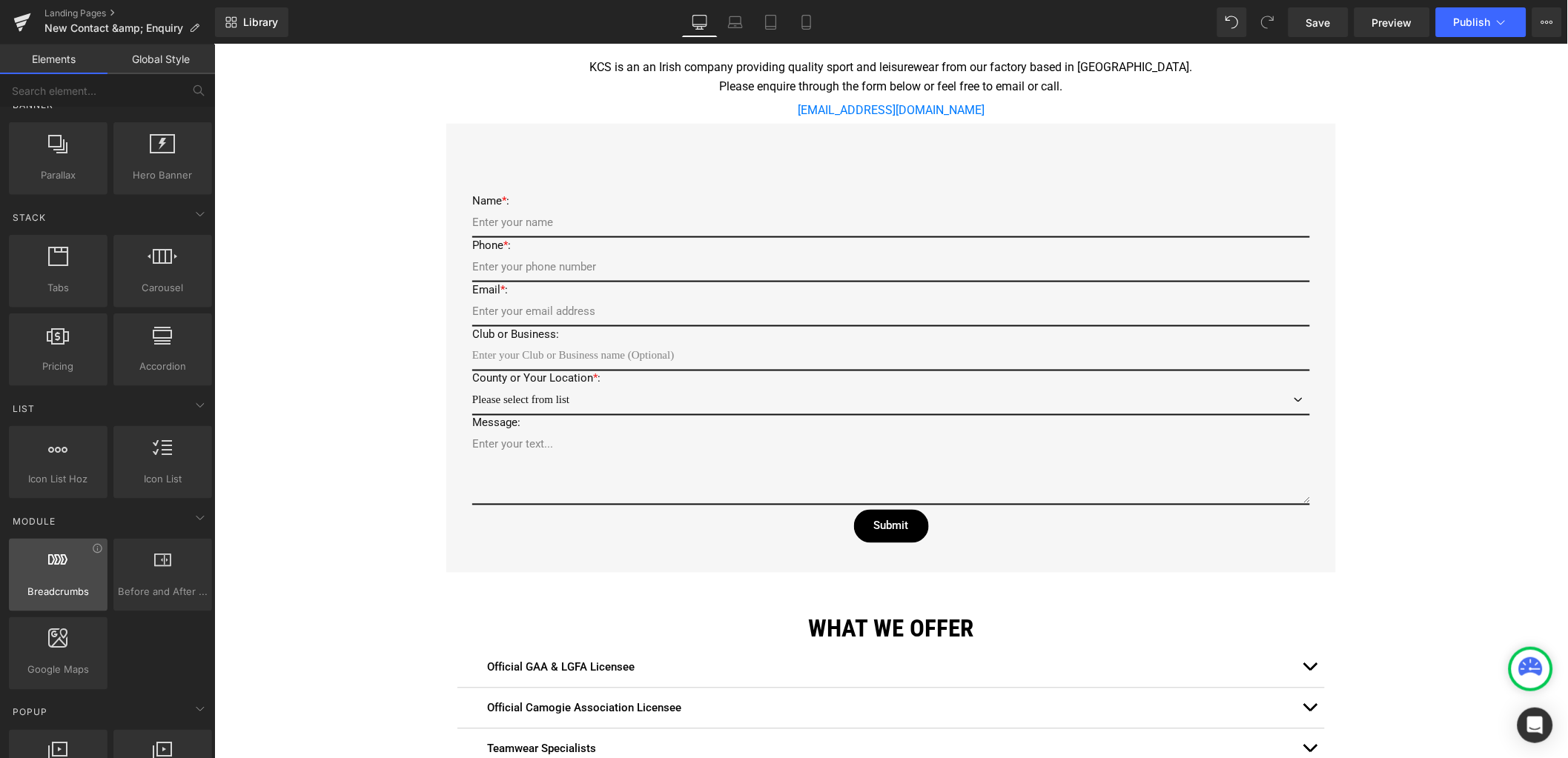
scroll to position [555, 0]
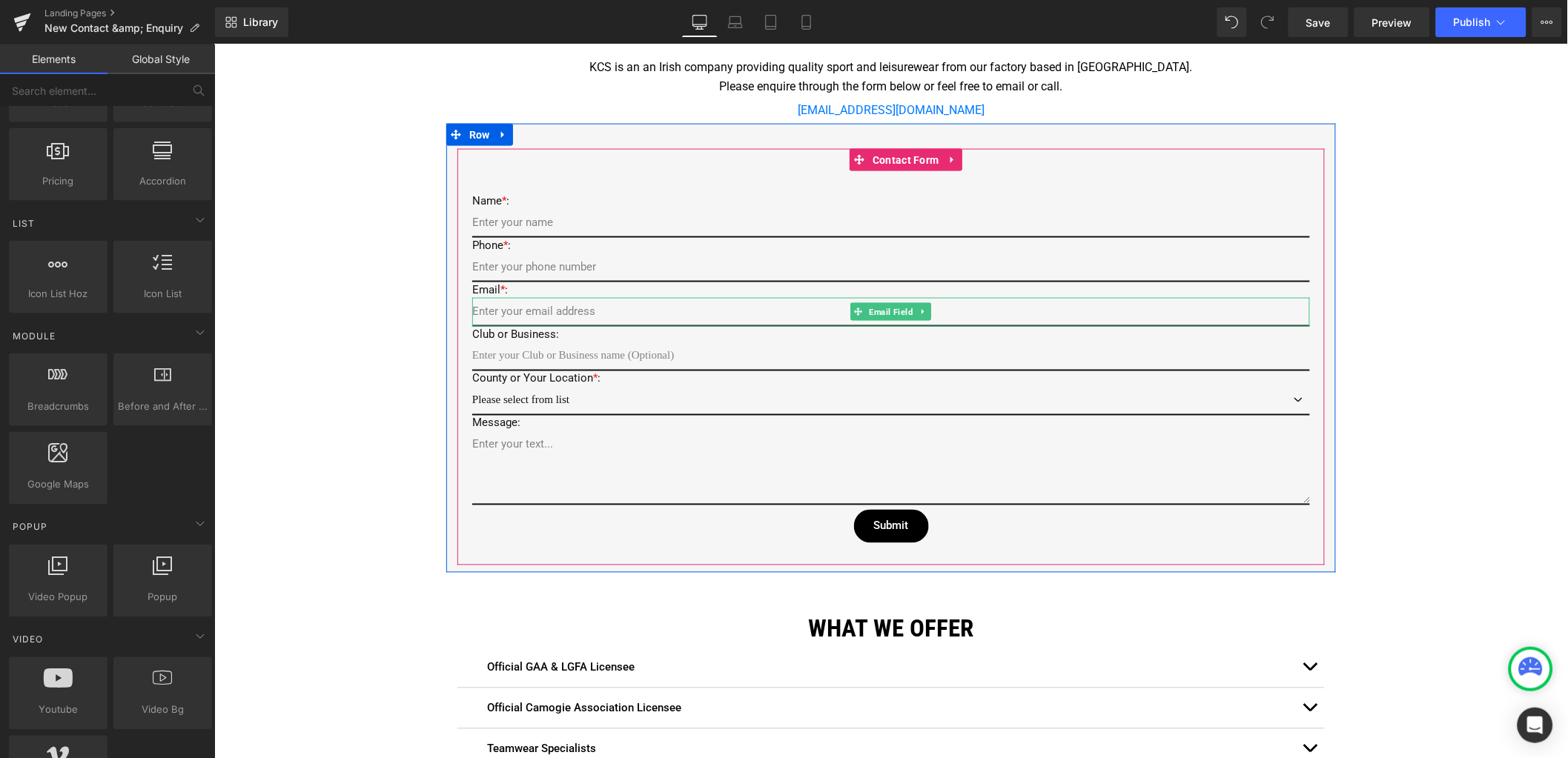
click at [581, 306] on input "email" at bounding box center [890, 312] width 838 height 29
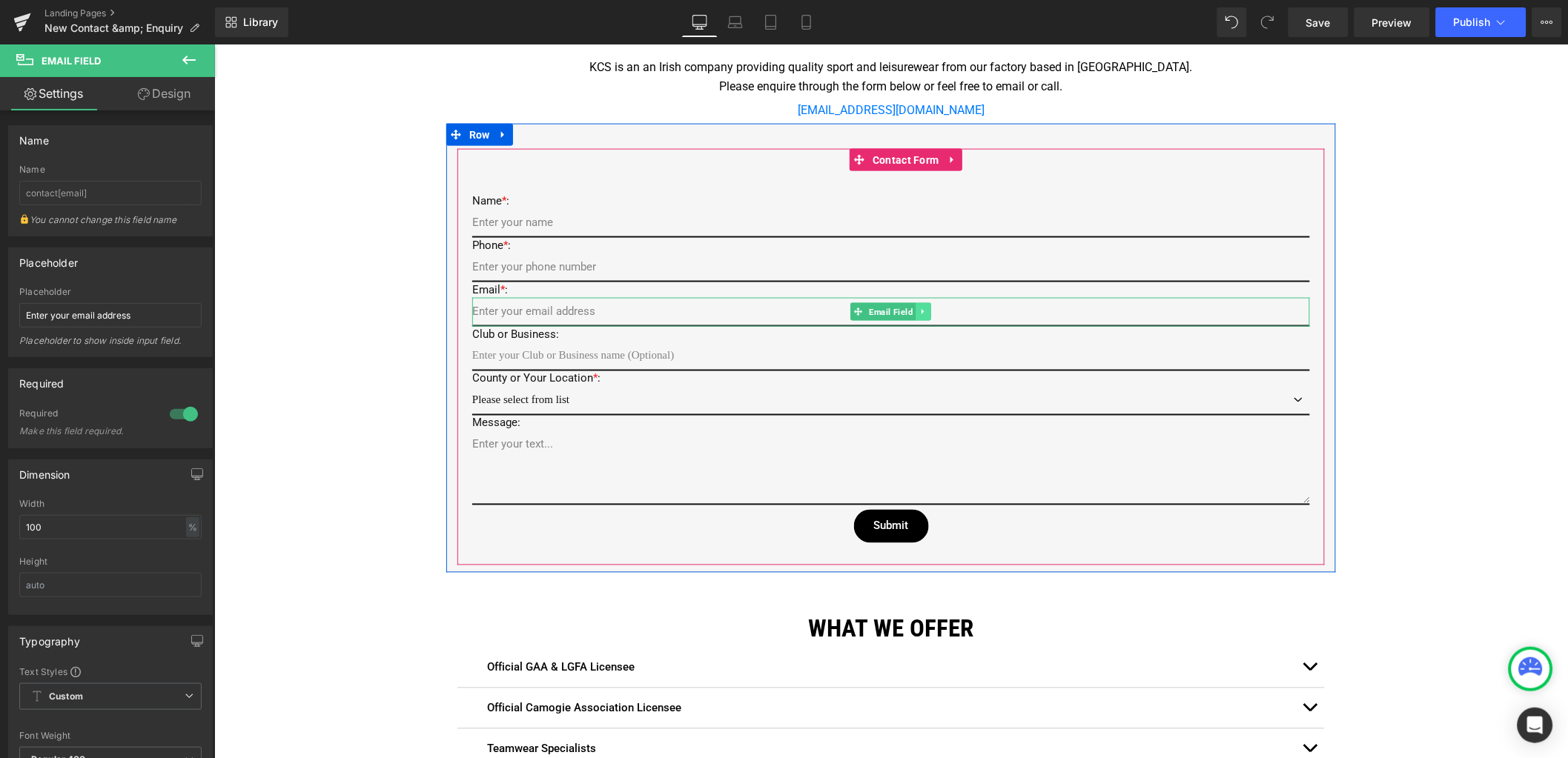
click at [917, 317] on link at bounding box center [924, 311] width 15 height 18
click at [944, 309] on link at bounding box center [947, 311] width 15 height 18
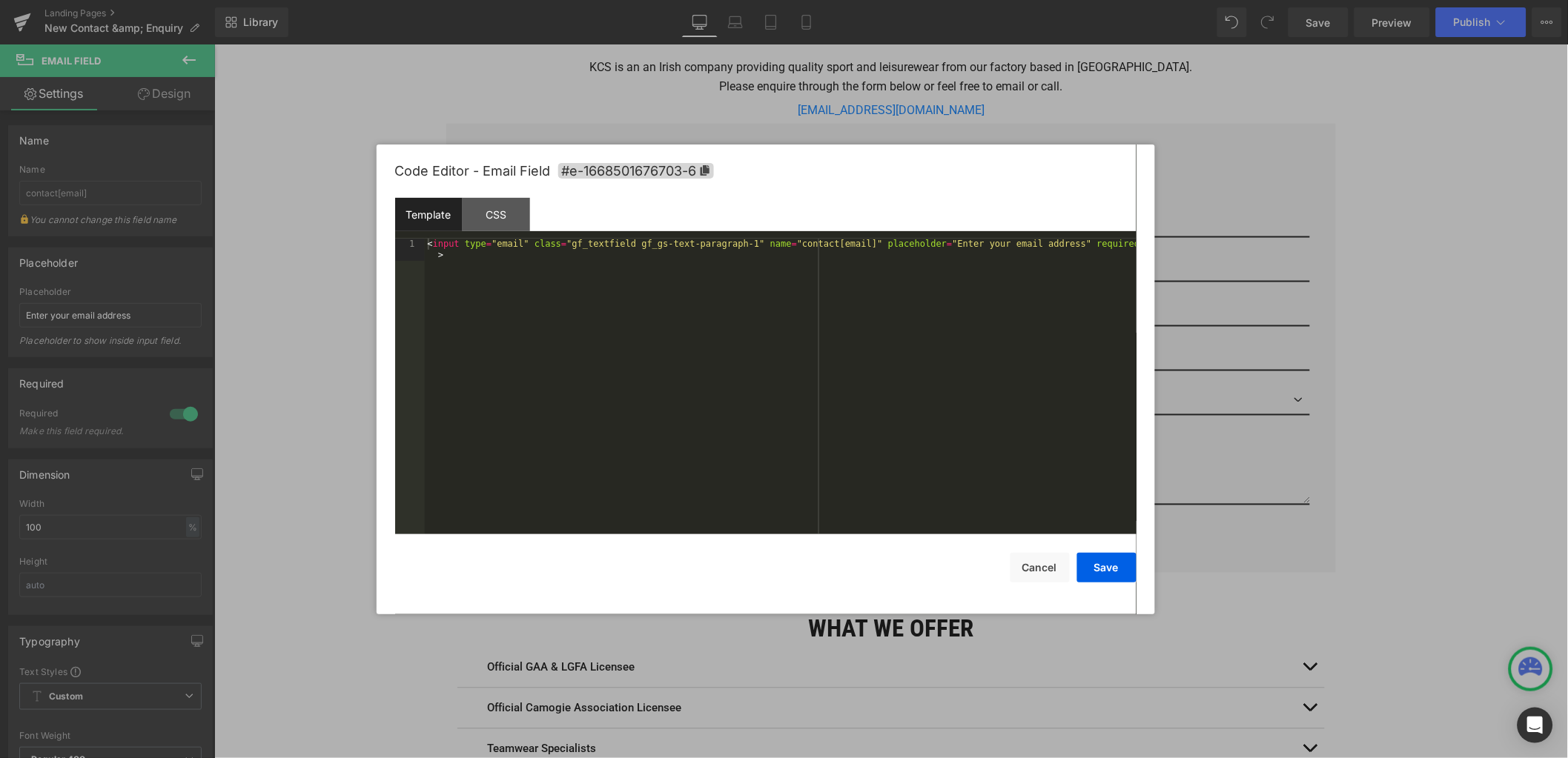
click at [852, 0] on div "You are previewing how the will restyle your page. You can not edit Elements in…" at bounding box center [784, 0] width 1568 height 0
click at [489, 216] on div "CSS" at bounding box center [496, 214] width 68 height 33
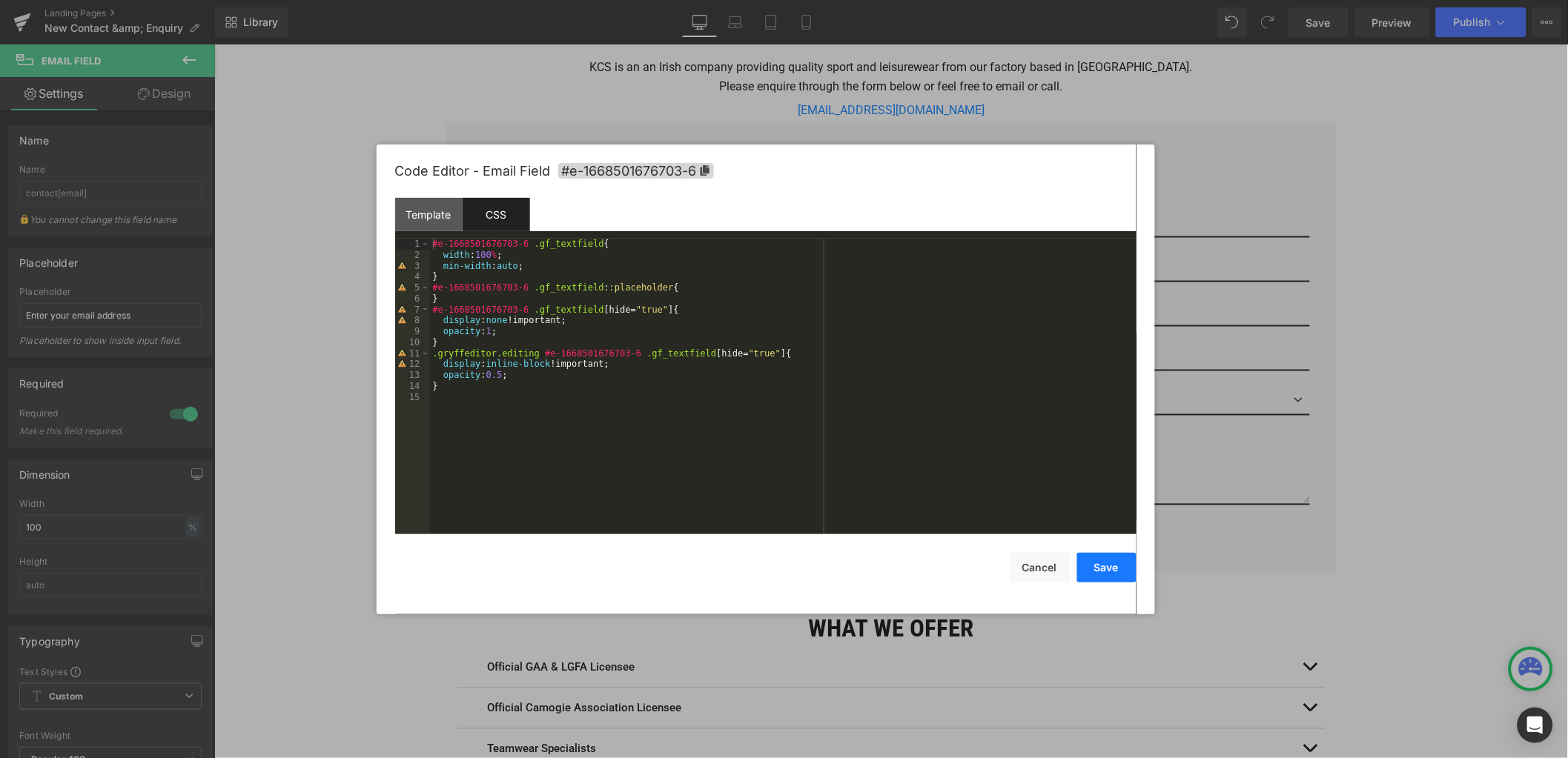
click at [1092, 564] on button "Save" at bounding box center [1107, 567] width 59 height 30
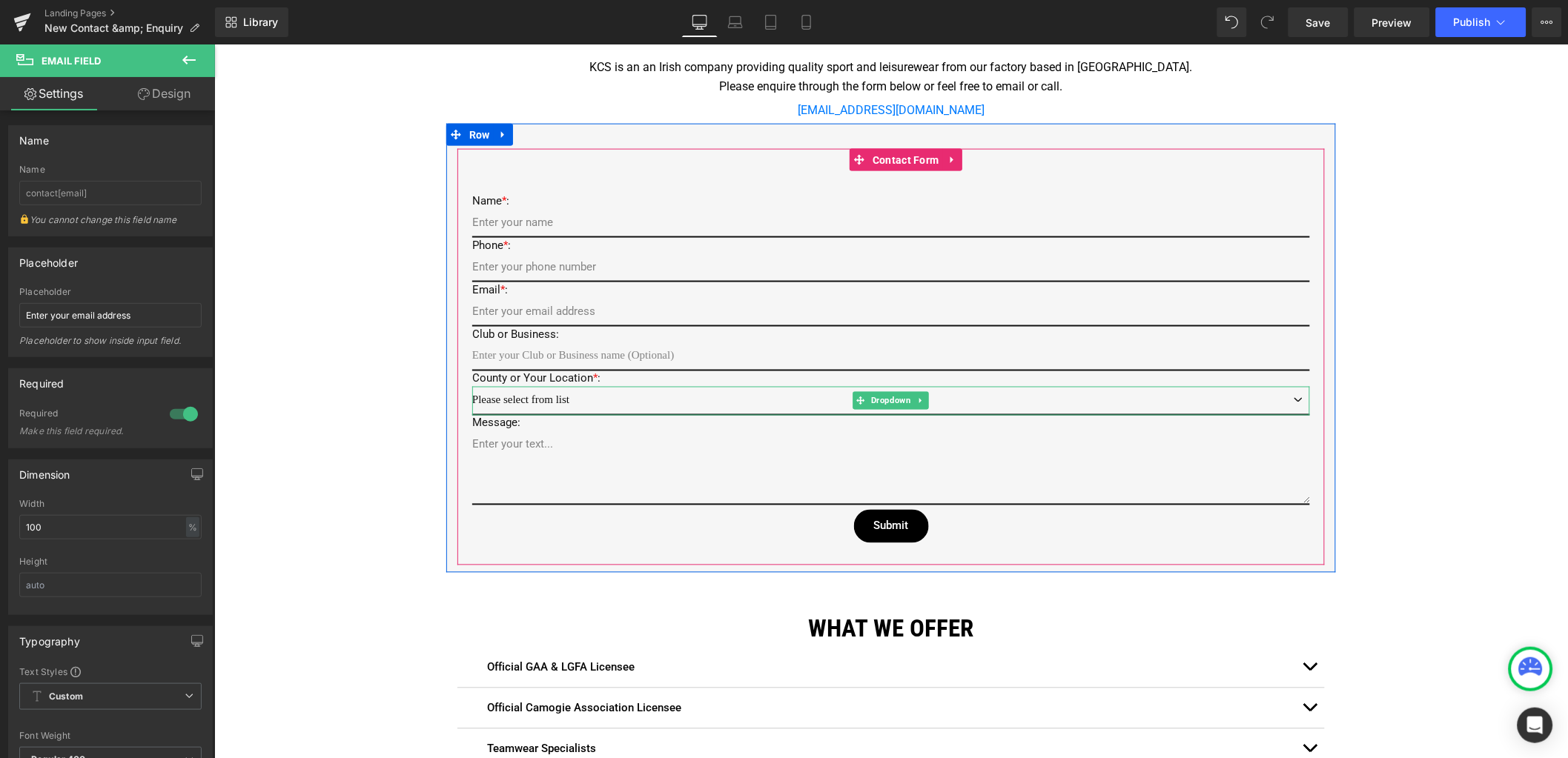
click at [560, 396] on select "Please select from list Antrim Armagh [GEOGRAPHIC_DATA] [GEOGRAPHIC_DATA] [GEOG…" at bounding box center [890, 401] width 838 height 29
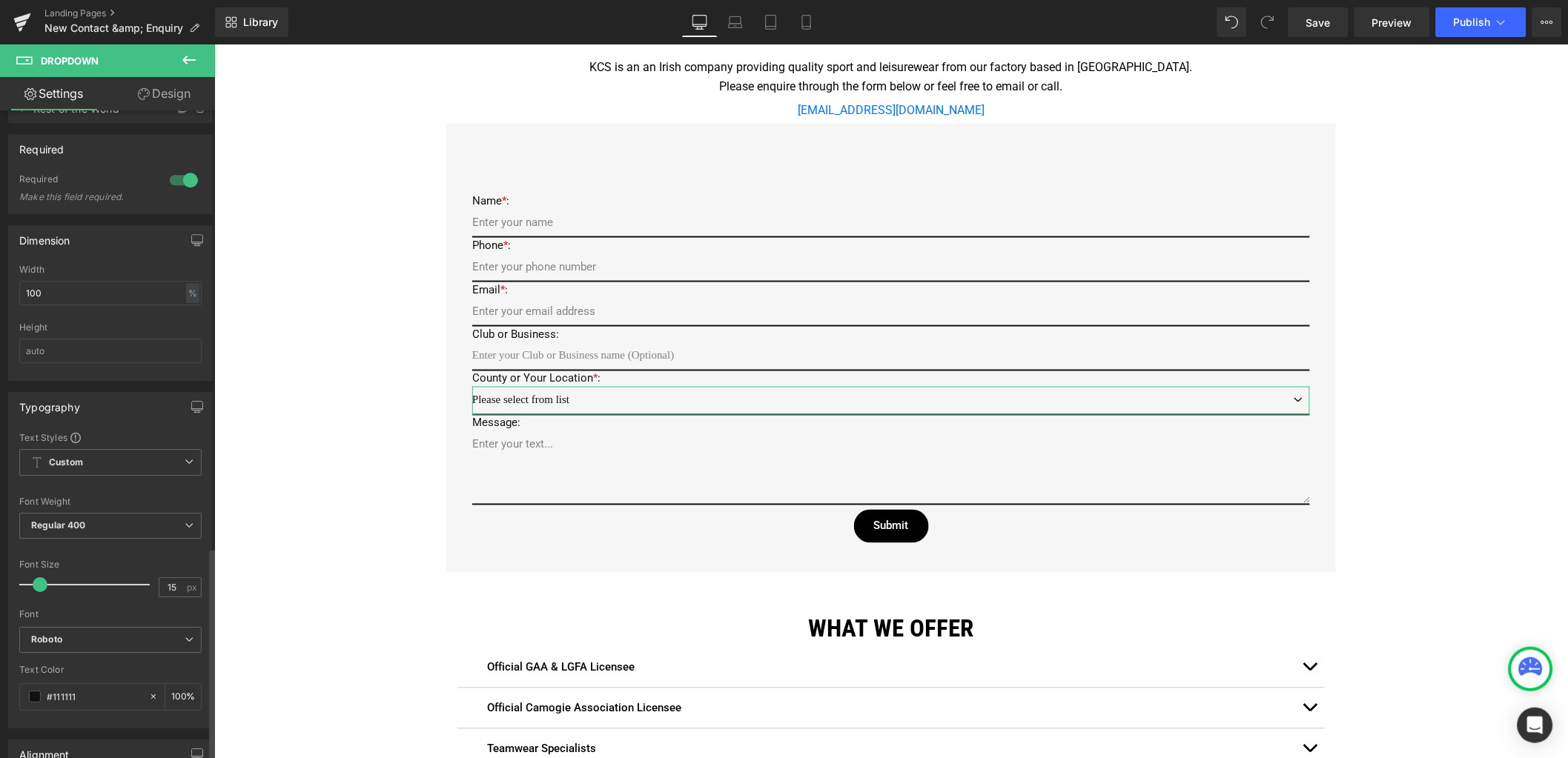
scroll to position [1523, 0]
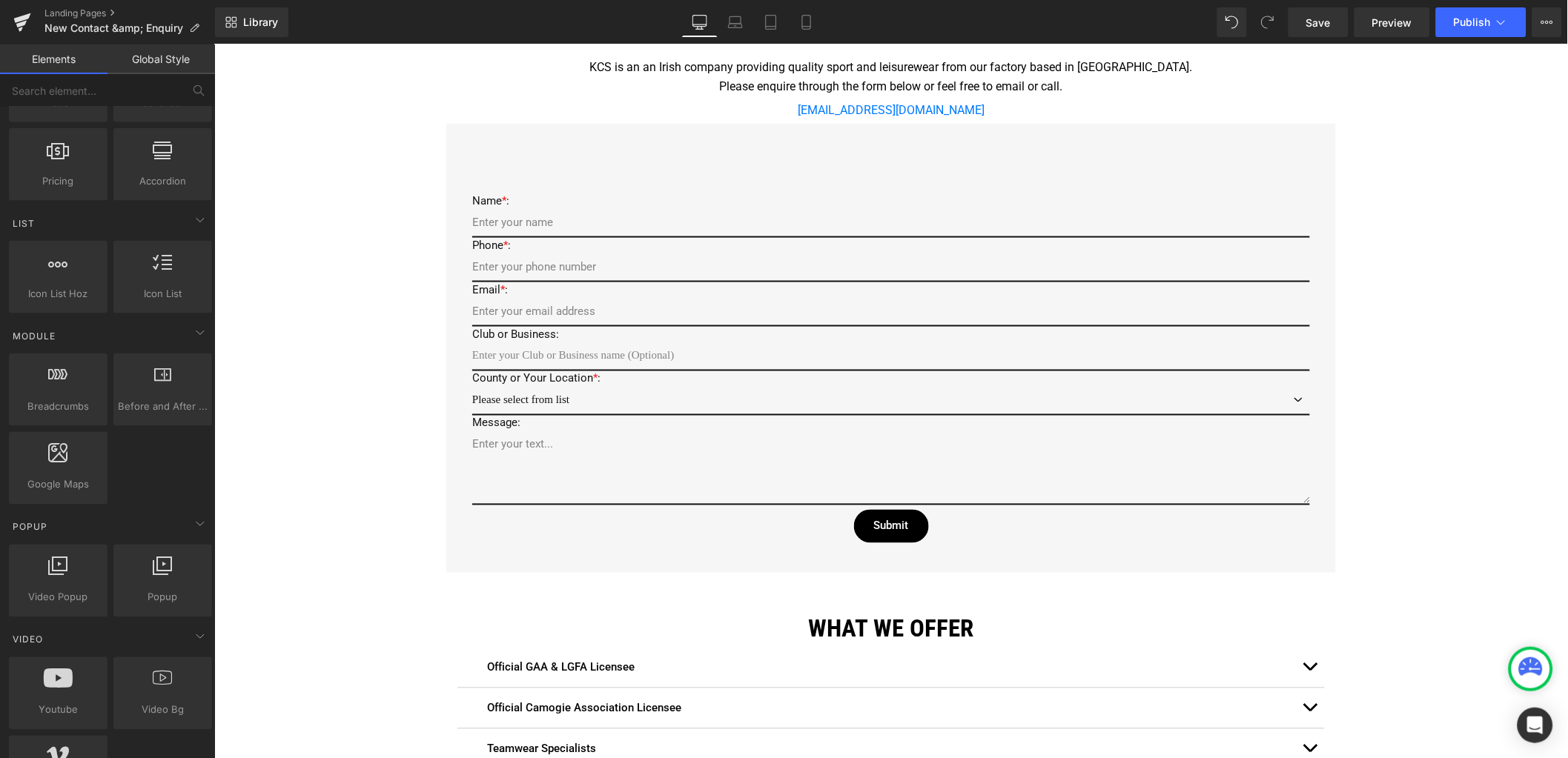
click at [355, 411] on div "Google Maps Row Icon 22 Zone C, Mullingar Business Park, Mullingar, Co. Westmea…" at bounding box center [890, 385] width 1354 height 1539
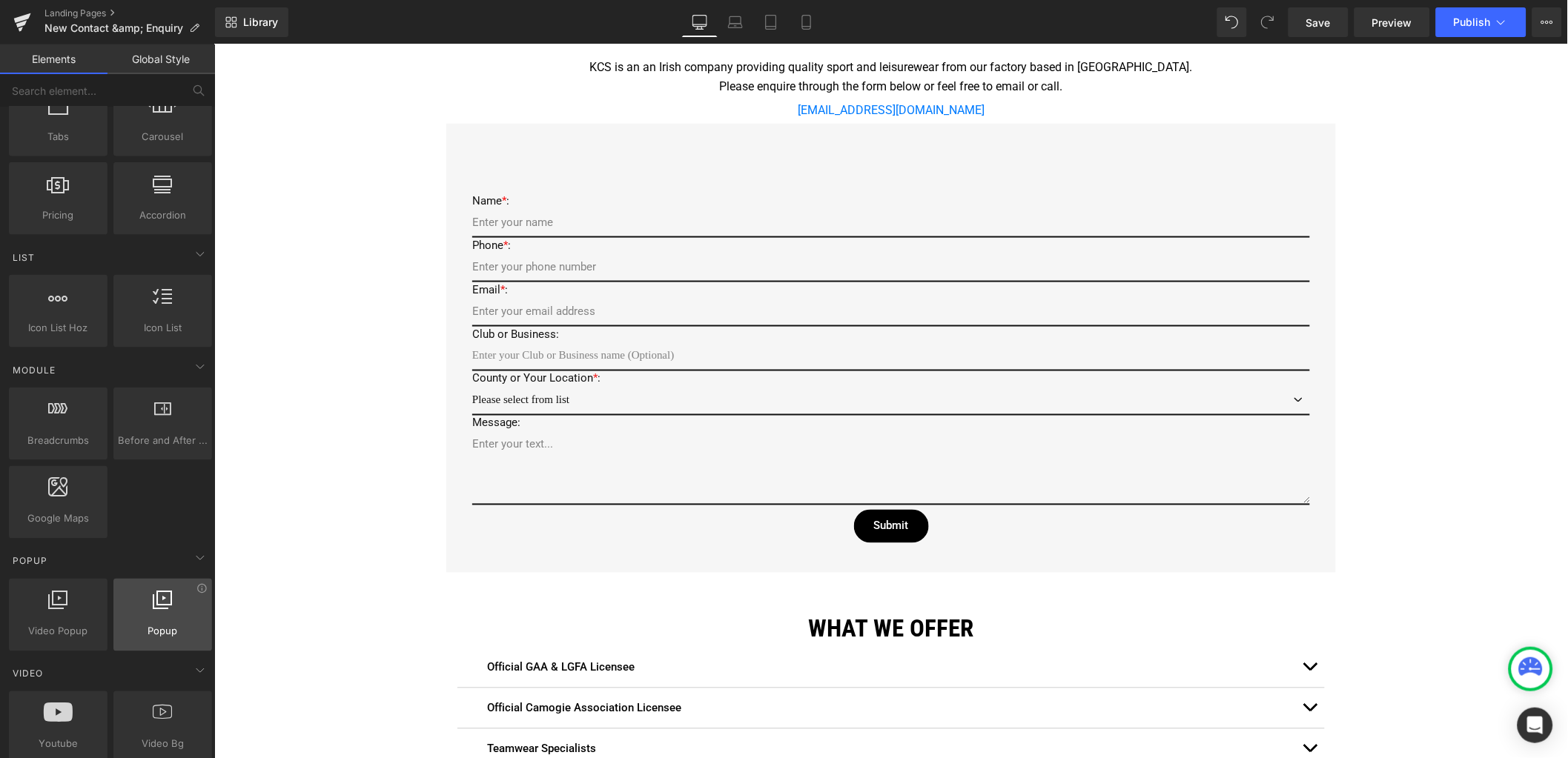
scroll to position [555, 0]
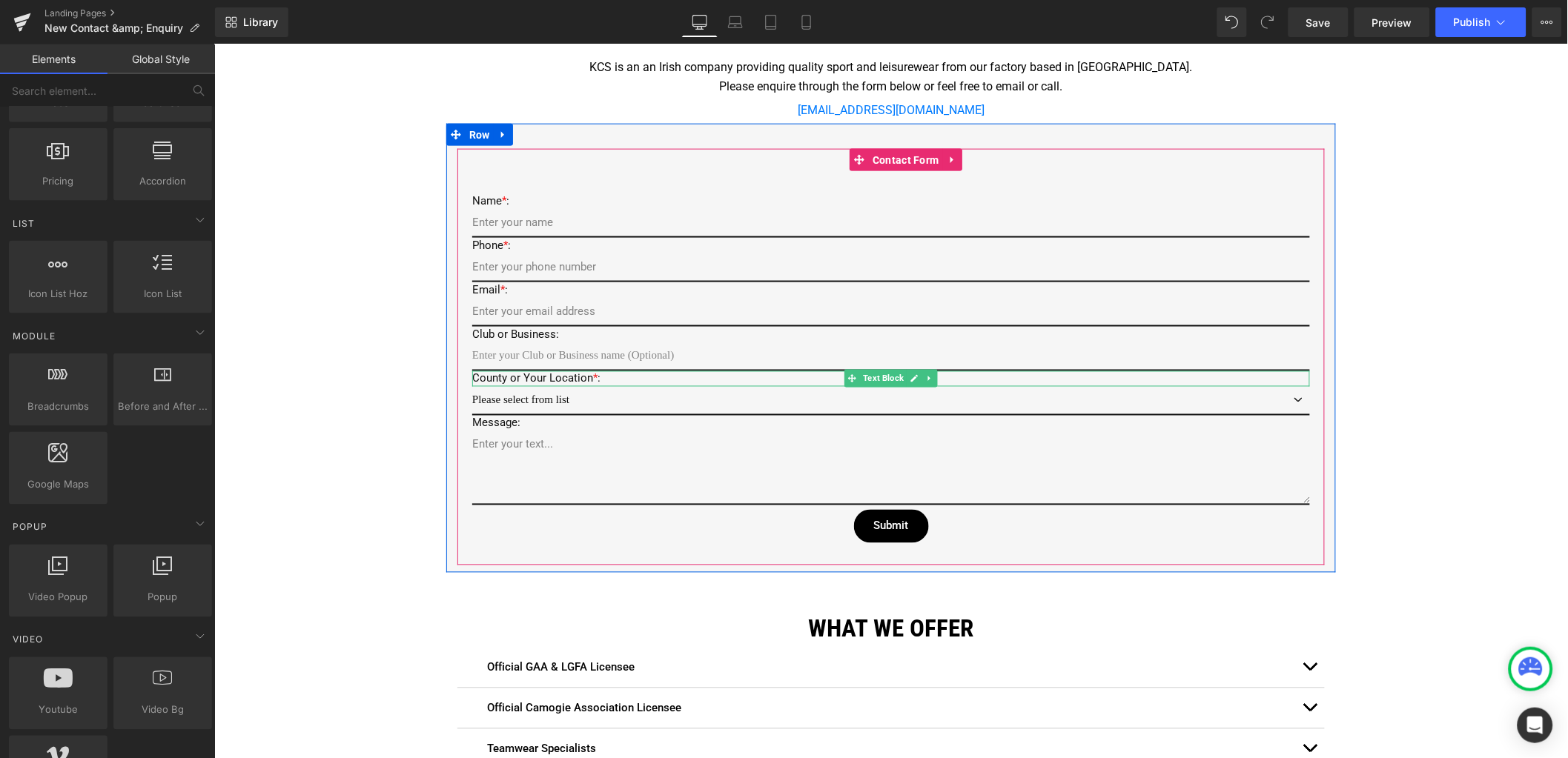
click at [520, 375] on p "County or Your Location * :" at bounding box center [890, 379] width 838 height 15
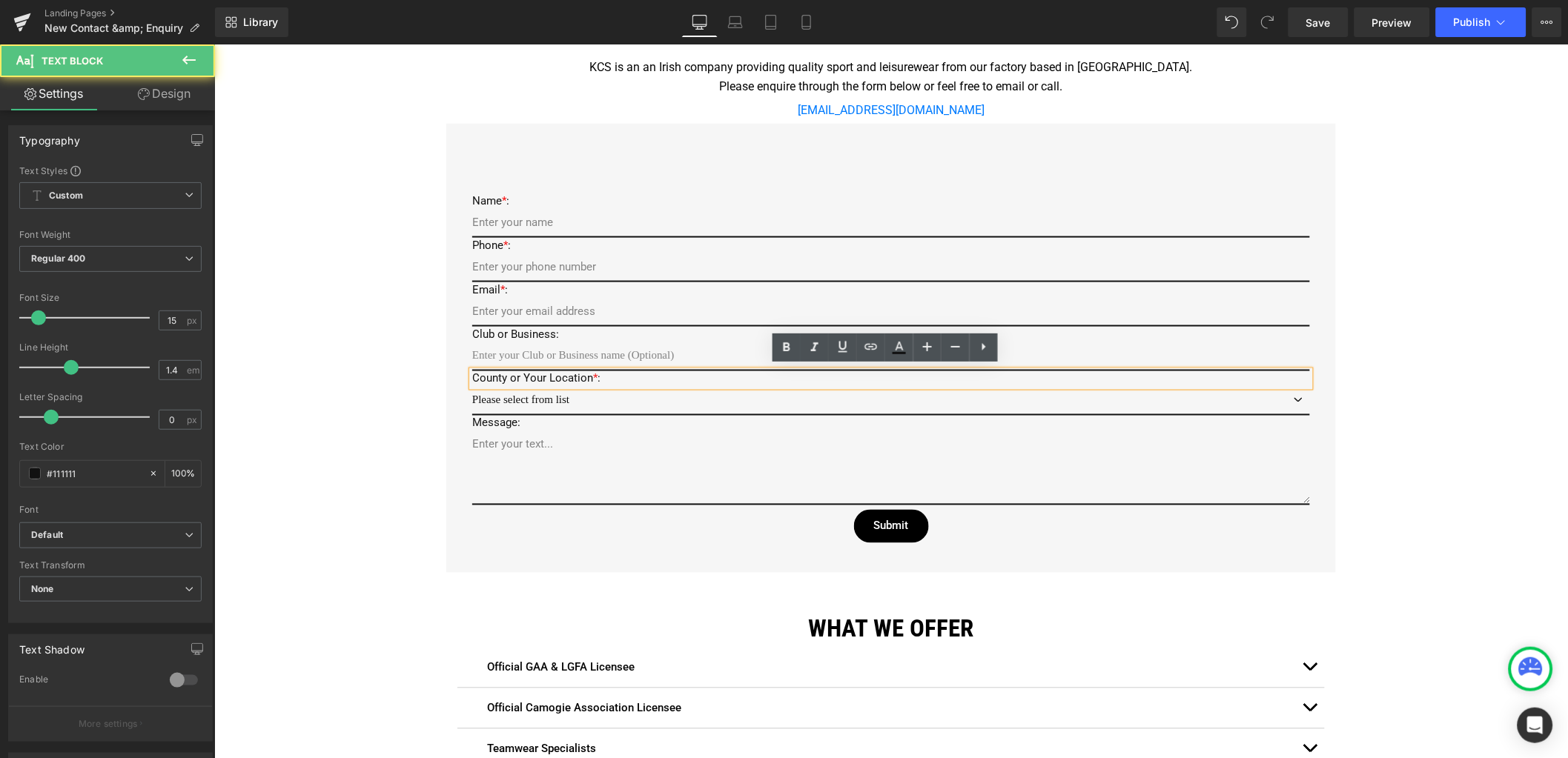
click at [521, 375] on p "County or Your Location * :" at bounding box center [890, 379] width 838 height 15
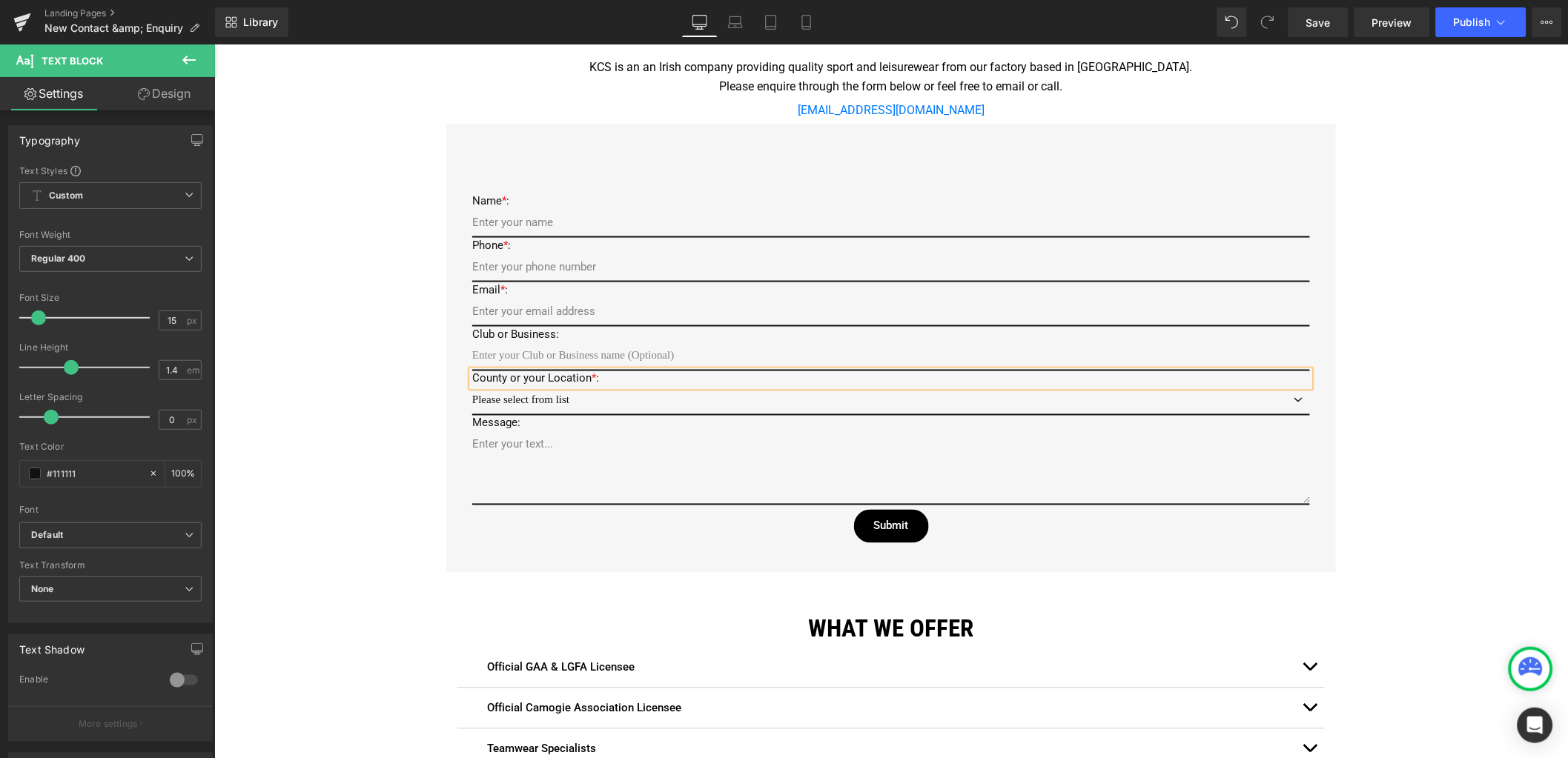
click at [359, 388] on div "Google Maps Row Icon 22 Zone C, Mullingar Business Park, Mullingar, Co. Westmea…" at bounding box center [890, 385] width 1354 height 1539
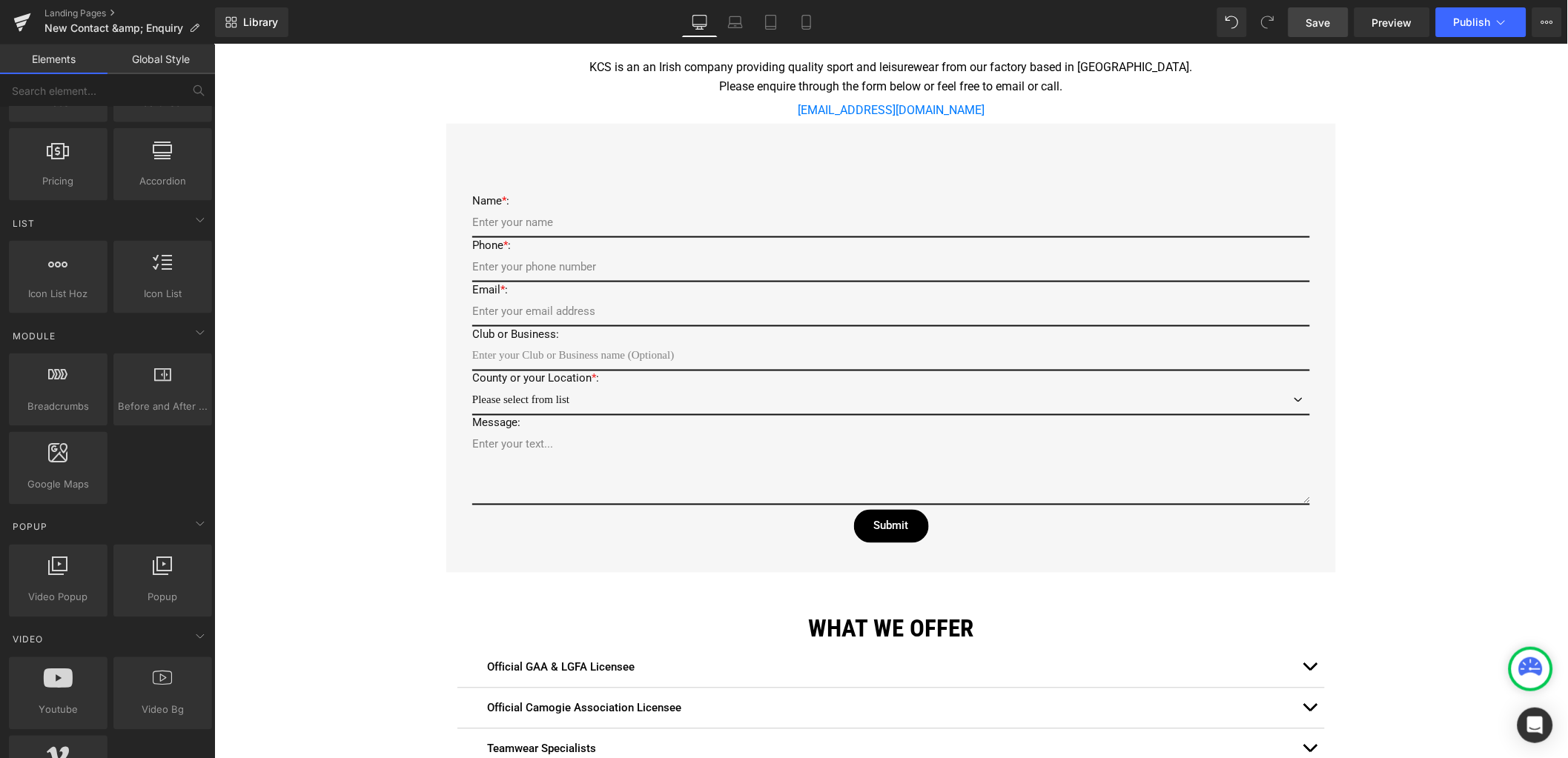
click at [1329, 18] on span "Save" at bounding box center [1318, 23] width 25 height 15
click at [812, 28] on icon at bounding box center [807, 23] width 15 height 15
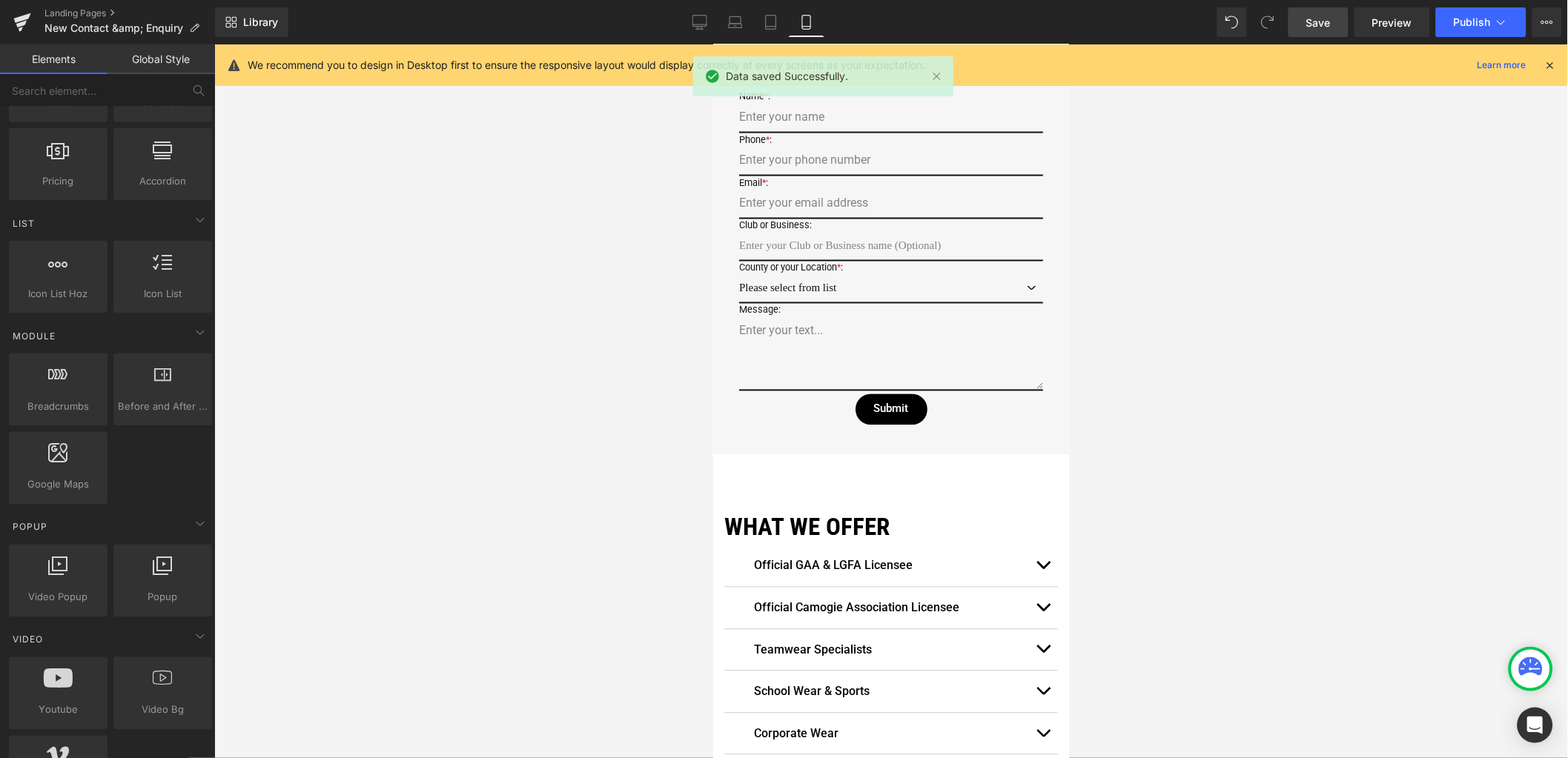
scroll to position [553, 0]
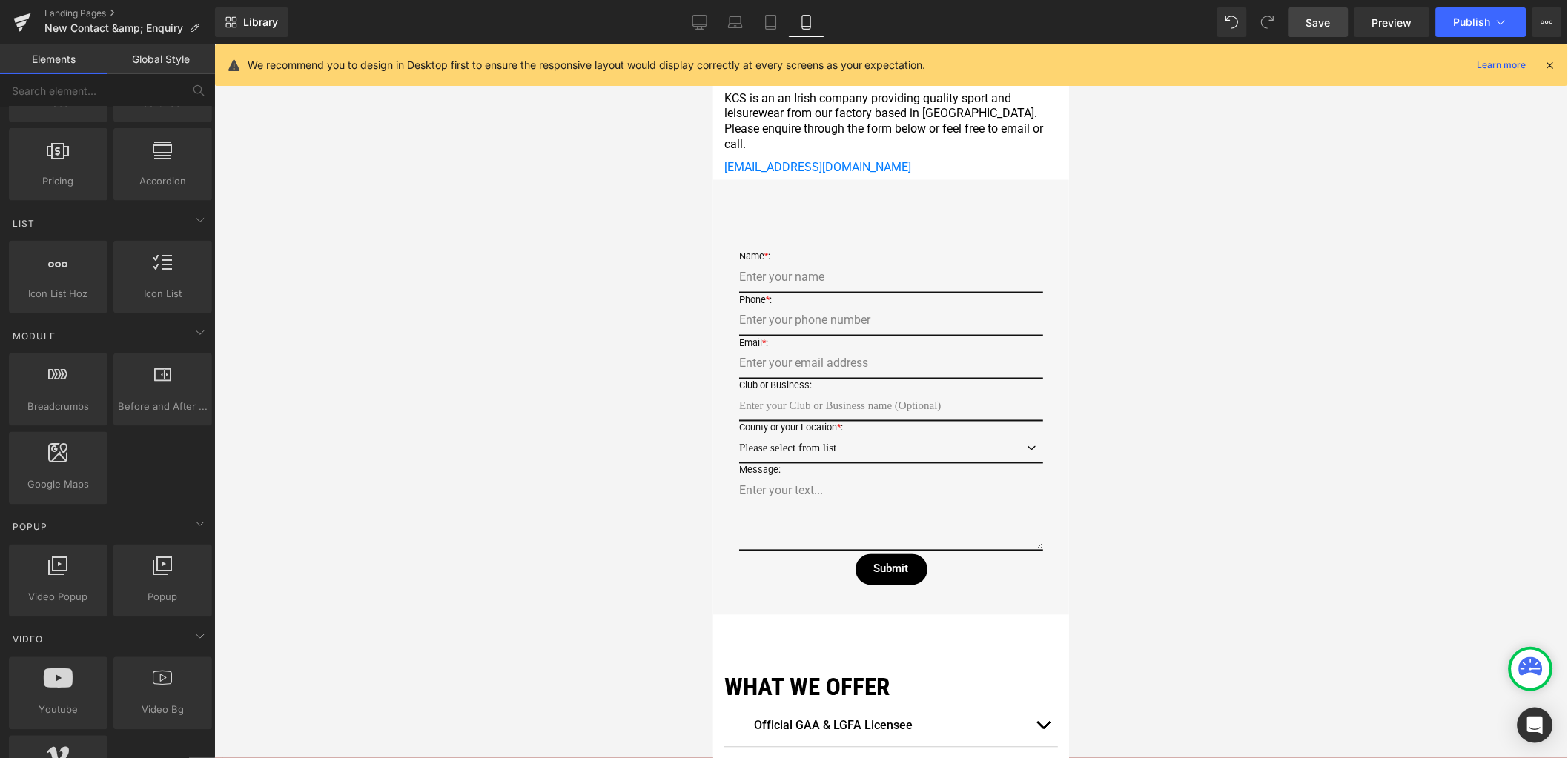
click at [1547, 65] on icon at bounding box center [1550, 65] width 13 height 13
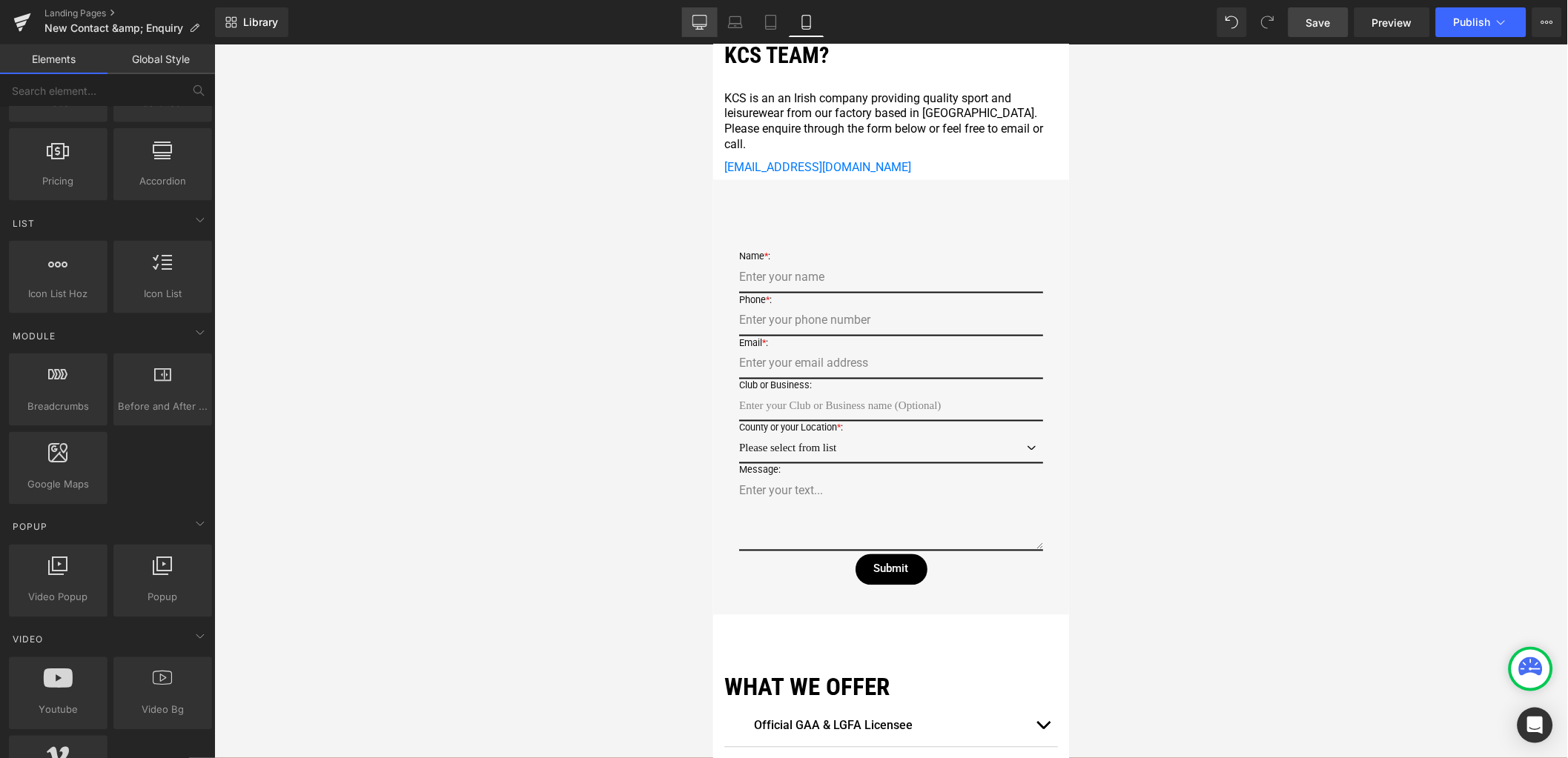
click at [705, 21] on icon at bounding box center [700, 23] width 15 height 15
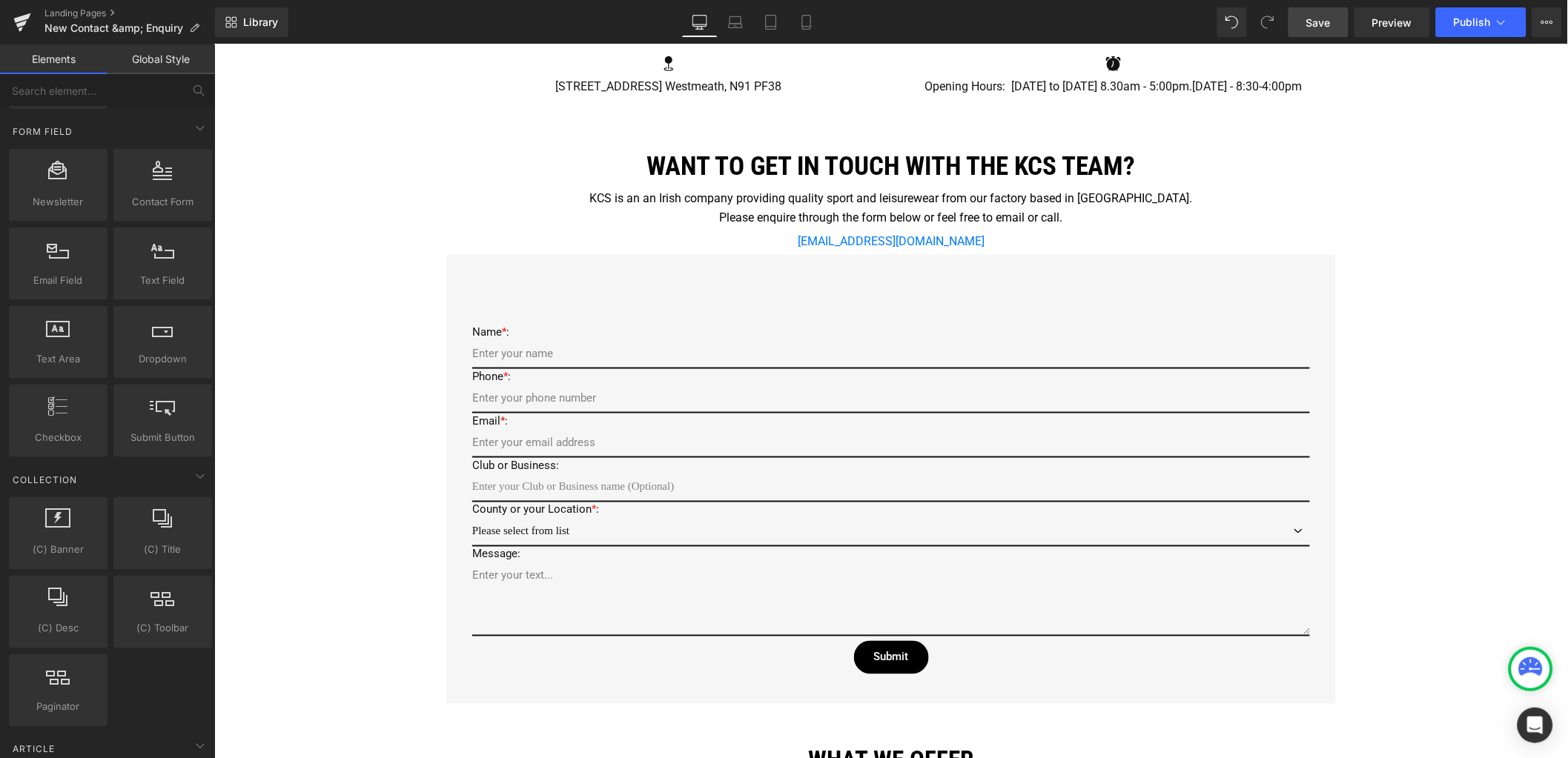
scroll to position [2149, 0]
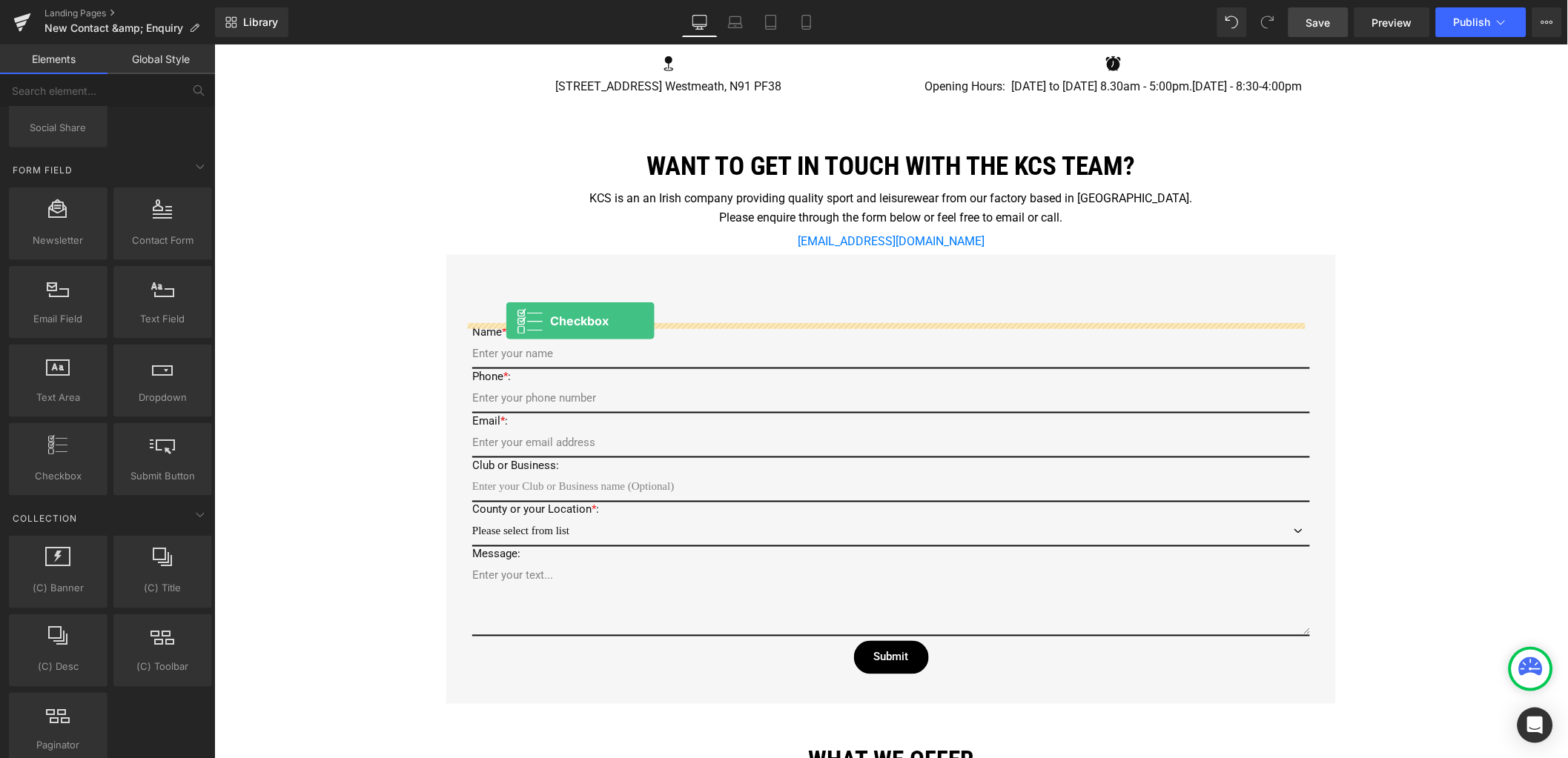
drag, startPoint x: 269, startPoint y: 513, endPoint x: 505, endPoint y: 321, distance: 304.2
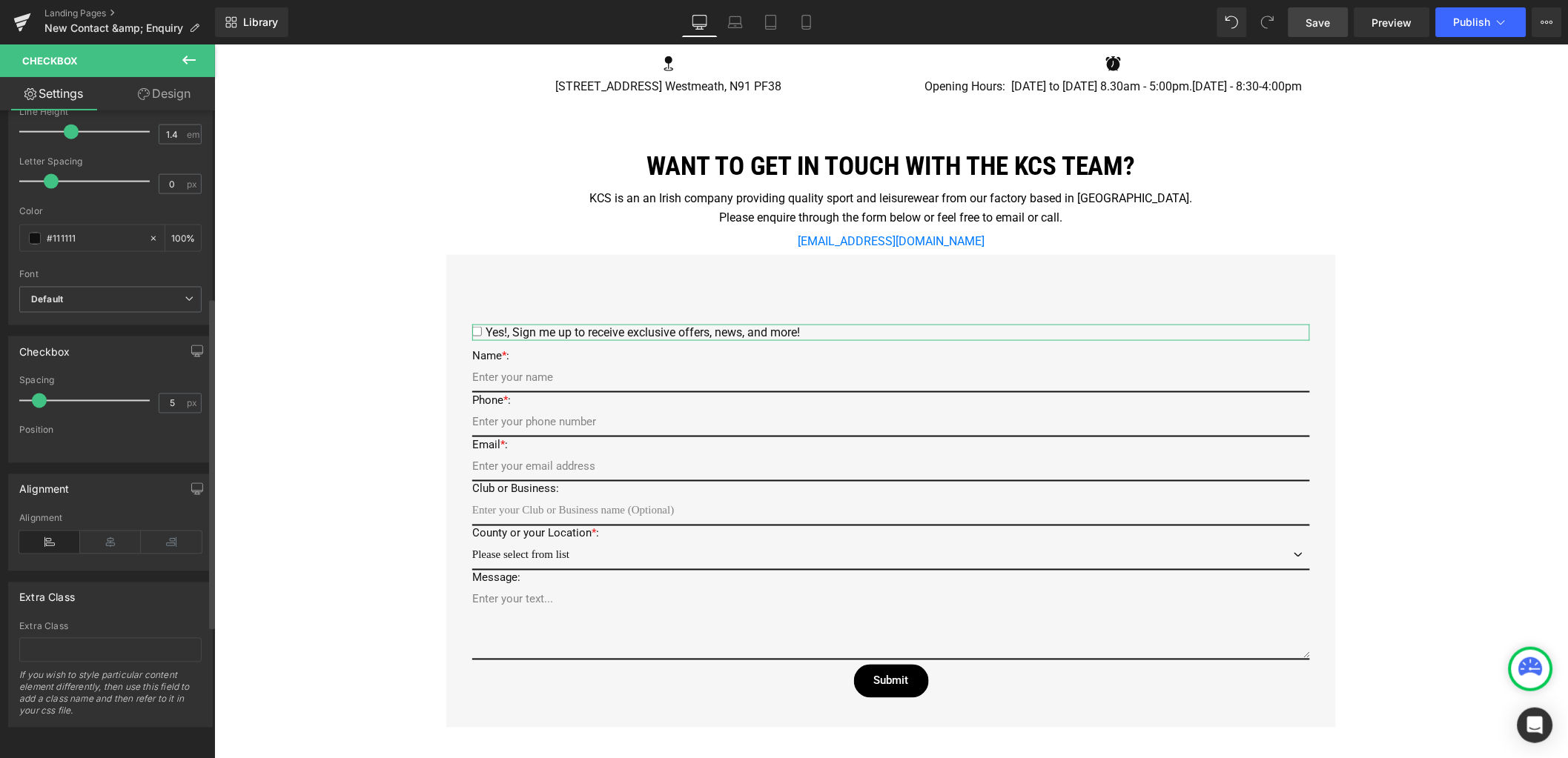
scroll to position [65, 0]
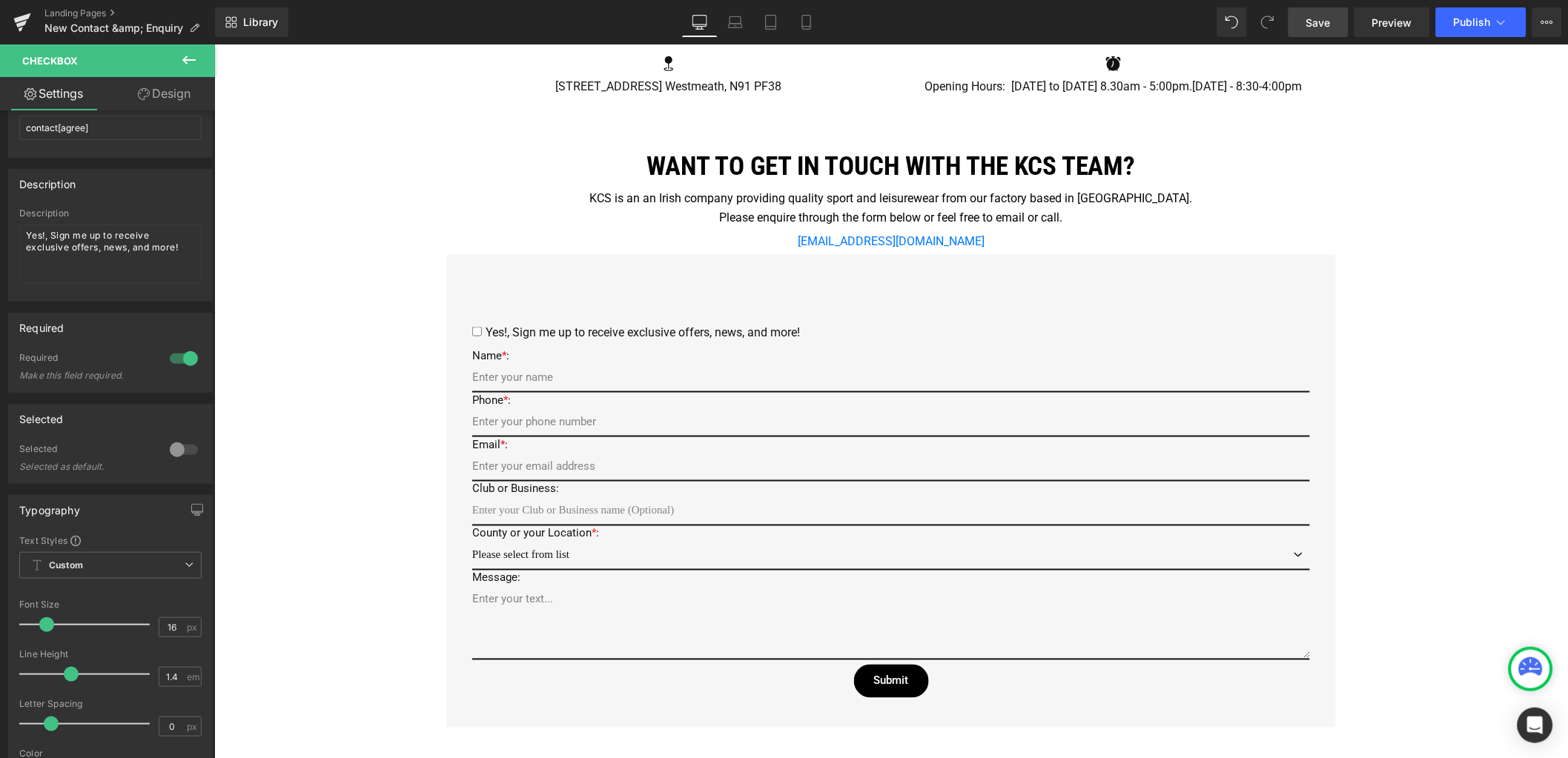
click at [195, 61] on icon at bounding box center [188, 60] width 18 height 18
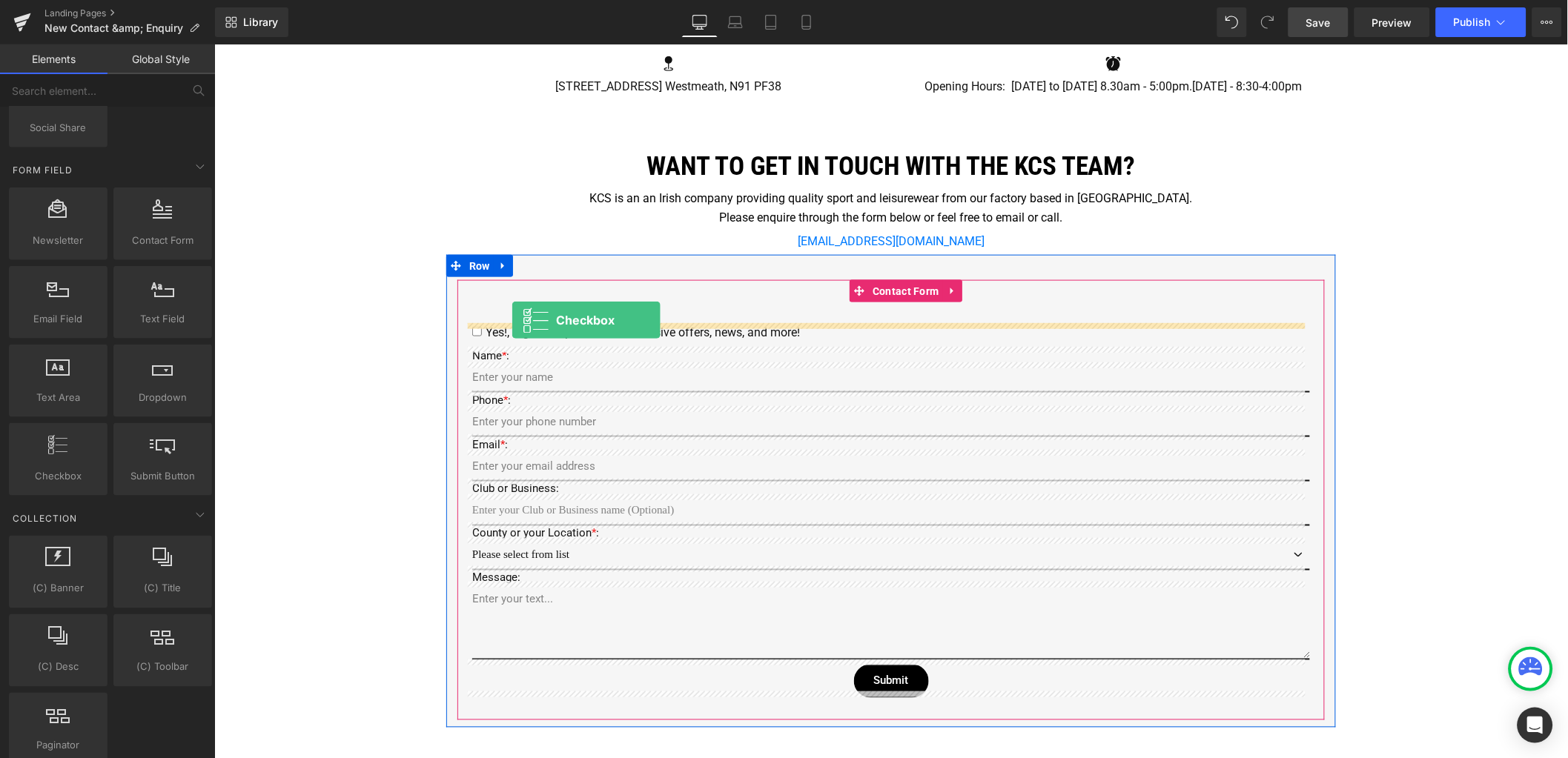
drag, startPoint x: 279, startPoint y: 523, endPoint x: 511, endPoint y: 320, distance: 308.3
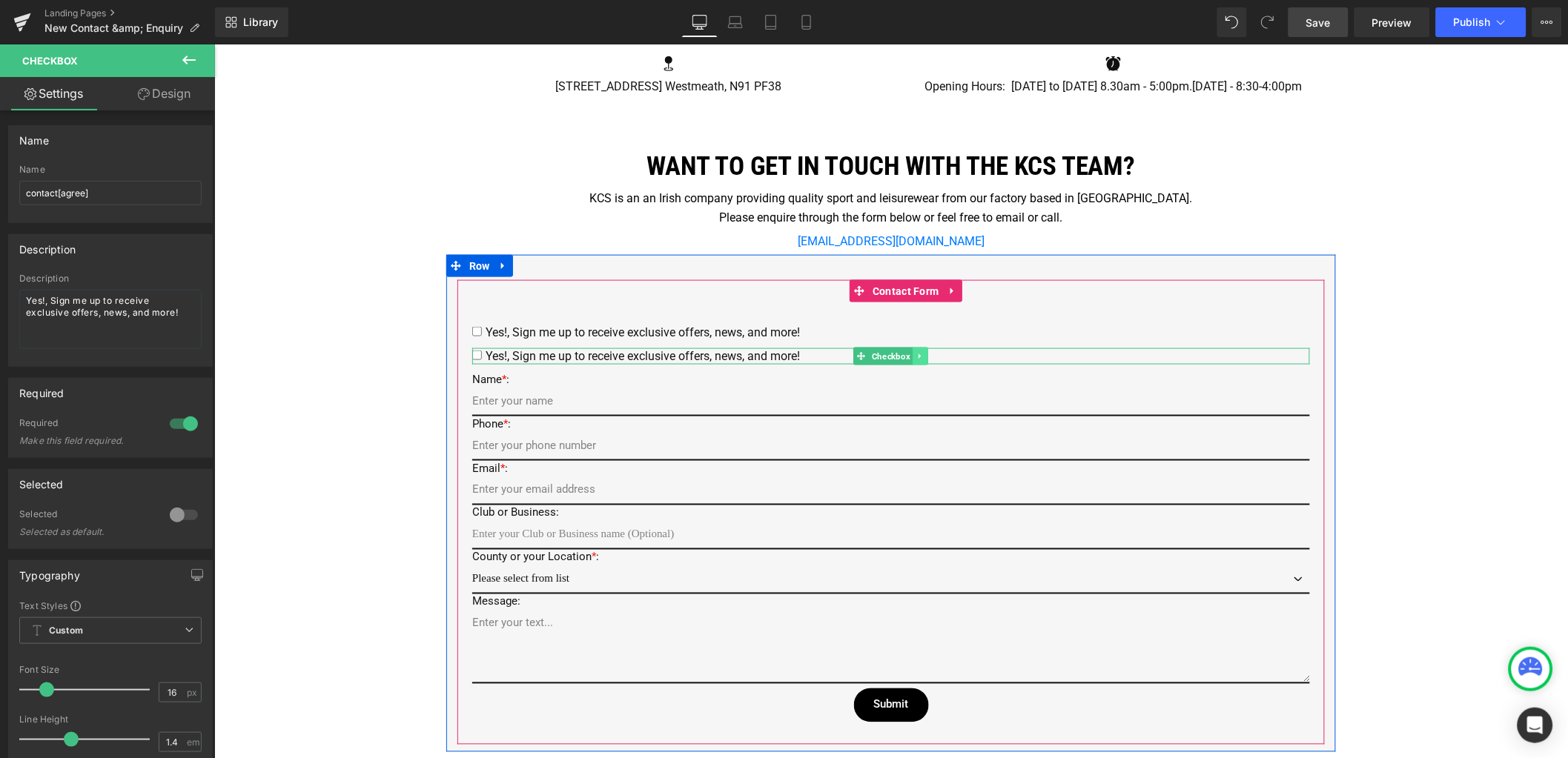
click at [916, 354] on icon at bounding box center [920, 356] width 9 height 9
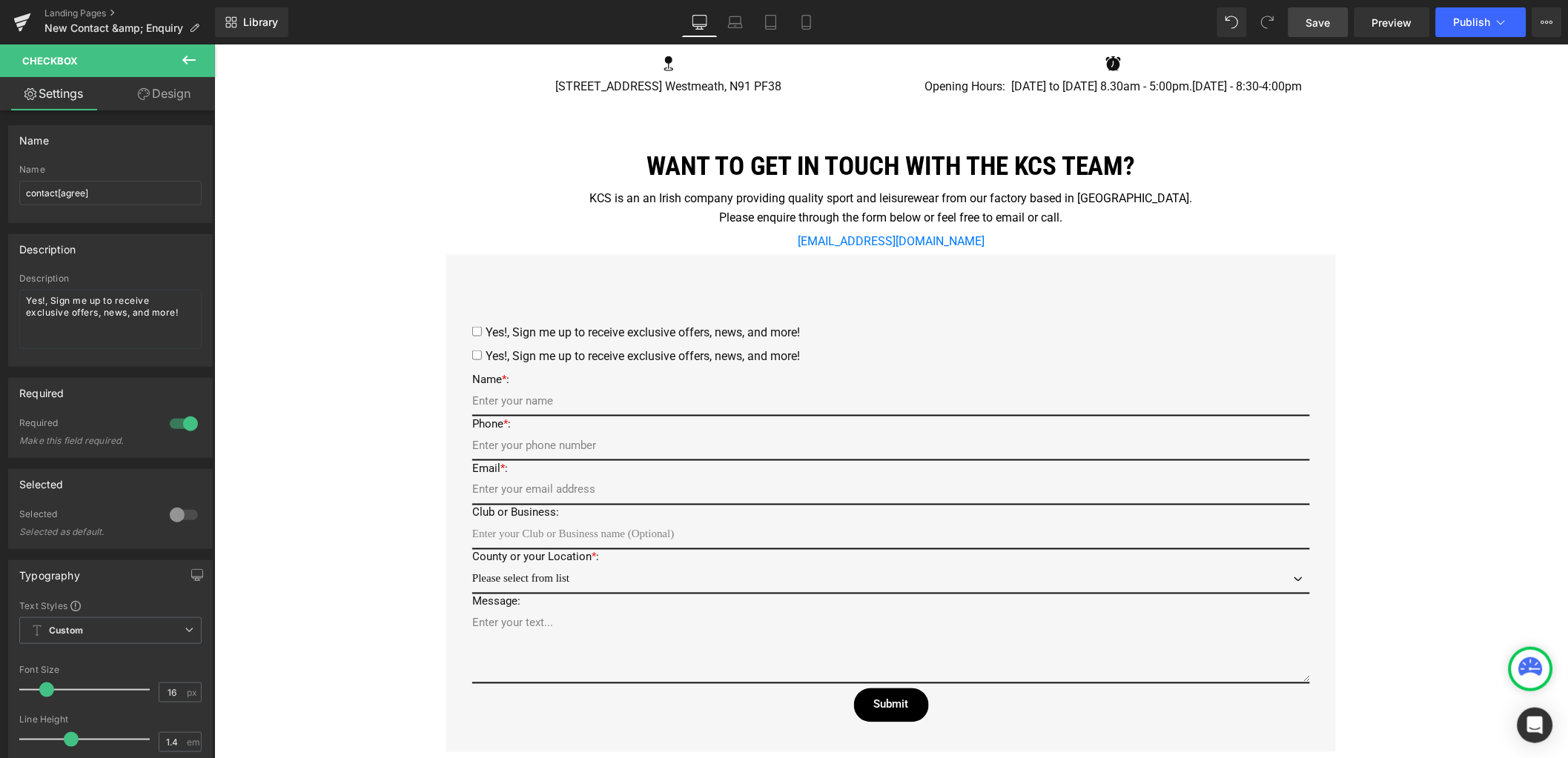
click at [183, 62] on icon at bounding box center [188, 60] width 18 height 18
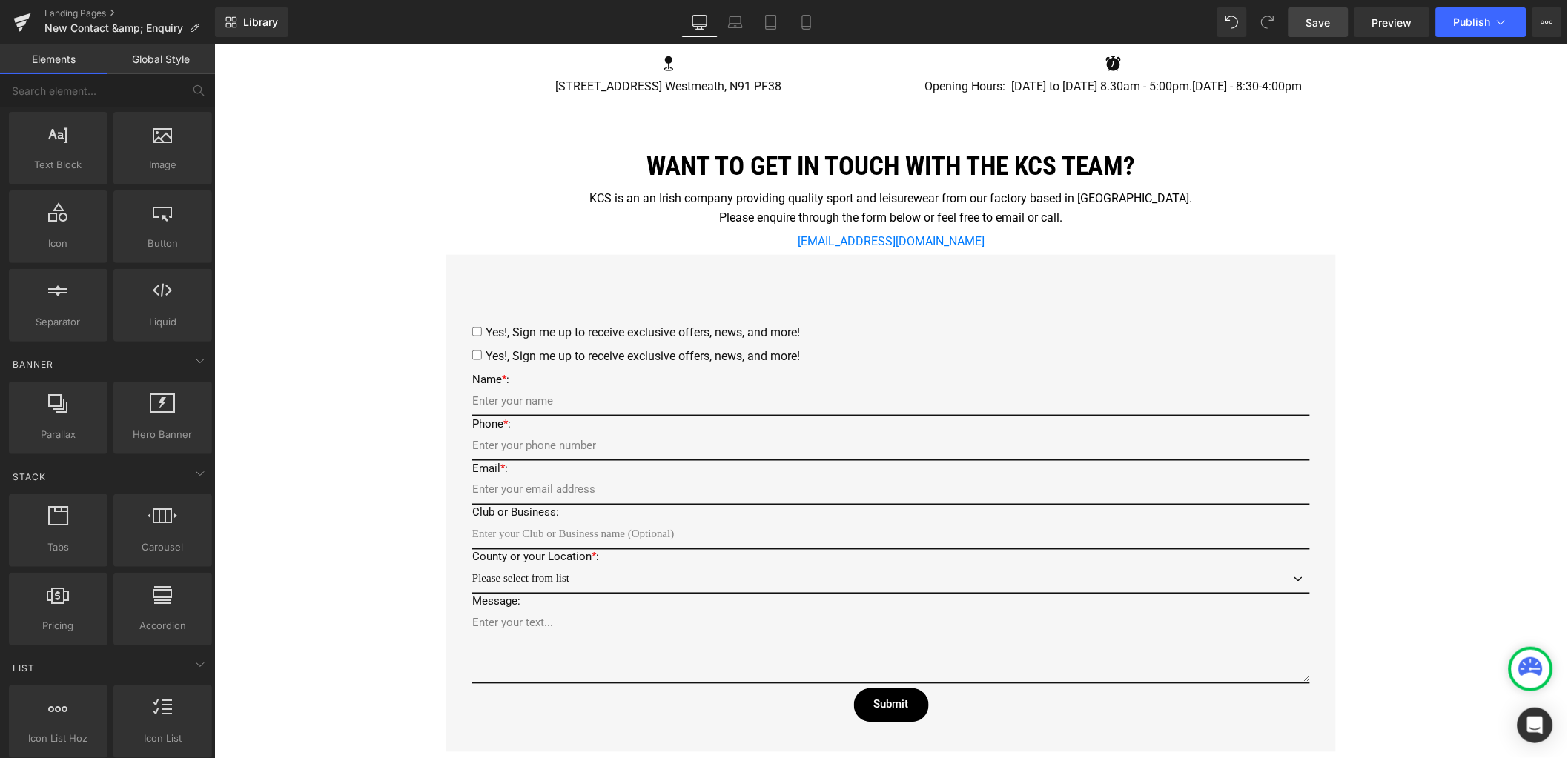
scroll to position [0, 0]
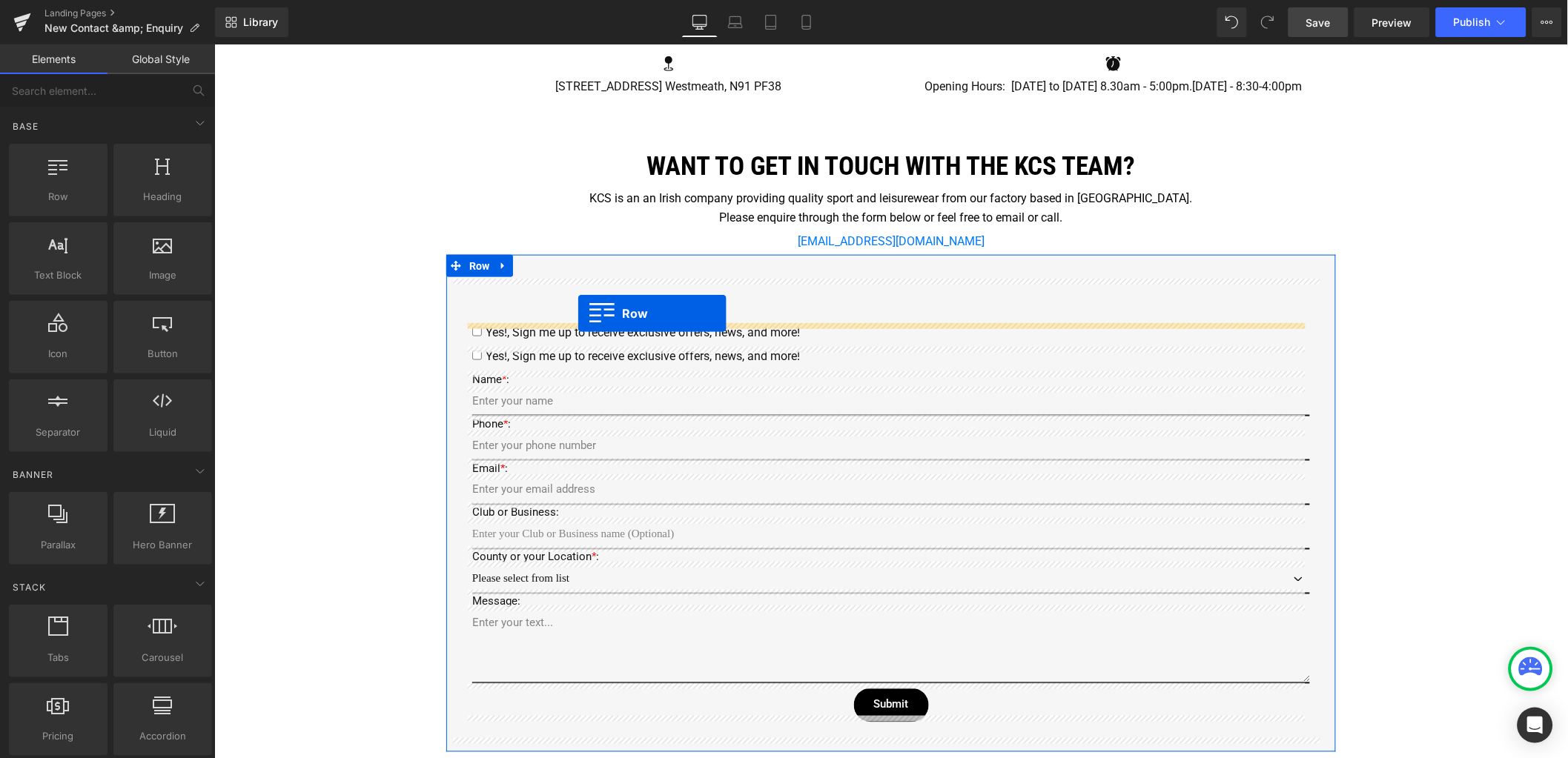
drag, startPoint x: 270, startPoint y: 220, endPoint x: 577, endPoint y: 313, distance: 320.8
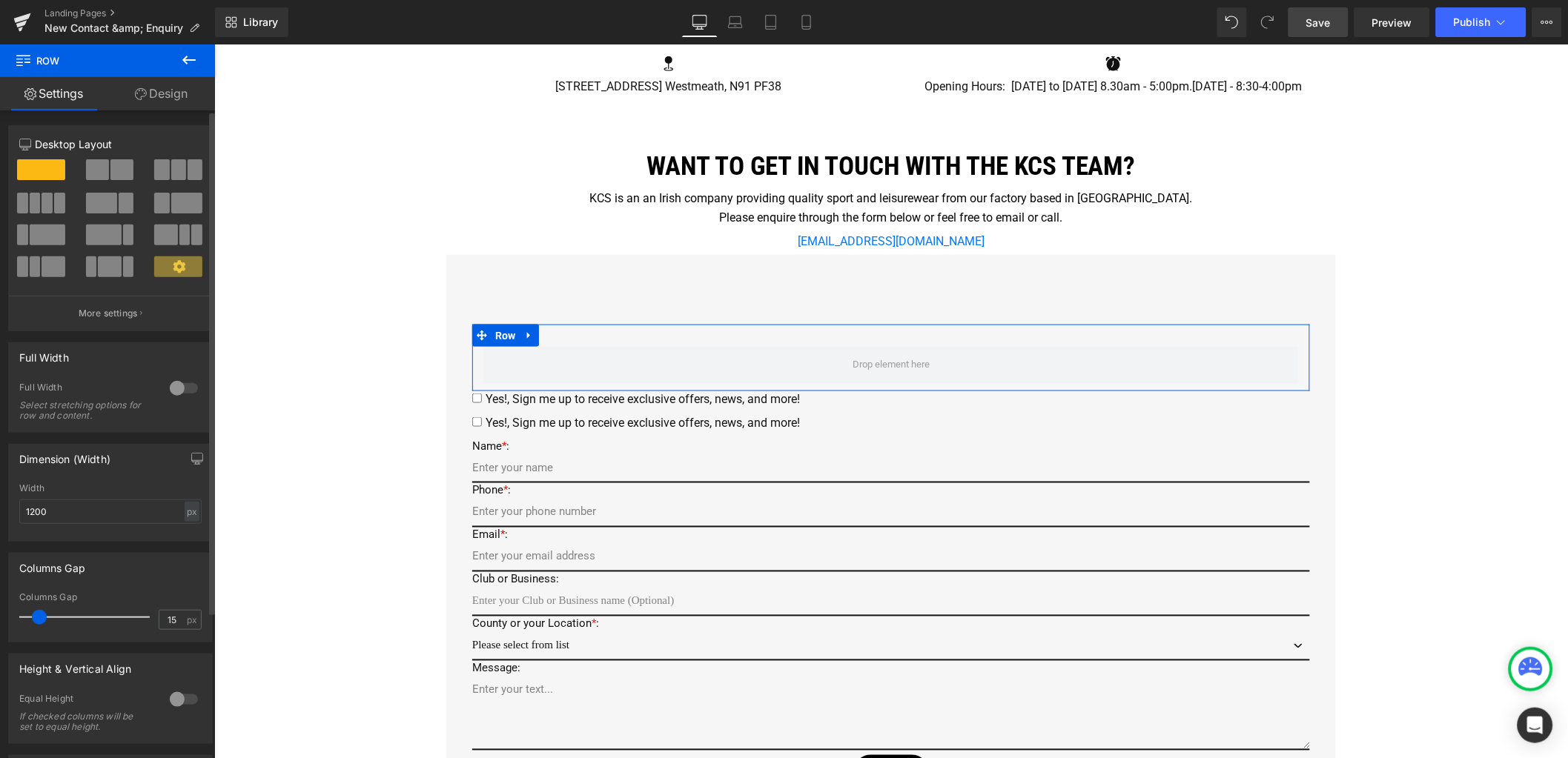
click at [115, 170] on span at bounding box center [122, 170] width 23 height 21
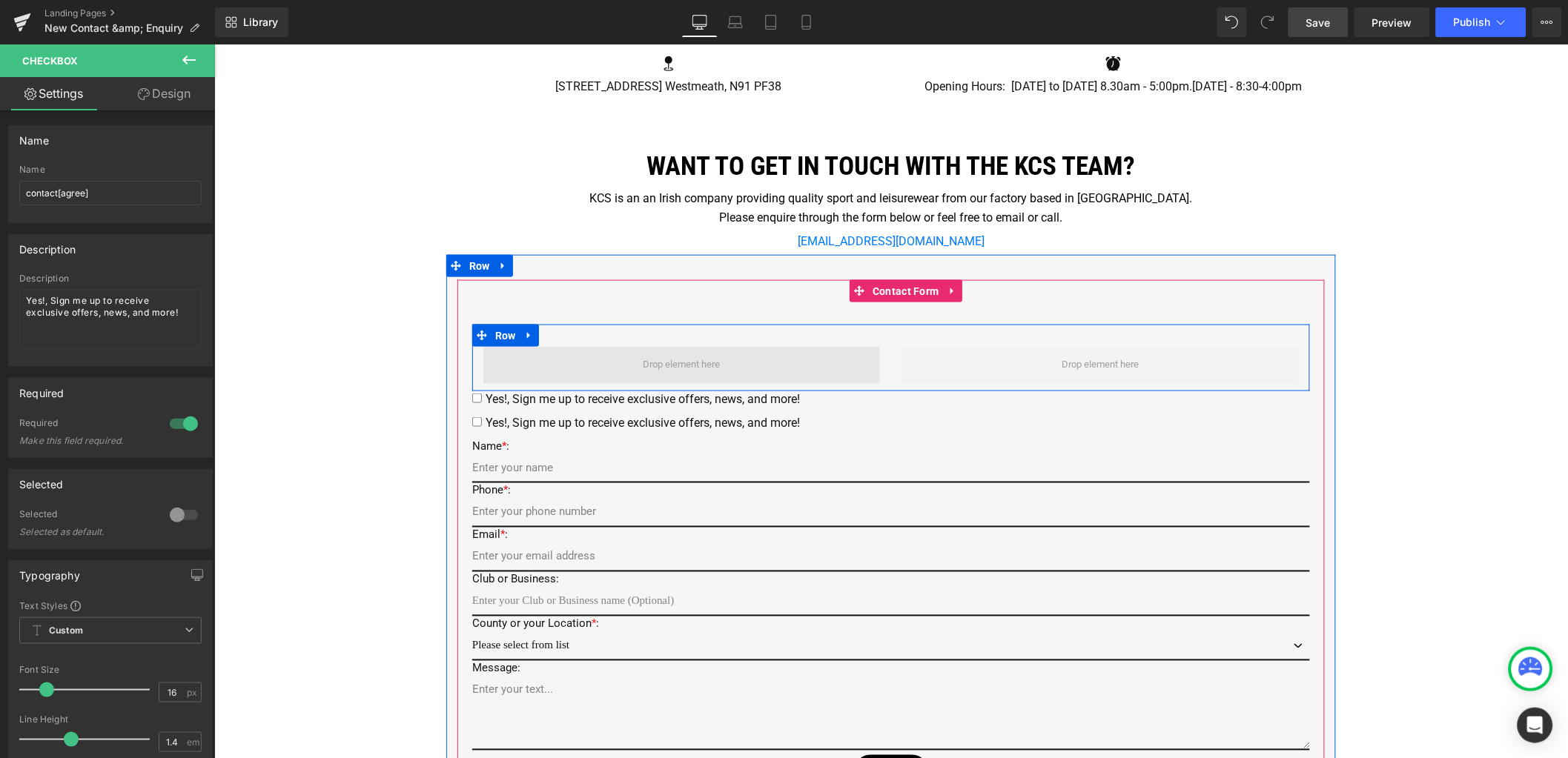
drag, startPoint x: 519, startPoint y: 396, endPoint x: 619, endPoint y: 364, distance: 105.0
click at [619, 364] on div "Row Yes!, Sign me up to receive exclusive offers, news, and more! Checkbox Yes!…" at bounding box center [890, 556] width 838 height 465
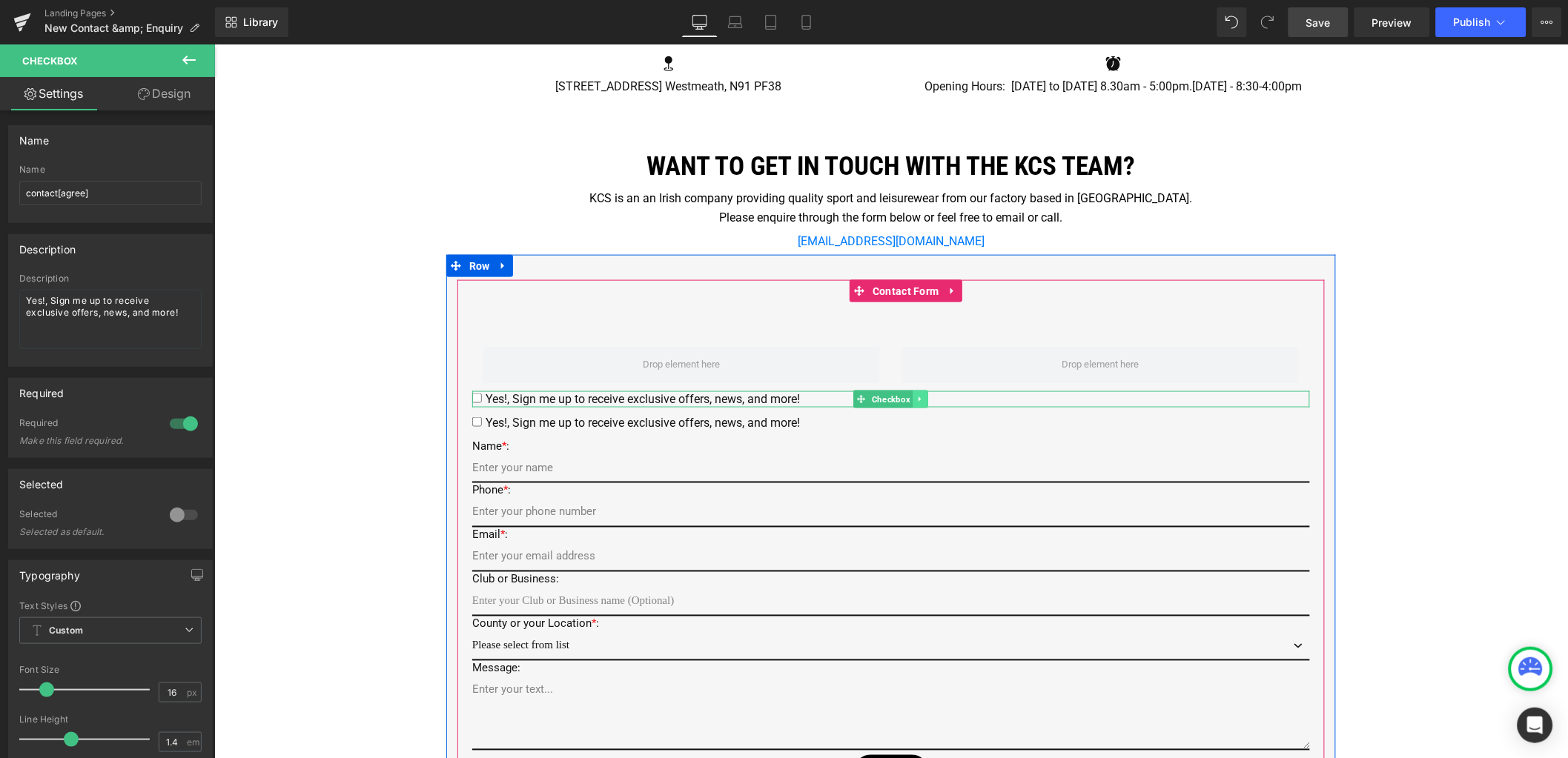
click at [916, 398] on icon at bounding box center [920, 399] width 9 height 9
click at [924, 399] on icon at bounding box center [927, 399] width 9 height 9
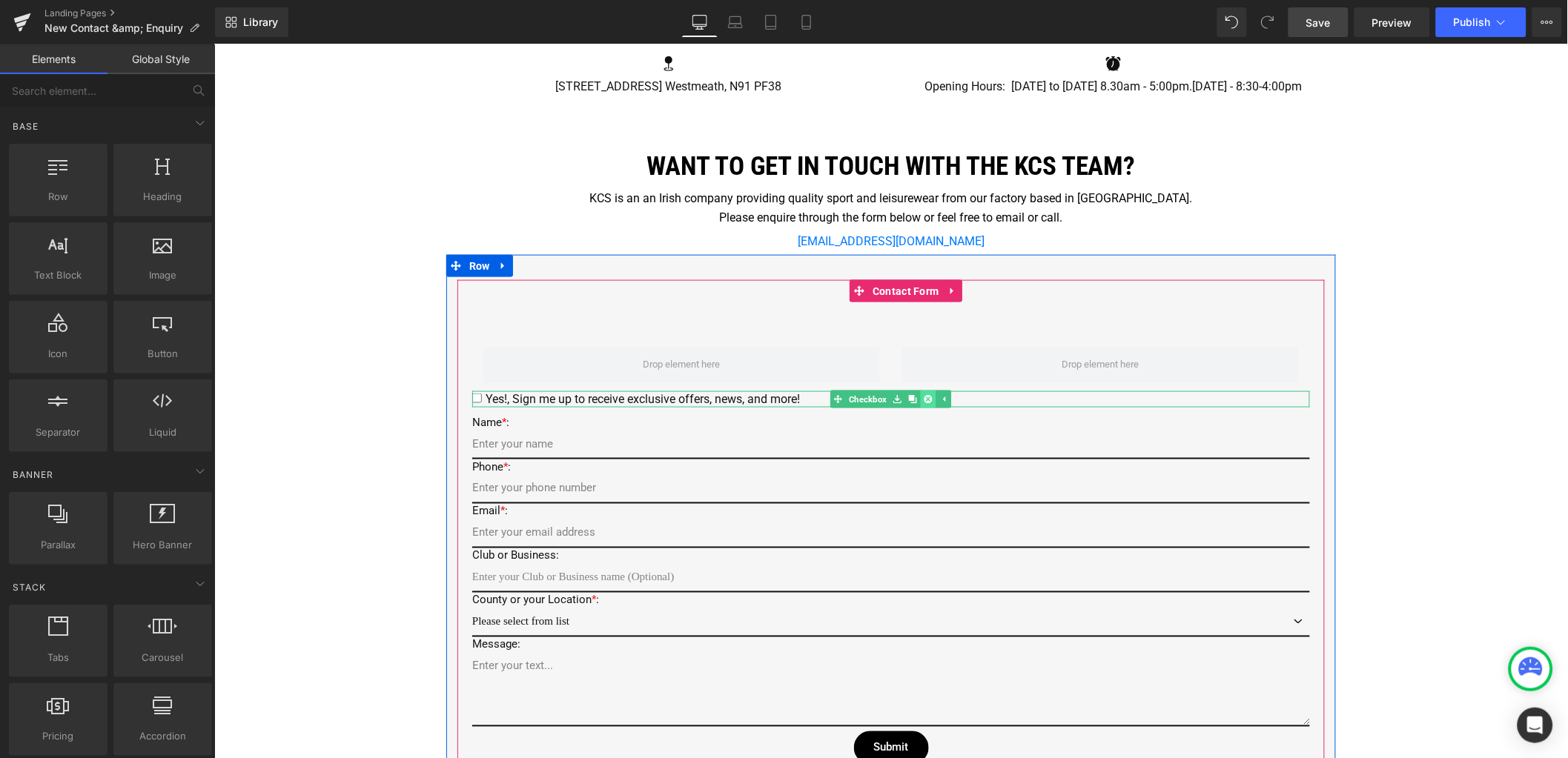
click at [925, 401] on link at bounding box center [927, 399] width 15 height 18
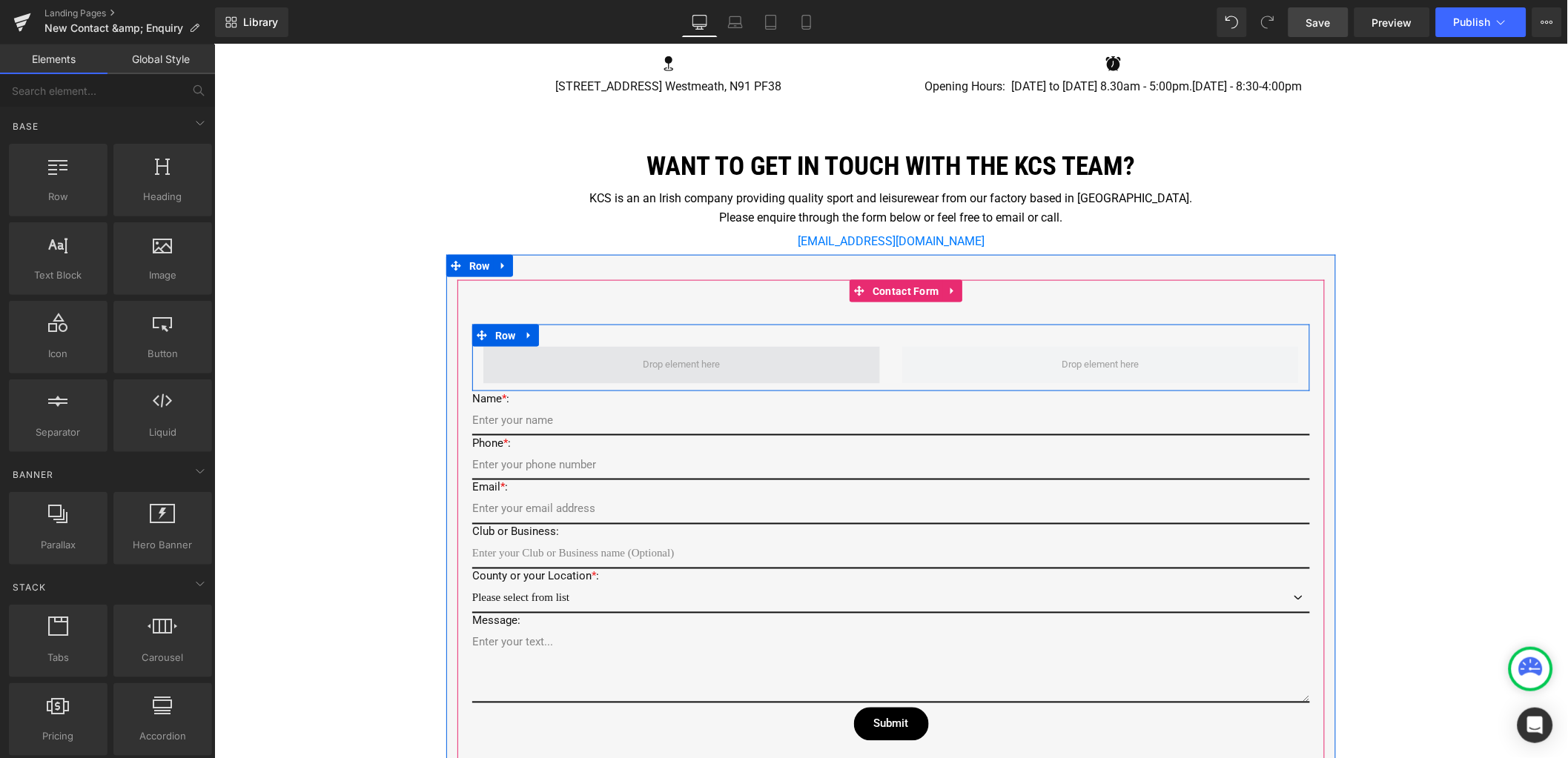
click at [692, 367] on span at bounding box center [681, 364] width 87 height 21
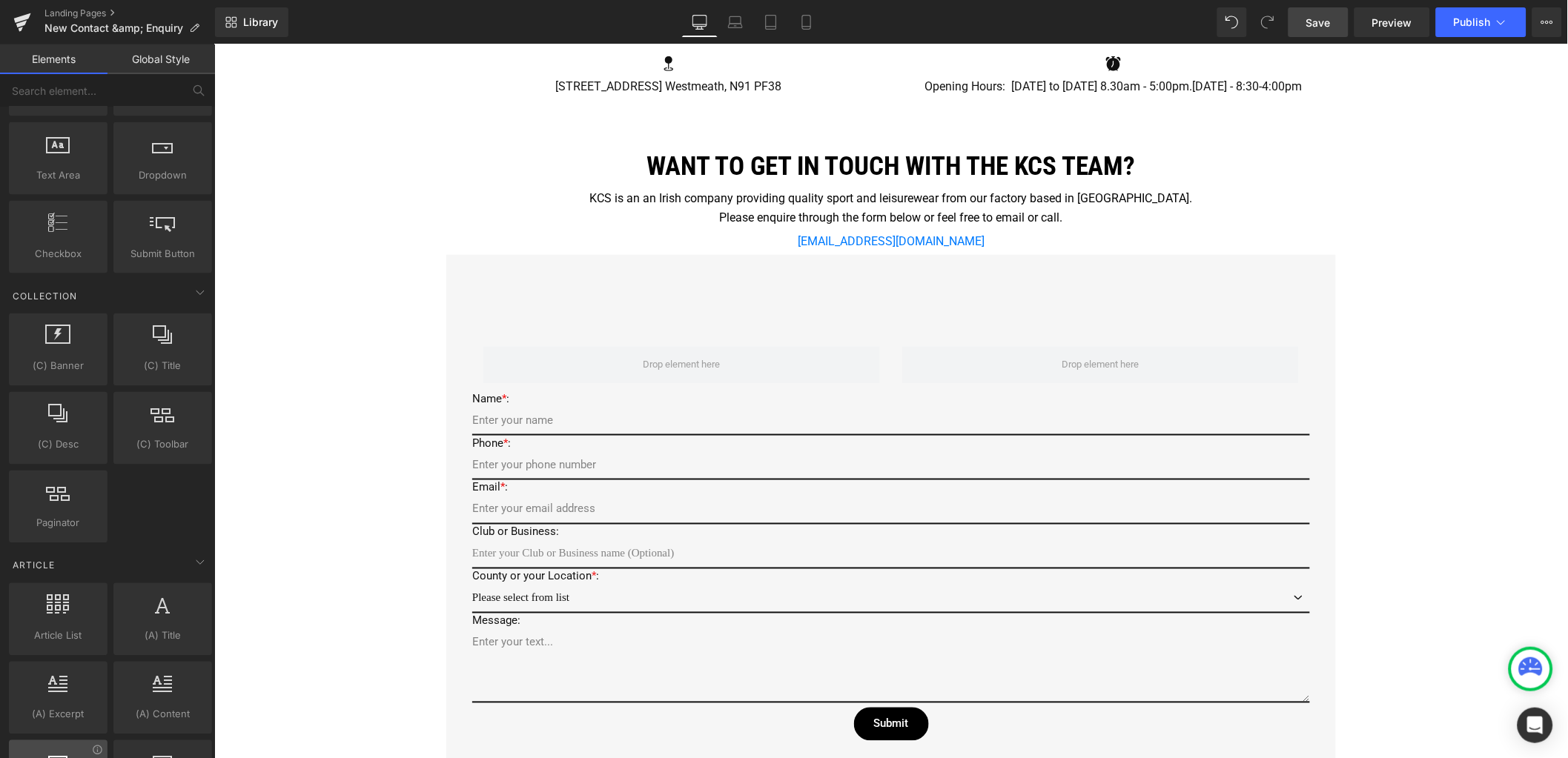
scroll to position [2334, 0]
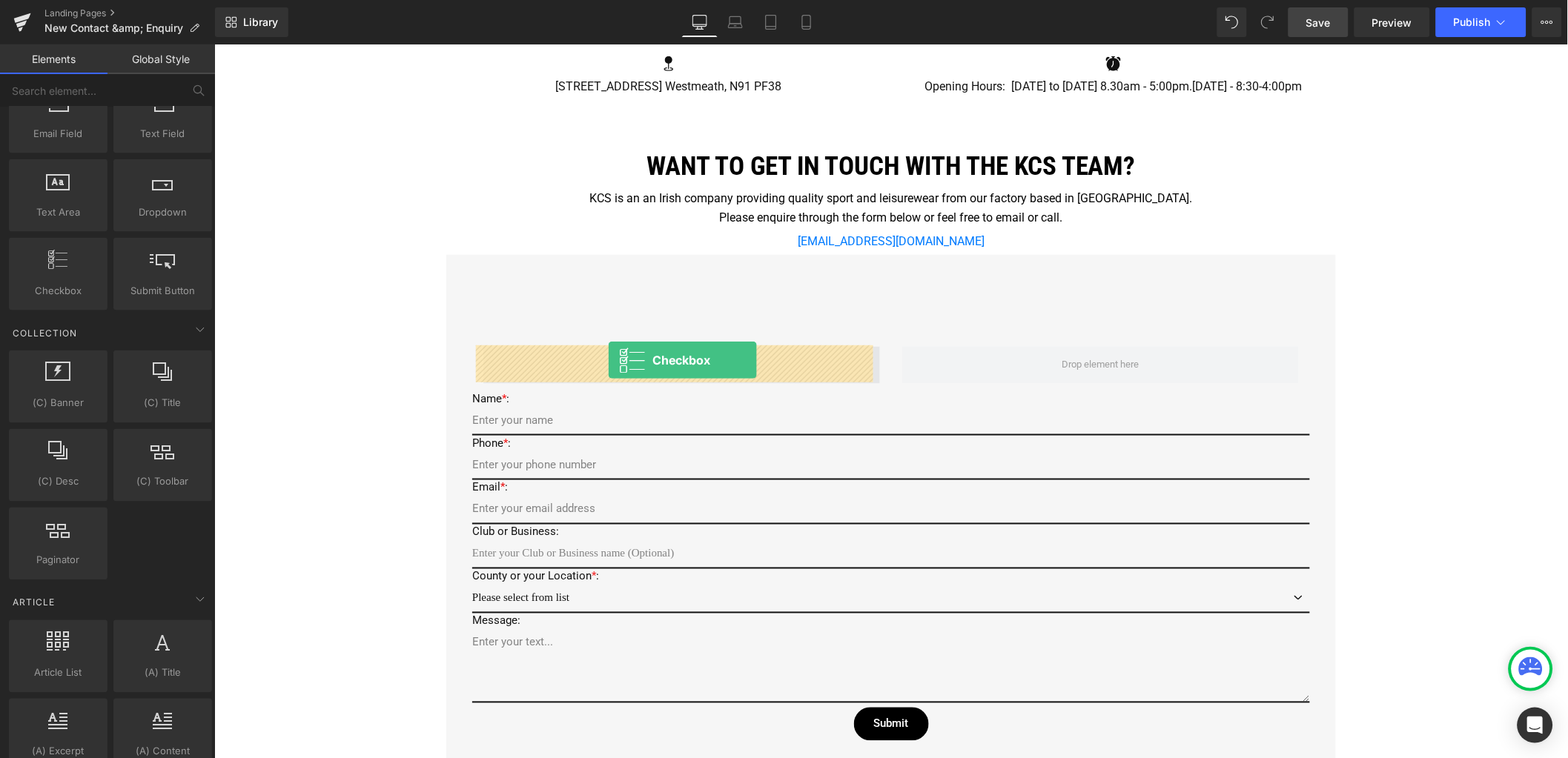
drag, startPoint x: 269, startPoint y: 322, endPoint x: 607, endPoint y: 359, distance: 340.0
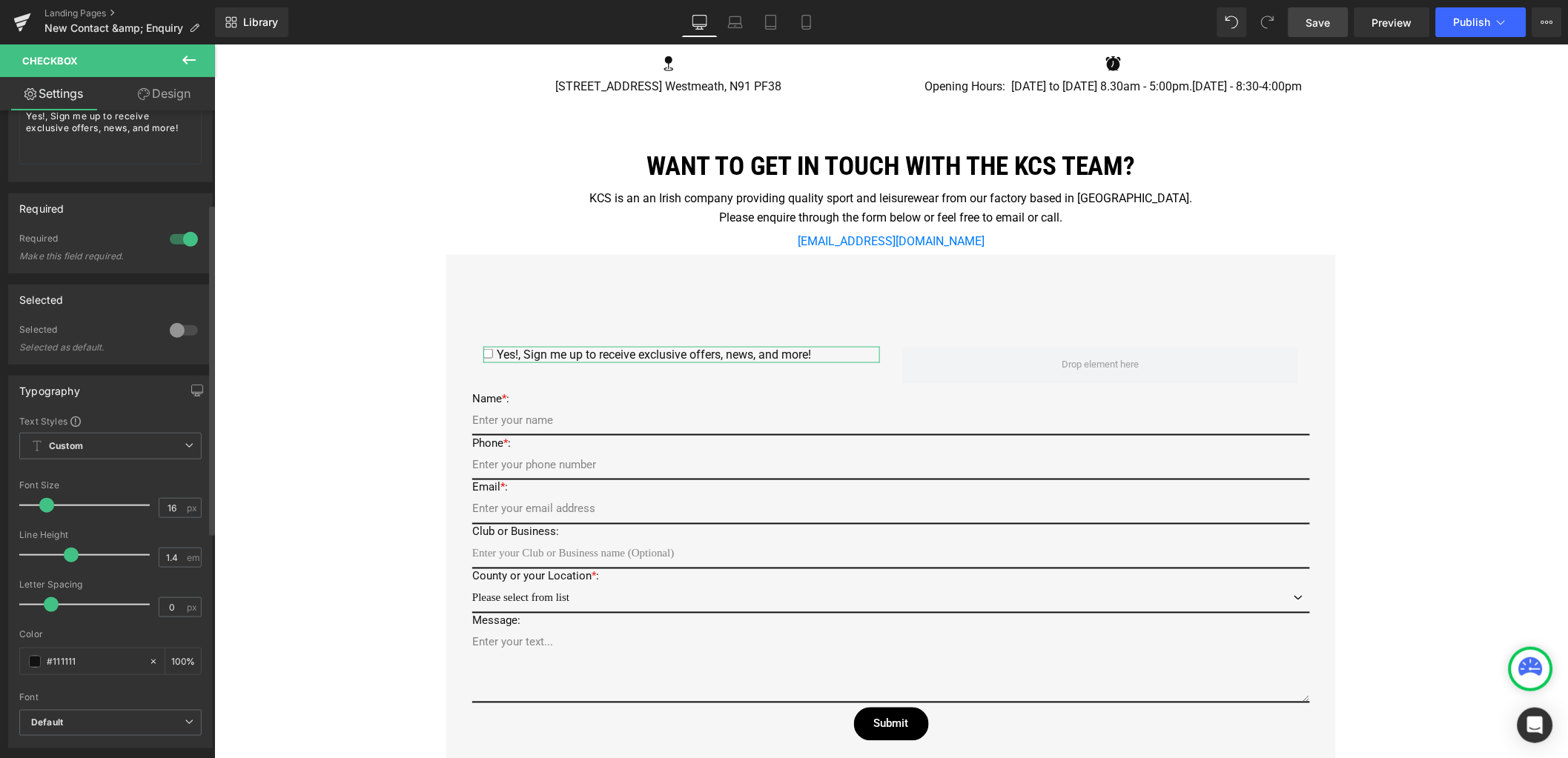
scroll to position [0, 0]
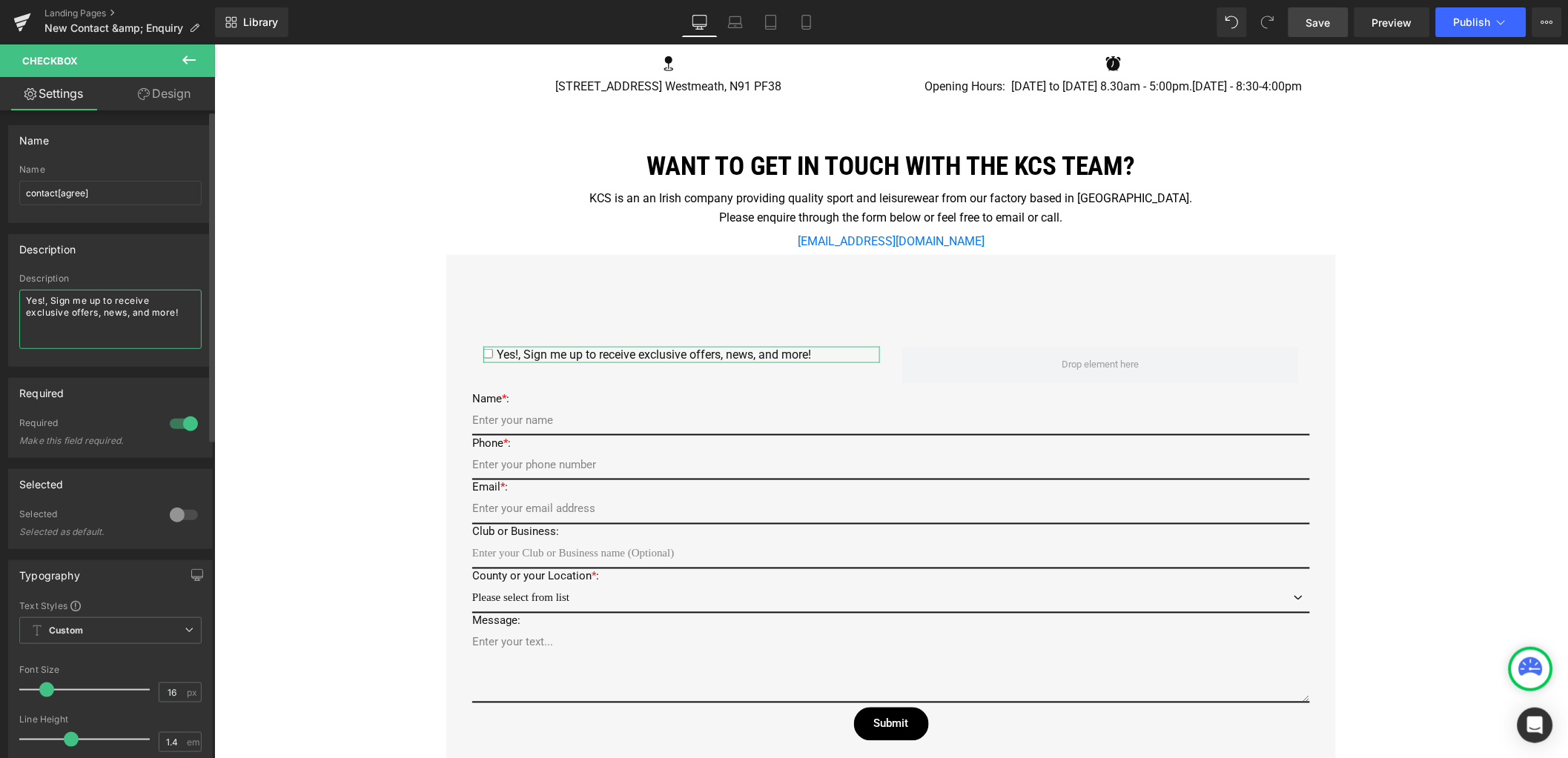
drag, startPoint x: 180, startPoint y: 311, endPoint x: 13, endPoint y: 301, distance: 167.3
click at [13, 301] on div "Description Yes!, Sign me up to receive exclusive offers, news, and more!" at bounding box center [110, 319] width 203 height 93
type textarea "It is a General Enquiry"
click at [298, 341] on div "Google Maps Row Icon 22 Zone C, Mullingar Business Park, Mullingar, Co. Westmea…" at bounding box center [890, 549] width 1354 height 1605
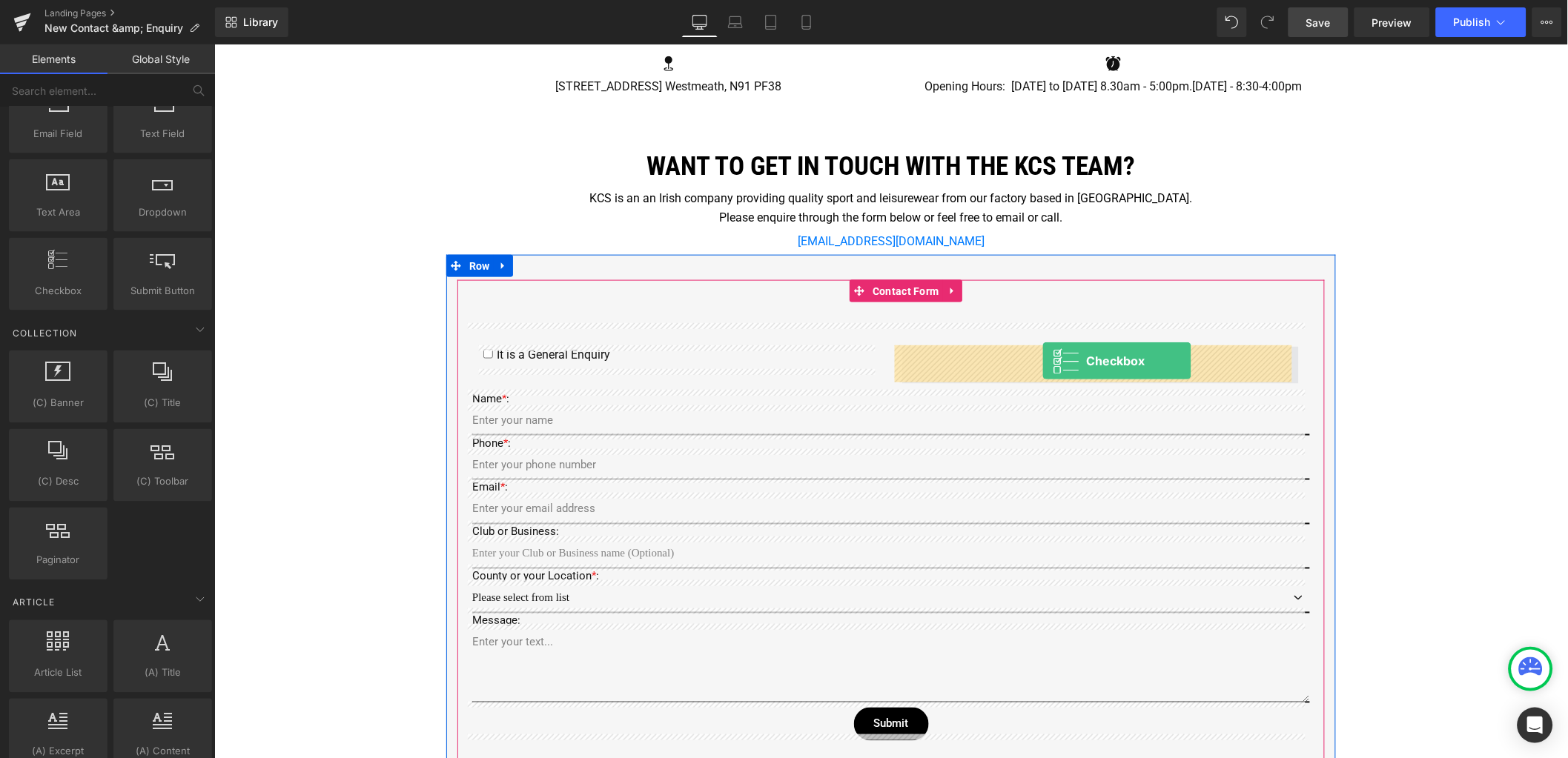
drag, startPoint x: 270, startPoint y: 338, endPoint x: 1041, endPoint y: 360, distance: 771.3
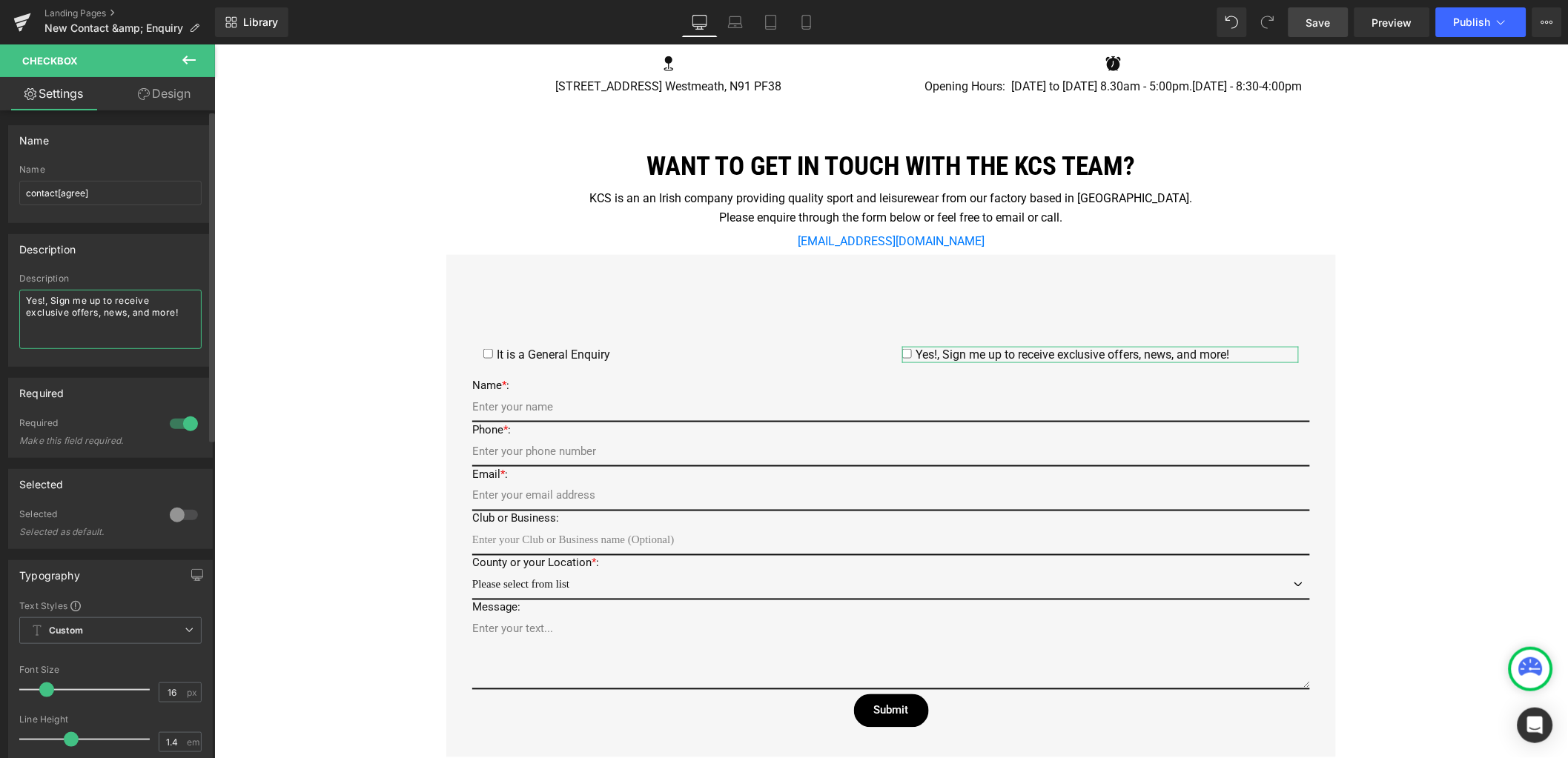
drag, startPoint x: 185, startPoint y: 315, endPoint x: 1, endPoint y: 300, distance: 184.6
click at [1, 300] on div "Description Description Yes!, Sign me up to receive exclusive offers, news, and…" at bounding box center [111, 294] width 222 height 143
type textarea "It is a existing order enquiry"
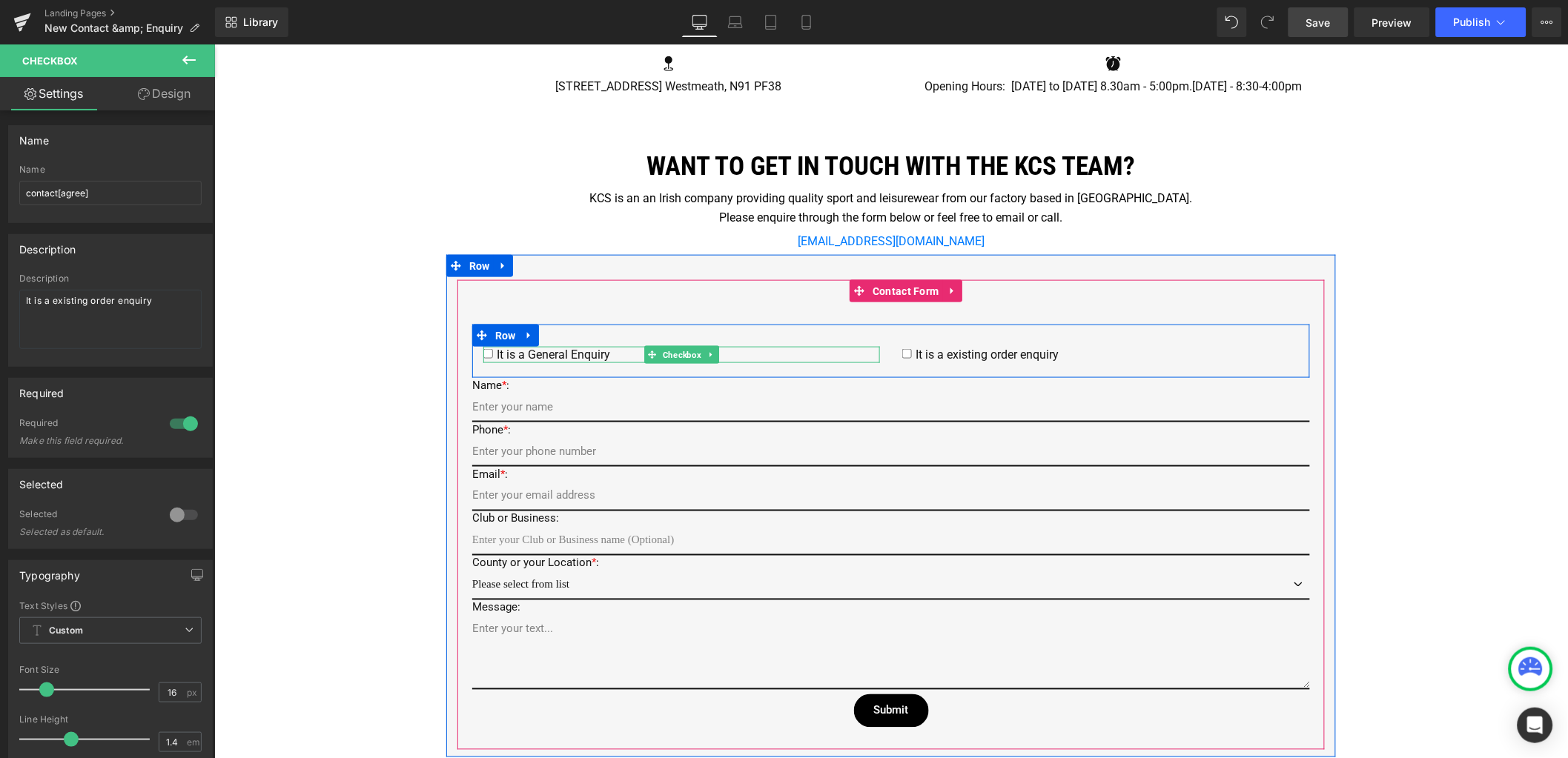
click at [576, 356] on span "It is a General Enquiry" at bounding box center [551, 354] width 118 height 14
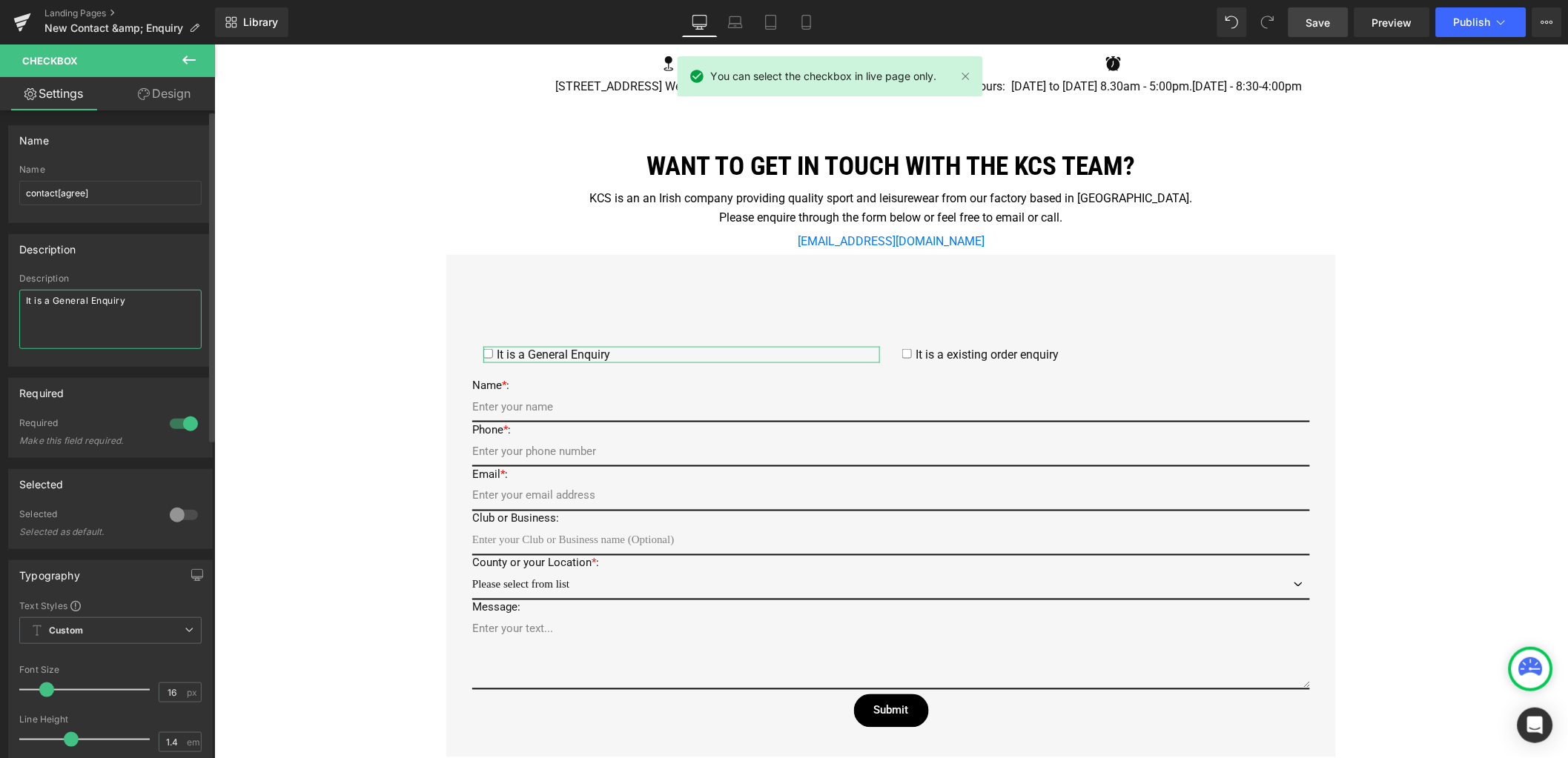
click at [57, 298] on textarea "It is a General Enquiry" at bounding box center [110, 319] width 183 height 59
click at [93, 305] on textarea "It is a general Enquiry" at bounding box center [110, 319] width 183 height 59
type textarea "It is a general enquiry"
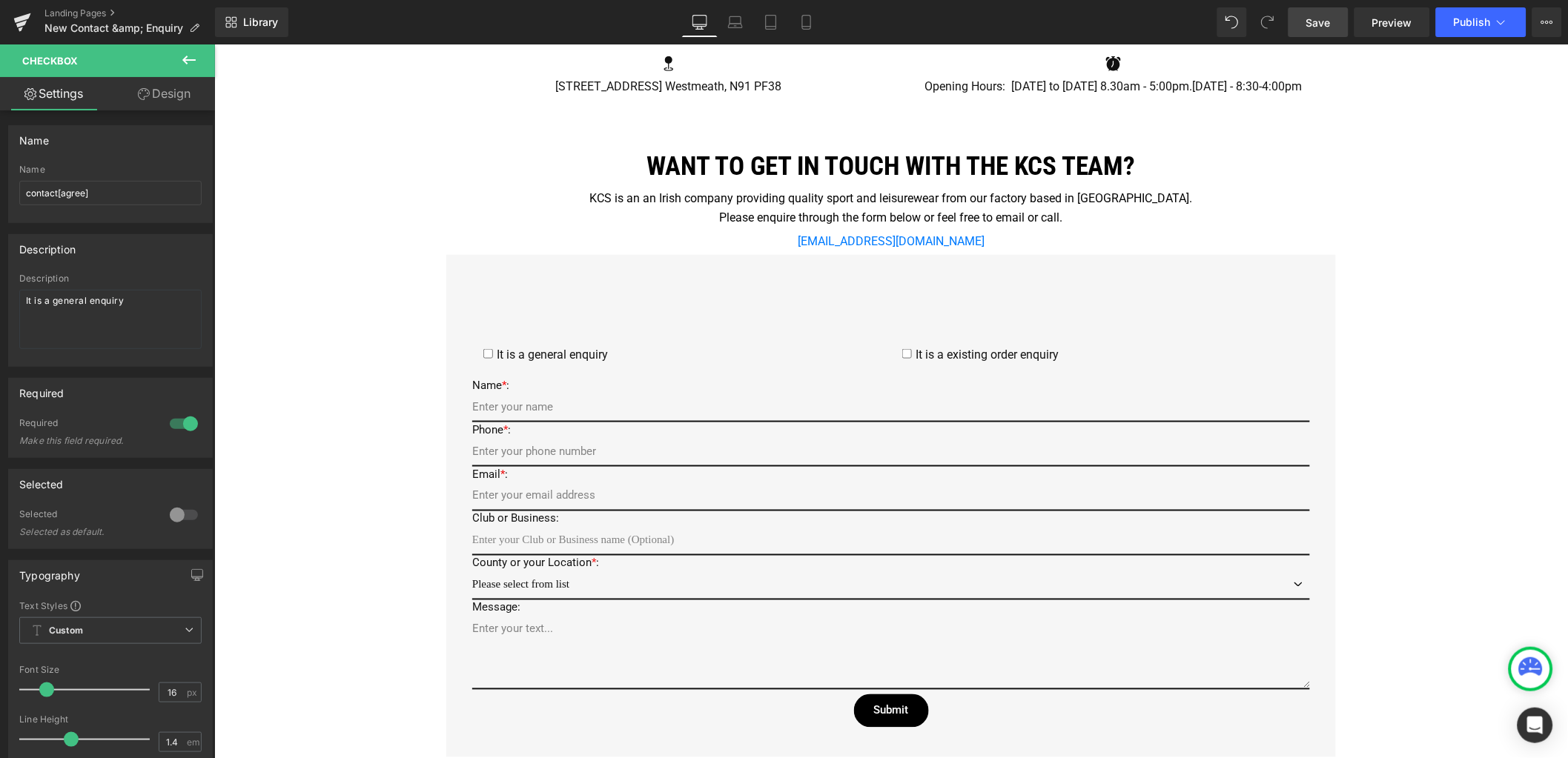
click at [385, 323] on div "Google Maps Row Icon 22 Zone C, Mullingar Business Park, Mullingar, Co. Westmea…" at bounding box center [890, 543] width 1354 height 1592
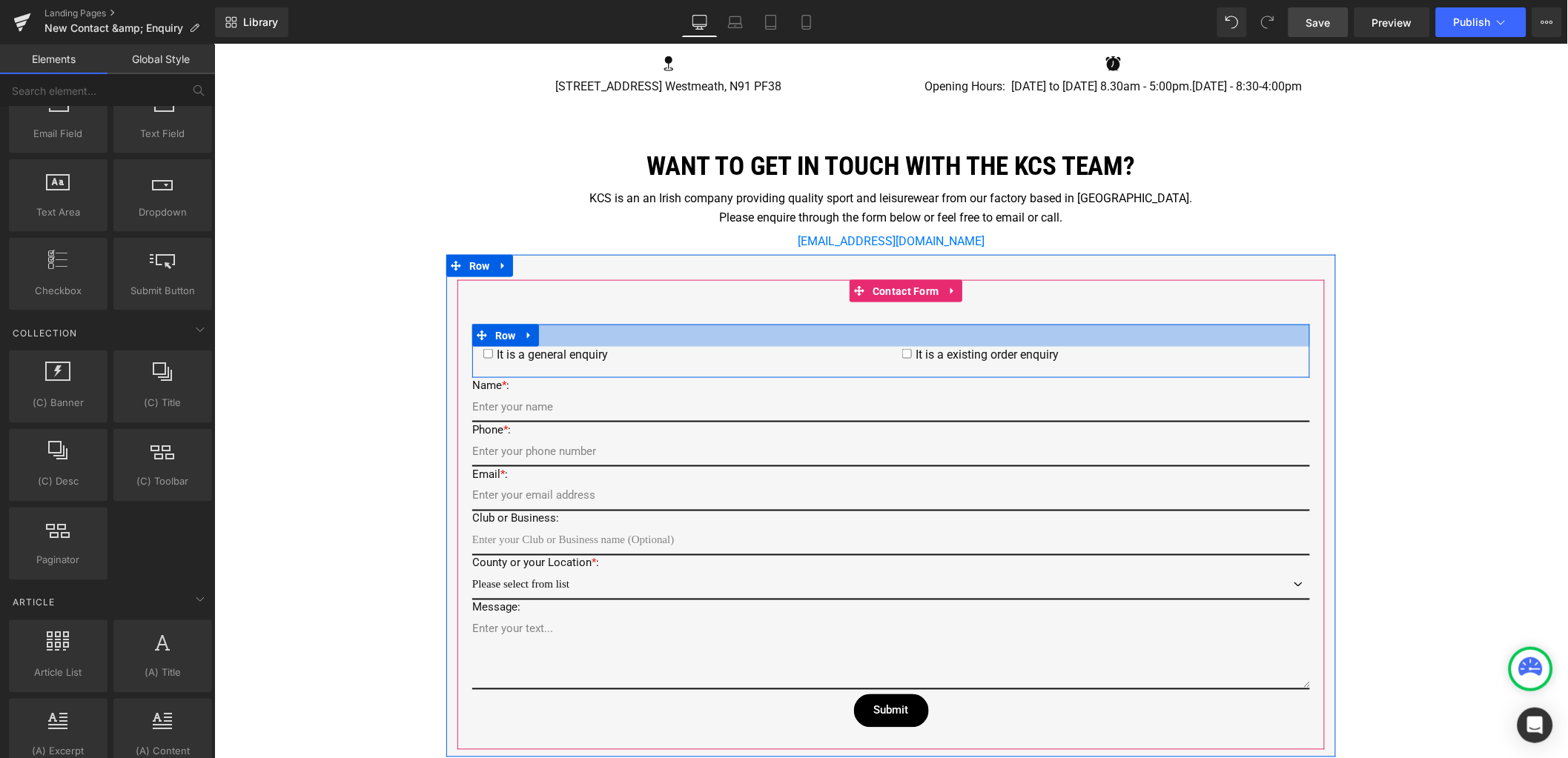
click at [582, 335] on div at bounding box center [890, 335] width 838 height 22
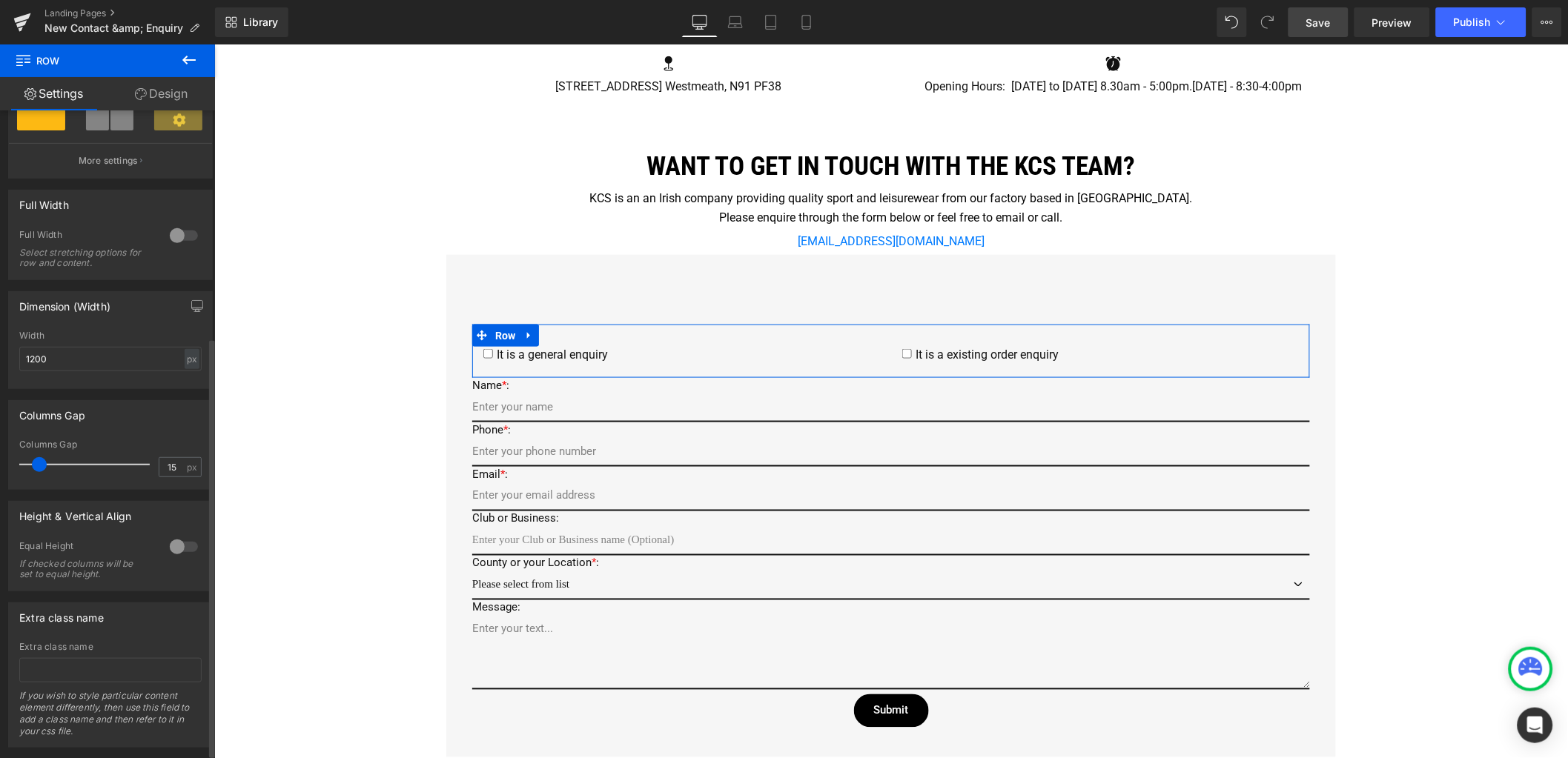
scroll to position [356, 0]
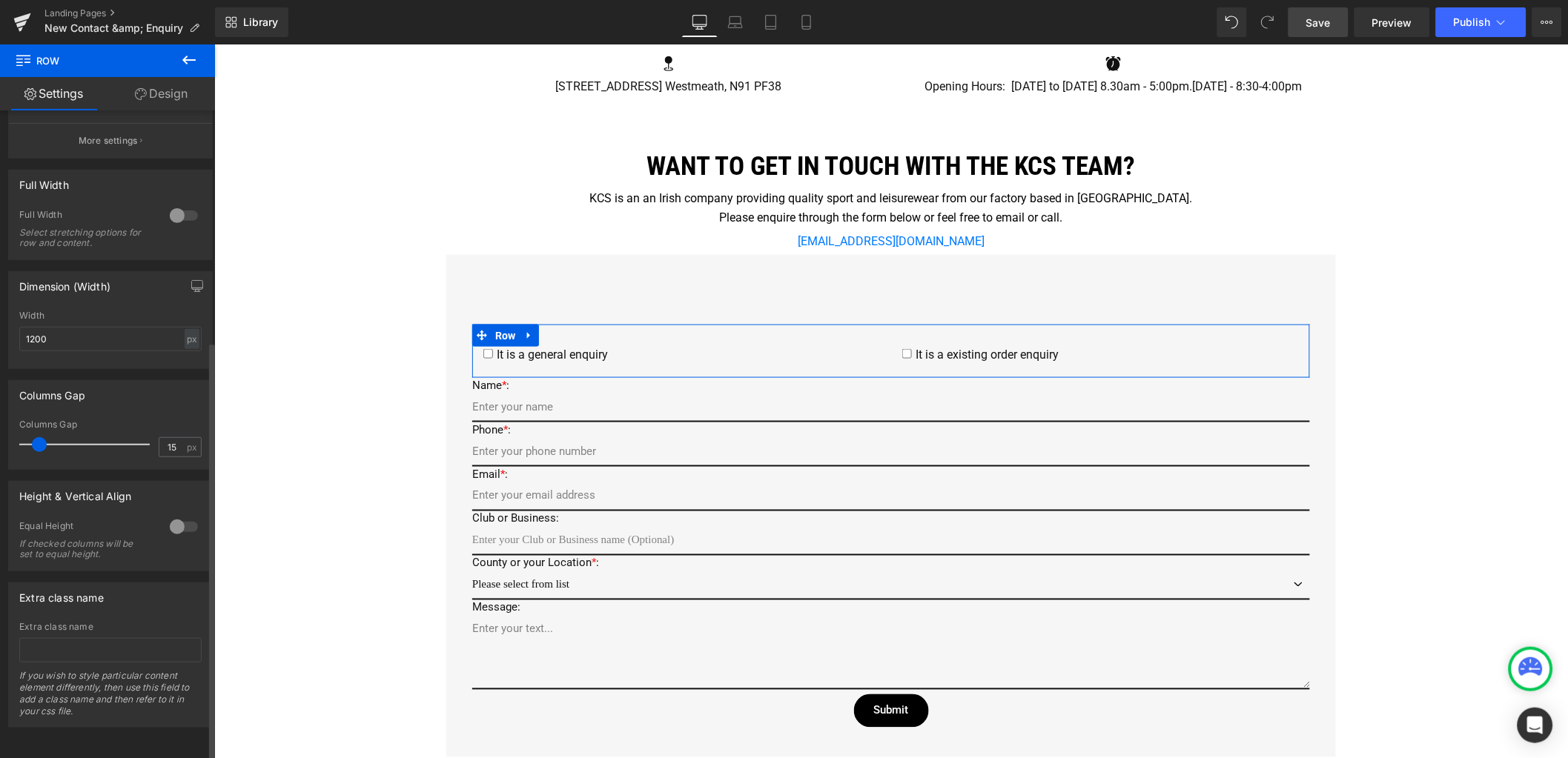
click at [180, 515] on div at bounding box center [184, 527] width 35 height 24
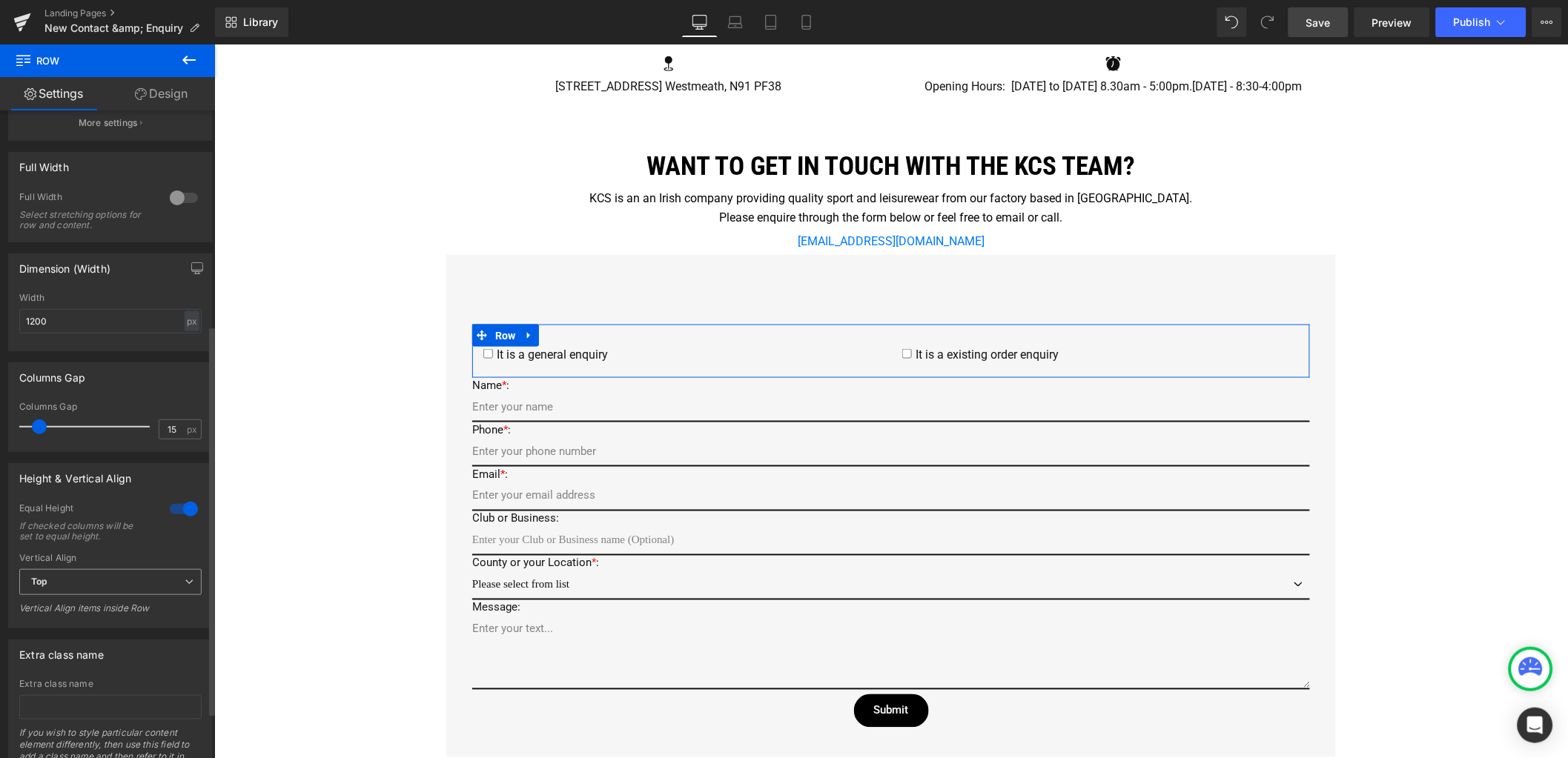
click at [171, 580] on span "Top" at bounding box center [110, 582] width 183 height 26
click at [54, 628] on li "Middle" at bounding box center [107, 630] width 177 height 22
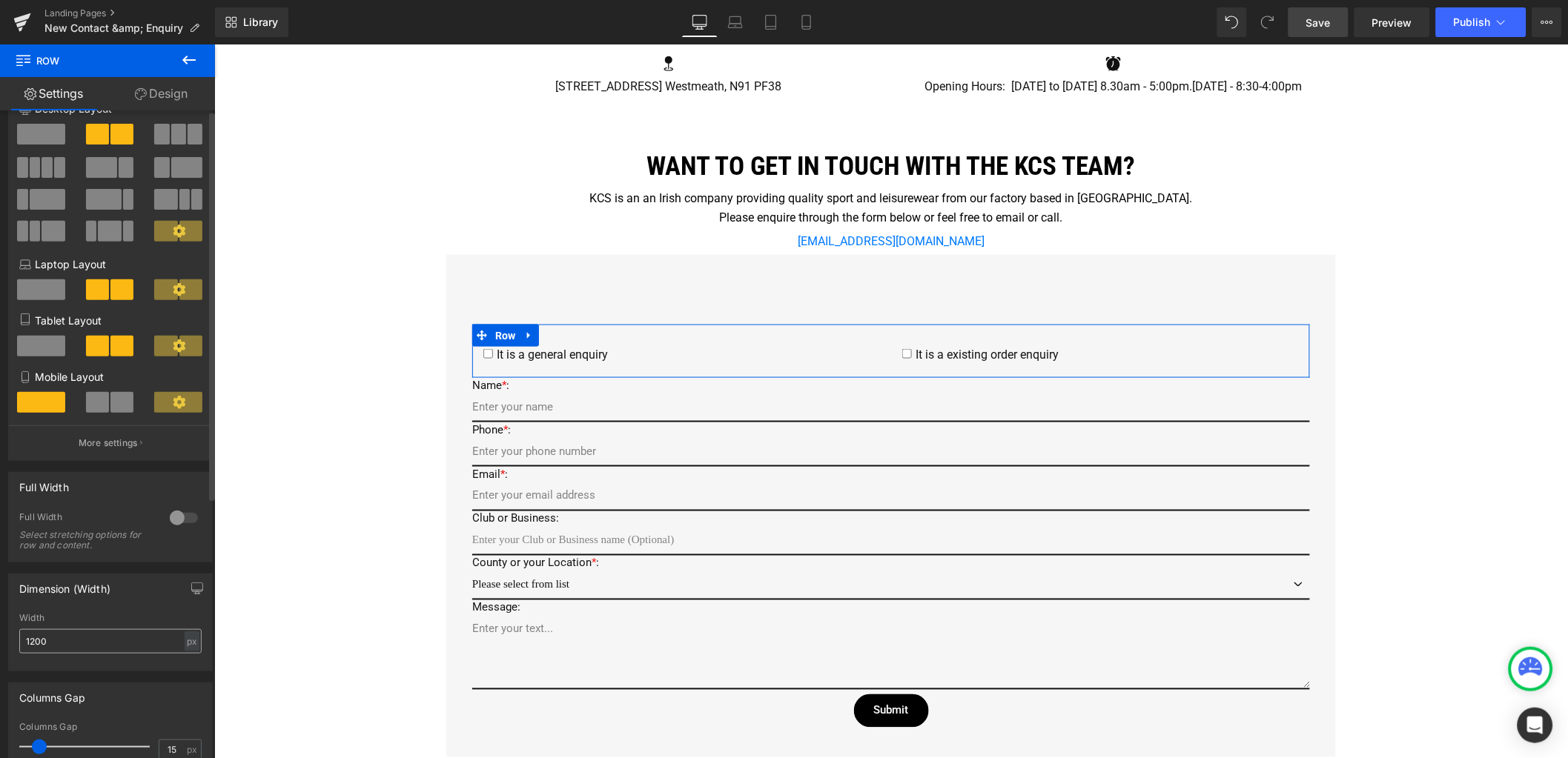
scroll to position [0, 0]
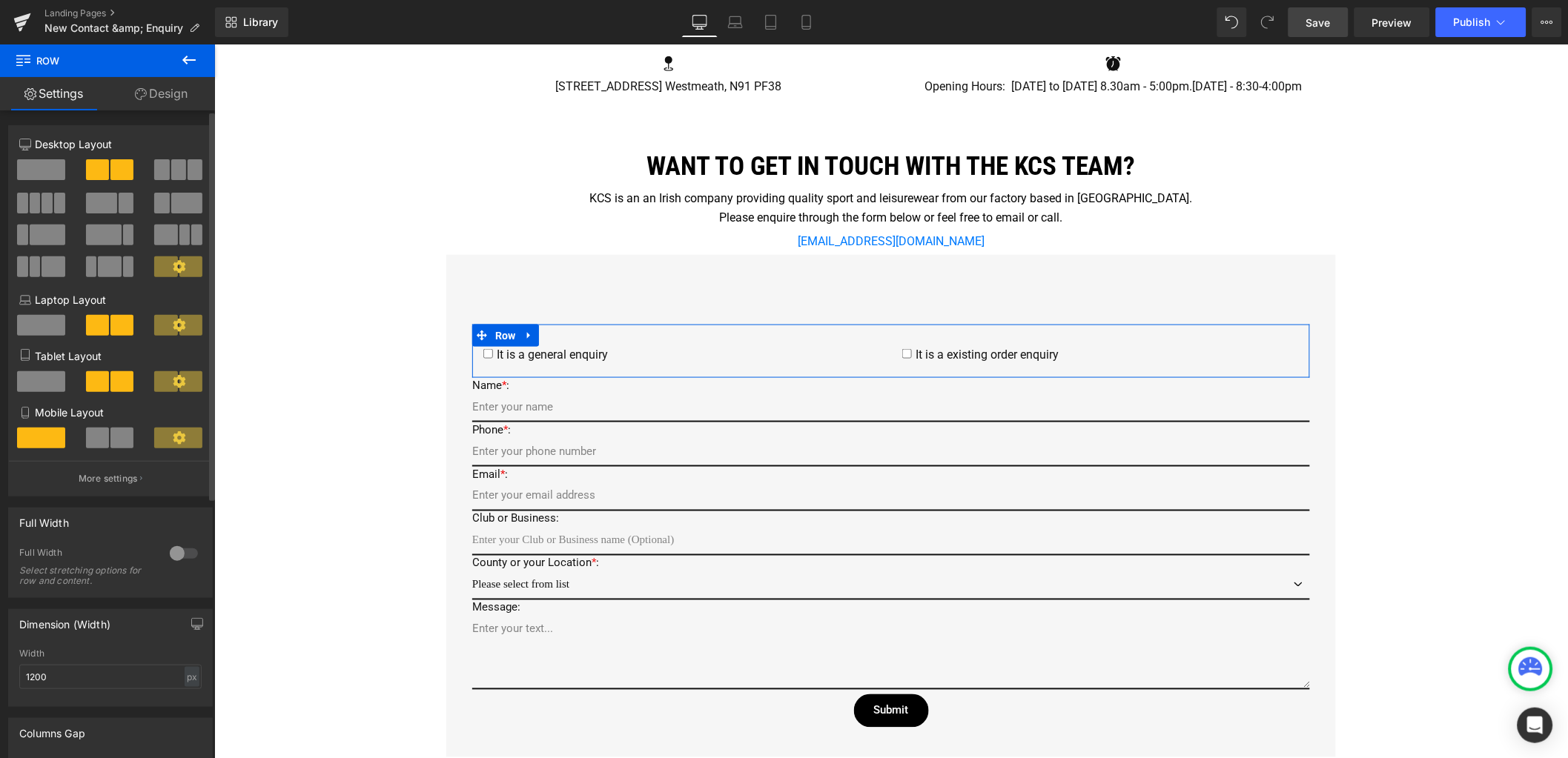
click at [180, 556] on div at bounding box center [184, 553] width 35 height 24
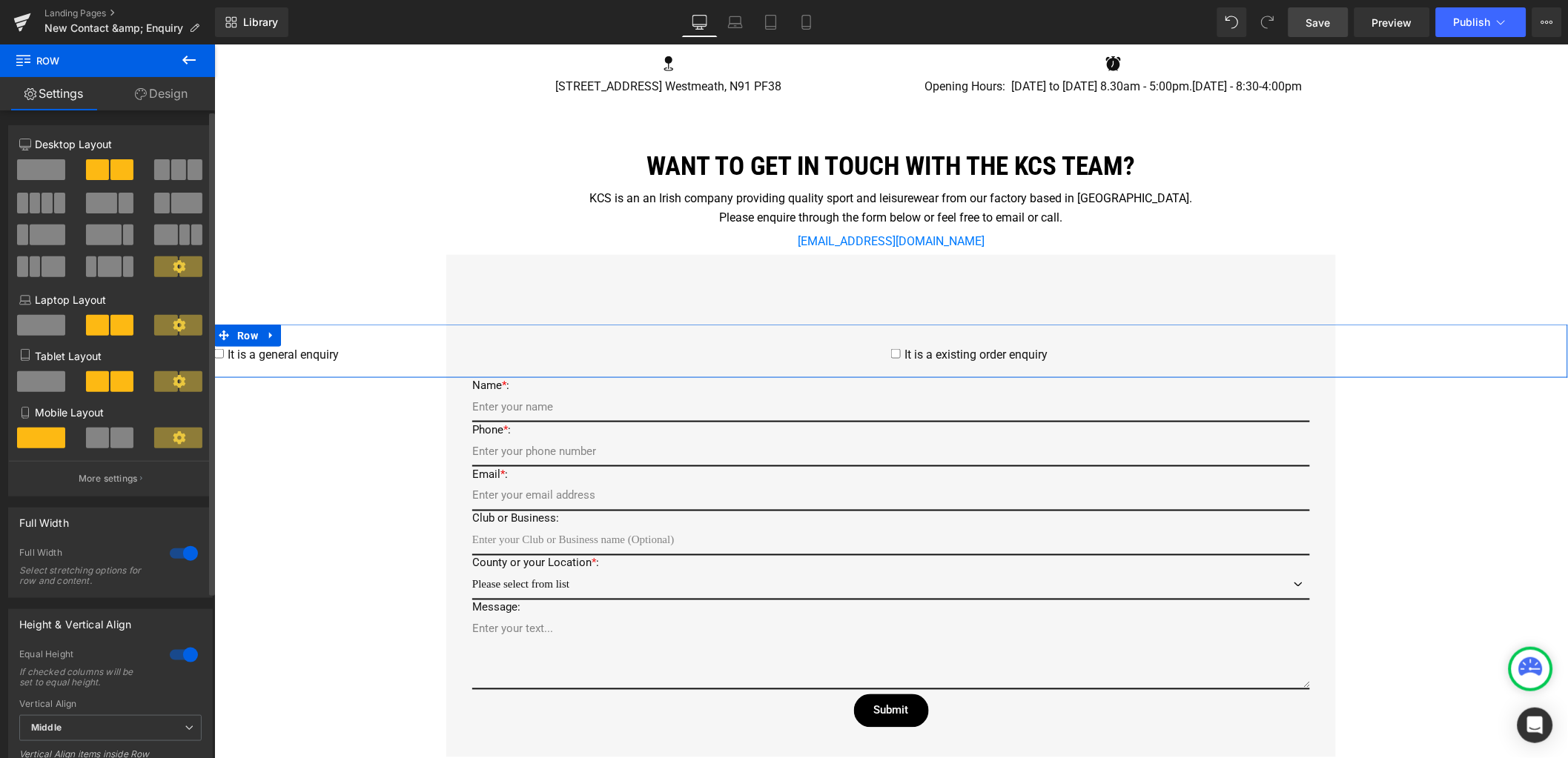
click at [185, 556] on div at bounding box center [184, 553] width 35 height 24
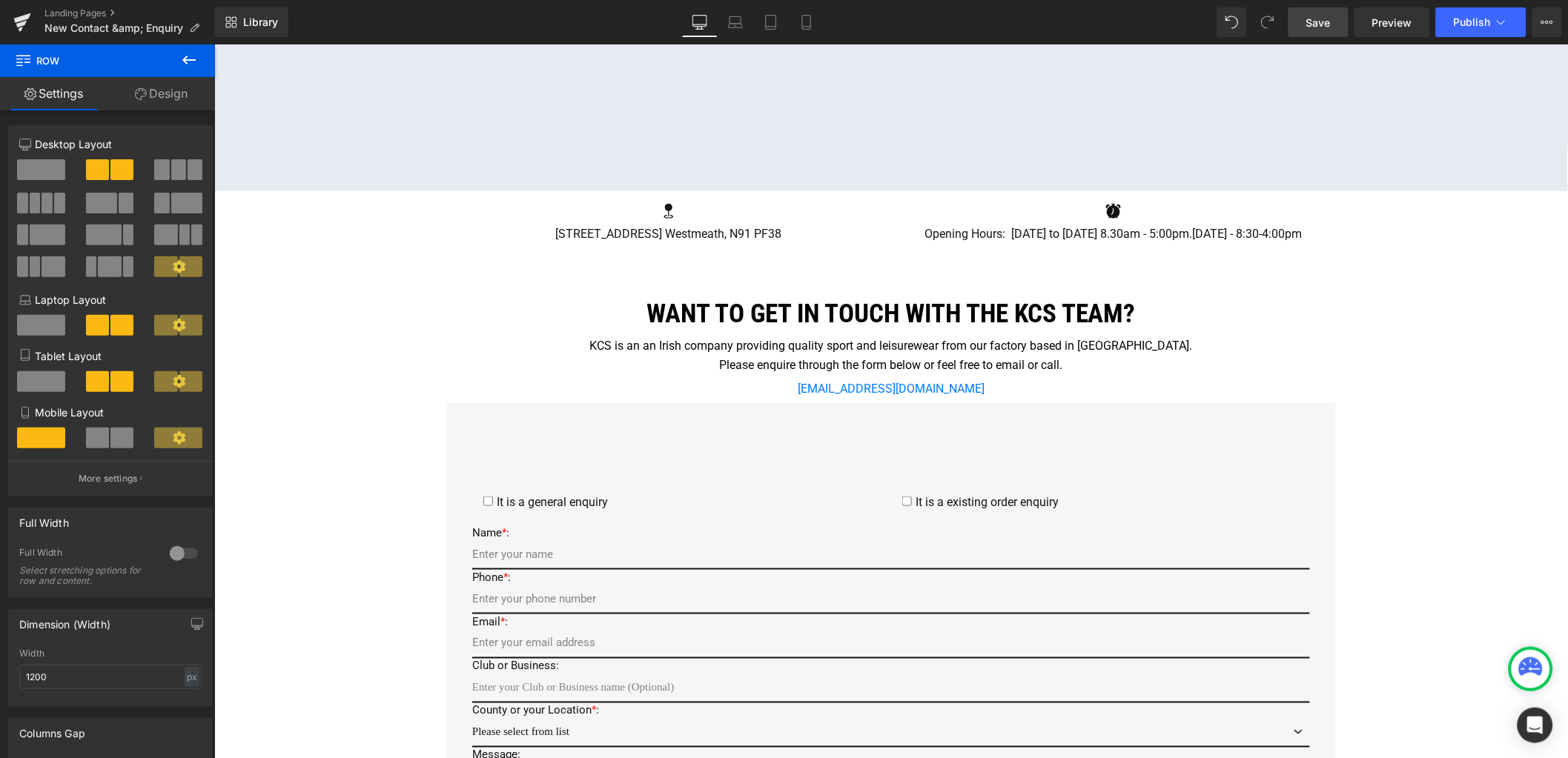
scroll to position [239, 0]
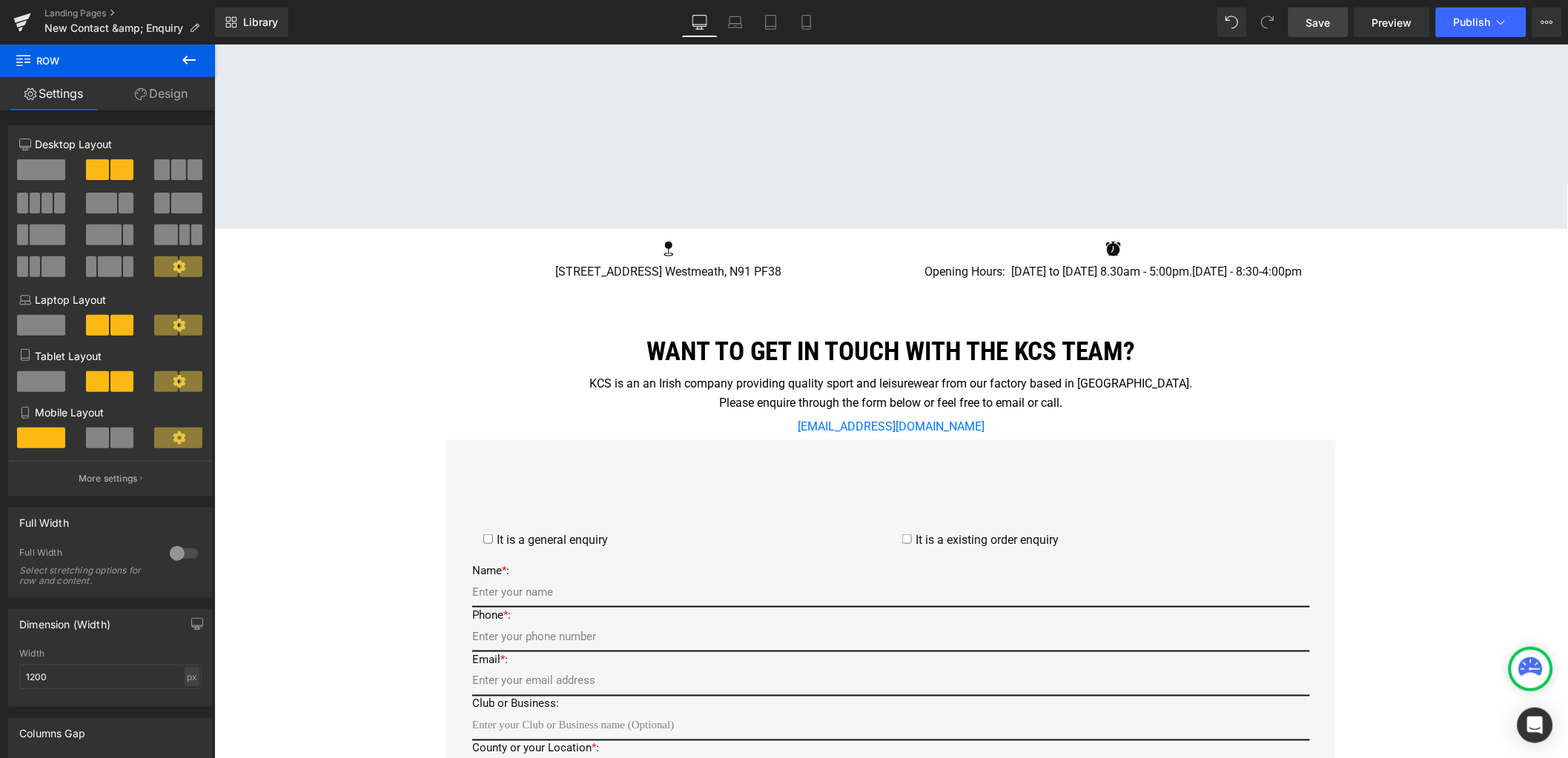
click at [279, 334] on div "Google Maps Row Icon 22 Zone C, Mullingar Business Park, Mullingar, Co. Westmea…" at bounding box center [890, 728] width 1354 height 1592
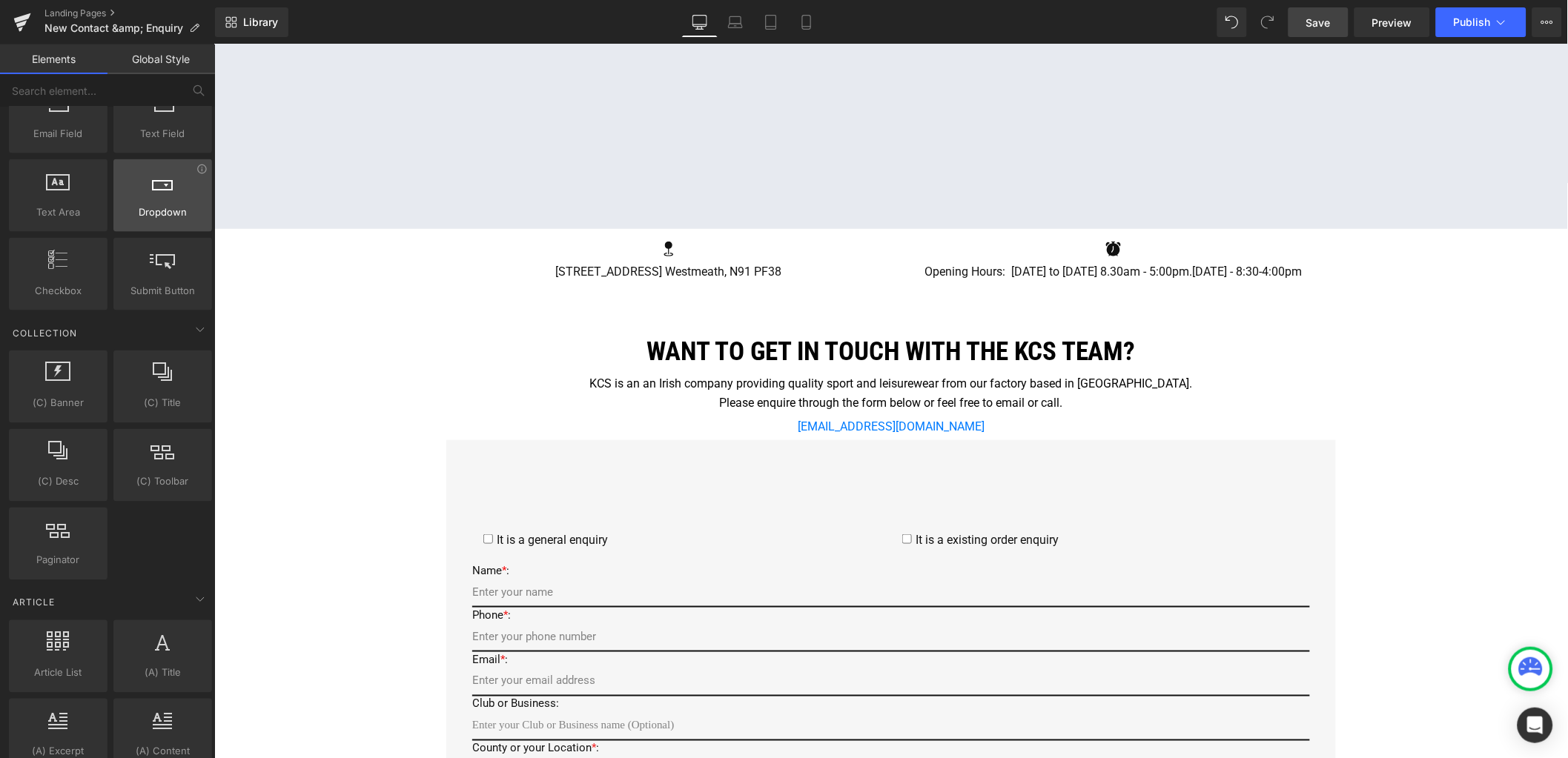
click at [159, 205] on div at bounding box center [163, 187] width 90 height 33
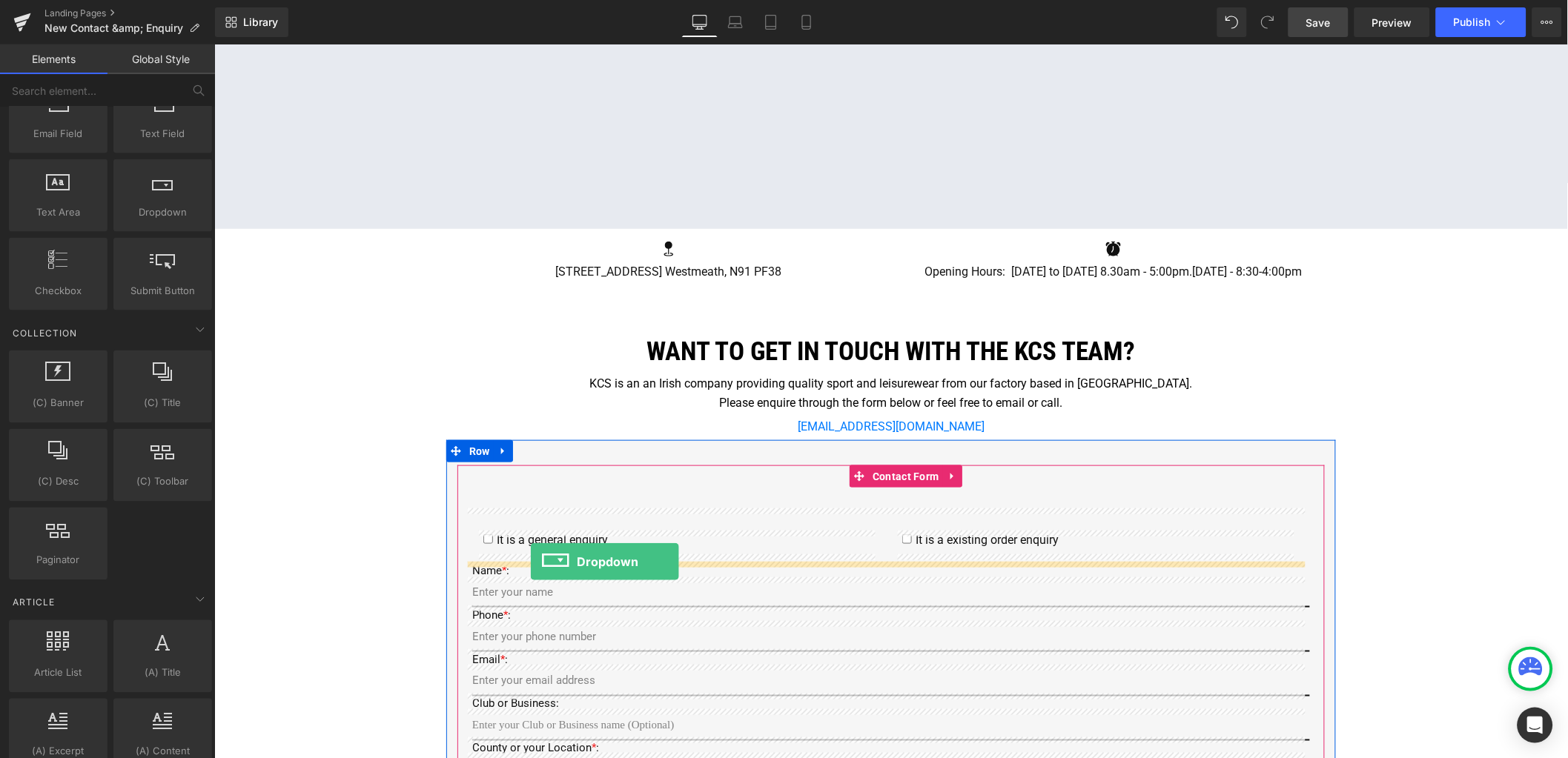
drag, startPoint x: 364, startPoint y: 255, endPoint x: 530, endPoint y: 562, distance: 349.0
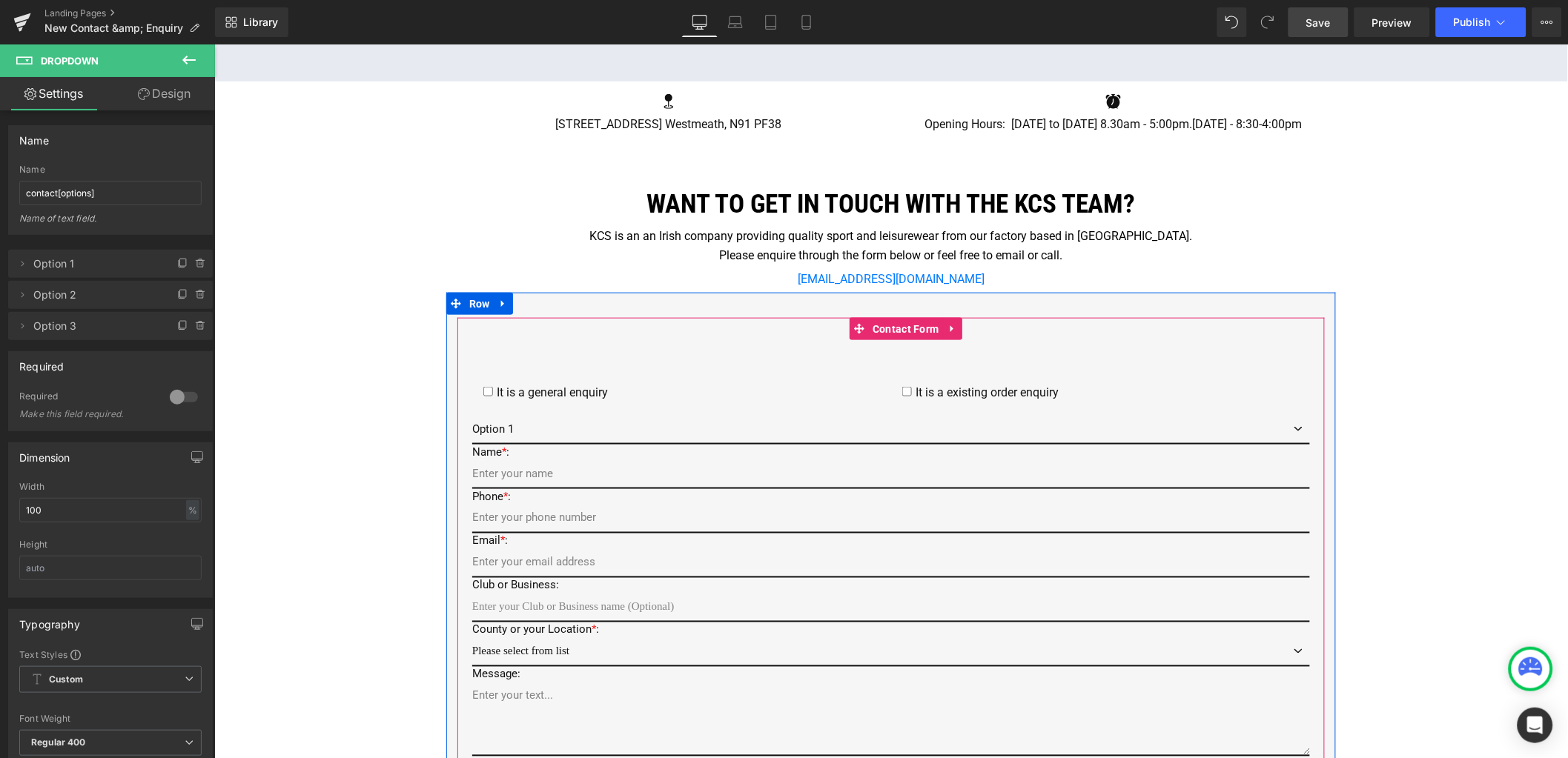
scroll to position [424, 0]
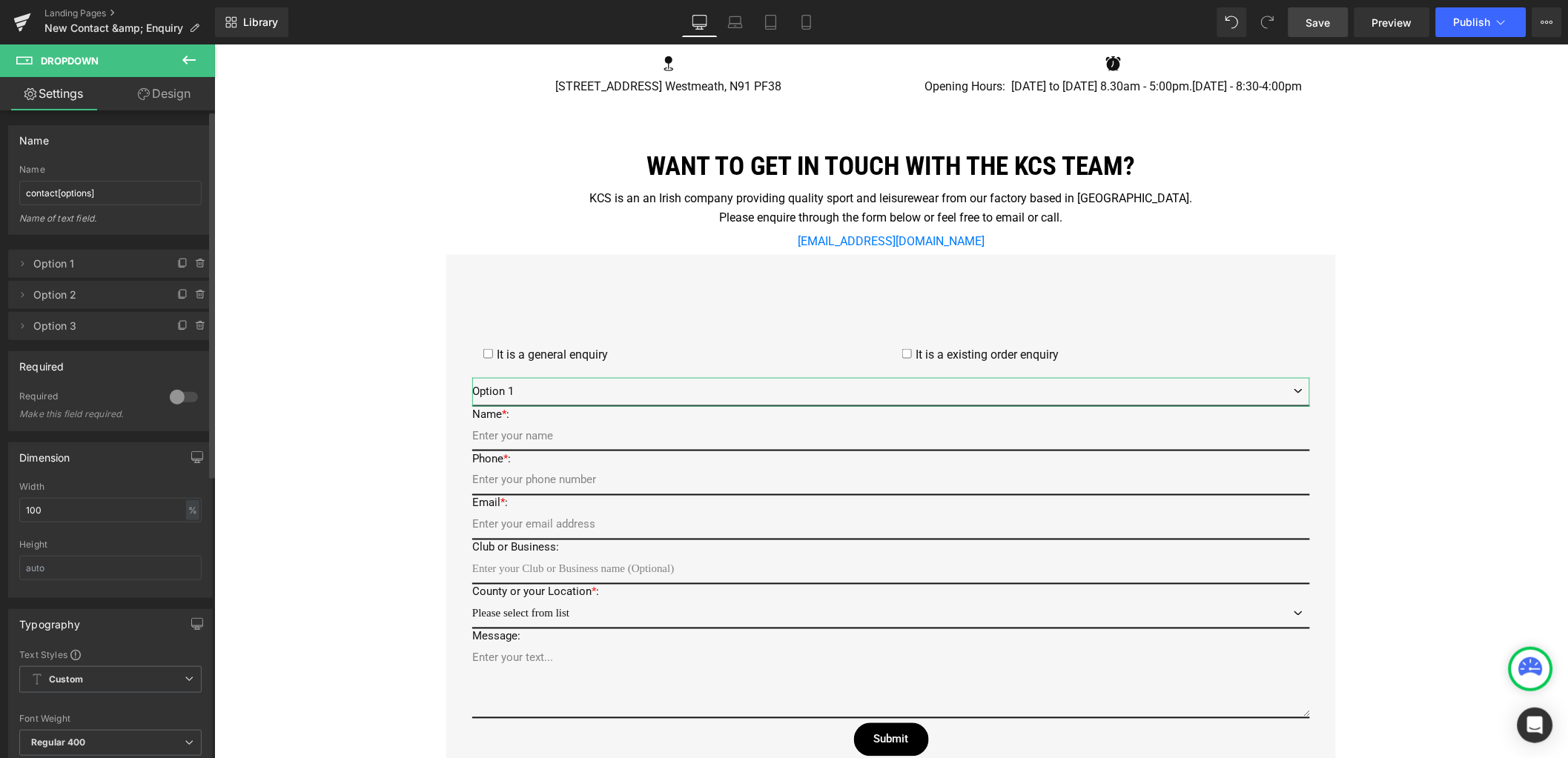
click at [167, 396] on div at bounding box center [184, 397] width 35 height 24
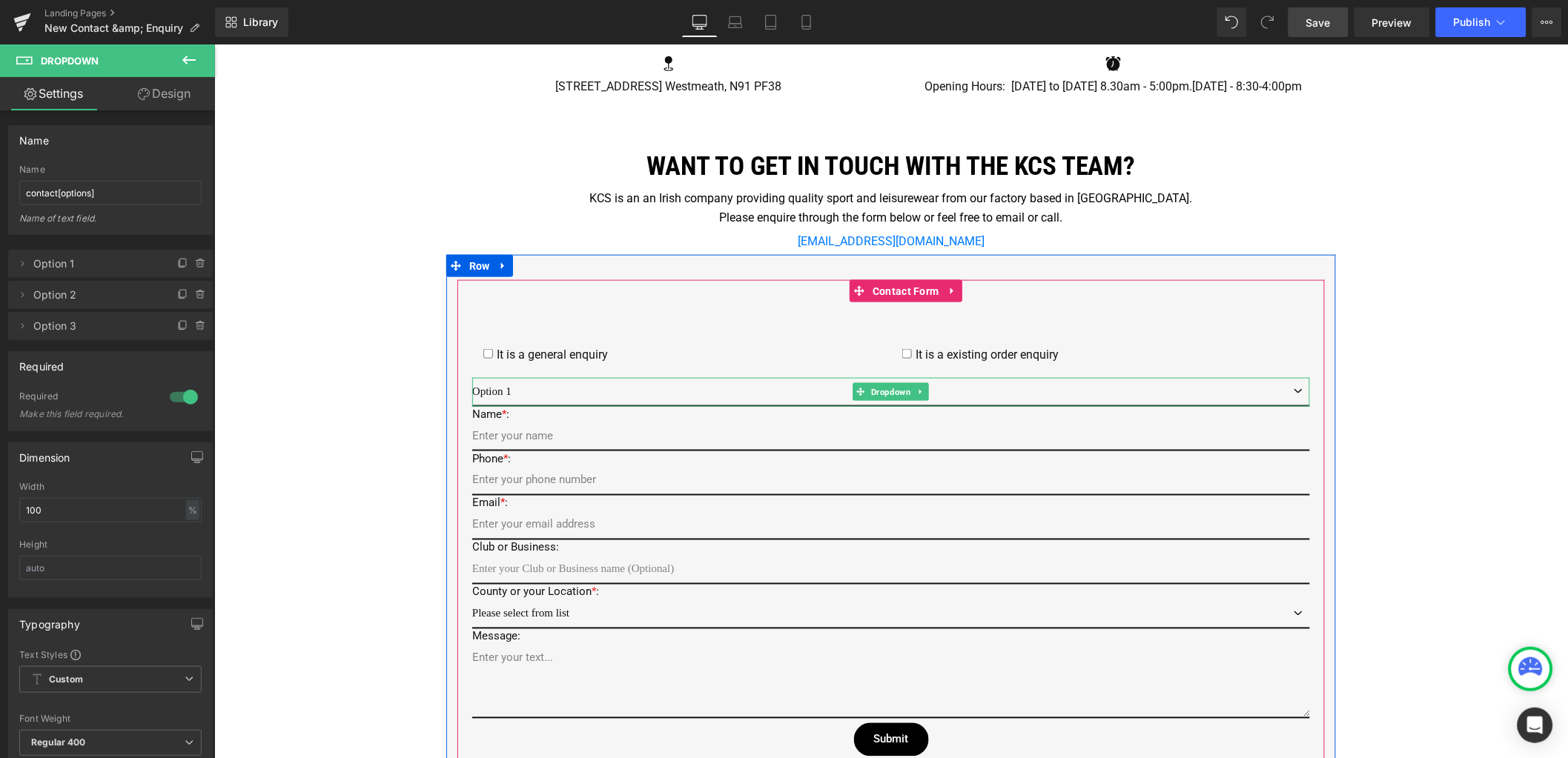
click at [1293, 388] on select "Option 1 Option 2 Option 3" at bounding box center [890, 392] width 838 height 29
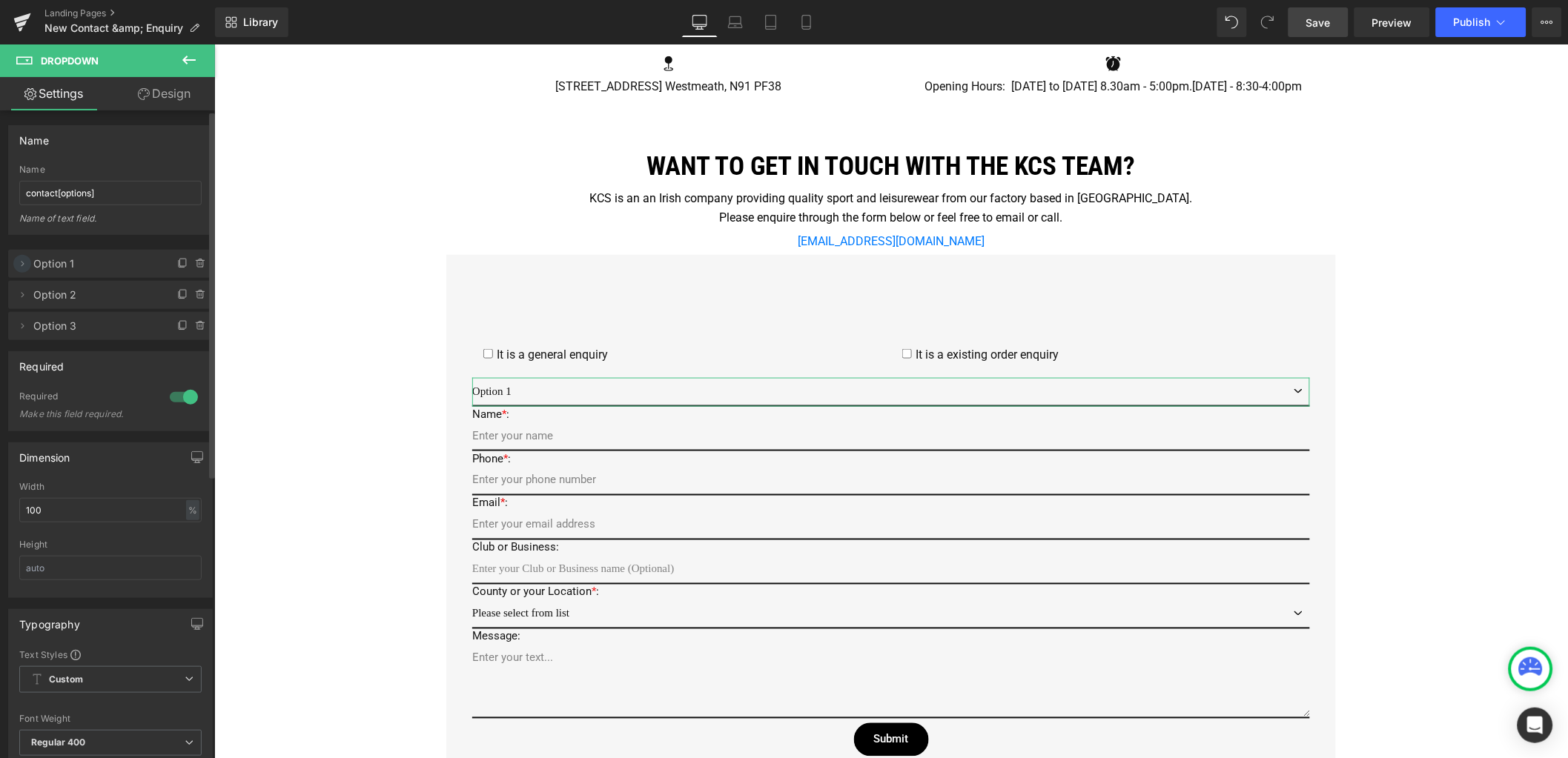
click at [21, 266] on icon at bounding box center [22, 264] width 11 height 11
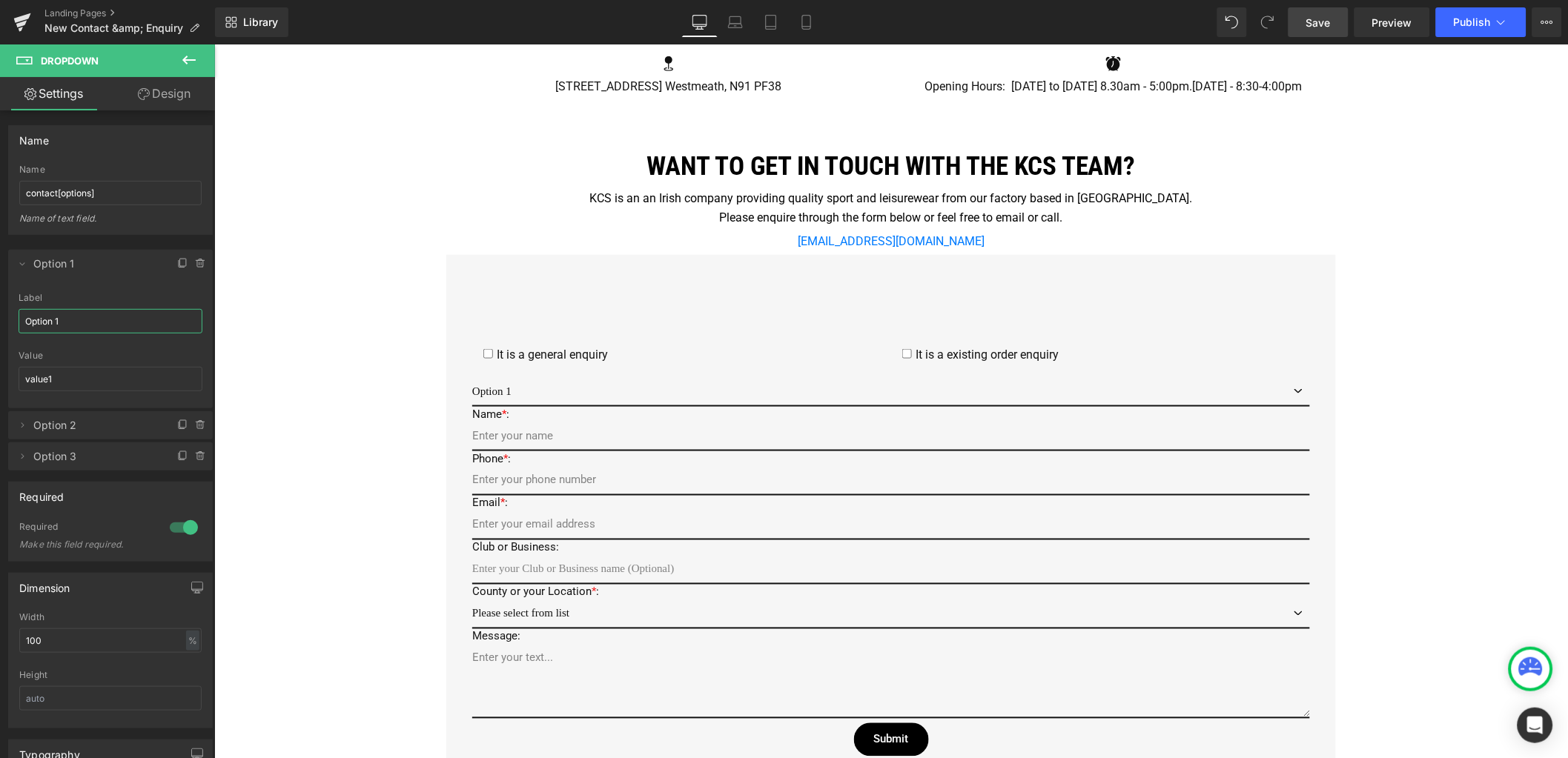
drag, startPoint x: 83, startPoint y: 322, endPoint x: -19, endPoint y: 312, distance: 102.5
click at [0, 312] on html "Dropdown You are previewing how the will restyle your page. You can not edit El…" at bounding box center [784, 379] width 1568 height 758
type input "General Enquiry"
drag, startPoint x: 67, startPoint y: 377, endPoint x: -6, endPoint y: 373, distance: 73.1
click at [0, 373] on html "Dropdown You are previewing how the will restyle your page. You can not edit El…" at bounding box center [784, 379] width 1568 height 758
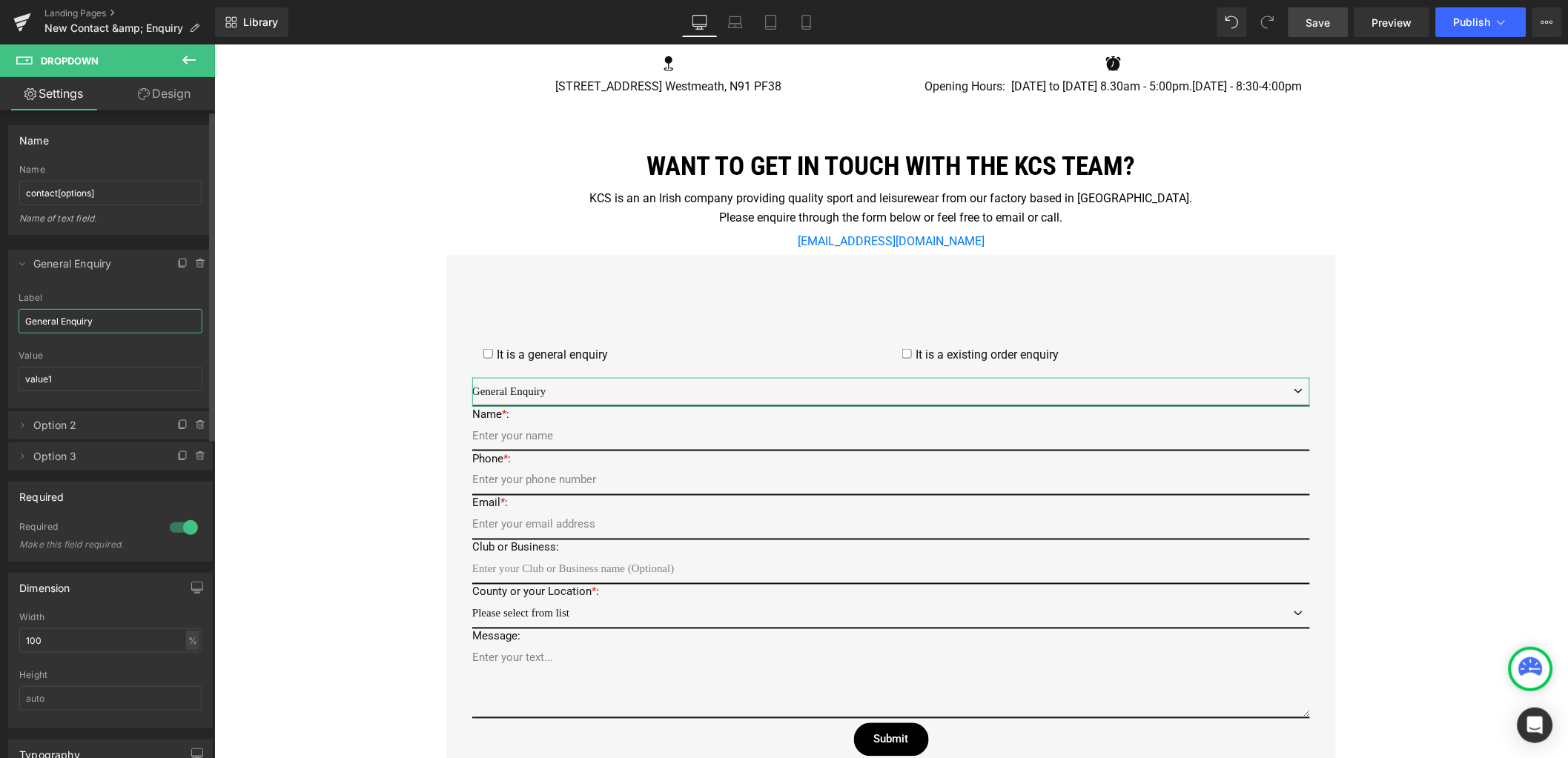
drag, startPoint x: 122, startPoint y: 325, endPoint x: 2, endPoint y: 312, distance: 120.7
click at [4, 314] on div "value1 => General Enquiry value2 => Option 2 value3 => Option 3 Delete Cancel G…" at bounding box center [111, 353] width 222 height 236
drag, startPoint x: 22, startPoint y: 379, endPoint x: 5, endPoint y: 372, distance: 18.4
click at [5, 372] on div "value1 => General Enquiry value2 => Option 2 value3 => Option 3 Delete Cancel G…" at bounding box center [111, 353] width 222 height 236
paste input "General Enquiry"
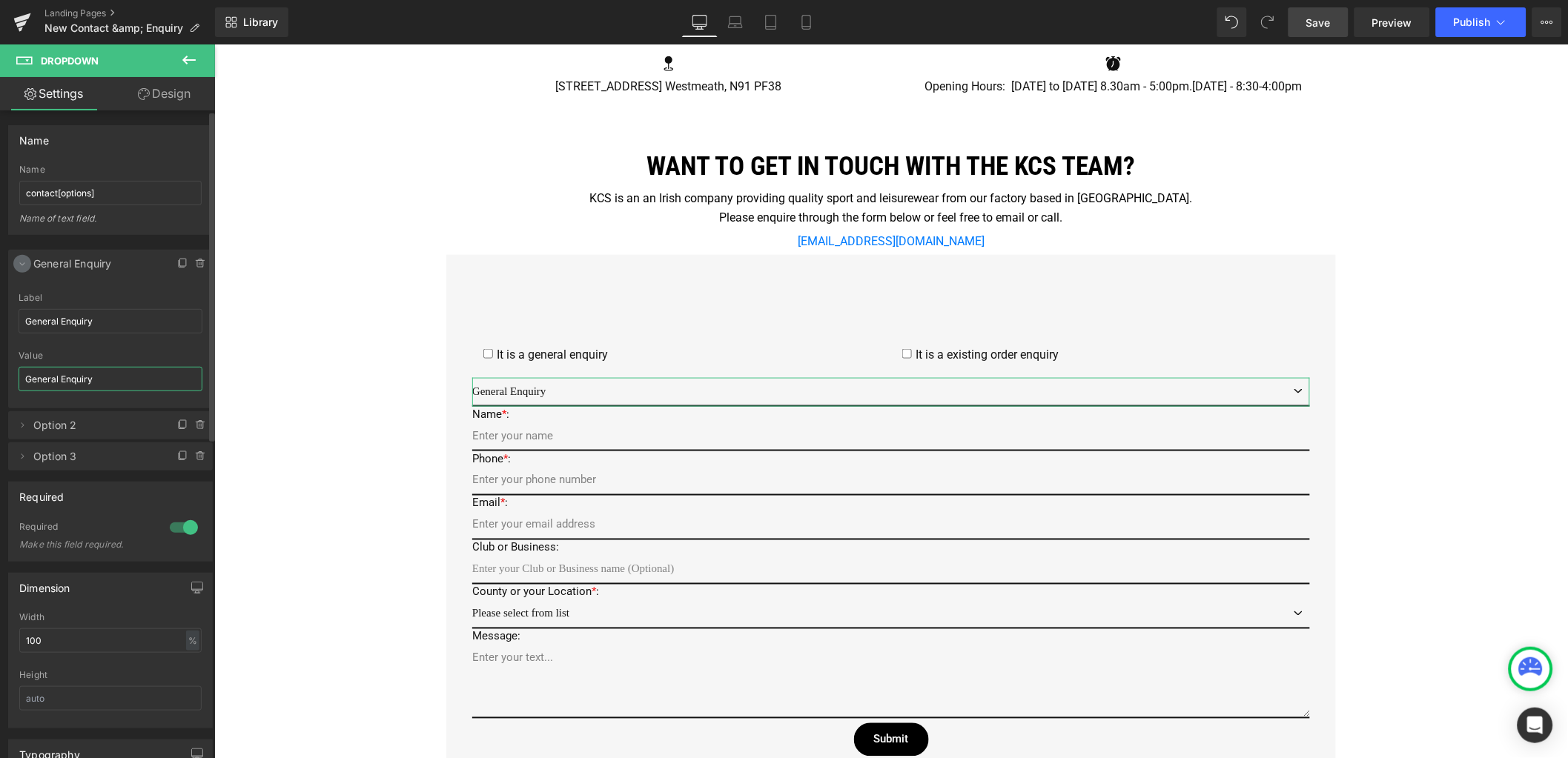
type input "General Enquiry"
click at [27, 268] on icon at bounding box center [22, 264] width 11 height 11
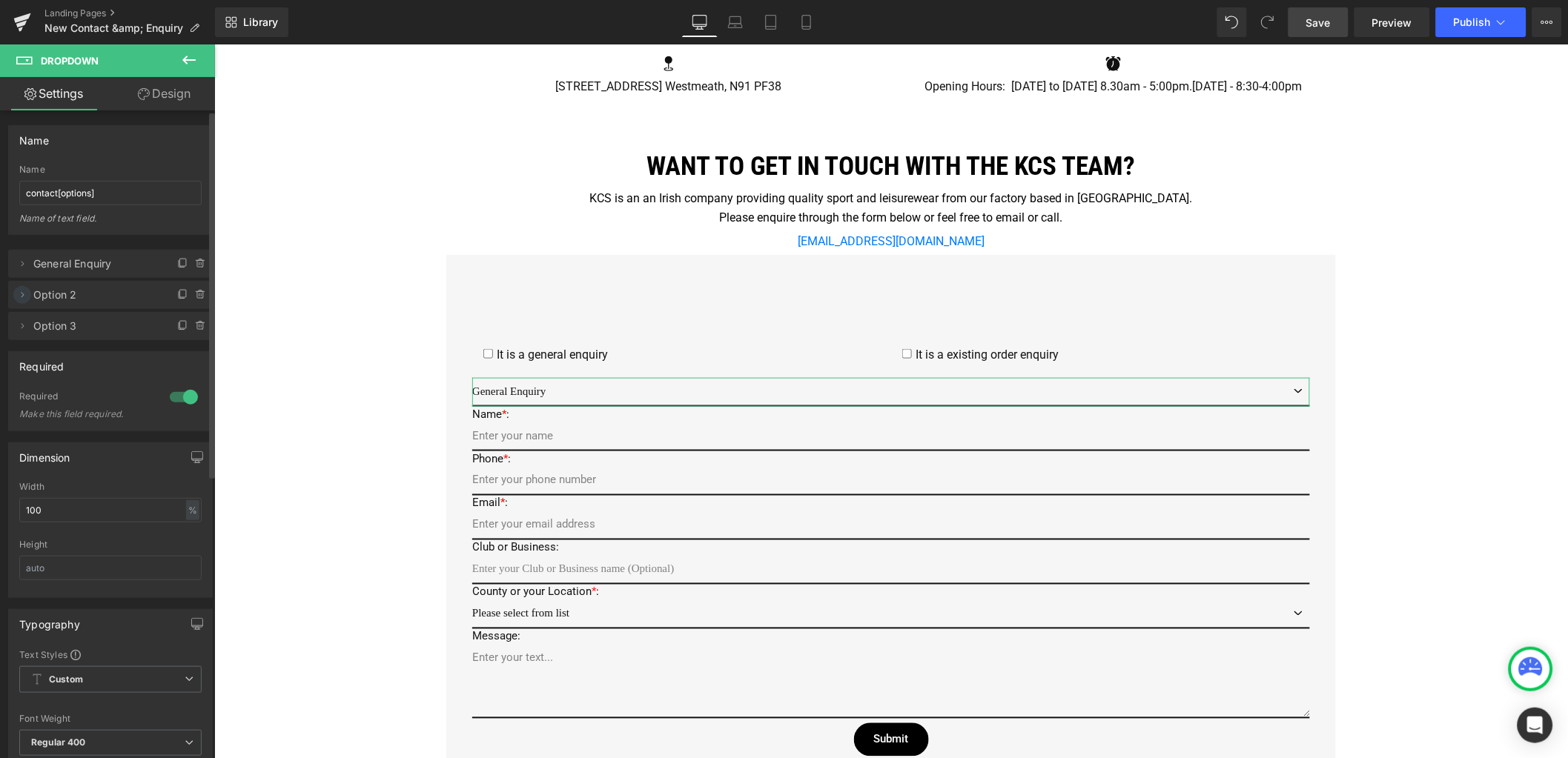
click at [25, 298] on icon at bounding box center [22, 294] width 11 height 11
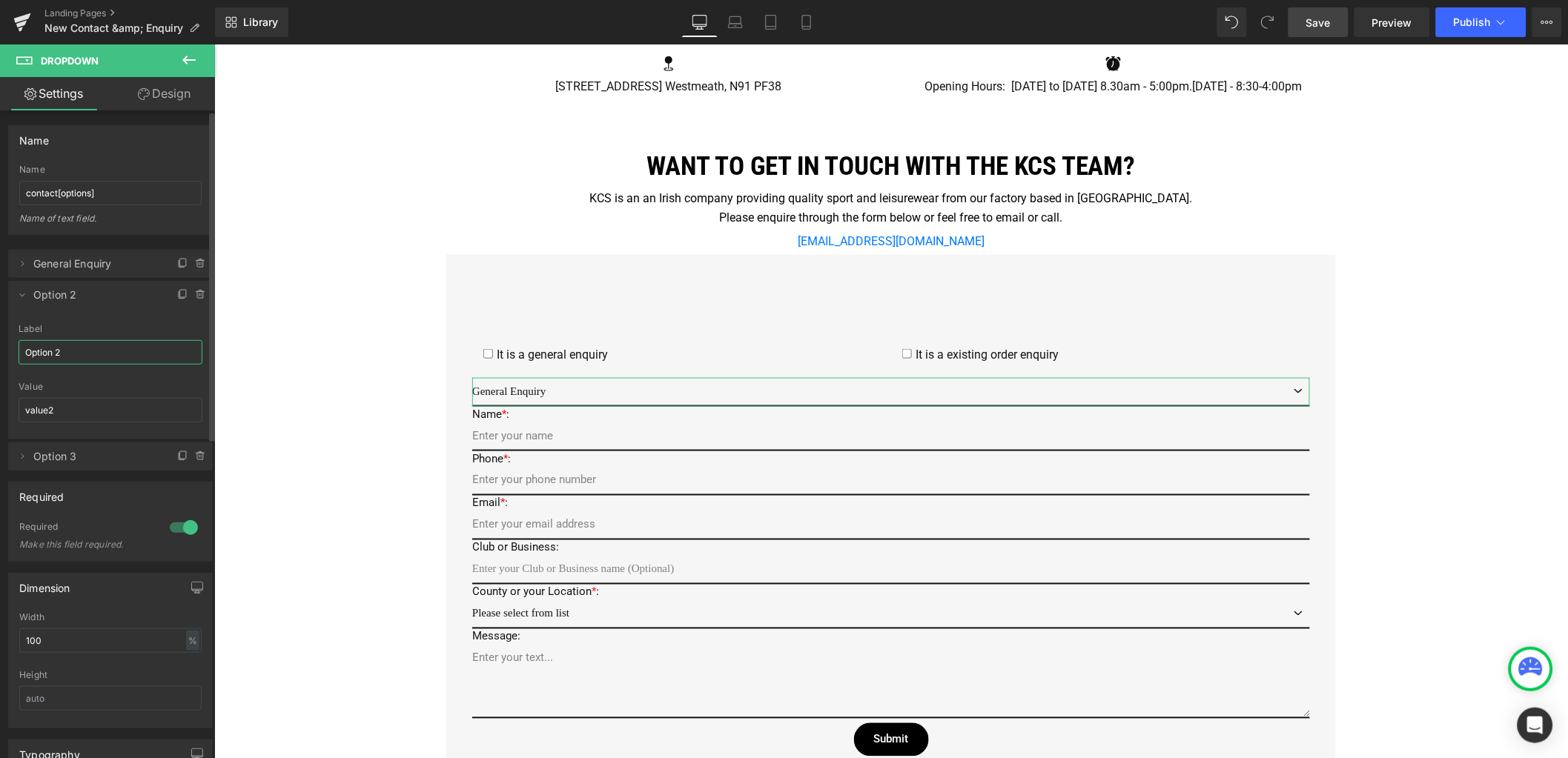
drag, startPoint x: 68, startPoint y: 354, endPoint x: 11, endPoint y: 346, distance: 57.6
click at [11, 346] on div "Option 2 Label Option 2 value2 Value value2" at bounding box center [111, 381] width 205 height 116
drag, startPoint x: 143, startPoint y: 348, endPoint x: -25, endPoint y: 339, distance: 168.2
click at [0, 339] on html "Dropdown You are previewing how the will restyle your page. You can not edit El…" at bounding box center [784, 379] width 1568 height 758
type input "Existing Order Enquiry"
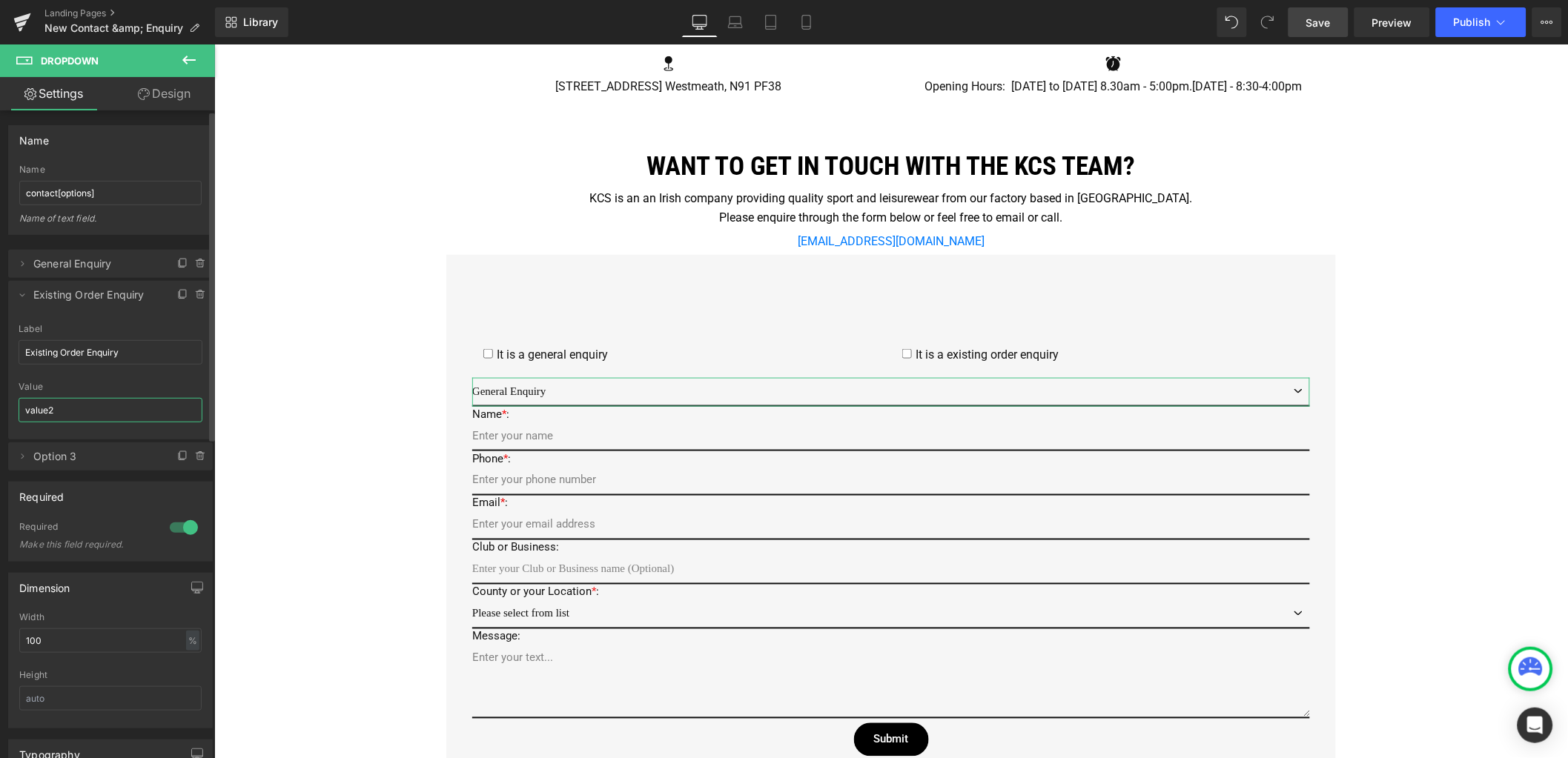
drag, startPoint x: 71, startPoint y: 411, endPoint x: 9, endPoint y: 408, distance: 62.1
click at [9, 408] on div "Existing Order Enquiry Label Existing Order Enquiry value2 Value value2" at bounding box center [111, 381] width 205 height 116
paste input "Existing Order Enquiry"
type input "Existing Order Enquiry"
click at [16, 292] on icon at bounding box center [22, 294] width 11 height 11
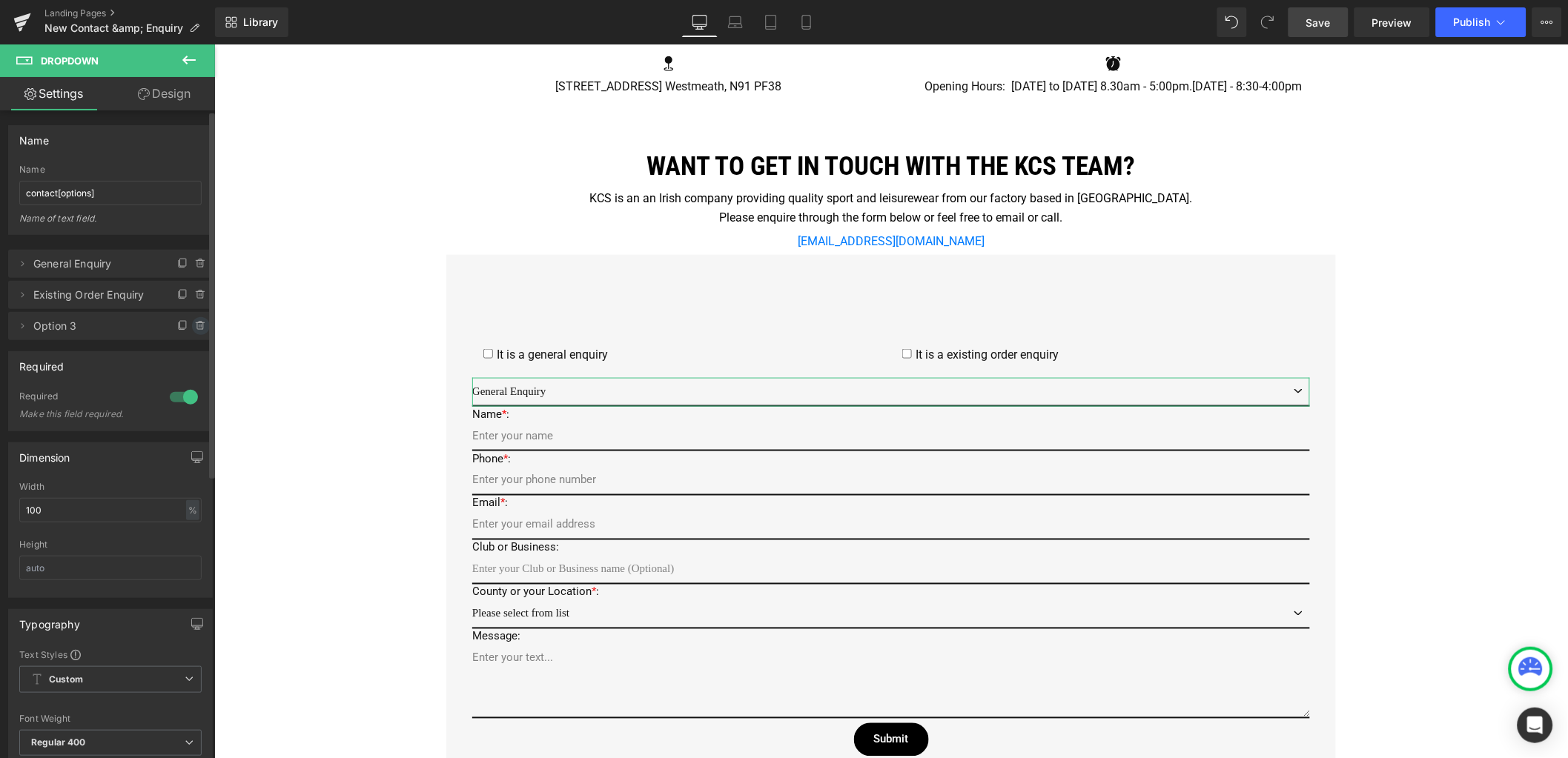
click at [197, 325] on icon at bounding box center [200, 326] width 6 height 7
click at [172, 321] on button "Delete" at bounding box center [185, 327] width 47 height 19
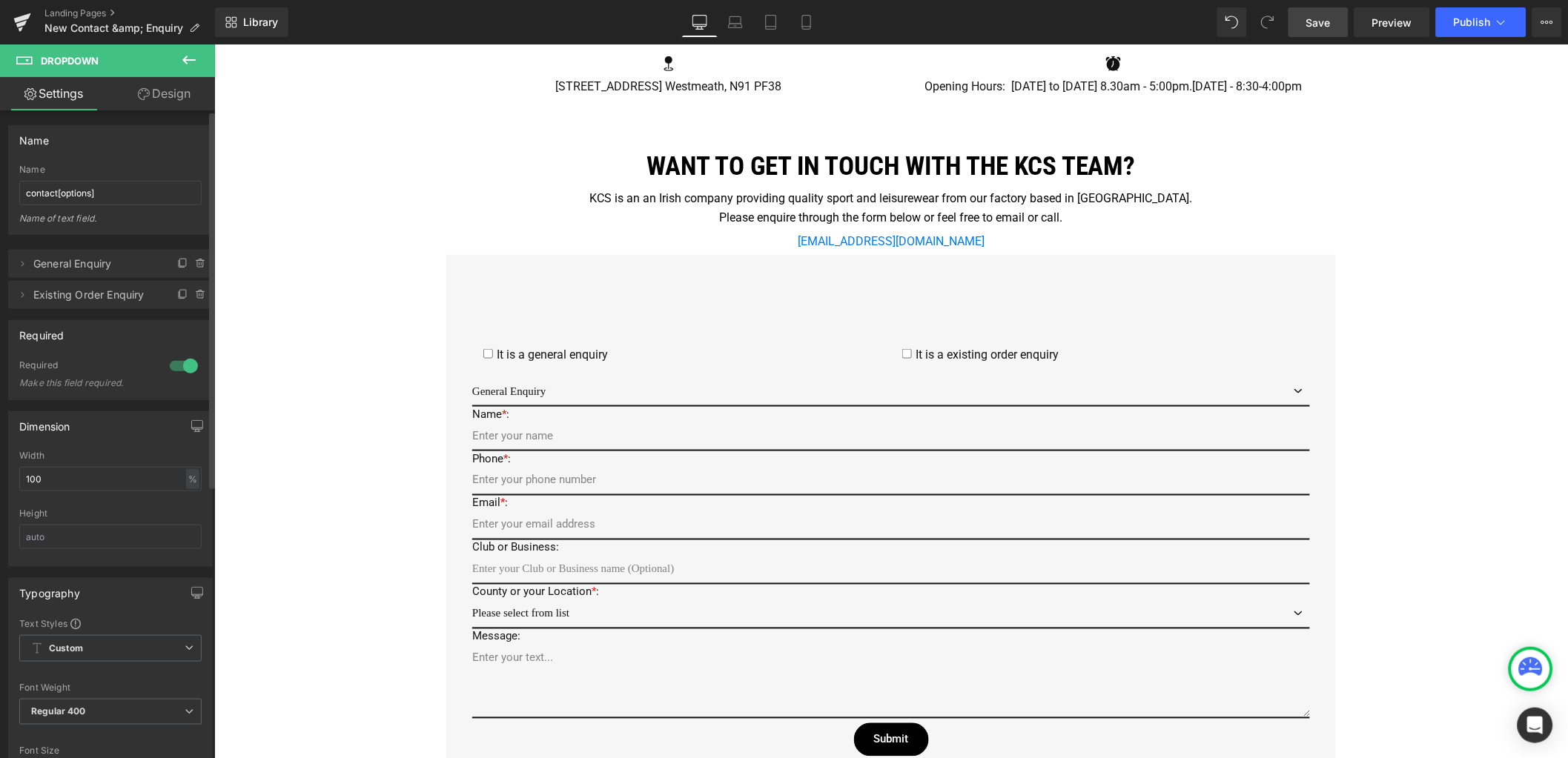
click at [1325, 31] on link "Save" at bounding box center [1318, 22] width 60 height 30
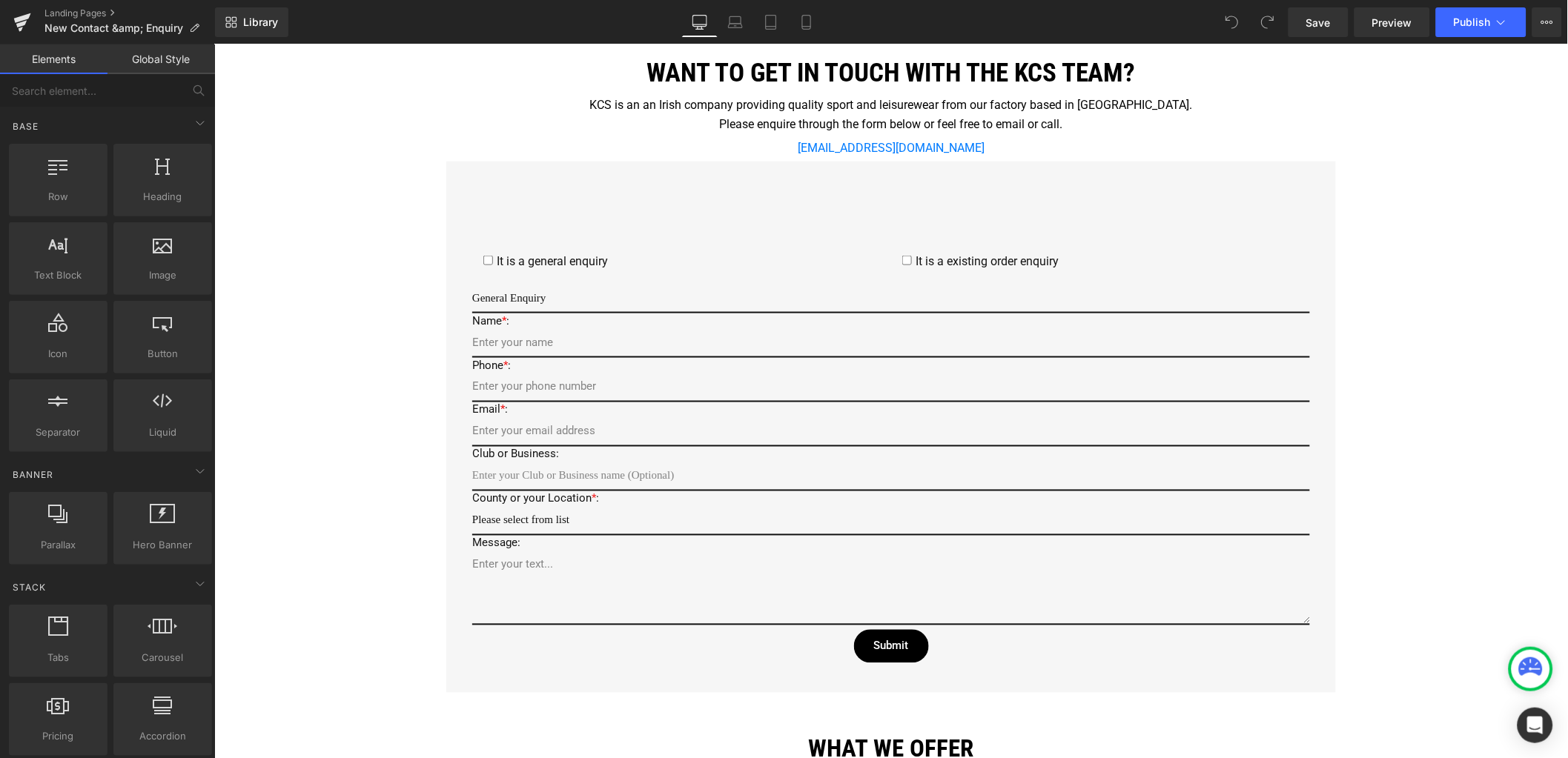
scroll to position [555, 0]
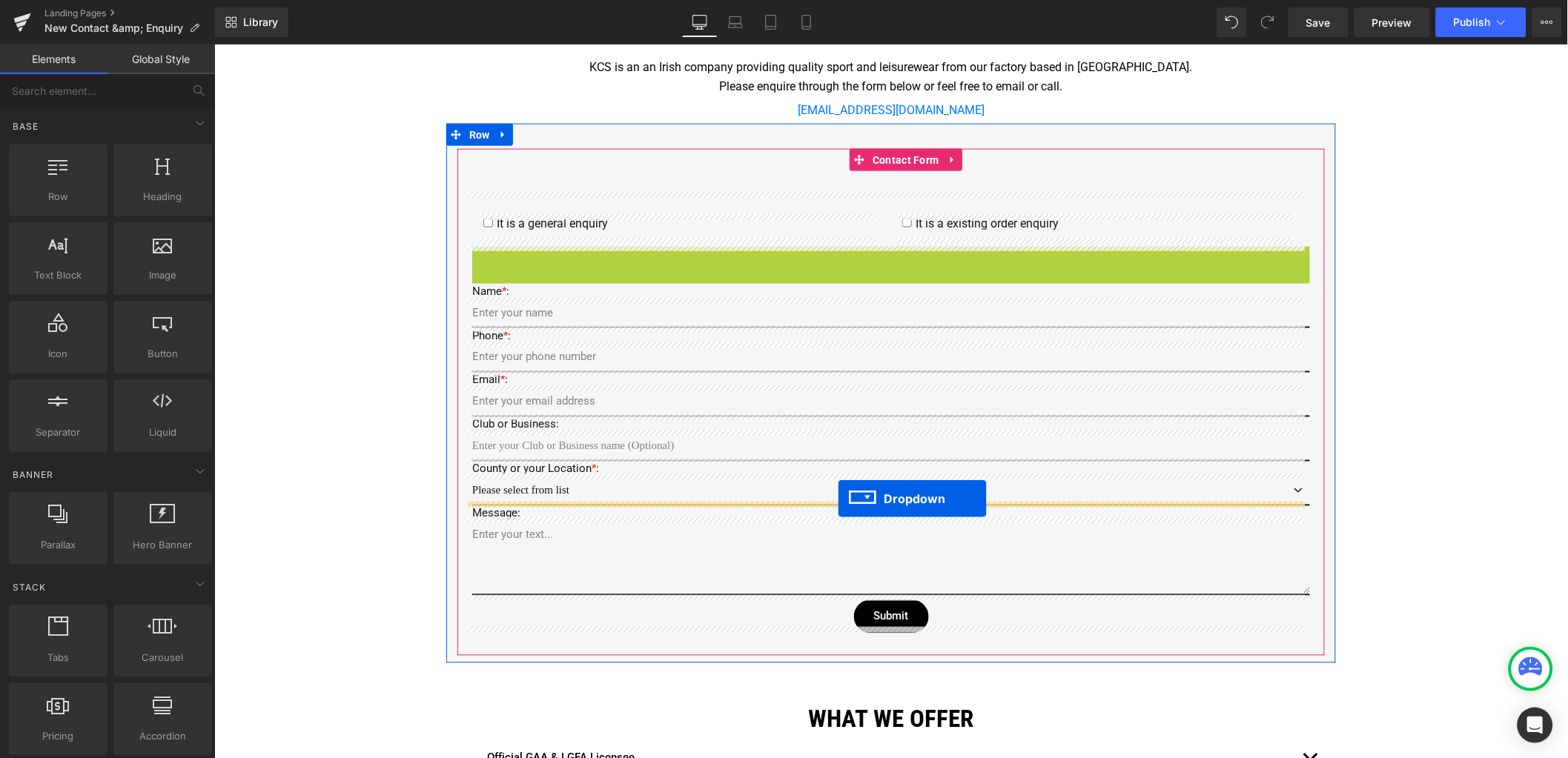
drag, startPoint x: 853, startPoint y: 254, endPoint x: 837, endPoint y: 498, distance: 244.5
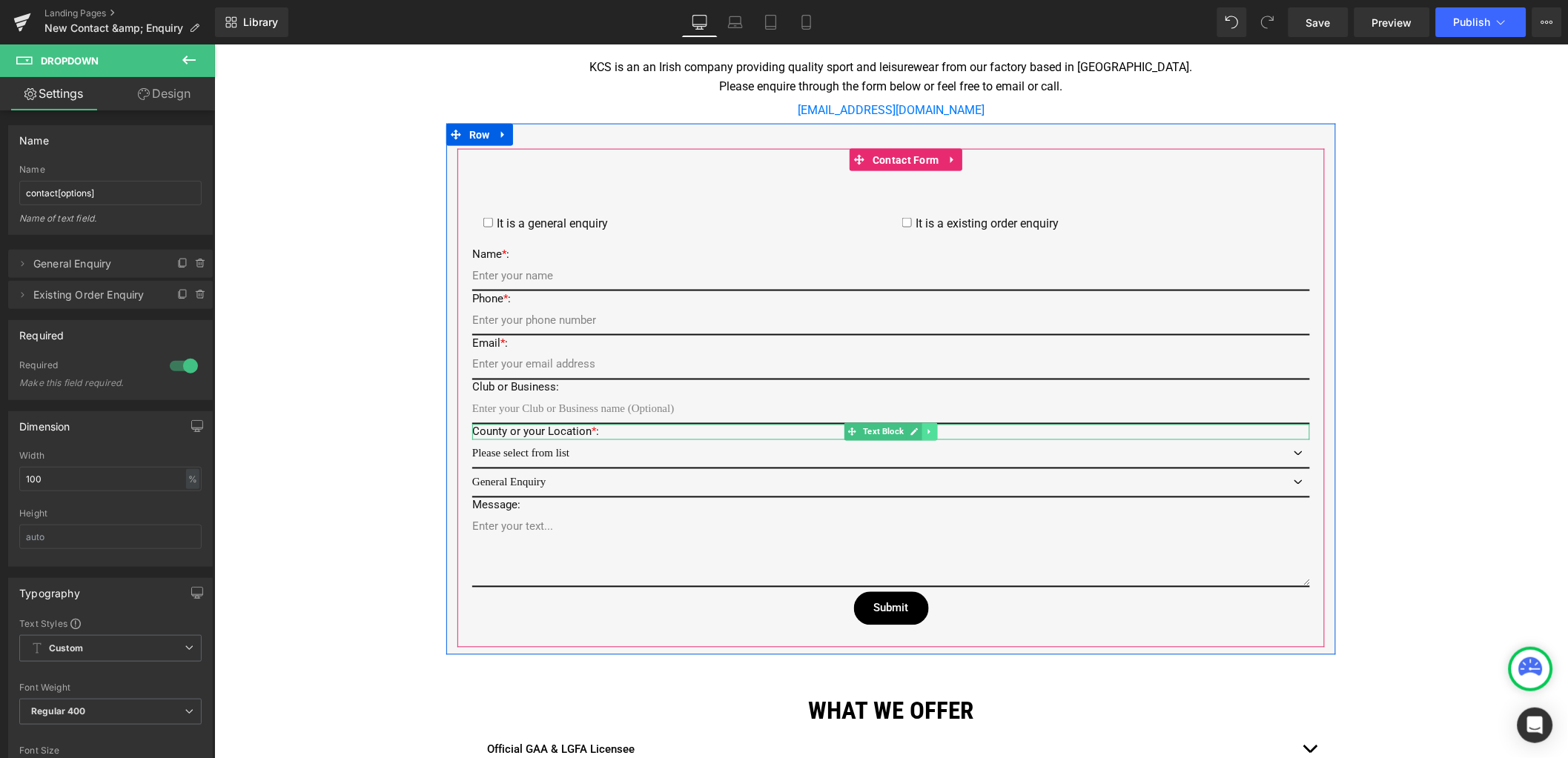
click at [927, 429] on icon at bounding box center [928, 431] width 2 height 5
click at [917, 427] on icon at bounding box center [921, 431] width 9 height 9
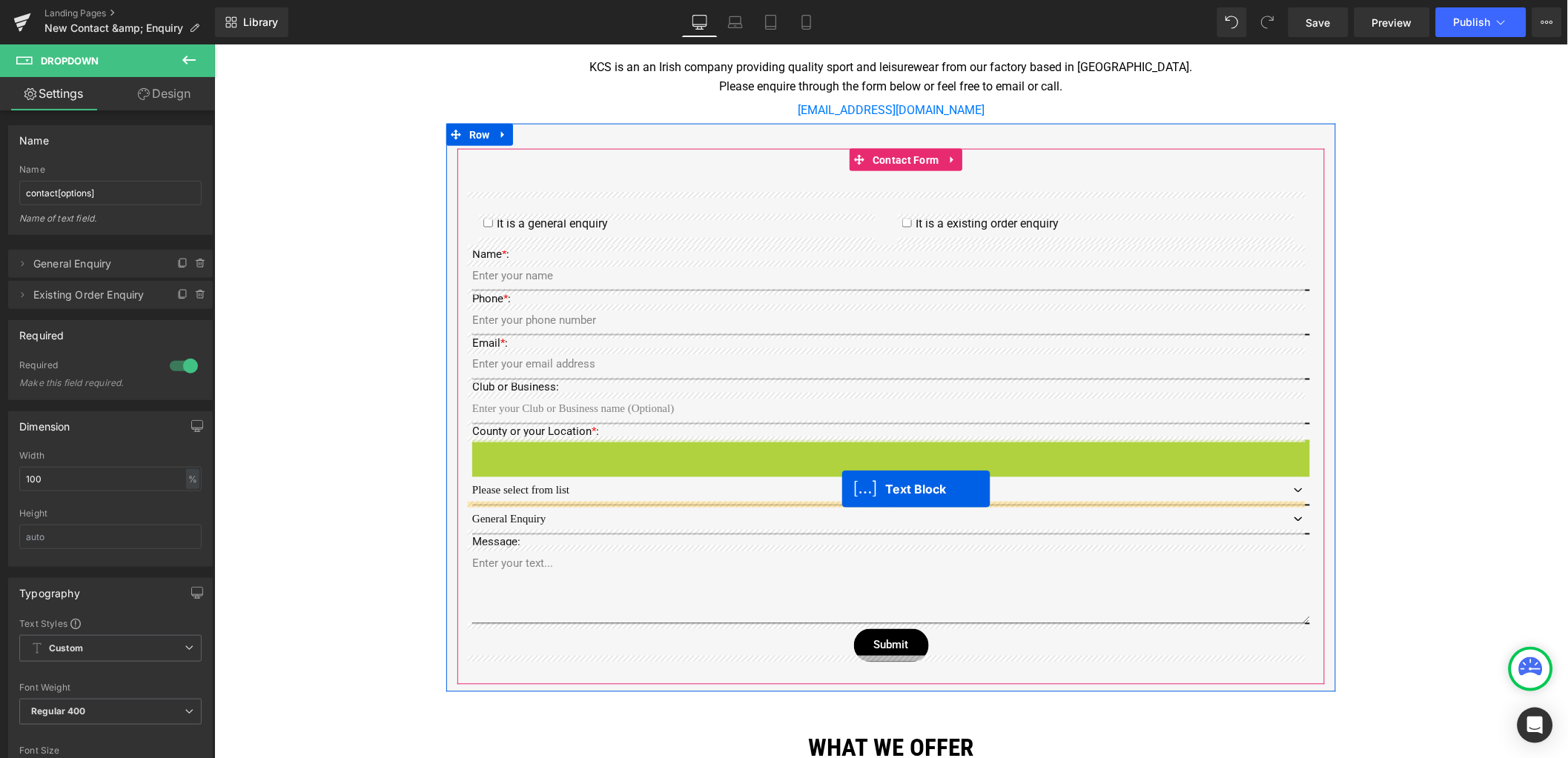
drag, startPoint x: 843, startPoint y: 439, endPoint x: 840, endPoint y: 488, distance: 49.1
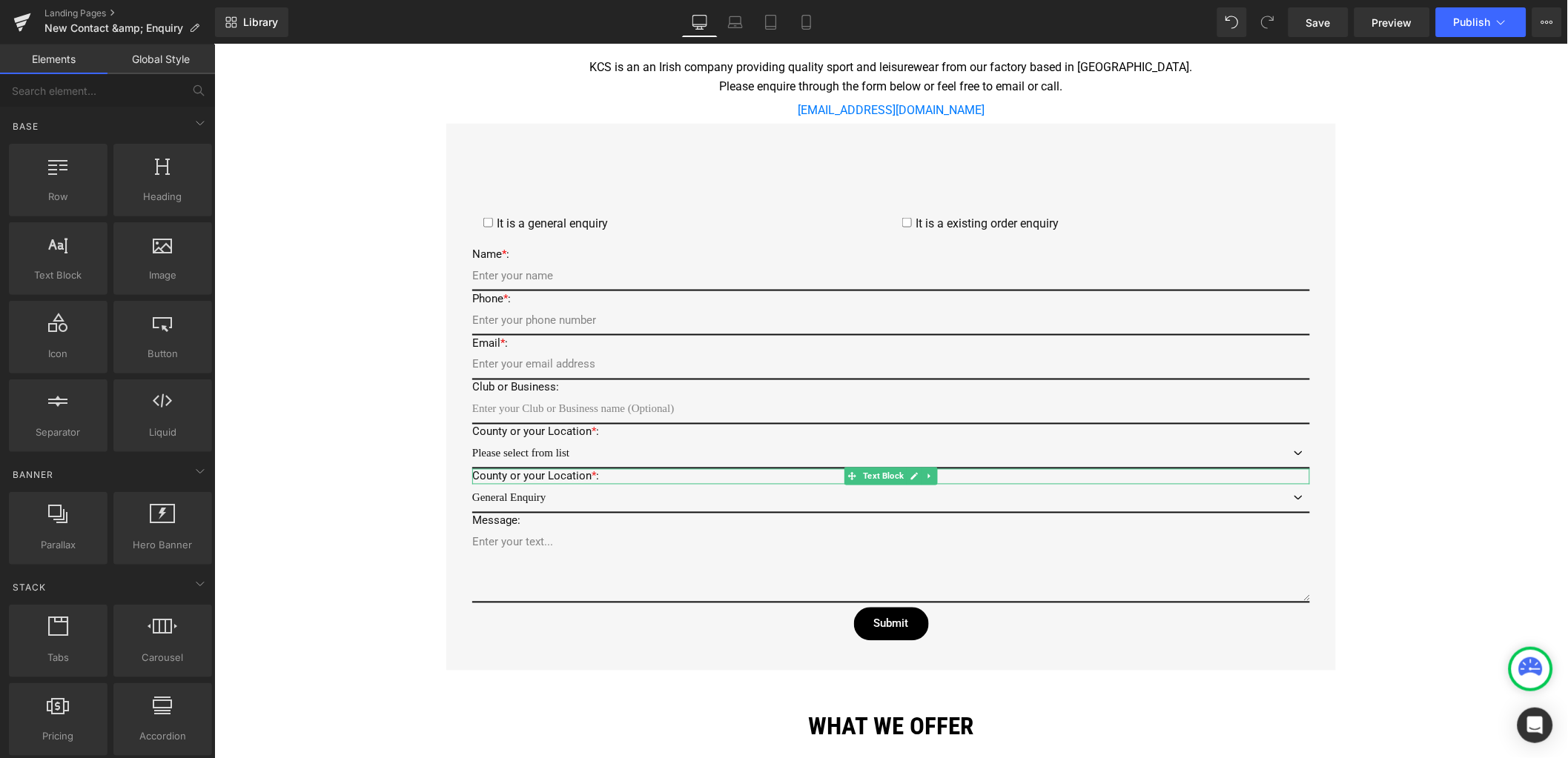
click at [336, 481] on div "Google Maps Row Icon 22 Zone C, Mullingar Business Park, Mullingar, Co. Westmea…" at bounding box center [890, 434] width 1354 height 1636
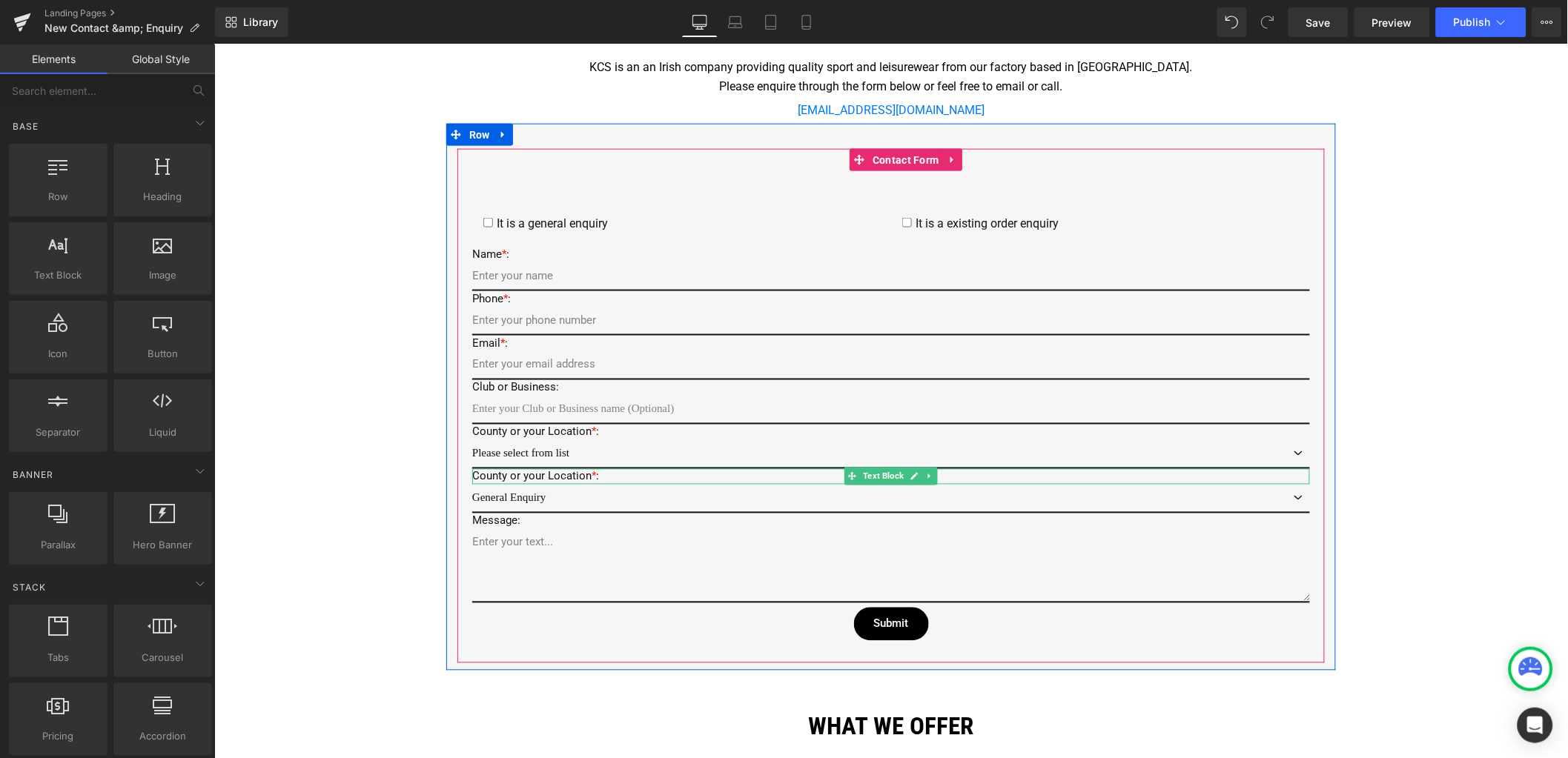
click at [591, 475] on span "*" at bounding box center [593, 476] width 5 height 13
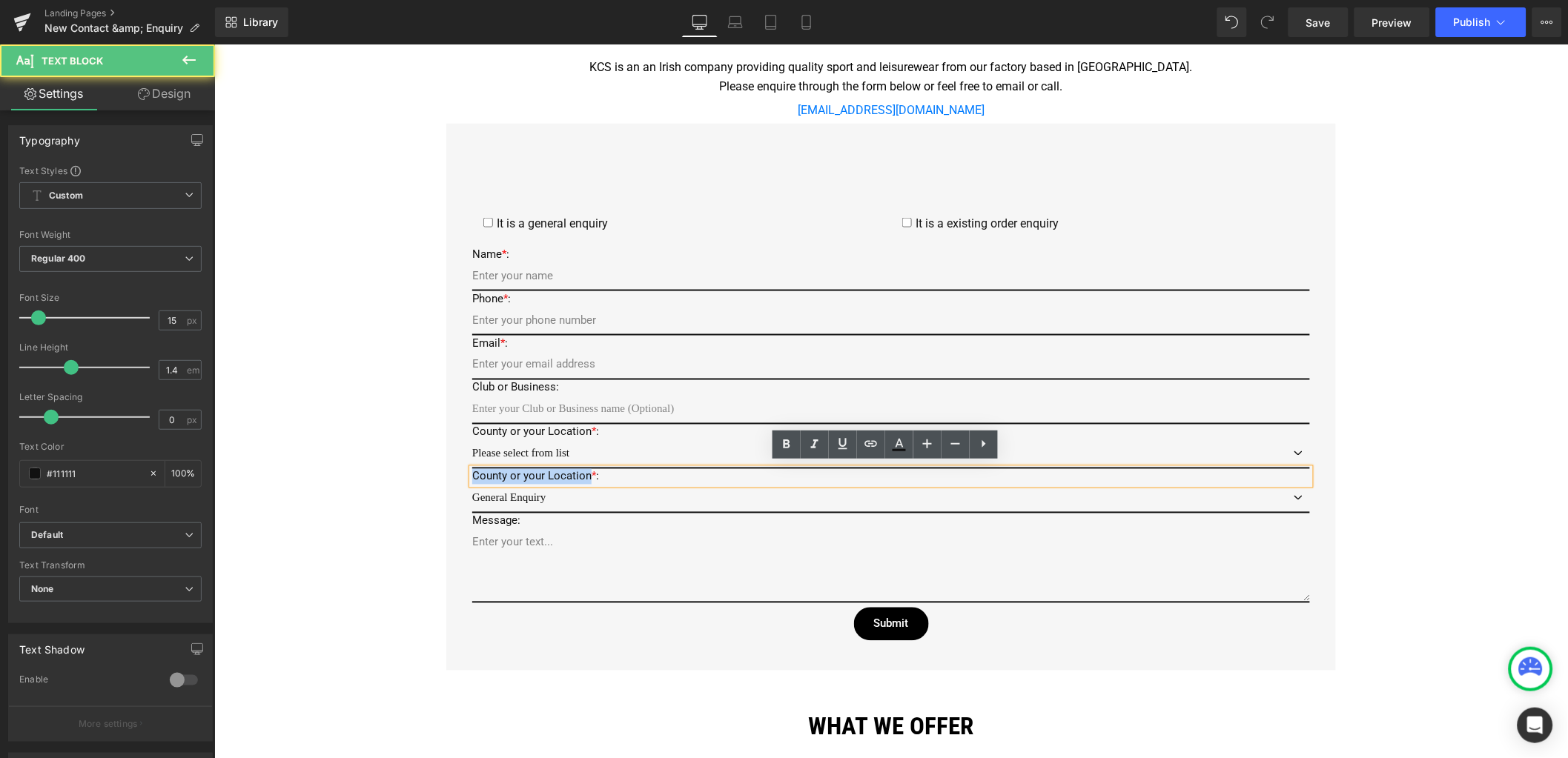
drag, startPoint x: 579, startPoint y: 473, endPoint x: 461, endPoint y: 463, distance: 118.4
click at [471, 468] on div "County or your Location * :" at bounding box center [890, 476] width 838 height 15
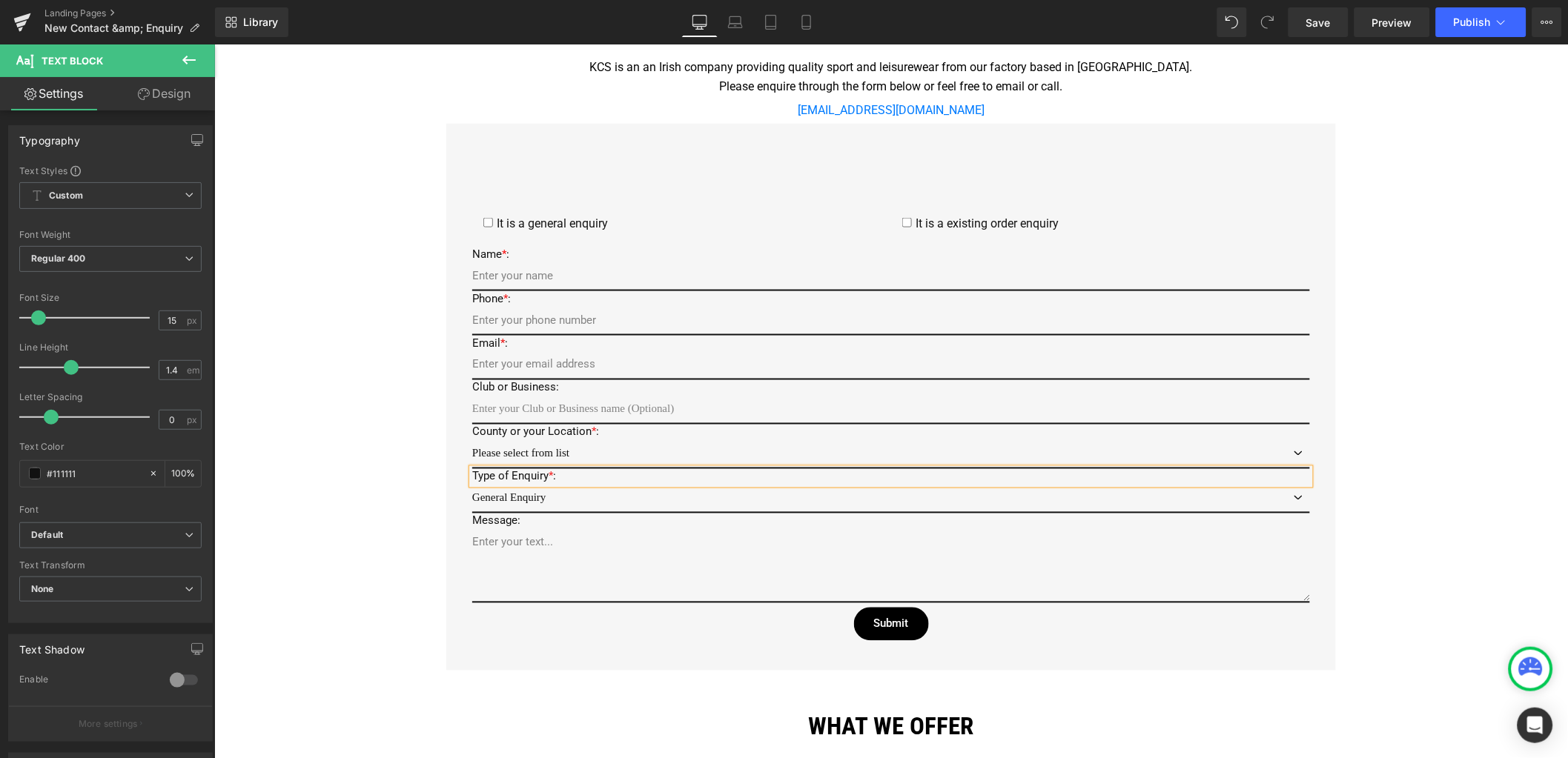
click at [328, 491] on div "Google Maps Row Icon 22 Zone C, Mullingar Business Park, Mullingar, Co. Westmea…" at bounding box center [890, 434] width 1354 height 1636
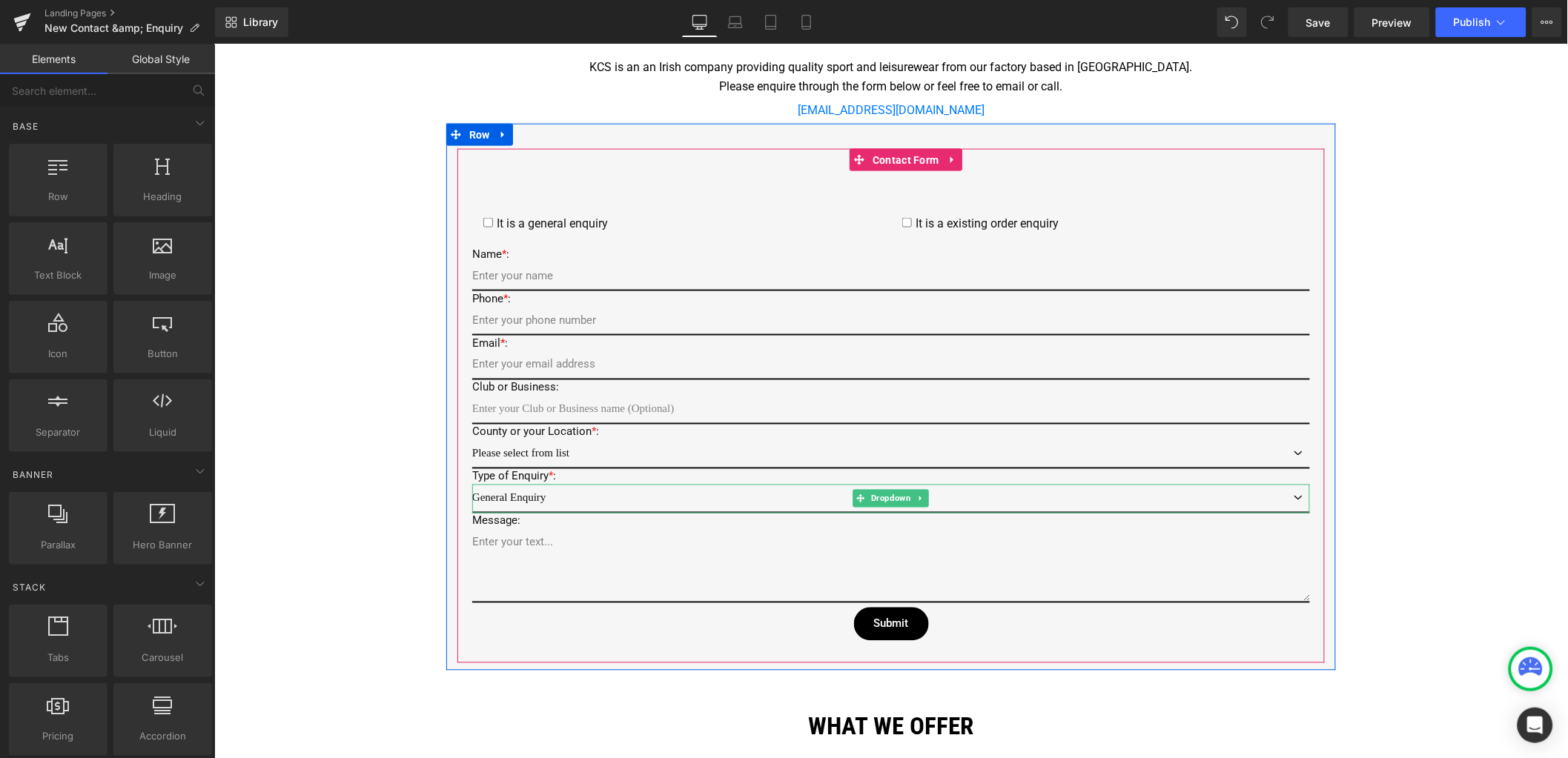
click at [543, 495] on select "General Enquiry Existing Order Enquiry" at bounding box center [890, 498] width 838 height 29
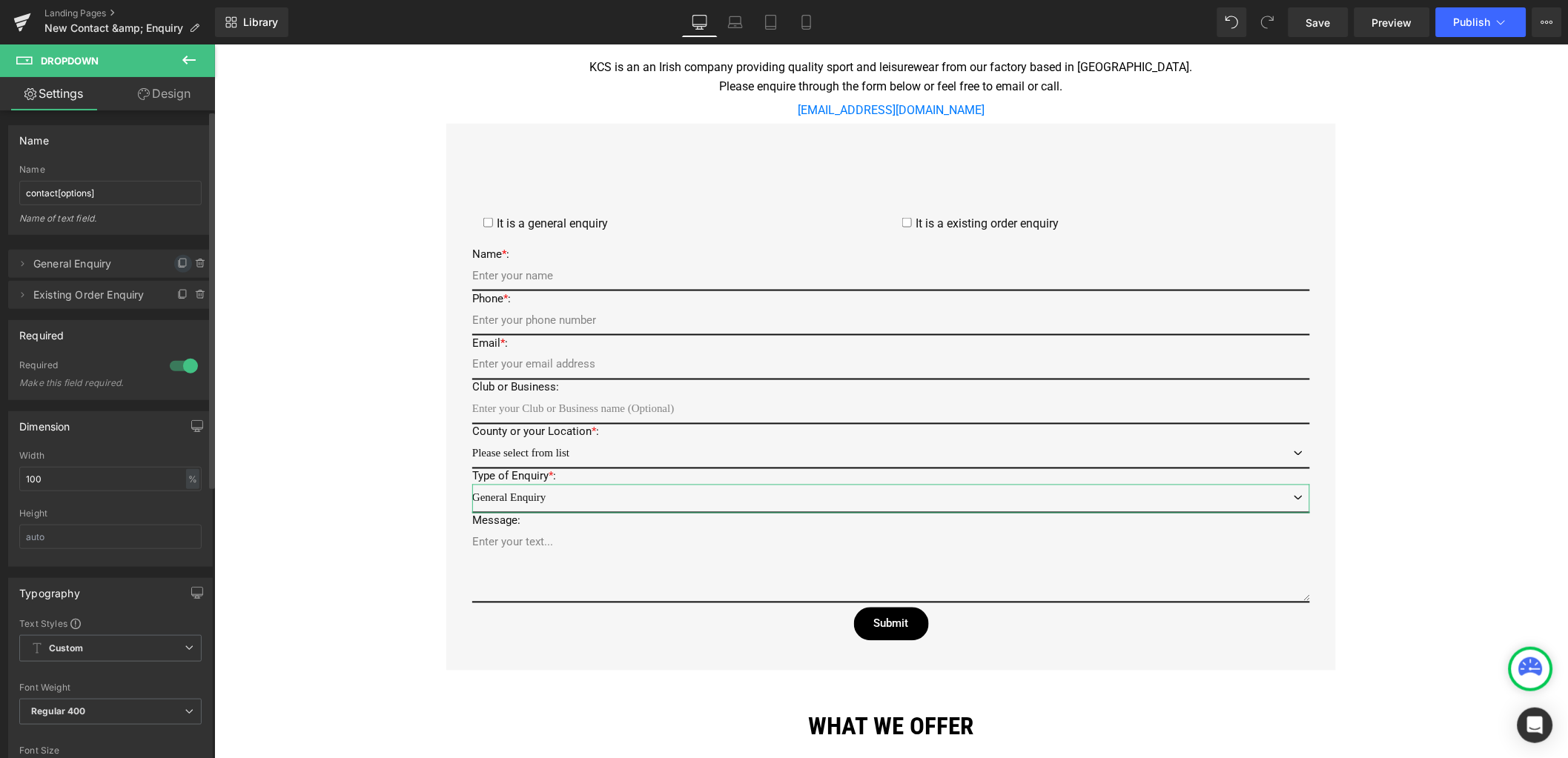
click at [179, 266] on icon at bounding box center [182, 264] width 6 height 7
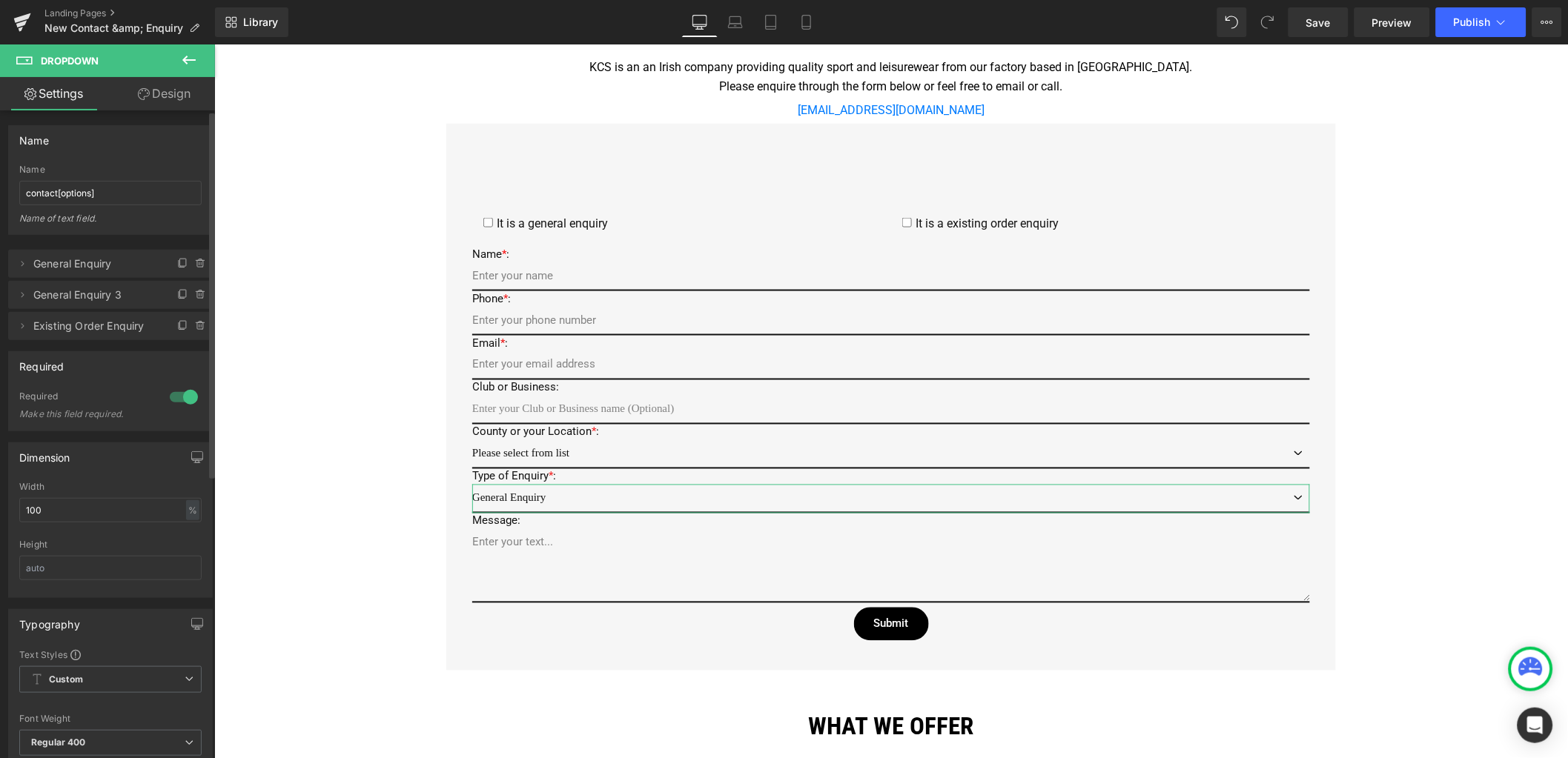
drag, startPoint x: 18, startPoint y: 295, endPoint x: 48, endPoint y: 267, distance: 41.0
click at [48, 247] on ul "Delete Cancel General Enquiry General Enquiry General Enquiry Delete Cancel Gen…" at bounding box center [111, 247] width 205 height 0
drag, startPoint x: 21, startPoint y: 264, endPoint x: 82, endPoint y: 290, distance: 66.3
click at [79, 247] on ul "Delete Cancel General Enquiry General Enquiry General Enquiry Delete Cancel Gen…" at bounding box center [111, 247] width 205 height 0
click at [297, 342] on div "Google Maps Row Icon 22 Zone C, Mullingar Business Park, Mullingar, Co. Westmea…" at bounding box center [890, 434] width 1354 height 1636
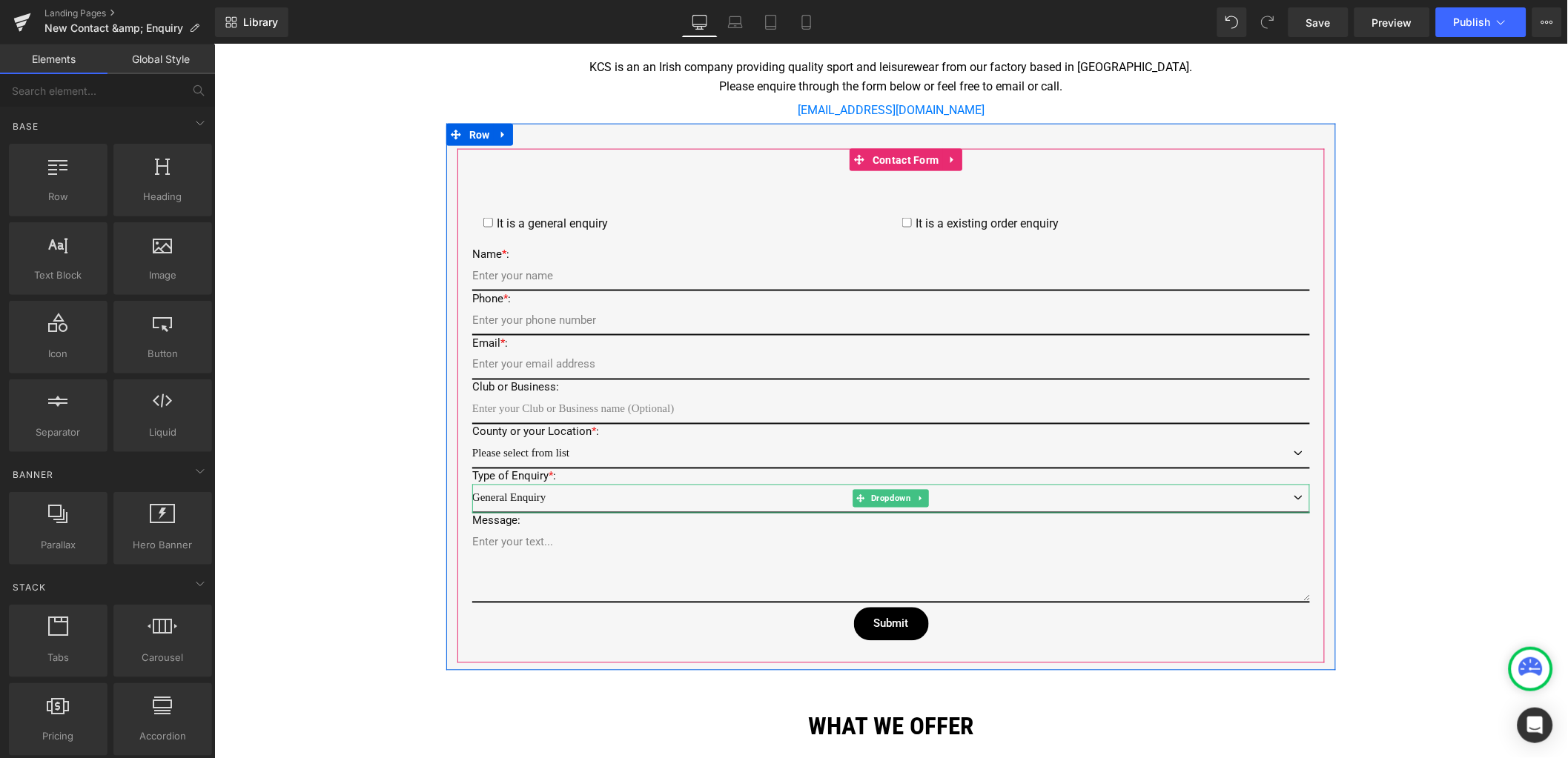
click at [556, 486] on select "General Enquiry General Enquiry 3 Existing Order Enquiry" at bounding box center [890, 498] width 838 height 29
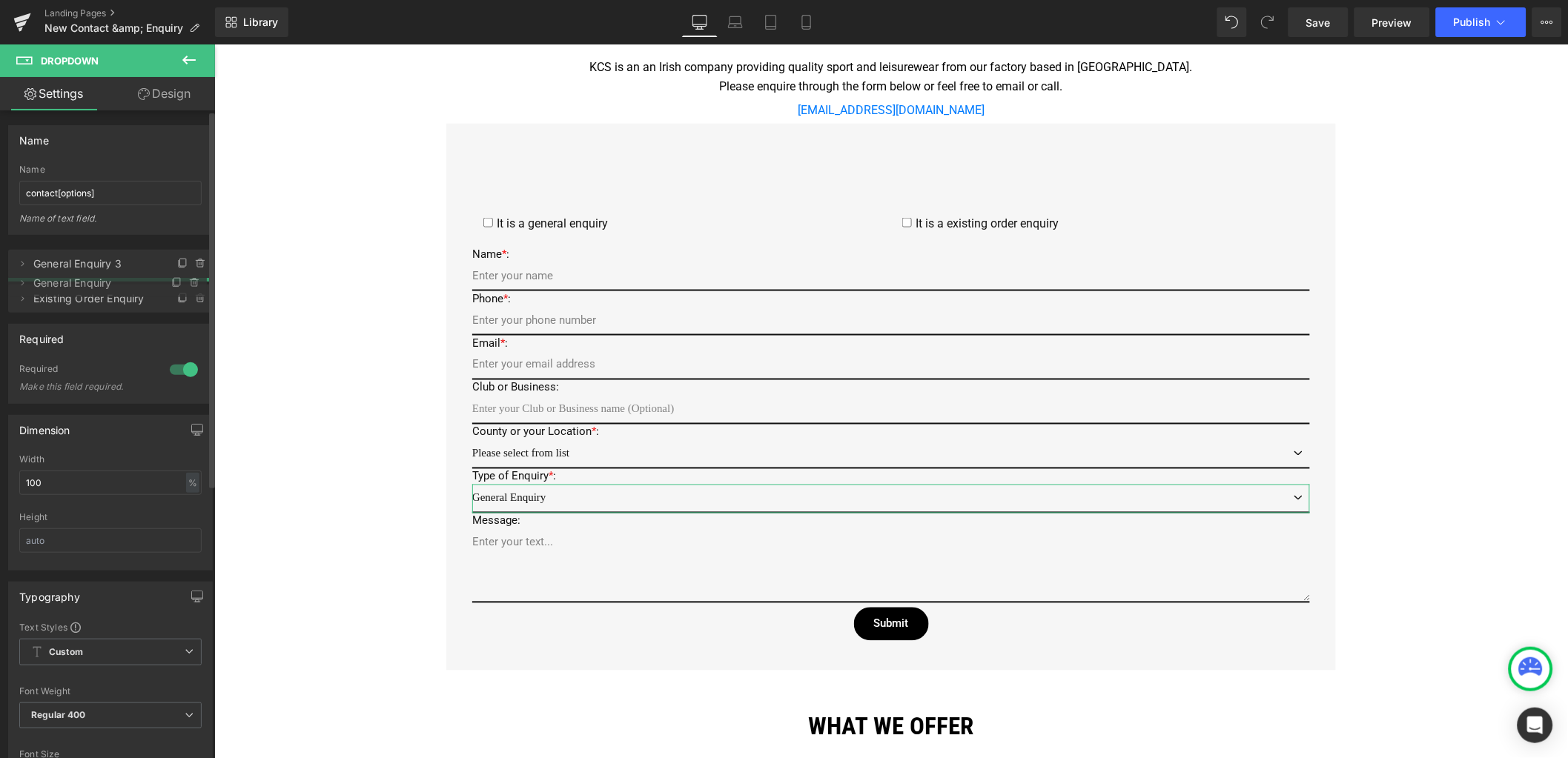
drag, startPoint x: 115, startPoint y: 266, endPoint x: 120, endPoint y: 285, distance: 19.6
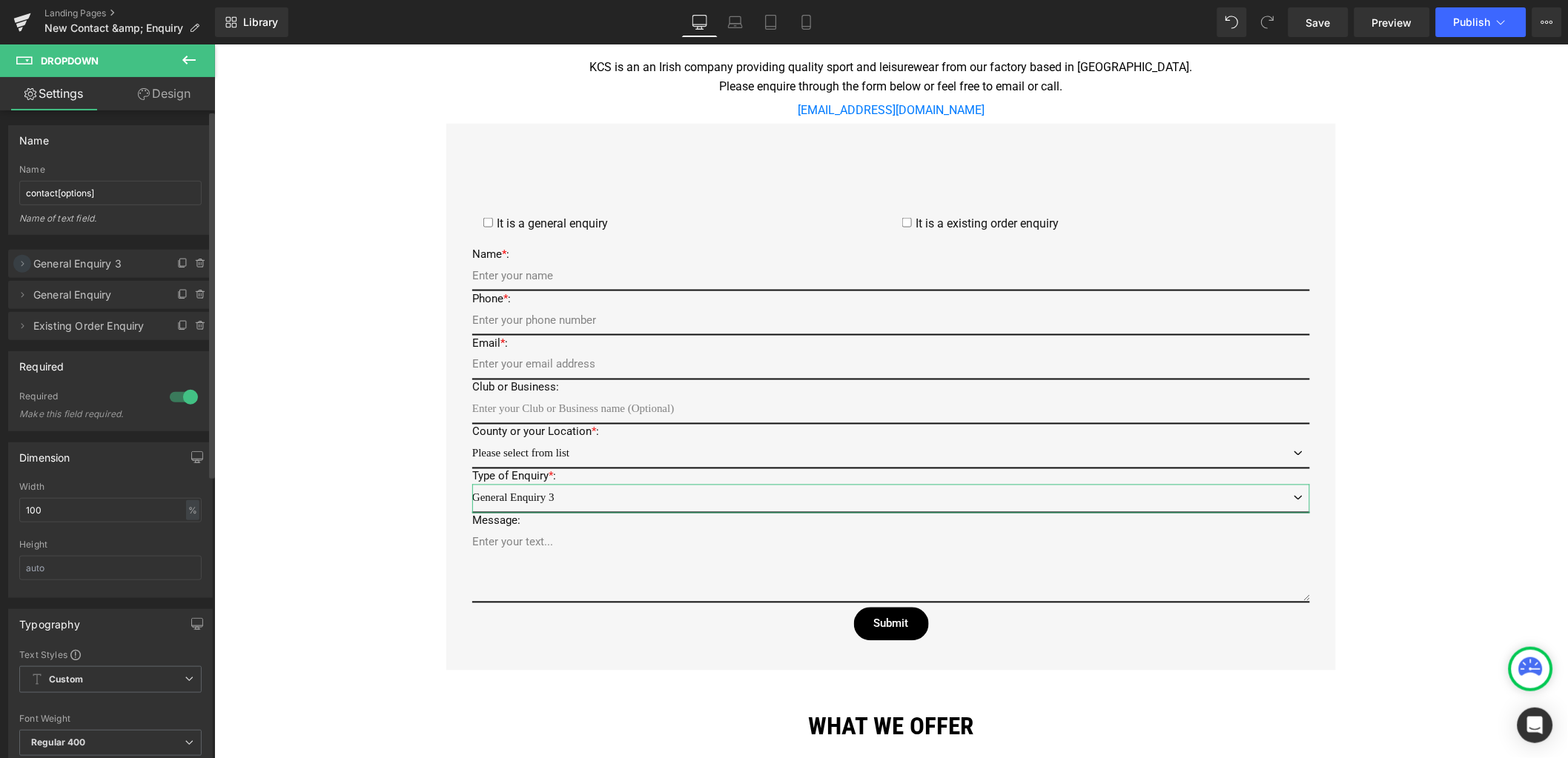
click at [25, 262] on icon at bounding box center [22, 264] width 11 height 11
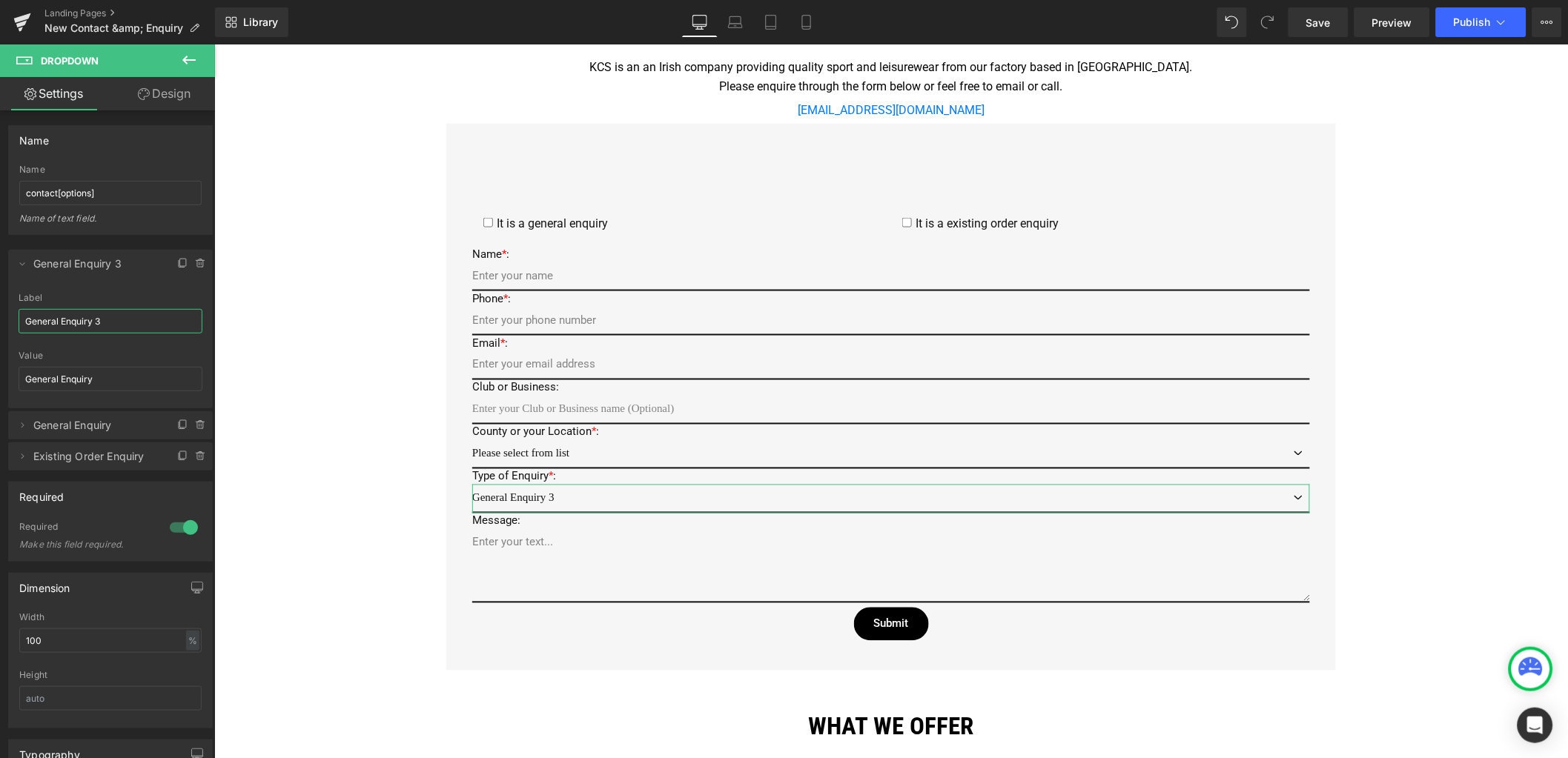
drag, startPoint x: 114, startPoint y: 318, endPoint x: -3, endPoint y: 313, distance: 117.1
click at [0, 313] on html "Text Block You are previewing how the will restyle your page. You can not edit …" at bounding box center [784, 379] width 1568 height 758
drag, startPoint x: 134, startPoint y: 316, endPoint x: -50, endPoint y: 291, distance: 185.7
click at [0, 291] on html "Text Block You are previewing how the will restyle your page. You can not edit …" at bounding box center [784, 379] width 1568 height 758
type input "Please select from list"
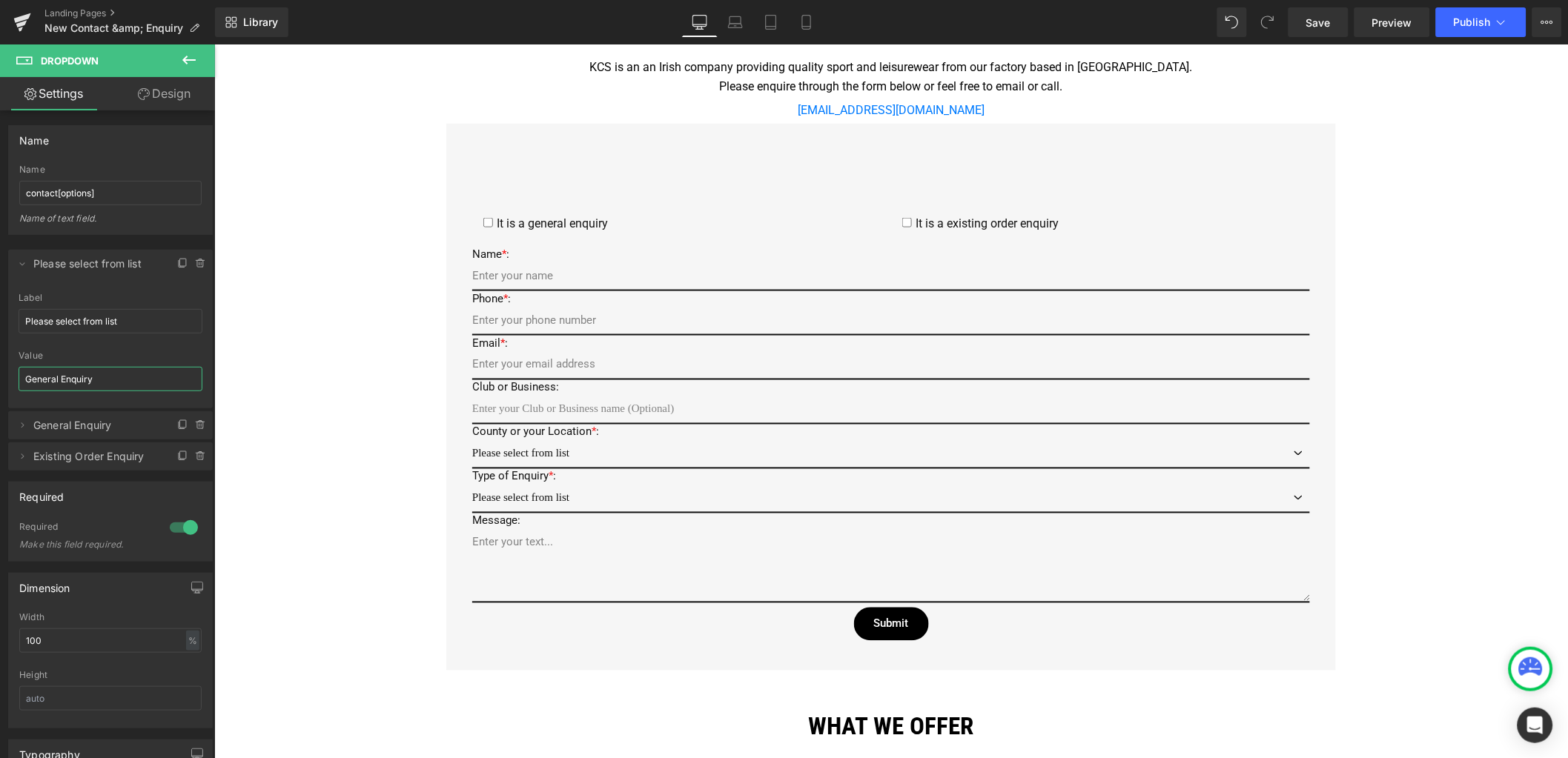
drag, startPoint x: 111, startPoint y: 382, endPoint x: -40, endPoint y: 354, distance: 153.6
click at [0, 354] on html "Text Block You are previewing how the will restyle your page. You can not edit …" at bounding box center [784, 379] width 1568 height 758
paste input "Please select from list"
type input "Please select from list"
click at [18, 264] on icon at bounding box center [22, 264] width 11 height 11
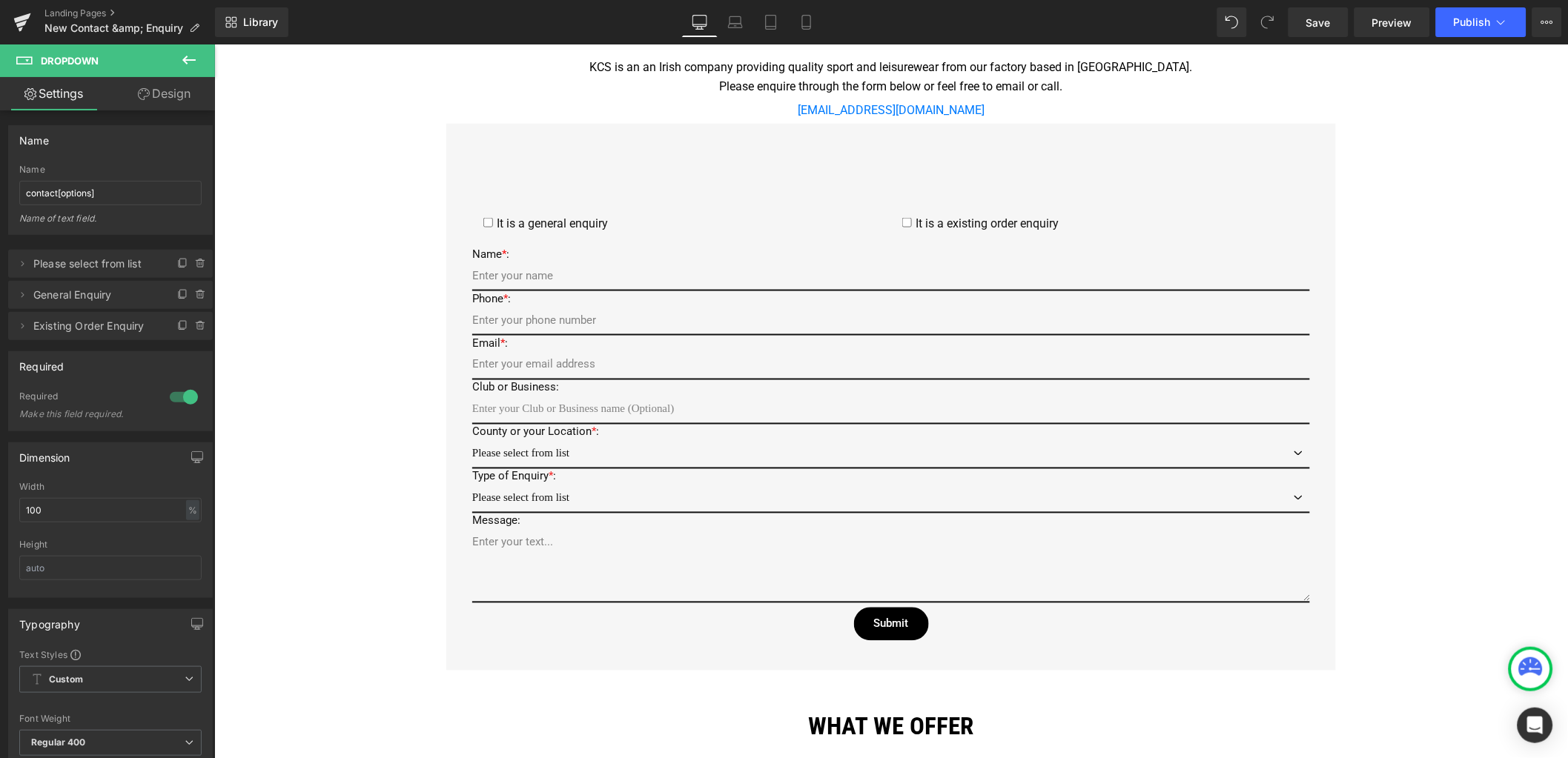
click at [338, 271] on div "Google Maps Row Icon 22 Zone C, Mullingar Business Park, Mullingar, Co. Westmea…" at bounding box center [890, 434] width 1354 height 1636
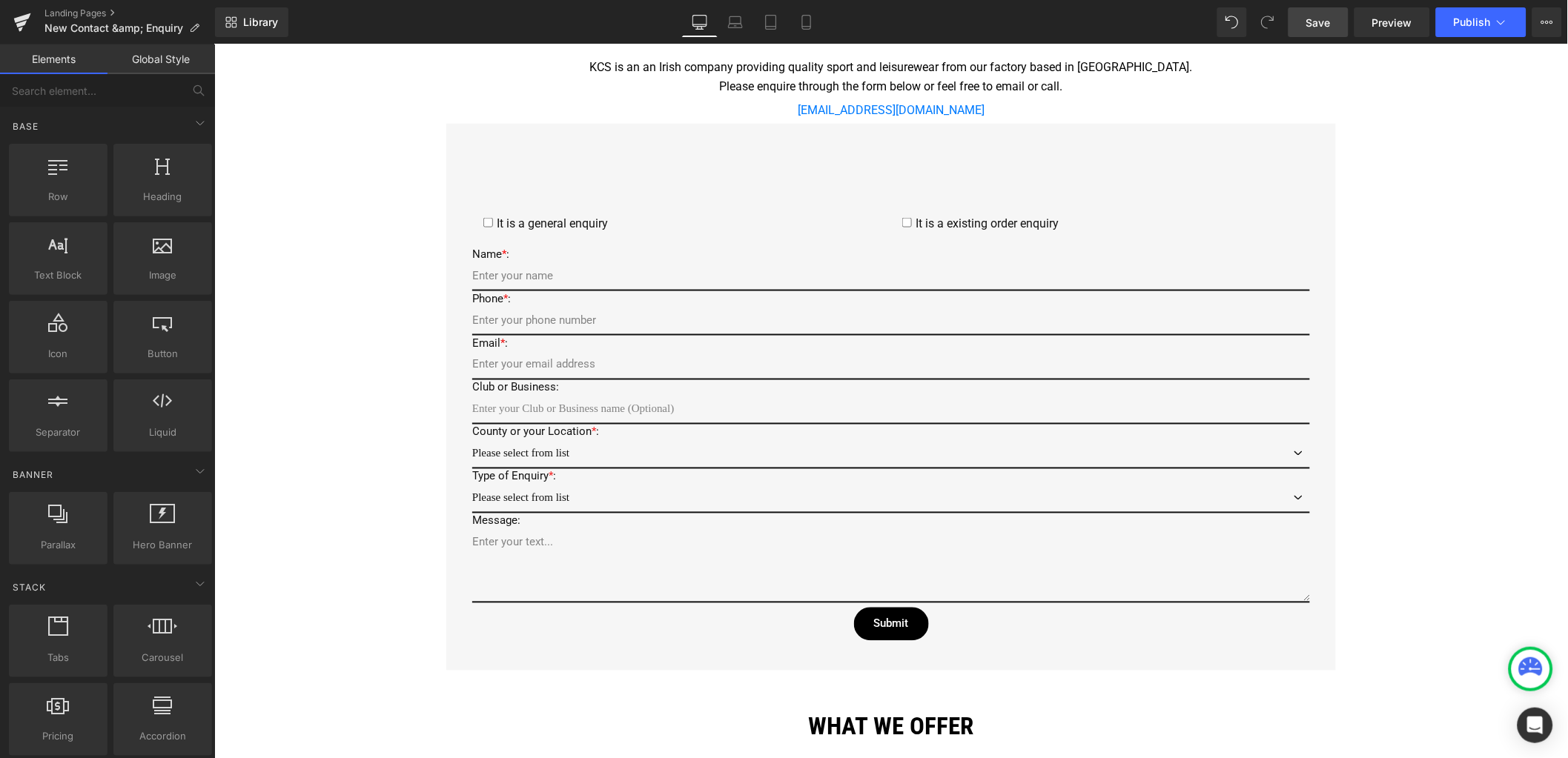
click at [1331, 28] on span "Save" at bounding box center [1318, 23] width 25 height 15
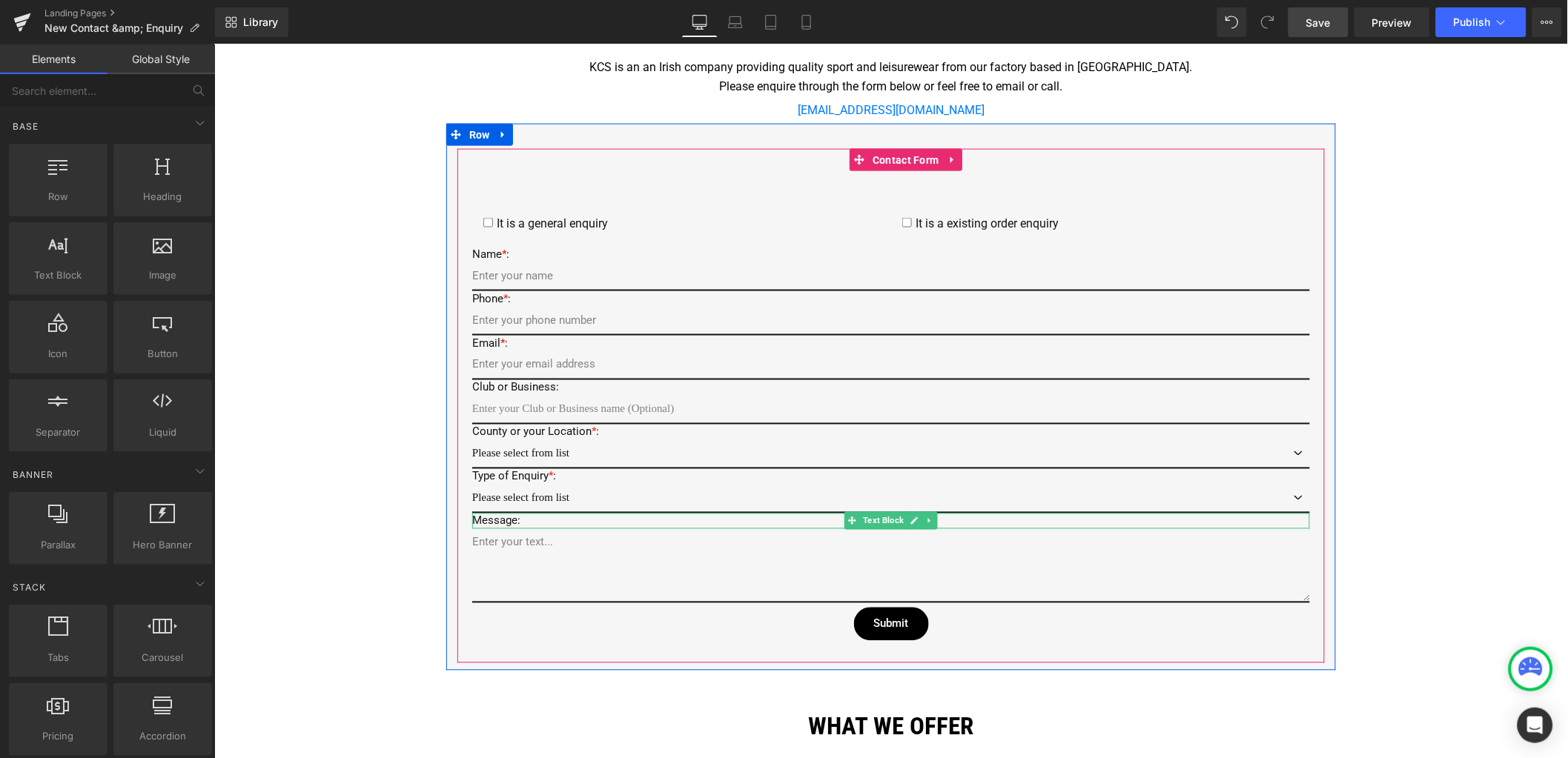
click at [474, 514] on p "Message:" at bounding box center [890, 521] width 838 height 15
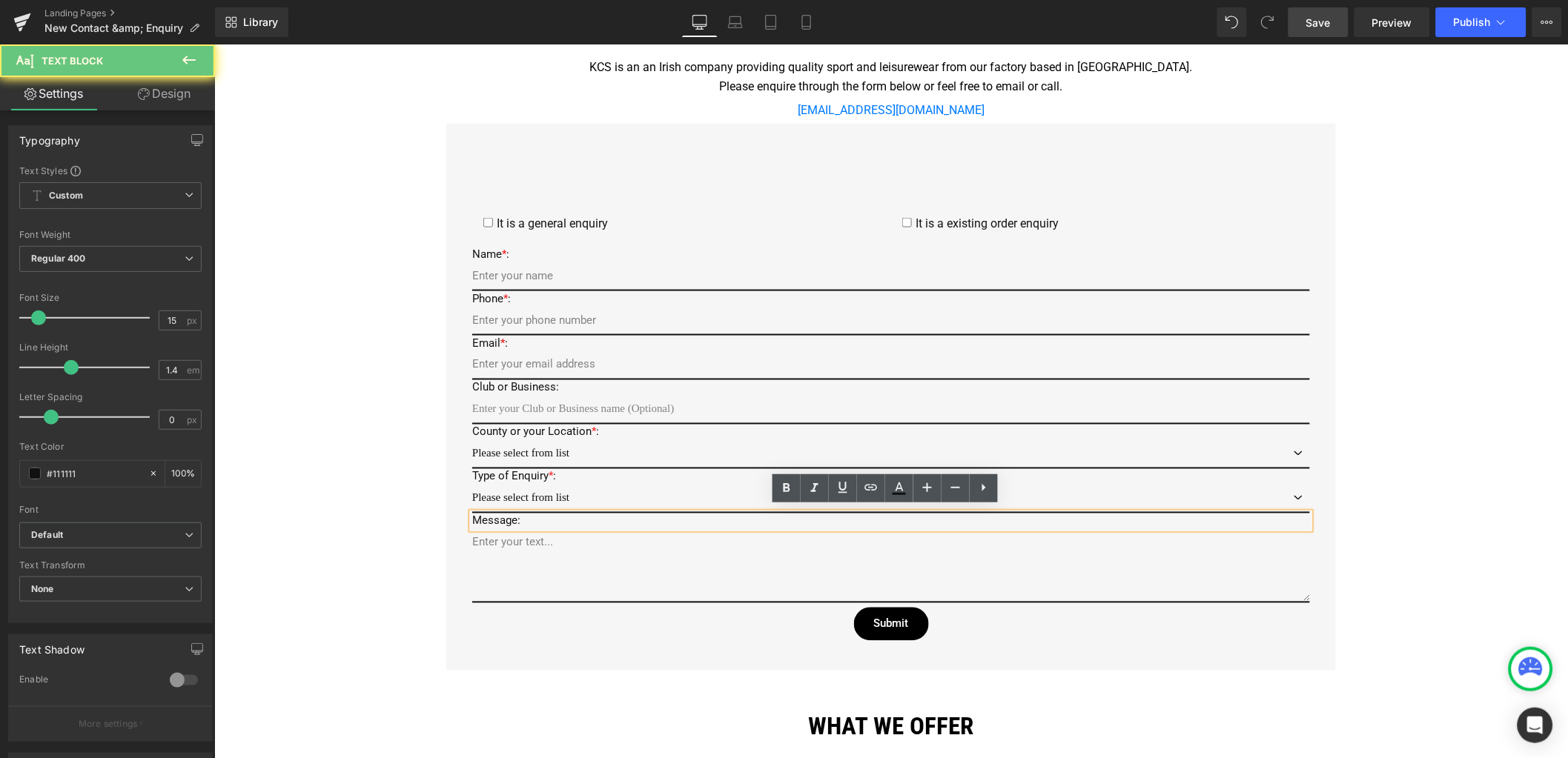
click at [471, 514] on p "Message:" at bounding box center [890, 521] width 838 height 15
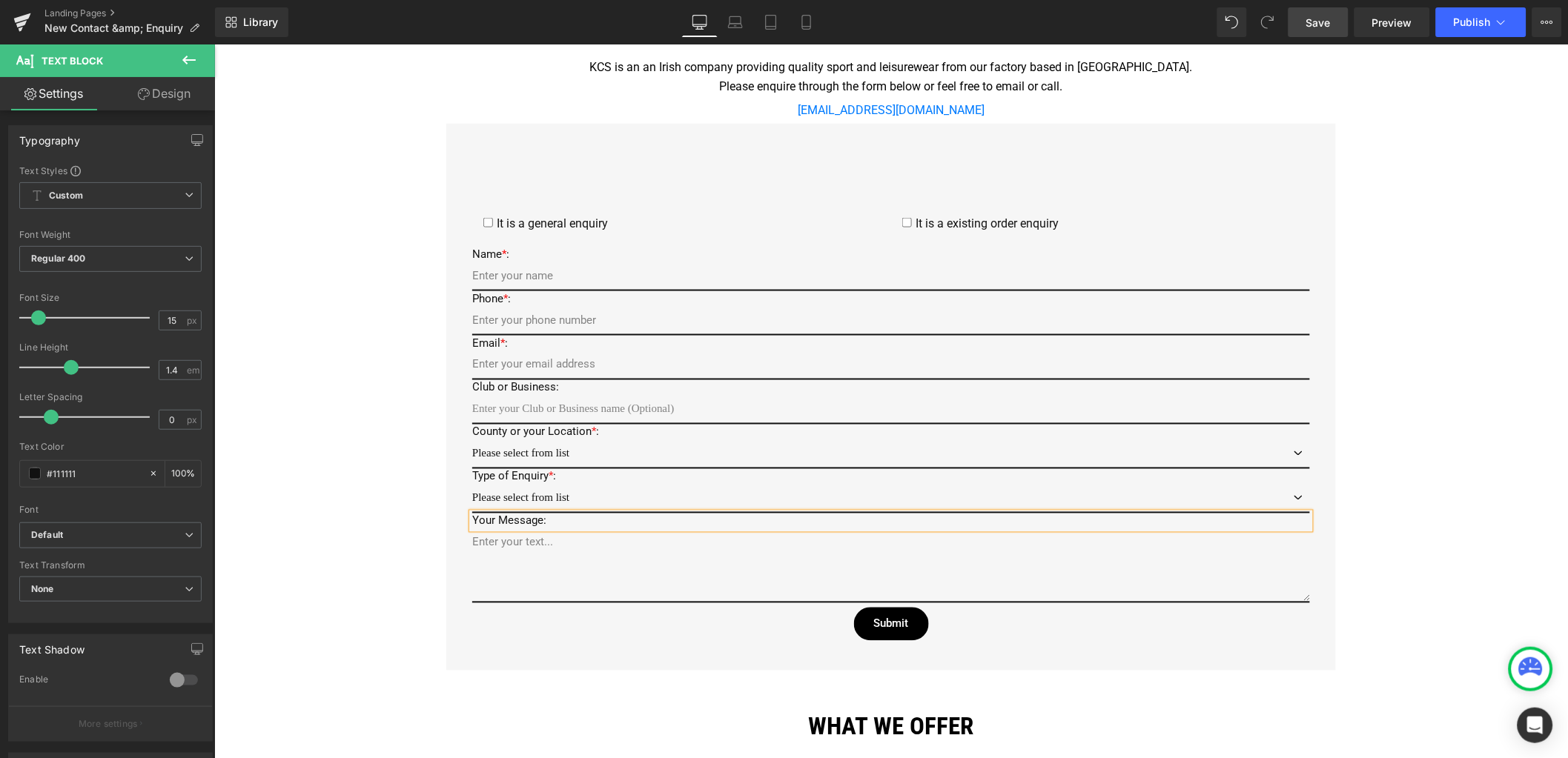
click at [328, 509] on div "Google Maps Row Icon 22 Zone C, Mullingar Business Park, Mullingar, Co. Westmea…" at bounding box center [890, 434] width 1354 height 1636
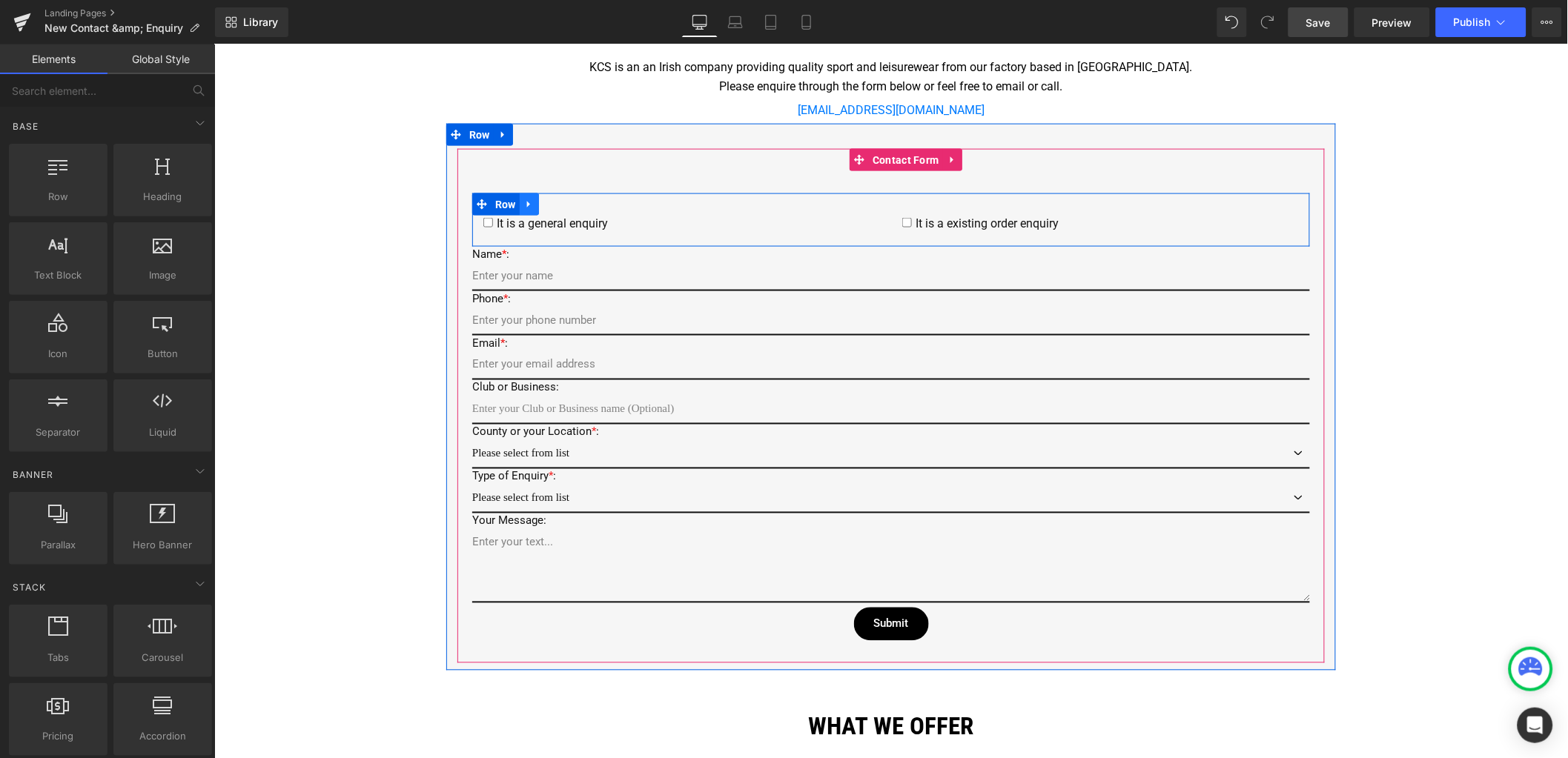
click at [523, 199] on icon at bounding box center [528, 204] width 11 height 11
click at [565, 203] on icon at bounding box center [567, 204] width 11 height 11
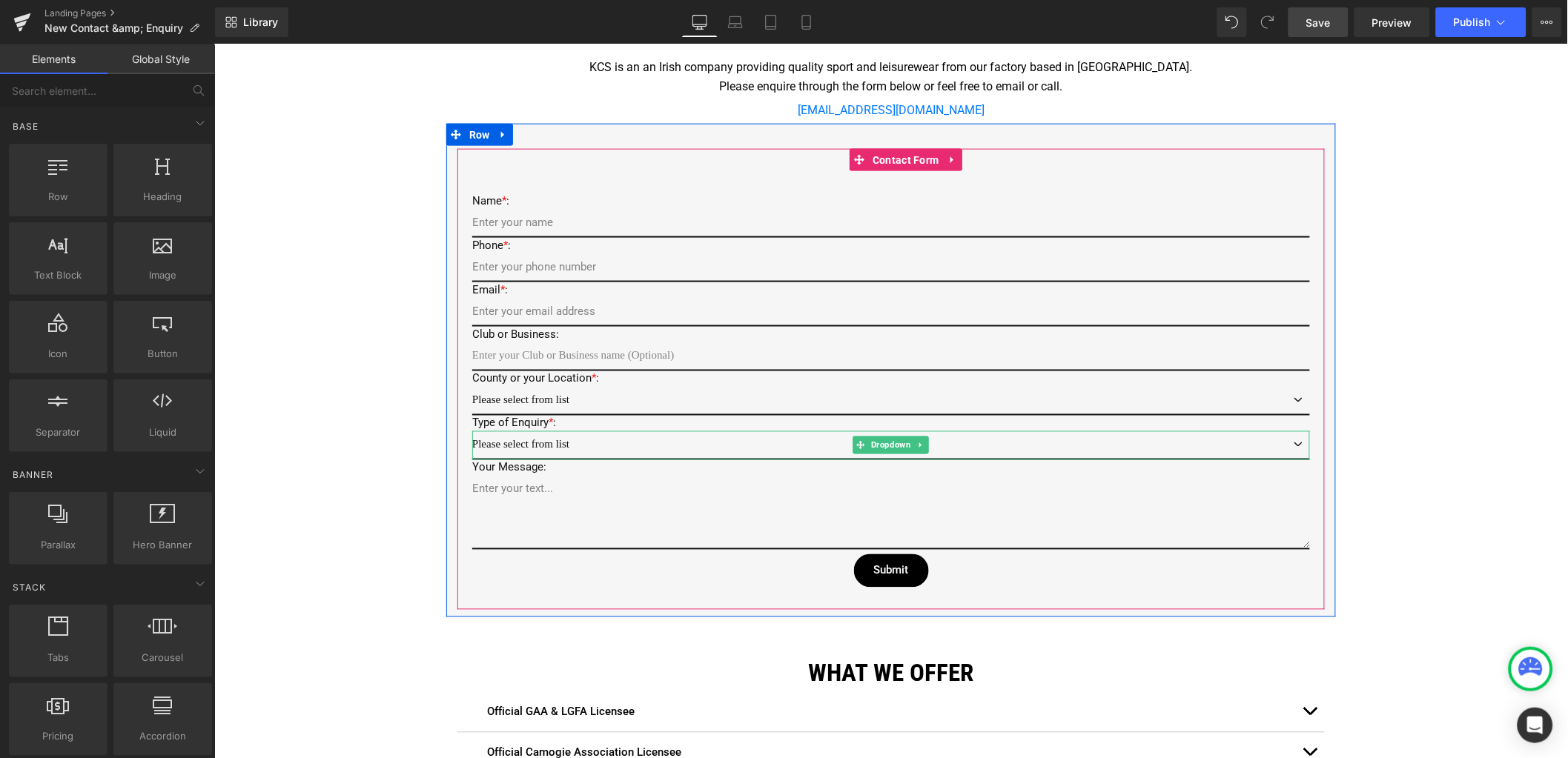
click at [1288, 442] on select "Please select from list General Enquiry Existing Order Enquiry" at bounding box center [890, 445] width 838 height 29
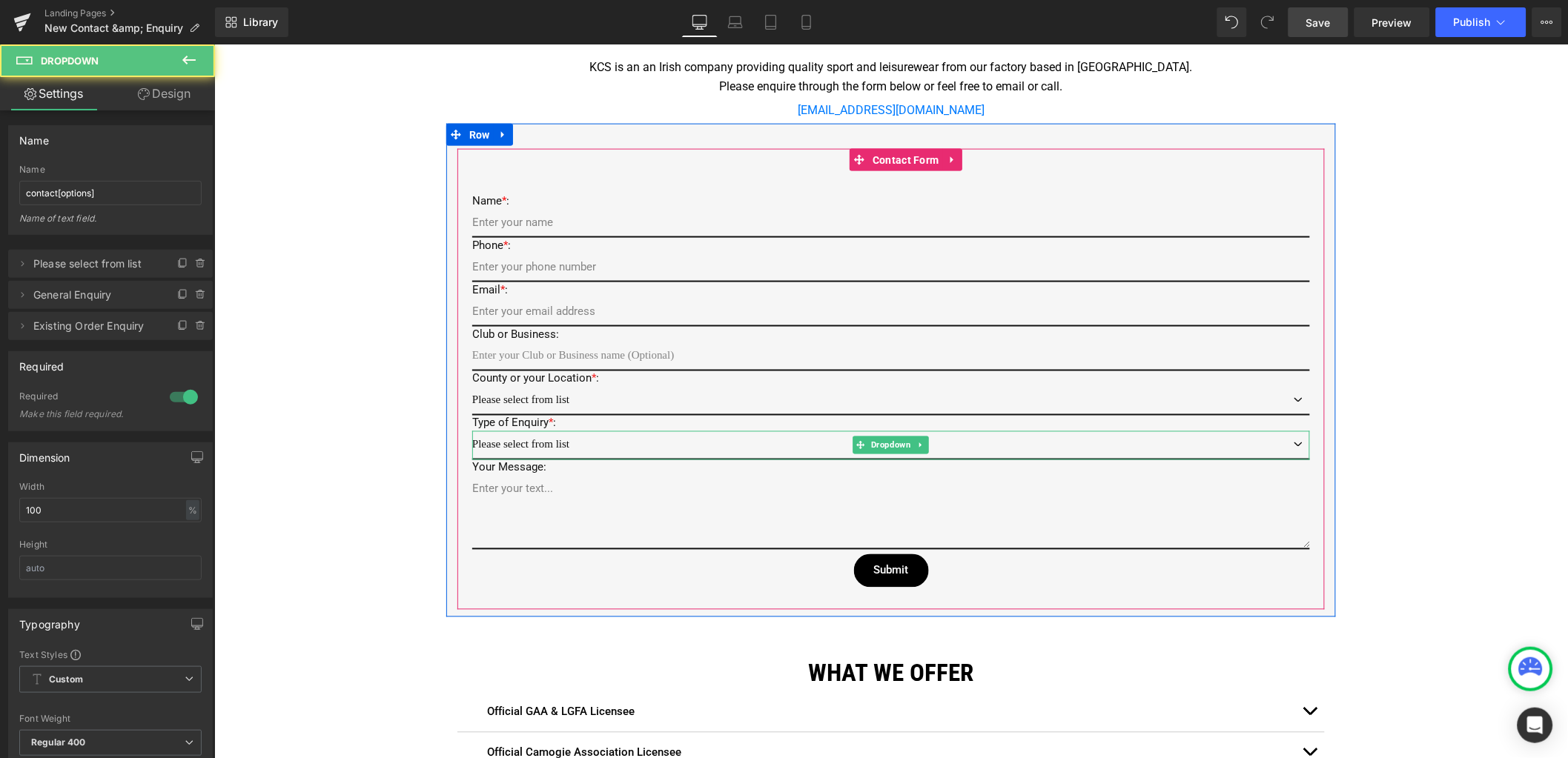
click at [1288, 442] on select "Please select from list General Enquiry Existing Order Enquiry" at bounding box center [890, 445] width 838 height 29
click at [546, 437] on select "Please select from list General Enquiry Existing Order Enquiry" at bounding box center [890, 445] width 838 height 29
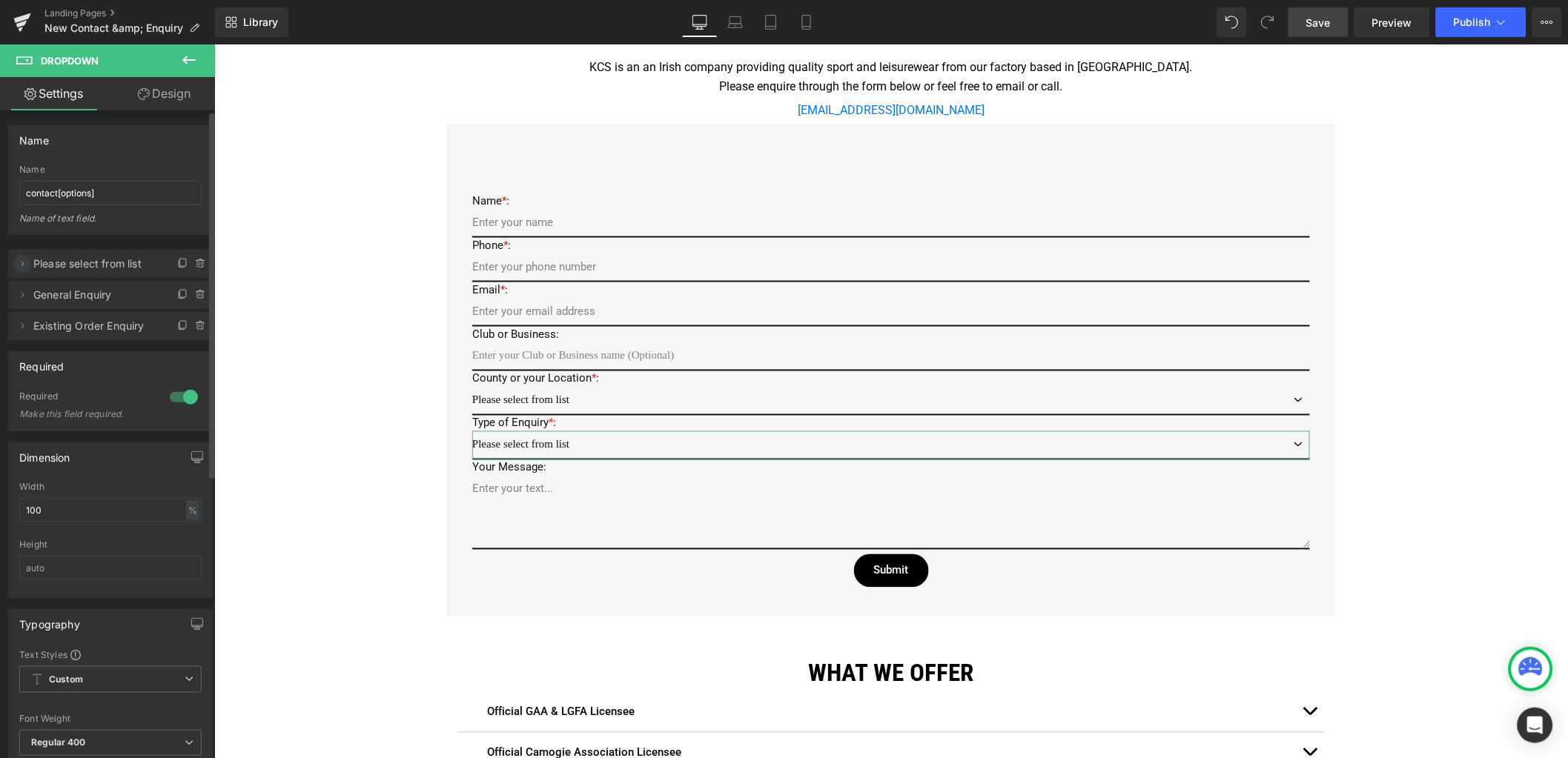
click at [21, 264] on icon at bounding box center [22, 264] width 11 height 11
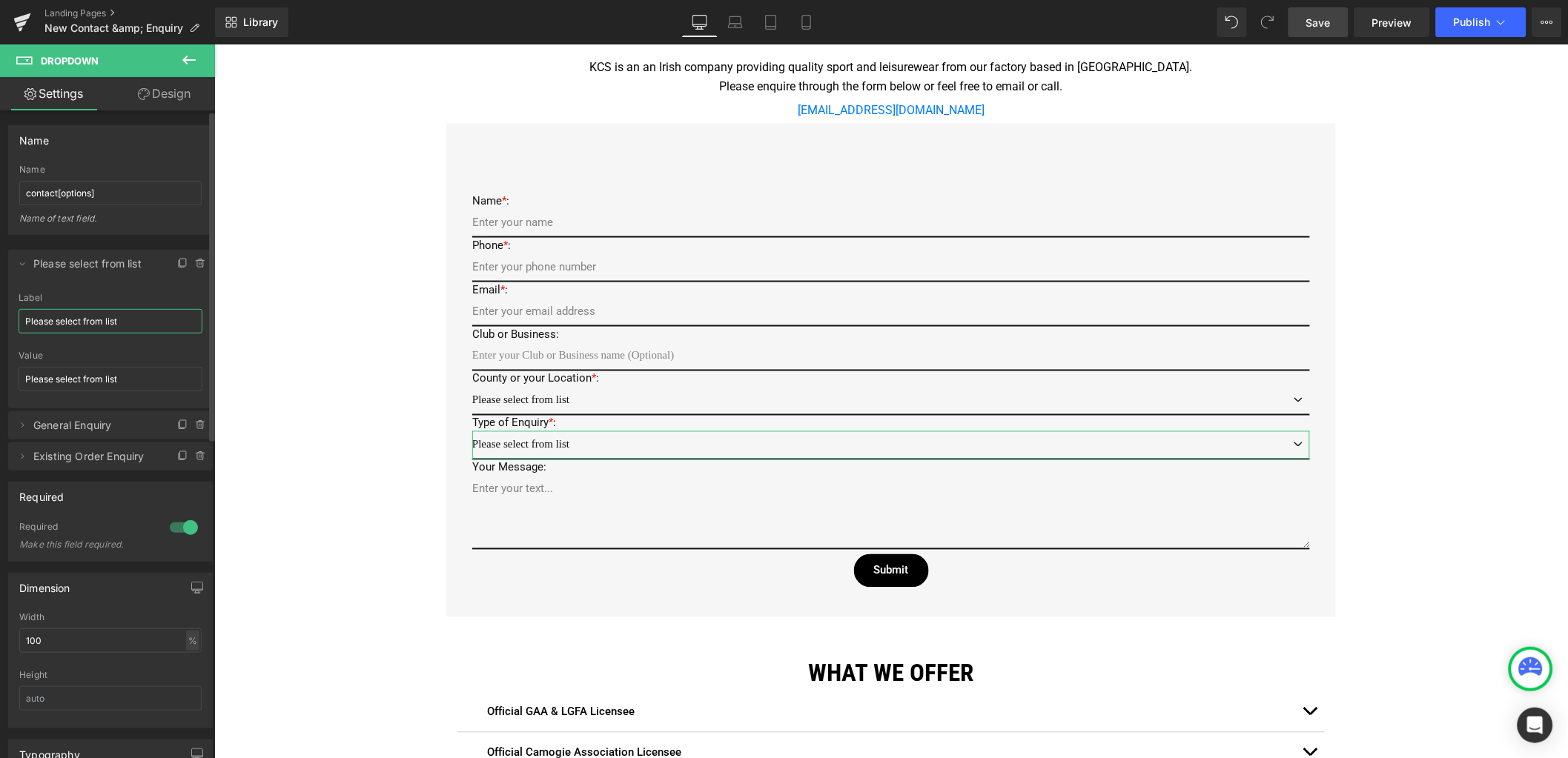
click at [106, 322] on input "Please select from list" at bounding box center [110, 321] width 184 height 25
type input "Please select from below list"
click at [103, 375] on input "Please select from list" at bounding box center [110, 379] width 184 height 25
type input "Please select from below list"
click at [295, 357] on div "Google Maps Row Icon 22 Zone C, Mullingar Business Park, Mullingar, Co. Westmea…" at bounding box center [890, 407] width 1354 height 1583
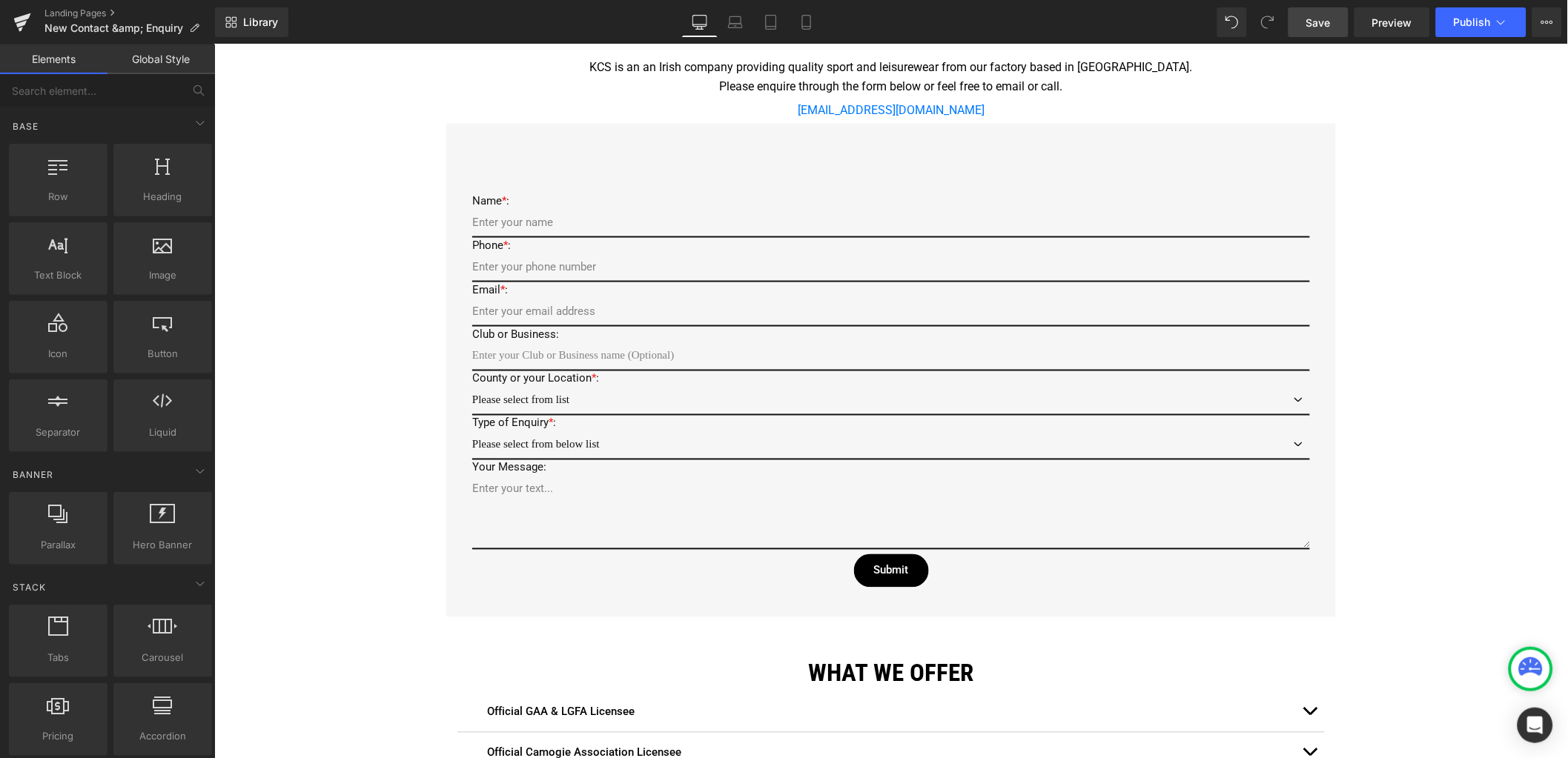
click at [1325, 26] on span "Save" at bounding box center [1318, 23] width 25 height 15
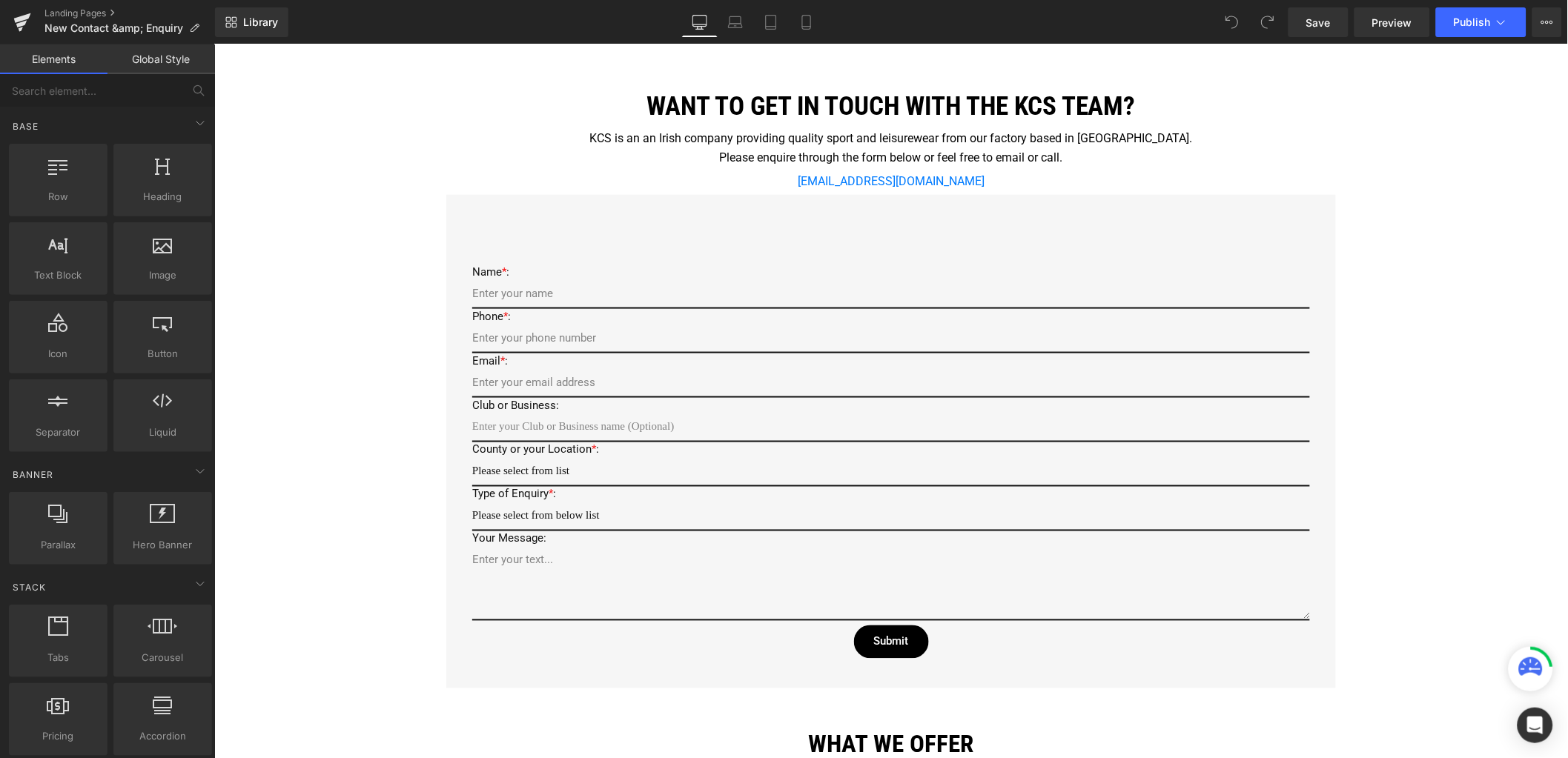
scroll to position [555, 0]
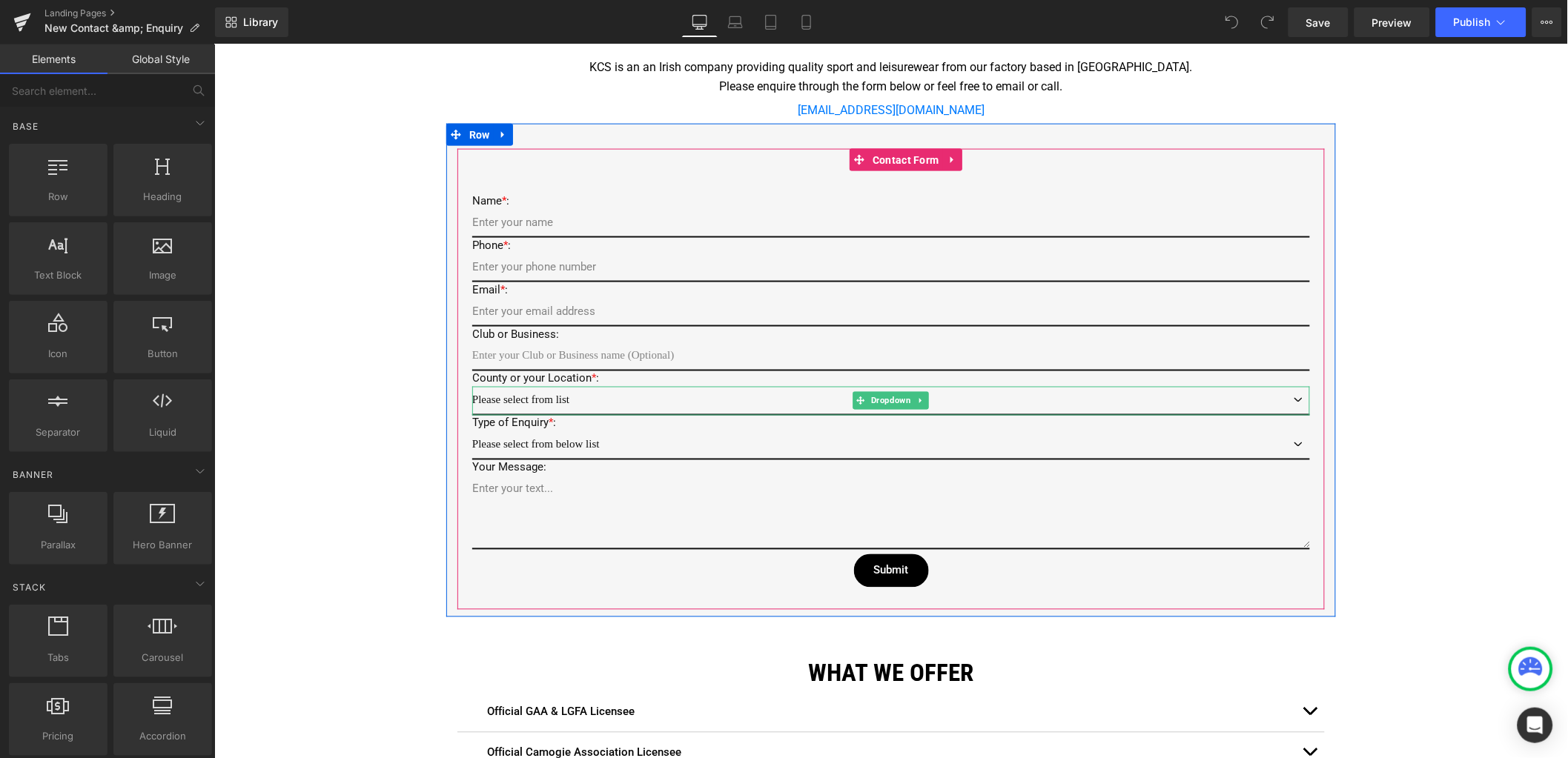
click at [549, 397] on select "Please select from list Antrim Armagh Carlow Cavan Clare Cork Derry Donegal Dow…" at bounding box center [890, 401] width 838 height 29
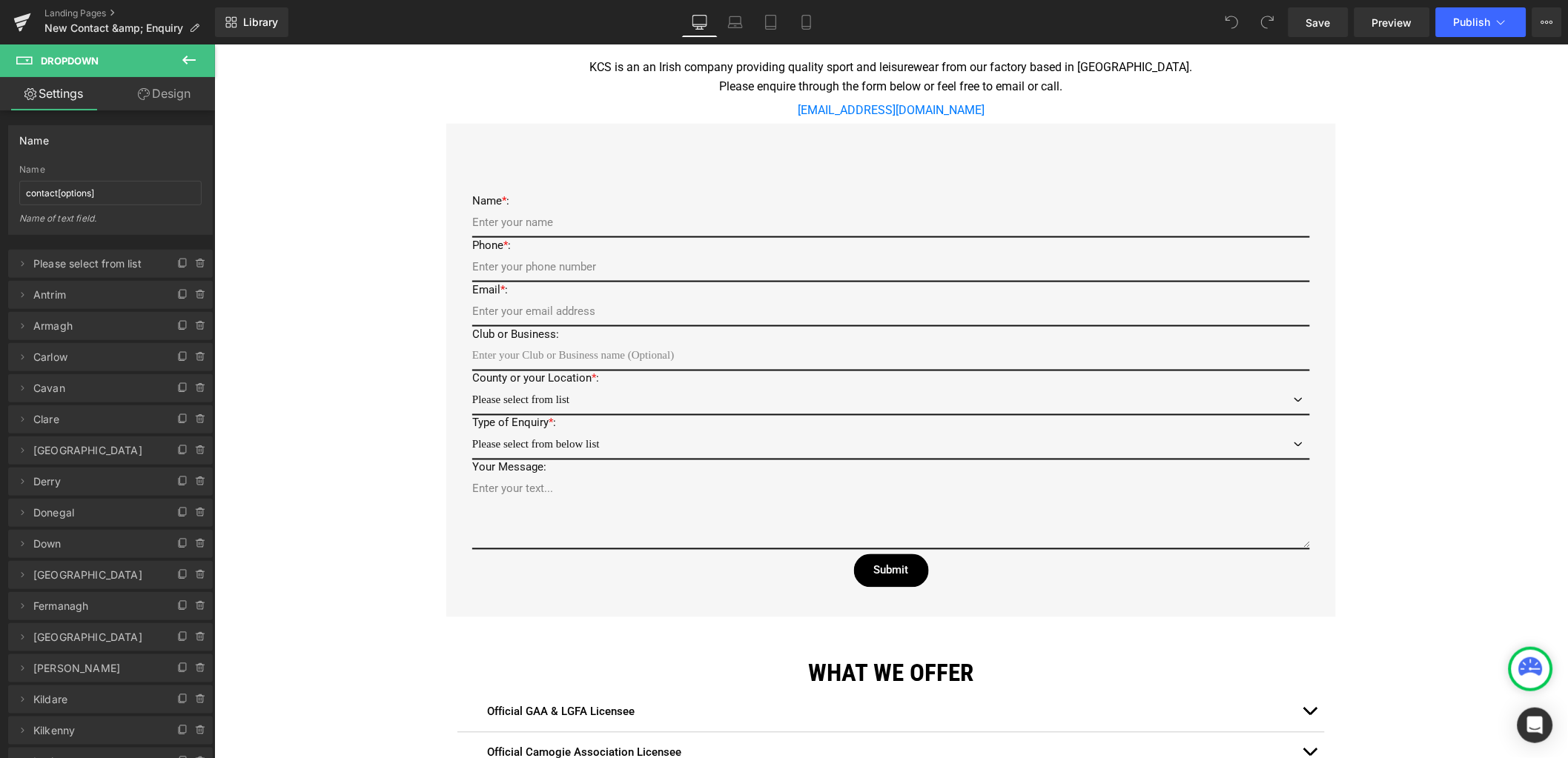
click at [375, 364] on div "Google Maps Row Icon 22 Zone C, Mullingar Business Park, Mullingar, Co. Westmea…" at bounding box center [890, 407] width 1354 height 1583
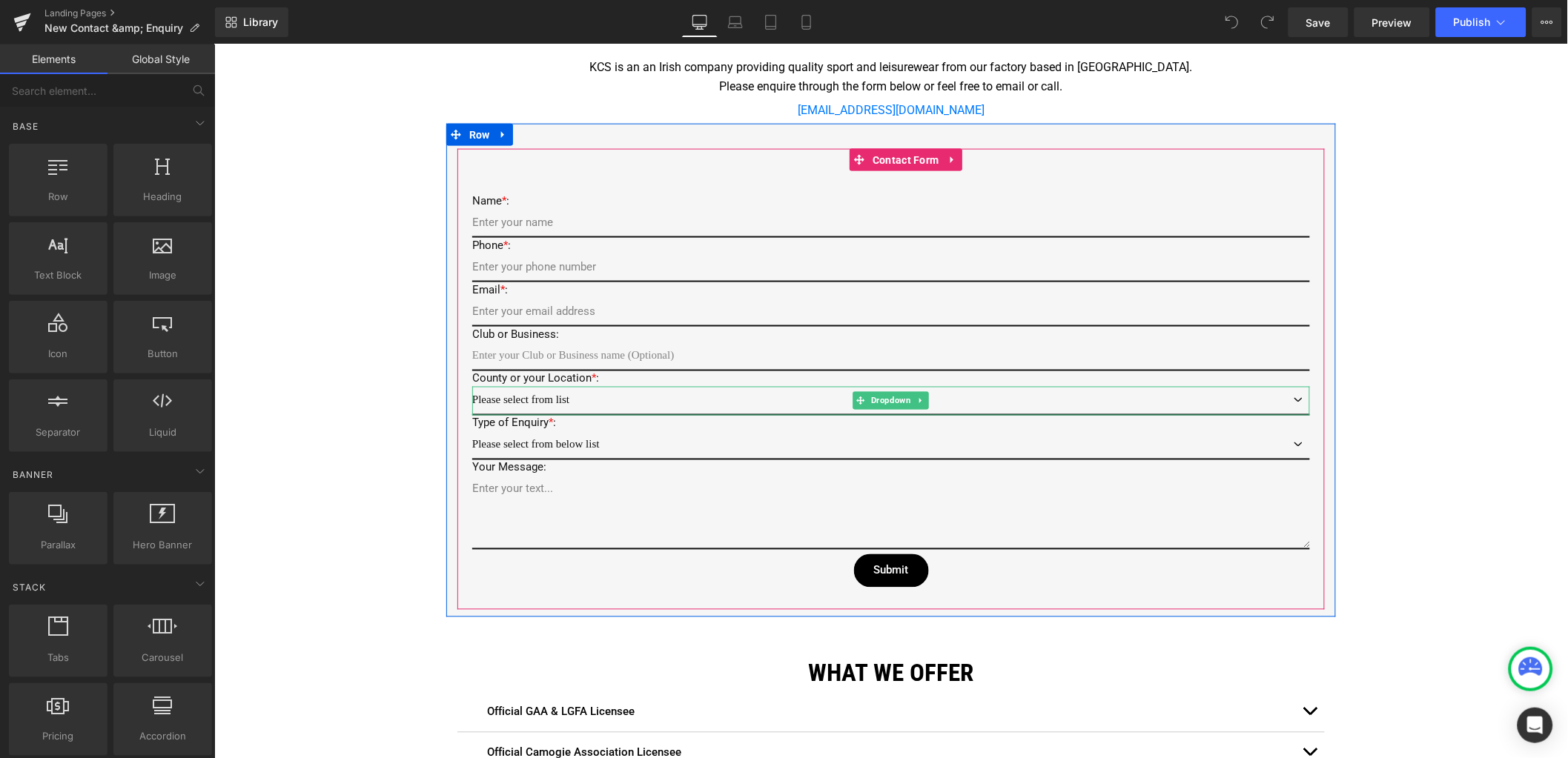
click at [506, 398] on select "Please select from list Antrim Armagh Carlow Cavan Clare Cork Derry Donegal Dow…" at bounding box center [890, 401] width 838 height 29
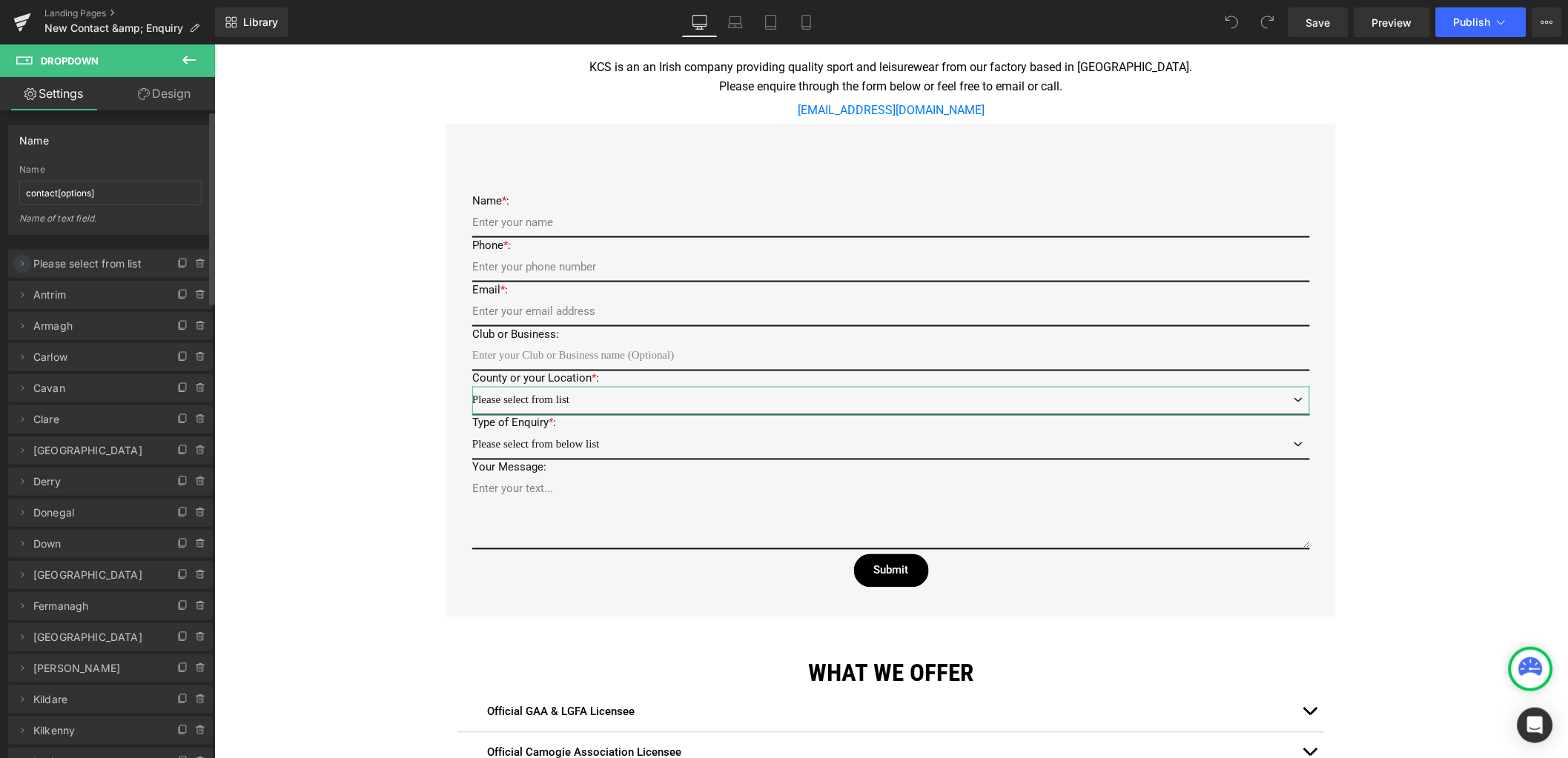
click at [19, 267] on icon at bounding box center [22, 264] width 11 height 11
click at [104, 322] on input "Please select from list" at bounding box center [110, 321] width 184 height 25
type input "Please select from below list"
click at [105, 377] on input "Please select from list" at bounding box center [110, 379] width 184 height 25
type input "Please select from below list"
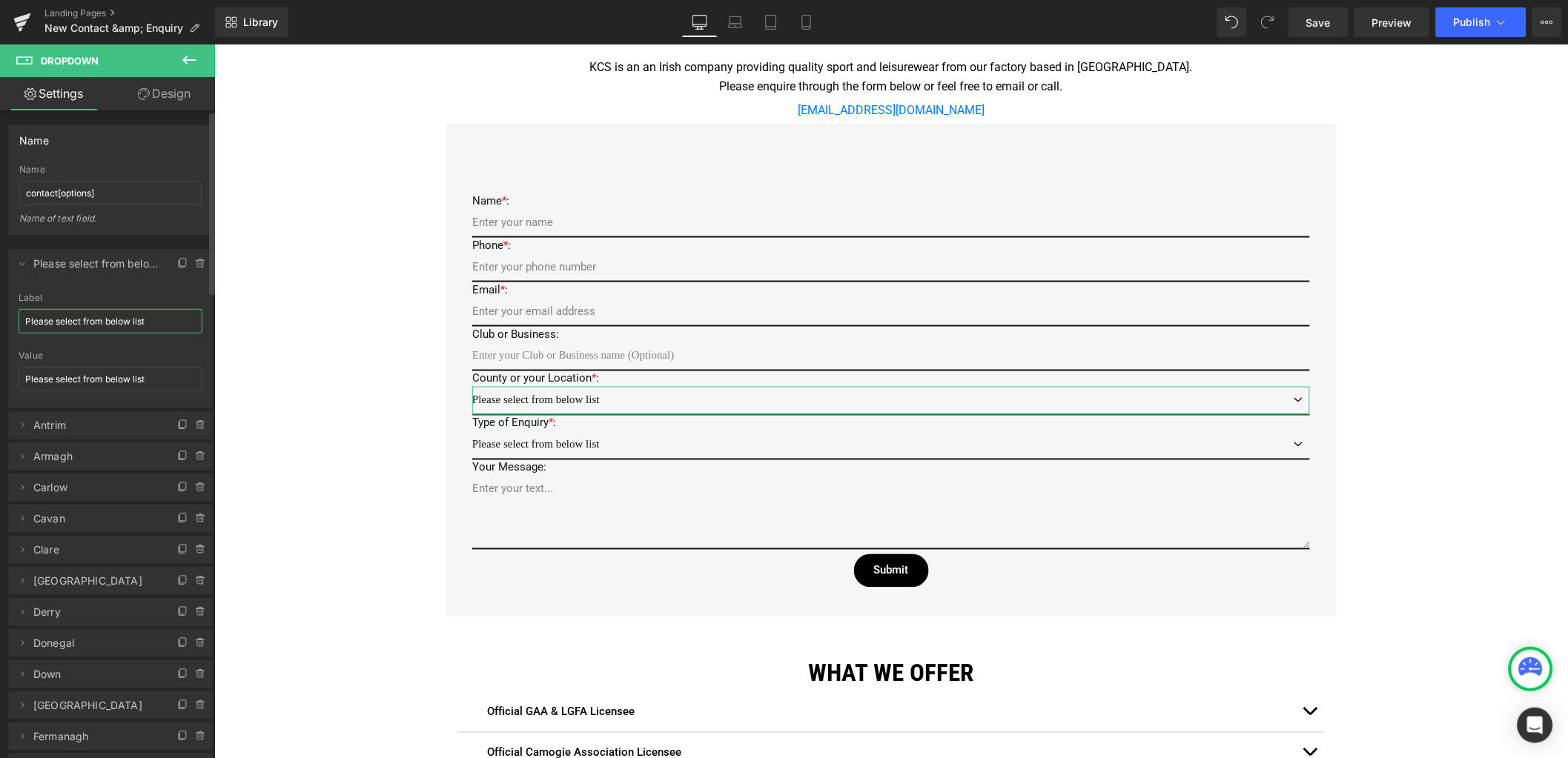
click at [157, 324] on input "Please select from below list" at bounding box center [110, 321] width 184 height 25
type input "Please select from below list..."
click at [160, 378] on input "Please select from below list" at bounding box center [110, 379] width 184 height 25
type input "Please select from below list..."
click at [294, 346] on div "Google Maps Row Icon 22 Zone C, Mullingar Business Park, Mullingar, Co. Westmea…" at bounding box center [890, 407] width 1354 height 1583
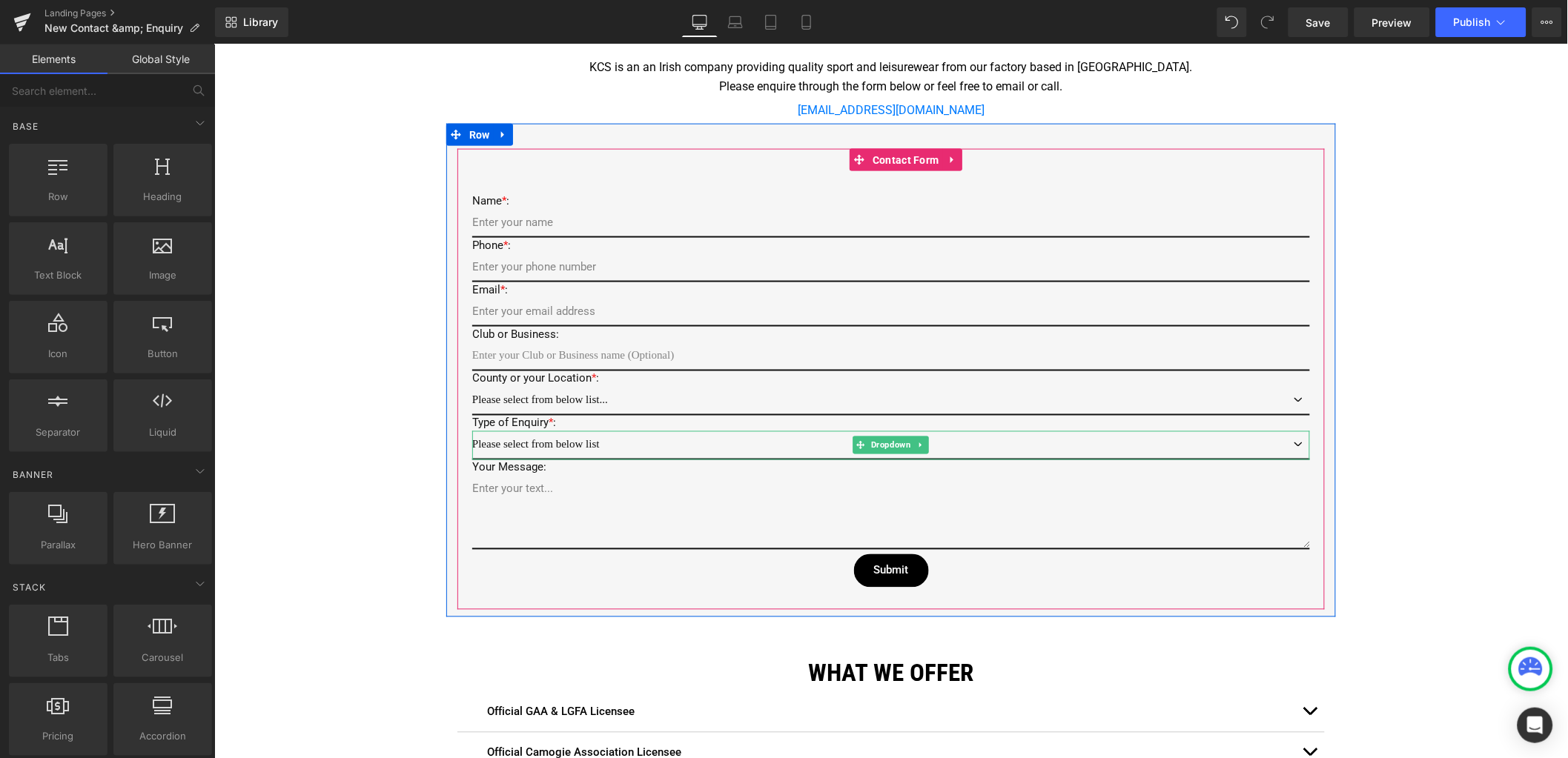
click at [590, 438] on select "Please select from below list General Enquiry Existing Order Enquiry" at bounding box center [890, 445] width 838 height 29
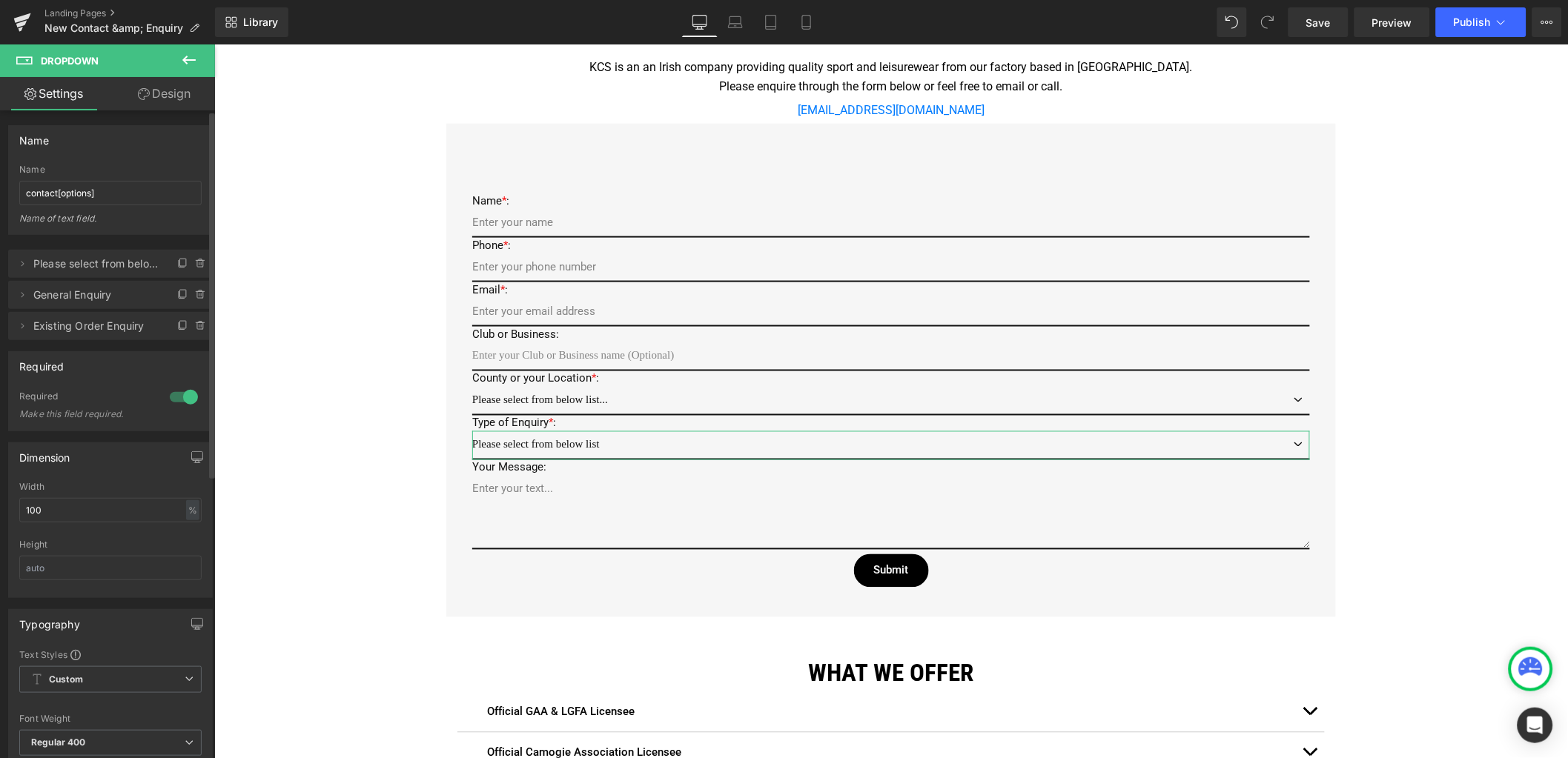
click at [115, 266] on span "Please select from below list" at bounding box center [96, 263] width 124 height 28
click at [16, 264] on icon at bounding box center [22, 264] width 11 height 11
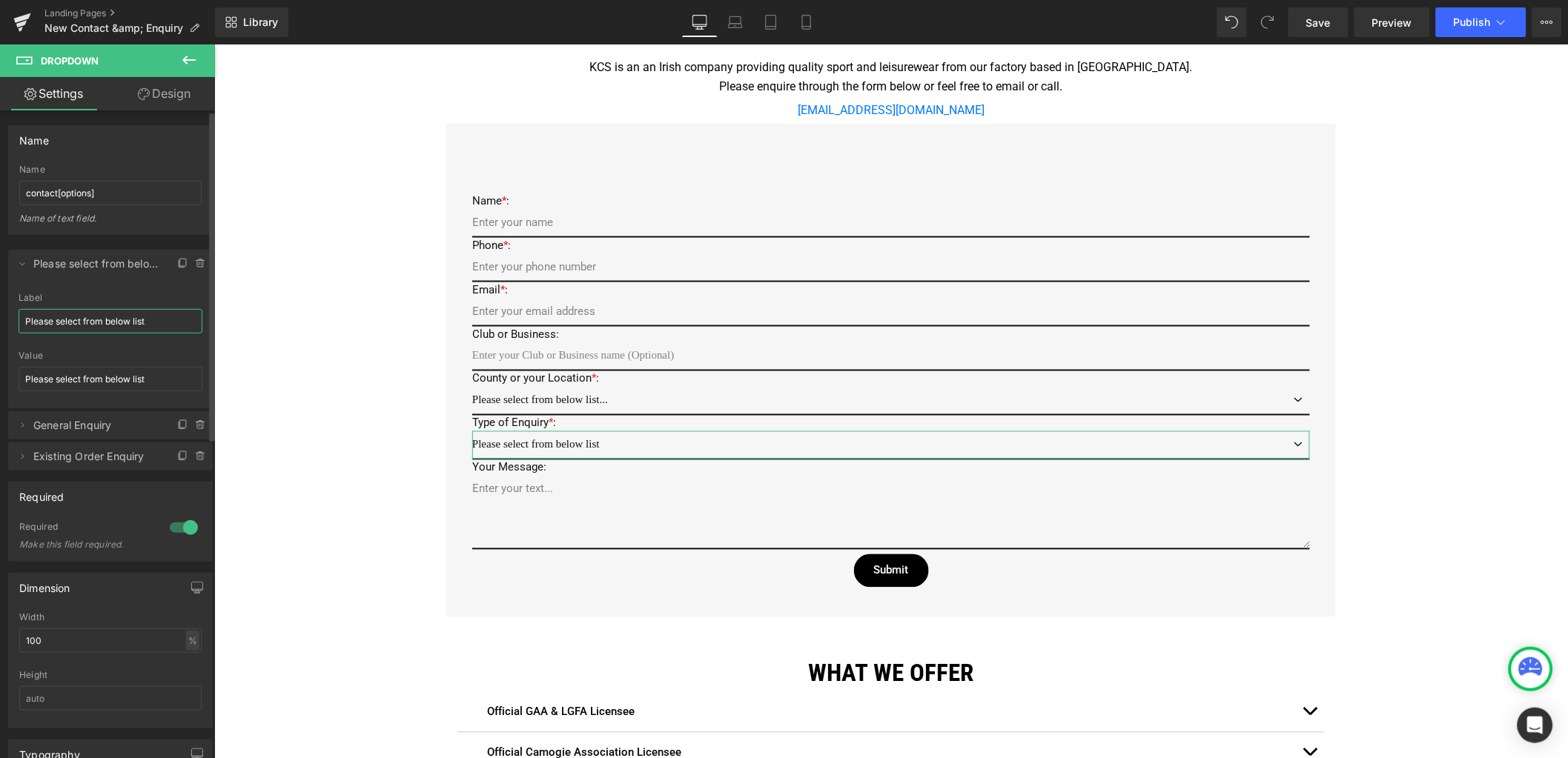
click at [153, 319] on input "Please select from below list" at bounding box center [110, 321] width 184 height 25
type input "Please select from below list..."
click at [150, 380] on input "Please select from below list" at bounding box center [110, 379] width 184 height 25
type input "Please select from below list..."
click at [337, 322] on div "Google Maps Row Icon 22 Zone C, Mullingar Business Park, Mullingar, Co. Westmea…" at bounding box center [890, 407] width 1354 height 1583
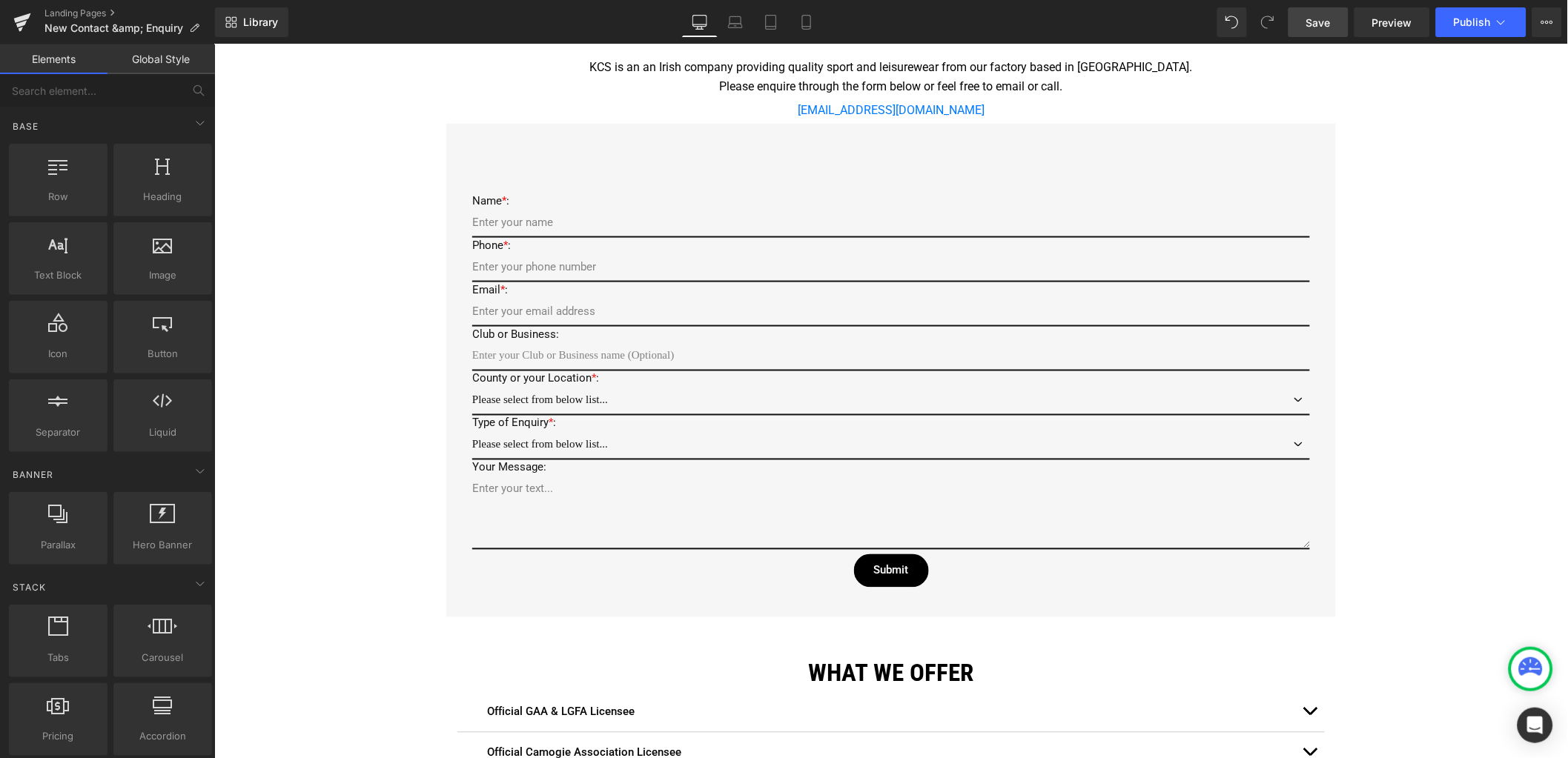
click at [1325, 15] on span "Save" at bounding box center [1318, 23] width 25 height 15
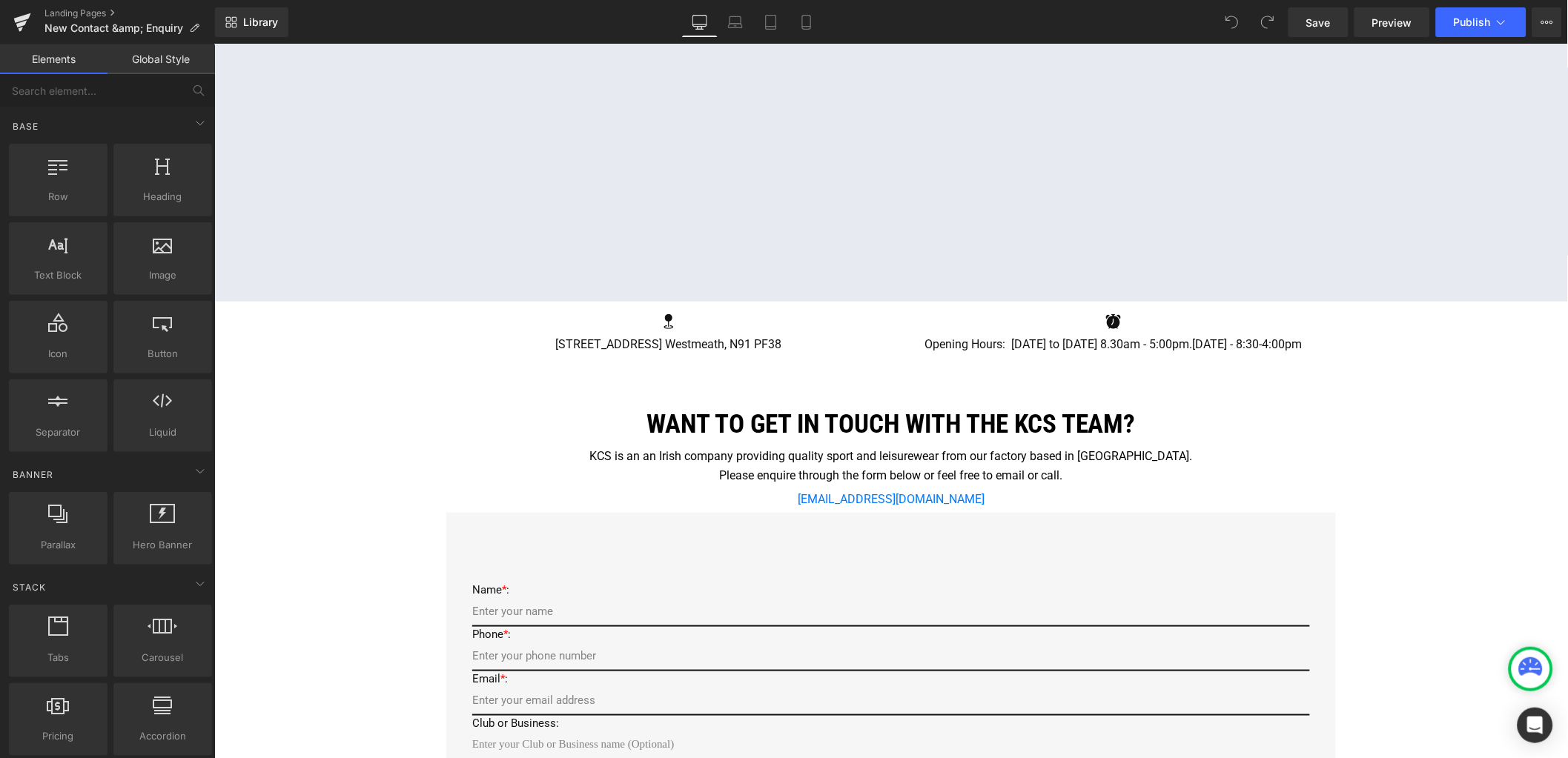
scroll to position [370, 0]
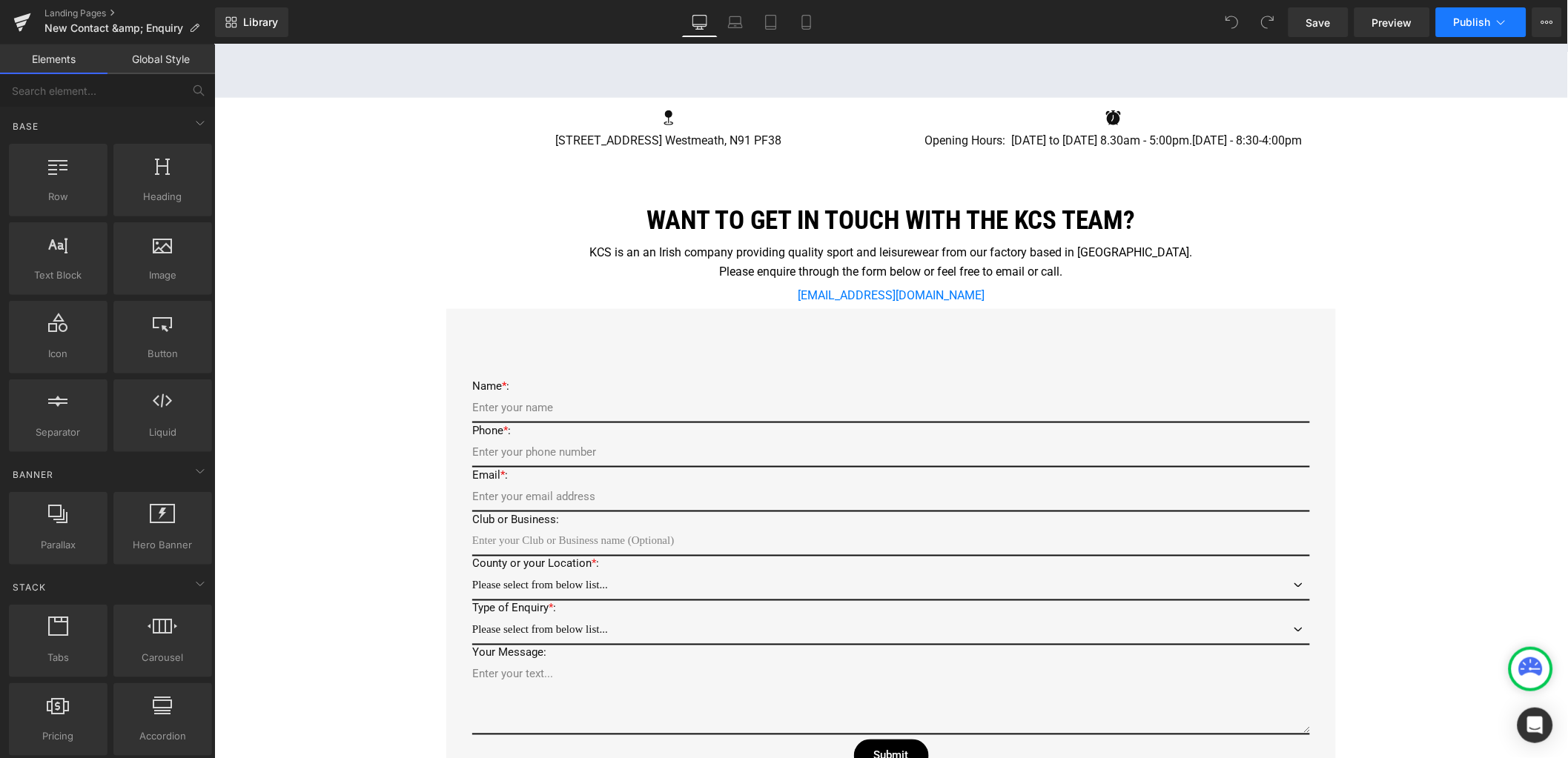
click at [1473, 23] on span "Publish" at bounding box center [1472, 22] width 37 height 11
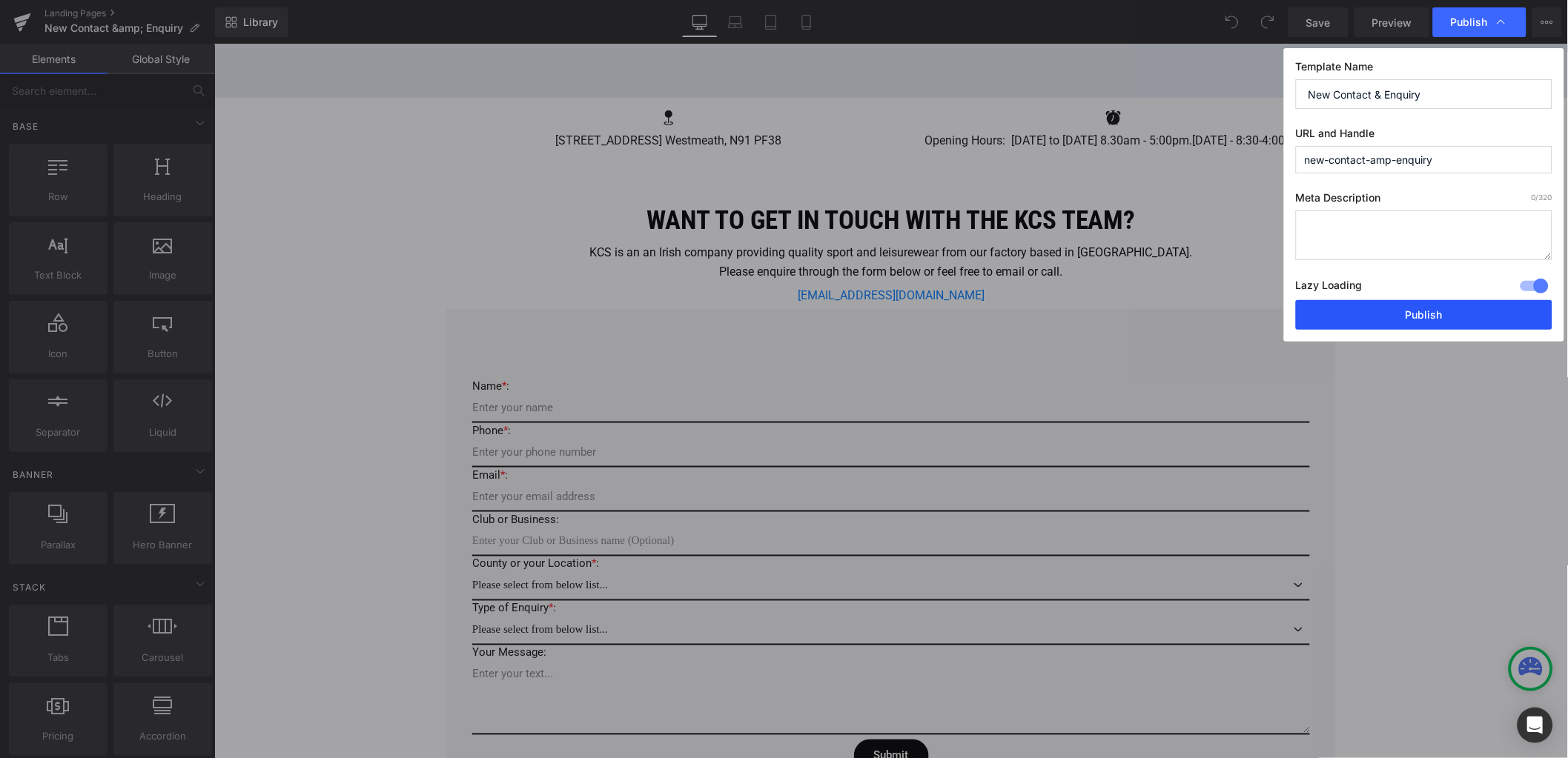
click at [1425, 314] on button "Publish" at bounding box center [1424, 314] width 256 height 30
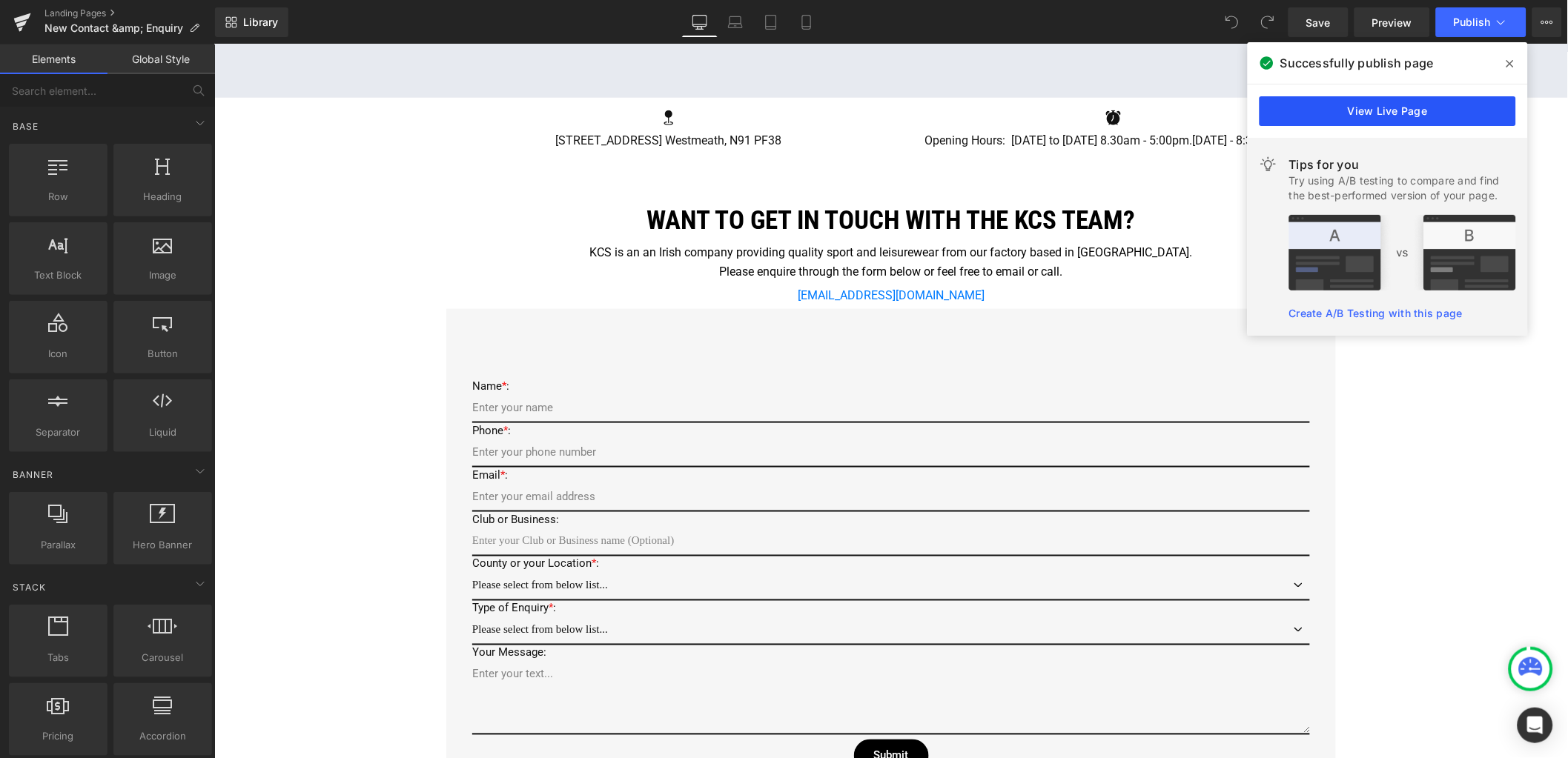
click at [1365, 113] on link "View Live Page" at bounding box center [1387, 111] width 256 height 30
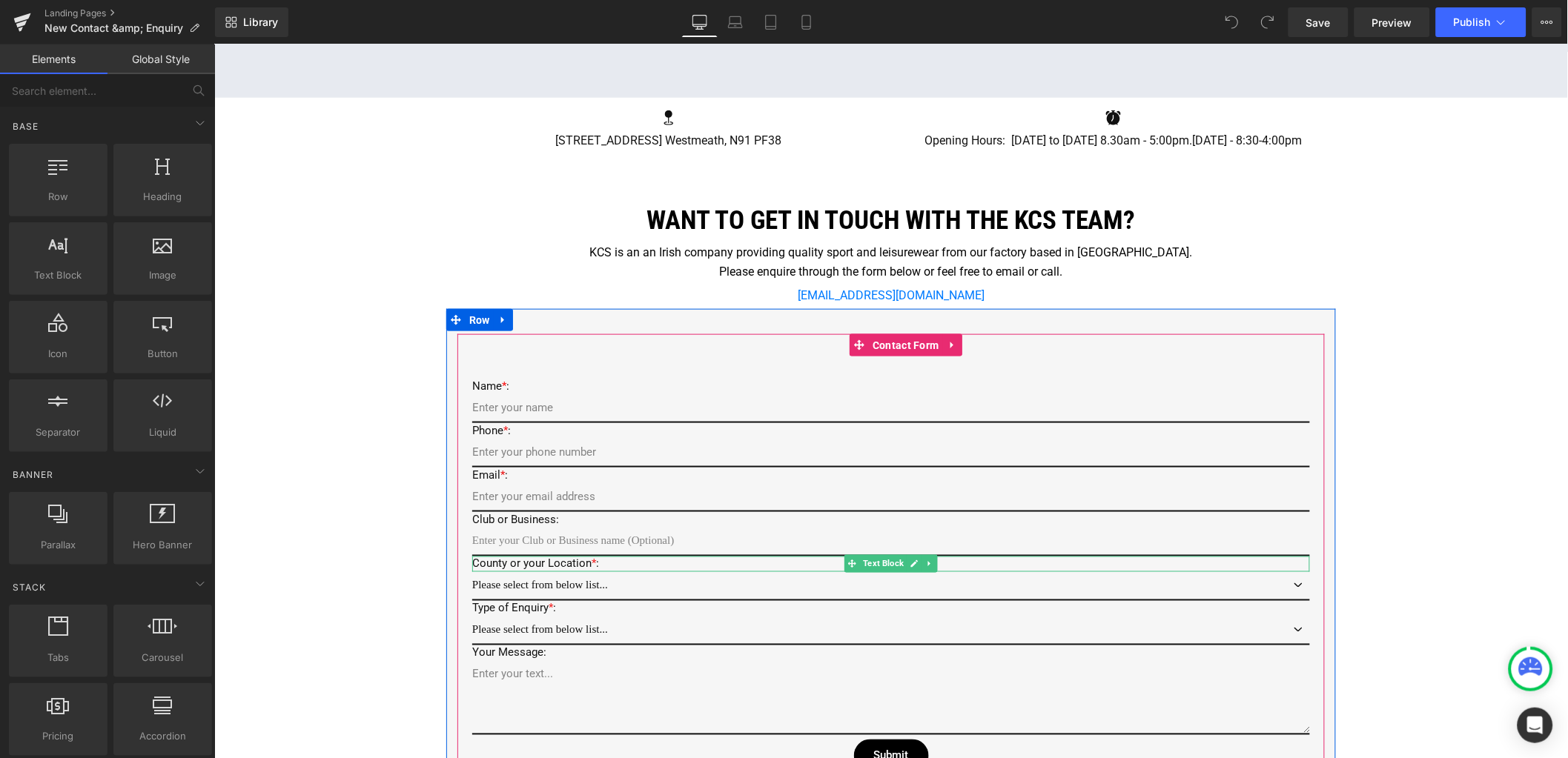
click at [543, 562] on p "County or your Location * :" at bounding box center [890, 564] width 838 height 15
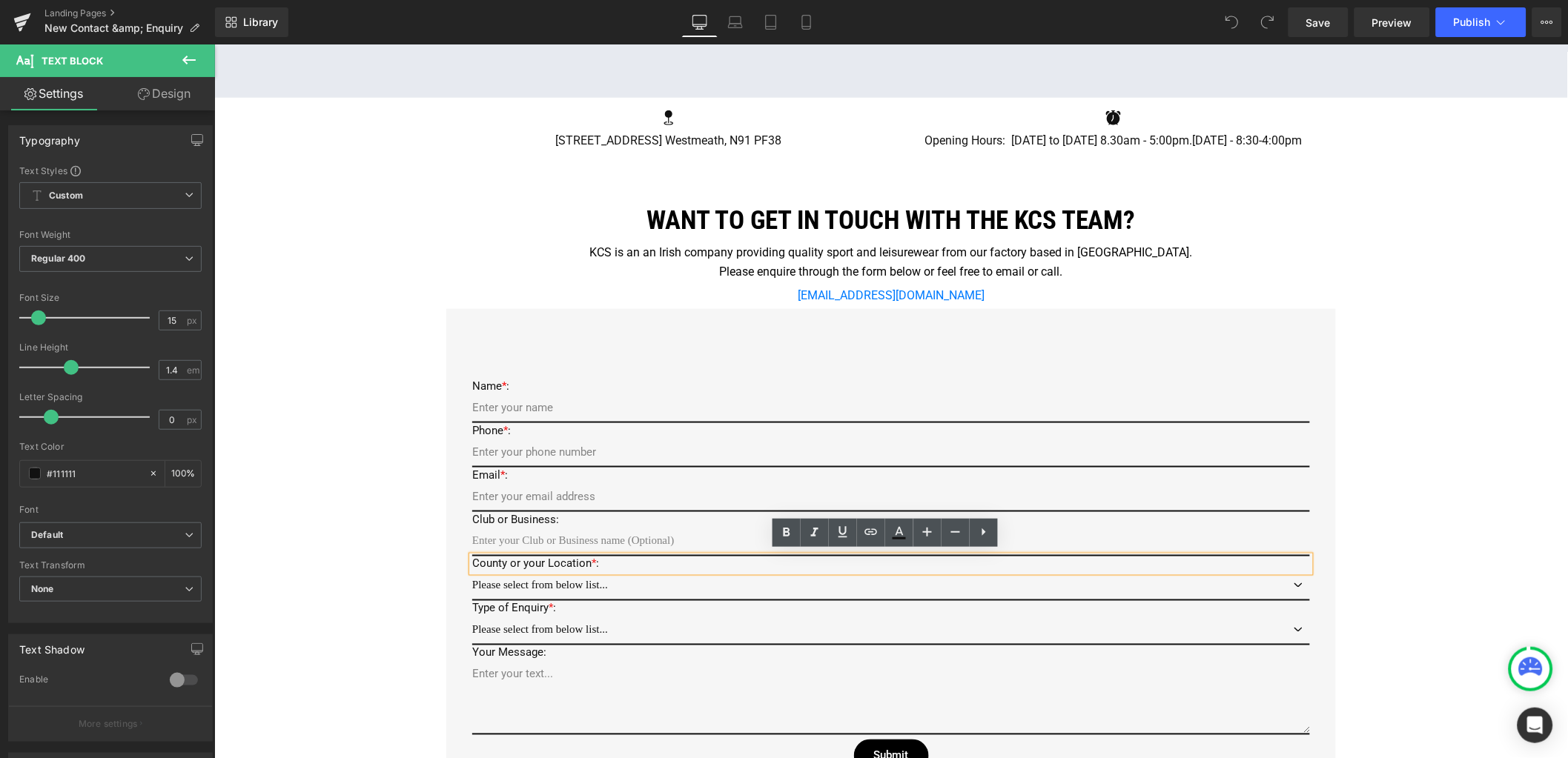
click at [544, 562] on p "County or your Location * :" at bounding box center [890, 564] width 838 height 15
click at [1302, 19] on link "Save" at bounding box center [1318, 22] width 60 height 30
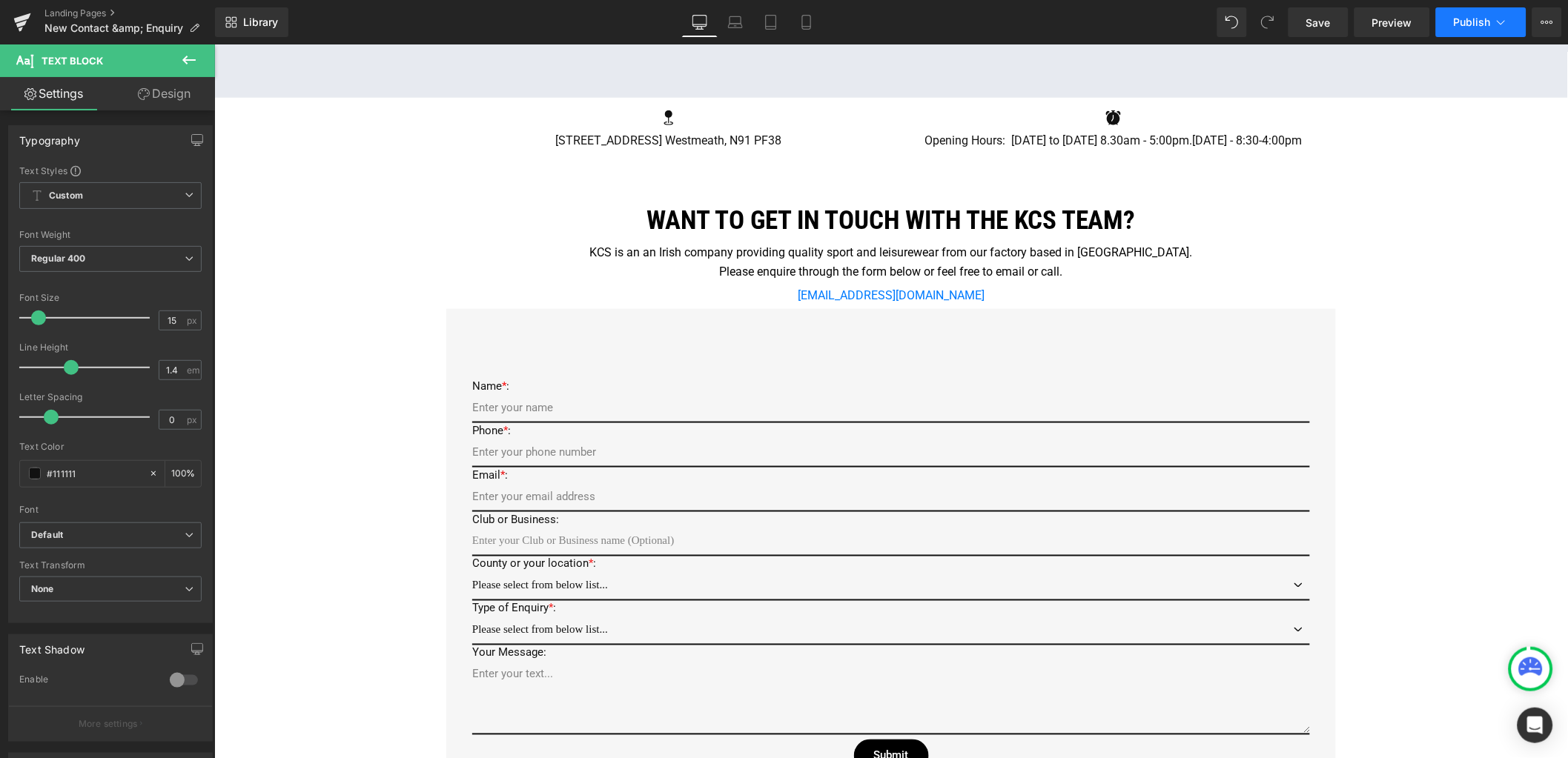
click at [1491, 20] on span "Publish" at bounding box center [1472, 22] width 37 height 11
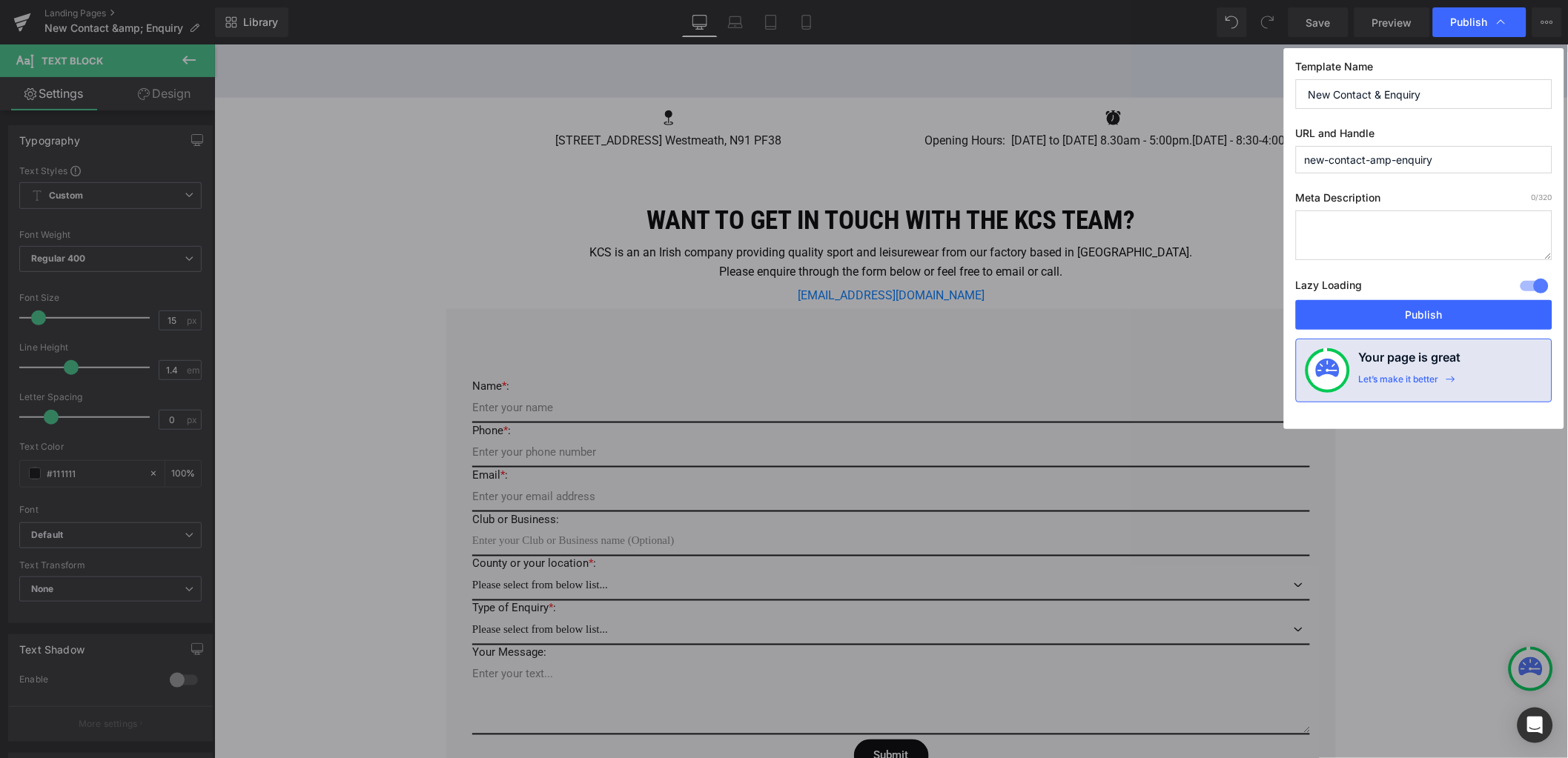
drag, startPoint x: 1332, startPoint y: 94, endPoint x: 1226, endPoint y: 83, distance: 106.6
click at [1226, 83] on div "Publish Template Name New Contact & Enquiry URL and Handle new-contact-amp-enqu…" at bounding box center [784, 379] width 1568 height 758
type input "Enquire and Contact & Enquiry"
click at [1427, 315] on button "Publish" at bounding box center [1424, 314] width 256 height 30
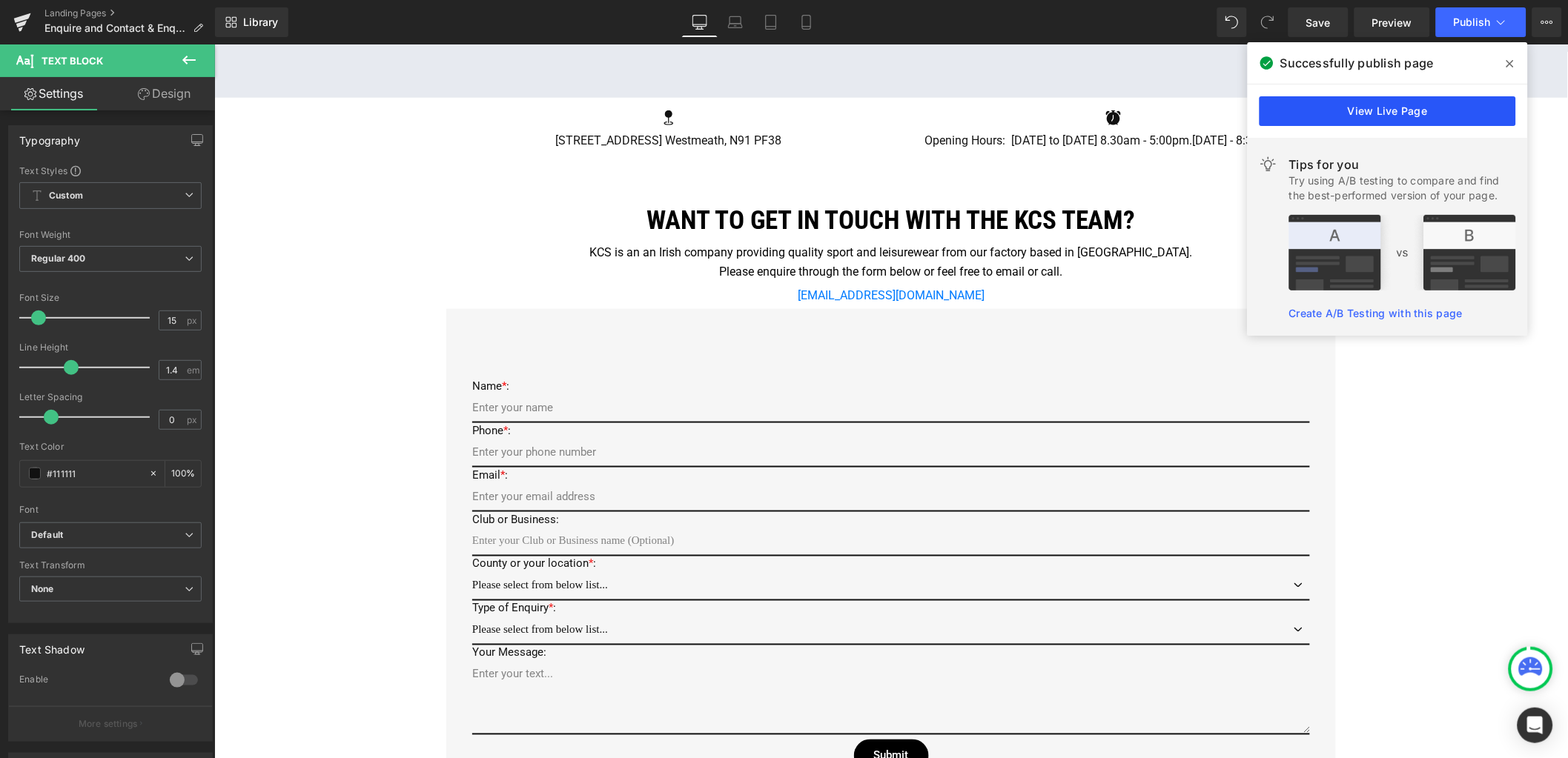
click at [1360, 111] on link "View Live Page" at bounding box center [1387, 111] width 256 height 30
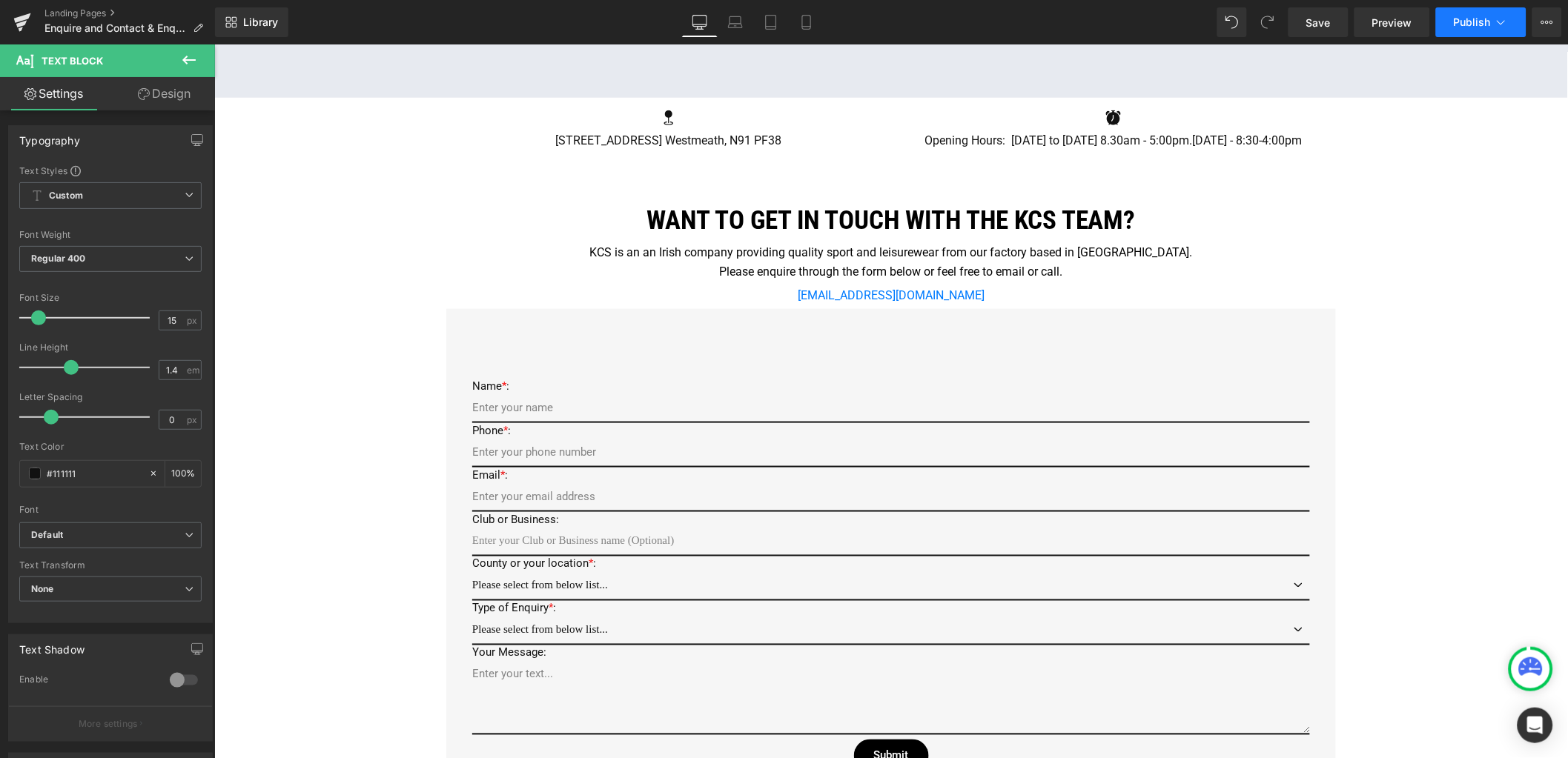
click at [1505, 25] on icon at bounding box center [1501, 23] width 15 height 15
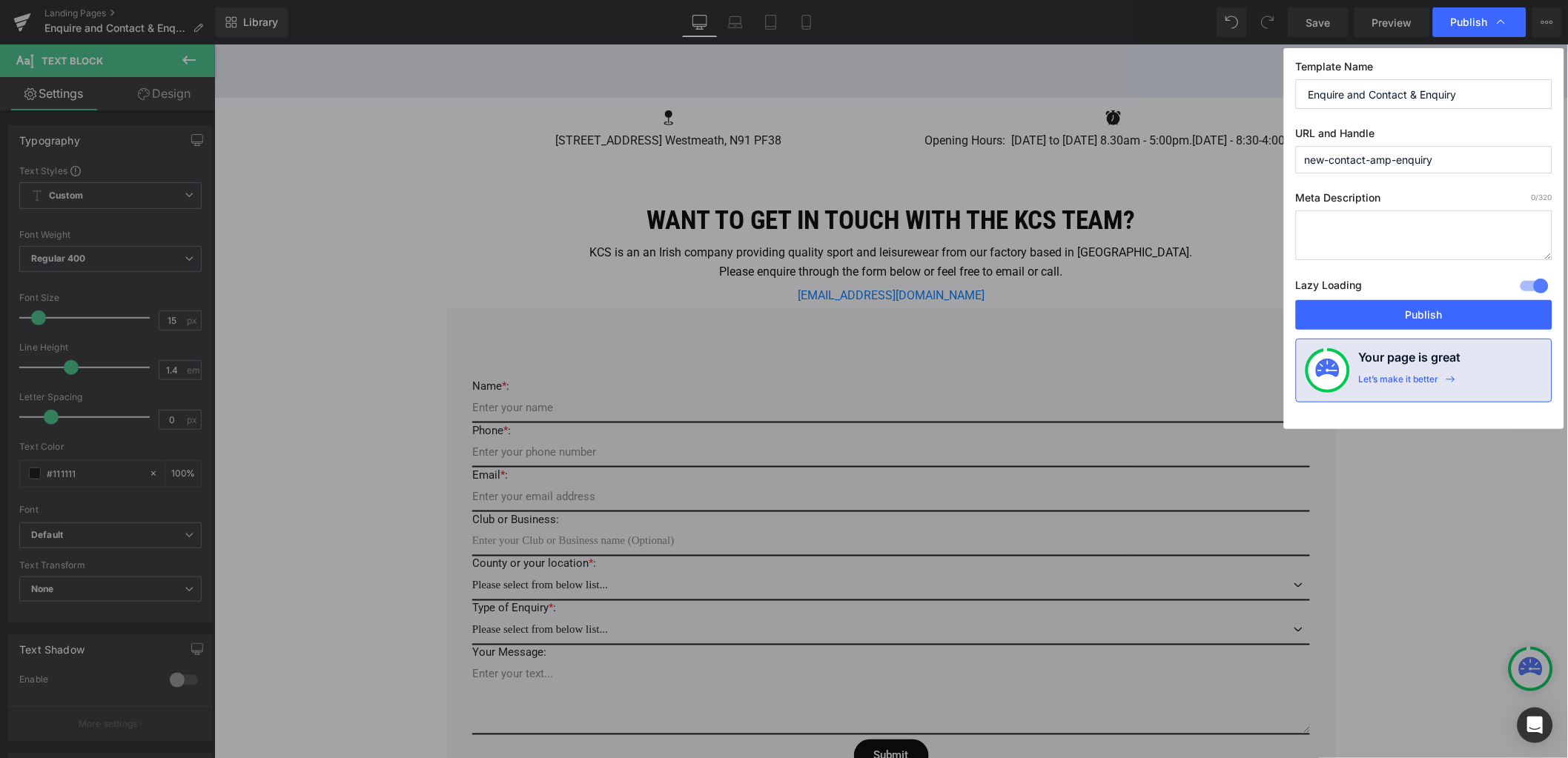
drag, startPoint x: 1467, startPoint y: 89, endPoint x: 1407, endPoint y: 94, distance: 60.2
click at [1407, 94] on input "Enquire and Contact & Enquiry" at bounding box center [1424, 94] width 256 height 30
type input "Enquire and Contact"
click at [1429, 312] on button "Publish" at bounding box center [1424, 314] width 256 height 30
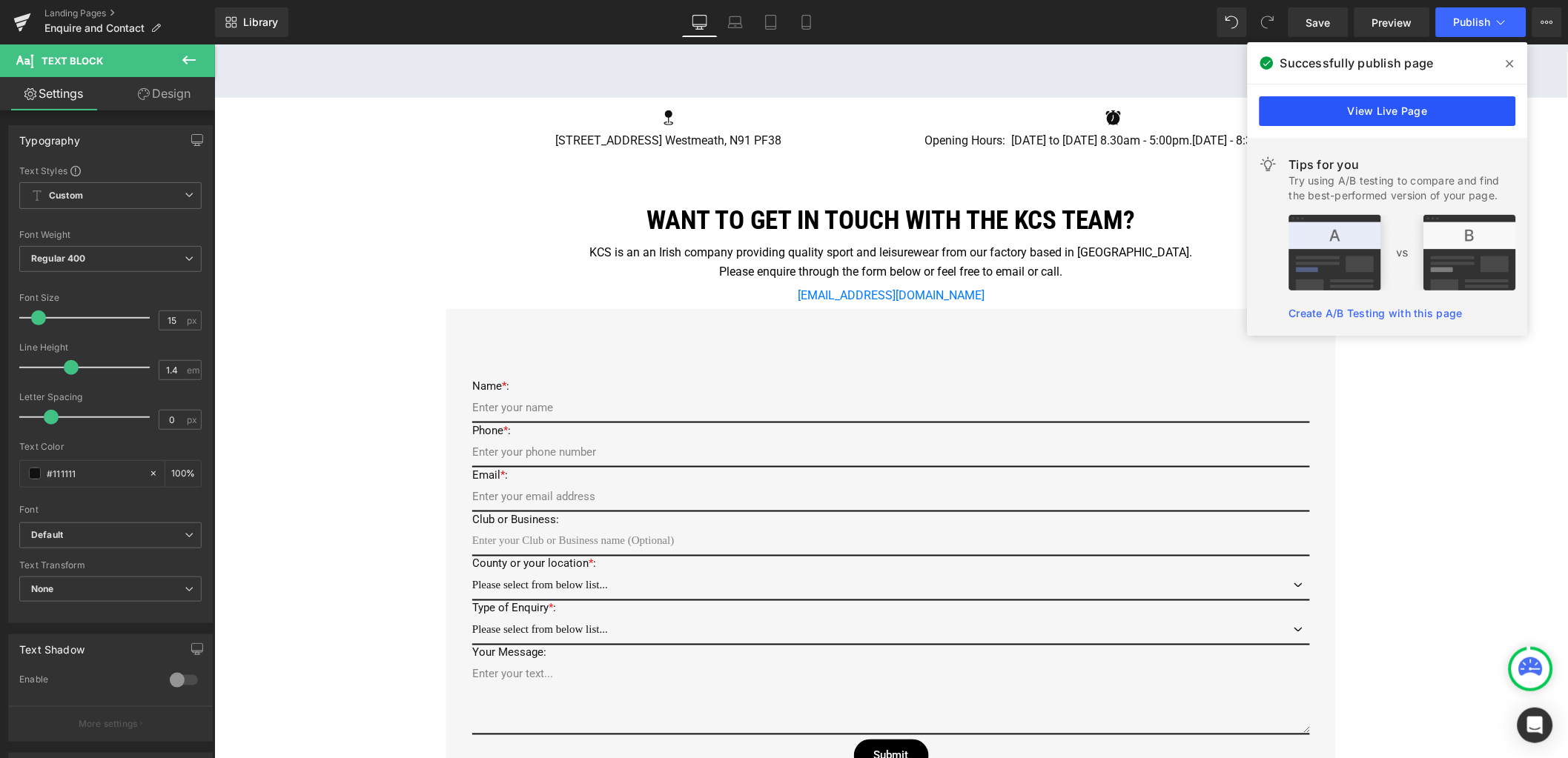
click at [1468, 107] on link "View Live Page" at bounding box center [1387, 111] width 256 height 30
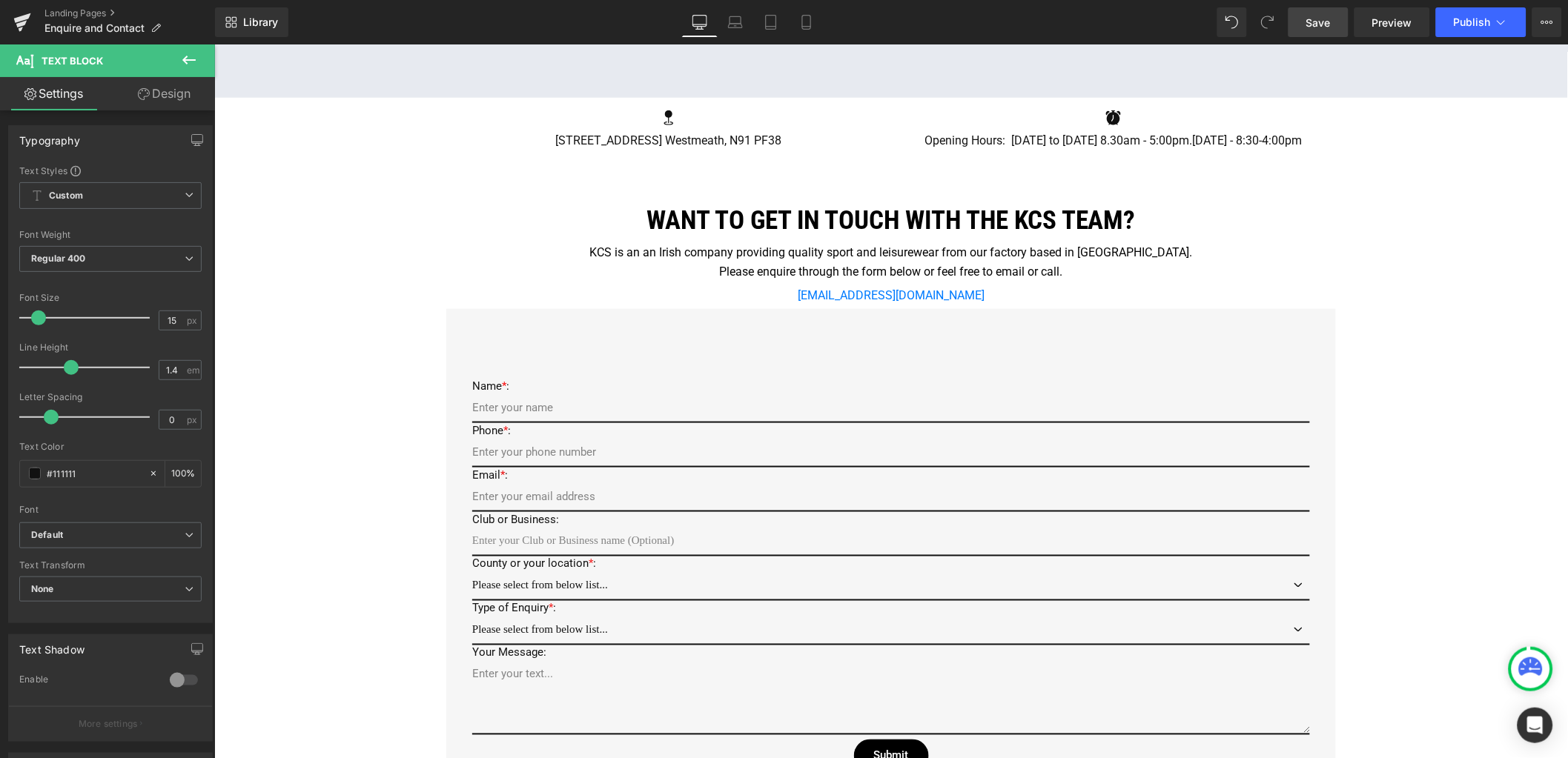
click at [1329, 25] on span "Save" at bounding box center [1318, 23] width 25 height 15
click at [17, 17] on icon at bounding box center [23, 18] width 17 height 10
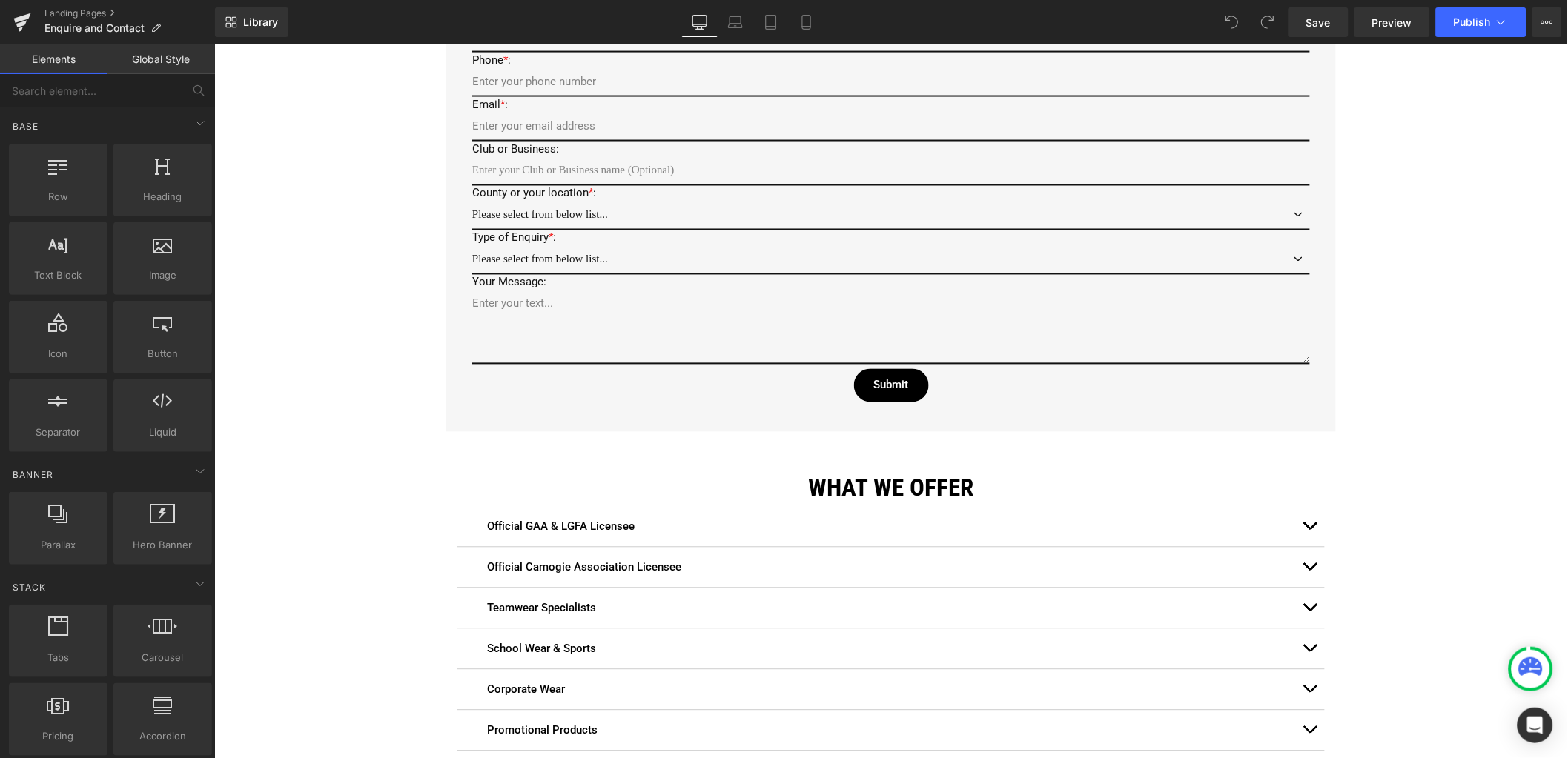
scroll to position [555, 0]
